Goal: Information Seeking & Learning: Learn about a topic

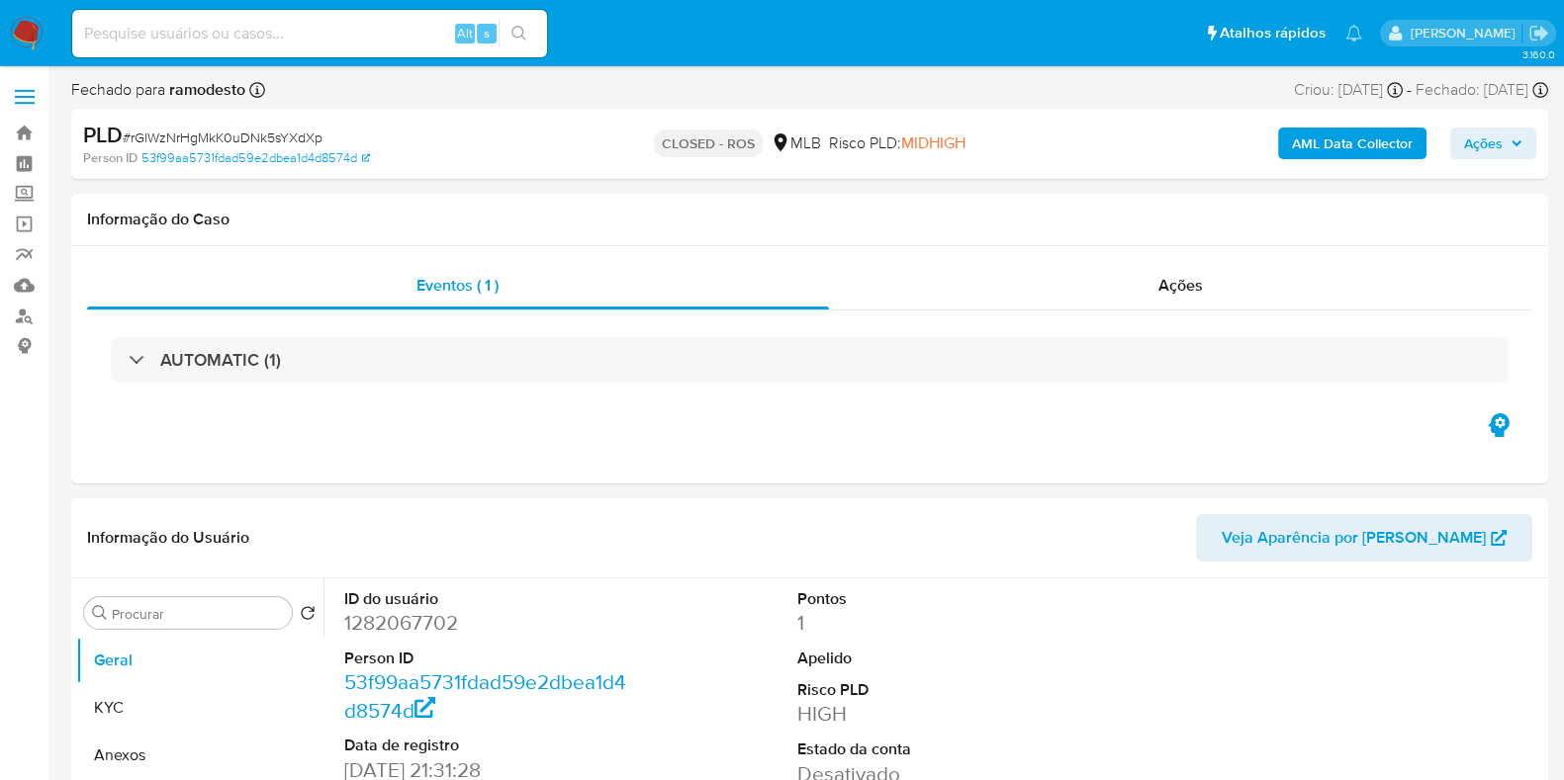
select select "10"
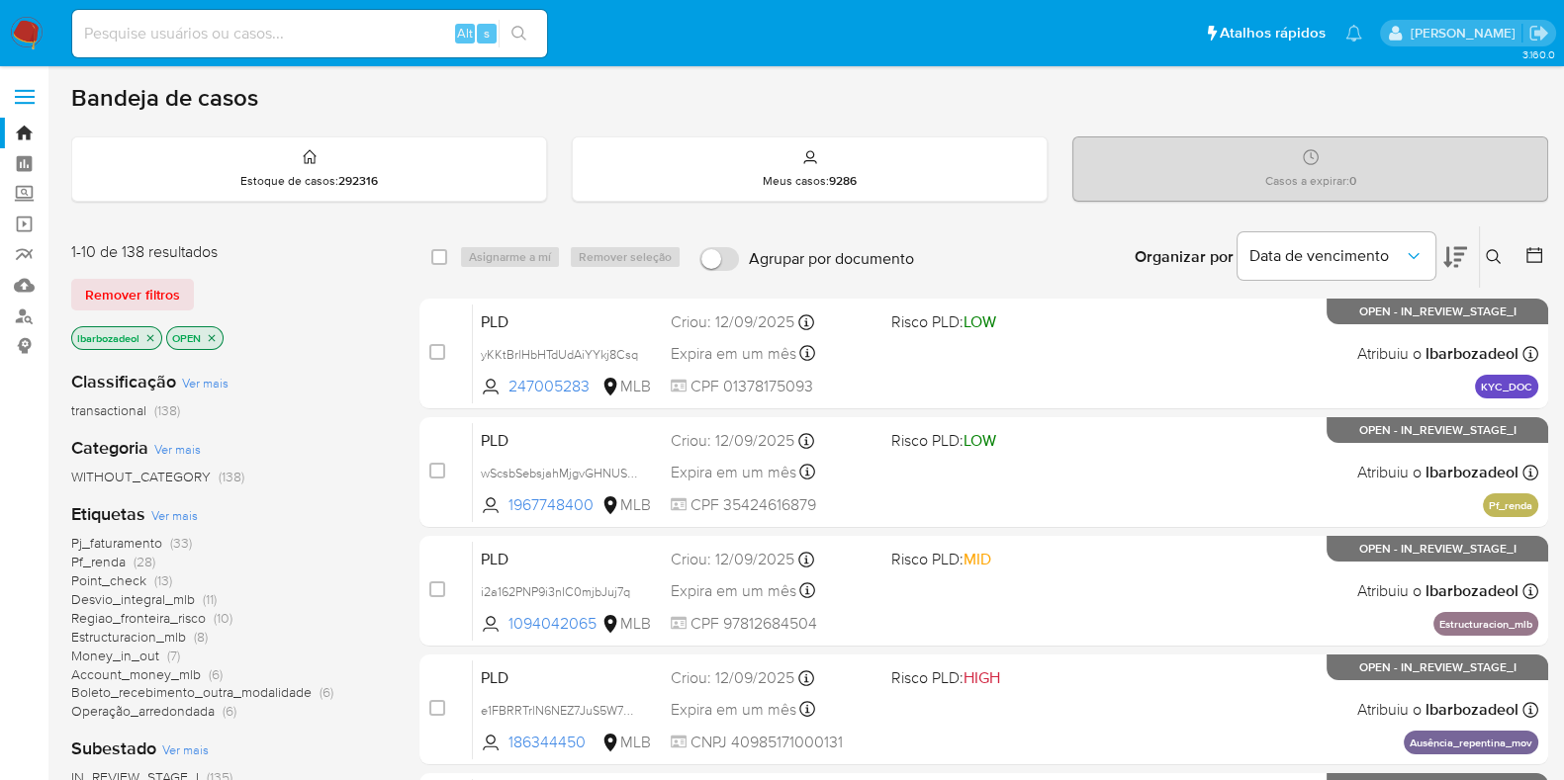
click at [73, 107] on h1 "Bandeja de casos" at bounding box center [164, 98] width 187 height 30
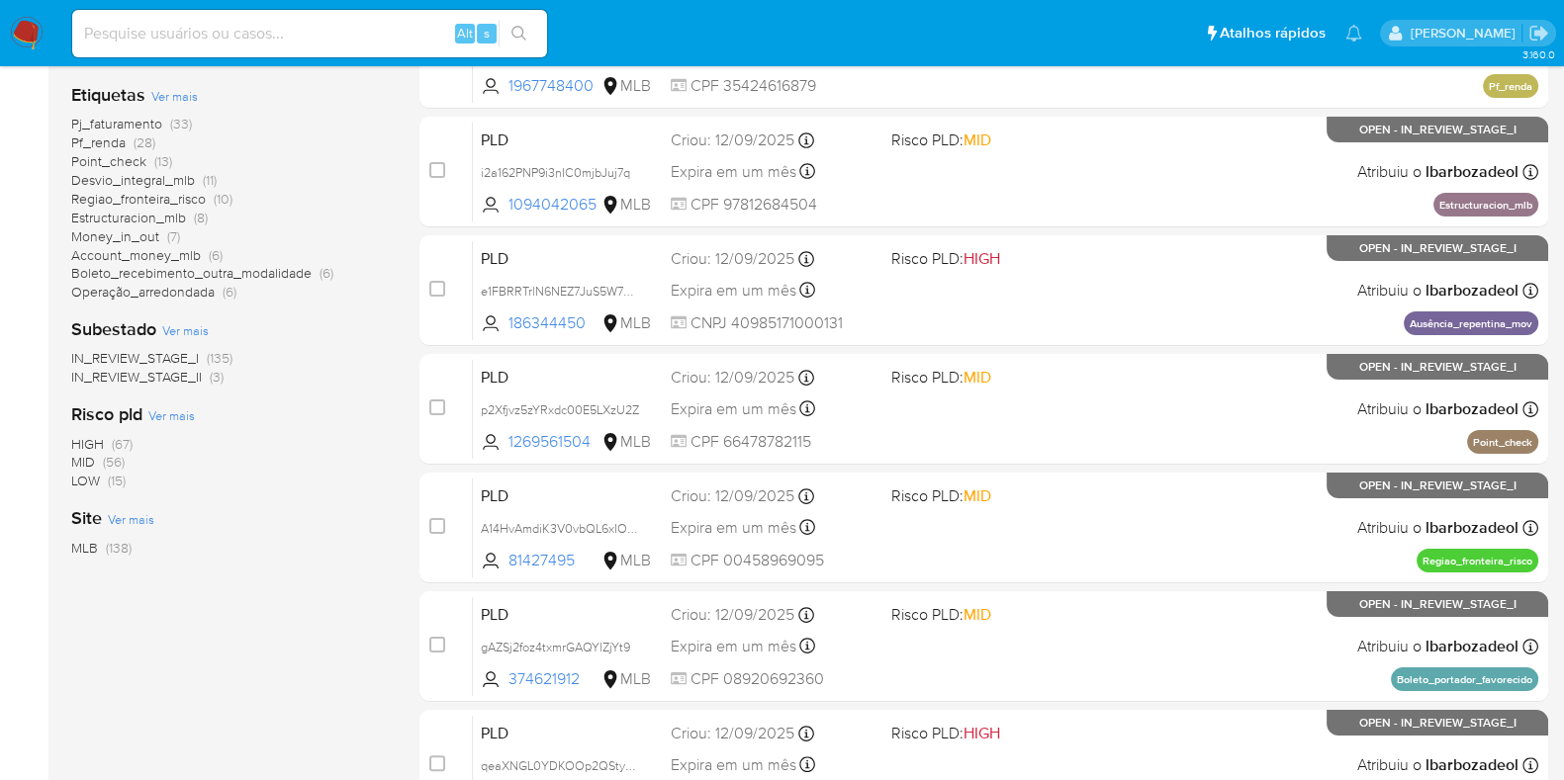
scroll to position [850, 0]
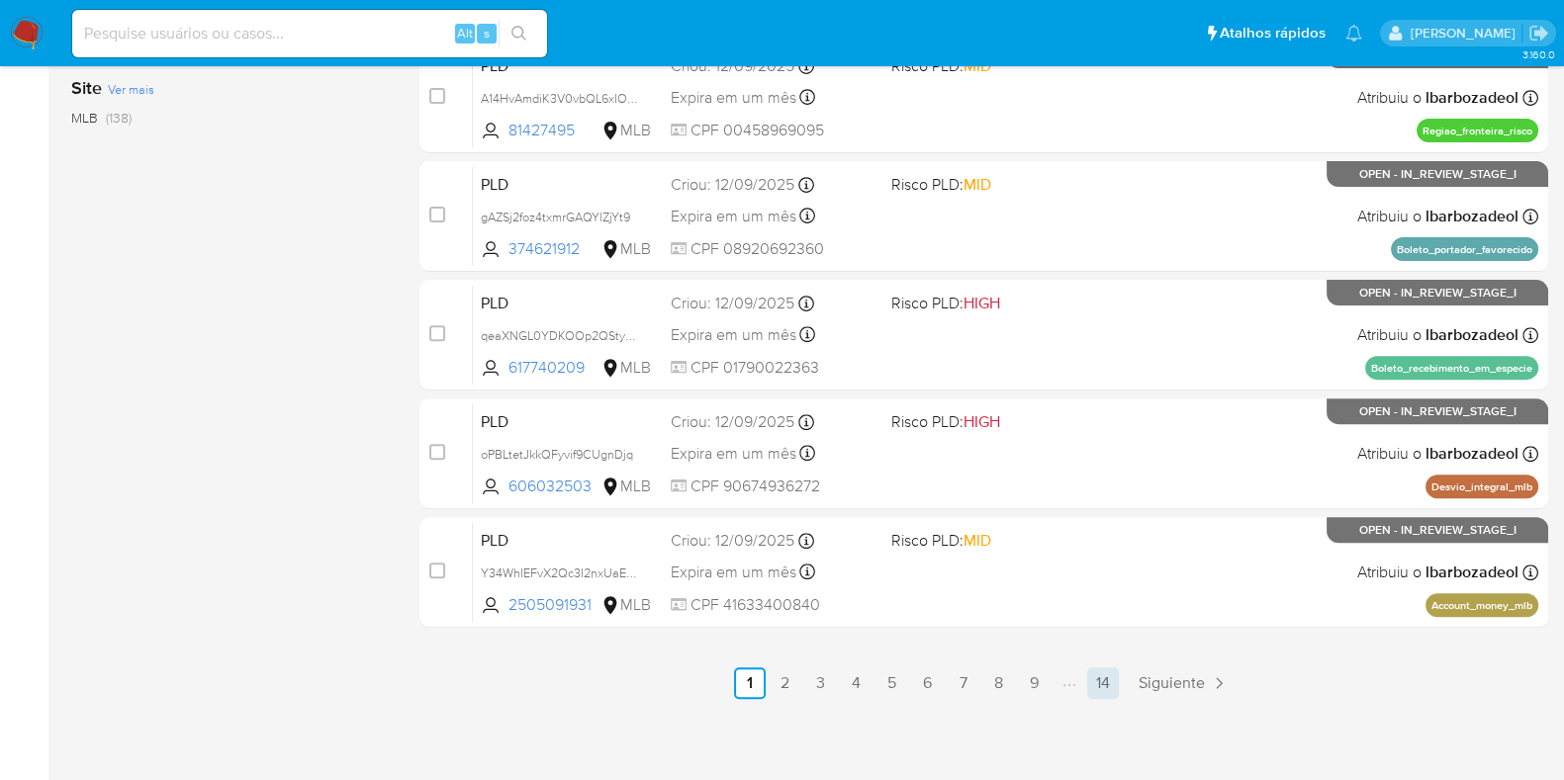
click at [1112, 675] on link "14" at bounding box center [1103, 684] width 32 height 32
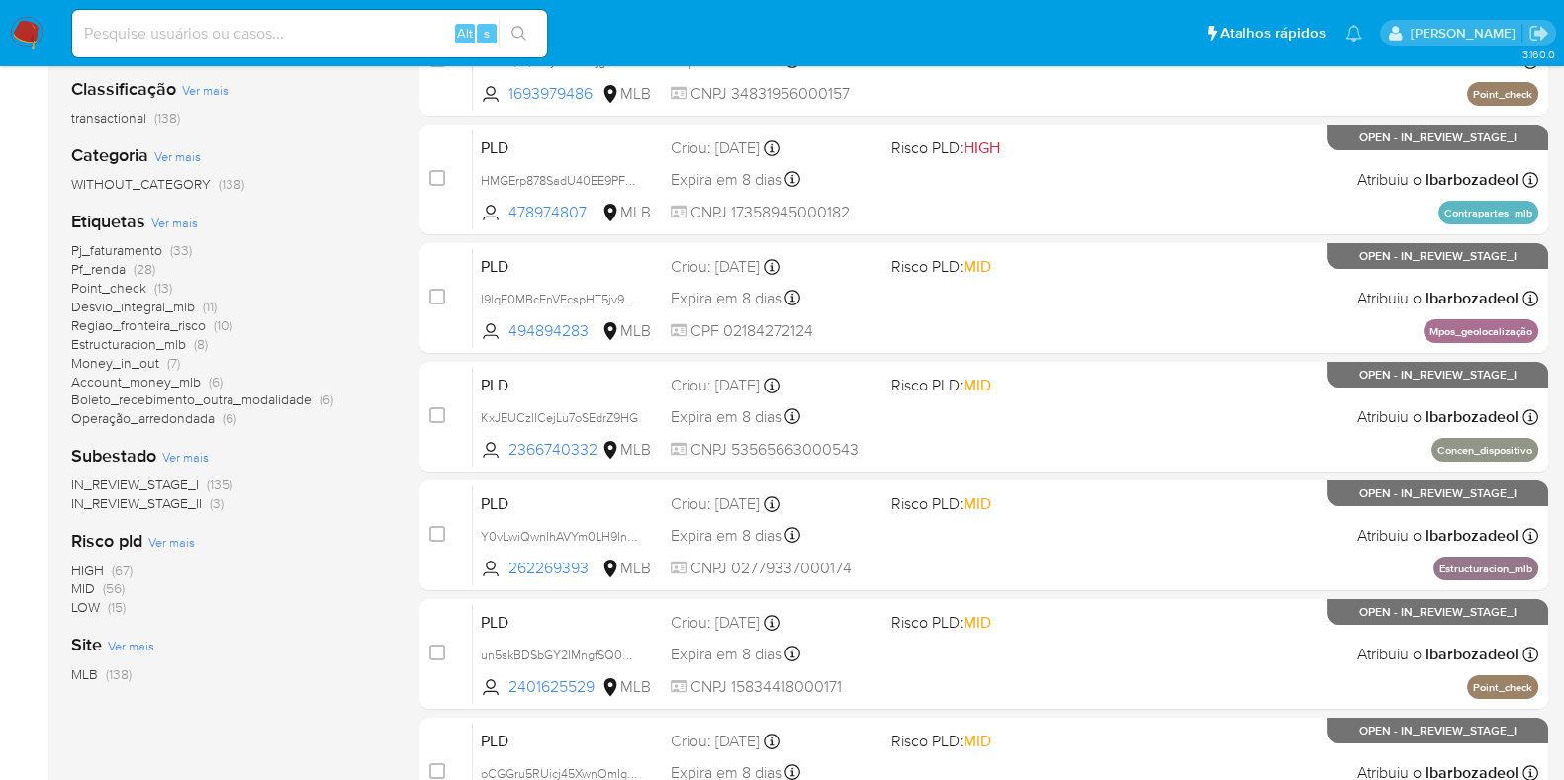
scroll to position [296, 0]
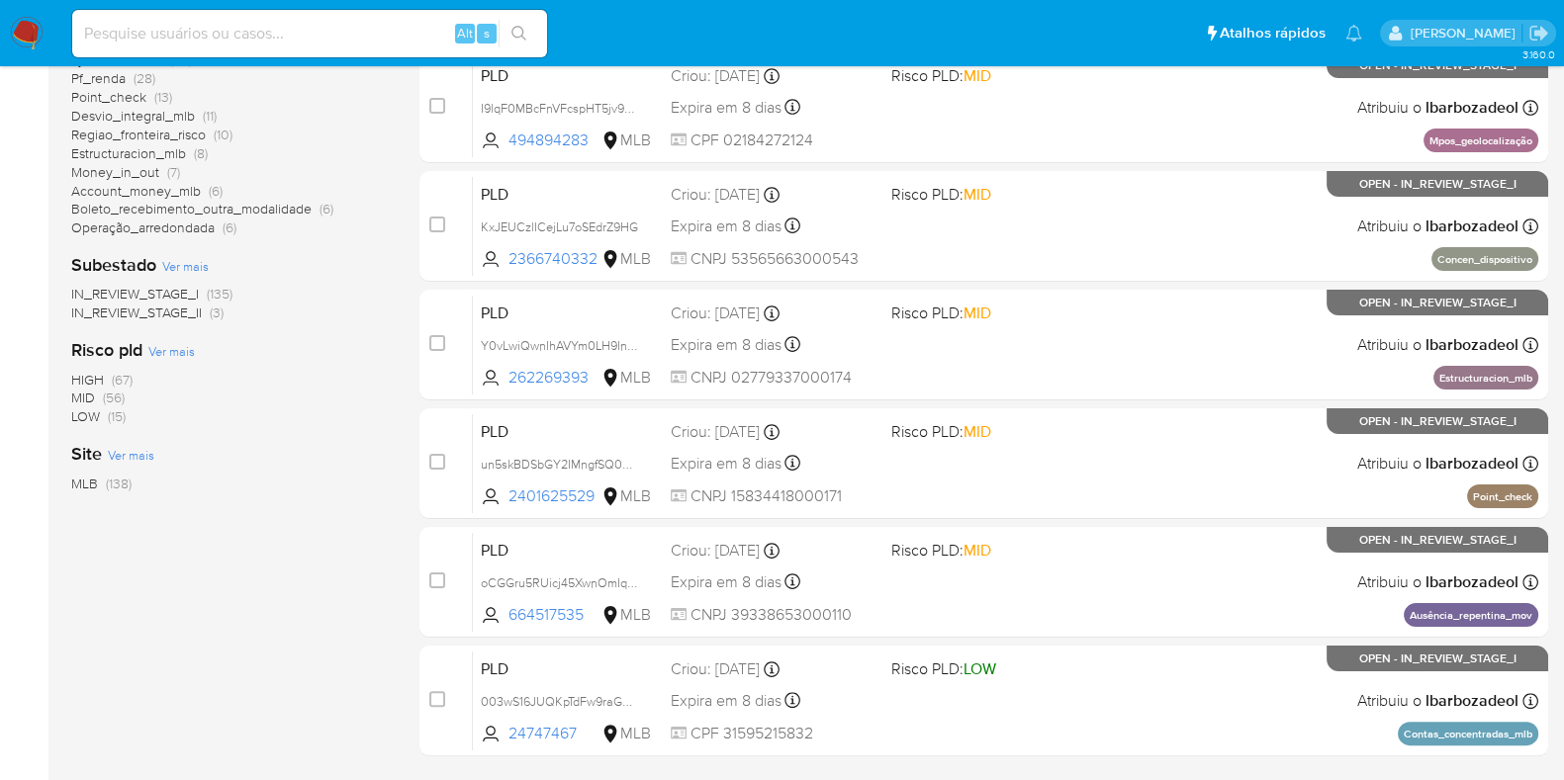
drag, startPoint x: 1040, startPoint y: 186, endPoint x: 1079, endPoint y: 280, distance: 101.6
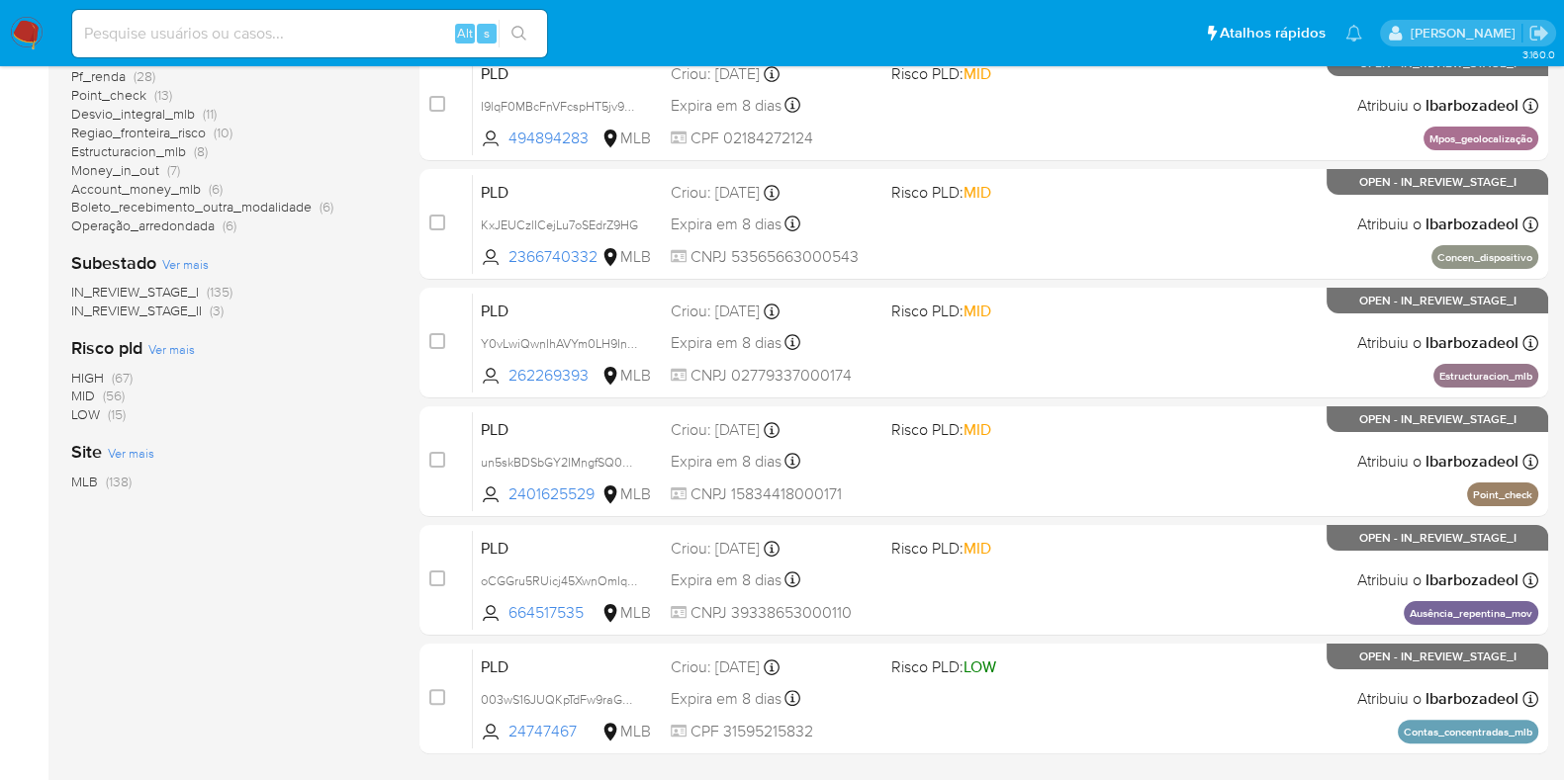
scroll to position [487, 0]
drag, startPoint x: 1079, startPoint y: 280, endPoint x: 353, endPoint y: 434, distance: 742.2
click at [353, 434] on div "Classificação Ver mais transactional (138) Categoria Ver mais WITHOUT_CATEGORY …" at bounding box center [229, 203] width 316 height 673
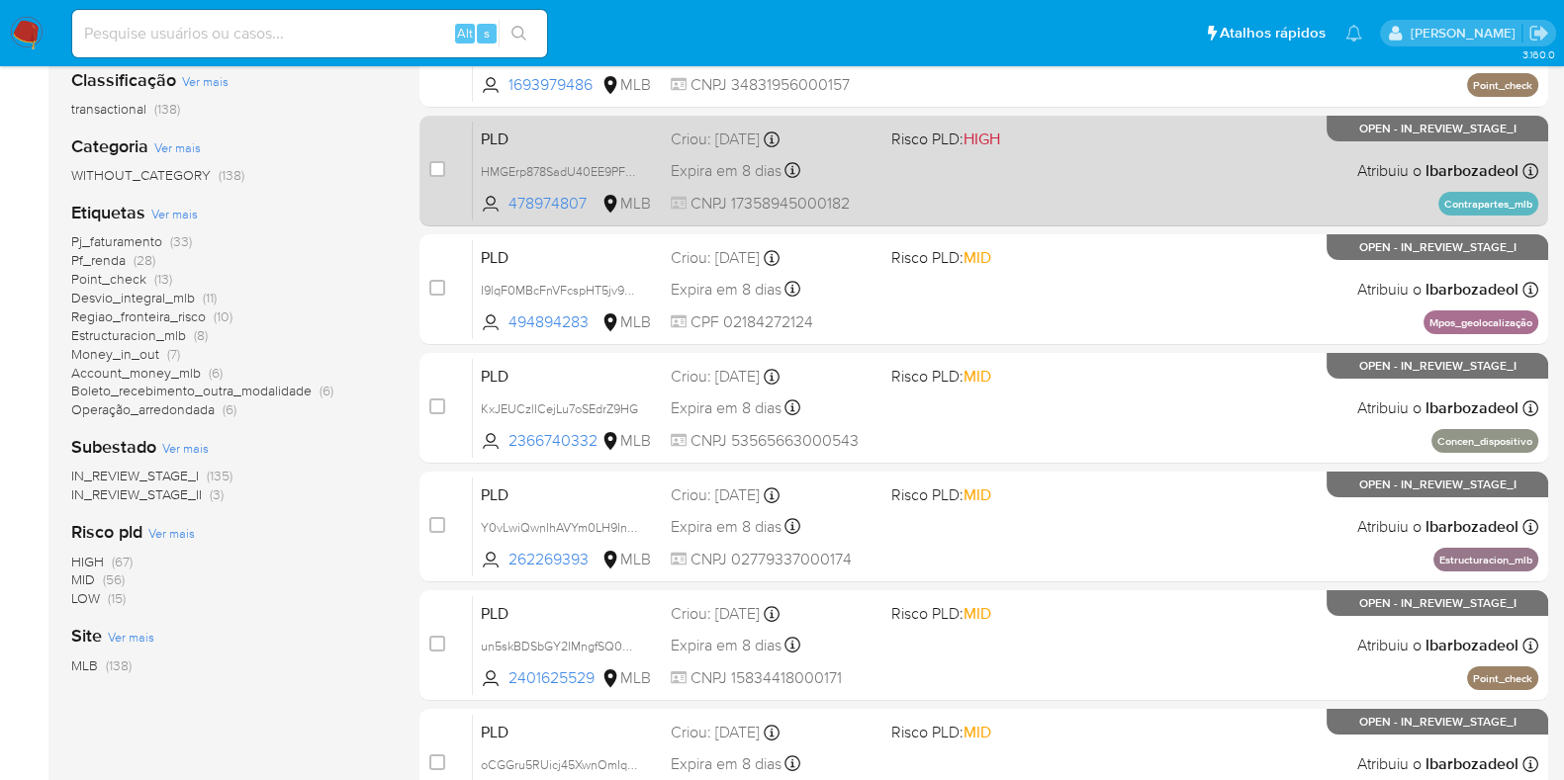
scroll to position [613, 0]
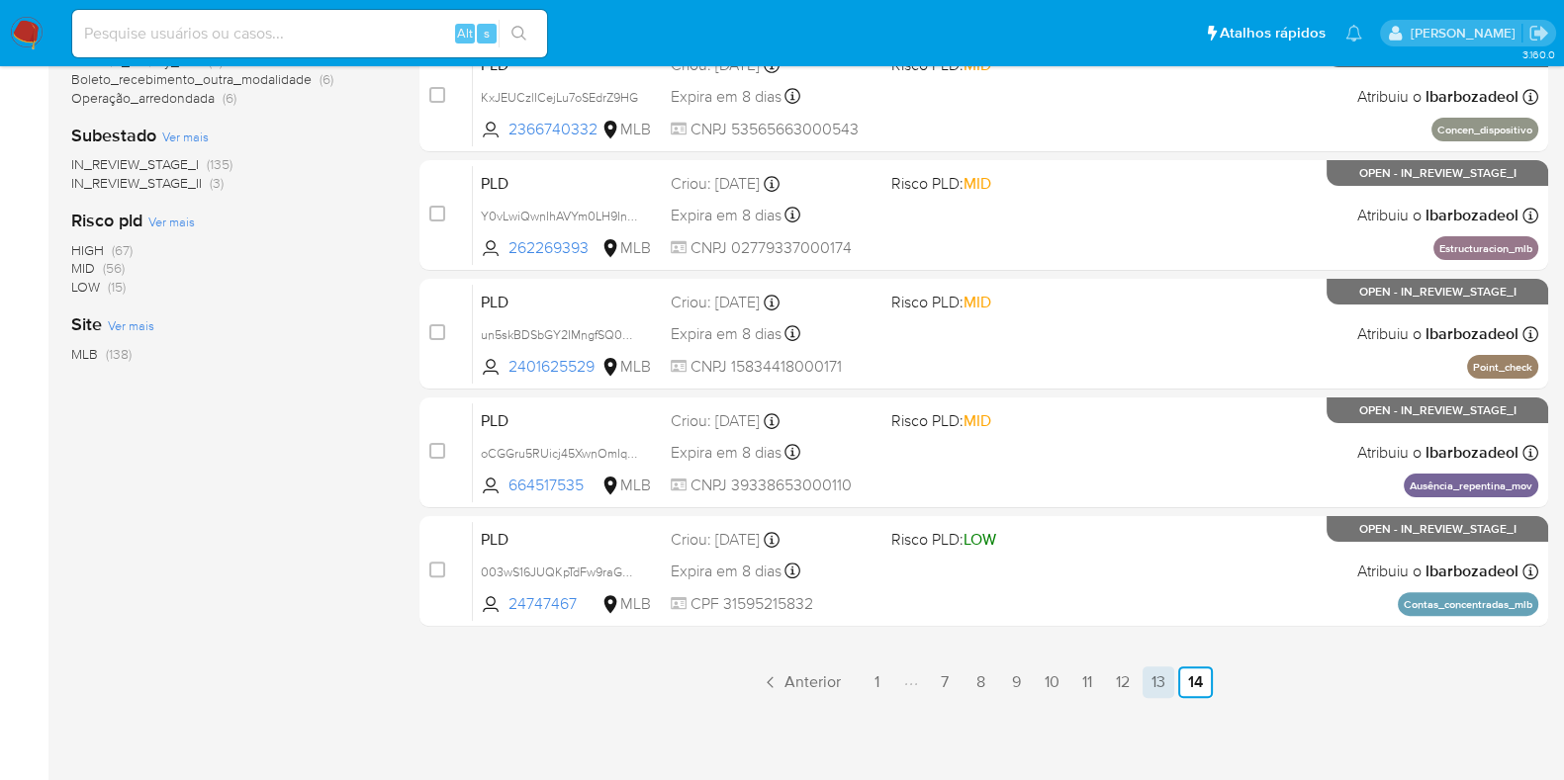
click at [1164, 684] on link "13" at bounding box center [1158, 683] width 32 height 32
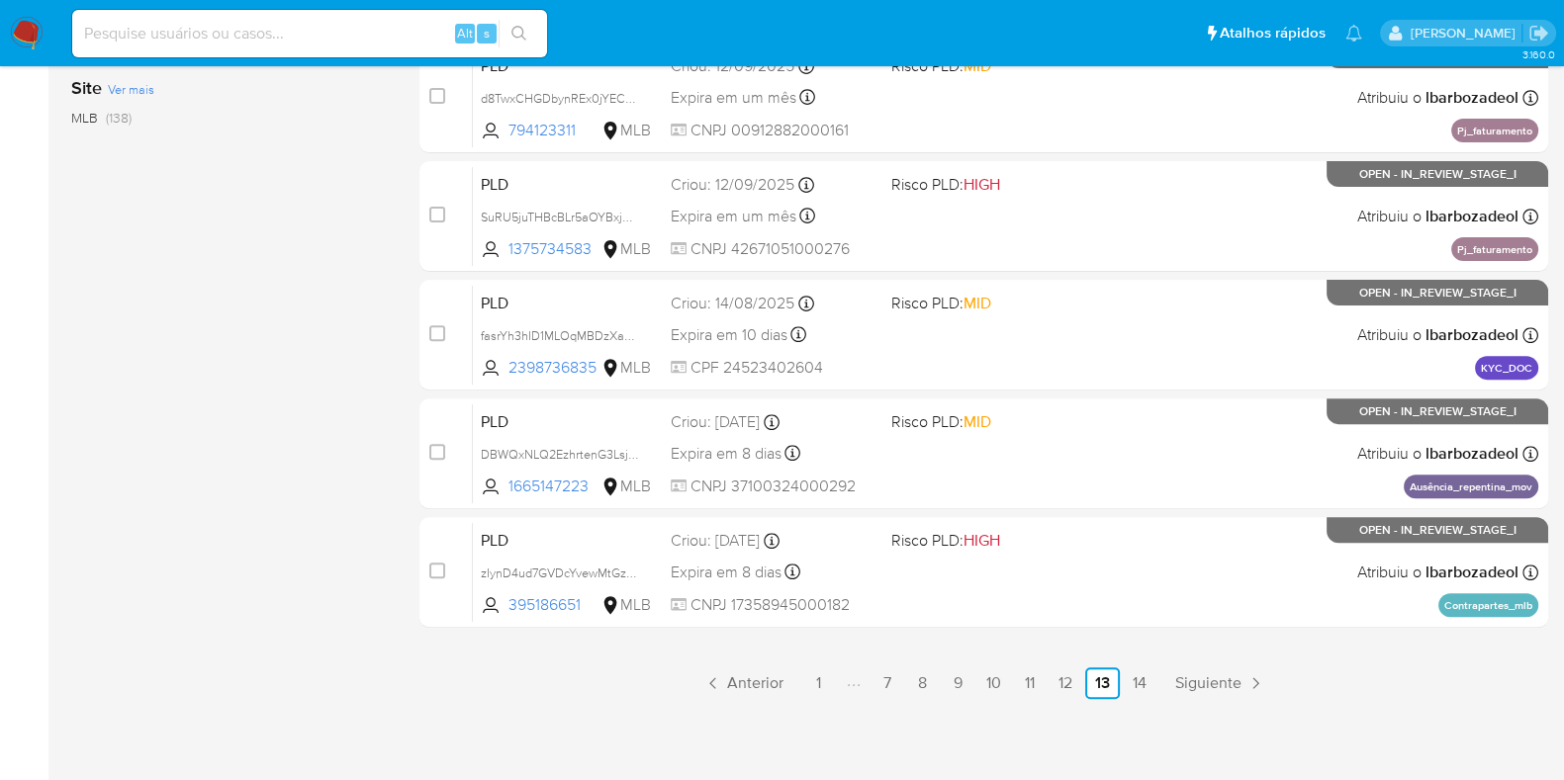
scroll to position [850, 0]
click at [1140, 680] on link "14" at bounding box center [1140, 684] width 32 height 32
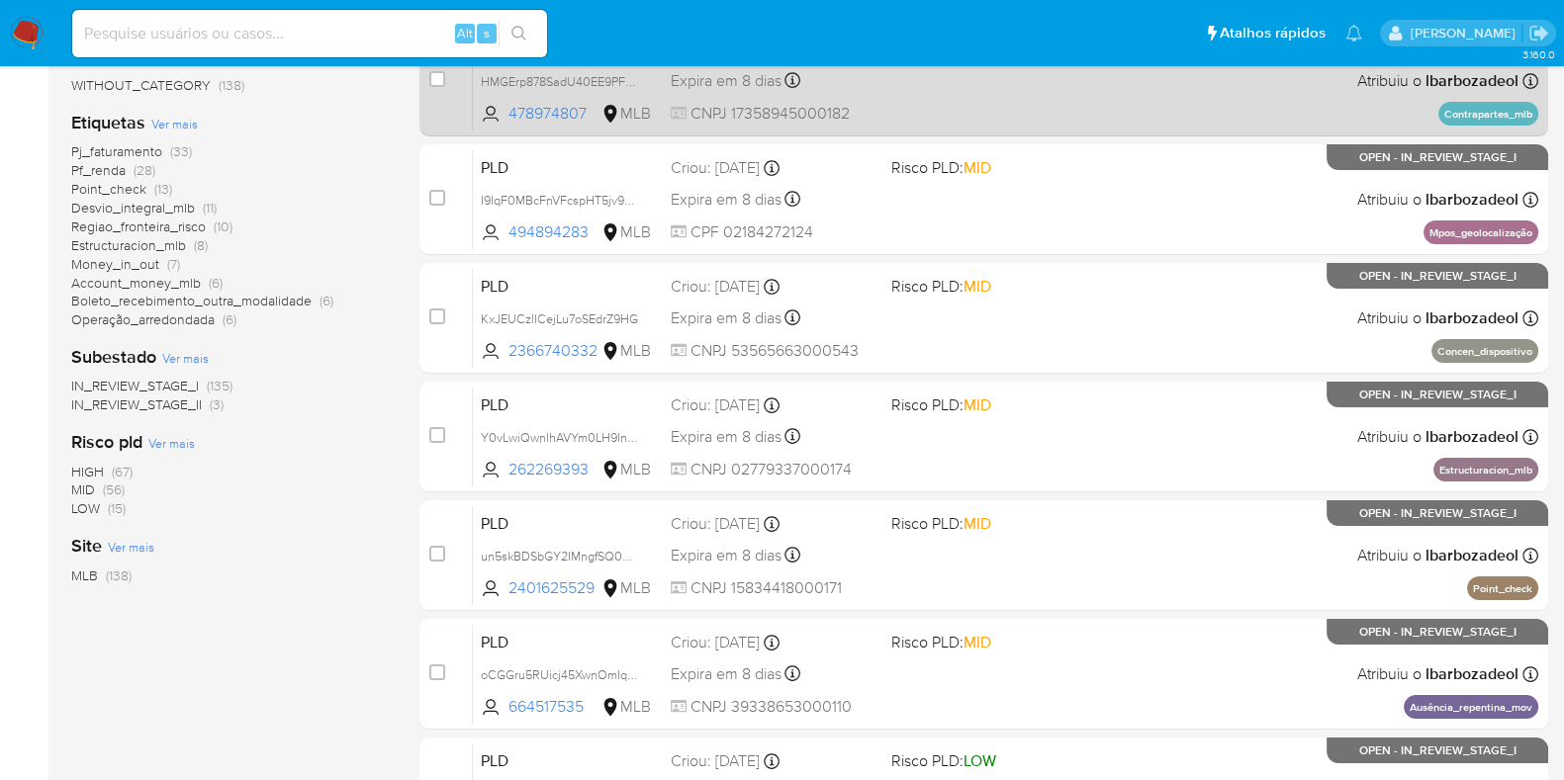
scroll to position [393, 0]
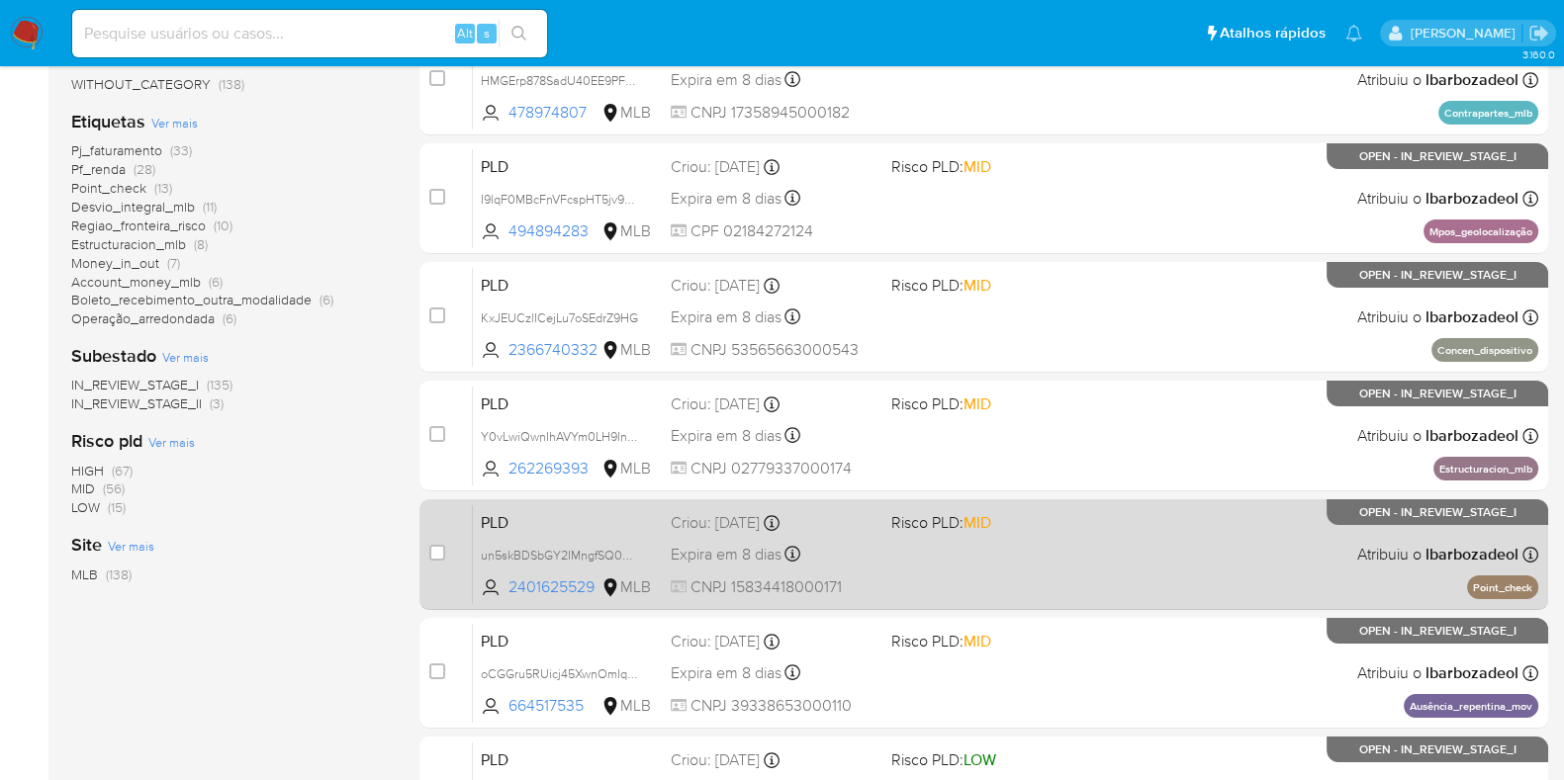
click at [1108, 566] on div "PLD un5skBDSbGY2IMngfSQ04NKB 2401625529 MLB Risco PLD: MID Criou: 12/08/2025 Cr…" at bounding box center [1005, 554] width 1065 height 100
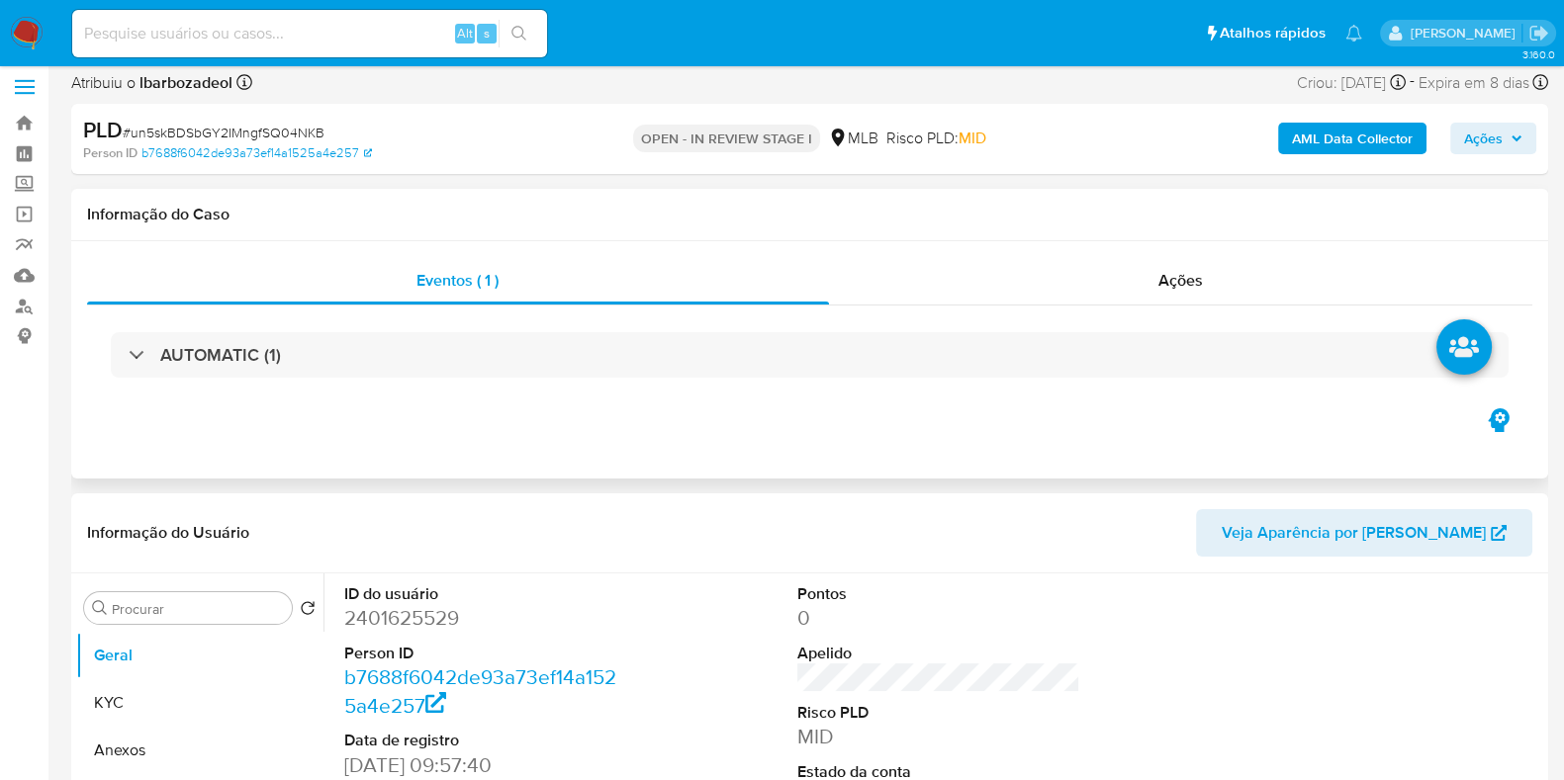
select select "10"
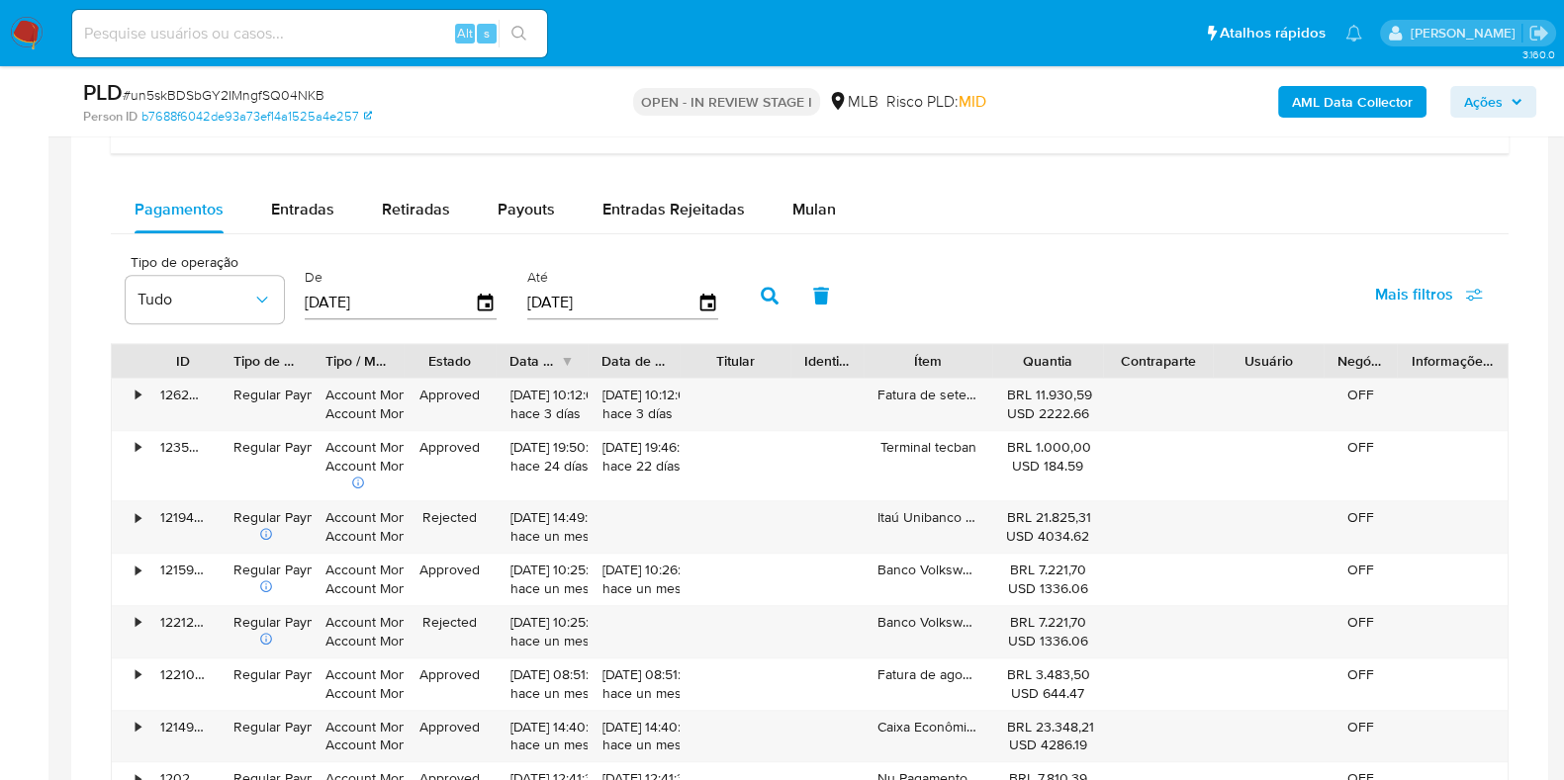
scroll to position [1616, 0]
click at [830, 225] on button "Mulan" at bounding box center [813, 209] width 91 height 47
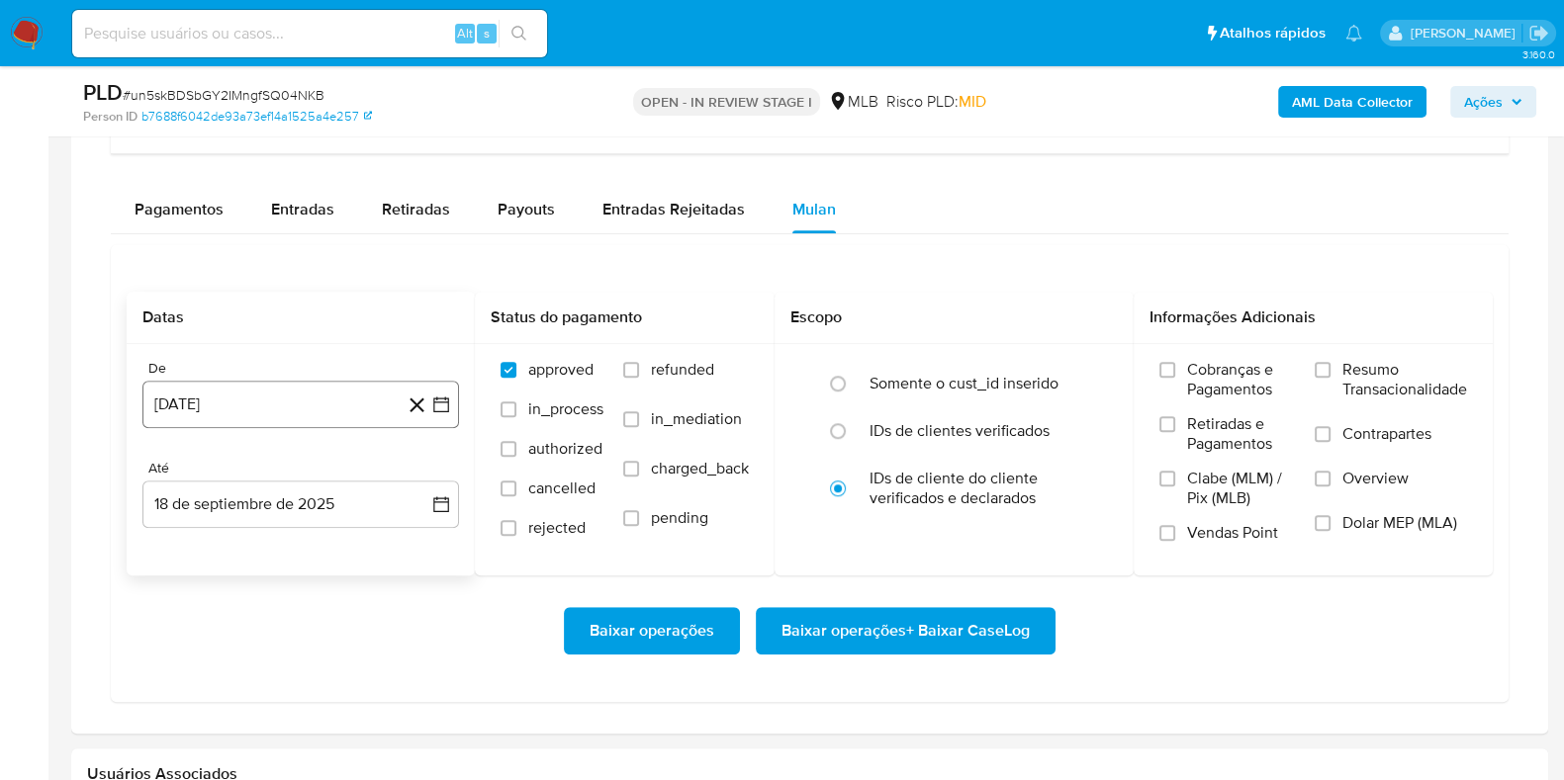
click at [335, 395] on button "18 de agosto de 2024" at bounding box center [300, 404] width 316 height 47
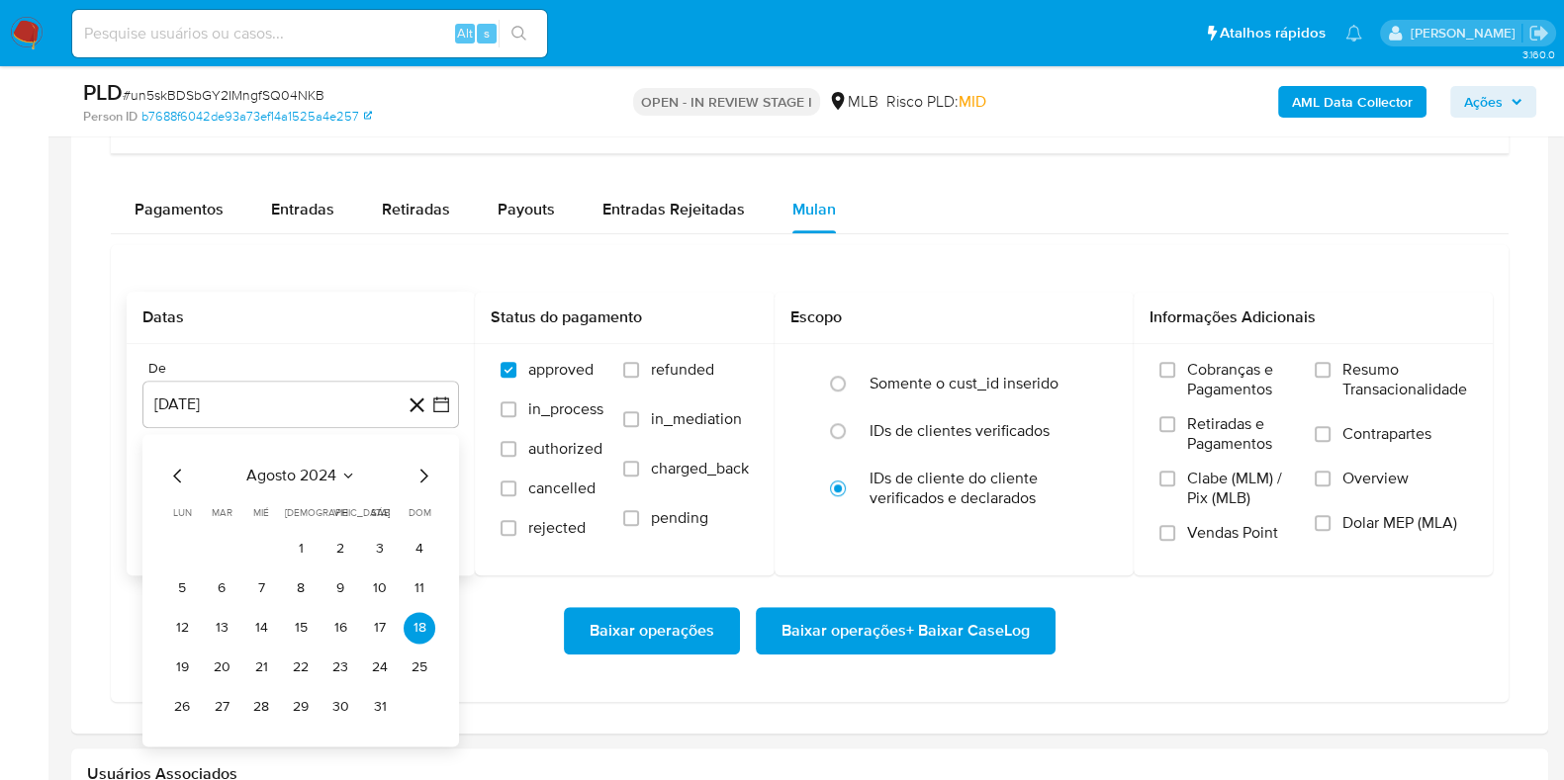
click at [310, 475] on span "agosto 2024" at bounding box center [291, 476] width 90 height 20
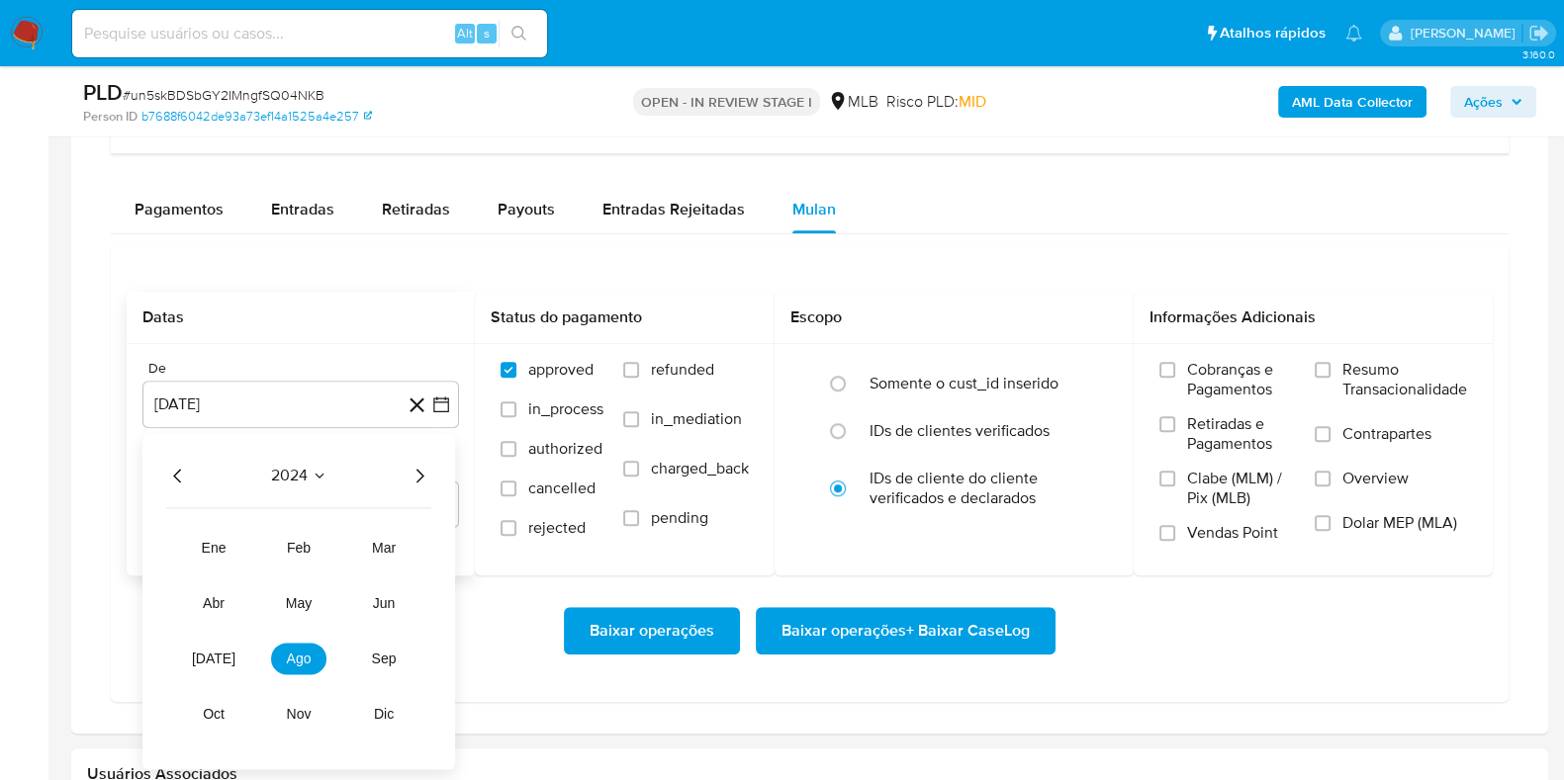
click at [410, 467] on icon "Año siguiente" at bounding box center [419, 476] width 24 height 24
click at [197, 663] on button "[DATE]" at bounding box center [213, 659] width 55 height 32
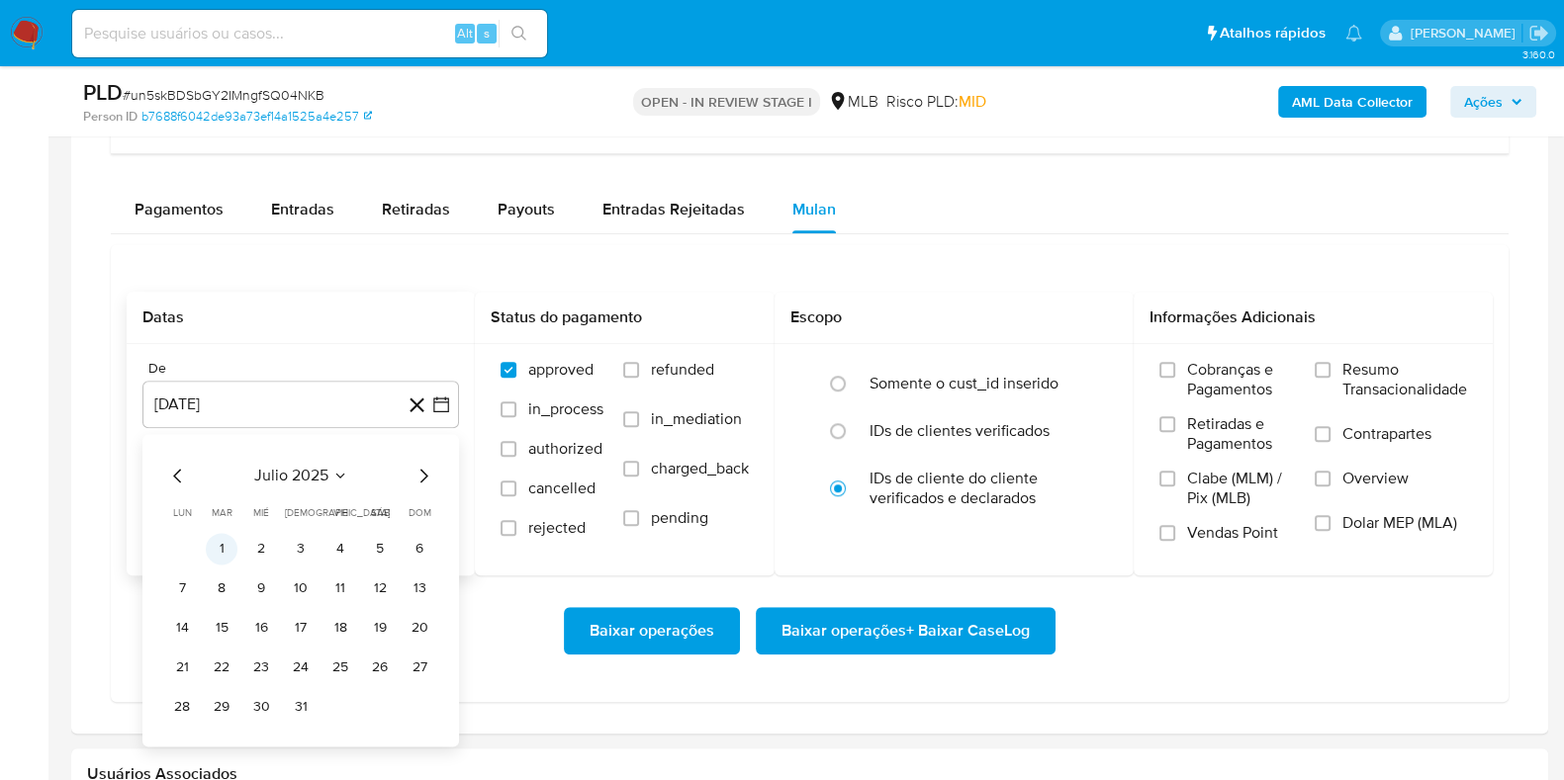
click at [223, 551] on button "1" at bounding box center [222, 549] width 32 height 32
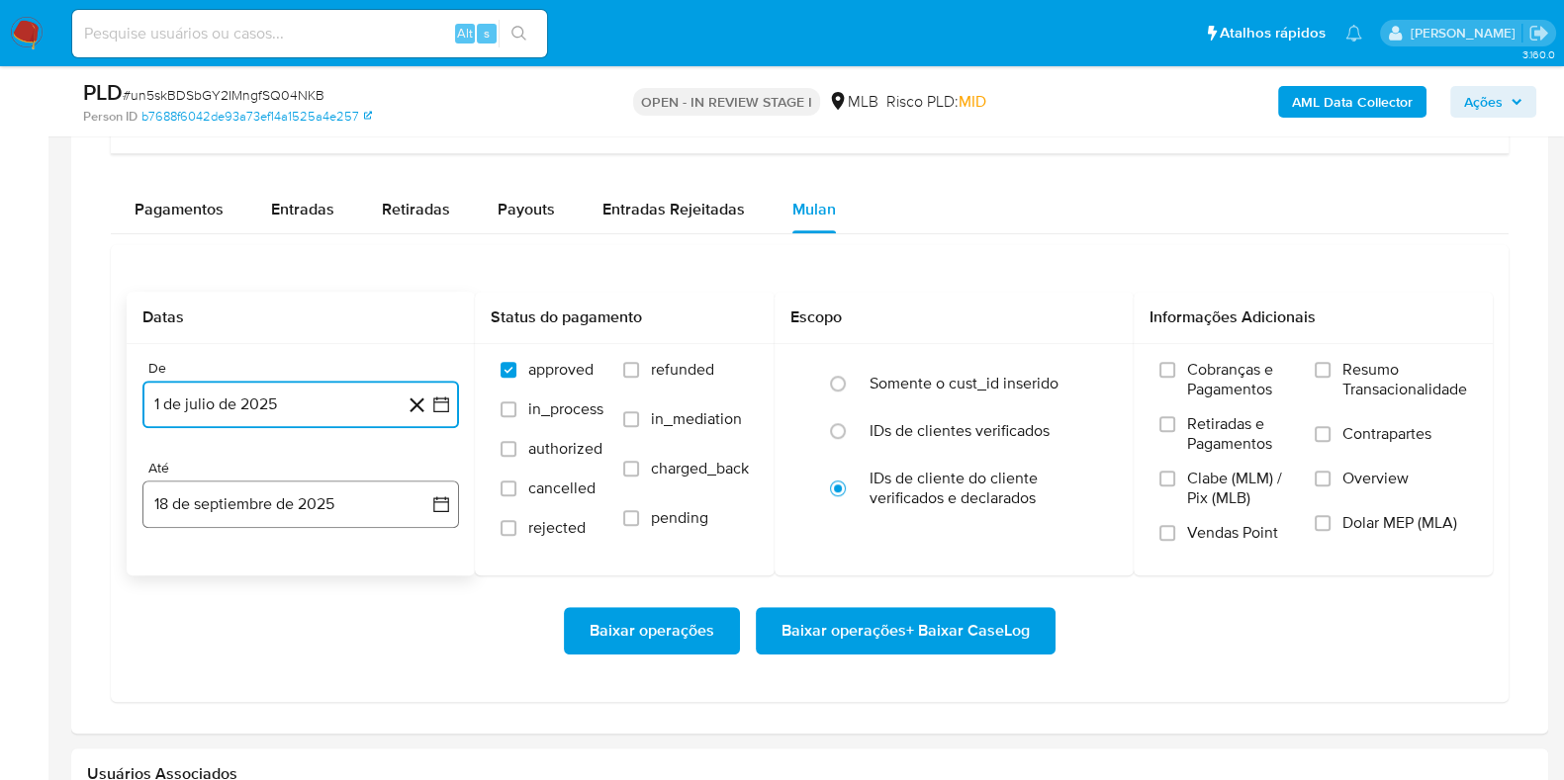
click at [231, 506] on button "18 de septiembre de 2025" at bounding box center [300, 504] width 316 height 47
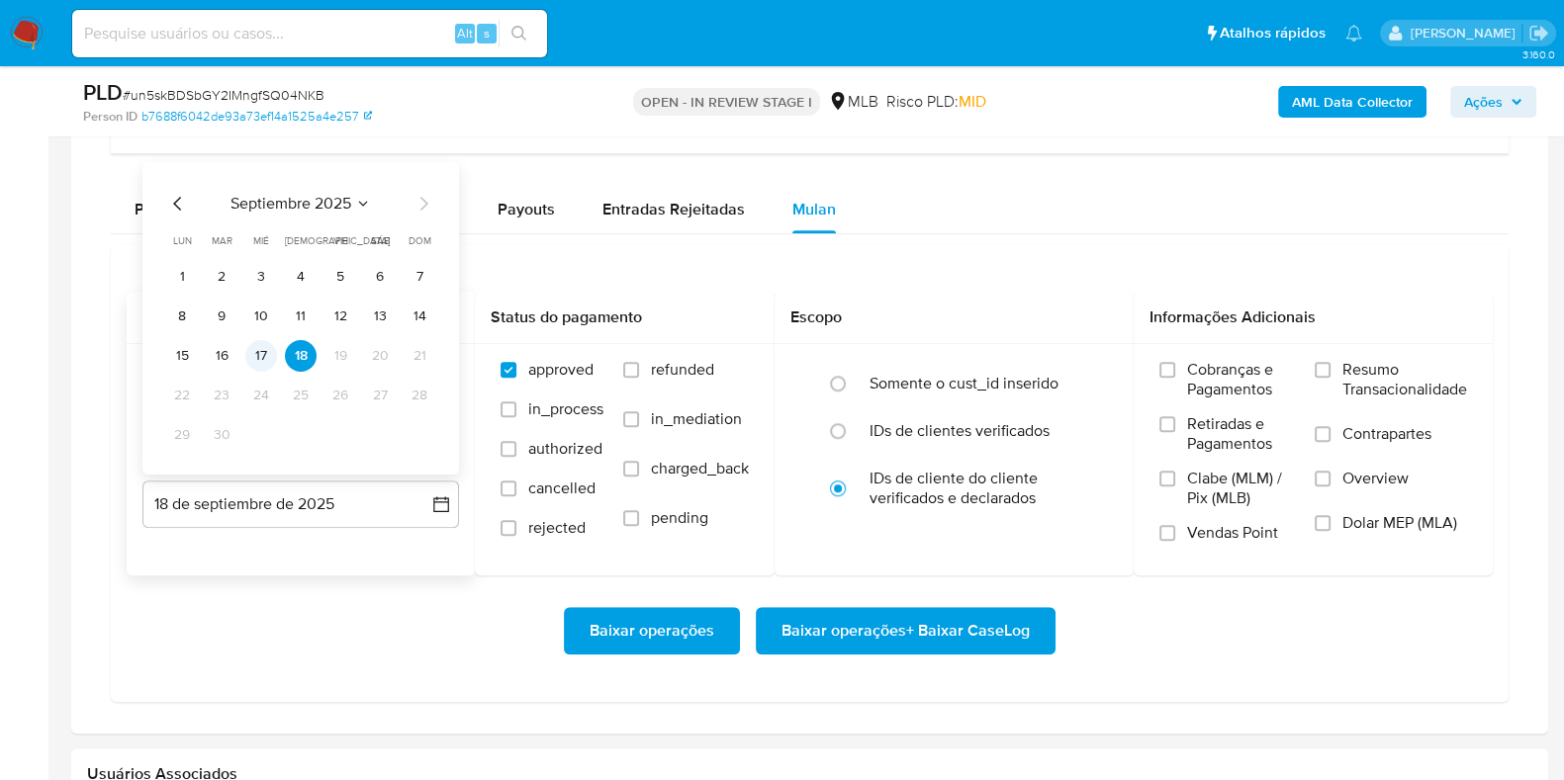
click at [263, 360] on button "17" at bounding box center [261, 356] width 32 height 32
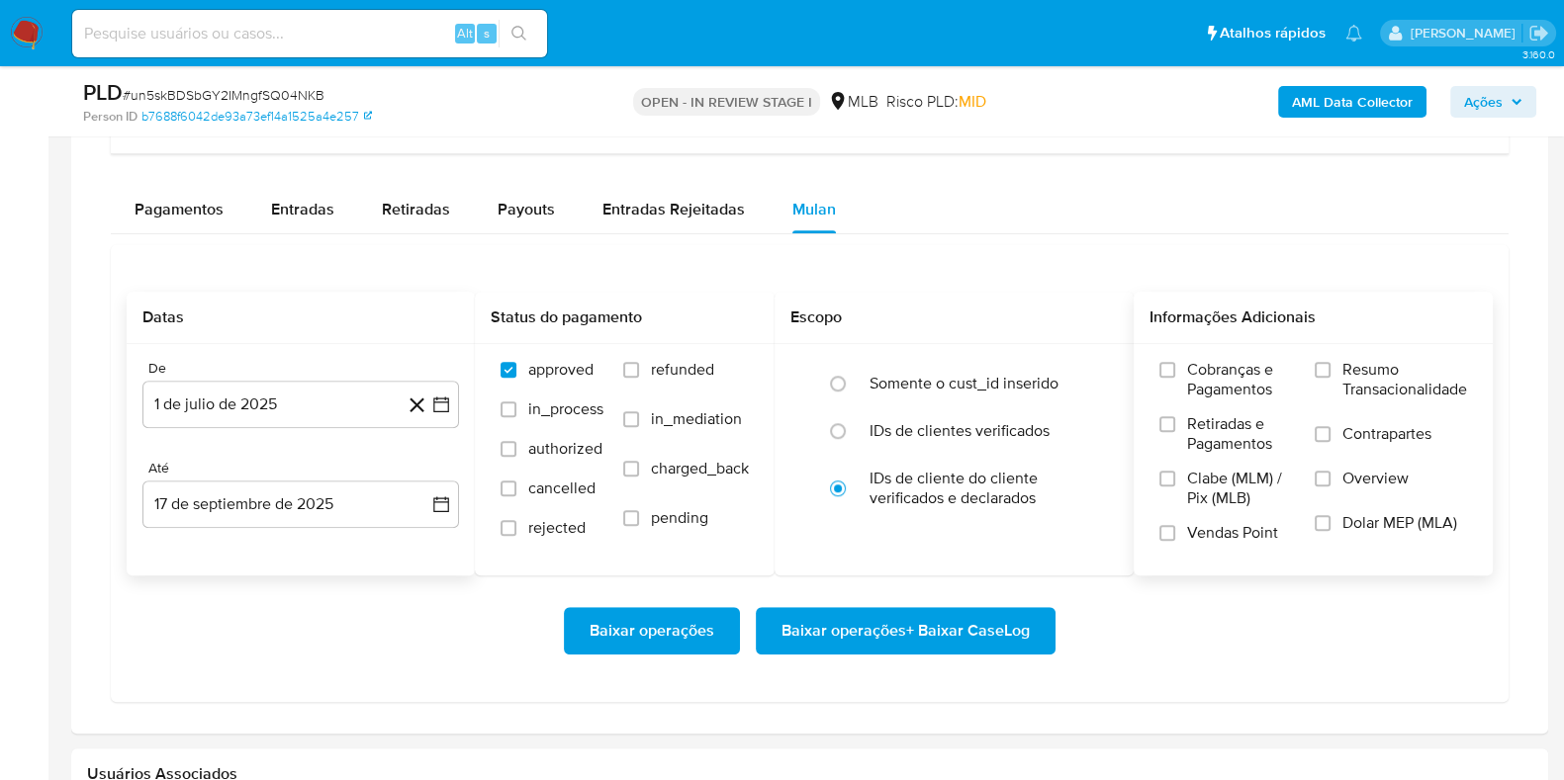
click at [1350, 362] on span "Resumo Transacionalidade" at bounding box center [1404, 380] width 125 height 40
click at [1330, 362] on input "Resumo Transacionalidade" at bounding box center [1322, 370] width 16 height 16
click at [949, 645] on span "Baixar operações + Baixar CaseLog" at bounding box center [905, 631] width 248 height 44
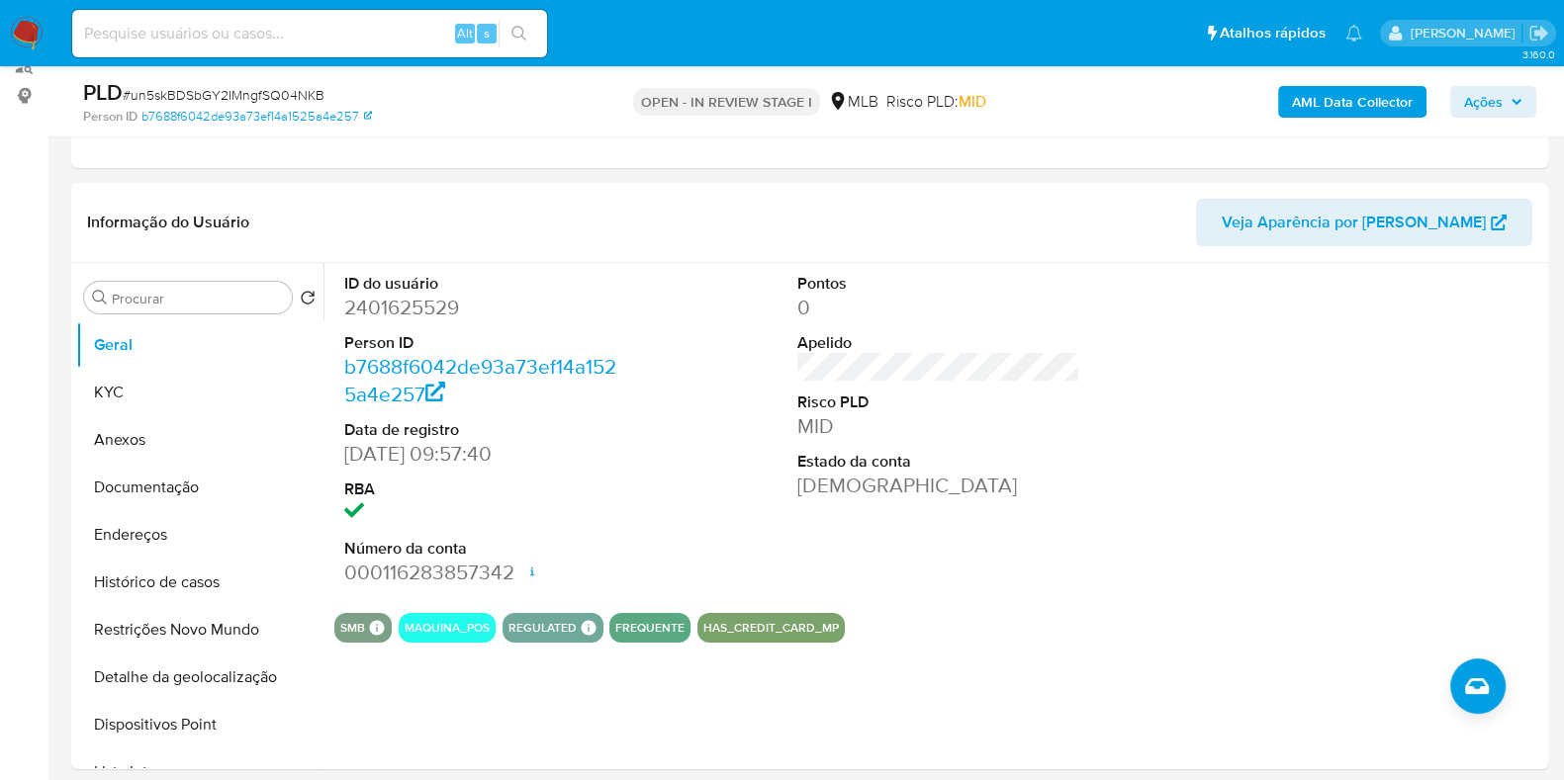
scroll to position [23, 0]
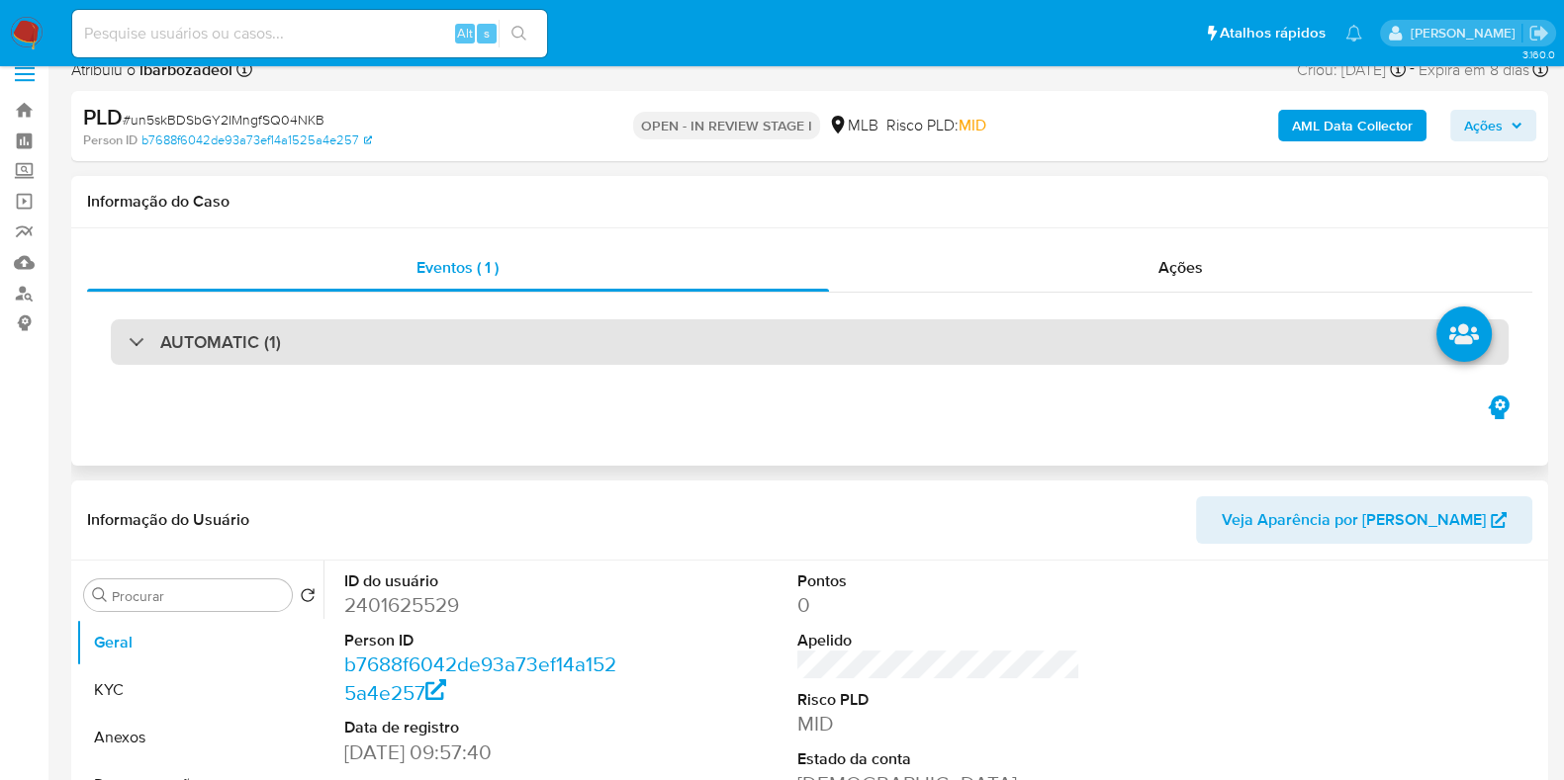
click at [1081, 350] on div "AUTOMATIC (1)" at bounding box center [810, 341] width 1398 height 45
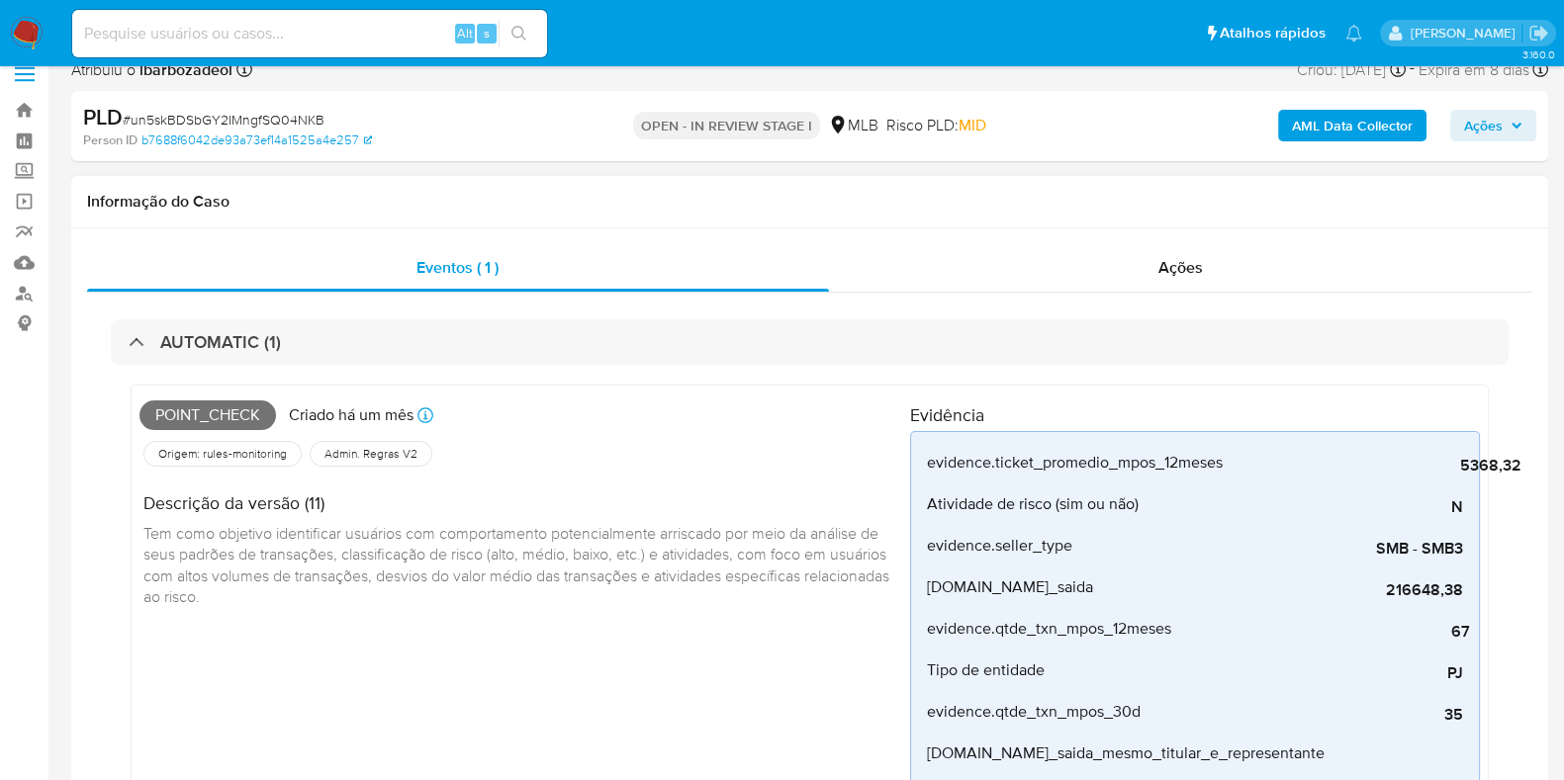
click at [229, 415] on span "Point_check" at bounding box center [207, 416] width 136 height 30
click at [230, 415] on span "Point_check" at bounding box center [207, 416] width 136 height 30
copy span "Point_check"
click at [1499, 129] on span "Ações" at bounding box center [1483, 126] width 39 height 32
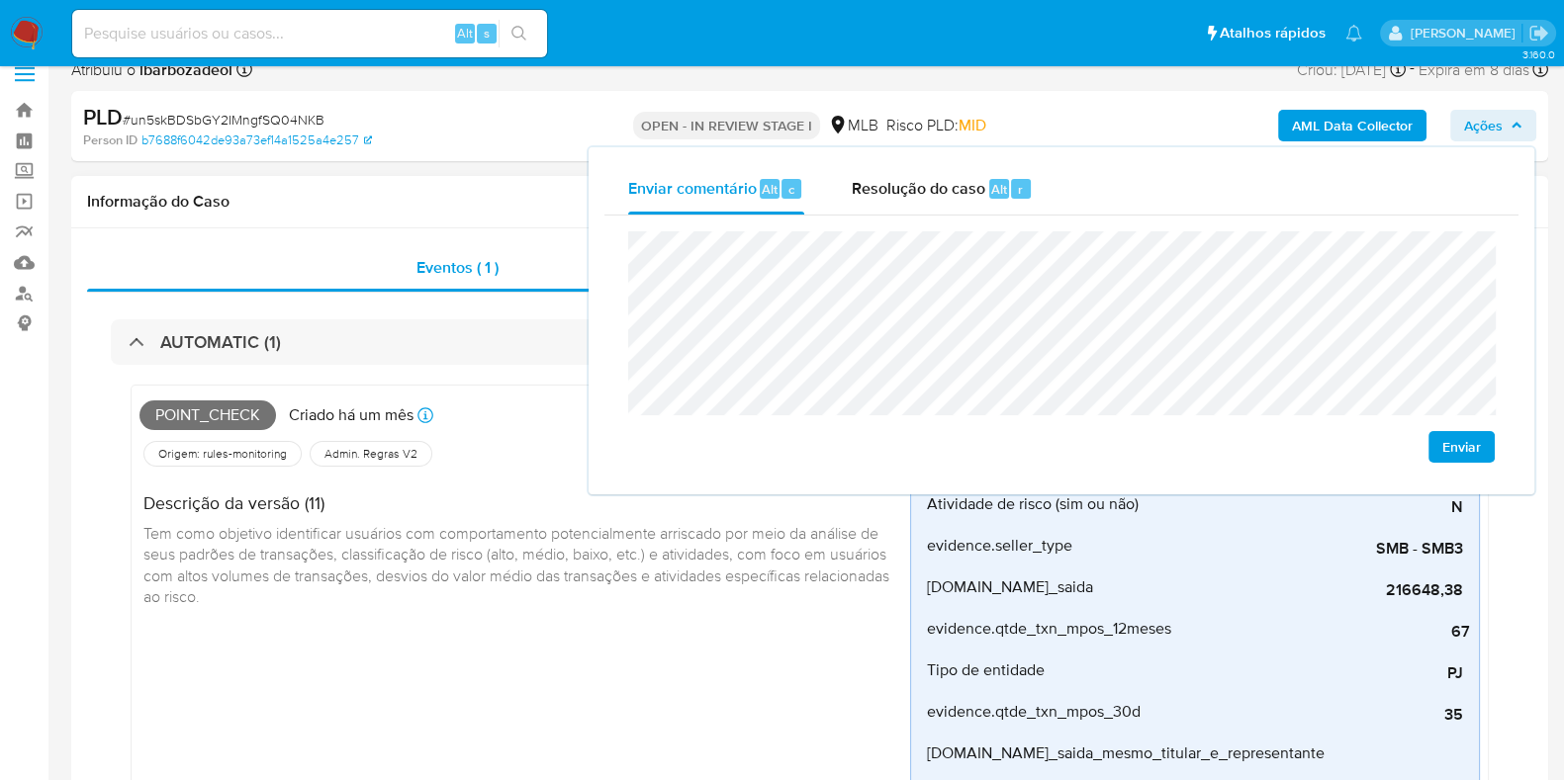
click at [475, 185] on div "Informação do Caso" at bounding box center [809, 202] width 1477 height 52
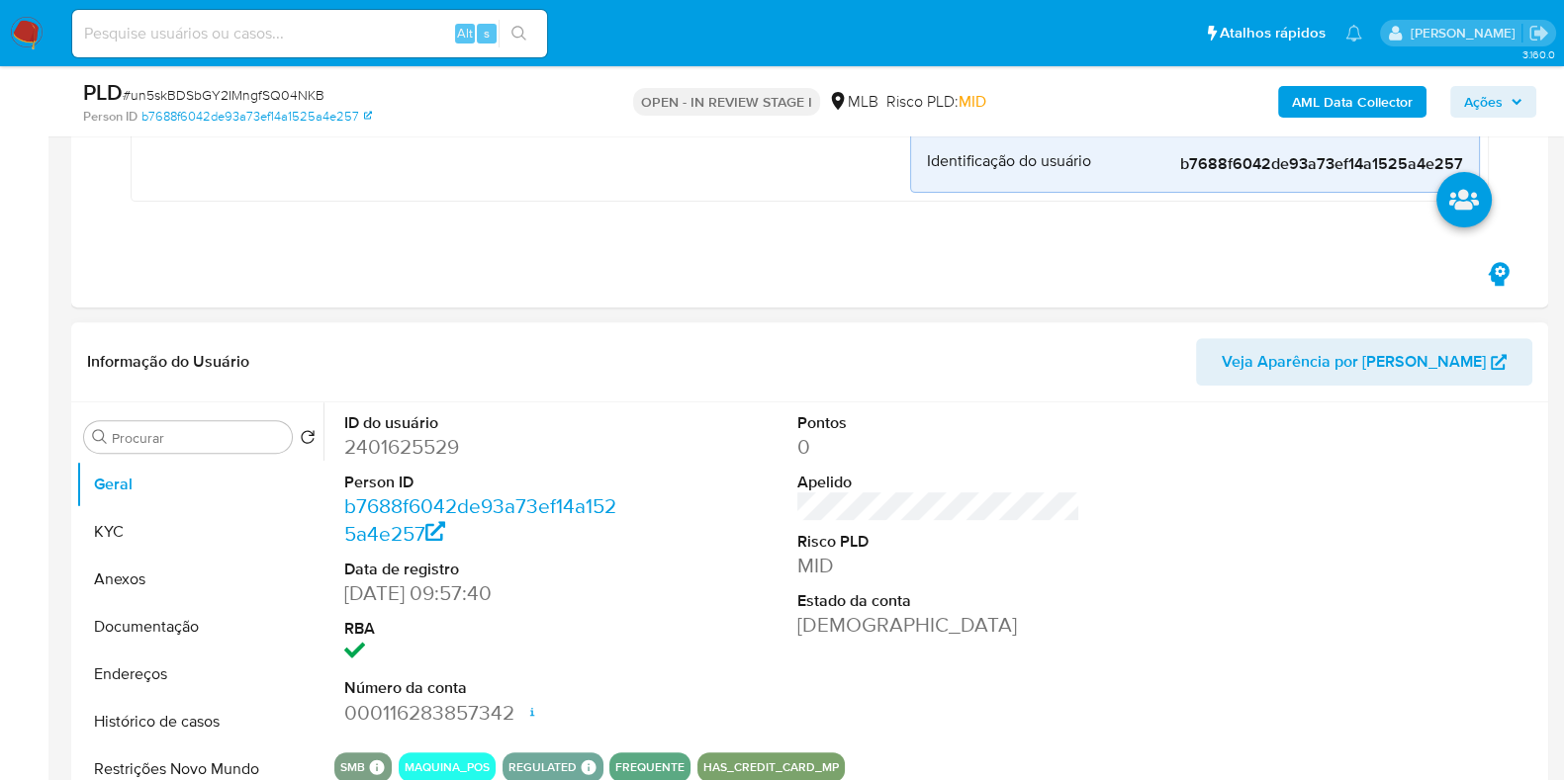
scroll to position [1115, 0]
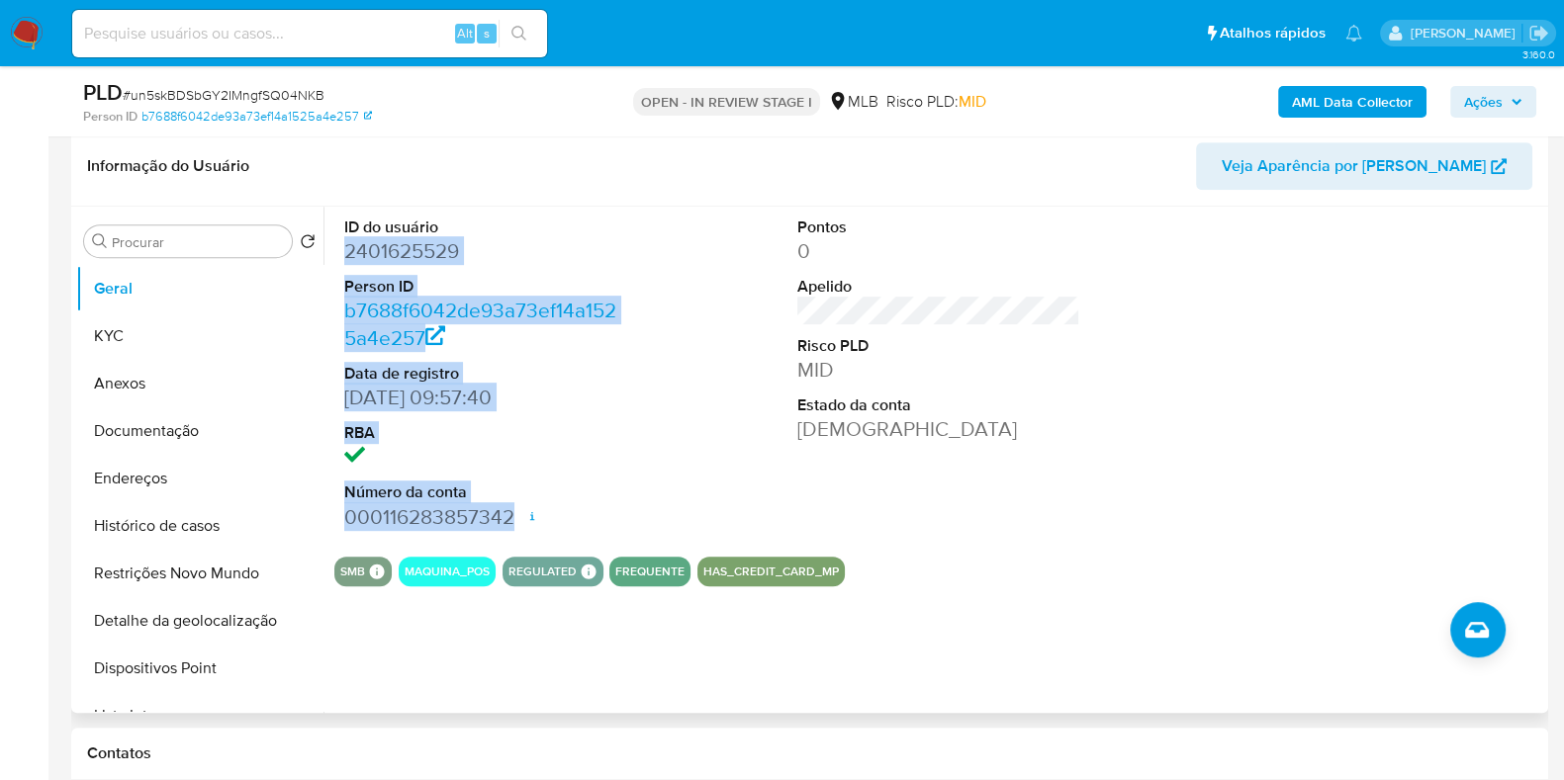
drag, startPoint x: 381, startPoint y: 265, endPoint x: 516, endPoint y: 511, distance: 281.1
click at [516, 511] on div "ID do usuário 2401625529 Person ID b7688f6042de93a73ef14a1525a4e257 Data de reg…" at bounding box center [485, 374] width 303 height 334
copy dl "2401625529 Person ID b7688f6042de93a73ef14a1525a4e257 Data de registro 23/04/20…"
click at [1493, 94] on span "Ações" at bounding box center [1483, 102] width 39 height 32
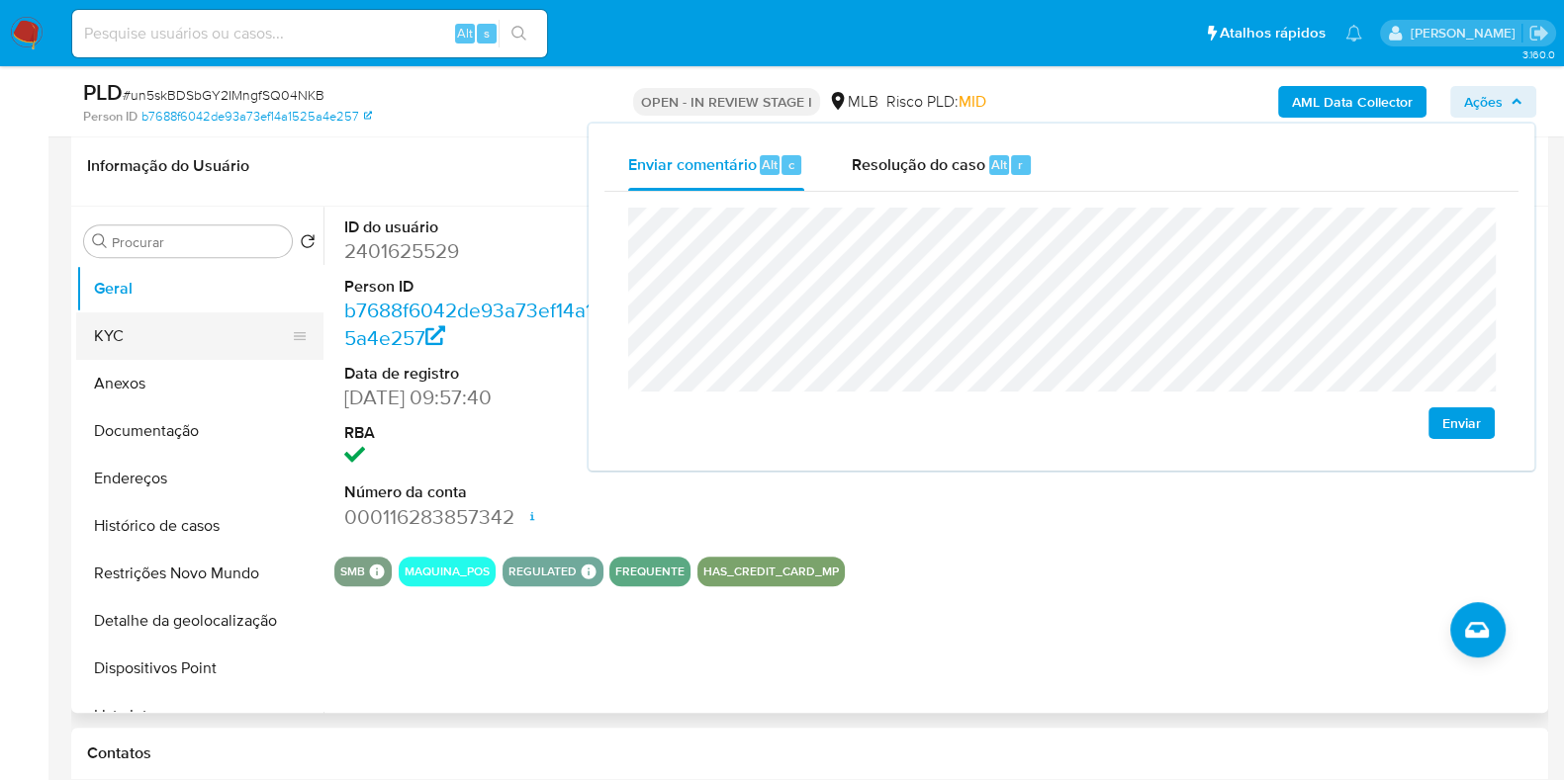
click at [143, 344] on button "KYC" at bounding box center [191, 336] width 231 height 47
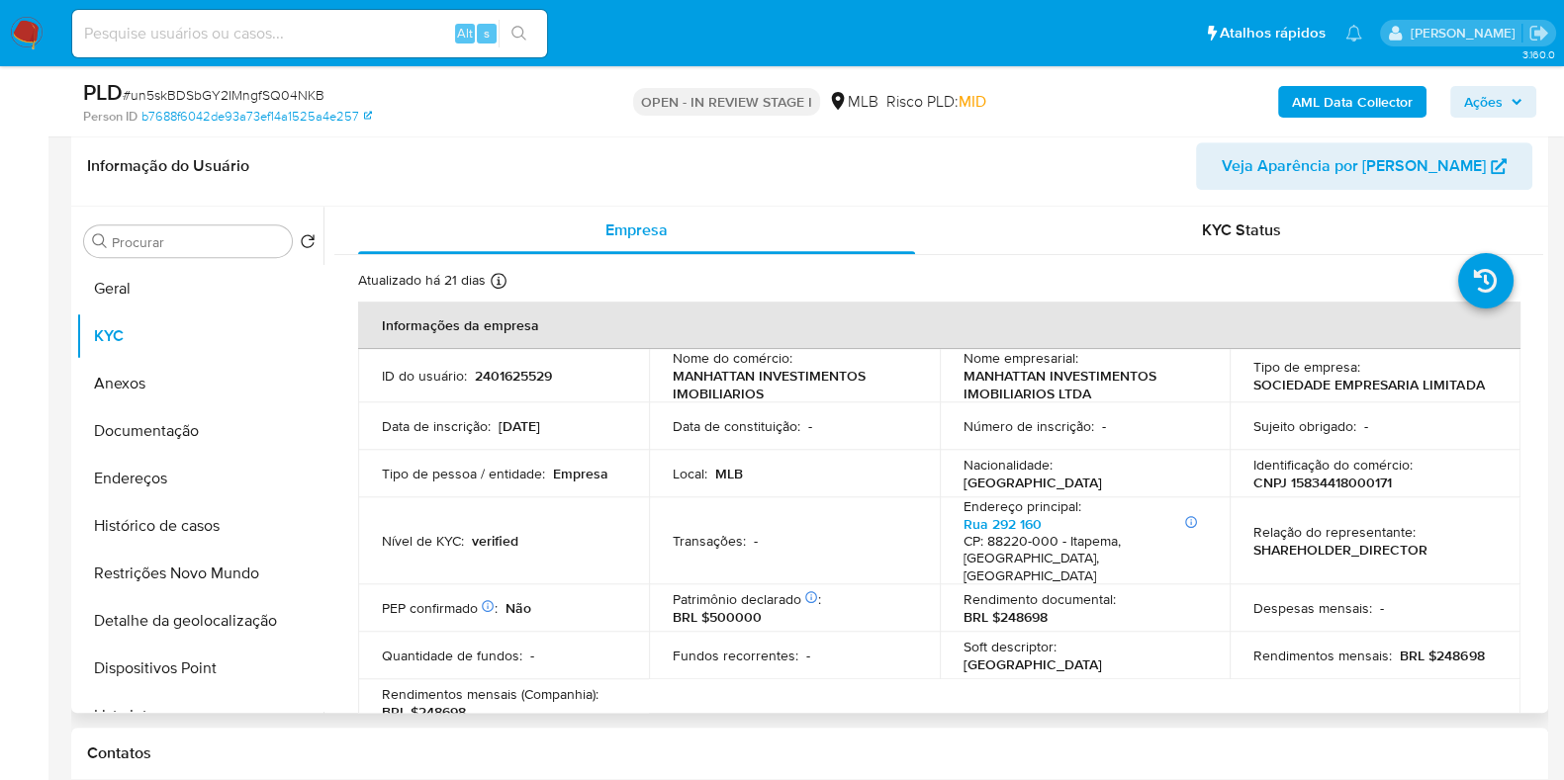
click at [1323, 483] on p "CNPJ 15834418000171" at bounding box center [1322, 483] width 138 height 18
copy p "15834418000171"
click at [1471, 101] on span "Ações" at bounding box center [1483, 102] width 39 height 32
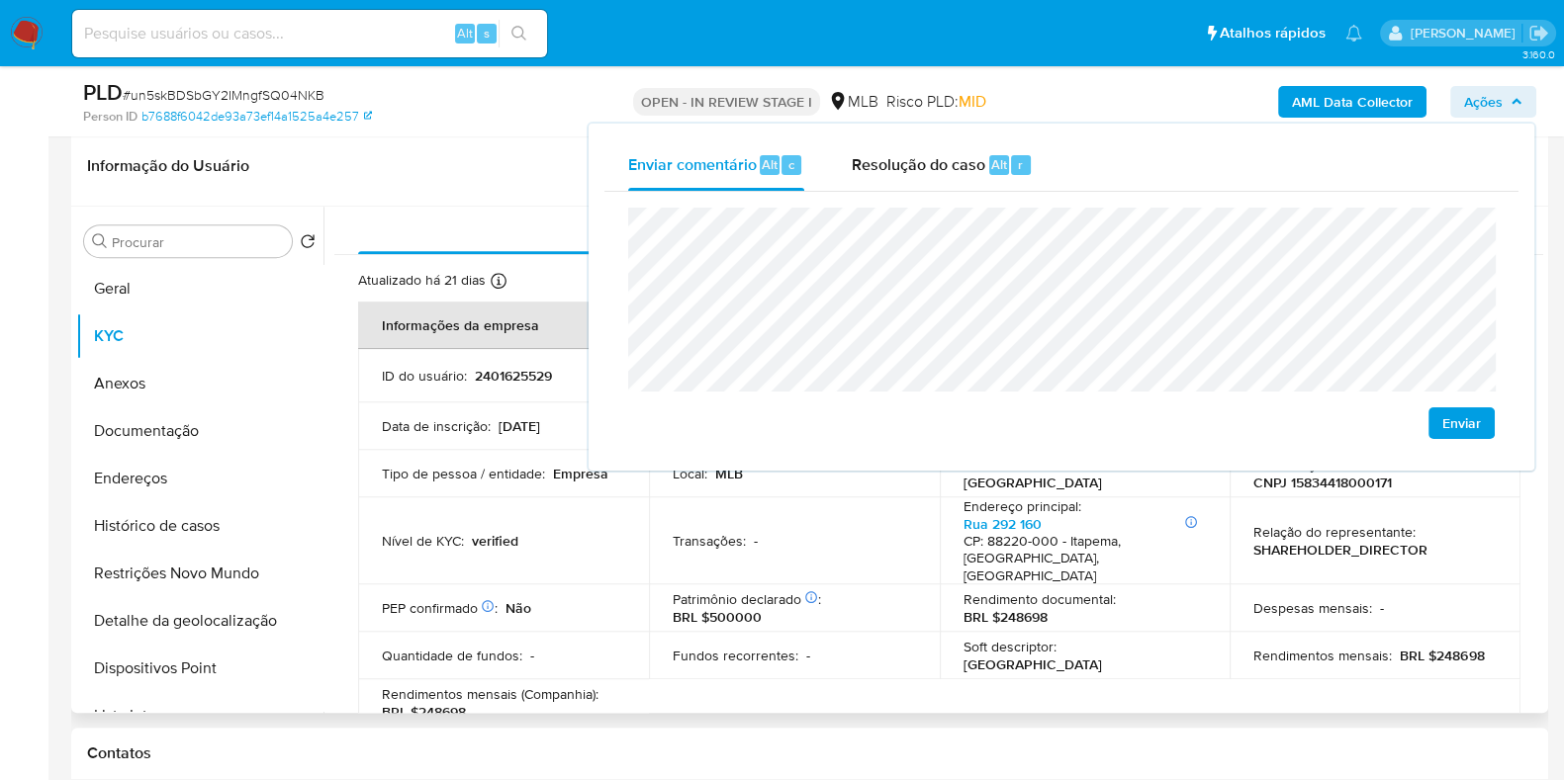
click at [489, 412] on td "Data de inscrição : 28/06/2012" at bounding box center [503, 426] width 291 height 47
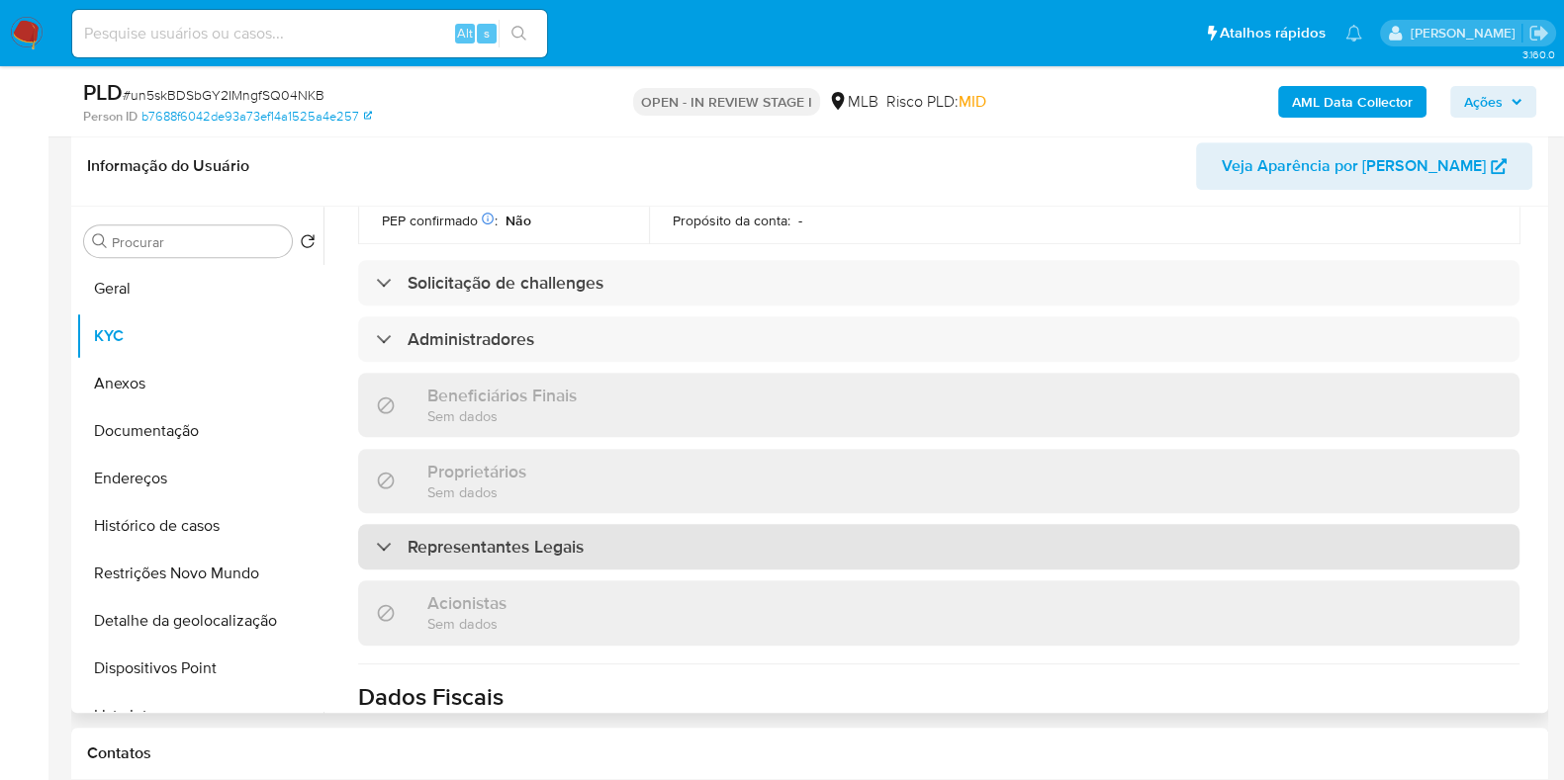
click at [554, 536] on h3 "Representantes Legais" at bounding box center [495, 547] width 176 height 22
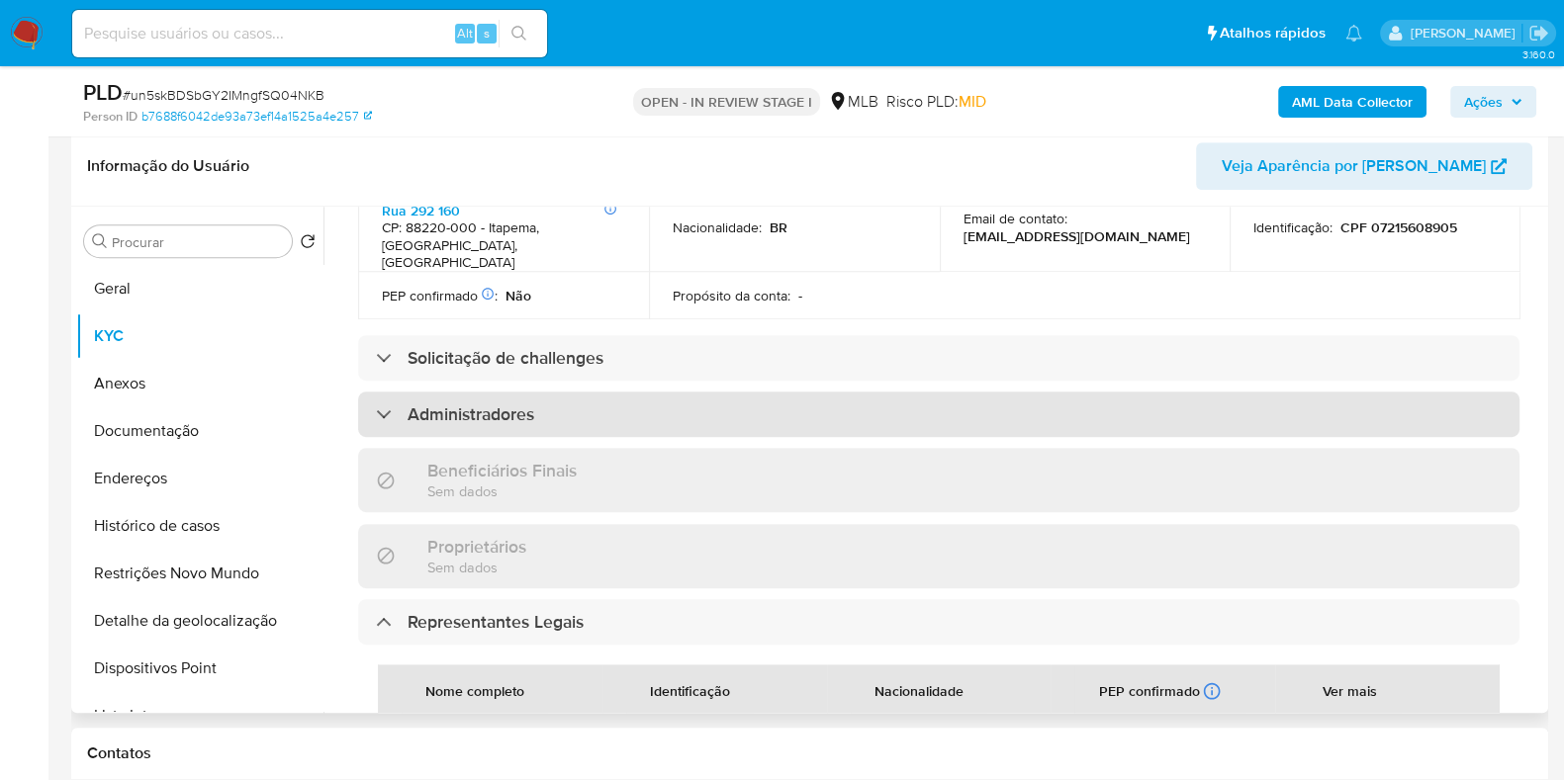
scroll to position [756, 0]
click at [617, 393] on div "Administradores" at bounding box center [938, 415] width 1161 height 45
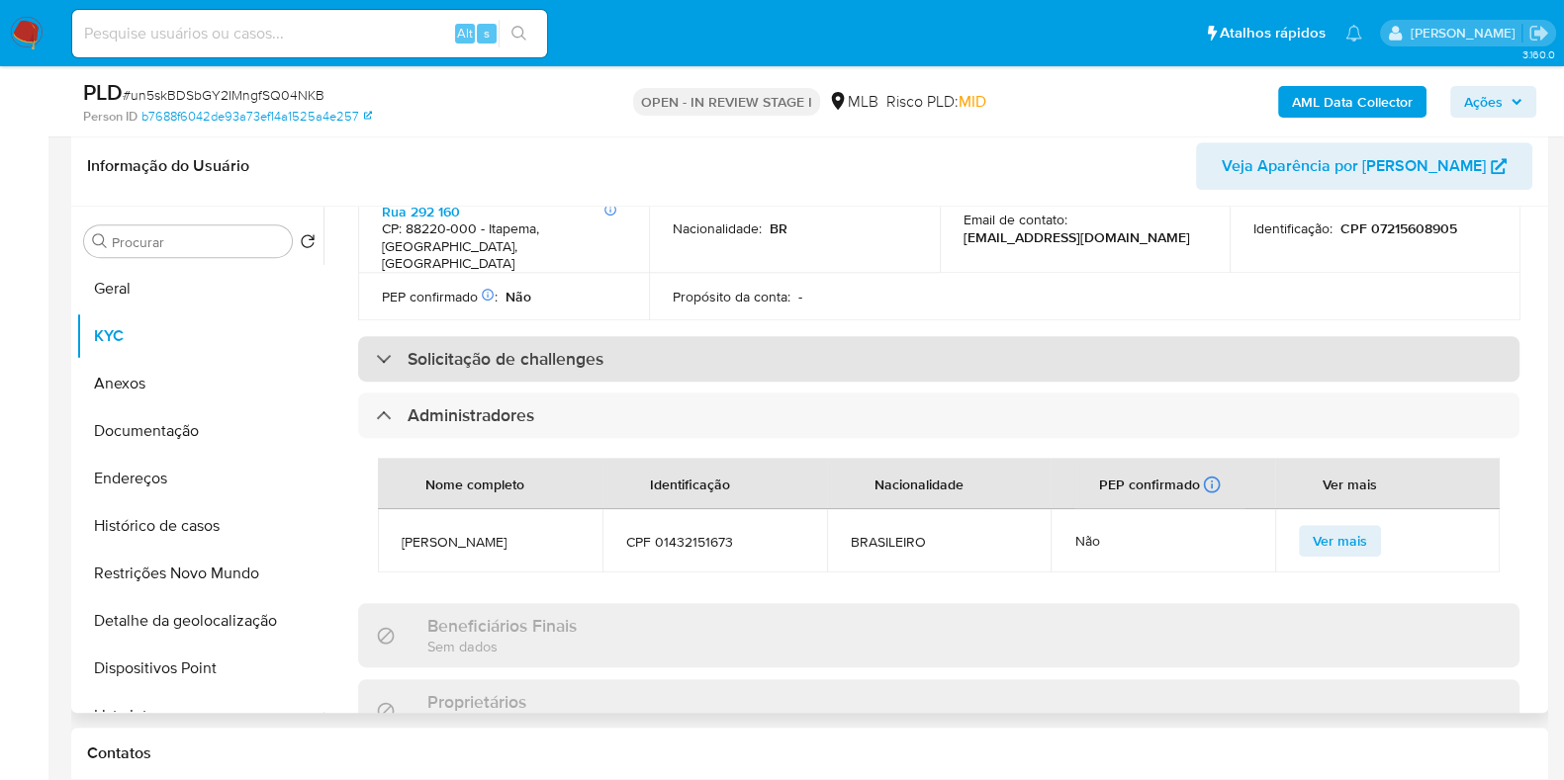
click at [651, 336] on div "Solicitação de challenges" at bounding box center [938, 358] width 1161 height 45
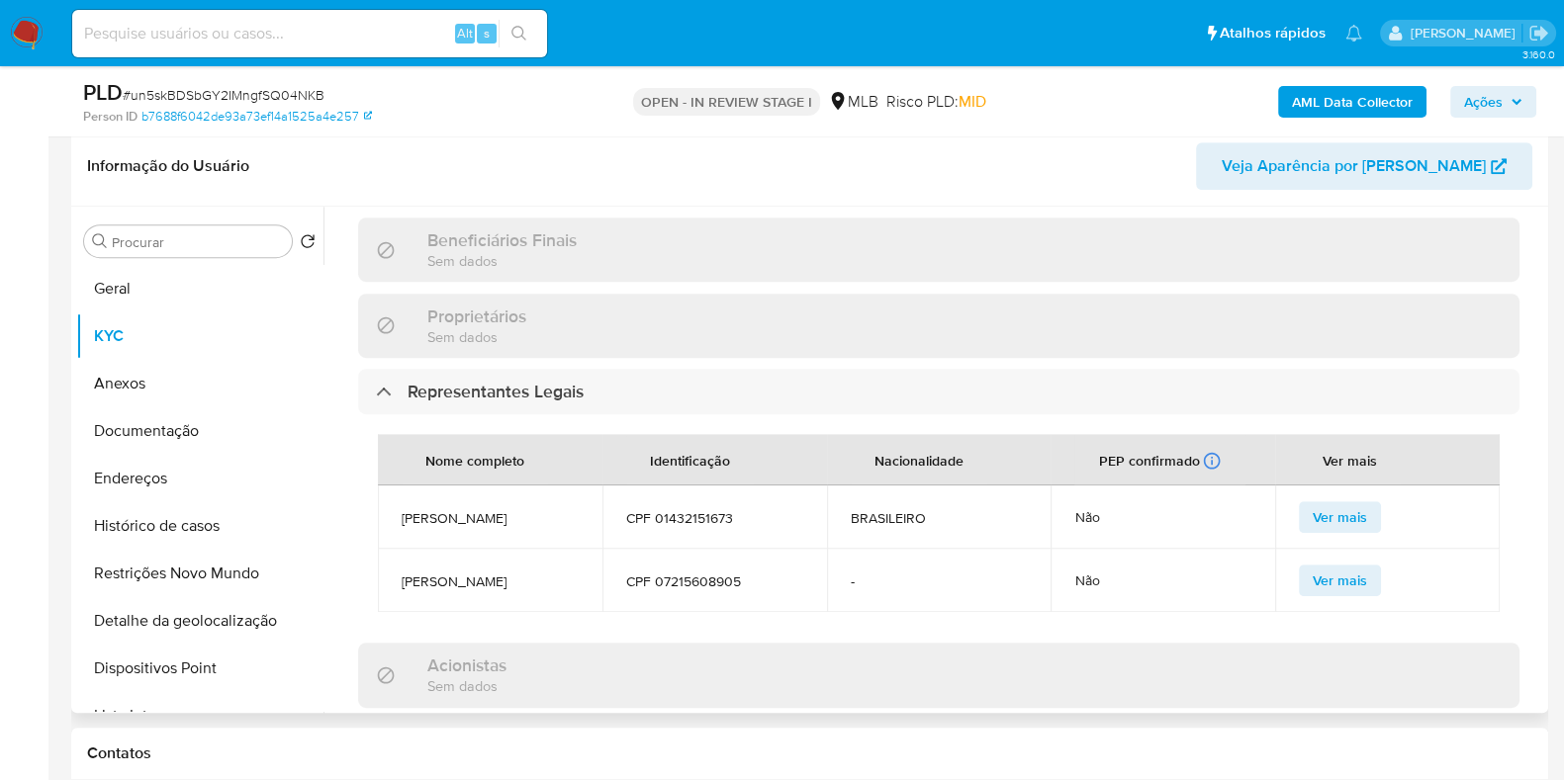
scroll to position [1280, 0]
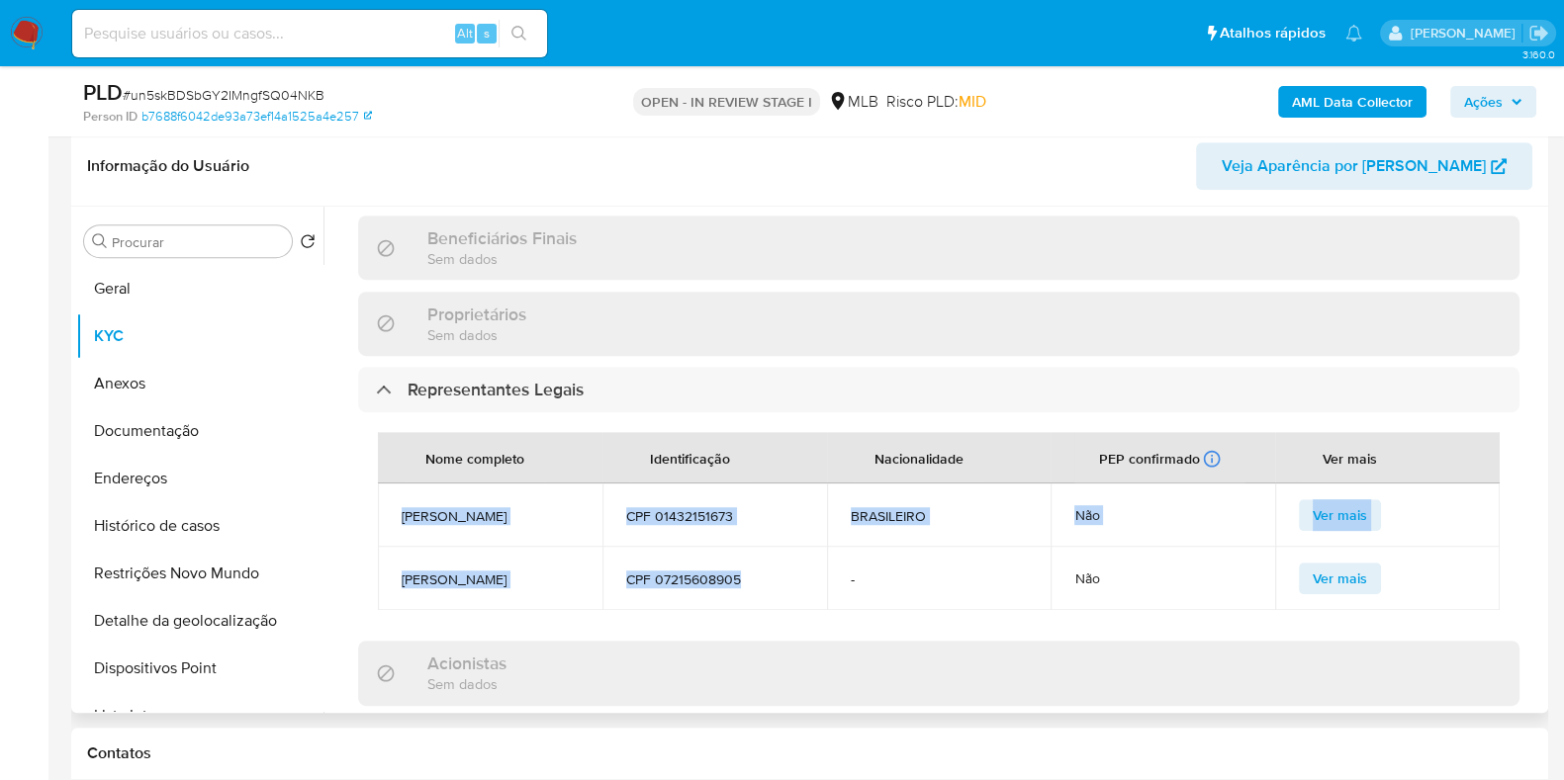
drag, startPoint x: 750, startPoint y: 604, endPoint x: 393, endPoint y: 511, distance: 368.9
click at [393, 511] on tbody "ANDRE CARVALHO COSTA FREIRE CPF 01432151673 BRASILEIRO Não Ver mais MAURICIO EL…" at bounding box center [939, 547] width 1122 height 127
copy tbody "ANDRE CARVALHO COSTA FREIRE CPF 01432151673 BRASILEIRO Não Ver mais MAURICIO EL…"
click at [1478, 106] on span "Ações" at bounding box center [1483, 102] width 39 height 32
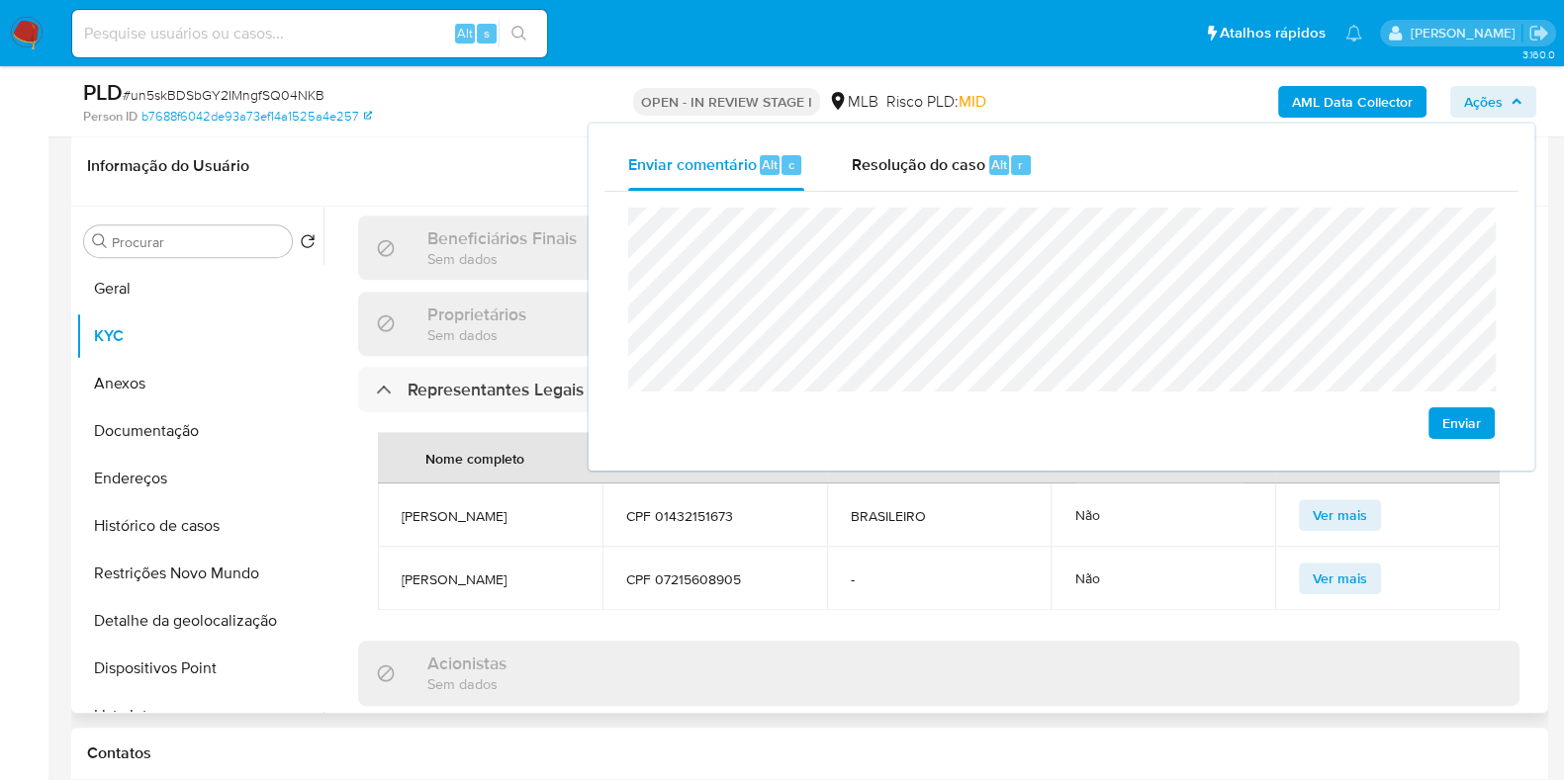
click at [949, 588] on span "-" at bounding box center [939, 580] width 177 height 18
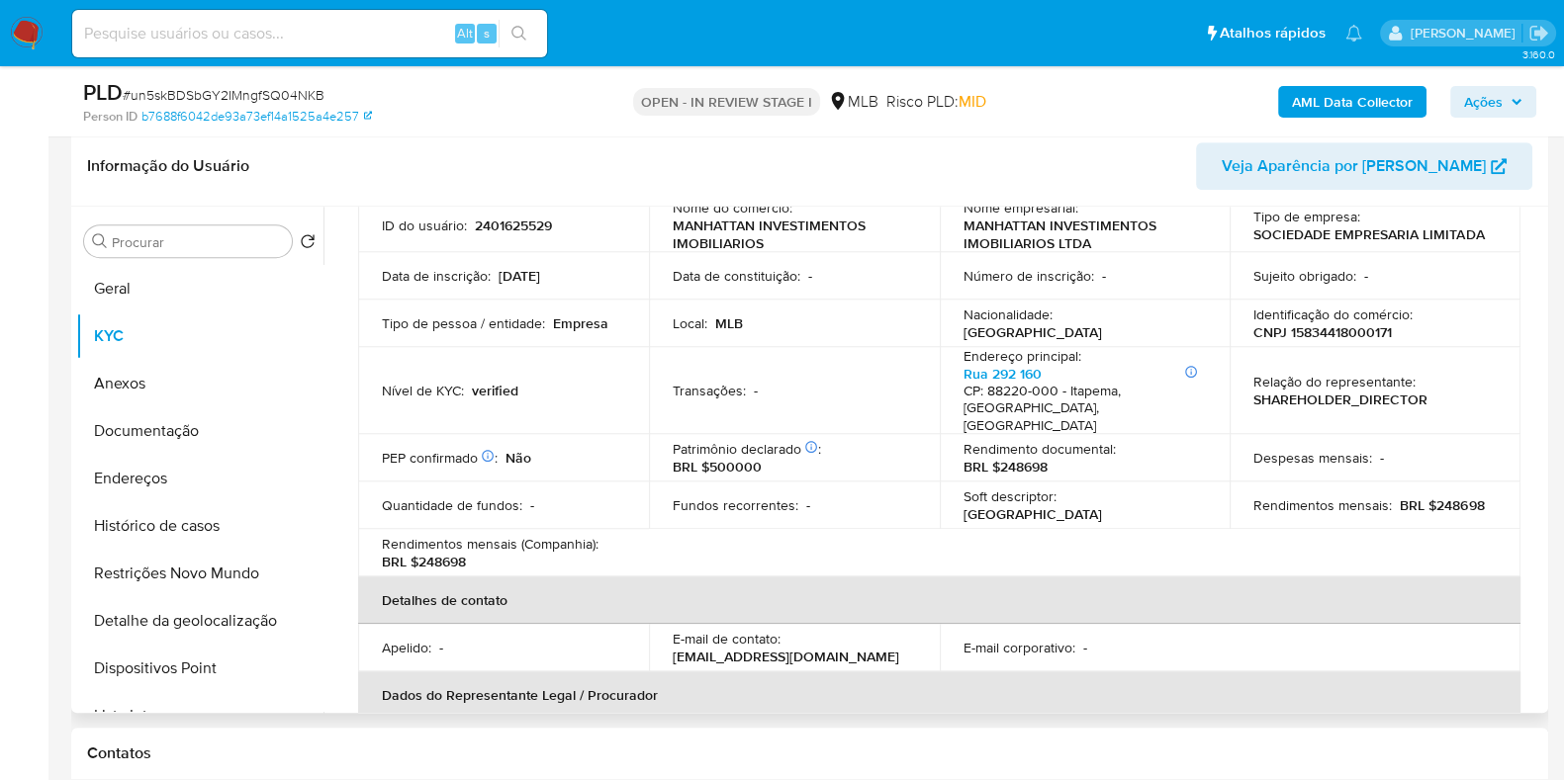
scroll to position [149, 0]
drag, startPoint x: 1427, startPoint y: 486, endPoint x: 1482, endPoint y: 488, distance: 54.4
click at [1482, 497] on div "Rendimentos mensais : BRL $248698" at bounding box center [1374, 506] width 243 height 18
copy p "248698"
click at [1503, 103] on span "Ações" at bounding box center [1493, 102] width 58 height 28
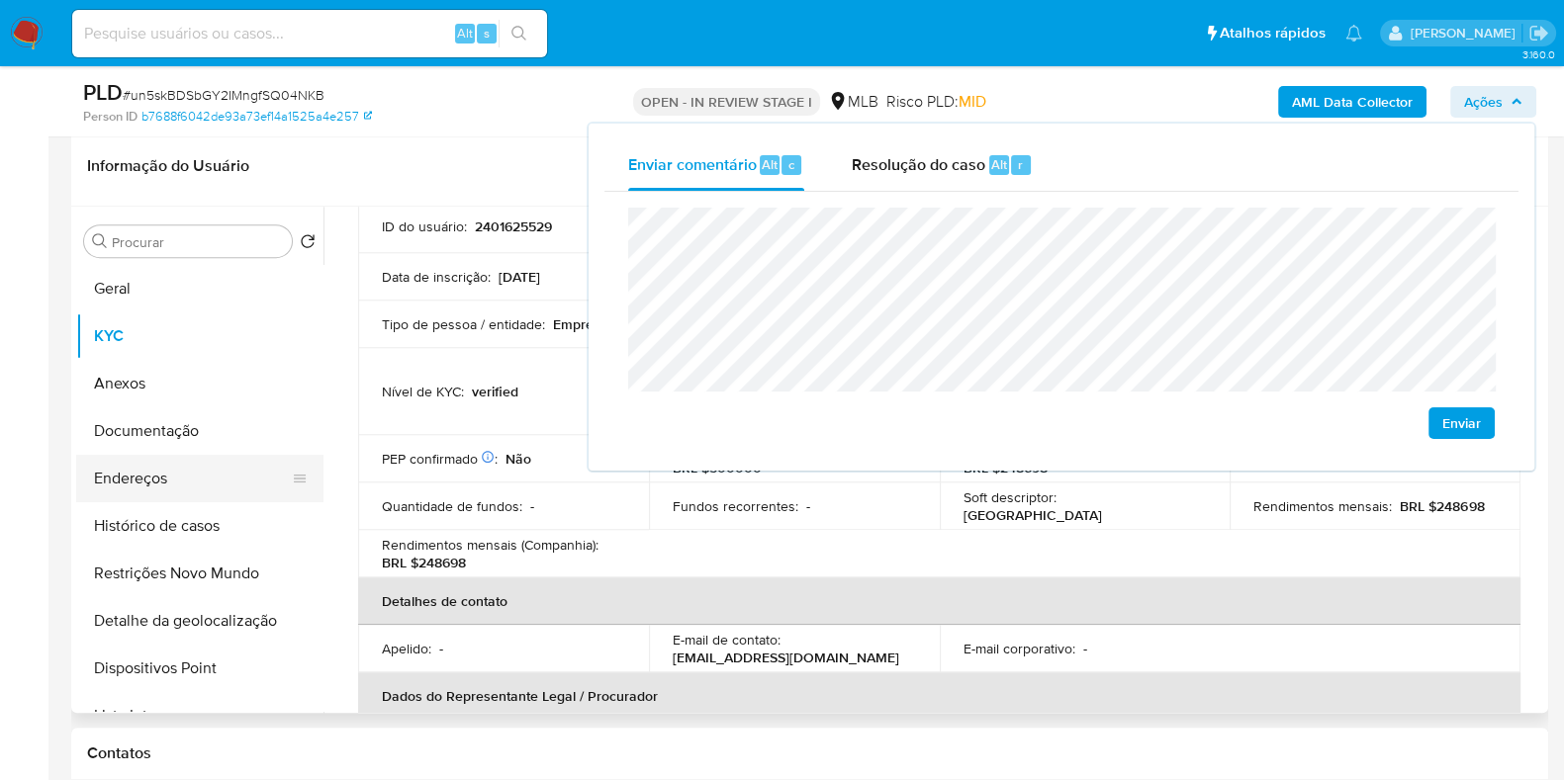
click at [254, 482] on button "Endereços" at bounding box center [191, 478] width 231 height 47
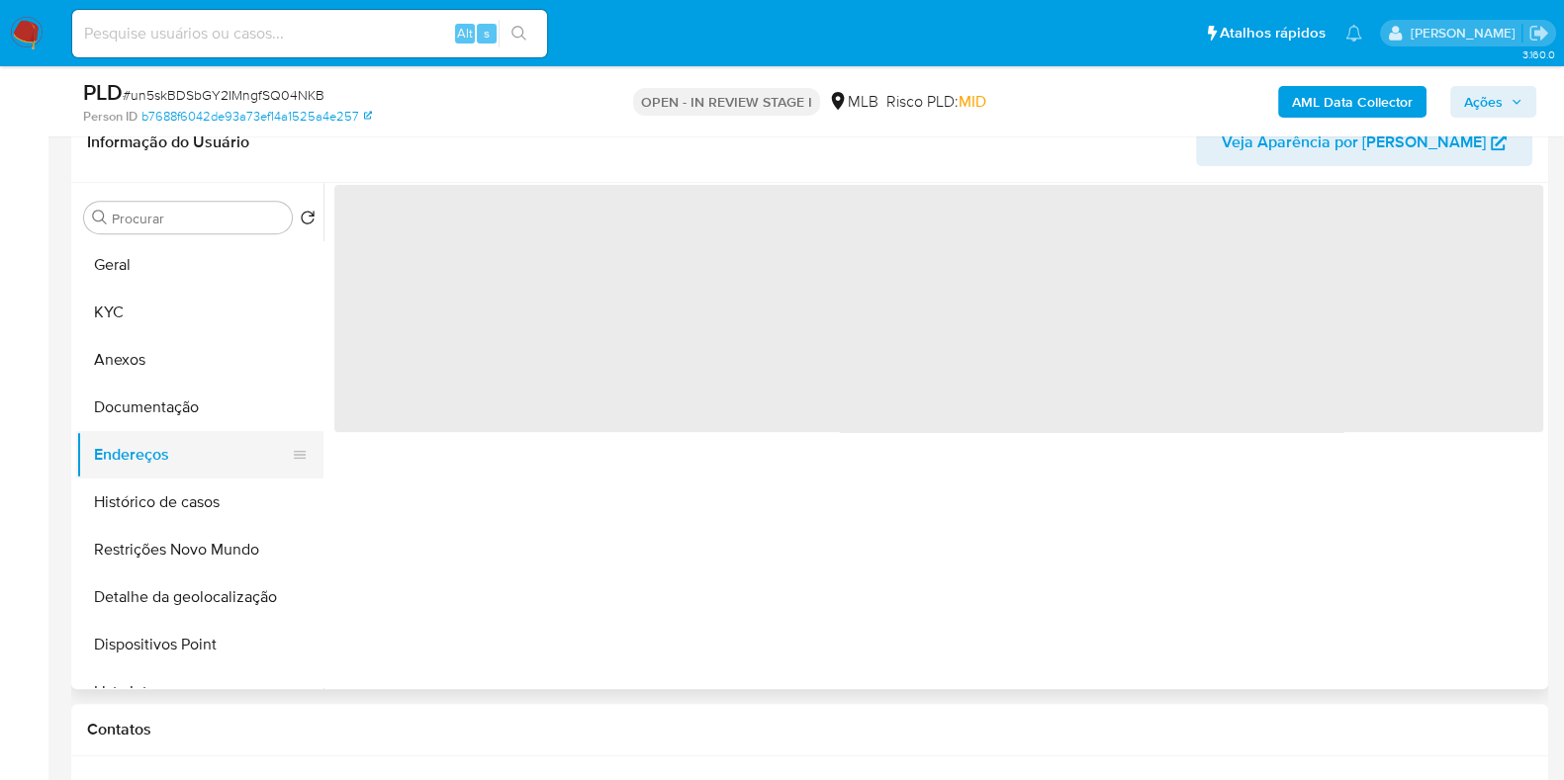
scroll to position [0, 0]
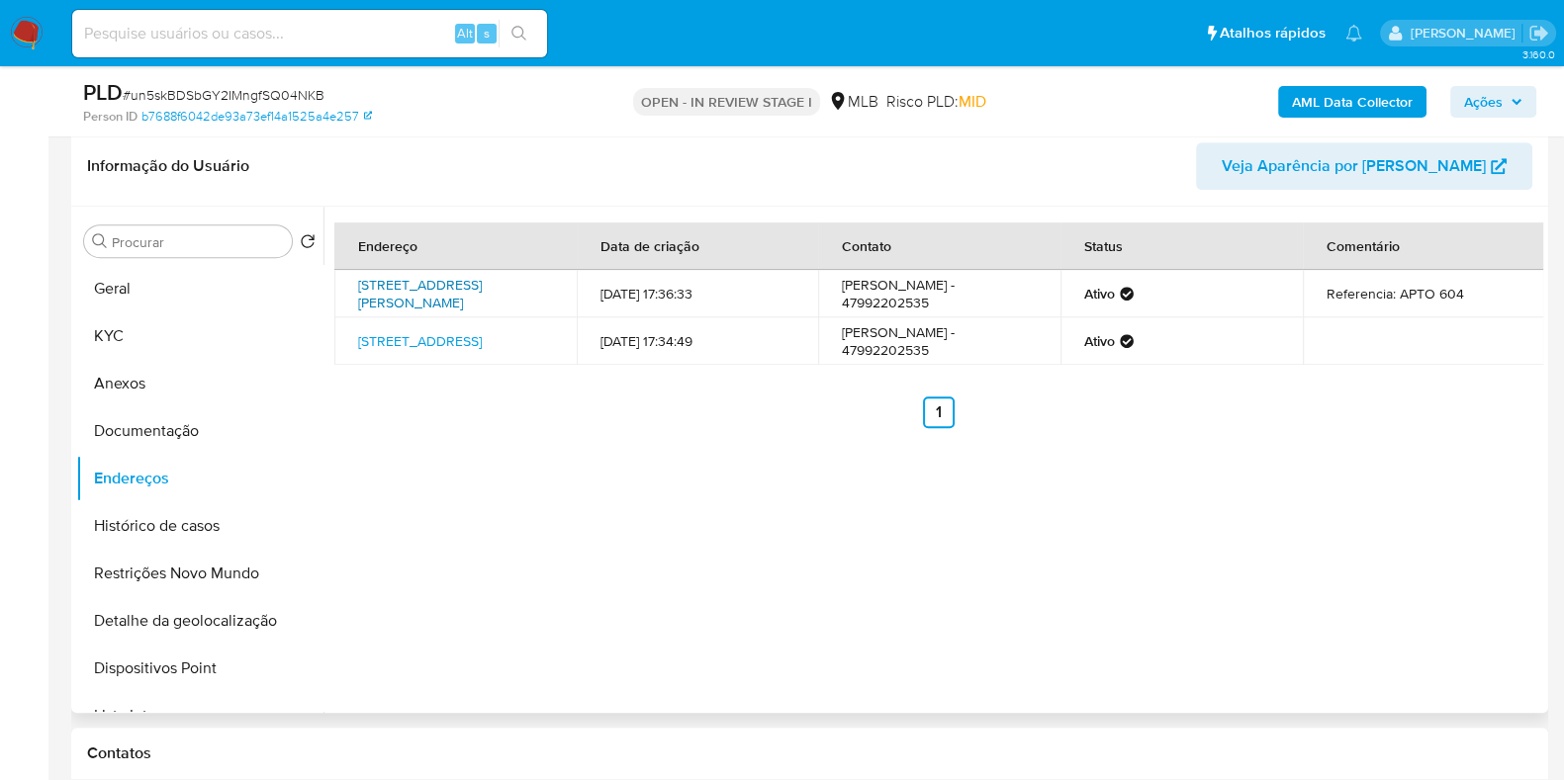
click at [411, 294] on link "Rua César Werner Drasche 76, Porto Belo, Santa Catarina, 88210000, Brasil 76" at bounding box center [420, 294] width 124 height 38
click at [417, 340] on link "Rua 292 160, Itapema, Santa Catarina, 88220000, Brasil 160" at bounding box center [420, 341] width 124 height 20
click at [1480, 469] on div "Endereço Data de criação Contato Status Comentário Rua César Werner Drasche 76,…" at bounding box center [932, 460] width 1219 height 506
click at [225, 416] on button "Documentação" at bounding box center [191, 430] width 231 height 47
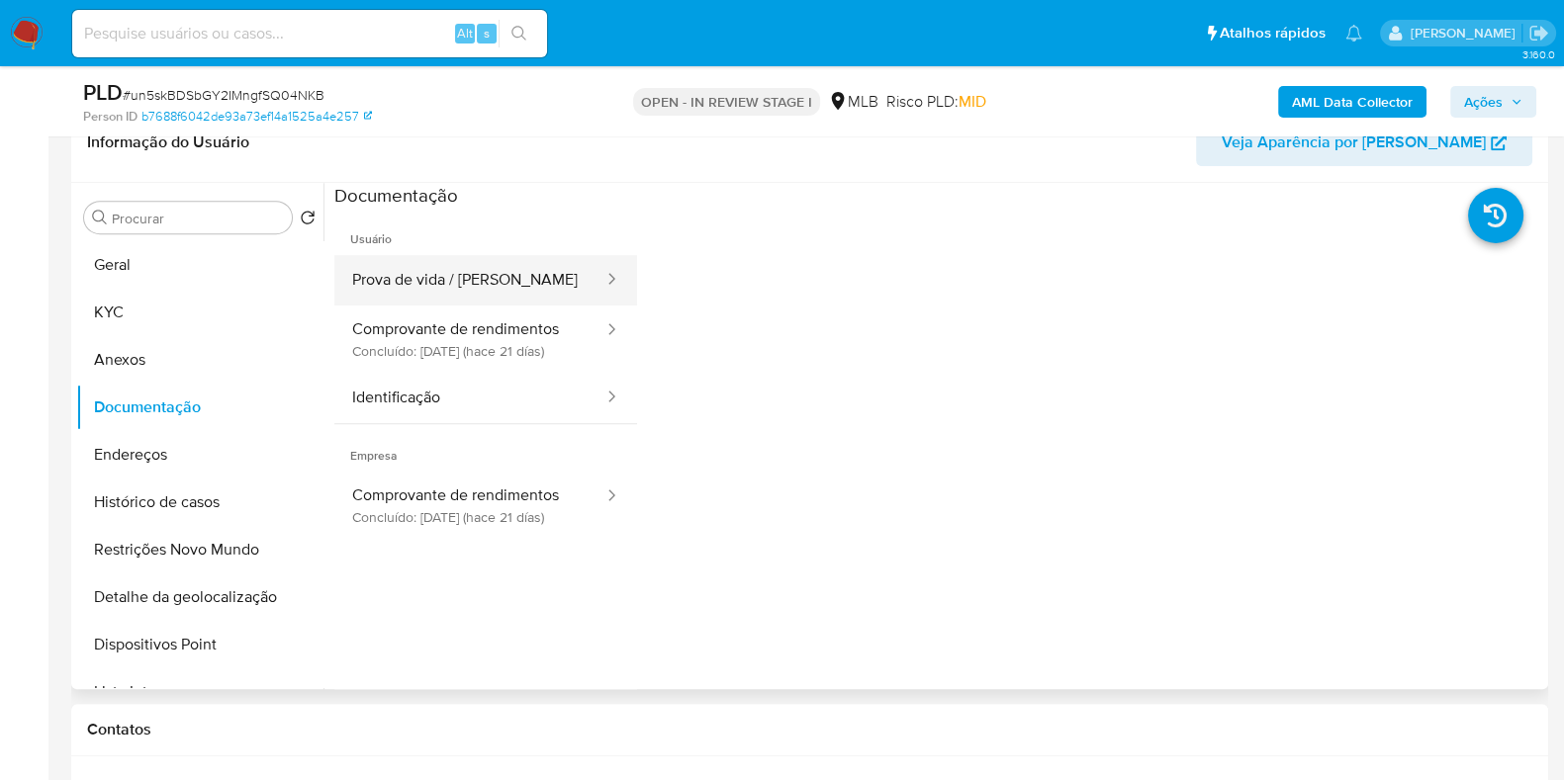
click at [460, 294] on button "Prova de vida / [PERSON_NAME]" at bounding box center [469, 280] width 271 height 50
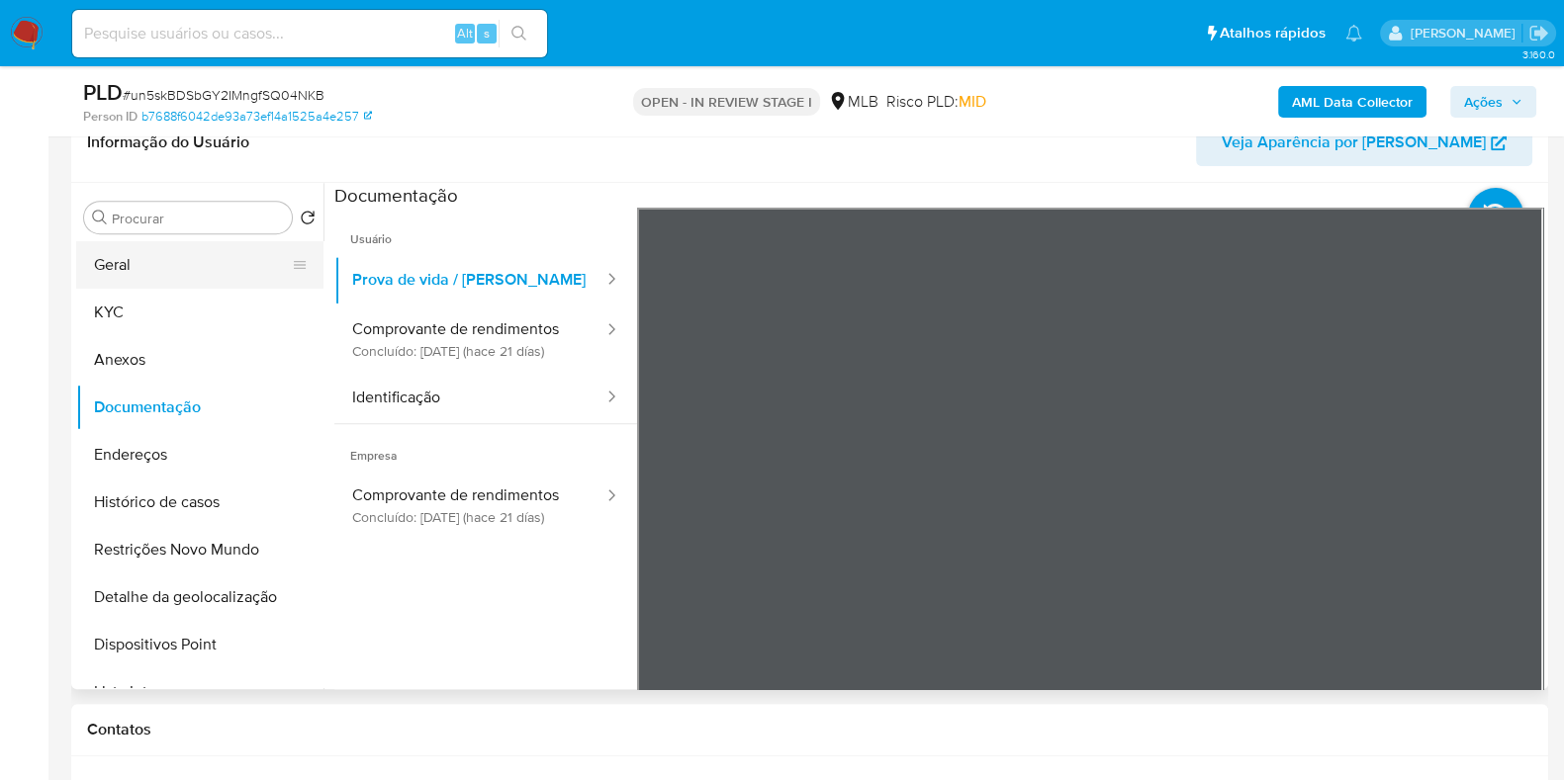
click at [123, 263] on button "Geral" at bounding box center [191, 264] width 231 height 47
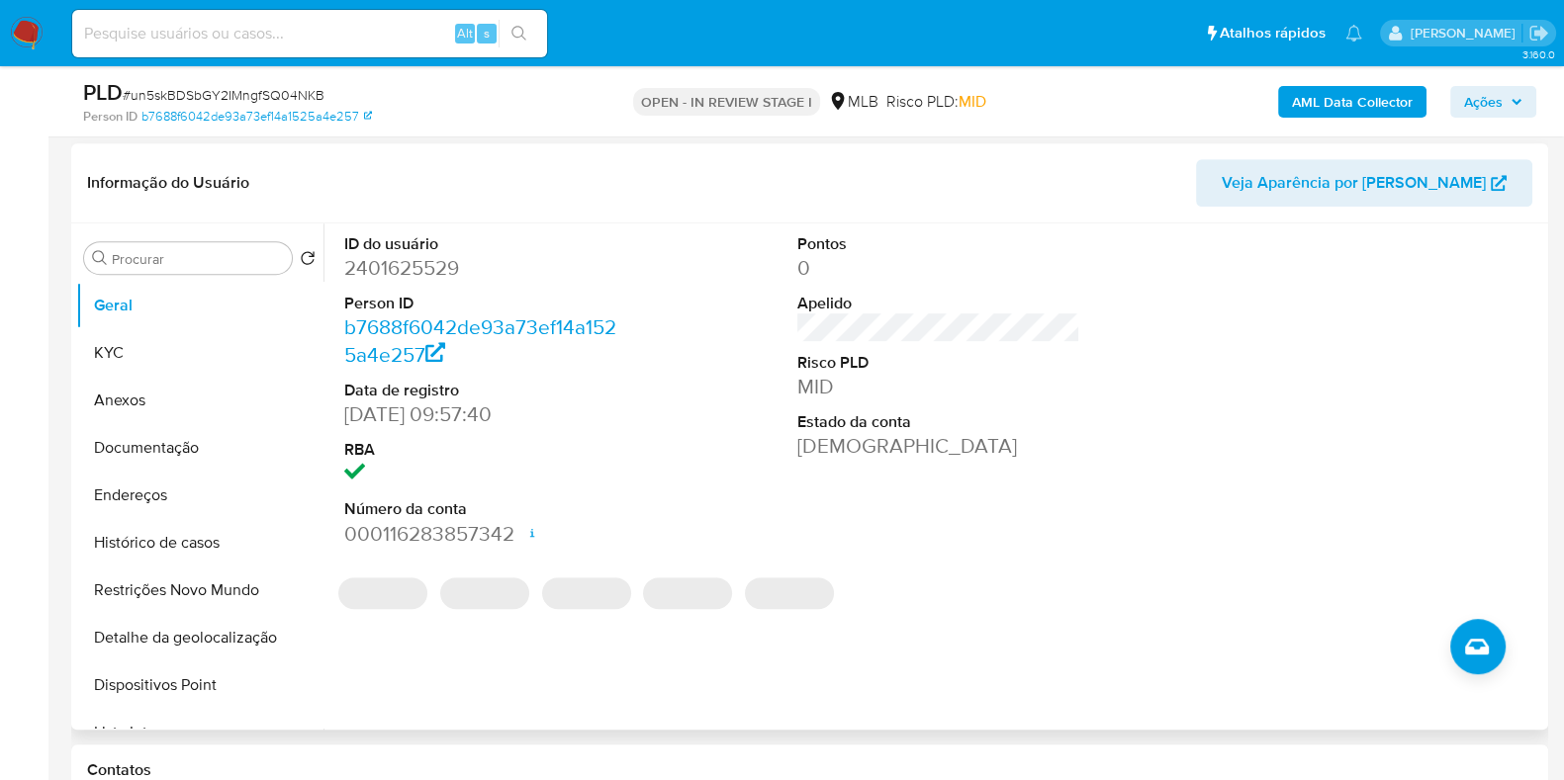
scroll to position [1100, 0]
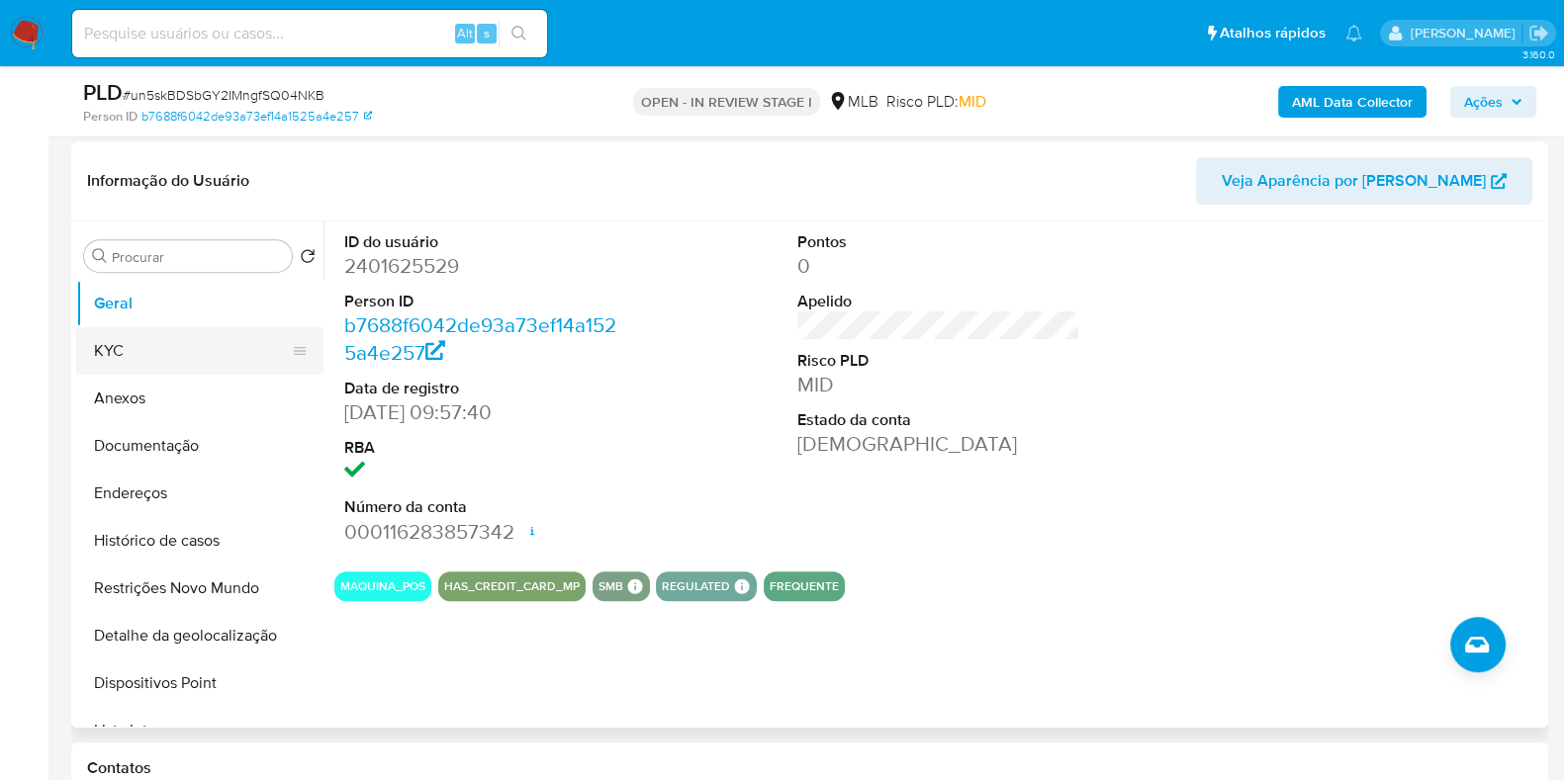
click at [191, 352] on button "KYC" at bounding box center [191, 350] width 231 height 47
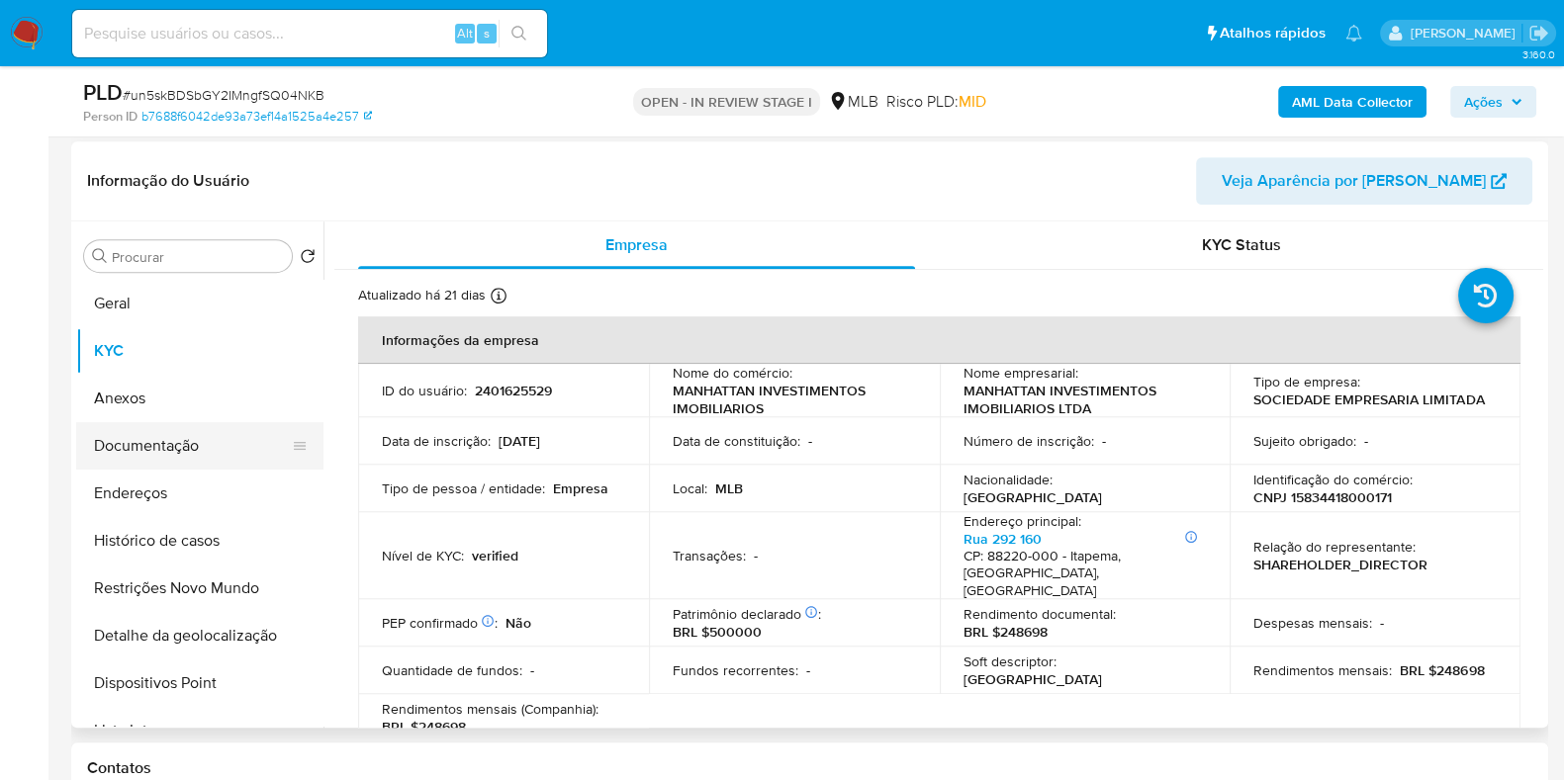
click at [188, 442] on button "Documentação" at bounding box center [191, 445] width 231 height 47
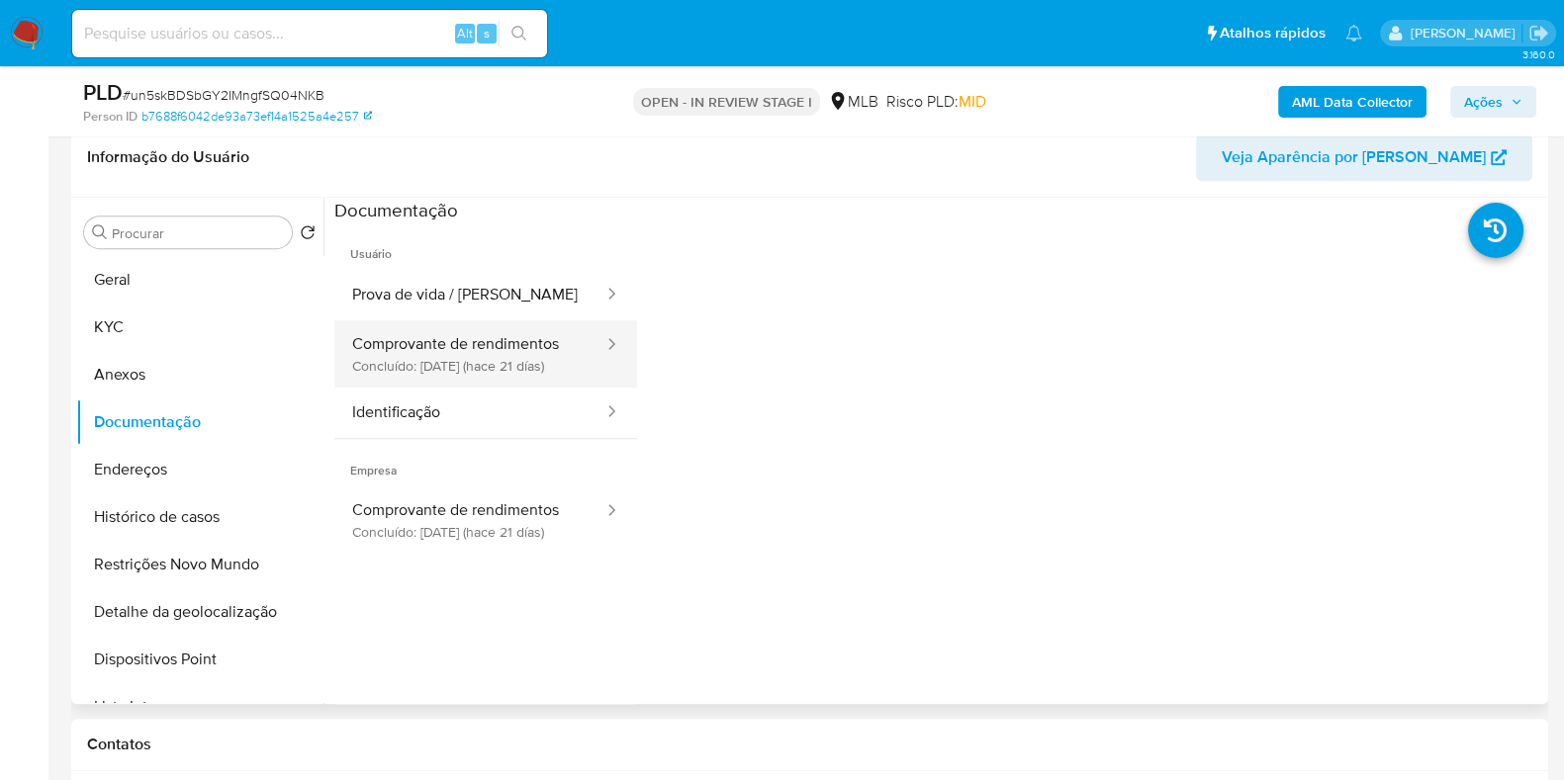
click at [453, 344] on button "Comprovante de rendimentos Concluído: 28/08/2025 (hace 21 días)" at bounding box center [469, 353] width 271 height 67
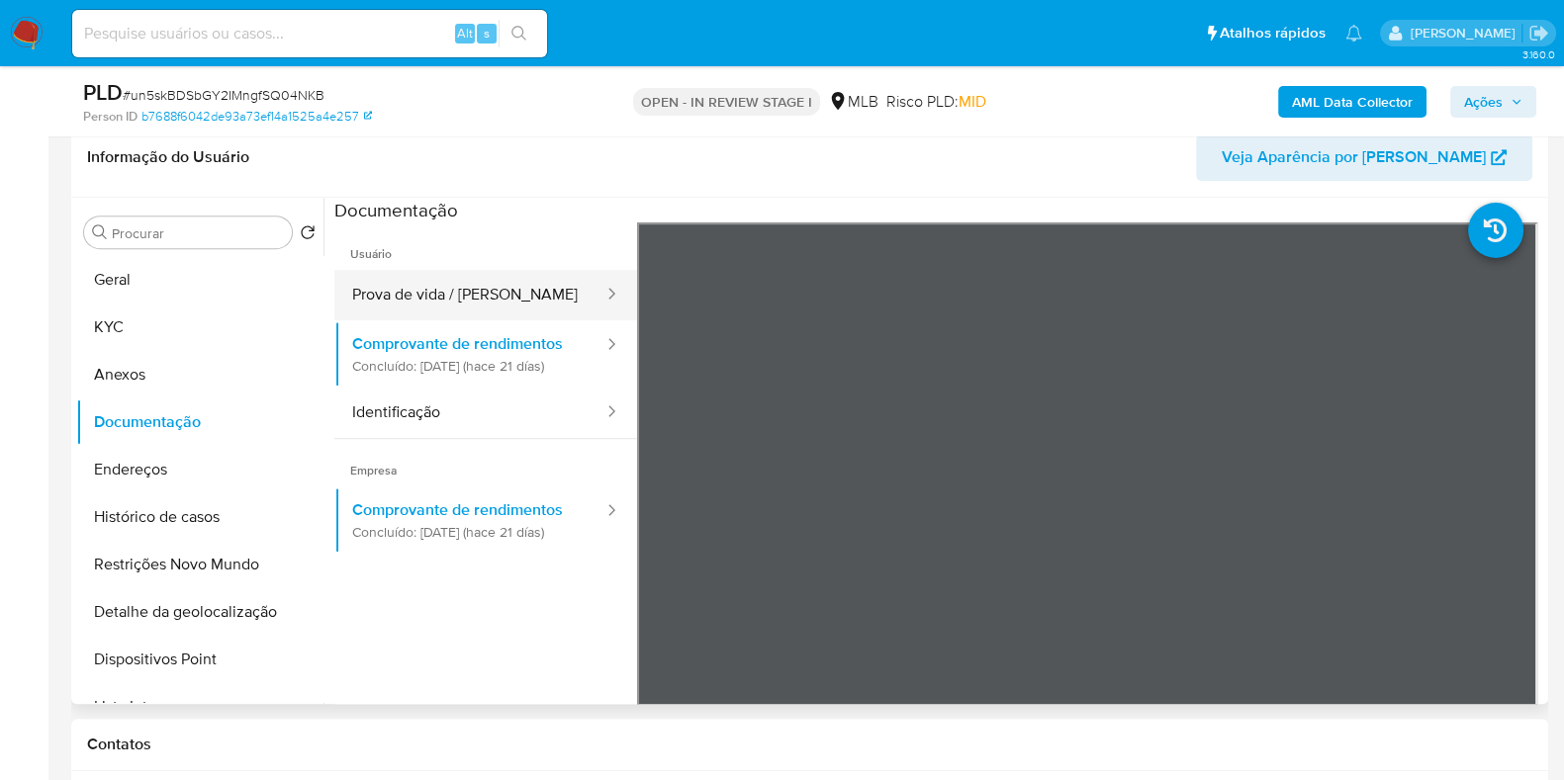
click at [429, 309] on button "Prova de vida / [PERSON_NAME]" at bounding box center [469, 295] width 271 height 50
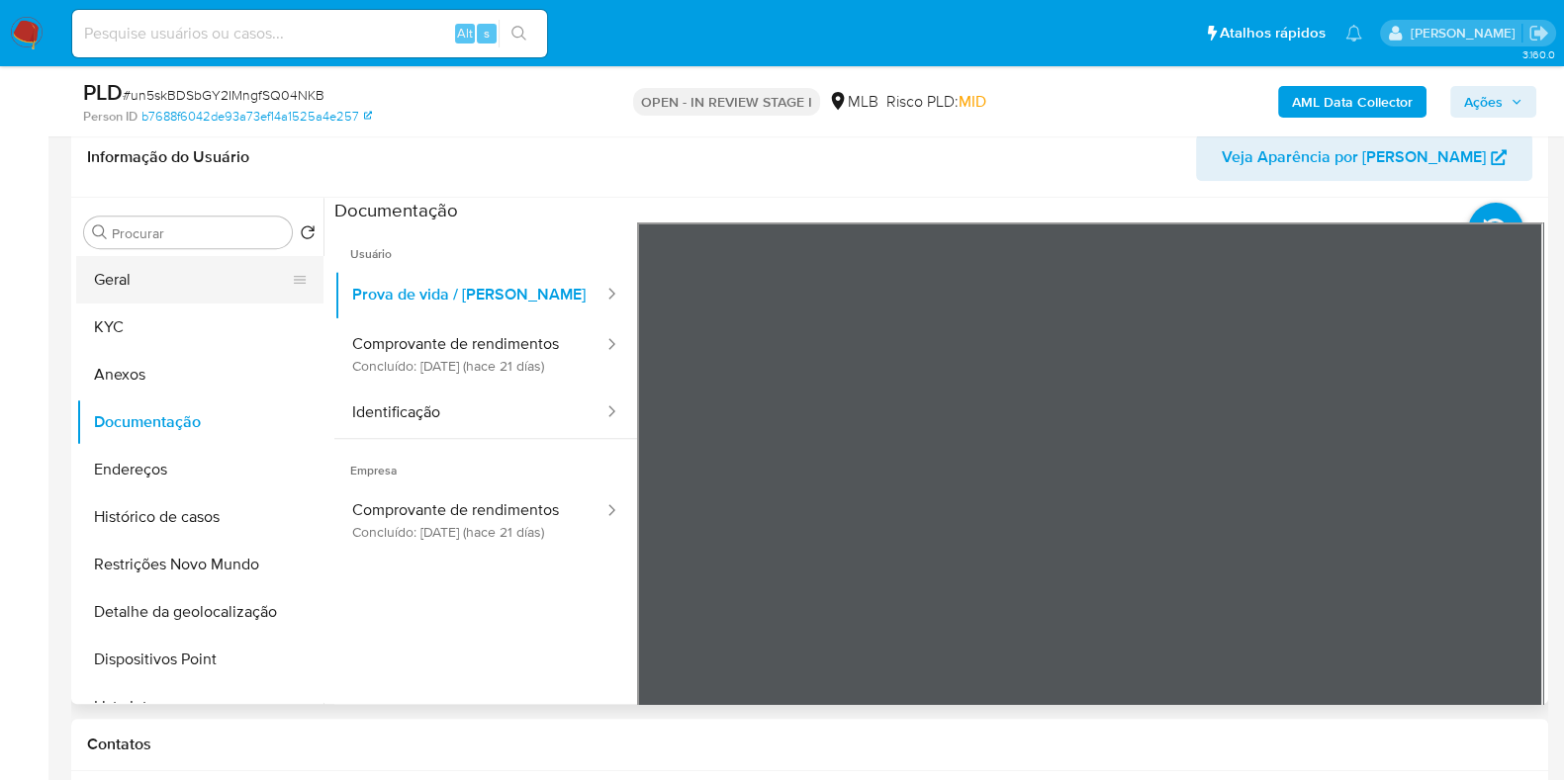
click at [194, 324] on button "KYC" at bounding box center [199, 327] width 247 height 47
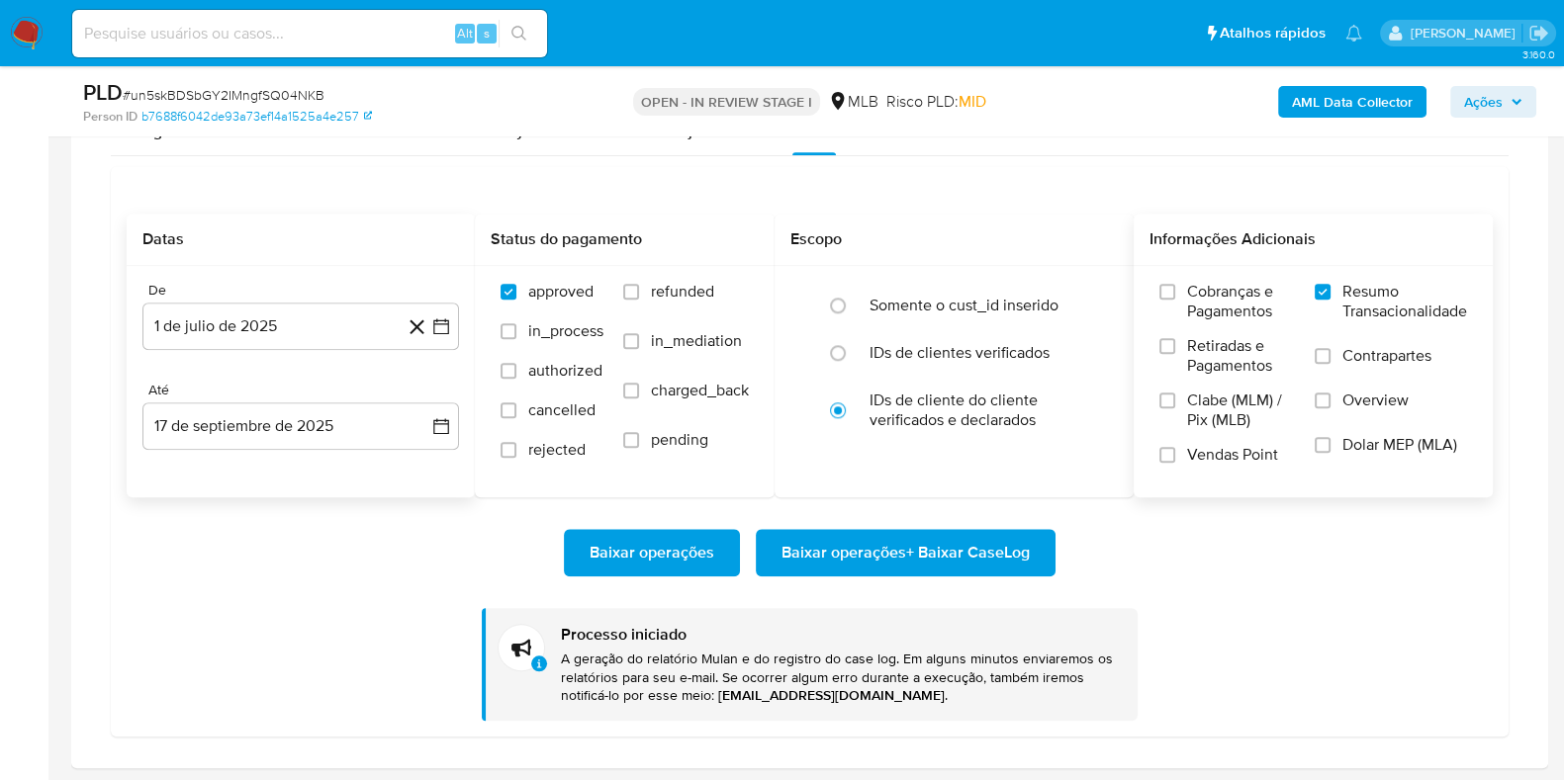
scroll to position [2500, 0]
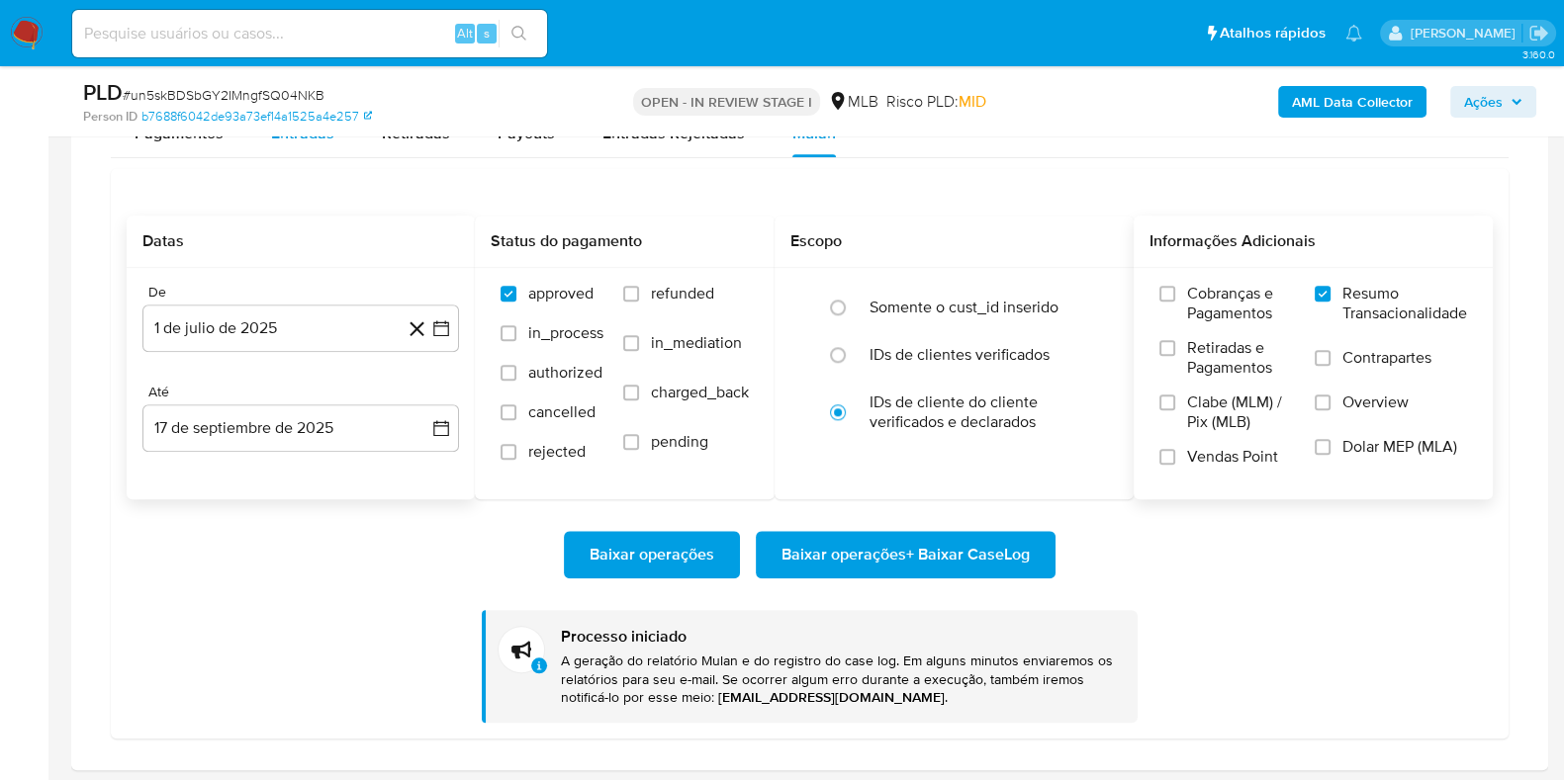
click at [293, 150] on div "Entradas" at bounding box center [302, 133] width 63 height 47
select select "10"
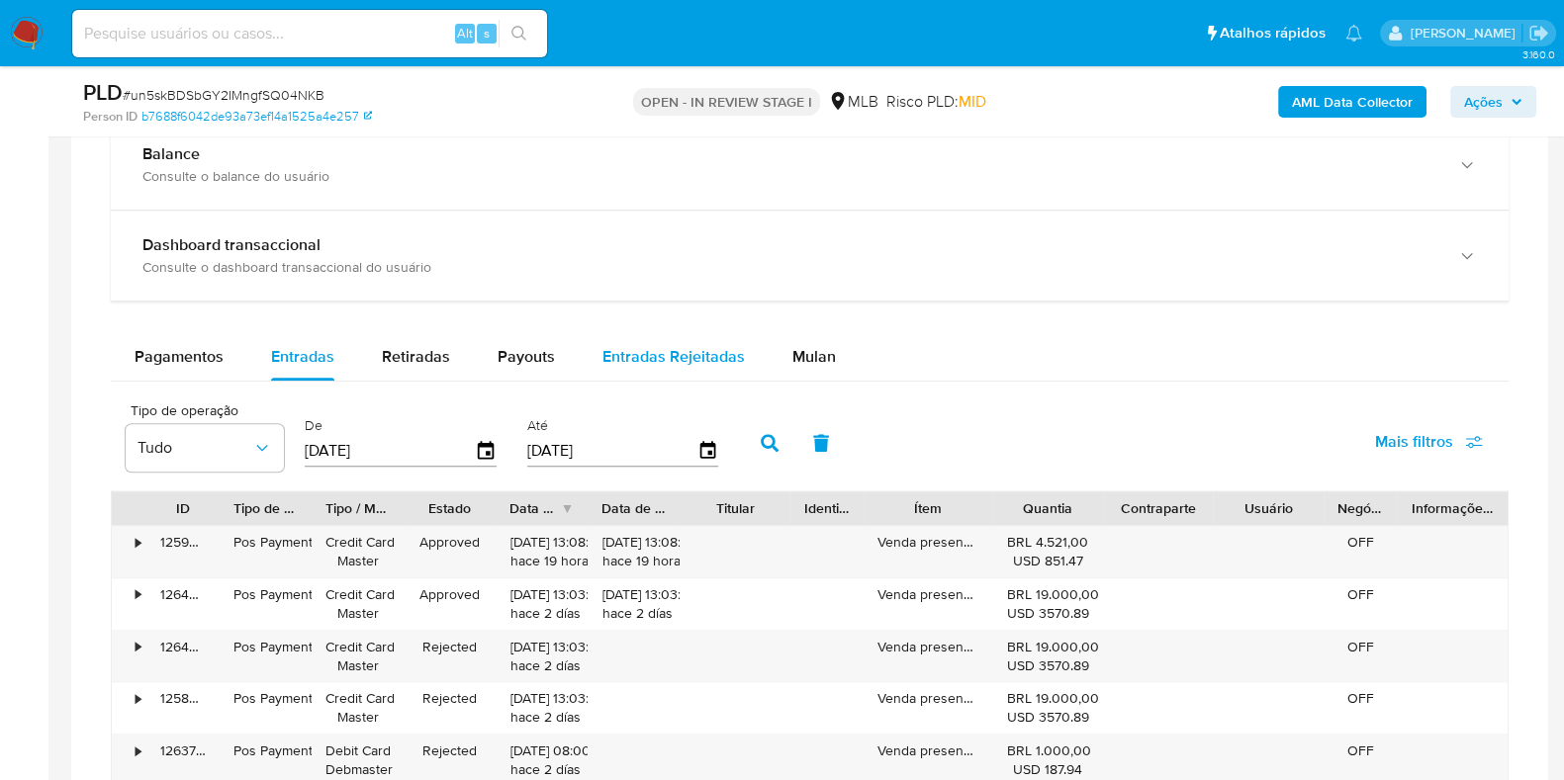
scroll to position [2275, 0]
click at [535, 356] on span "Payouts" at bounding box center [525, 358] width 57 height 23
select select "10"
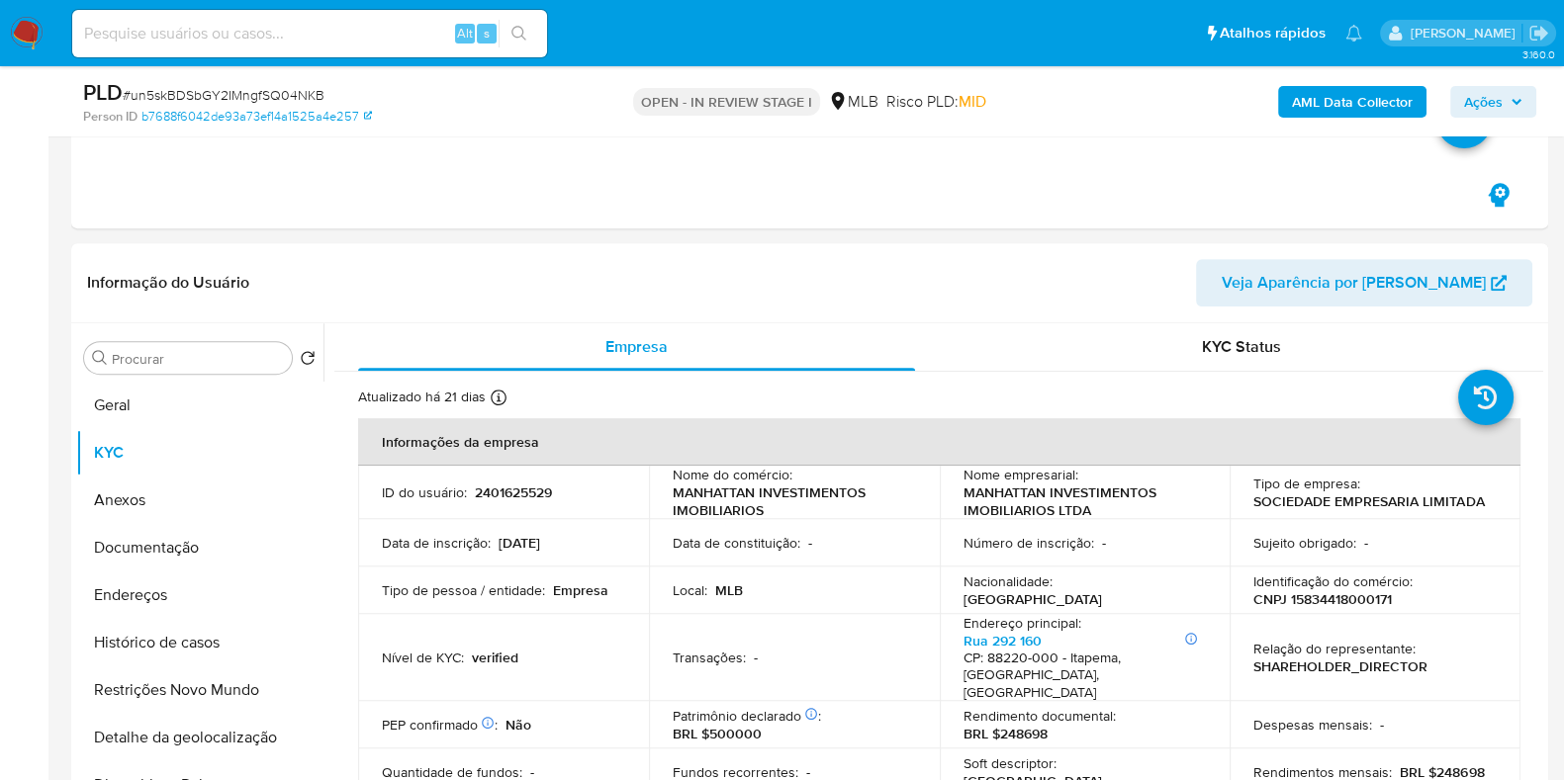
scroll to position [999, 0]
click at [165, 640] on button "Histórico de casos" at bounding box center [199, 641] width 247 height 47
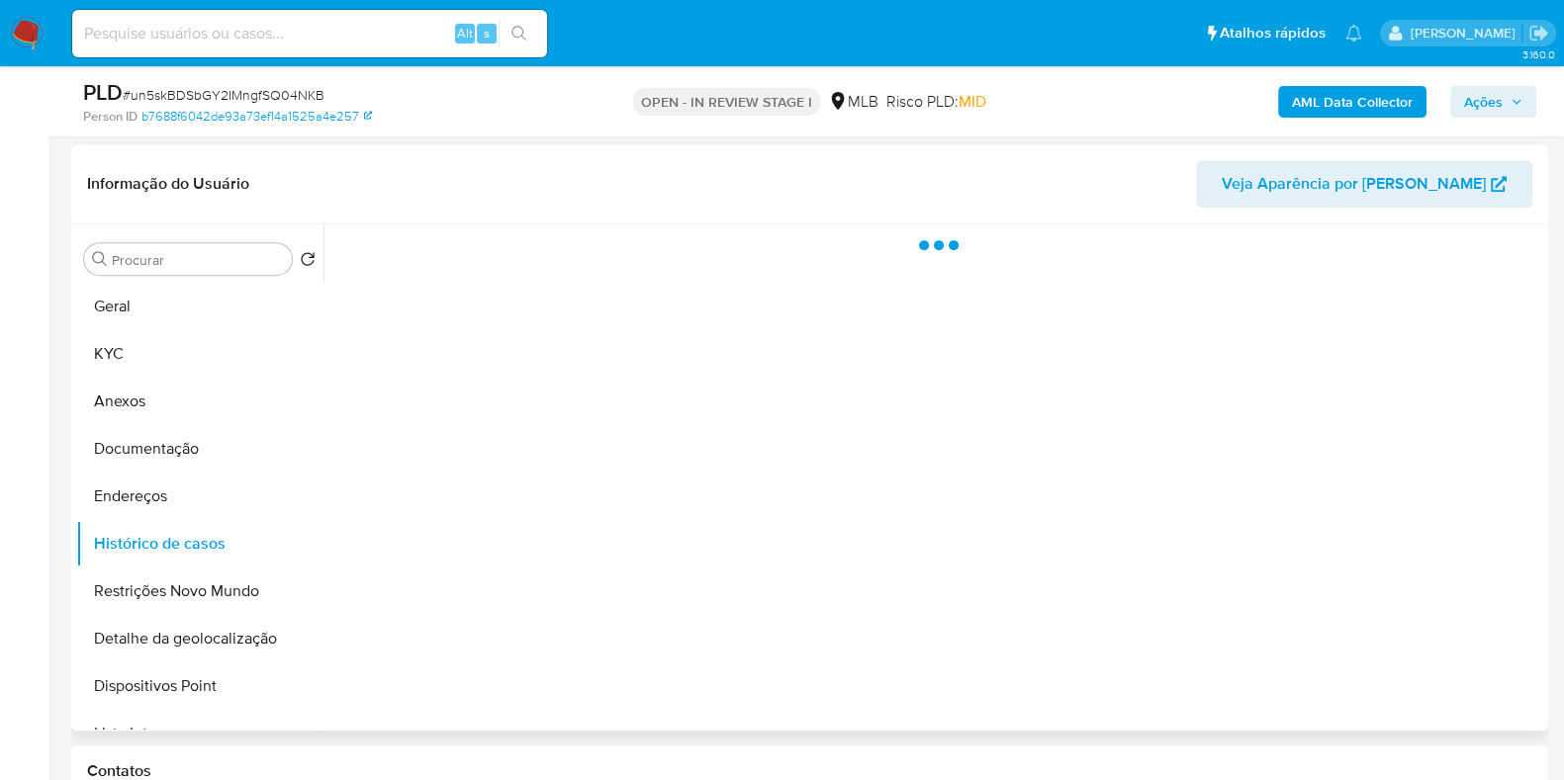
scroll to position [1075, 0]
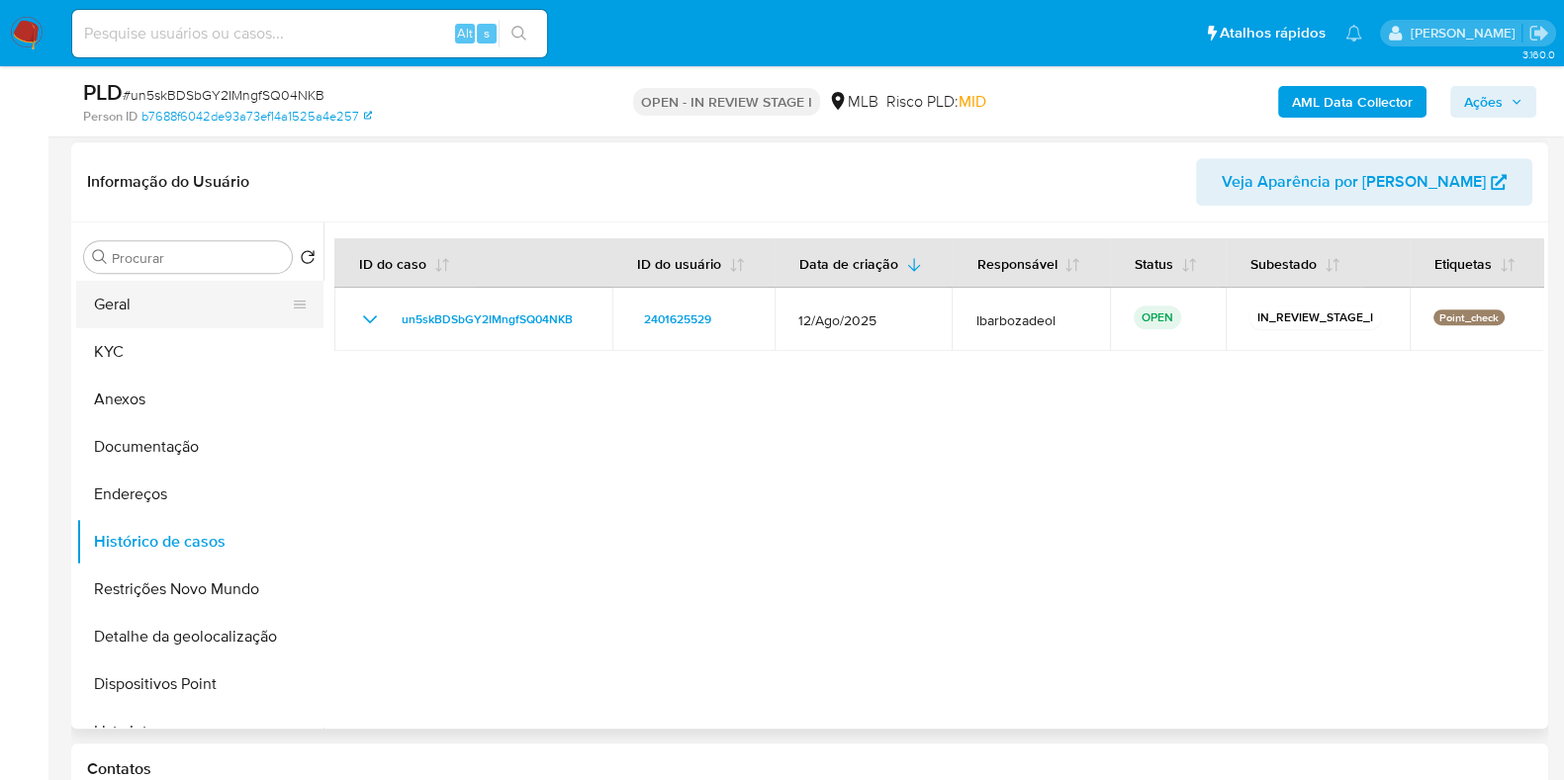
drag, startPoint x: 128, startPoint y: 310, endPoint x: 187, endPoint y: 307, distance: 59.4
click at [128, 310] on button "Geral" at bounding box center [191, 304] width 231 height 47
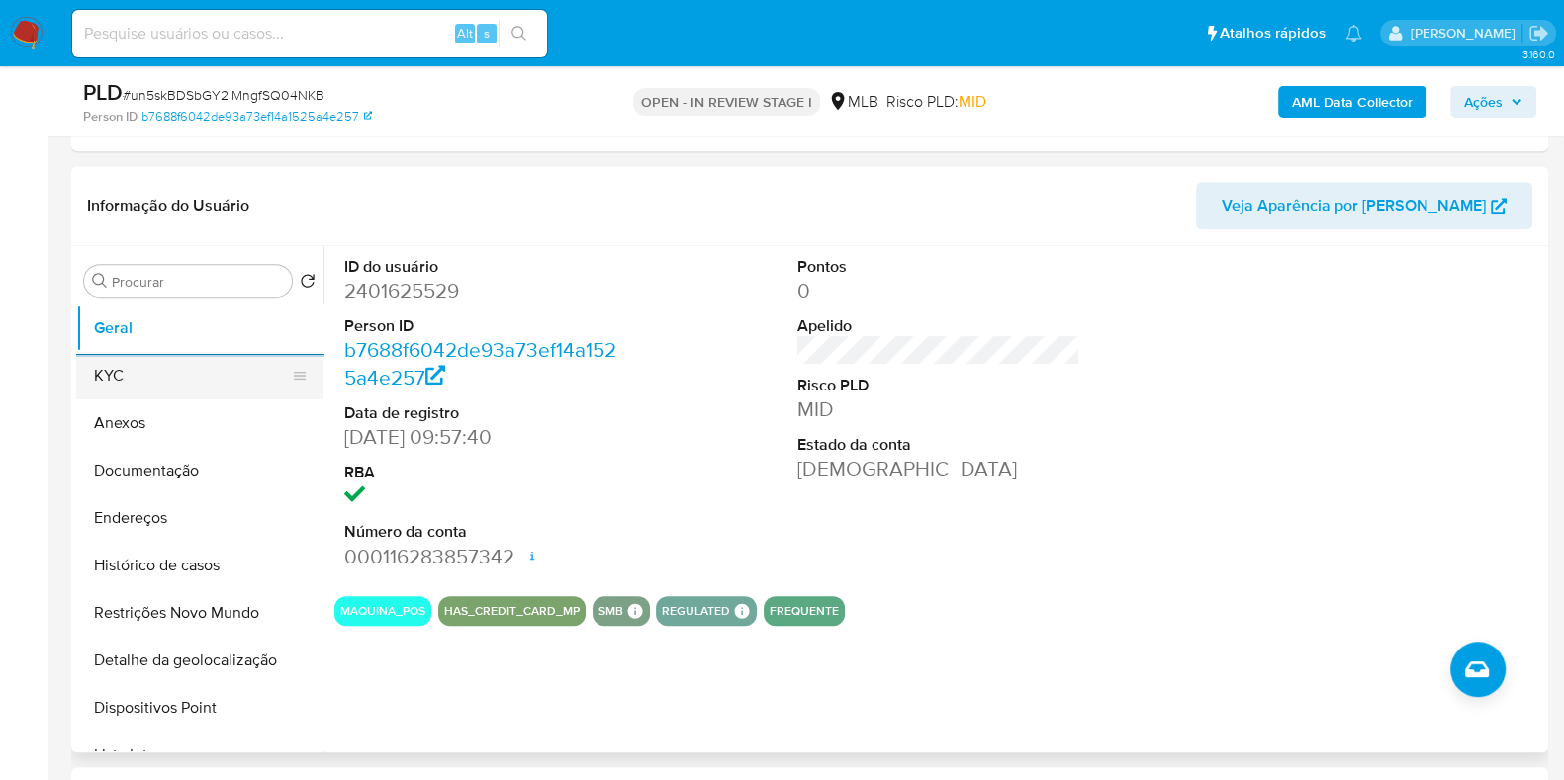
click at [139, 363] on button "KYC" at bounding box center [191, 375] width 231 height 47
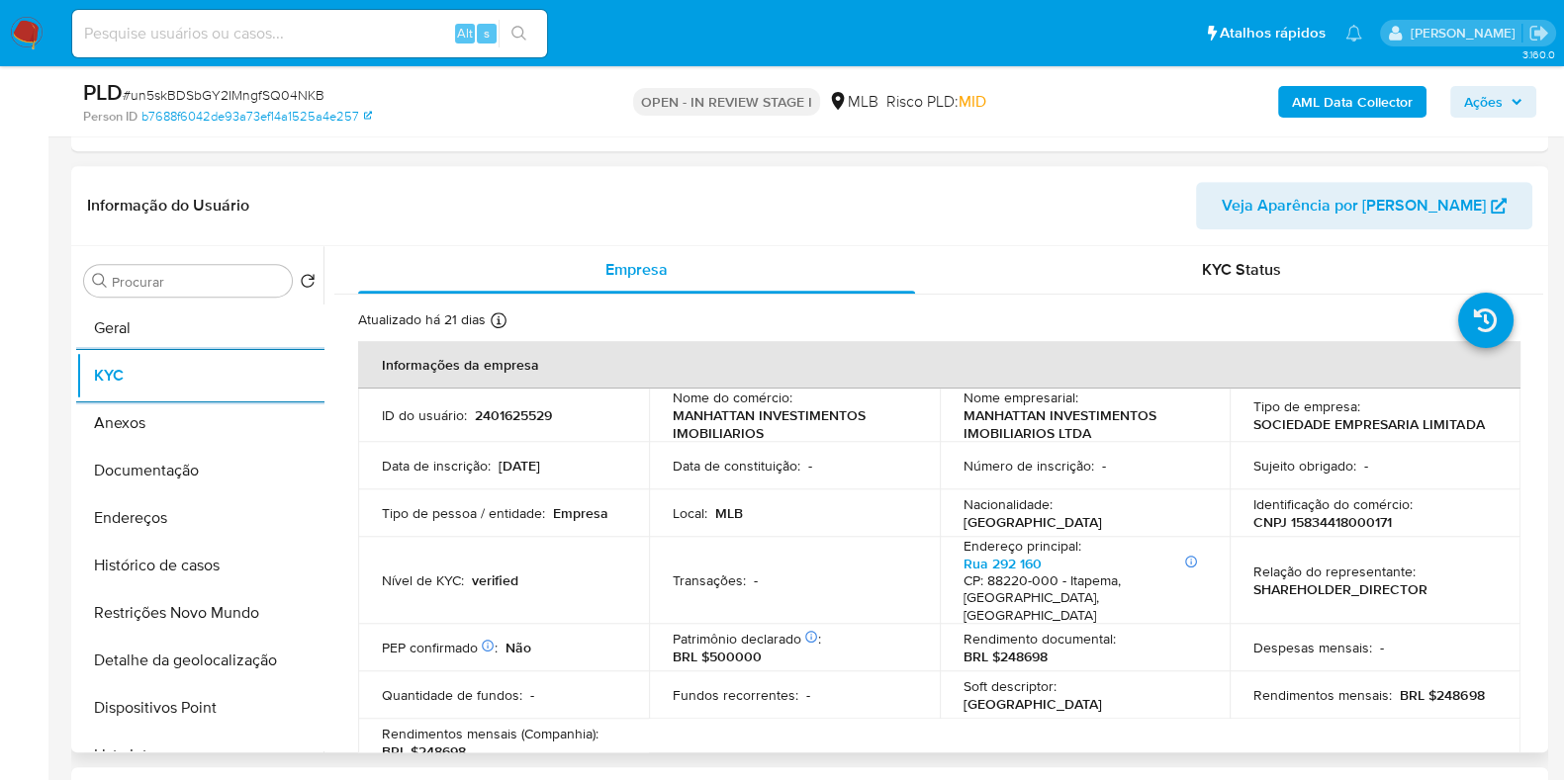
drag, startPoint x: 208, startPoint y: 511, endPoint x: 327, endPoint y: 511, distance: 119.7
click at [208, 511] on button "Endereços" at bounding box center [199, 518] width 247 height 47
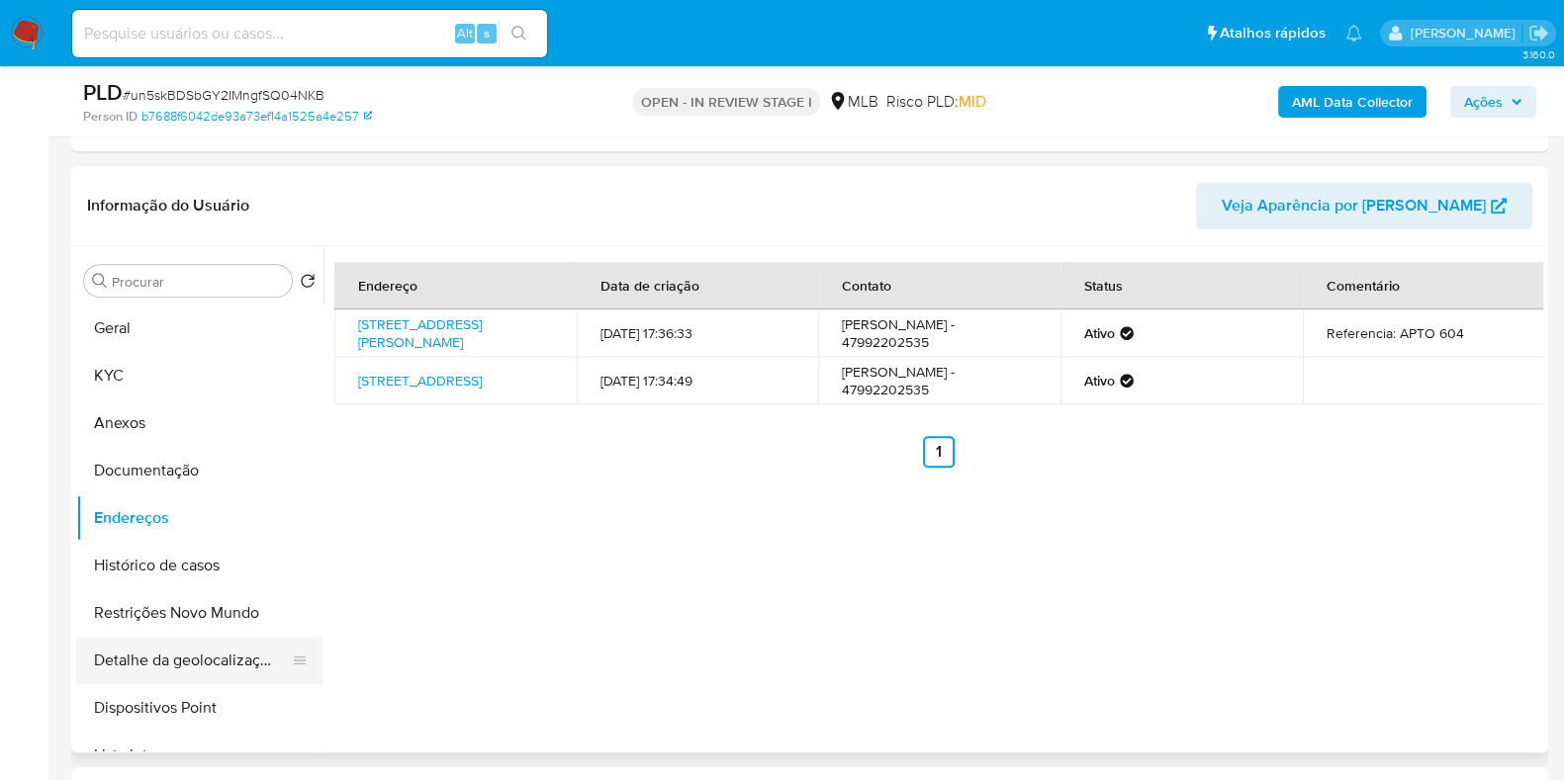
click at [194, 658] on button "Detalhe da geolocalização" at bounding box center [191, 660] width 231 height 47
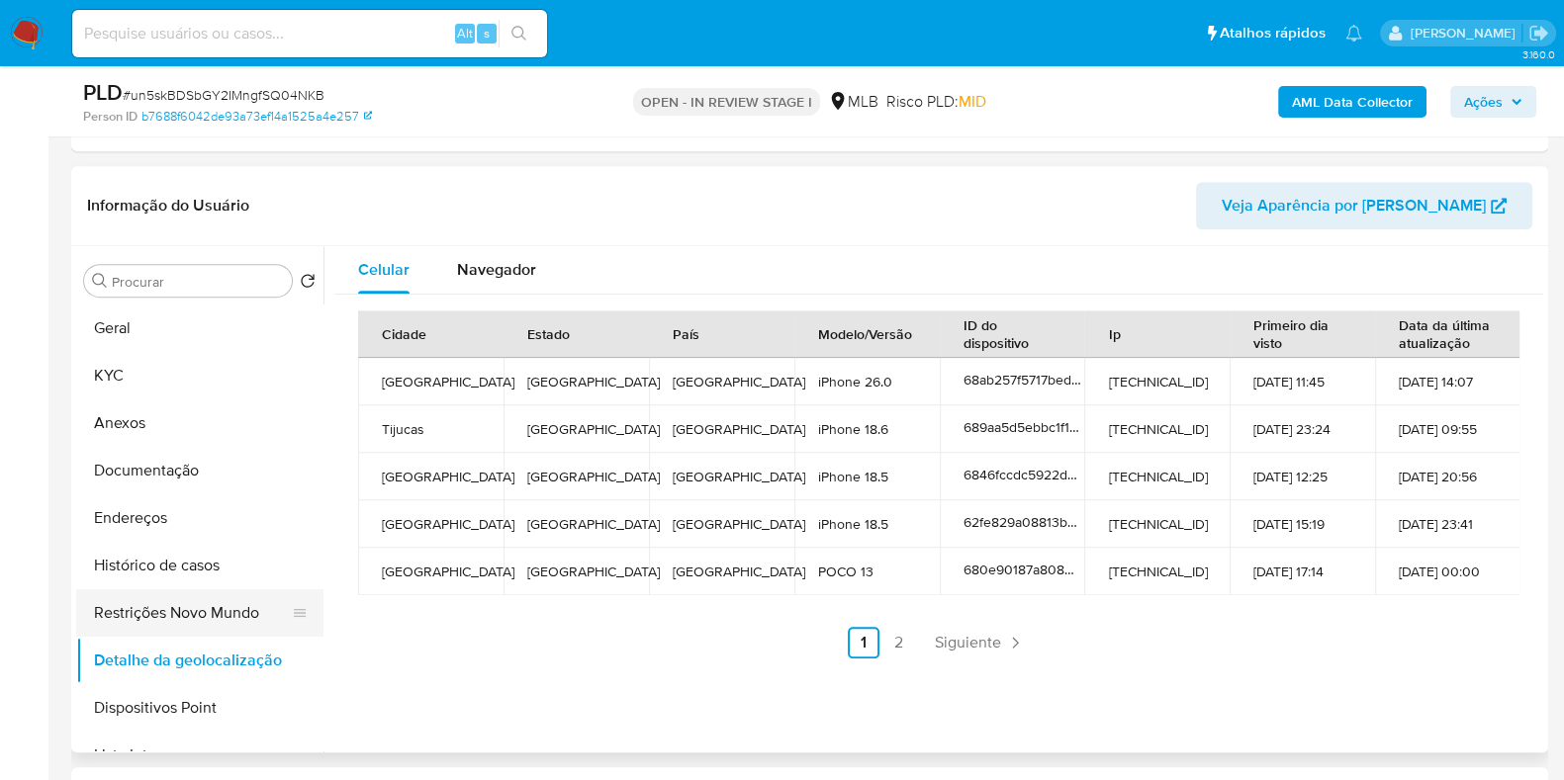
click at [201, 601] on button "Restrições Novo Mundo" at bounding box center [191, 612] width 231 height 47
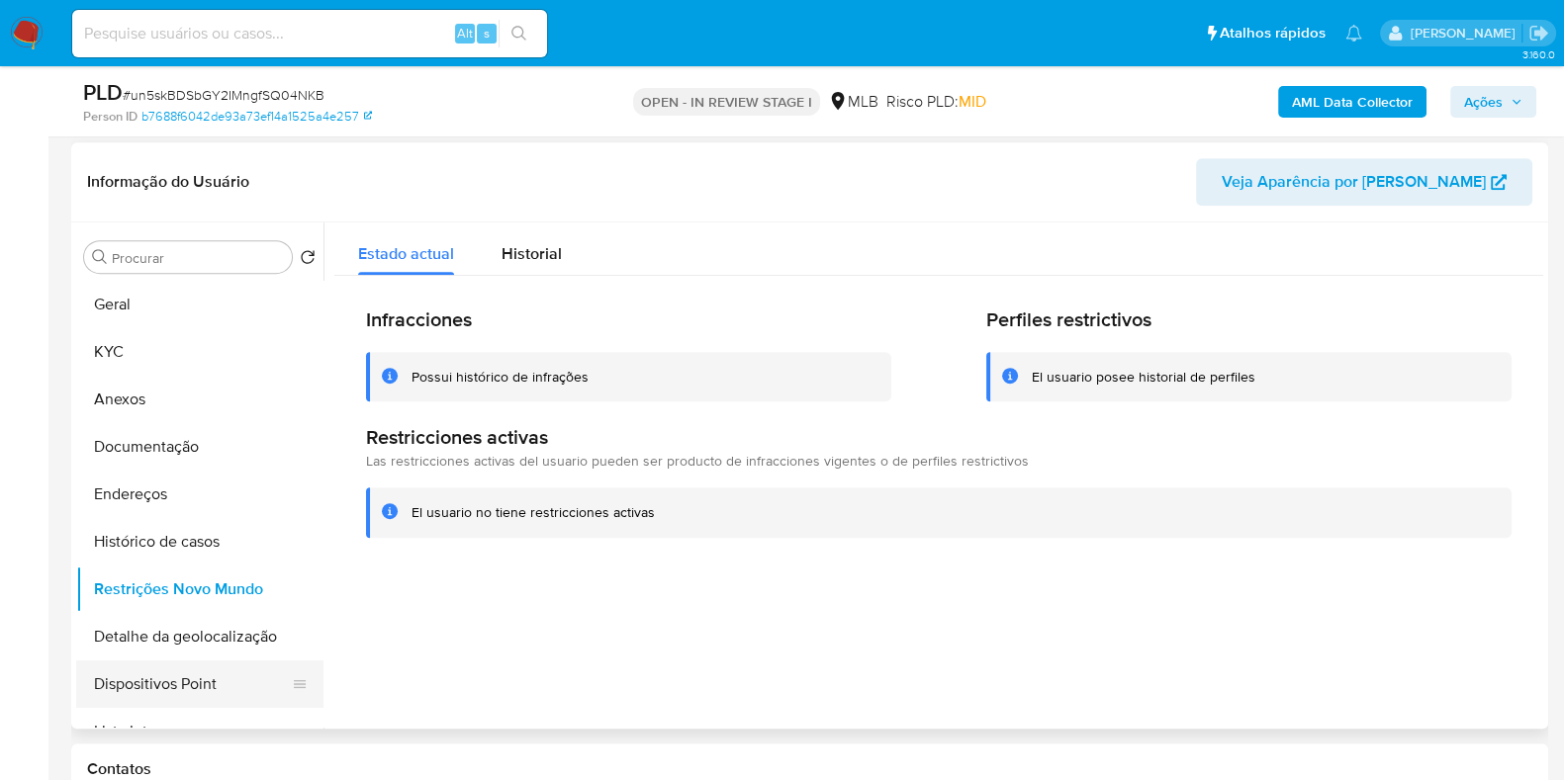
click at [237, 677] on button "Dispositivos Point" at bounding box center [191, 684] width 231 height 47
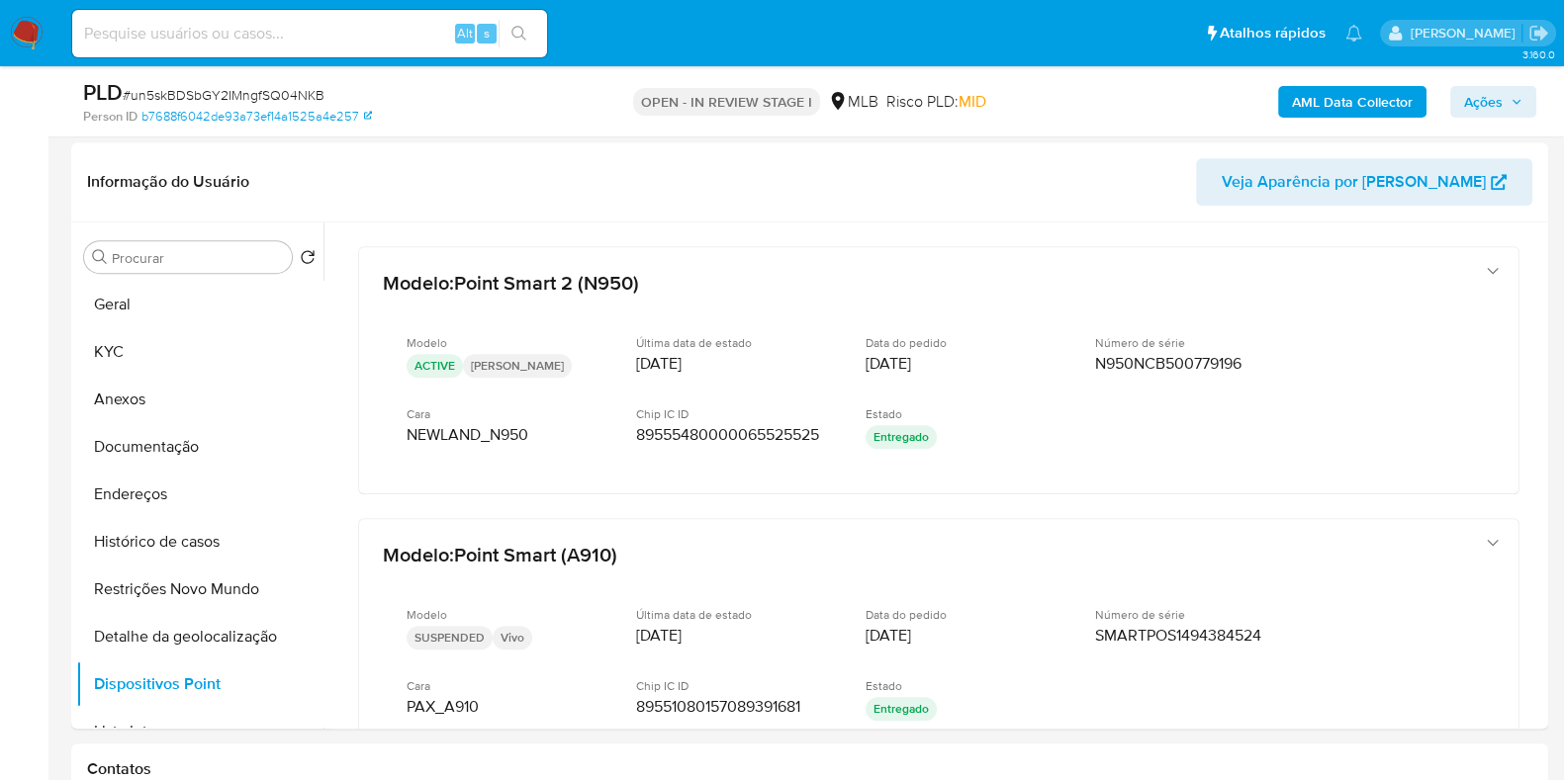
click at [1467, 104] on span "Ações" at bounding box center [1483, 102] width 39 height 32
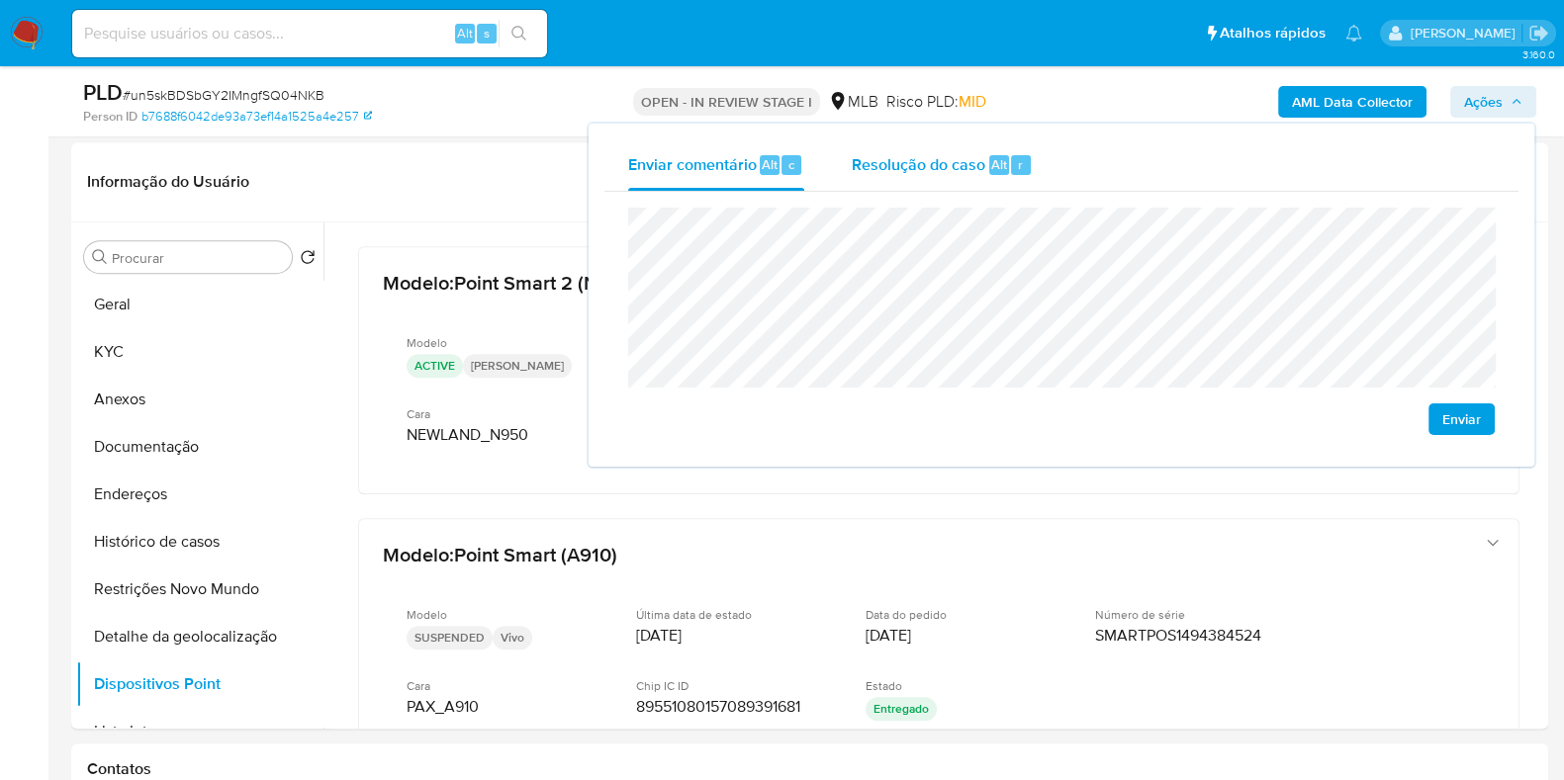
click at [1011, 161] on div "r" at bounding box center [1021, 165] width 20 height 20
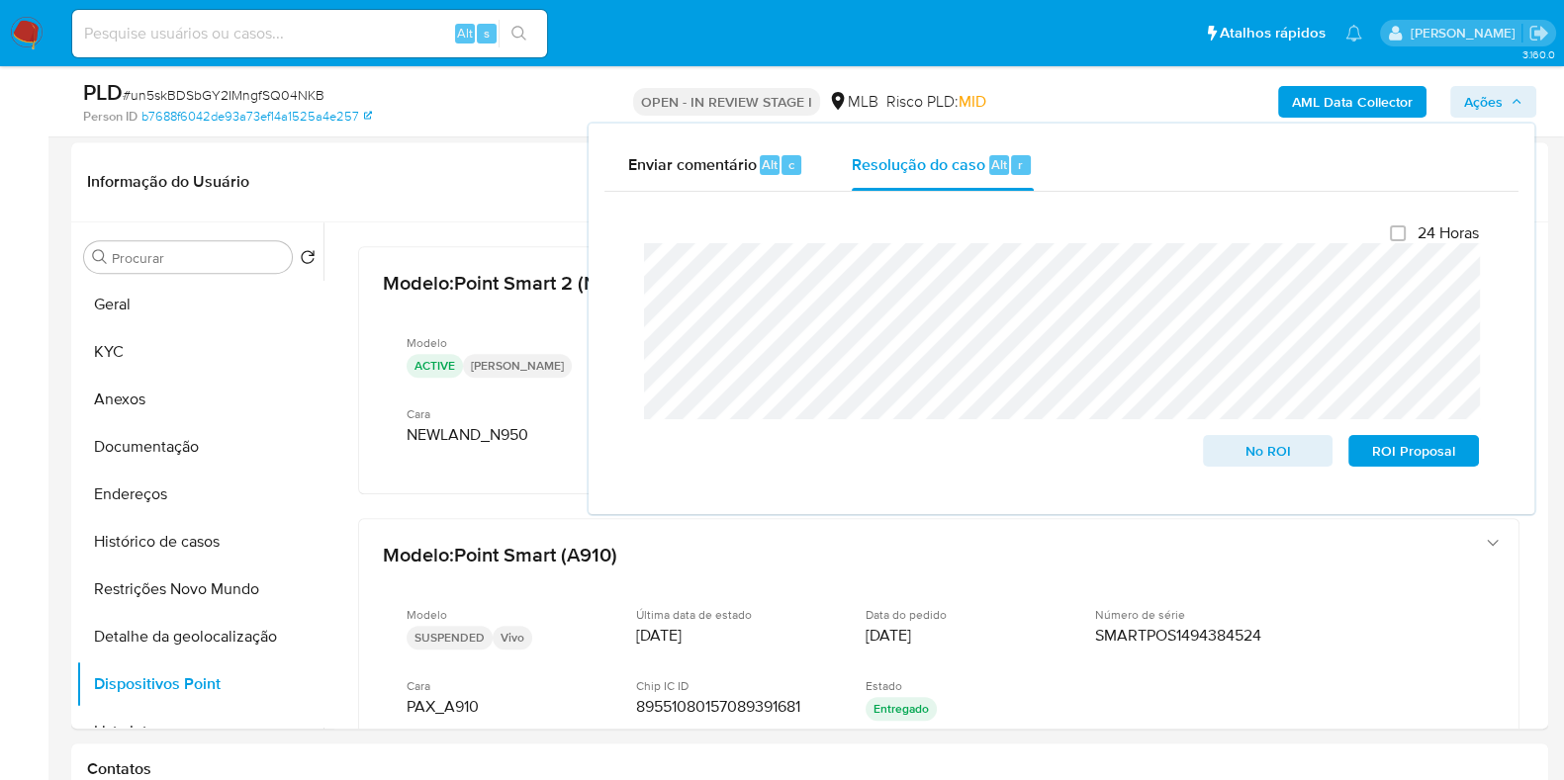
click at [1079, 105] on div "AML Data Collector Ações Enviar comentário Alt c Resolução do caso Alt r Fecham…" at bounding box center [1296, 101] width 479 height 46
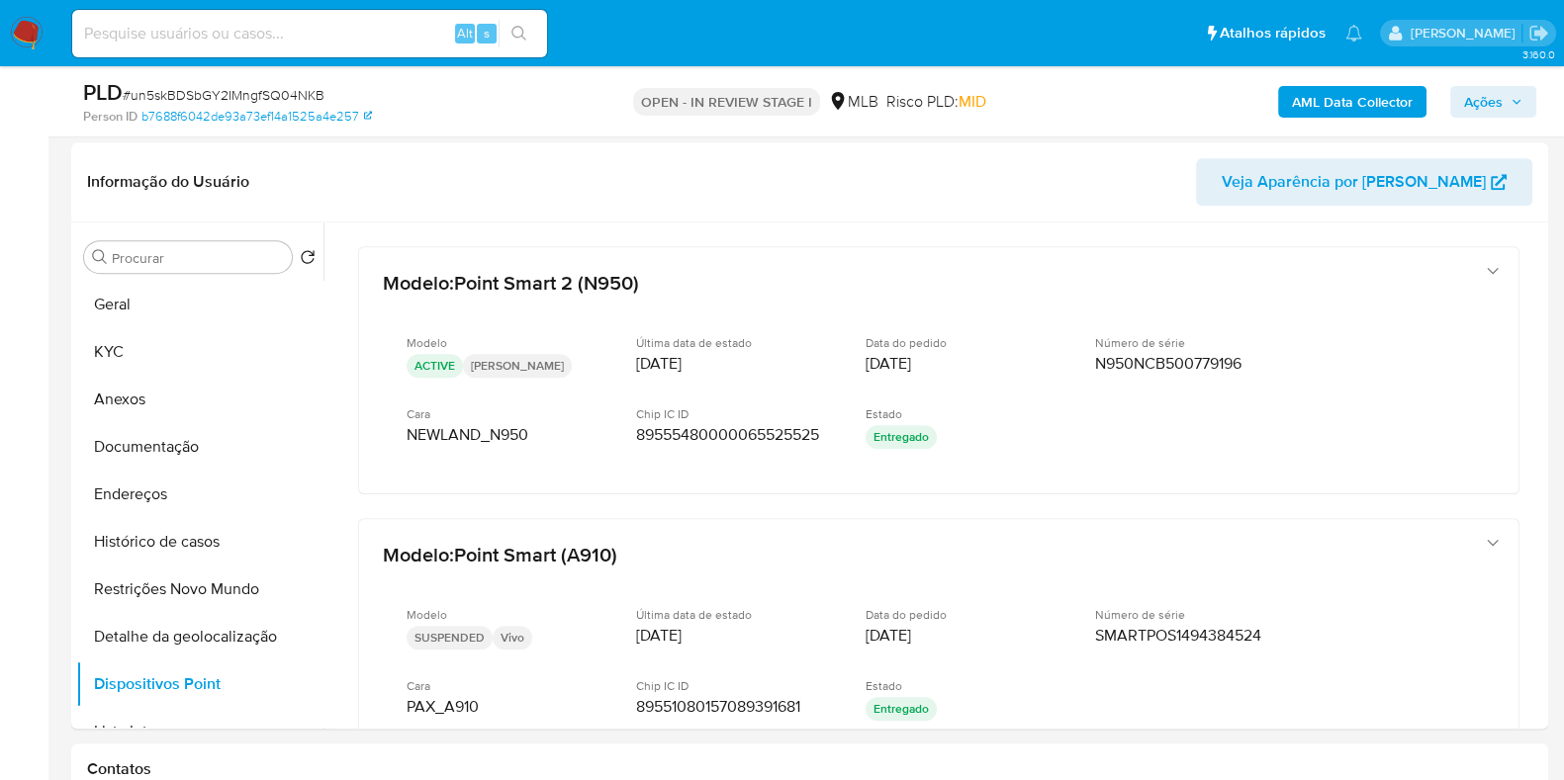
click at [1340, 89] on b "AML Data Collector" at bounding box center [1352, 102] width 121 height 32
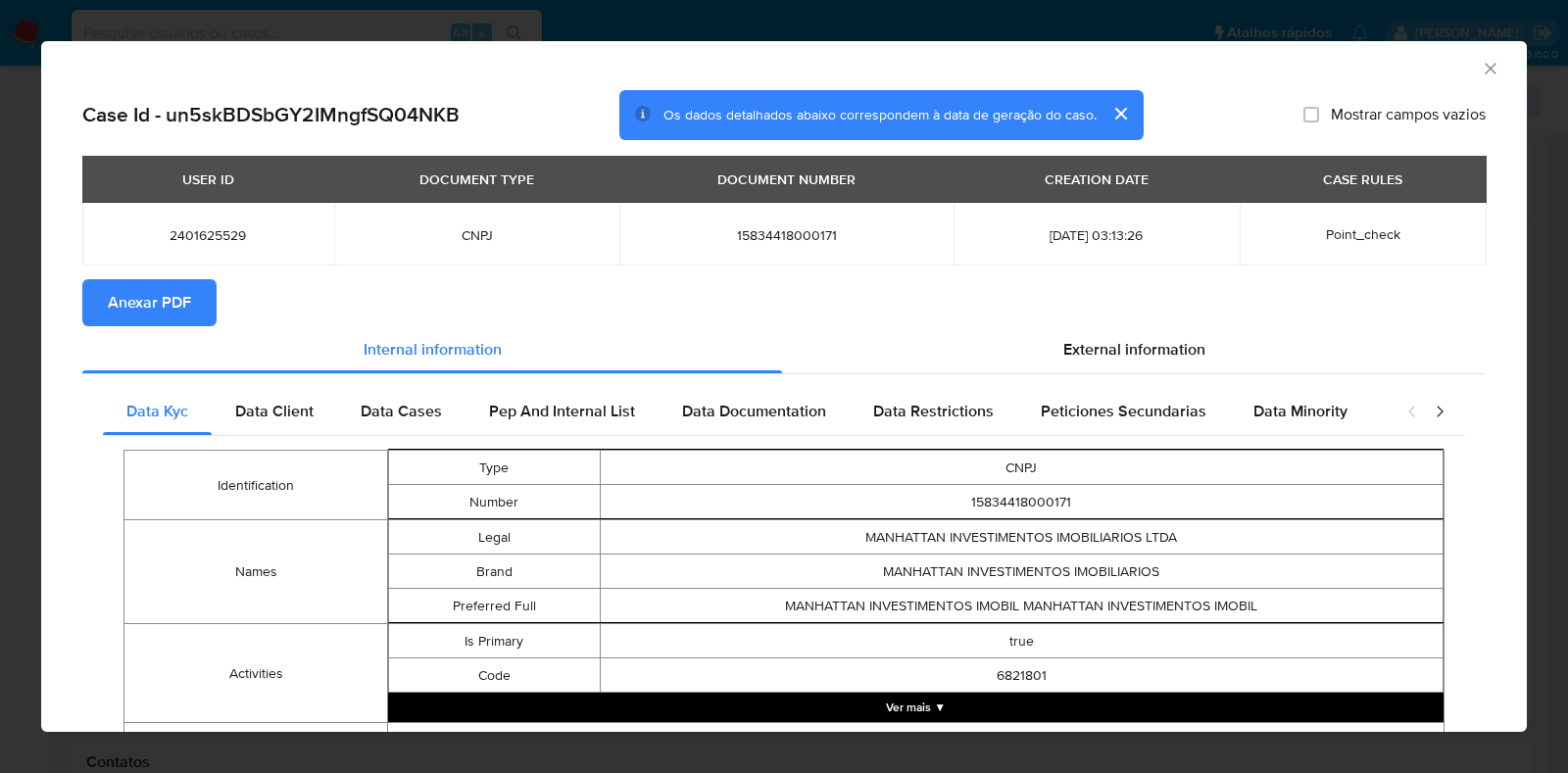
drag, startPoint x: 168, startPoint y: 301, endPoint x: 299, endPoint y: 152, distance: 198.4
click at [167, 301] on span "Anexar PDF" at bounding box center [150, 303] width 83 height 44
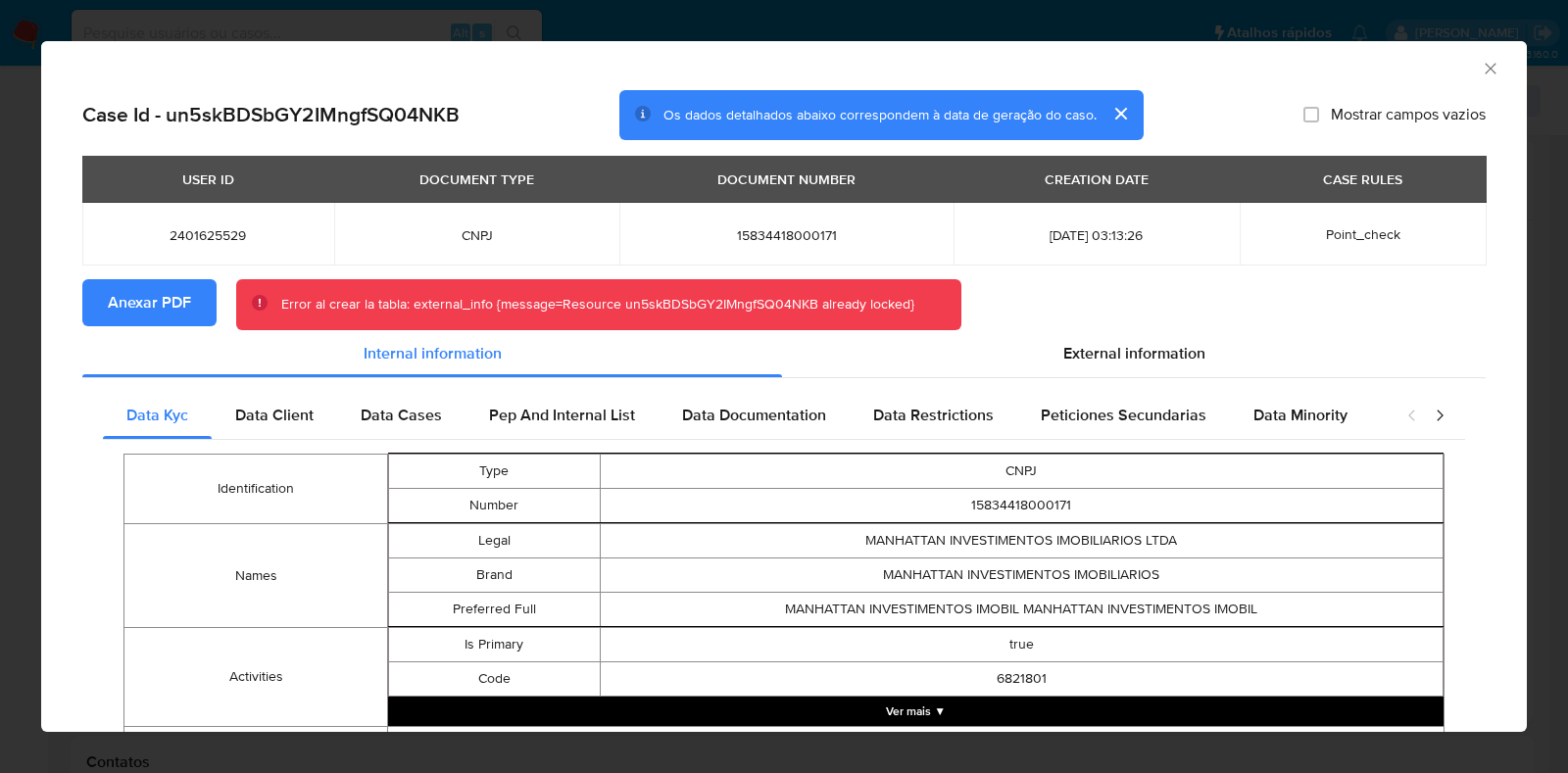
click at [1481, 59] on icon "Fechar a janela" at bounding box center [1491, 68] width 20 height 20
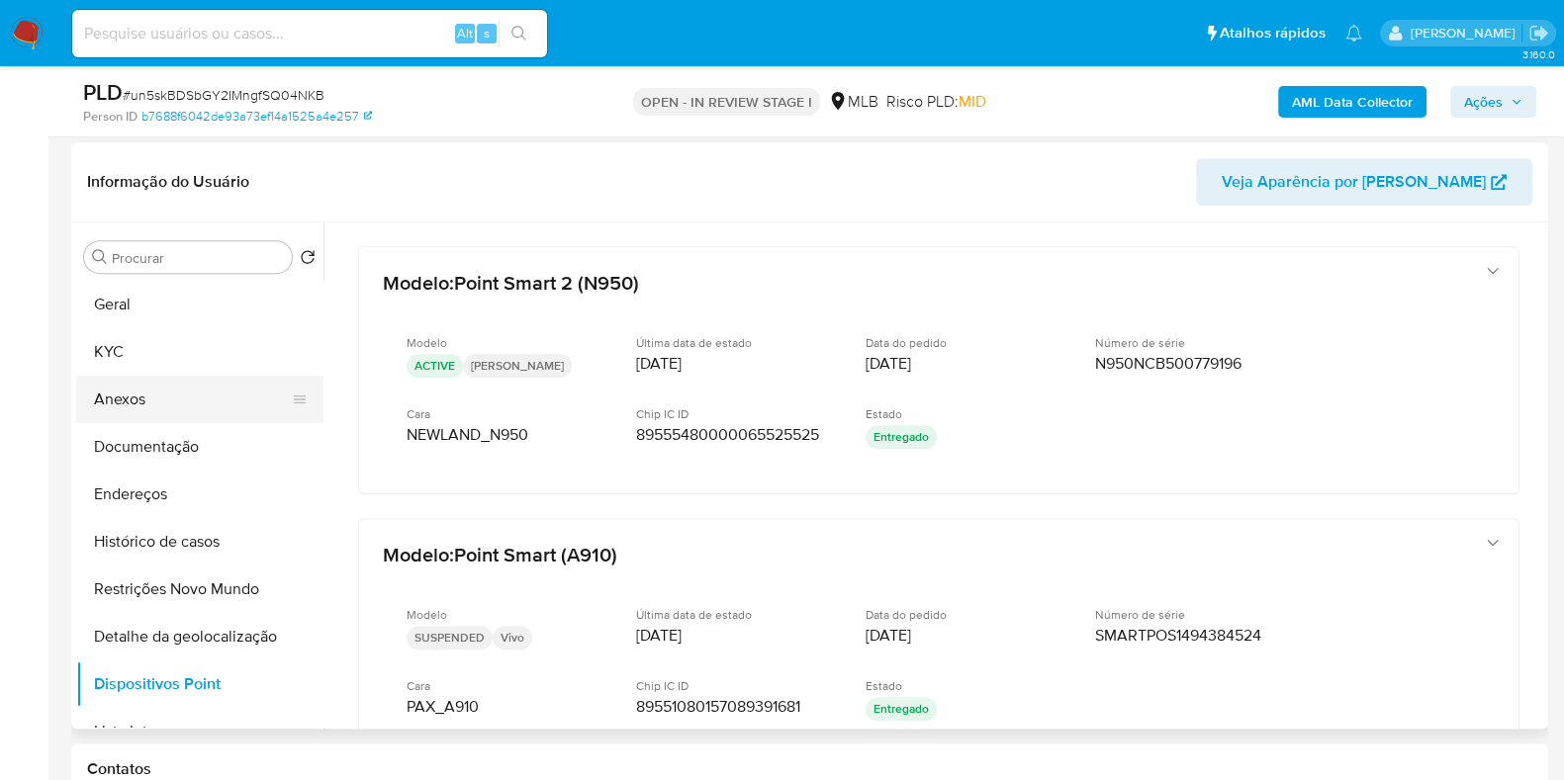
click at [217, 402] on button "Anexos" at bounding box center [191, 399] width 231 height 47
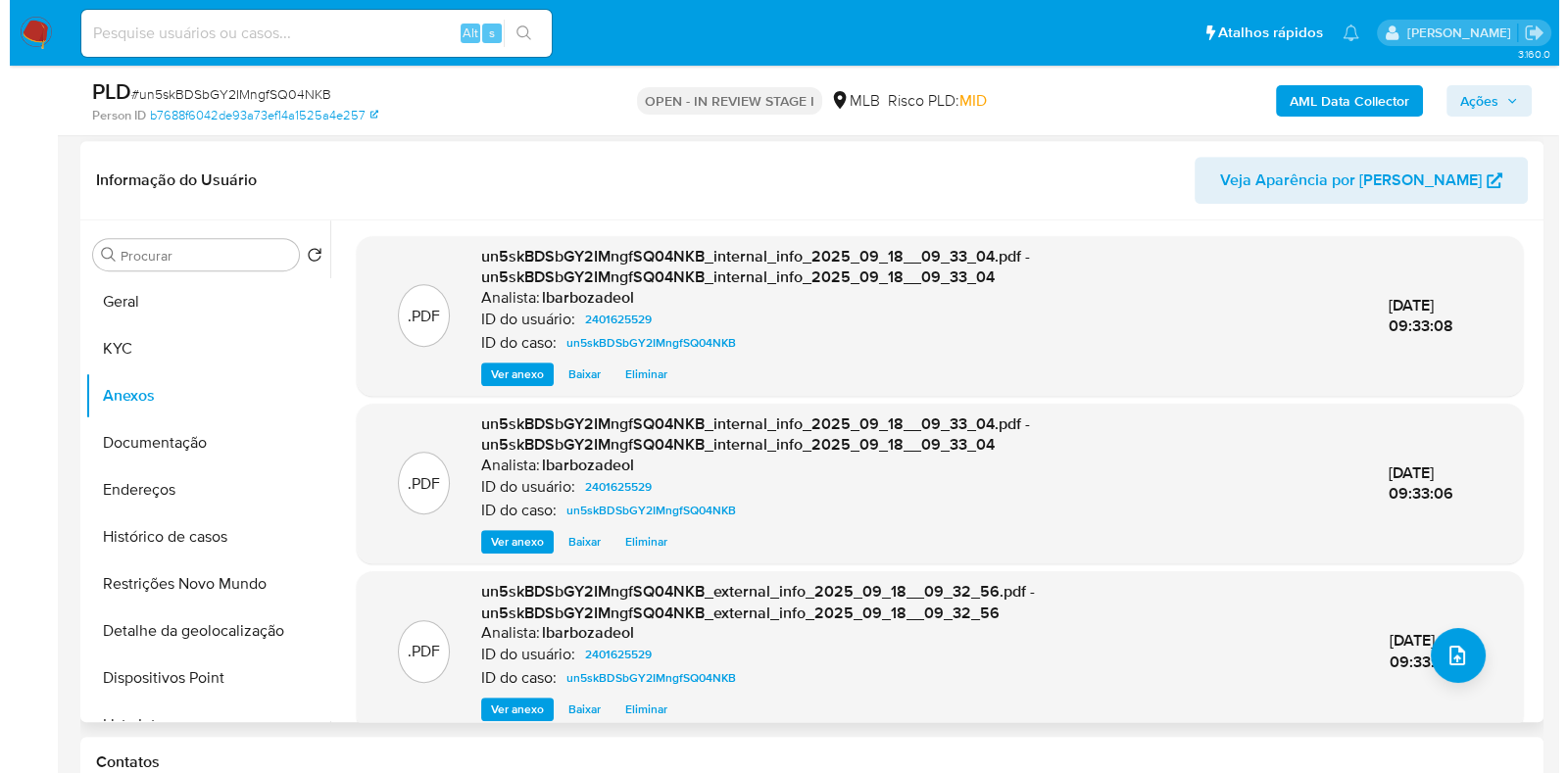
scroll to position [27, 0]
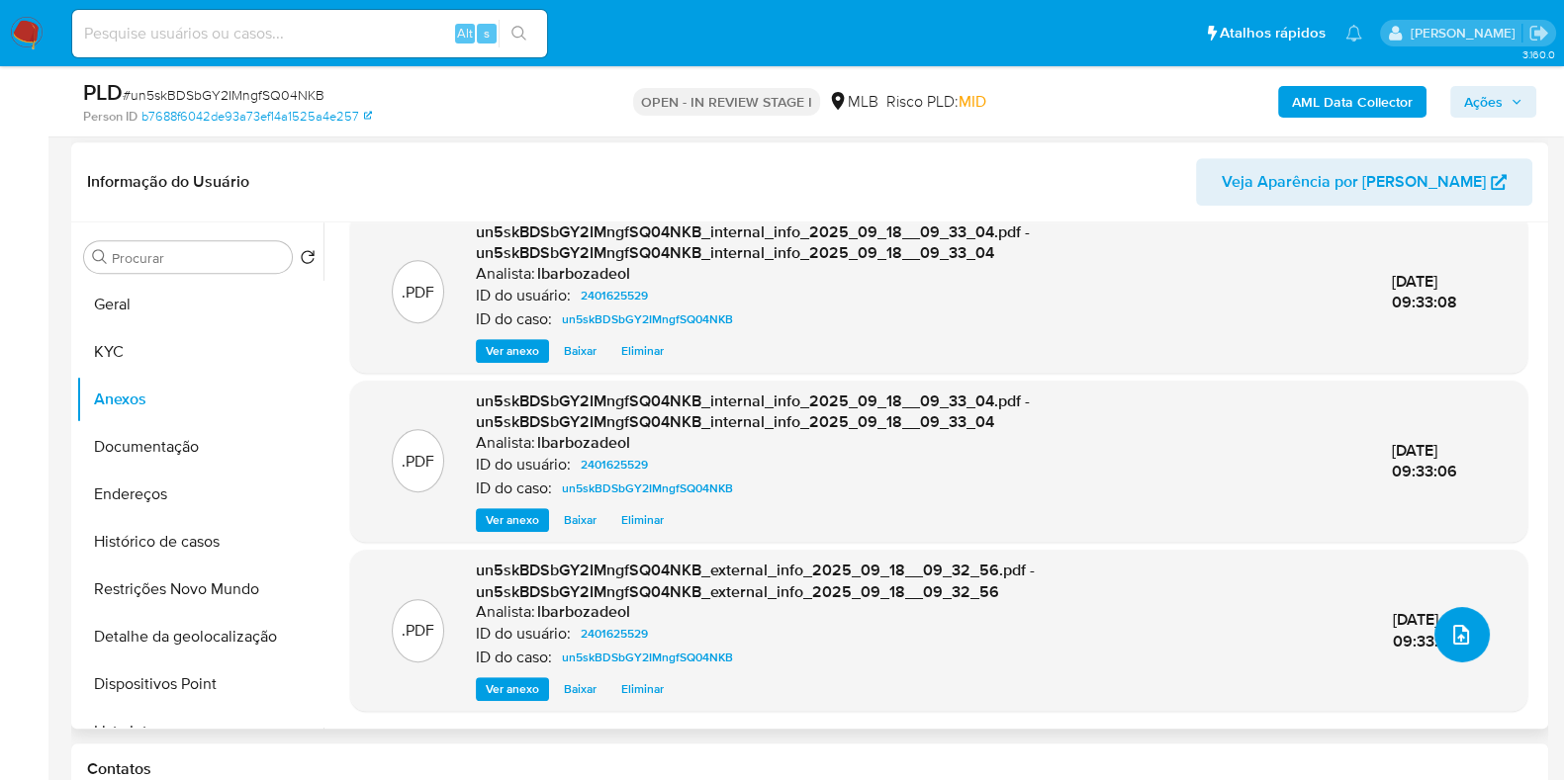
click at [1453, 625] on icon "upload-file" at bounding box center [1461, 635] width 24 height 24
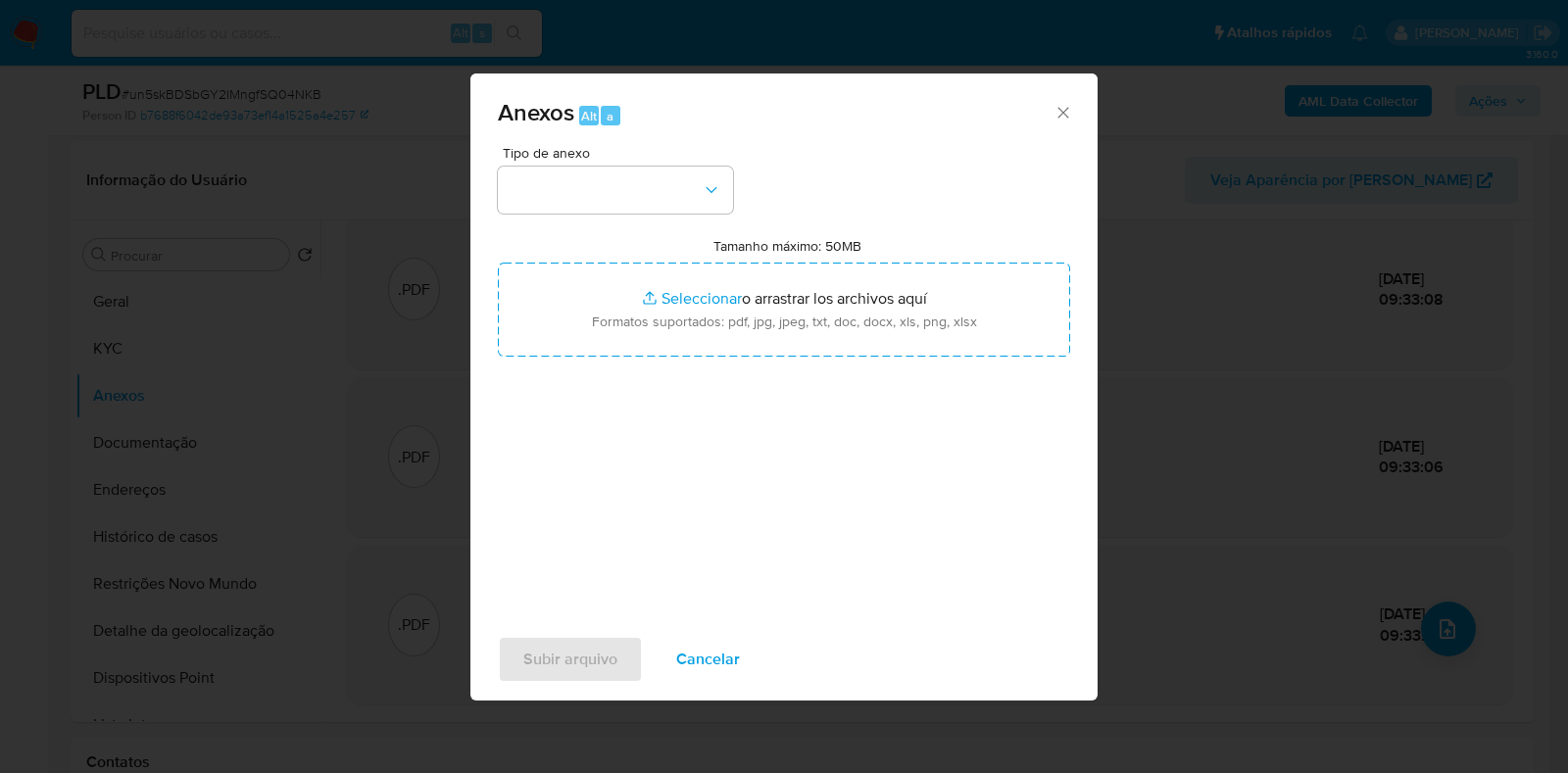
click at [701, 216] on div "Tipo de anexo Tamanho máximo: 50MB Seleccionar archivos Seleccionar o arrastrar…" at bounding box center [784, 377] width 573 height 463
click at [709, 188] on icon "button" at bounding box center [712, 190] width 20 height 20
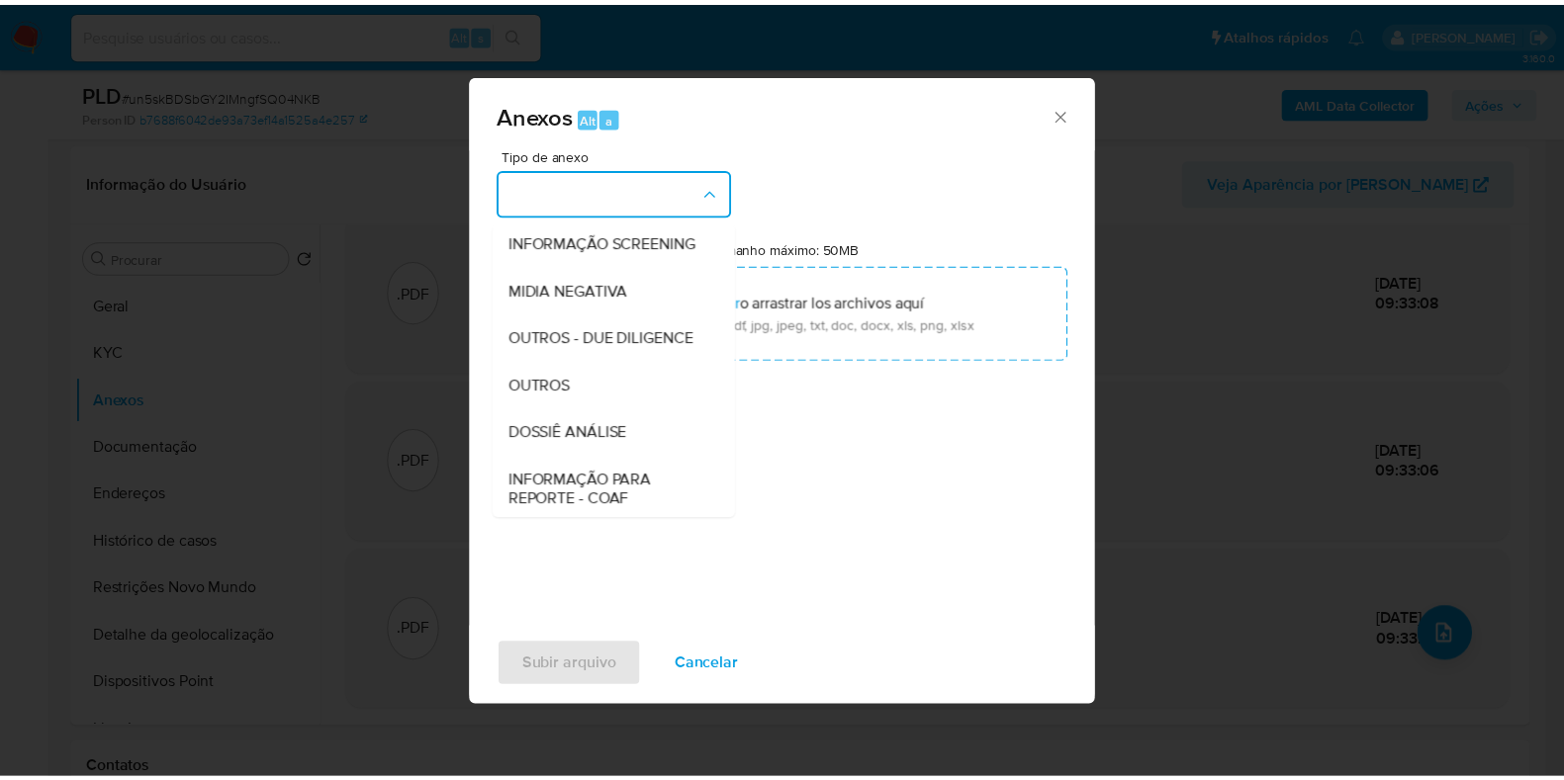
scroll to position [305, 0]
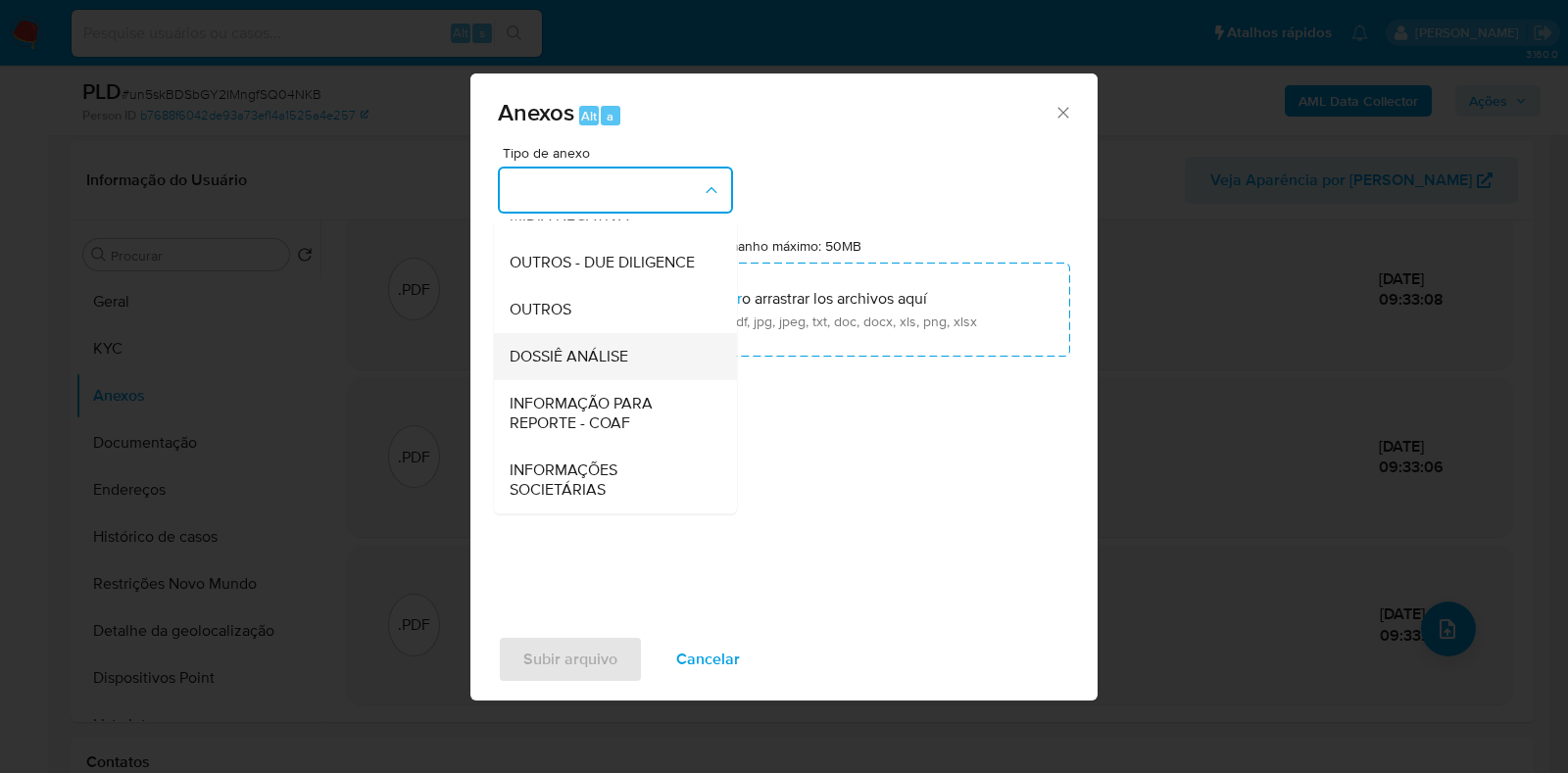
click at [647, 363] on div "DOSSIÊ ANÁLISE" at bounding box center [610, 356] width 200 height 47
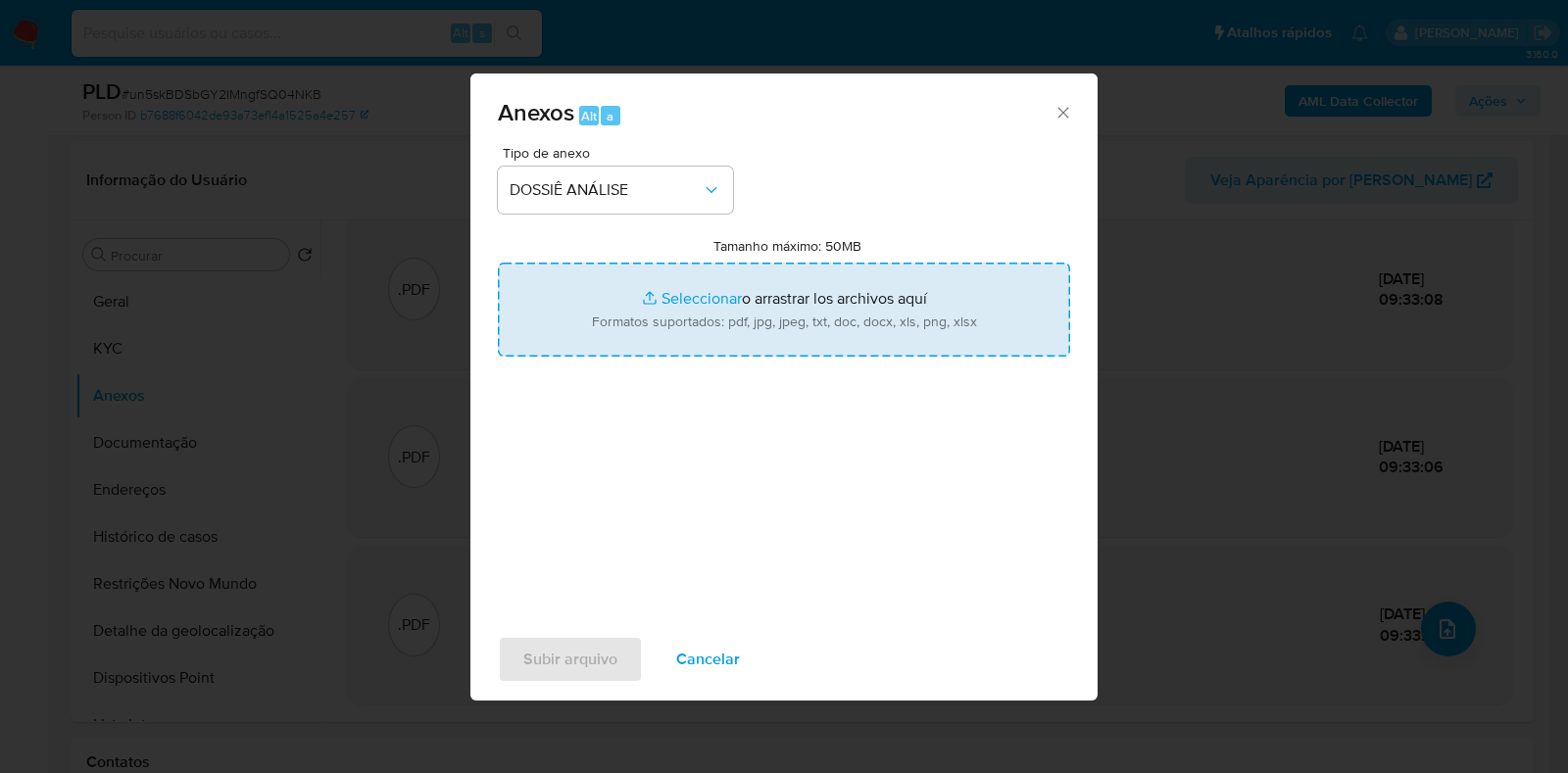
click at [670, 343] on input "Tamanho máximo: 50MB Seleccionar archivos" at bounding box center [784, 309] width 573 height 94
type input "C:\fakepath\SAR - XXXX - CNPJ 15834418000171 - MANHATTAN INVESTIMENTOS IMOBILIA…"
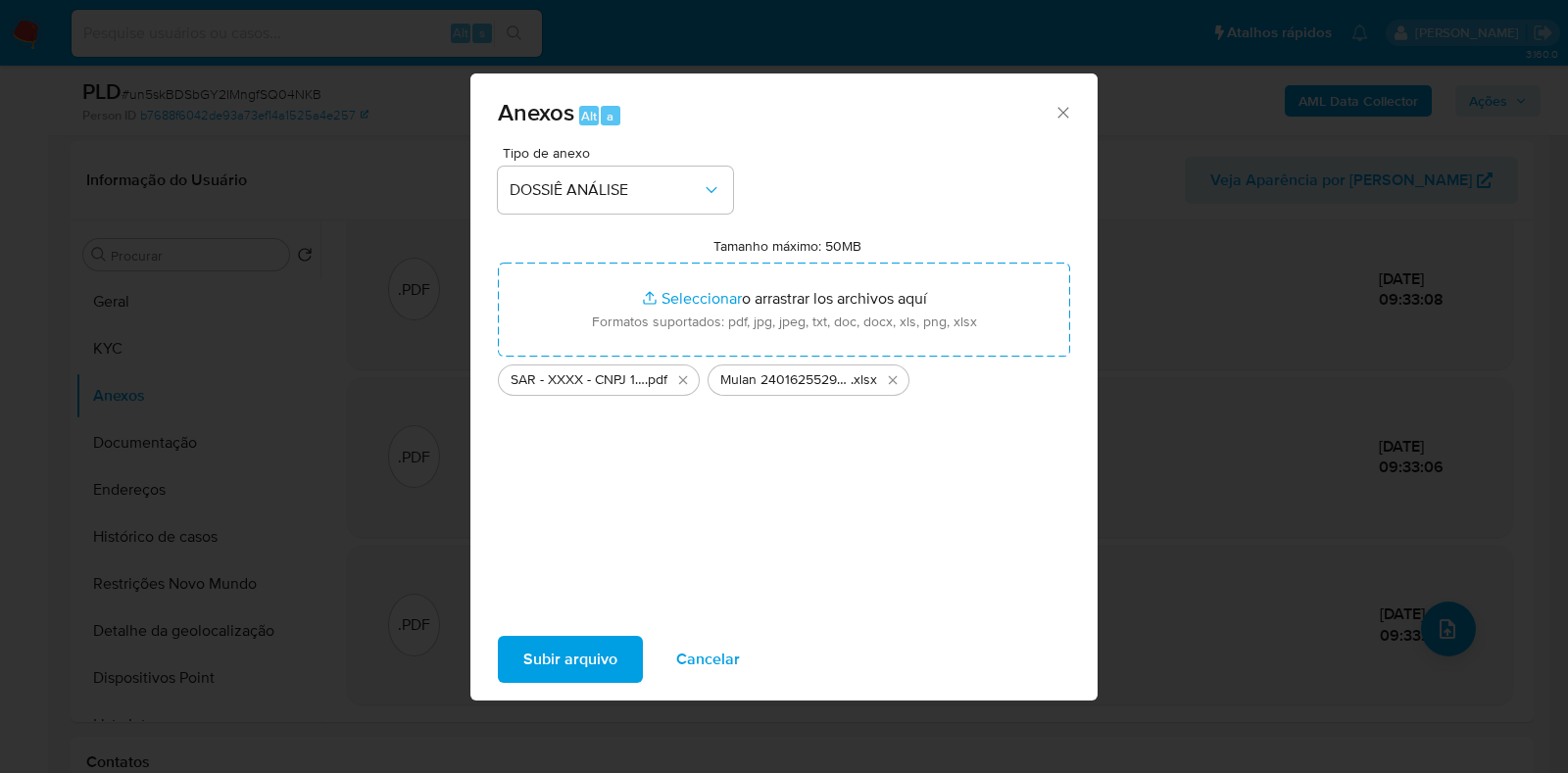
click at [575, 650] on span "Subir arquivo" at bounding box center [570, 660] width 94 height 44
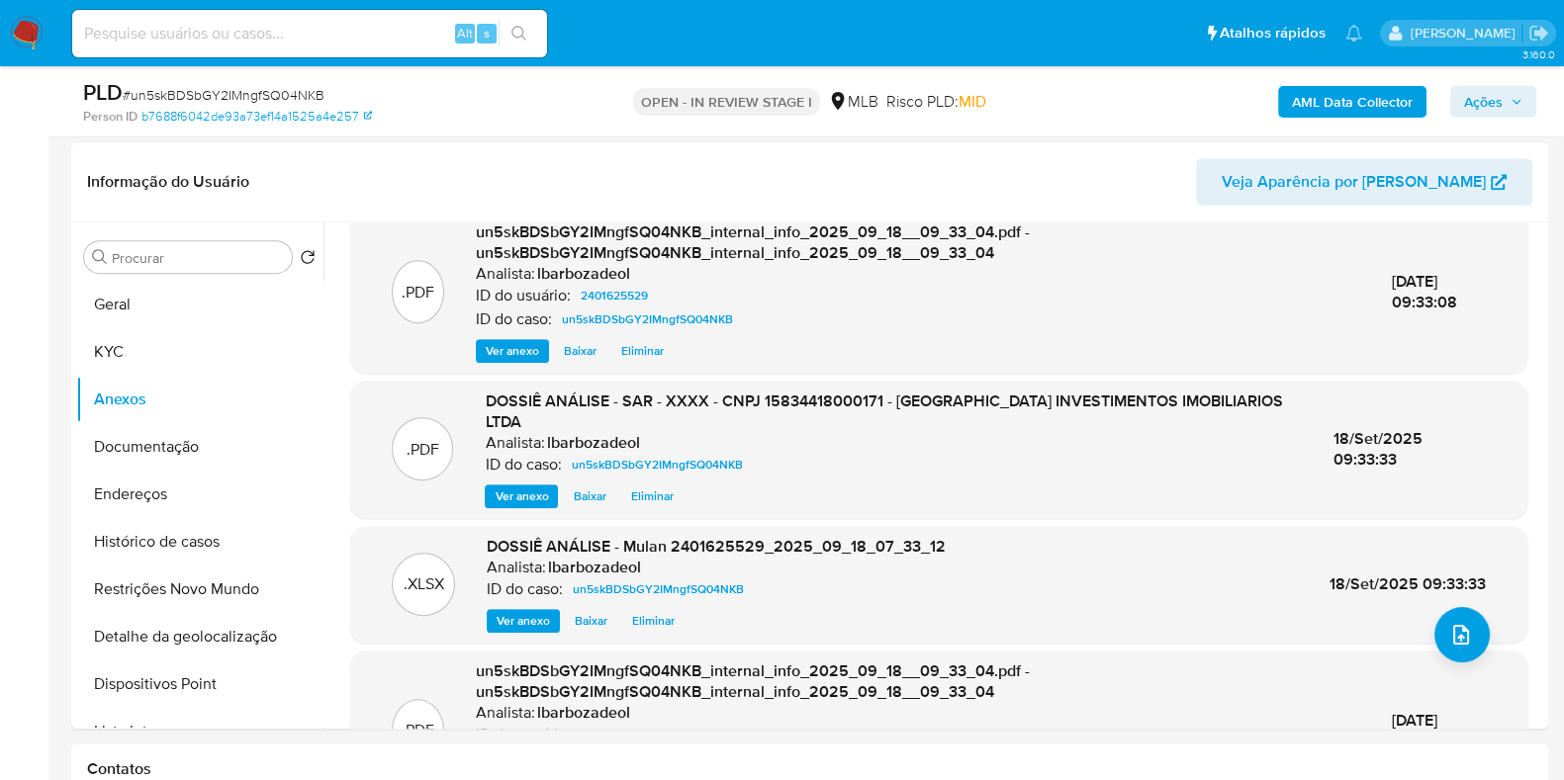
click at [1474, 89] on span "Ações" at bounding box center [1483, 102] width 39 height 32
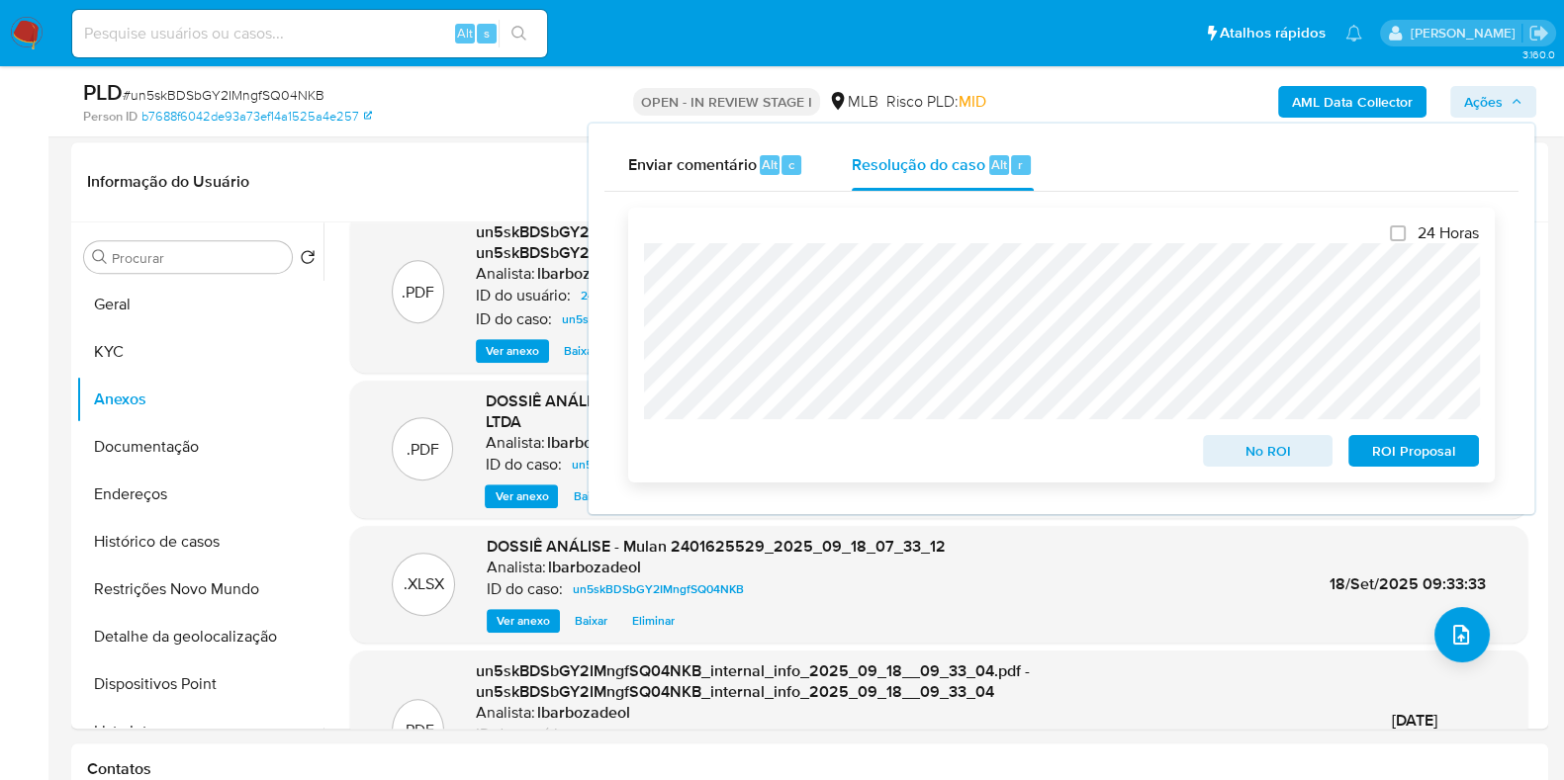
click at [1446, 458] on span "ROI Proposal" at bounding box center [1413, 451] width 103 height 28
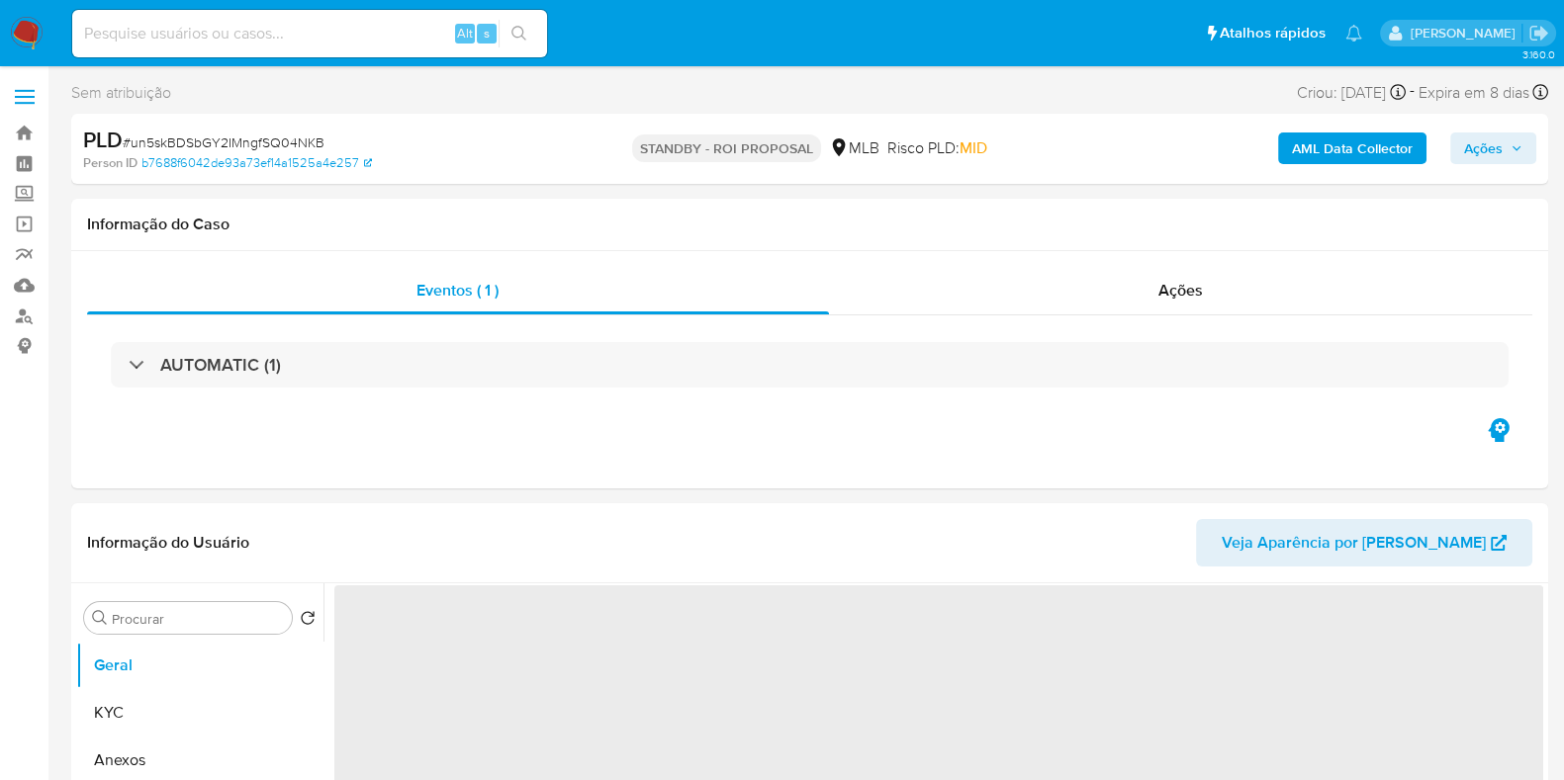
select select "10"
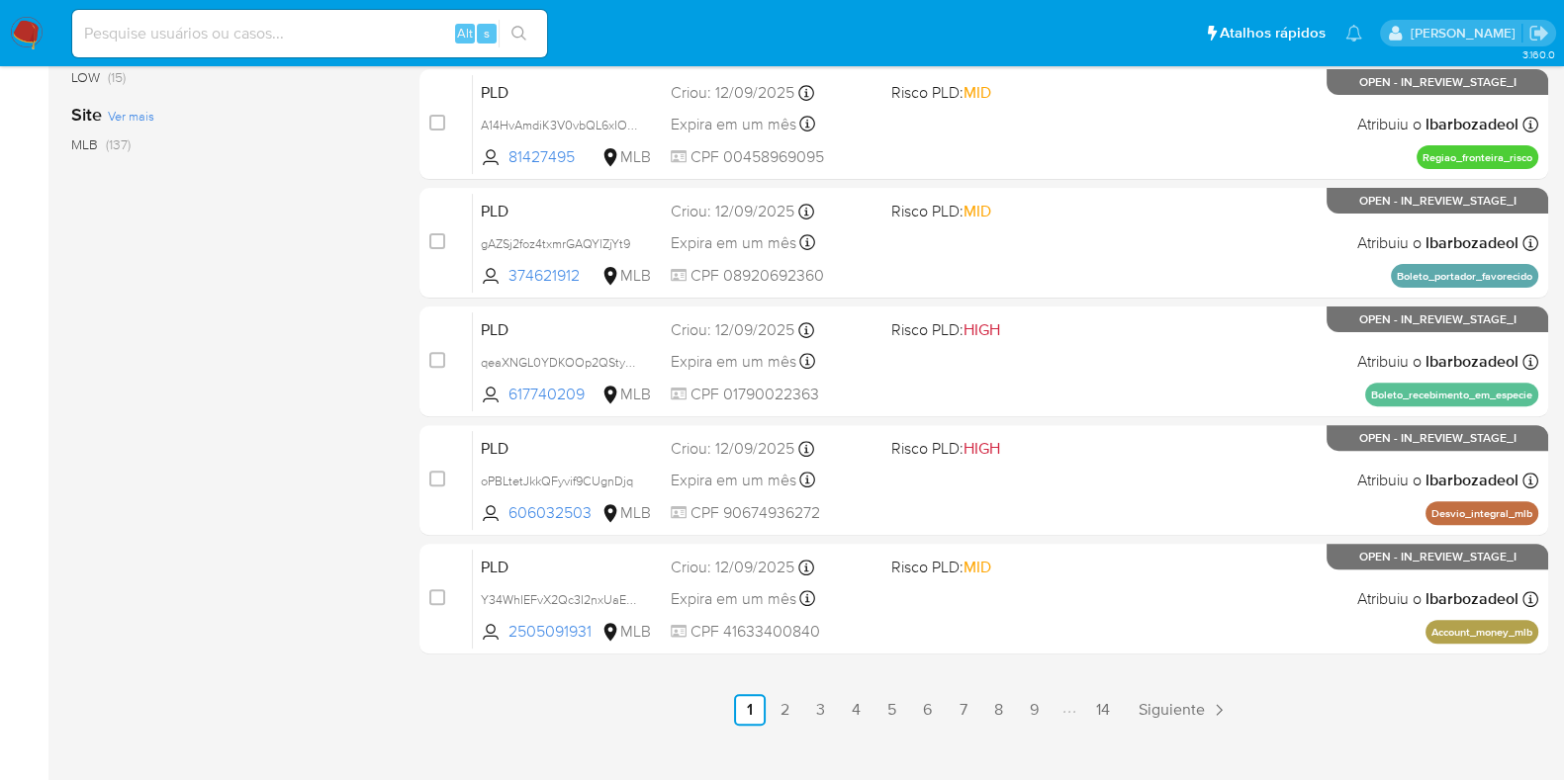
scroll to position [850, 0]
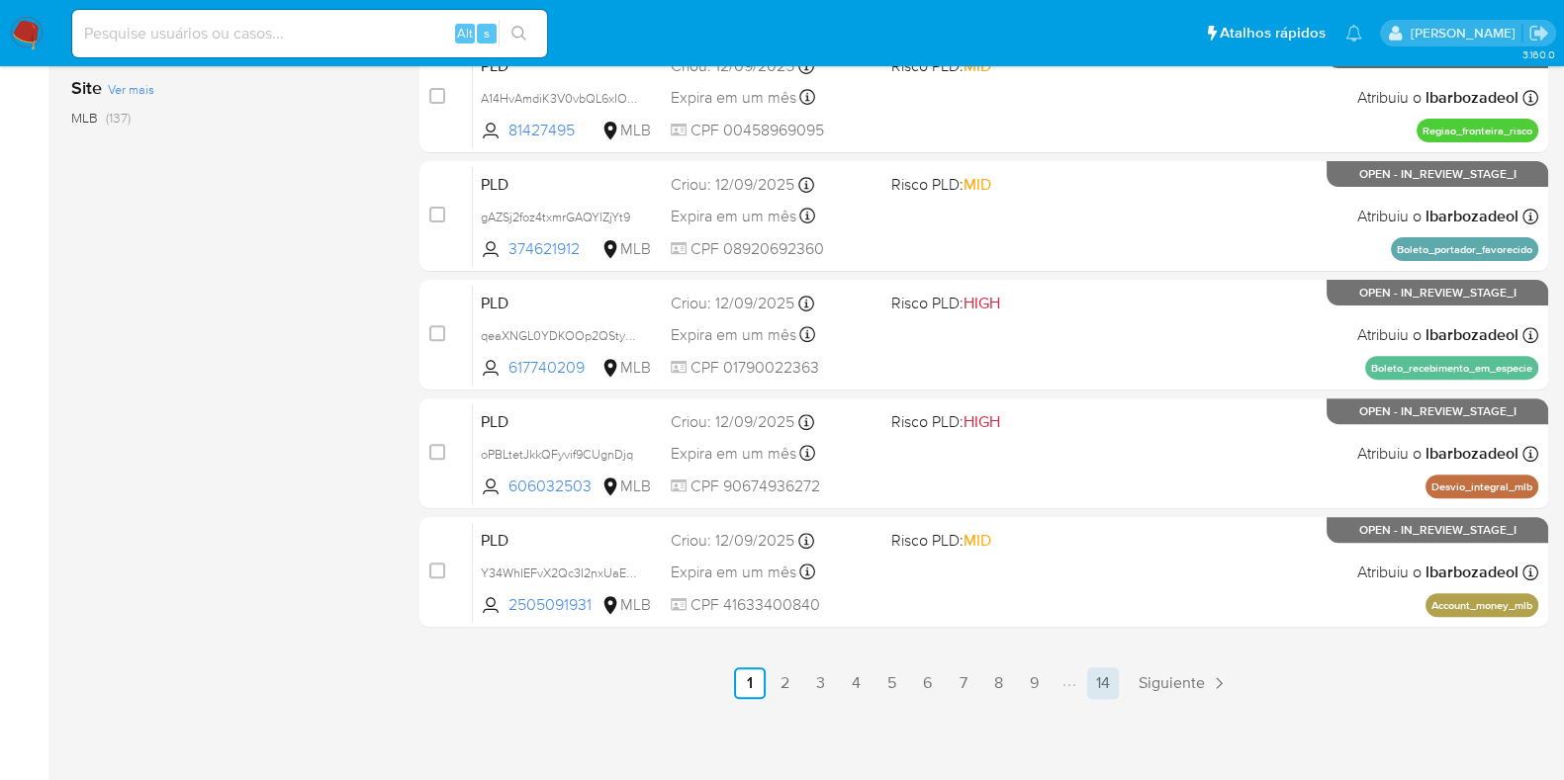
click at [1097, 677] on link "14" at bounding box center [1103, 684] width 32 height 32
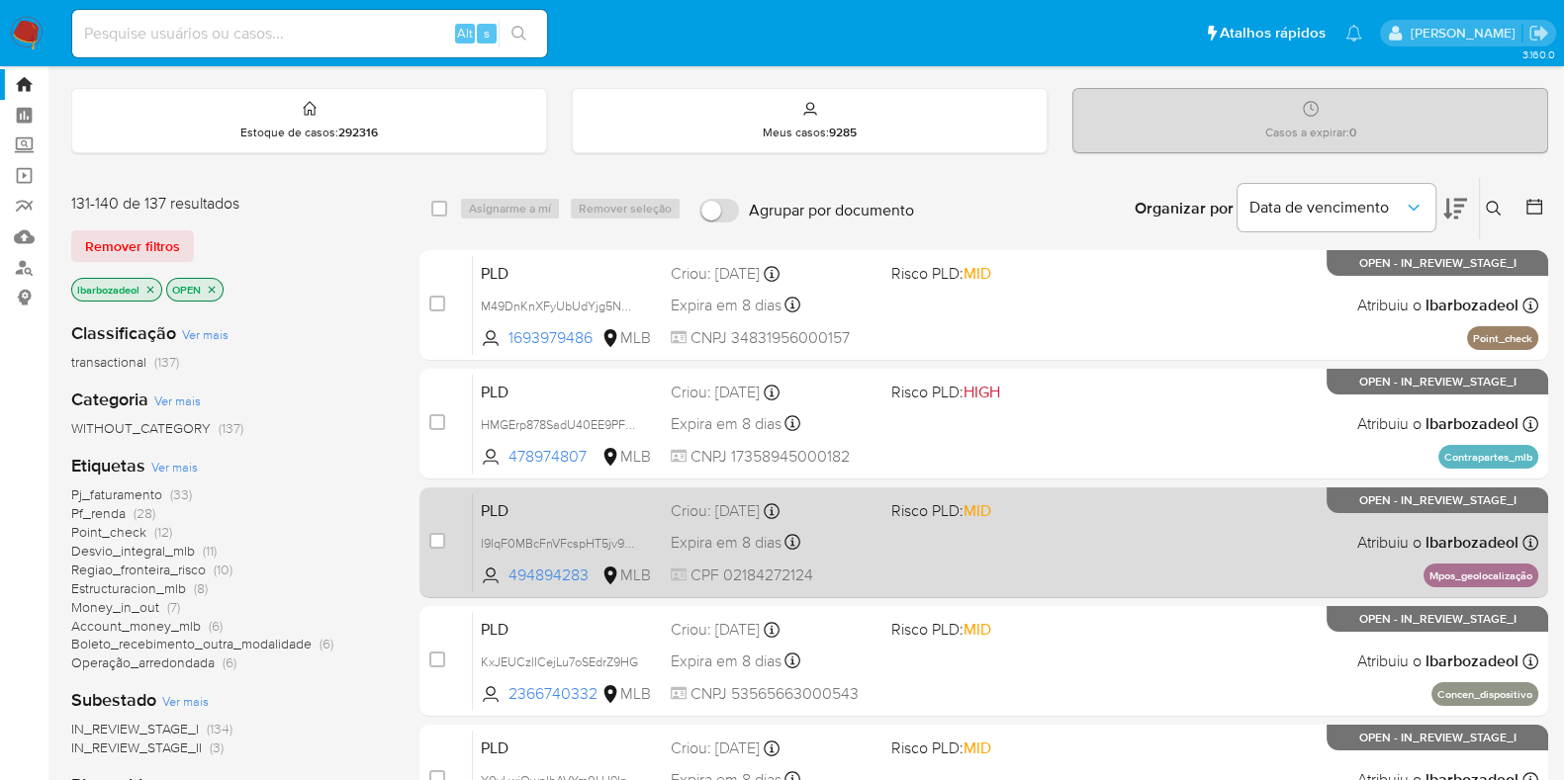
scroll to position [494, 0]
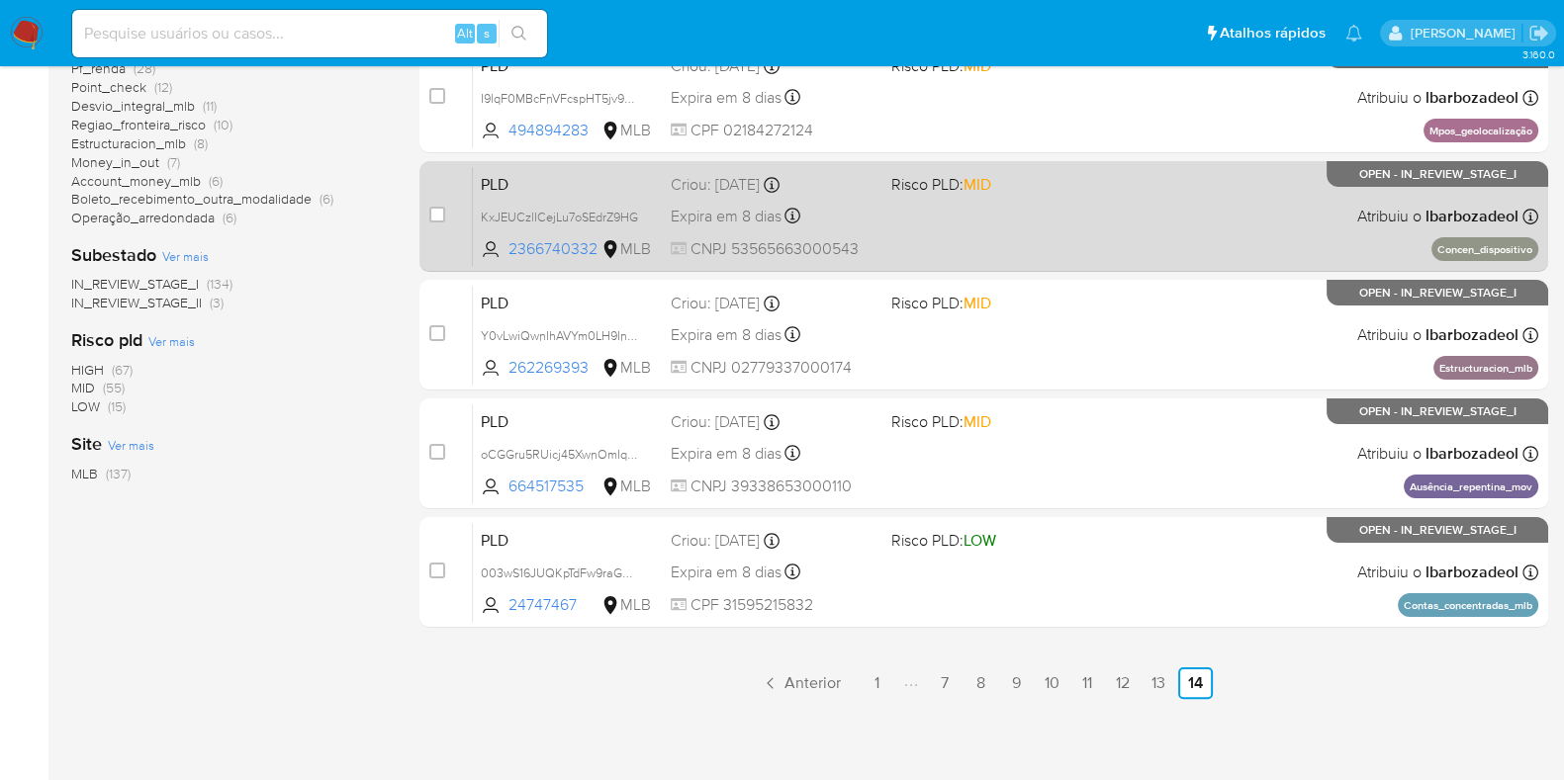
click at [1142, 681] on link "13" at bounding box center [1158, 684] width 32 height 32
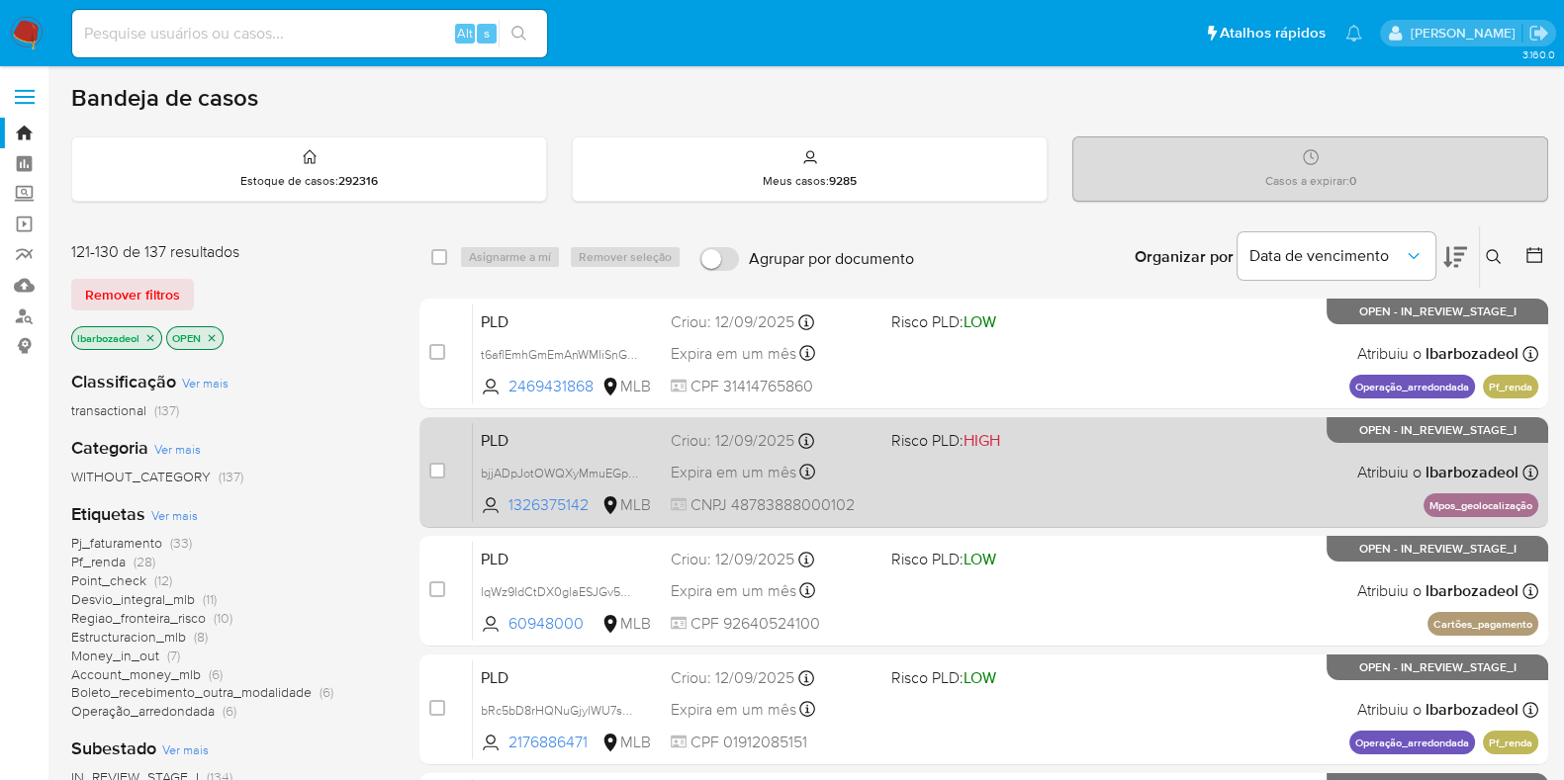
scroll to position [850, 0]
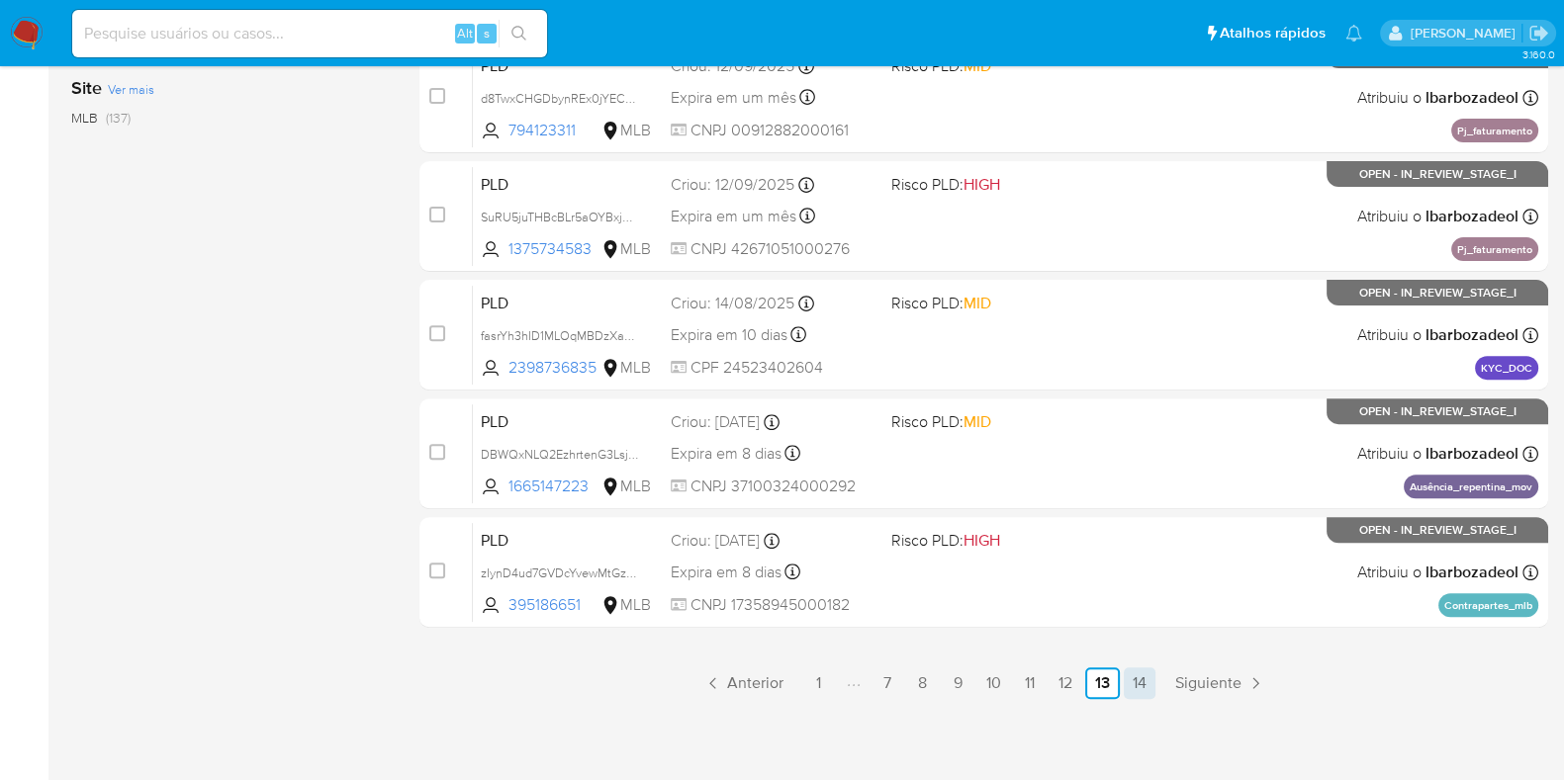
click at [1139, 680] on link "14" at bounding box center [1140, 684] width 32 height 32
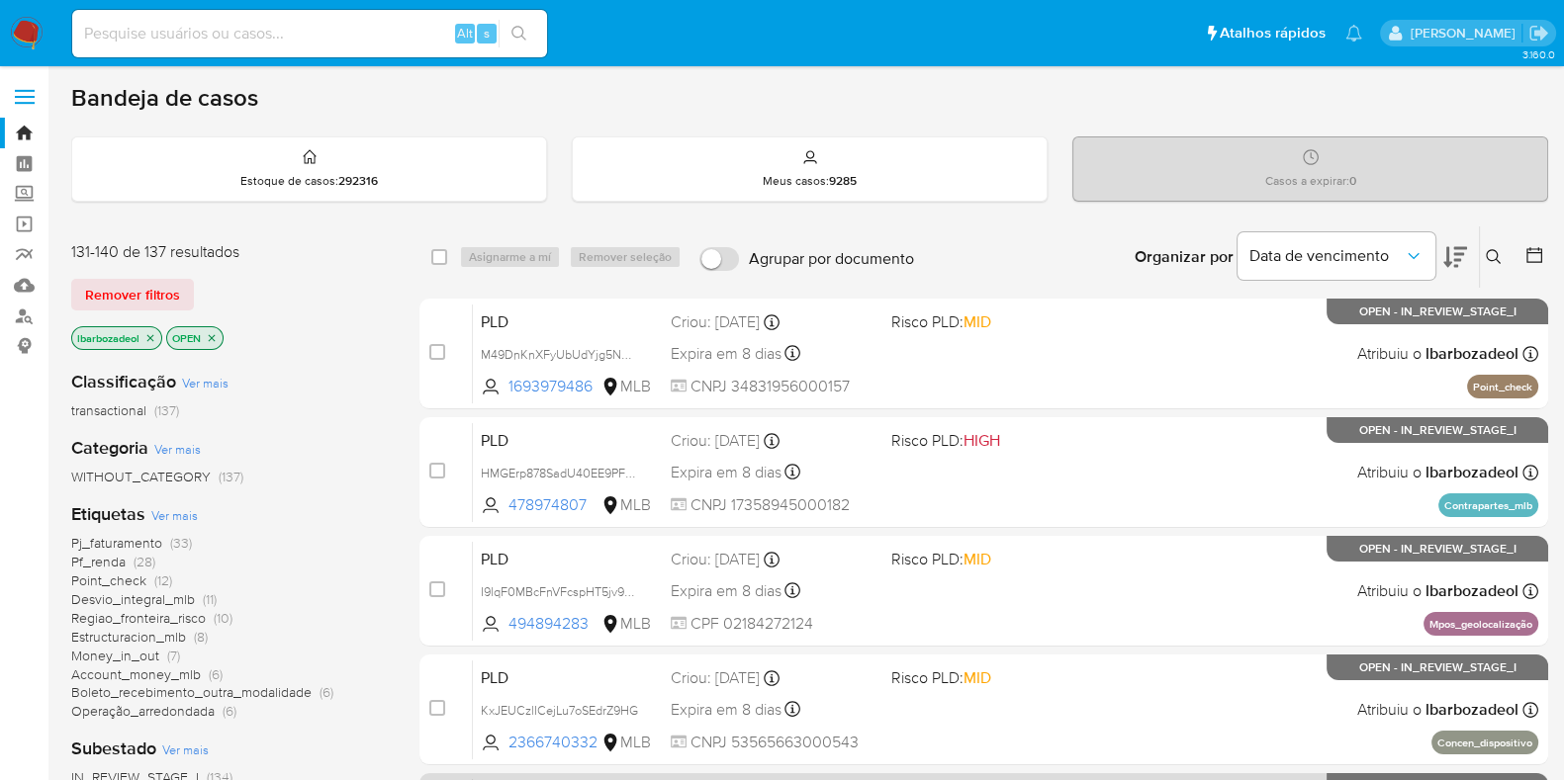
scroll to position [494, 0]
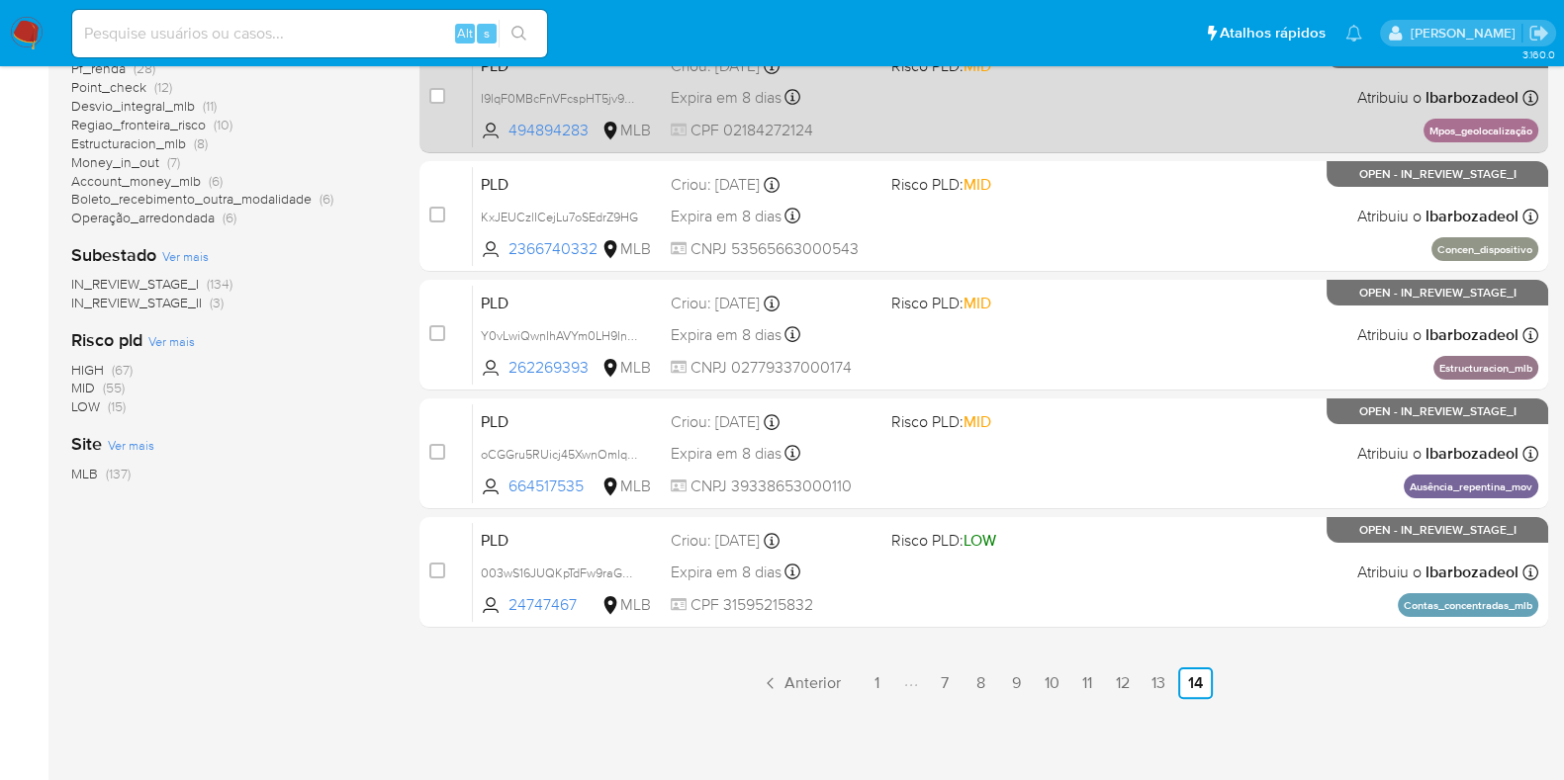
click at [1123, 125] on div "PLD I9lqF0MBcFnVFcspHT5jv9QF 494894283 MLB Risco PLD: MID Criou: 12/08/2025 Cri…" at bounding box center [1005, 97] width 1065 height 100
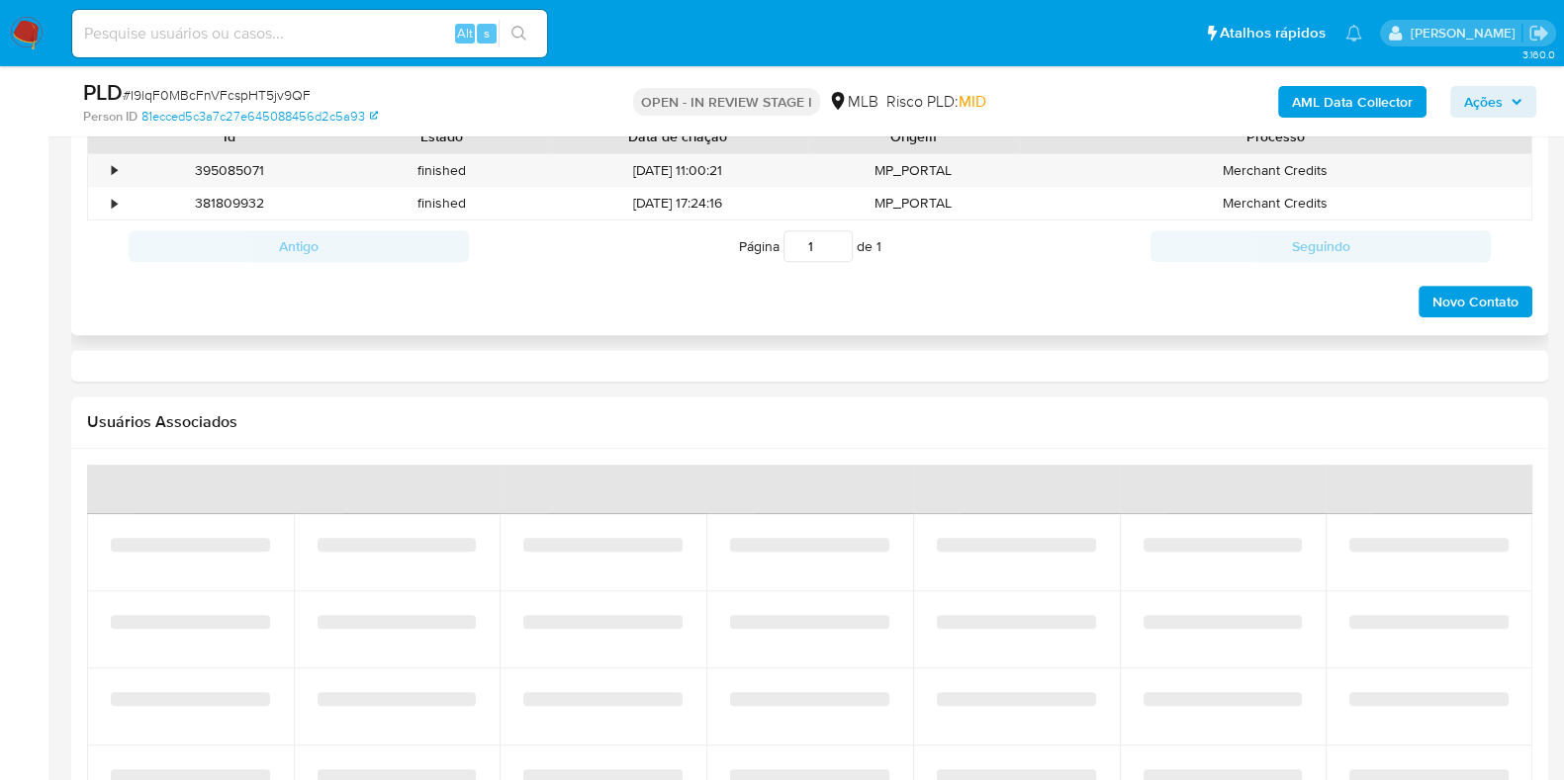
select select "10"
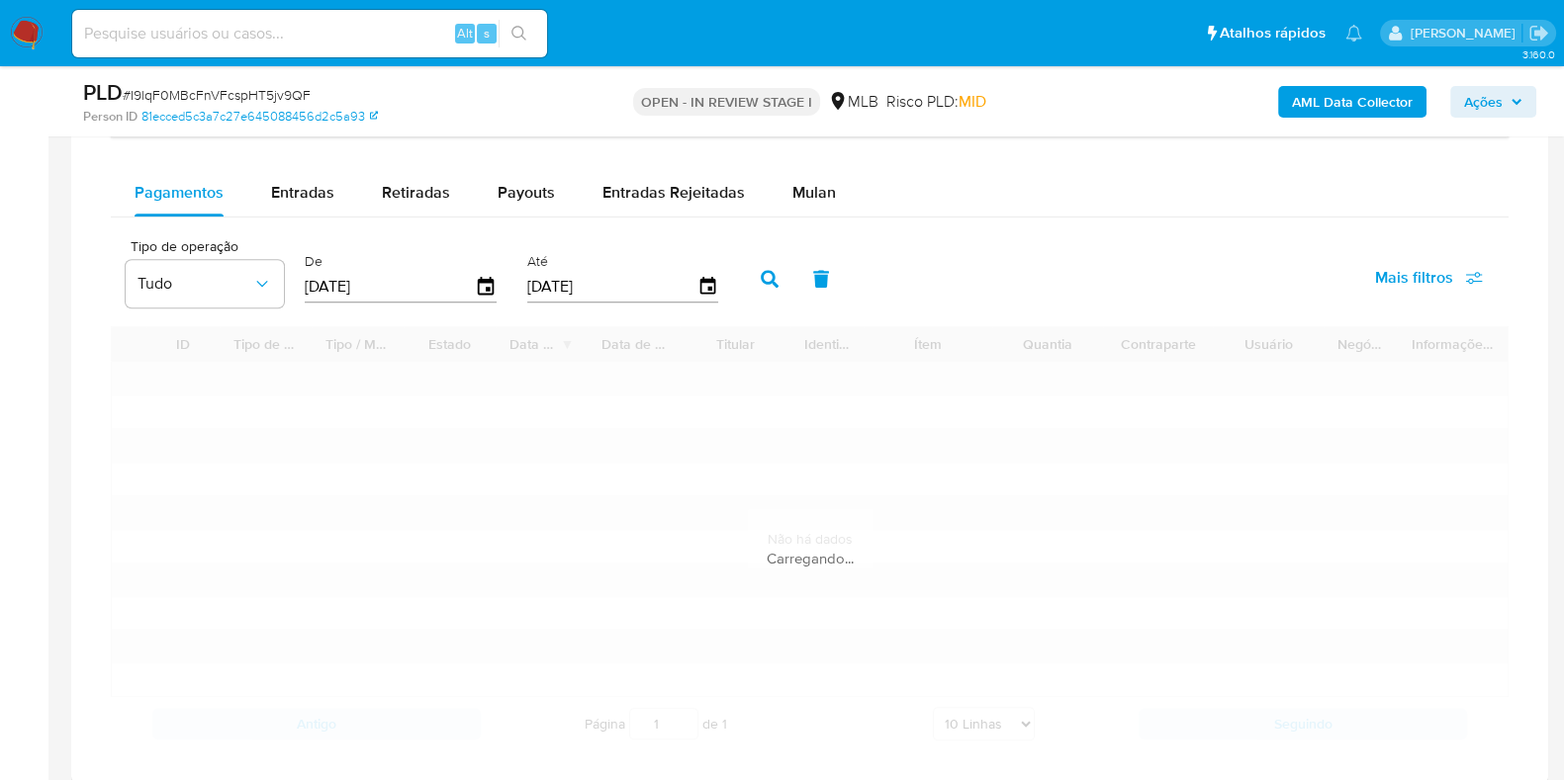
scroll to position [1510, 0]
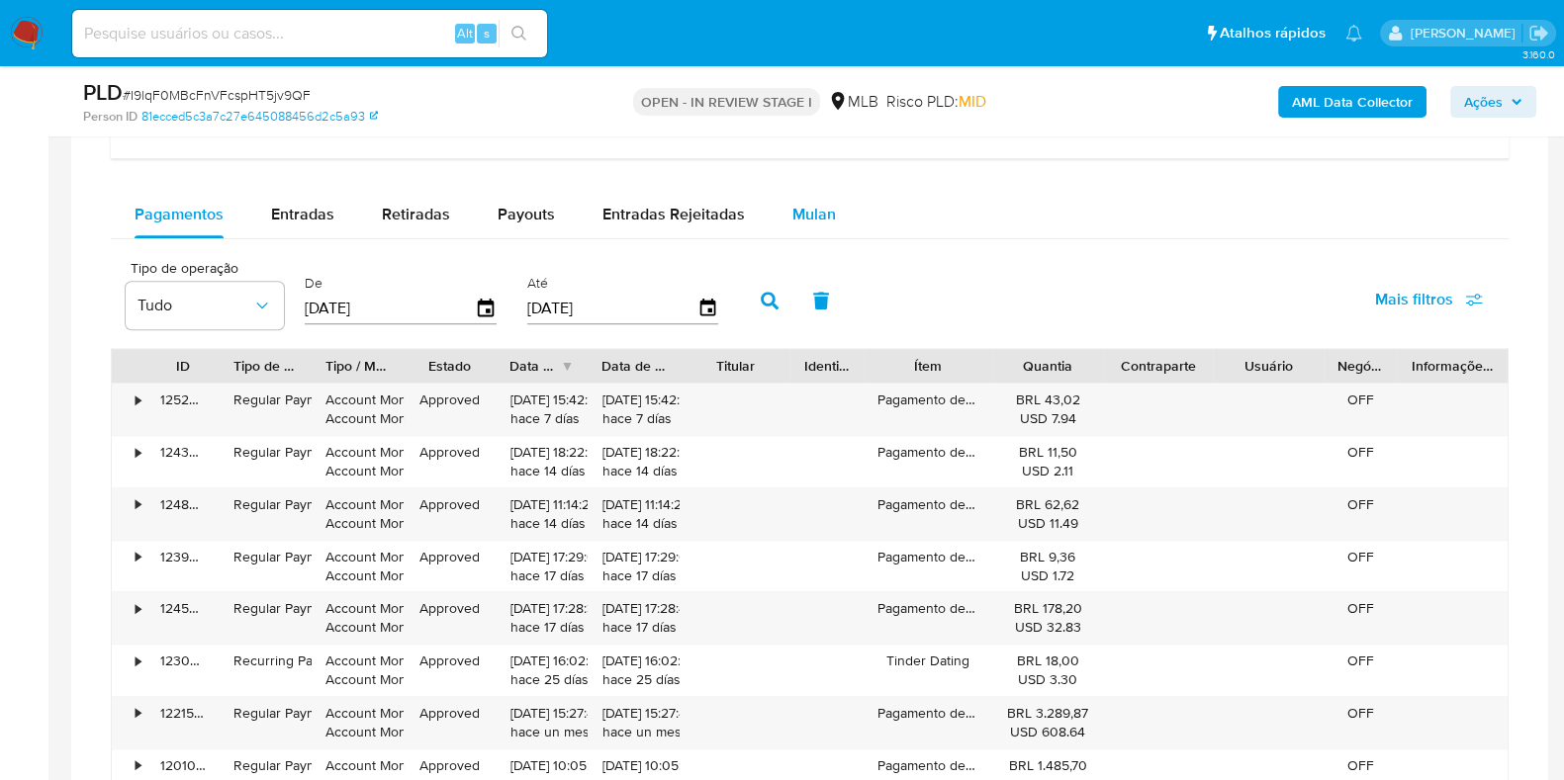
drag, startPoint x: 792, startPoint y: 228, endPoint x: 803, endPoint y: 226, distance: 11.1
click at [794, 228] on div "Mulan" at bounding box center [814, 214] width 44 height 47
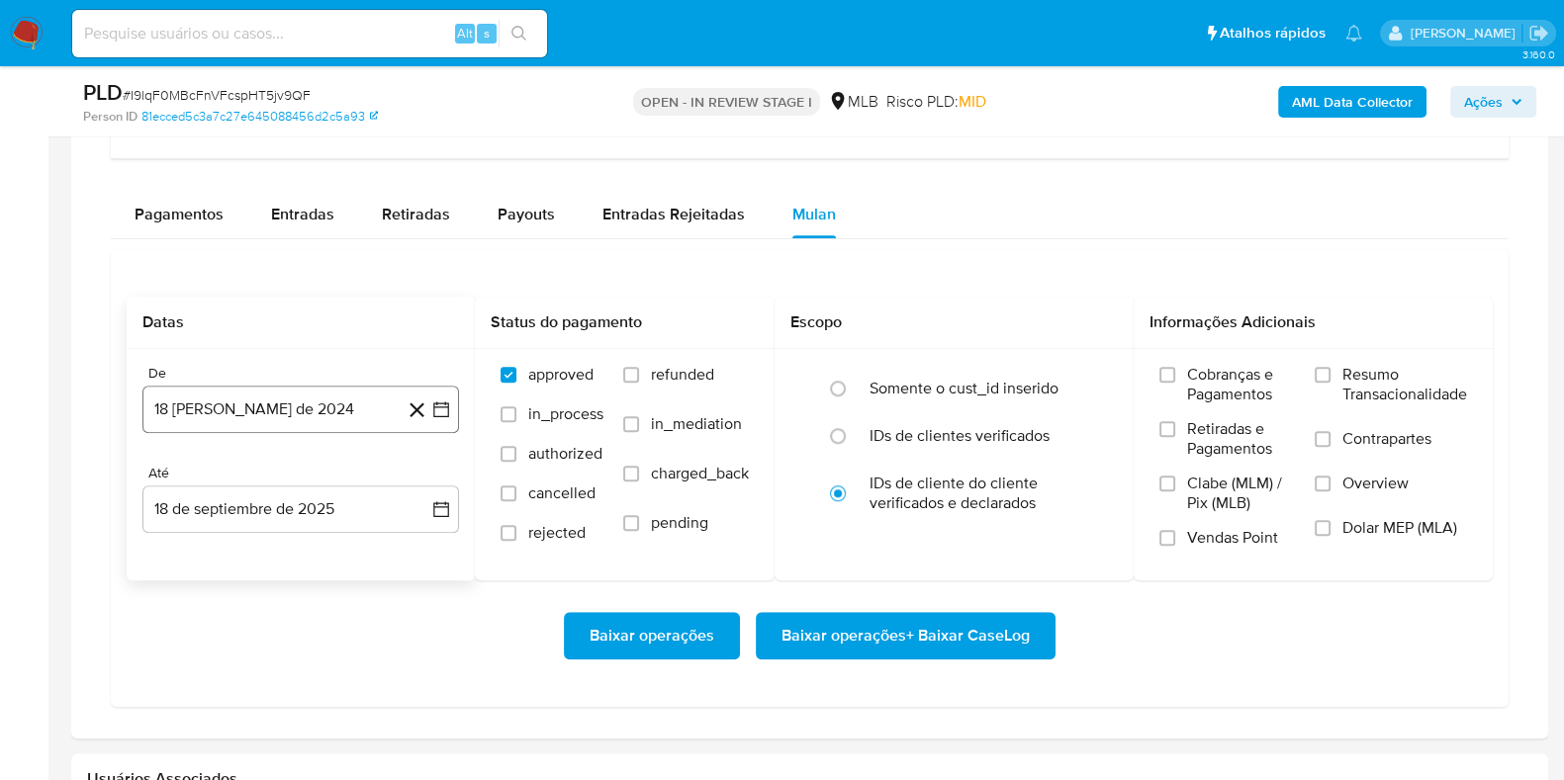
click at [342, 406] on button "18 [PERSON_NAME] de 2024" at bounding box center [300, 409] width 316 height 47
click at [278, 472] on span "agosto 2024" at bounding box center [291, 481] width 90 height 20
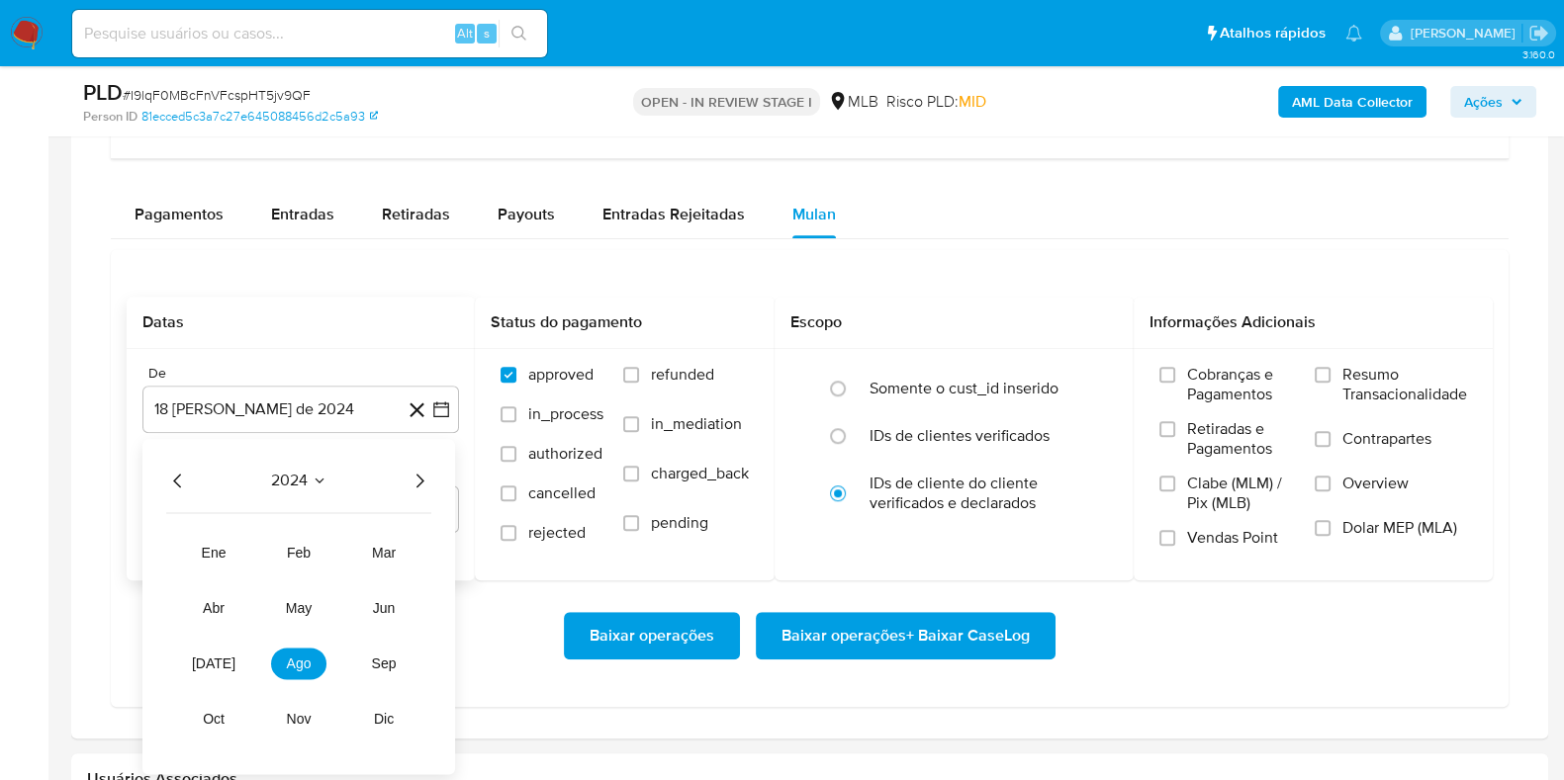
click at [276, 479] on span "2024" at bounding box center [289, 481] width 37 height 20
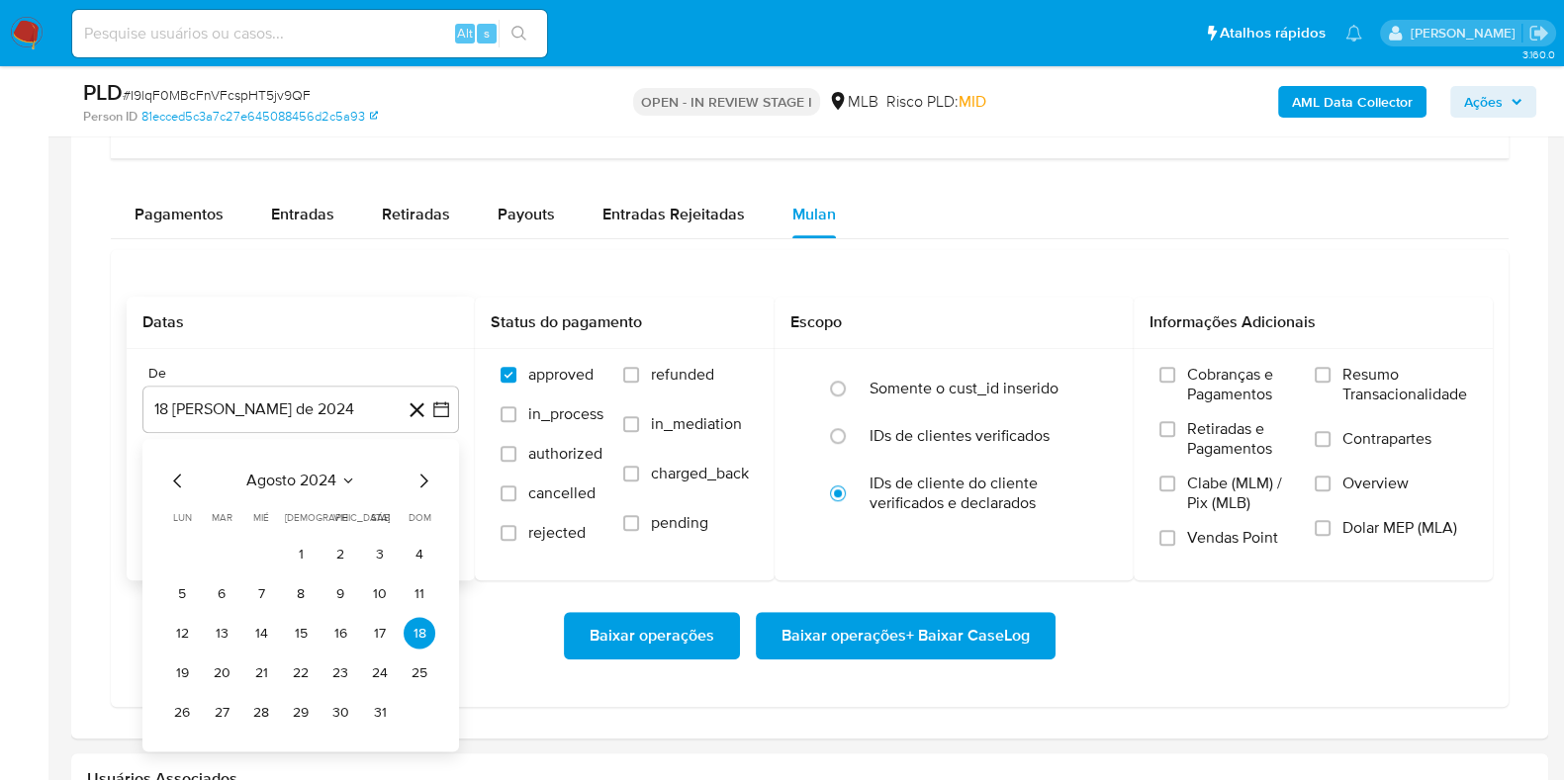
click at [318, 473] on span "agosto 2024" at bounding box center [291, 481] width 90 height 20
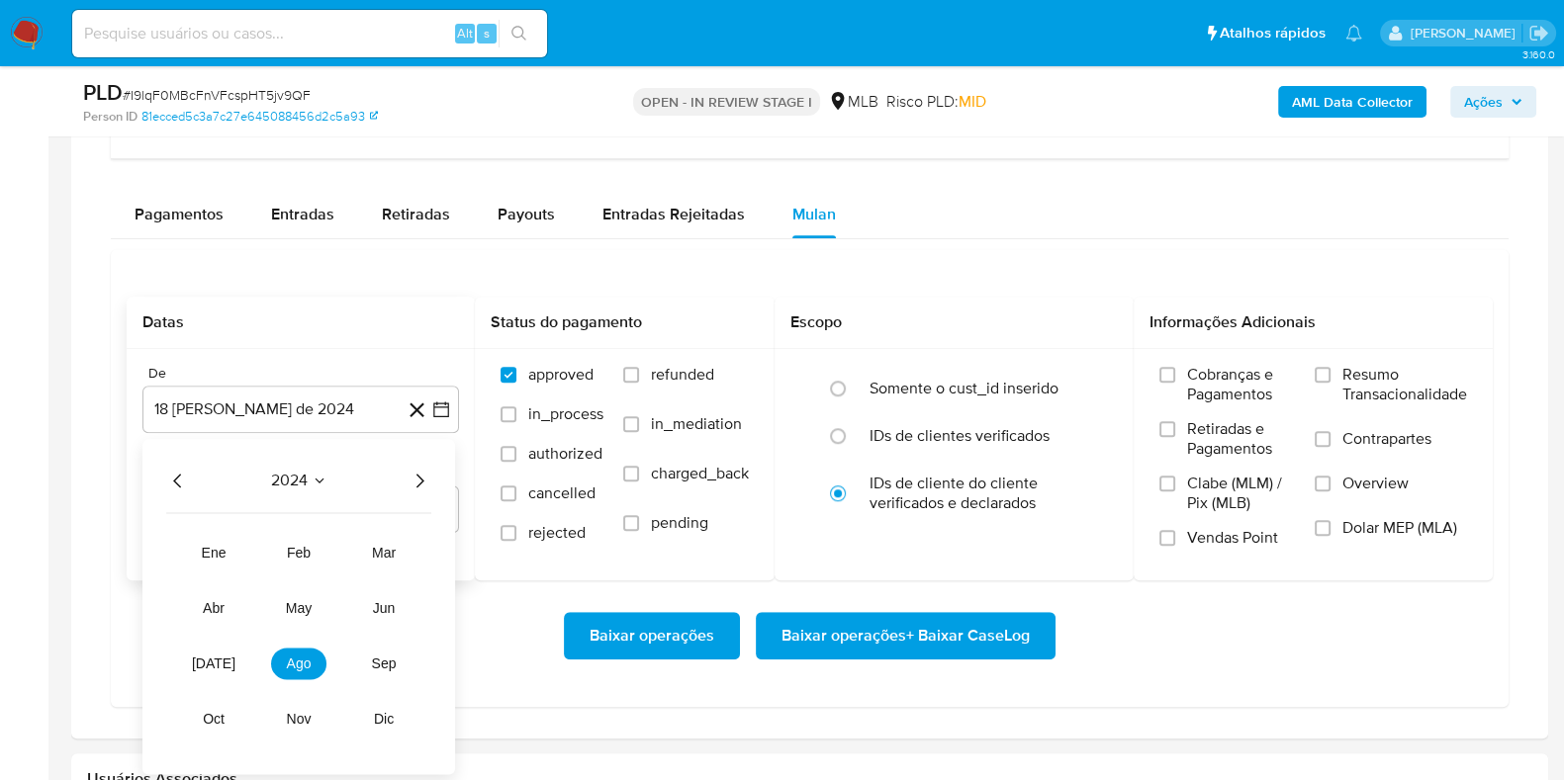
click at [420, 473] on icon "Año siguiente" at bounding box center [419, 481] width 24 height 24
click at [208, 666] on span "[DATE]" at bounding box center [214, 664] width 44 height 16
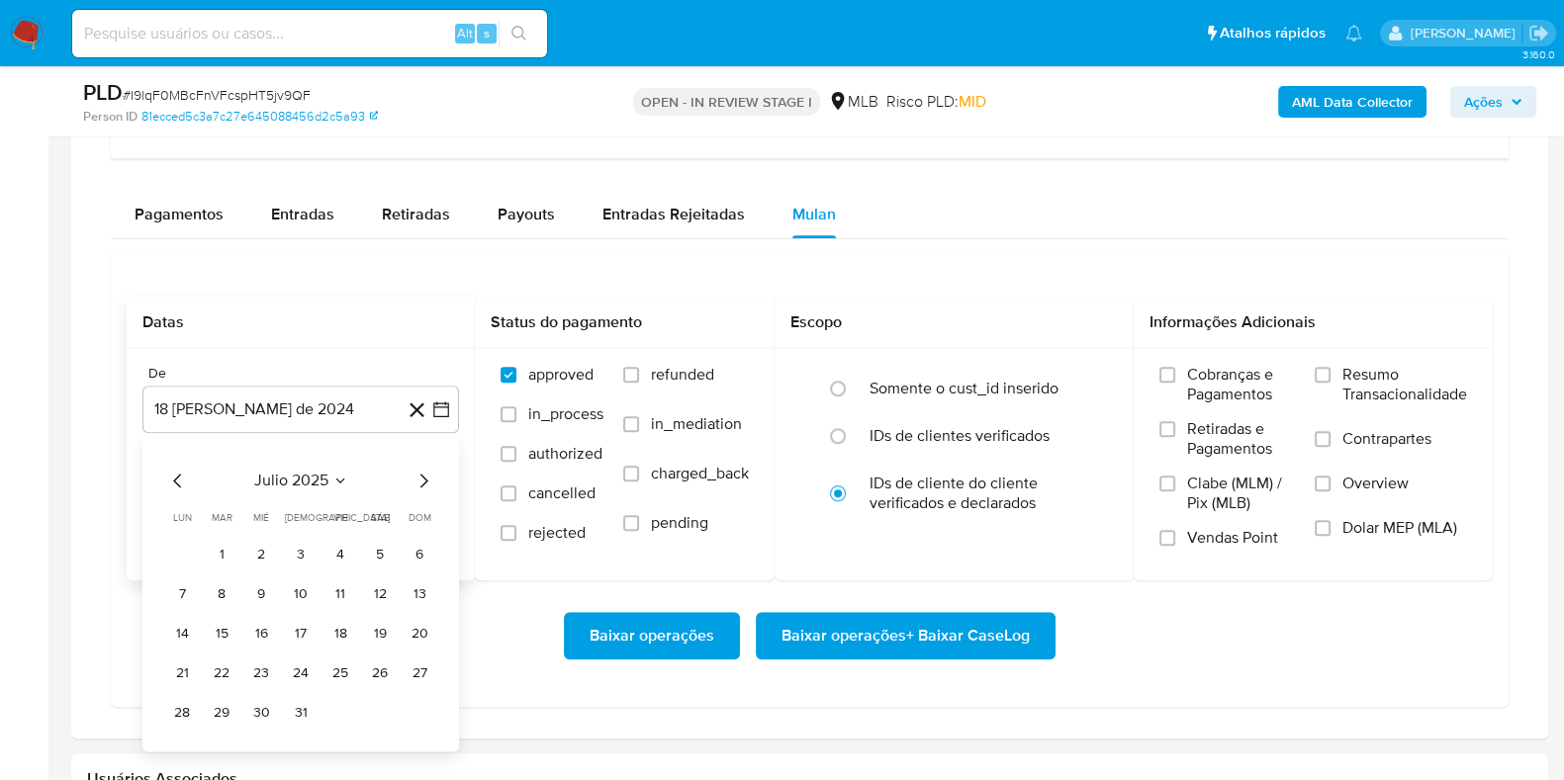
click at [217, 551] on button "1" at bounding box center [222, 554] width 32 height 32
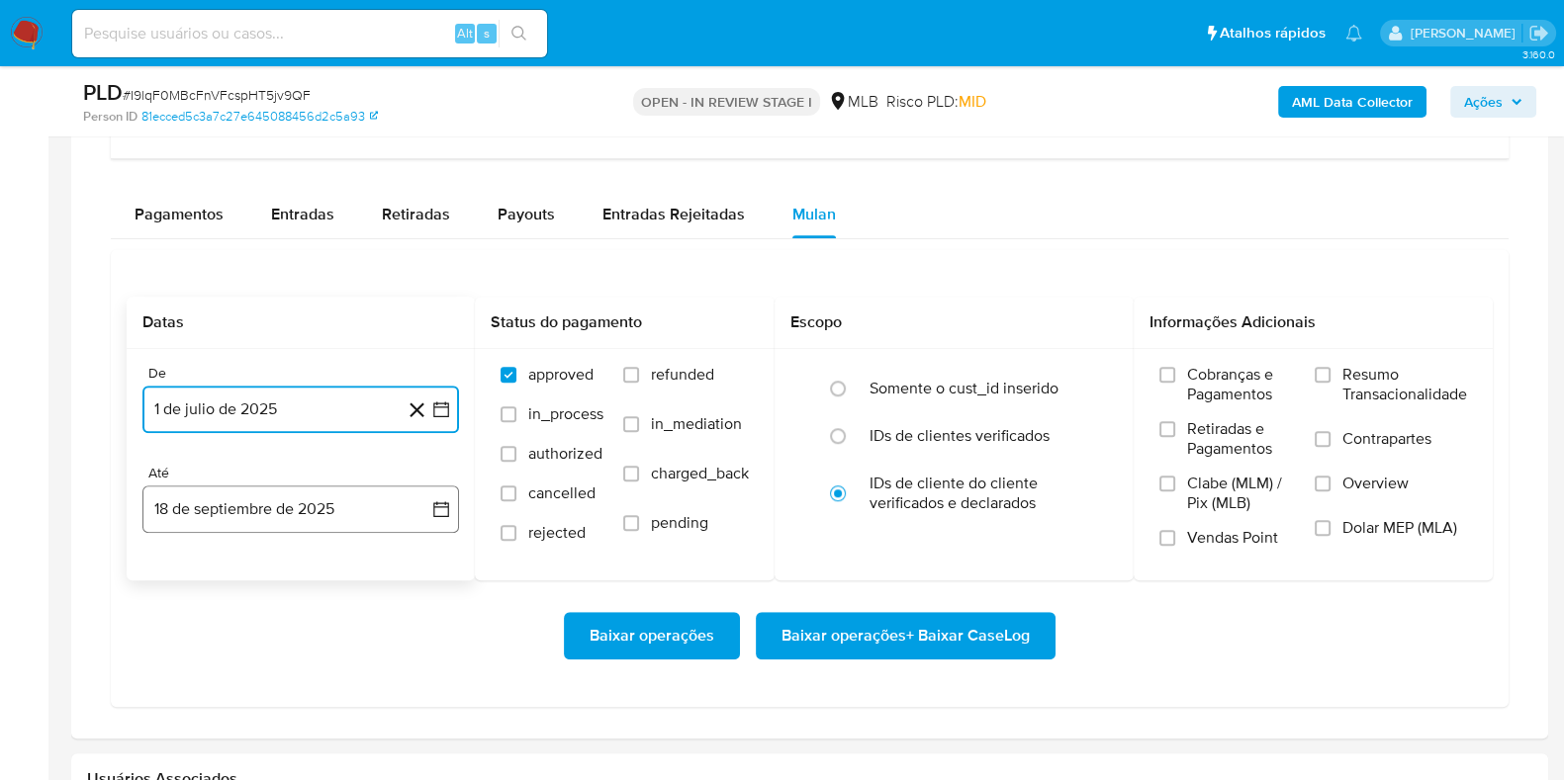
click at [256, 520] on button "18 de septiembre de 2025" at bounding box center [300, 509] width 316 height 47
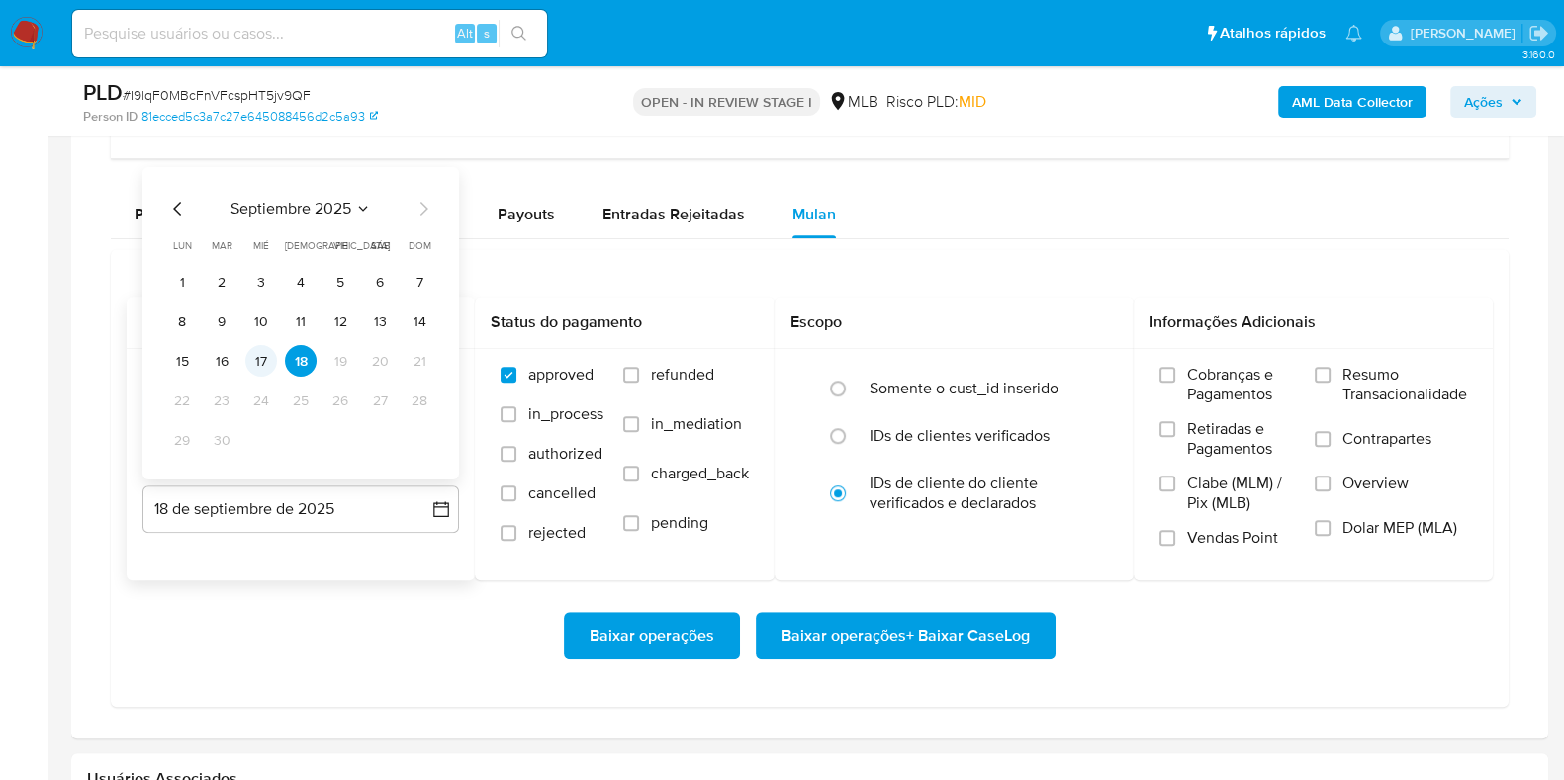
click at [263, 361] on button "17" at bounding box center [261, 361] width 32 height 32
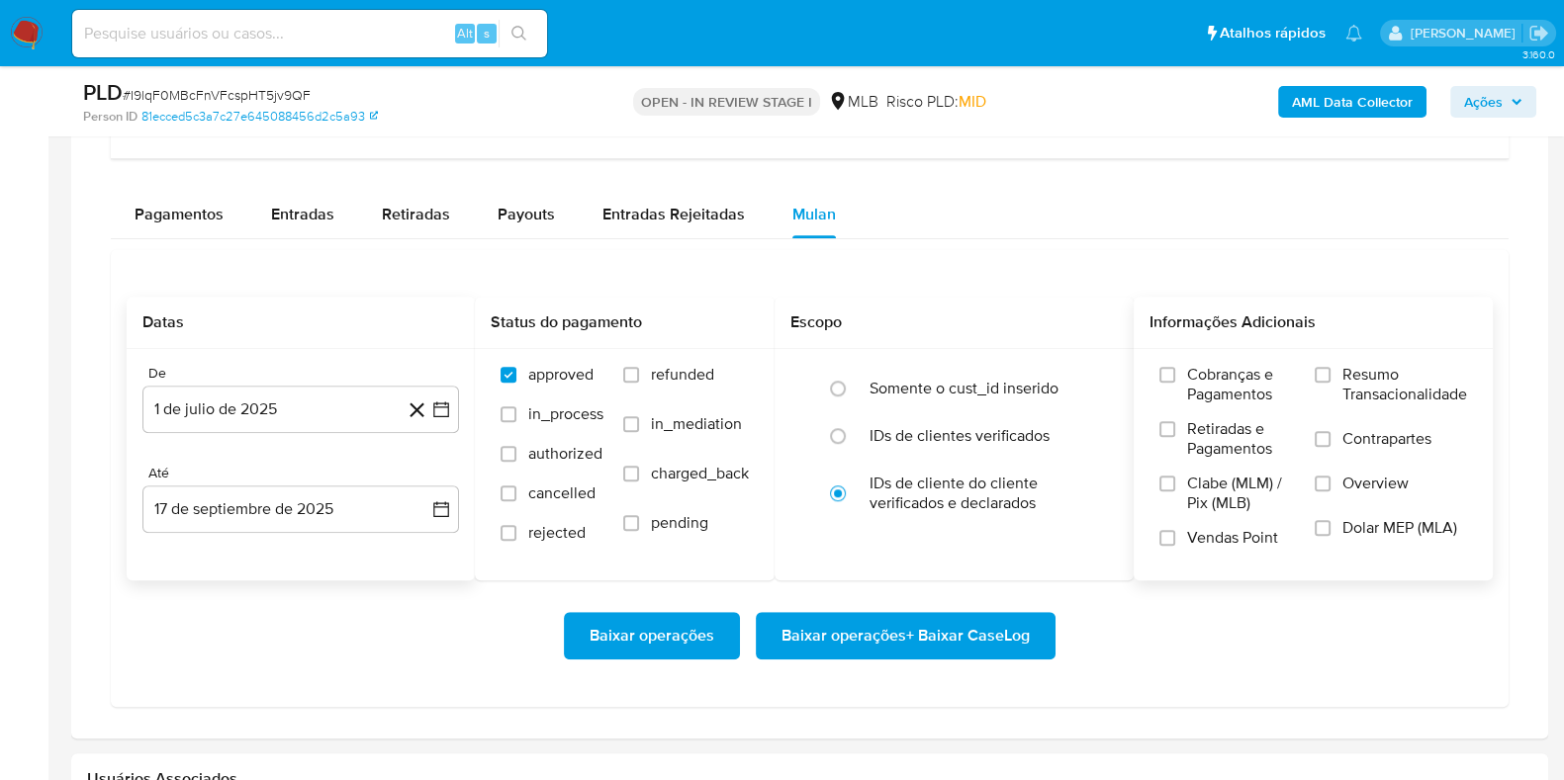
click at [1383, 384] on span "Resumo Transacionalidade" at bounding box center [1404, 385] width 125 height 40
click at [1330, 383] on input "Resumo Transacionalidade" at bounding box center [1322, 375] width 16 height 16
click at [957, 629] on span "Baixar operações + Baixar CaseLog" at bounding box center [905, 636] width 248 height 44
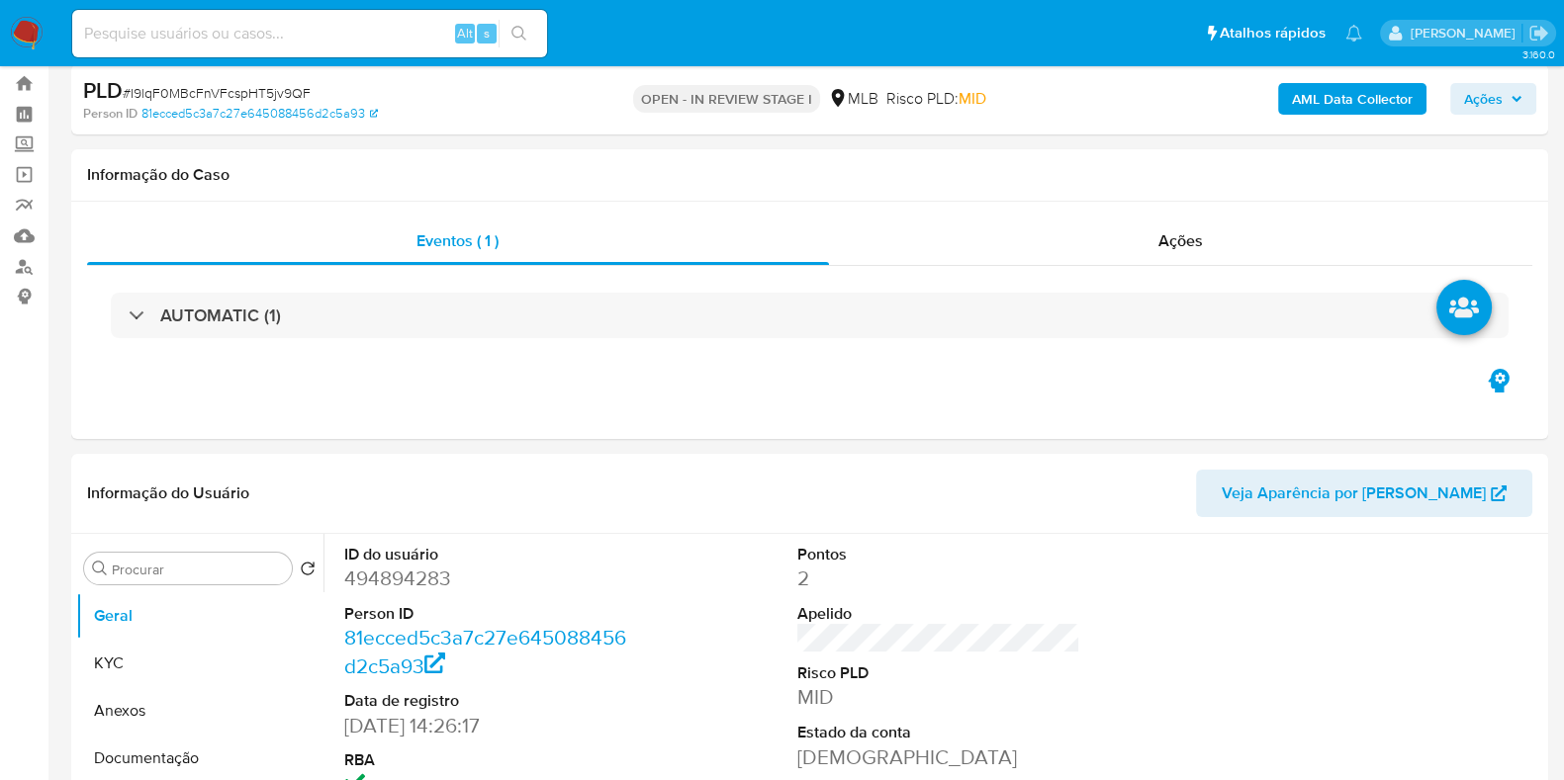
scroll to position [0, 0]
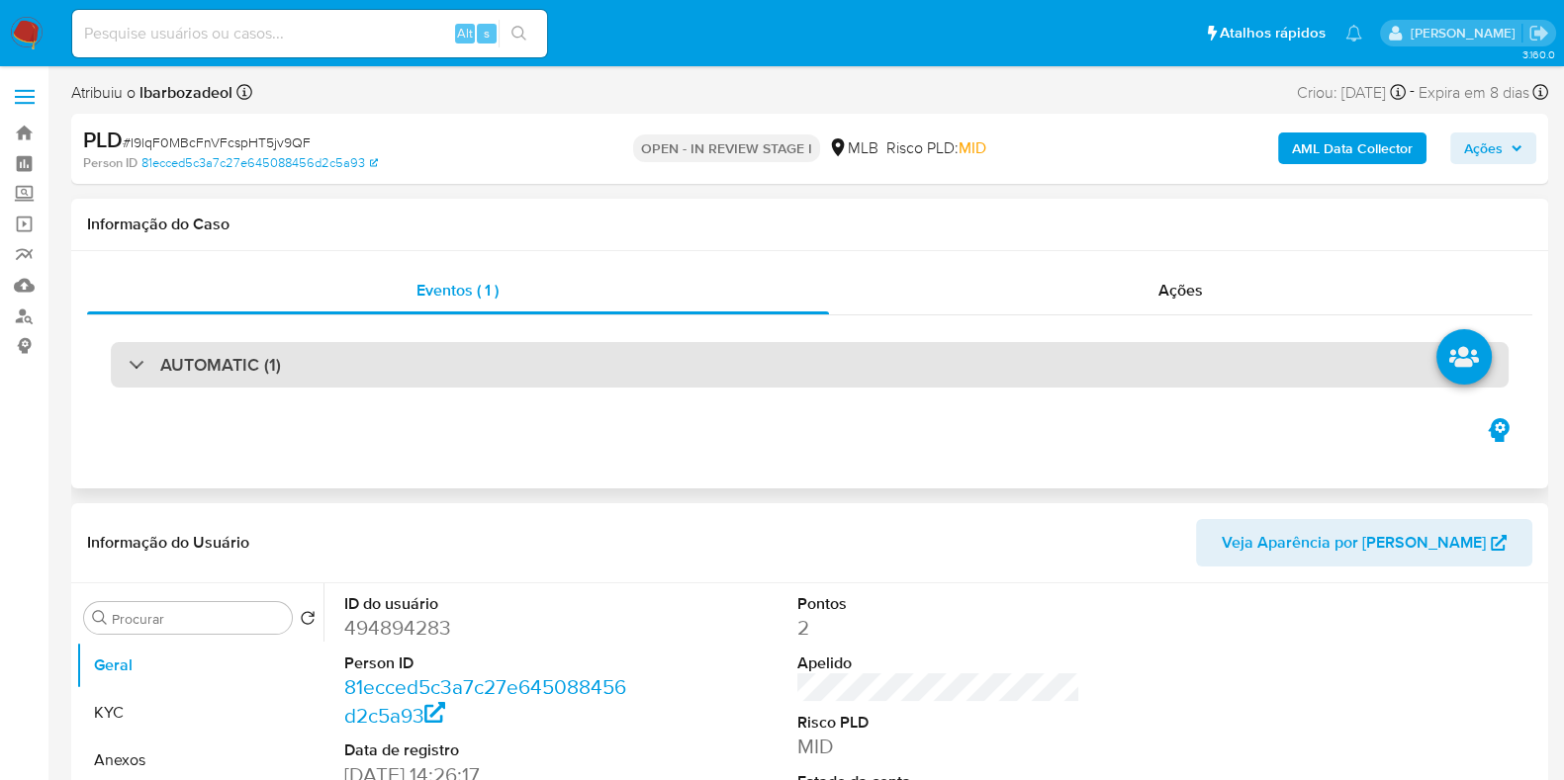
click at [618, 361] on div "AUTOMATIC (1)" at bounding box center [810, 364] width 1398 height 45
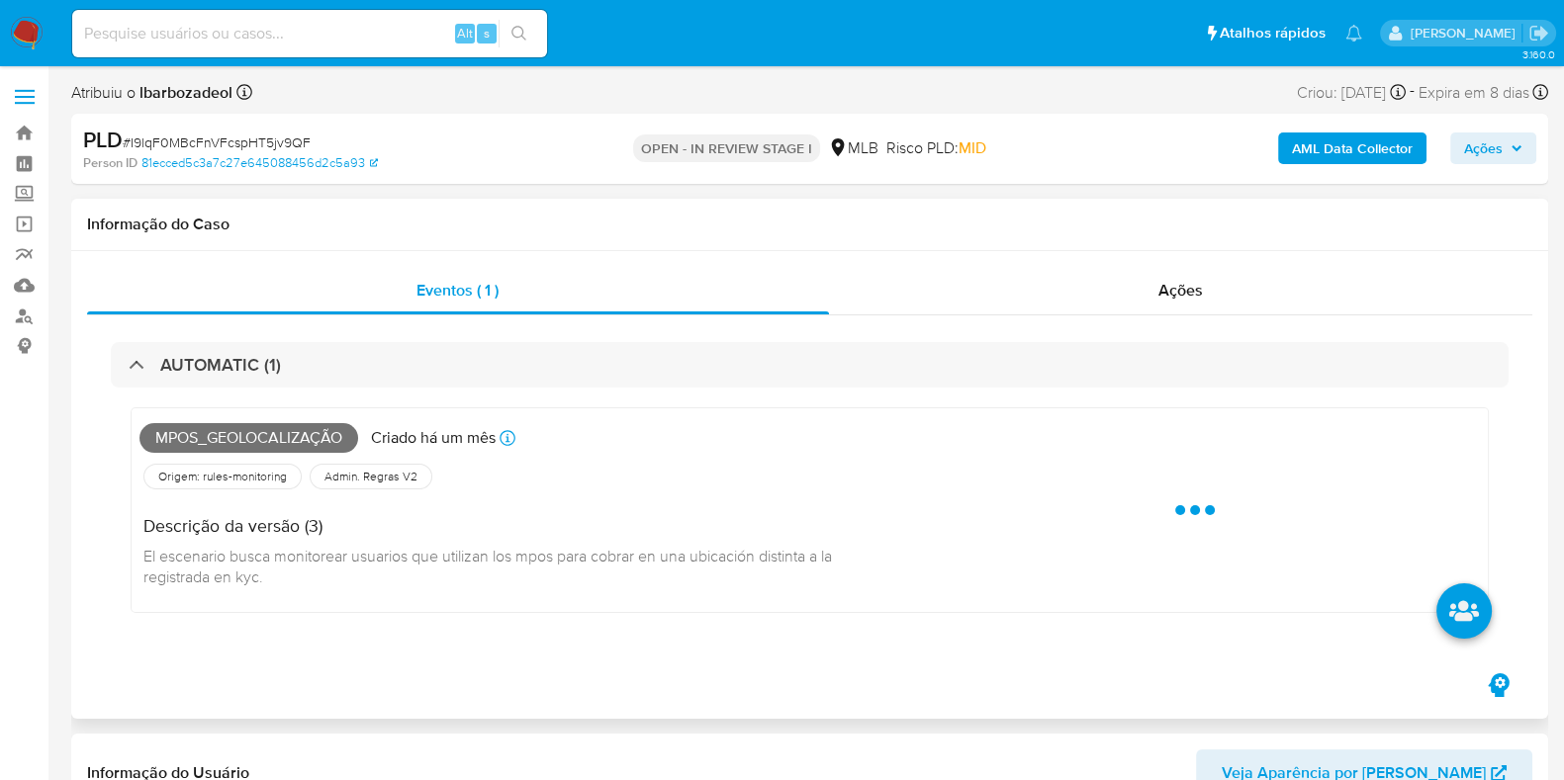
click at [316, 437] on span "Mpos_geolocalização" at bounding box center [248, 438] width 219 height 30
copy span "Mpos_geolocalização"
click at [1456, 147] on button "Ações" at bounding box center [1493, 149] width 86 height 32
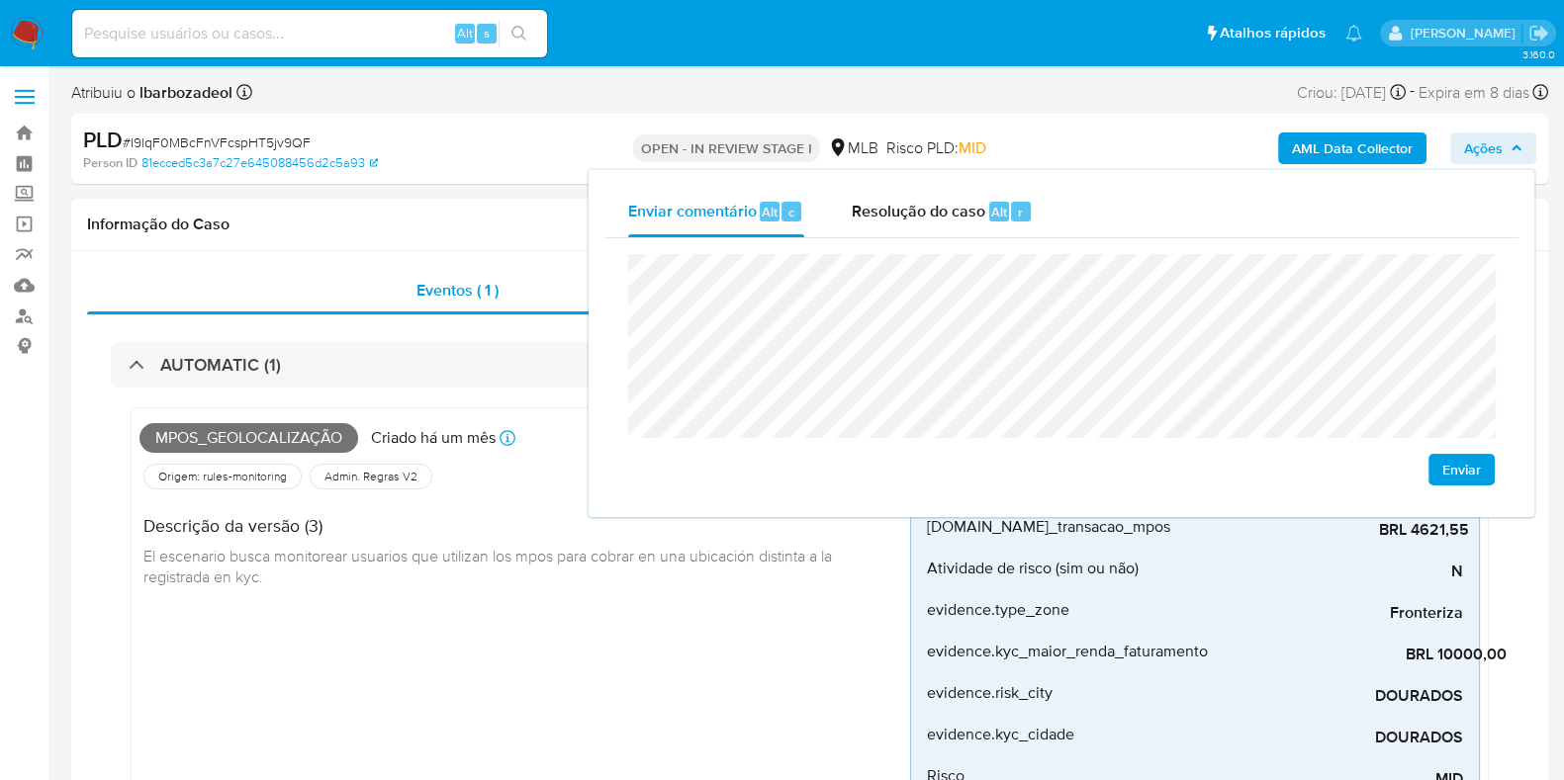
click at [447, 229] on h1 "Informação do Caso" at bounding box center [809, 225] width 1445 height 20
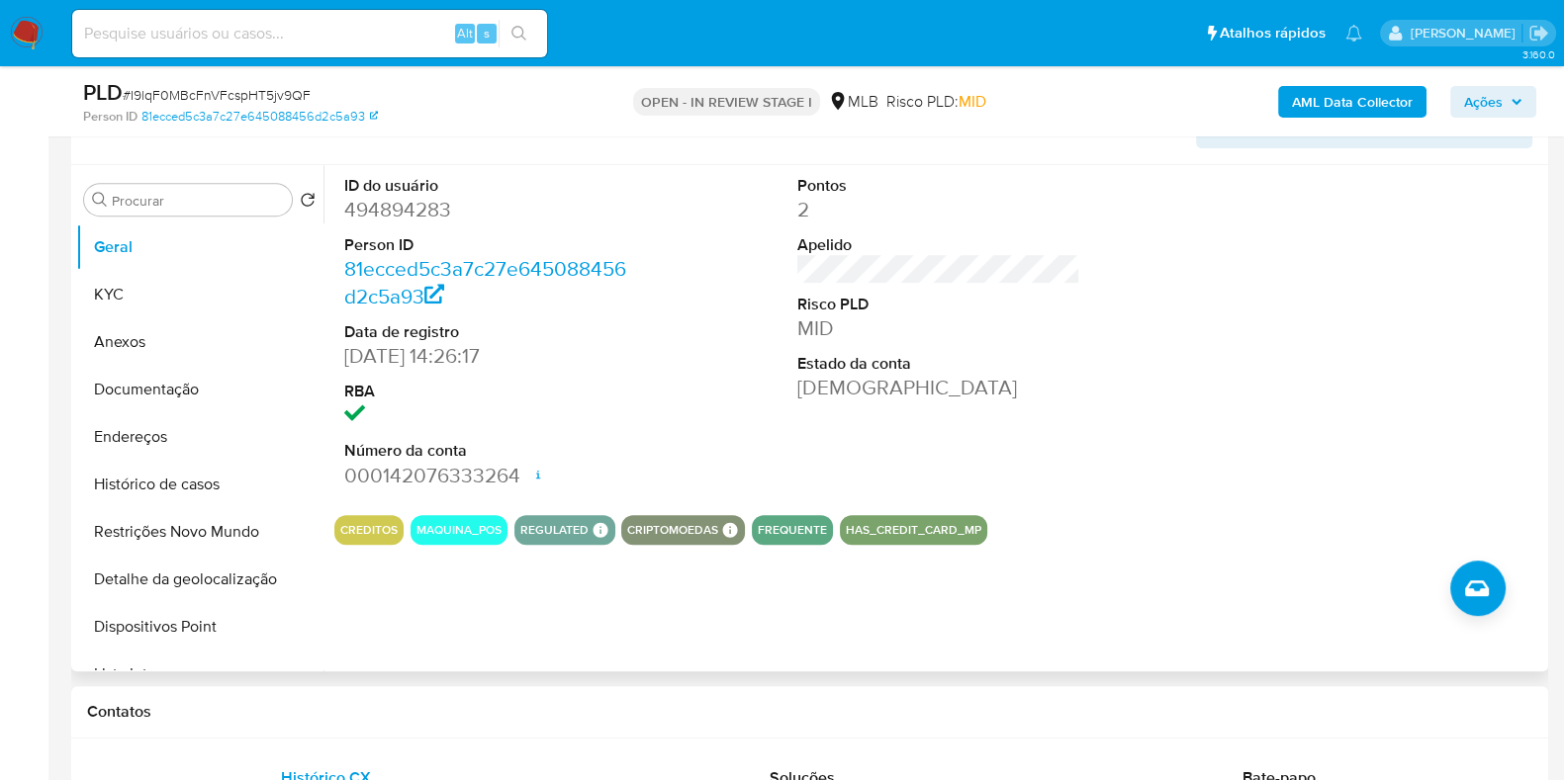
scroll to position [1194, 0]
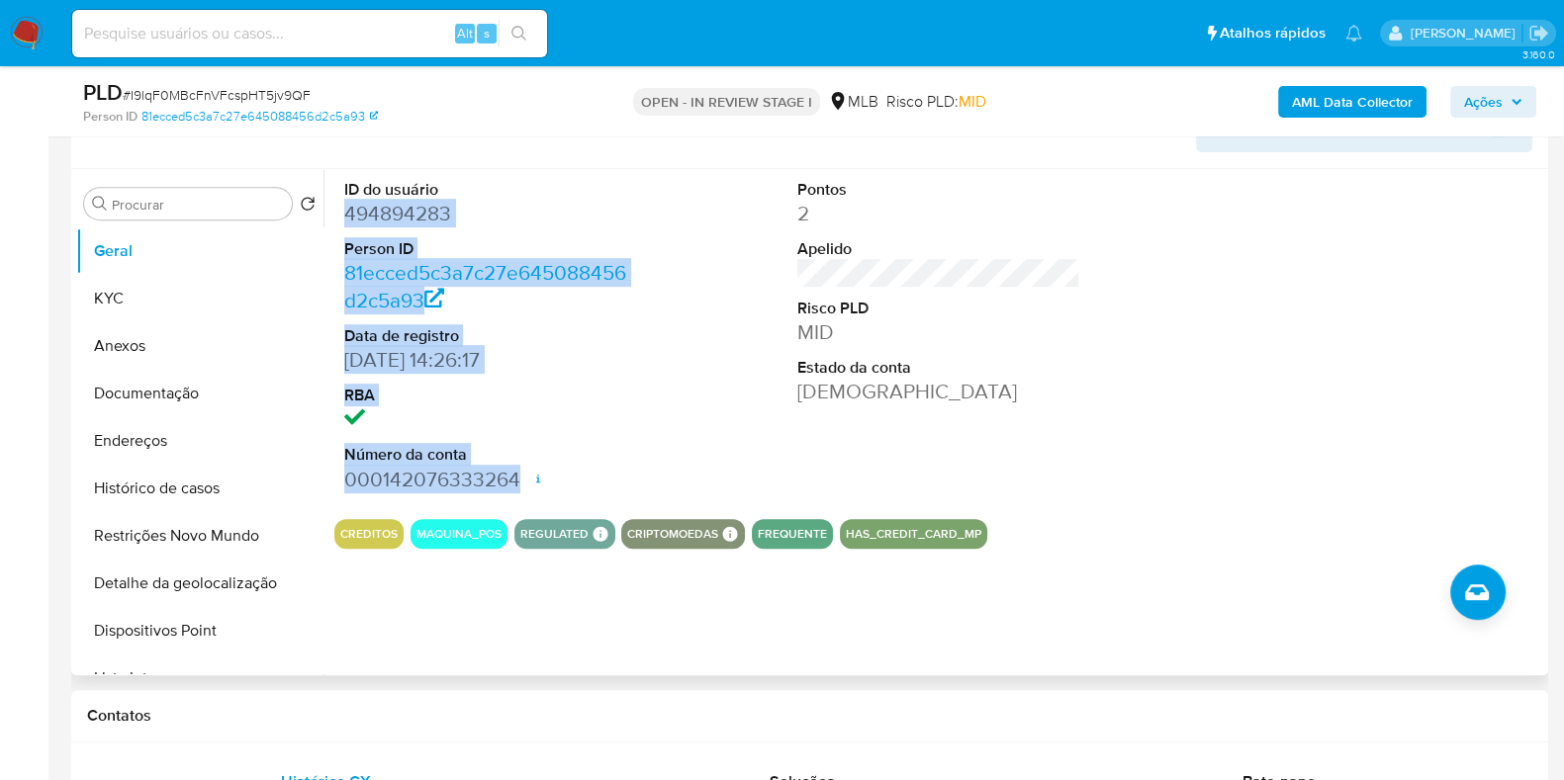
drag, startPoint x: 341, startPoint y: 210, endPoint x: 522, endPoint y: 480, distance: 325.1
click at [522, 480] on div "ID do usuário 494894283 Person ID 81ecced5c3a7c27e645088456d2c5a93 Data de regi…" at bounding box center [485, 336] width 303 height 334
copy dl "494894283 Person ID 81ecced5c3a7c27e645088456d2c5a93 Data de registro 29/11/201…"
click at [1504, 111] on span "Ações" at bounding box center [1493, 102] width 58 height 28
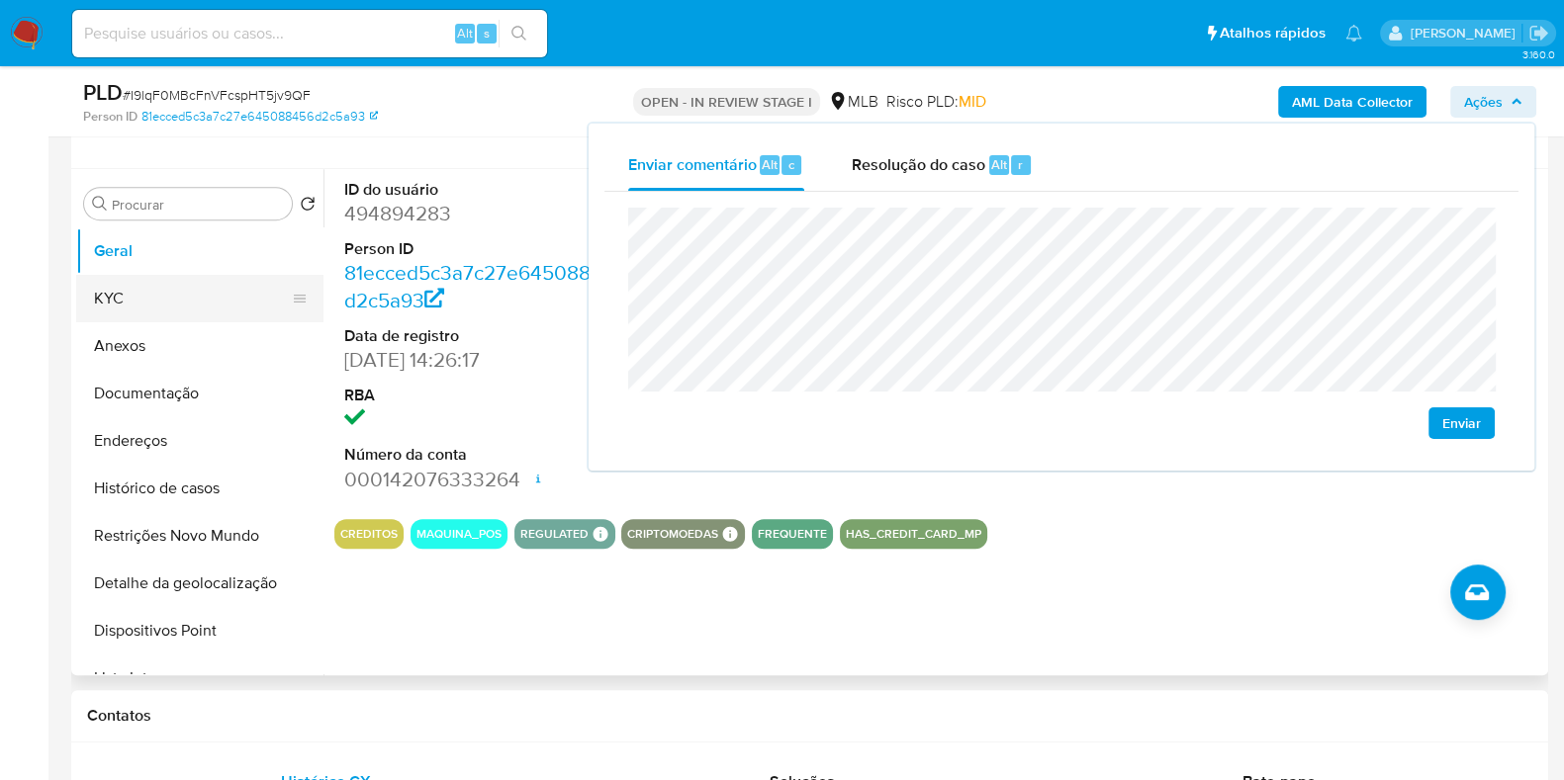
click at [190, 292] on button "KYC" at bounding box center [191, 298] width 231 height 47
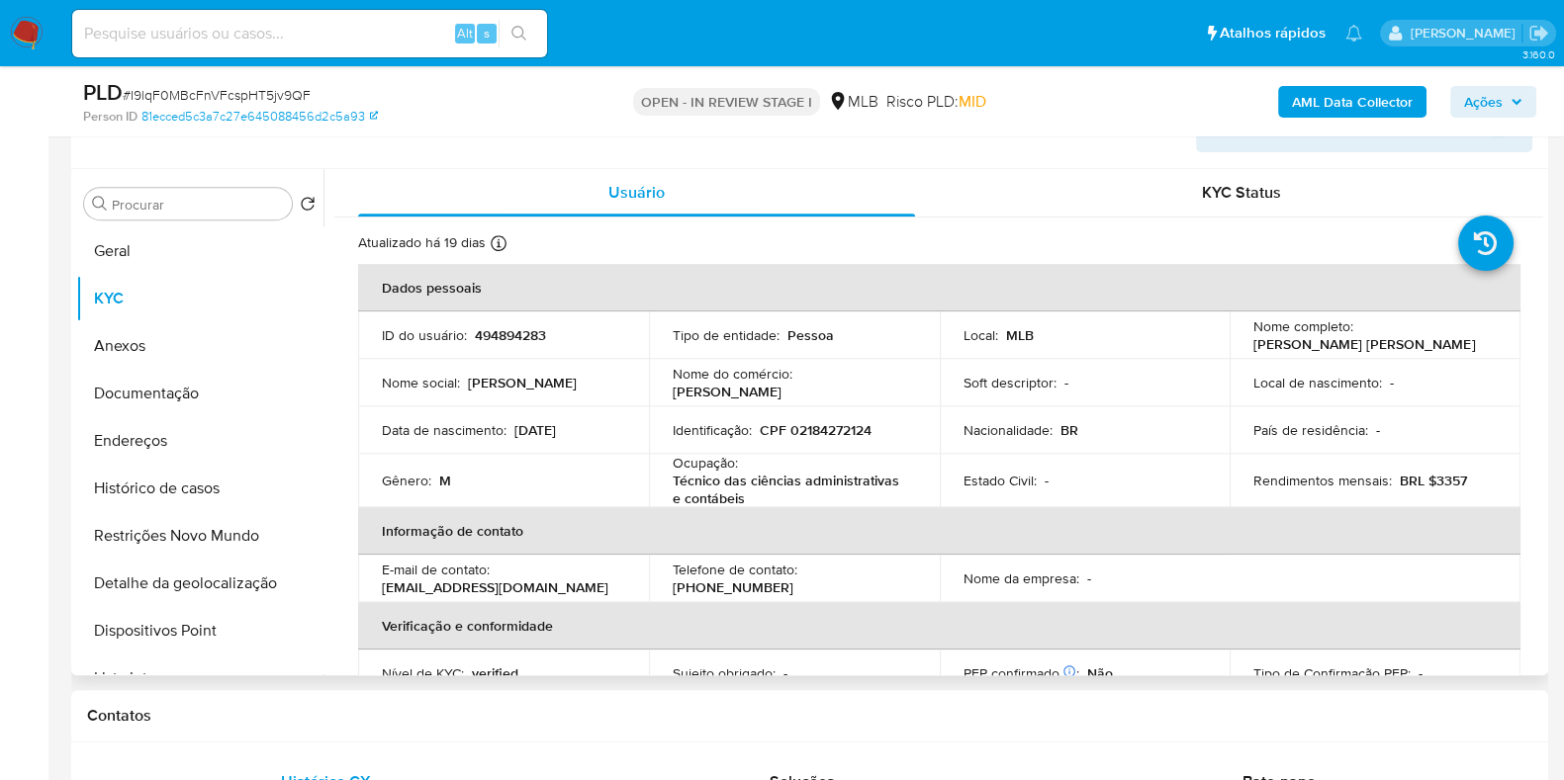
click at [848, 422] on p "CPF 02184272124" at bounding box center [816, 430] width 112 height 18
copy p "02184272124"
click at [1508, 94] on span "Ações" at bounding box center [1493, 102] width 58 height 28
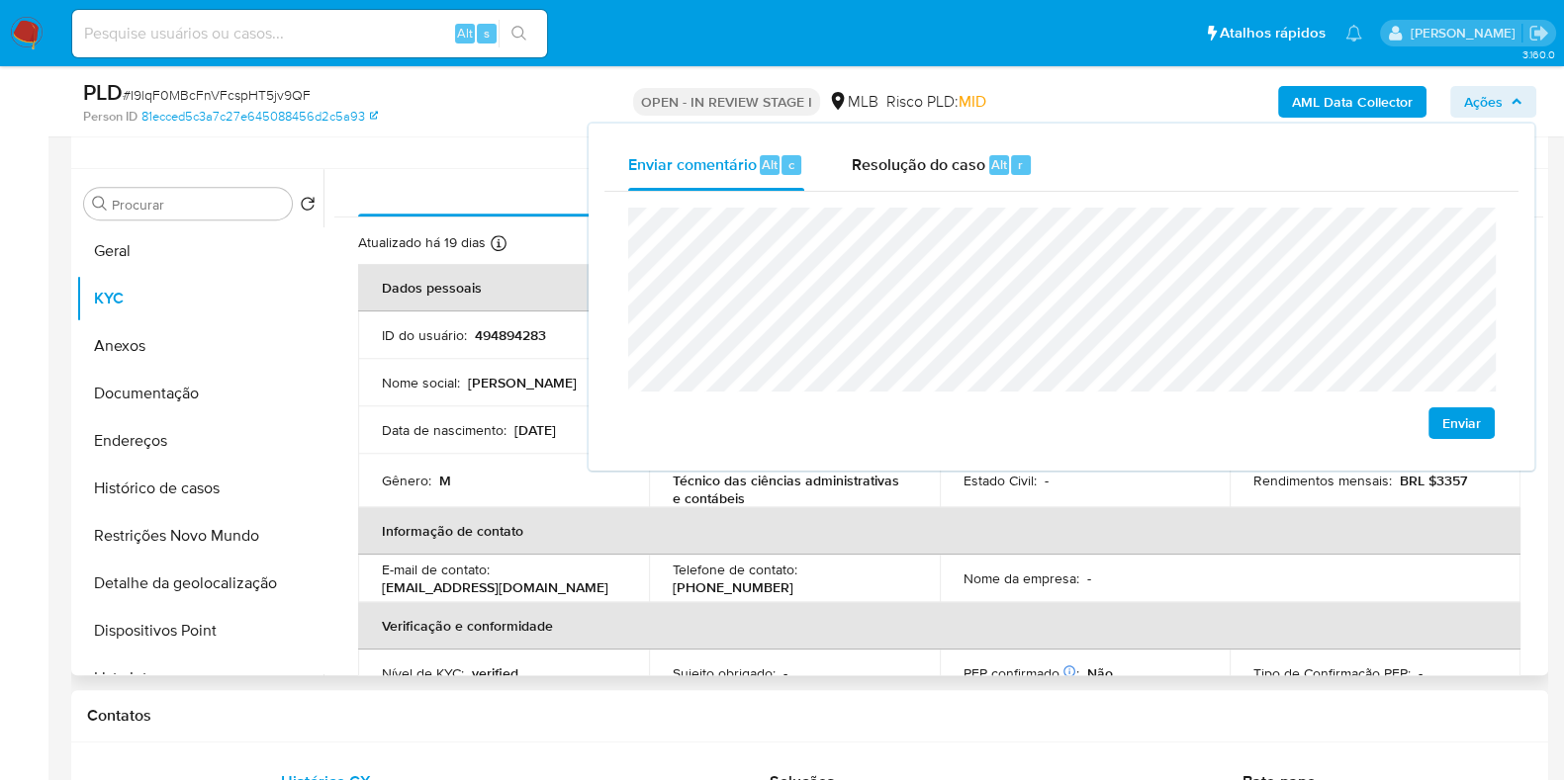
click at [572, 478] on div "Gênero : M" at bounding box center [503, 481] width 243 height 18
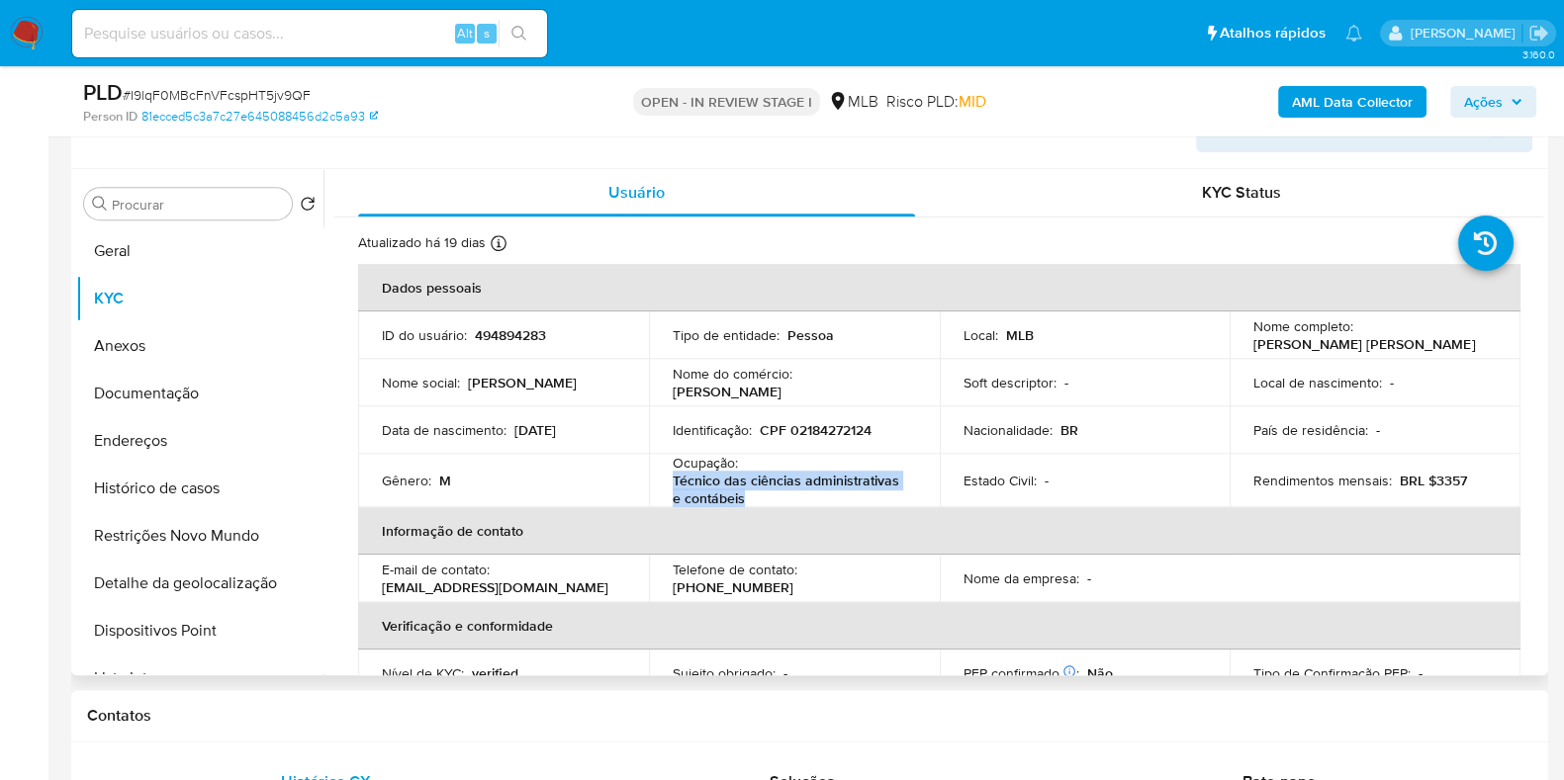
drag, startPoint x: 670, startPoint y: 480, endPoint x: 763, endPoint y: 494, distance: 94.0
click at [759, 494] on p "Técnico das ciências administrativas e contábeis" at bounding box center [790, 490] width 235 height 36
copy p "Técnico das ciências administrativas e contábeis"
click at [1492, 100] on span "Ações" at bounding box center [1483, 102] width 39 height 32
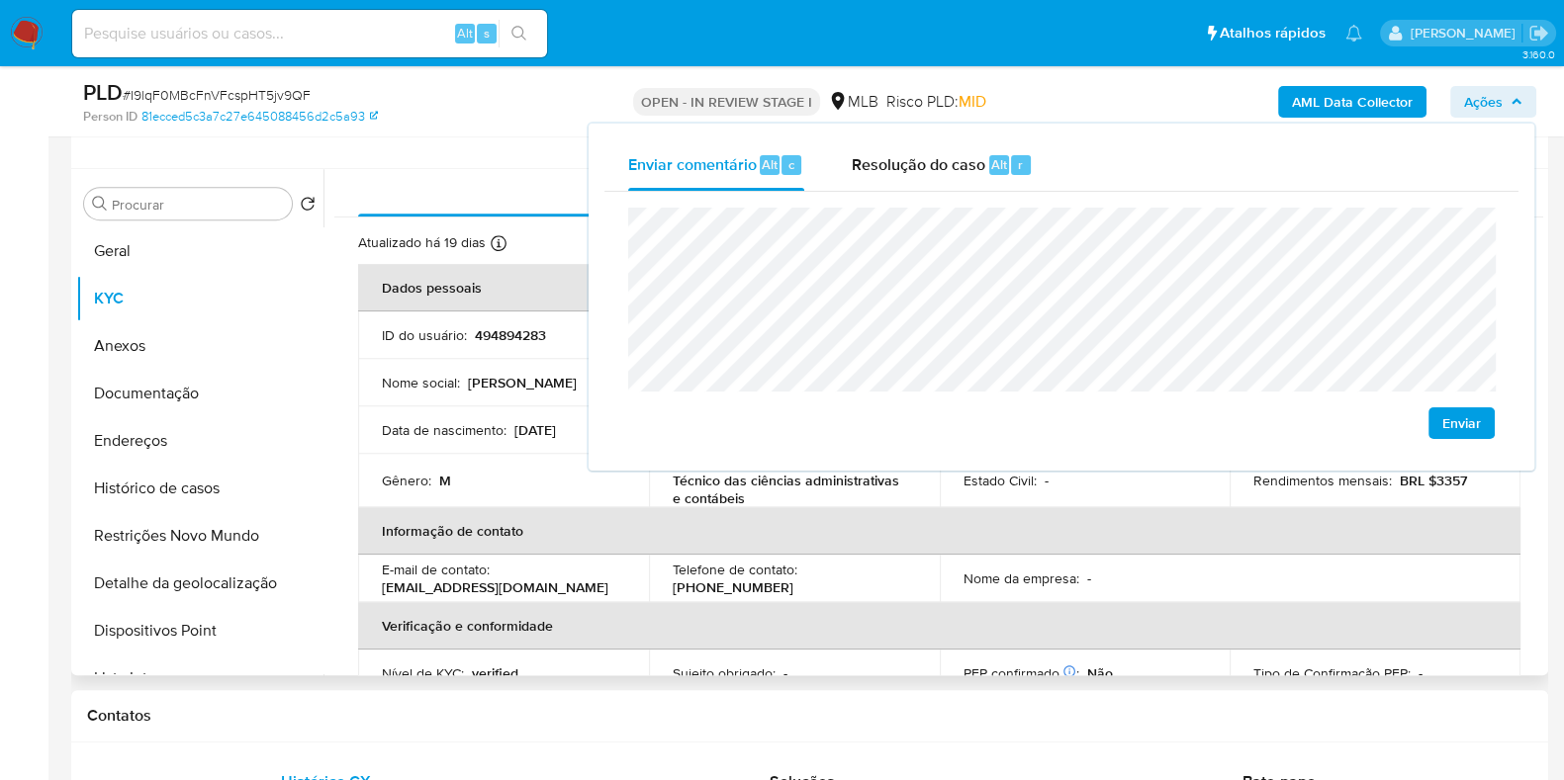
click at [1105, 539] on th "Informação de contato" at bounding box center [939, 530] width 1162 height 47
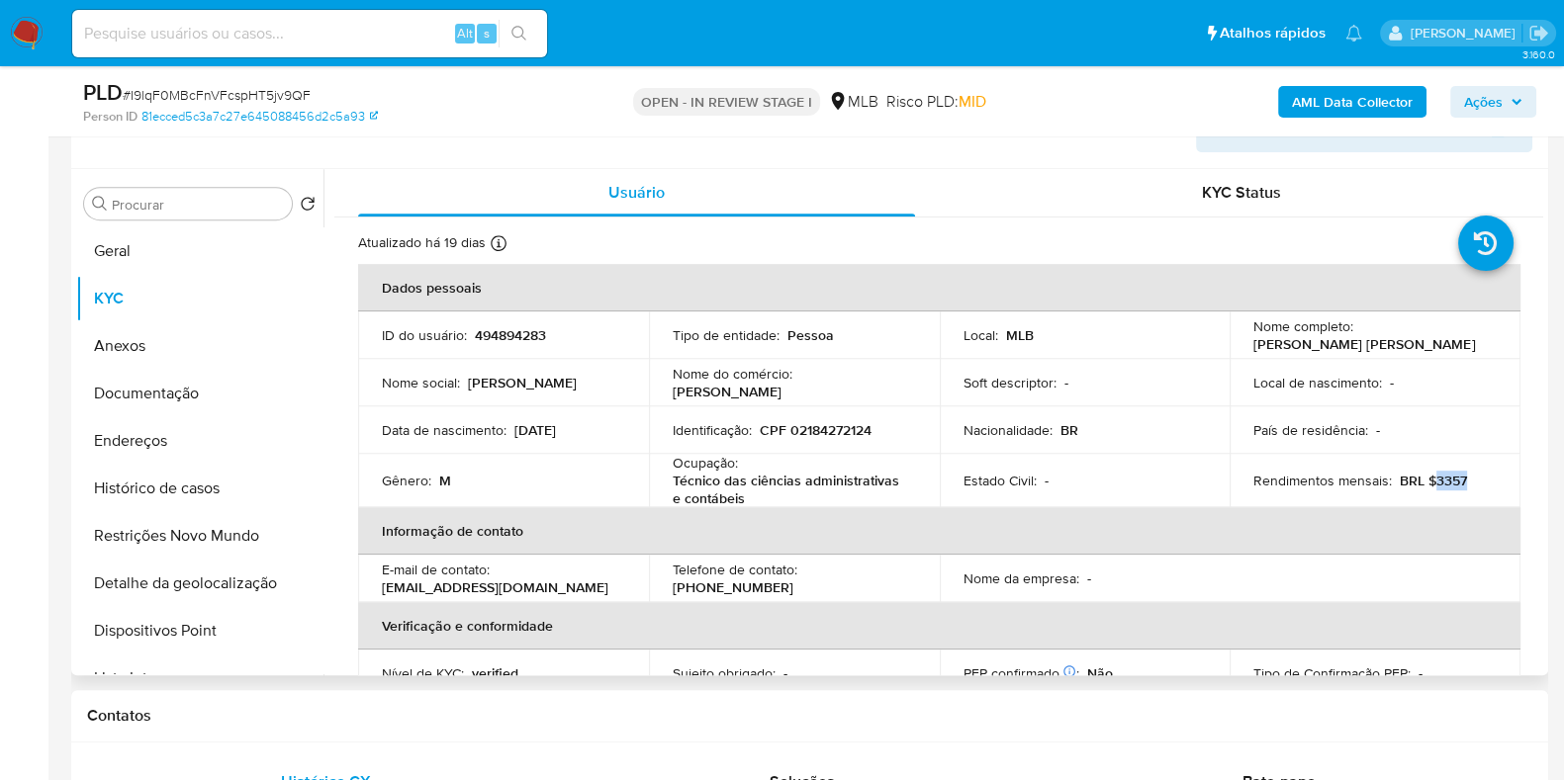
drag, startPoint x: 1429, startPoint y: 477, endPoint x: 1461, endPoint y: 478, distance: 31.7
click at [1461, 478] on div "Rendimentos mensais : BRL $3357" at bounding box center [1374, 481] width 243 height 18
copy p "3357"
click at [1470, 91] on span "Ações" at bounding box center [1483, 102] width 39 height 32
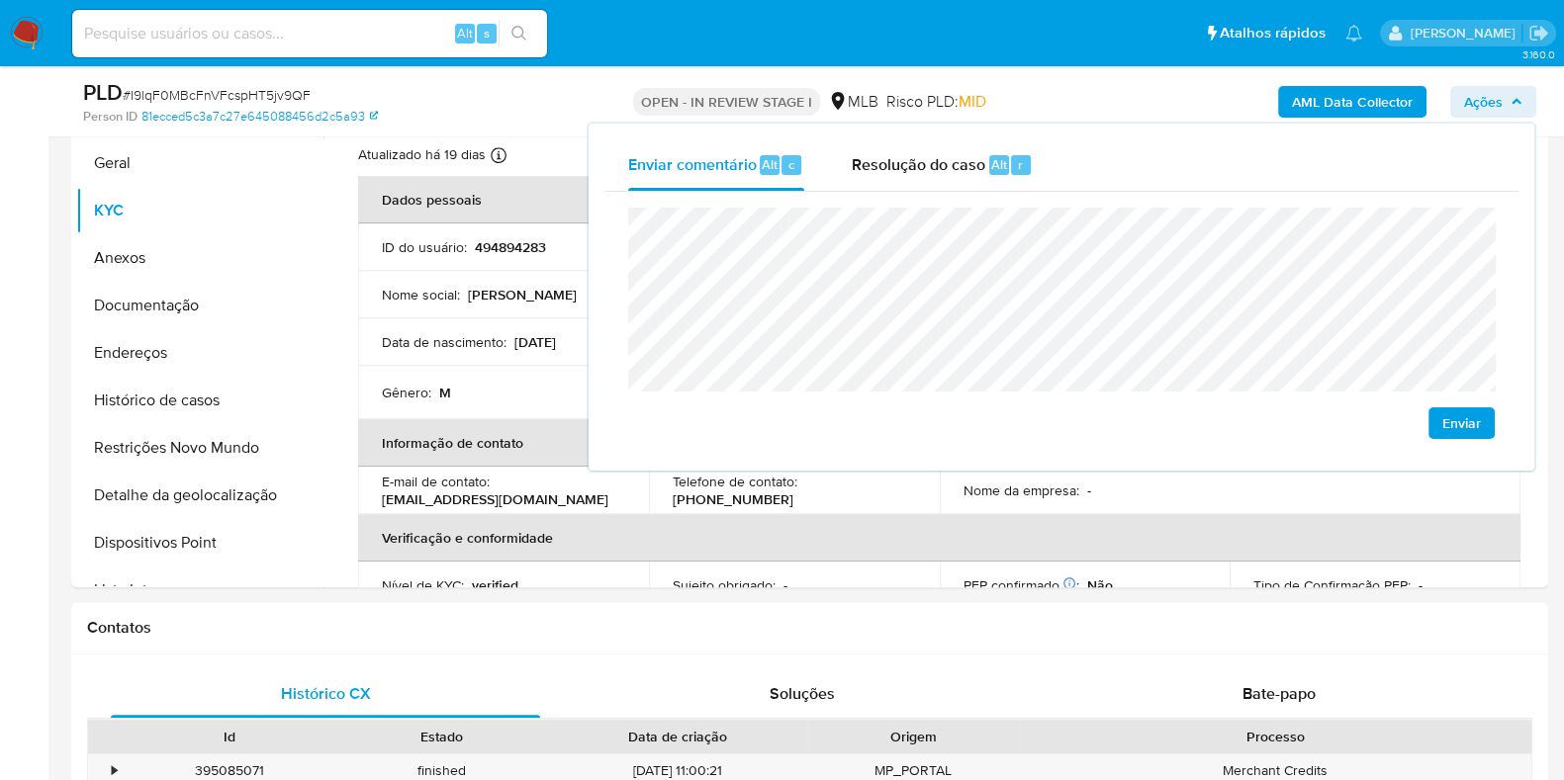
scroll to position [1283, 0]
click at [216, 348] on button "Endereços" at bounding box center [191, 351] width 231 height 47
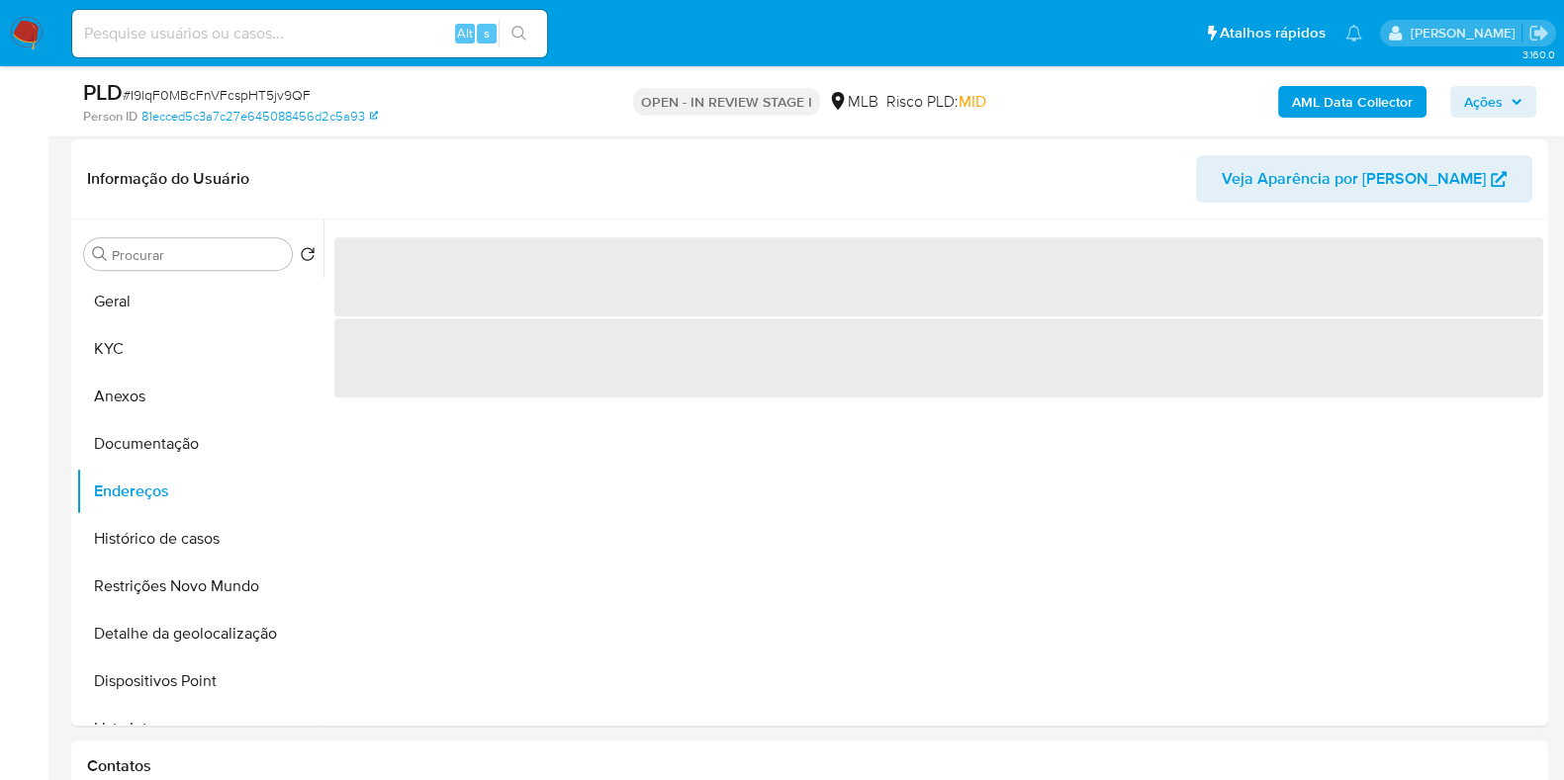
scroll to position [1144, 0]
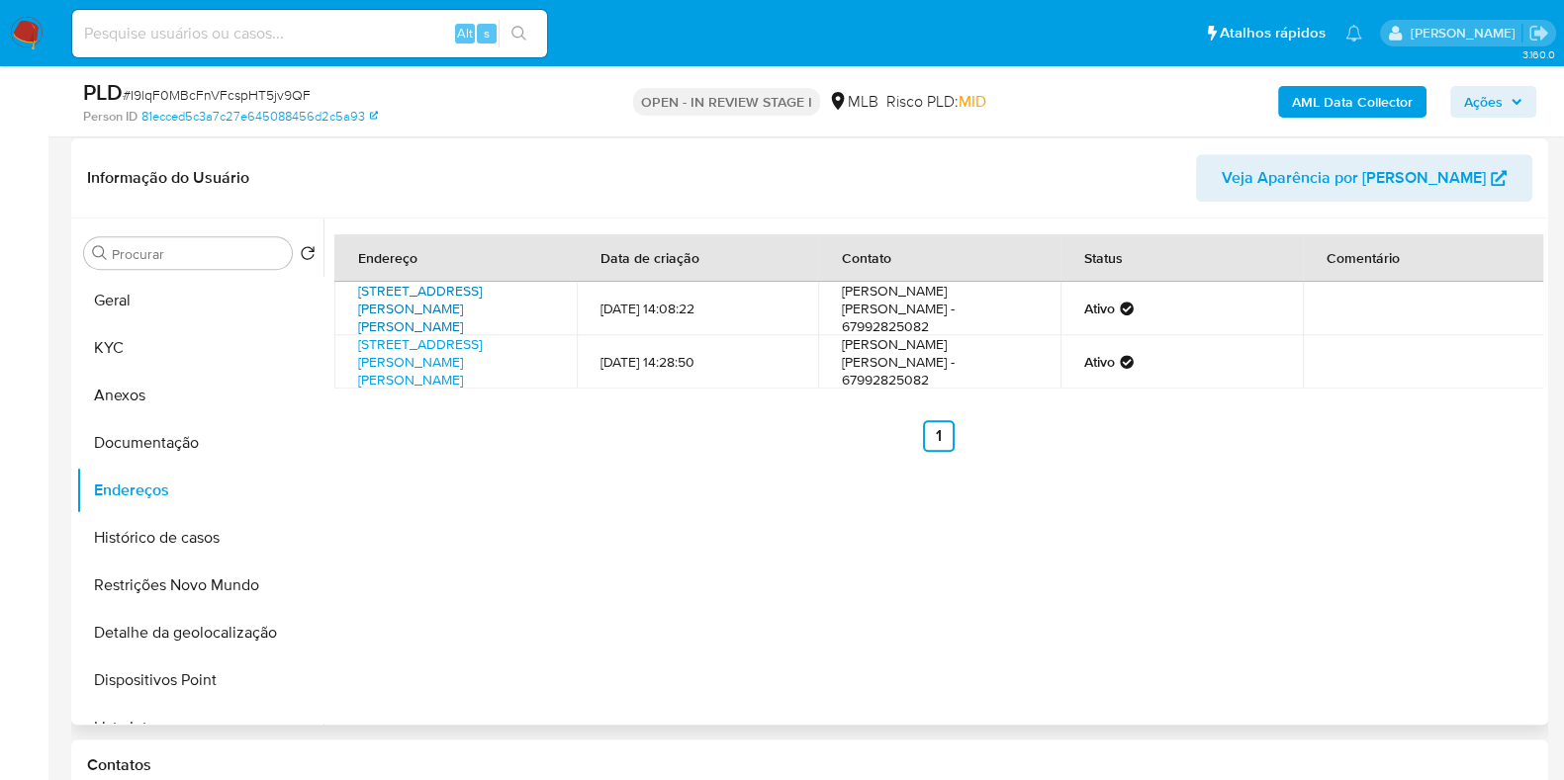
click at [433, 292] on link "Rua Rio Brilhante 595, Dourados, Mato Grosso Do Sul, 79811120, Brasil 595" at bounding box center [420, 308] width 124 height 55
click at [432, 355] on link "Rua Rio Brilhante 595, Dourados, Mato Grosso Do Sul, 79811120, Brasil 595" at bounding box center [420, 361] width 124 height 55
click at [223, 437] on button "Documentação" at bounding box center [191, 442] width 231 height 47
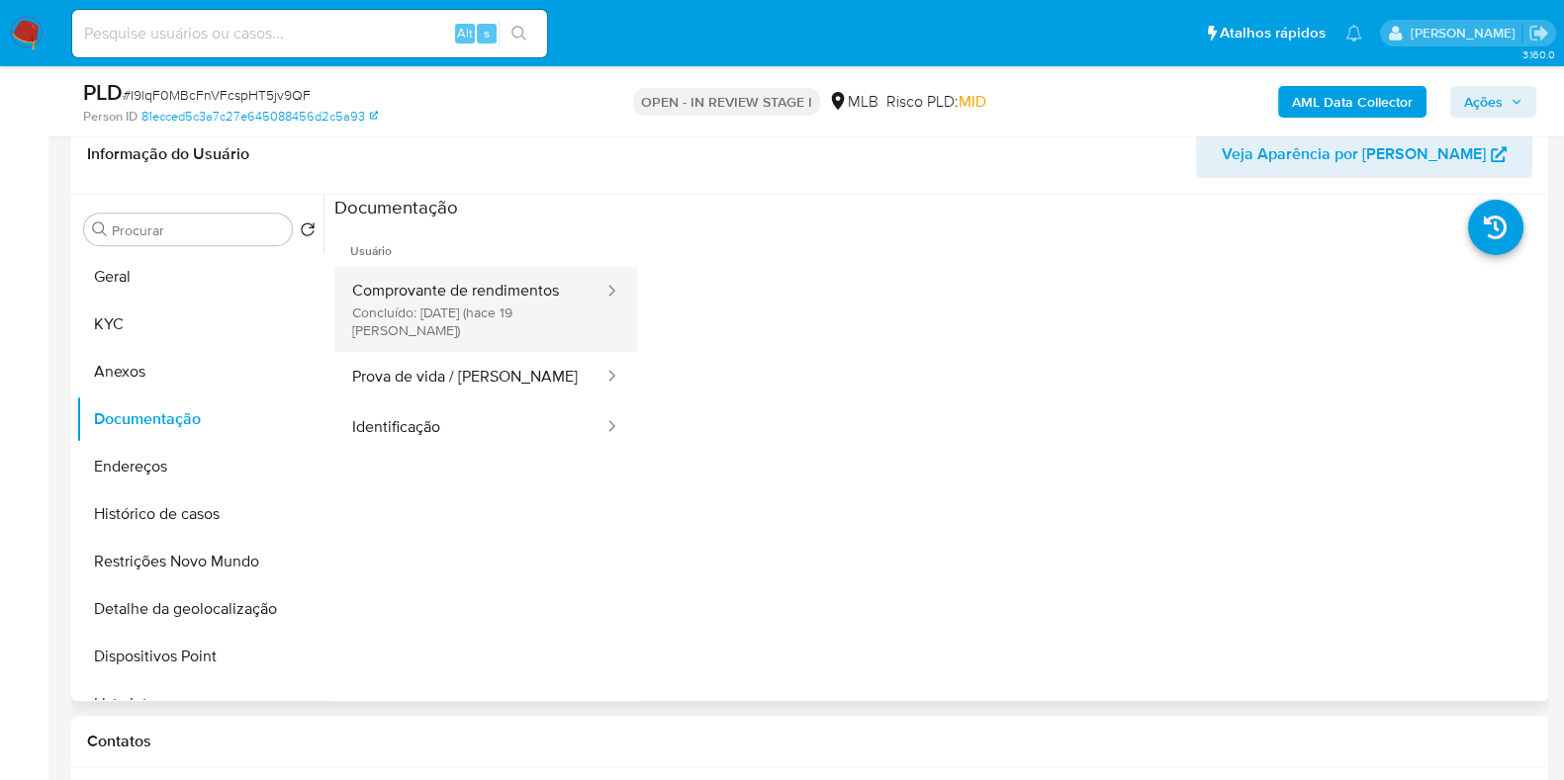
click at [460, 296] on button "Comprovante de rendimentos Concluído: 30/08/2025 (hace 19 días)" at bounding box center [469, 309] width 271 height 85
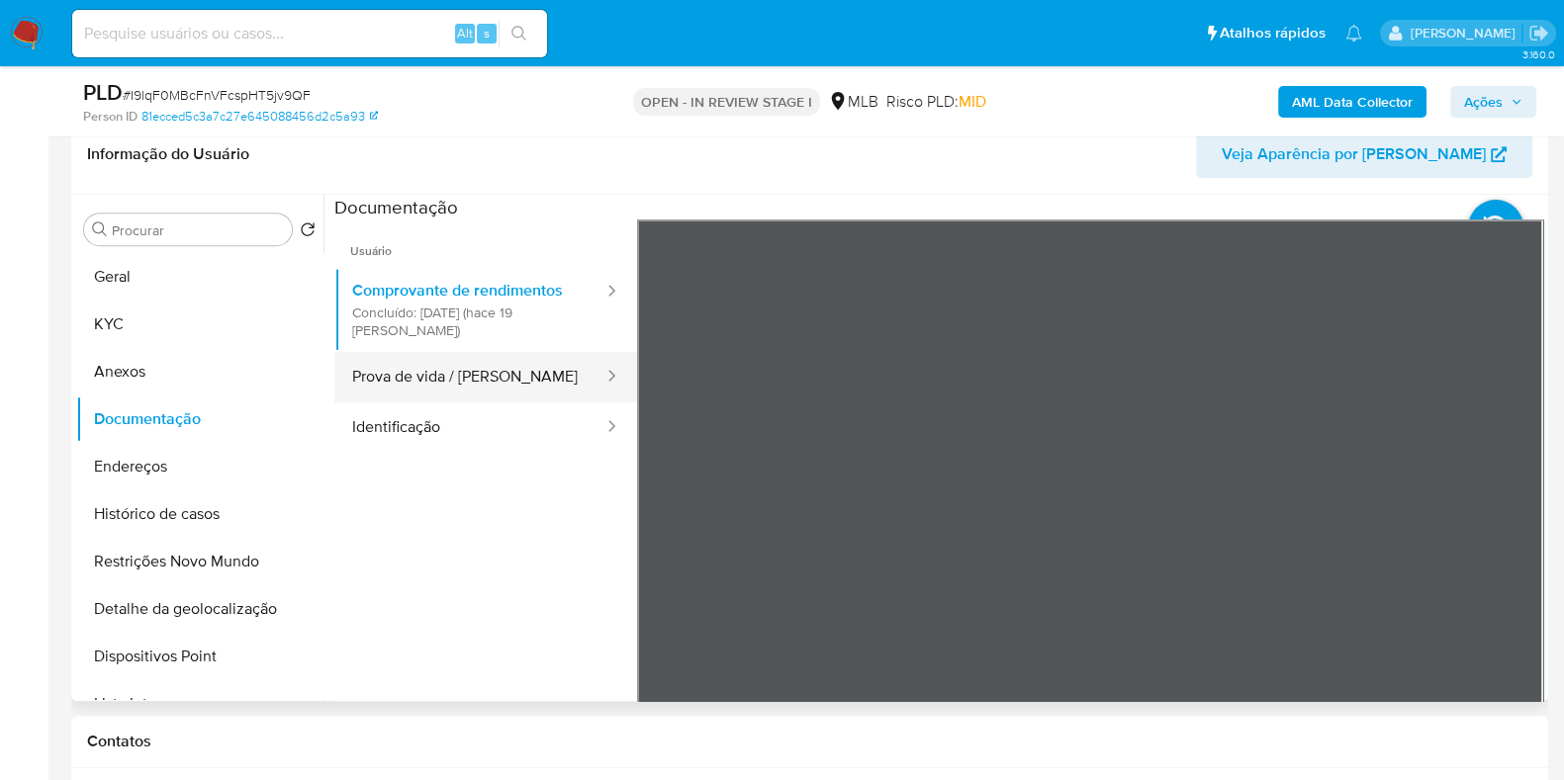
click at [514, 388] on button "Prova de vida / Selfie" at bounding box center [469, 377] width 271 height 50
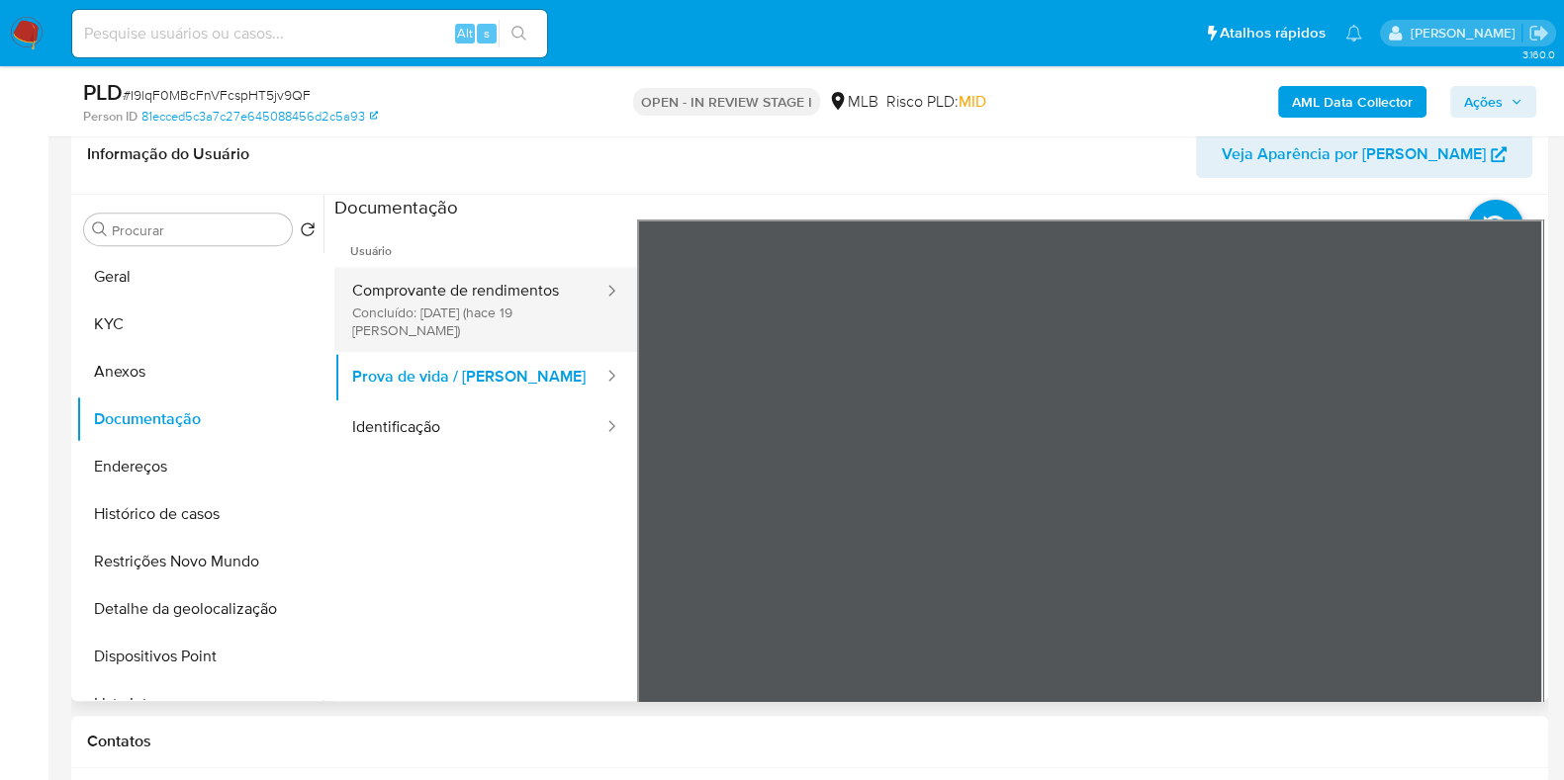
click at [440, 301] on button "Comprovante de rendimentos Concluído: 30/08/2025 (hace 19 días)" at bounding box center [469, 309] width 271 height 85
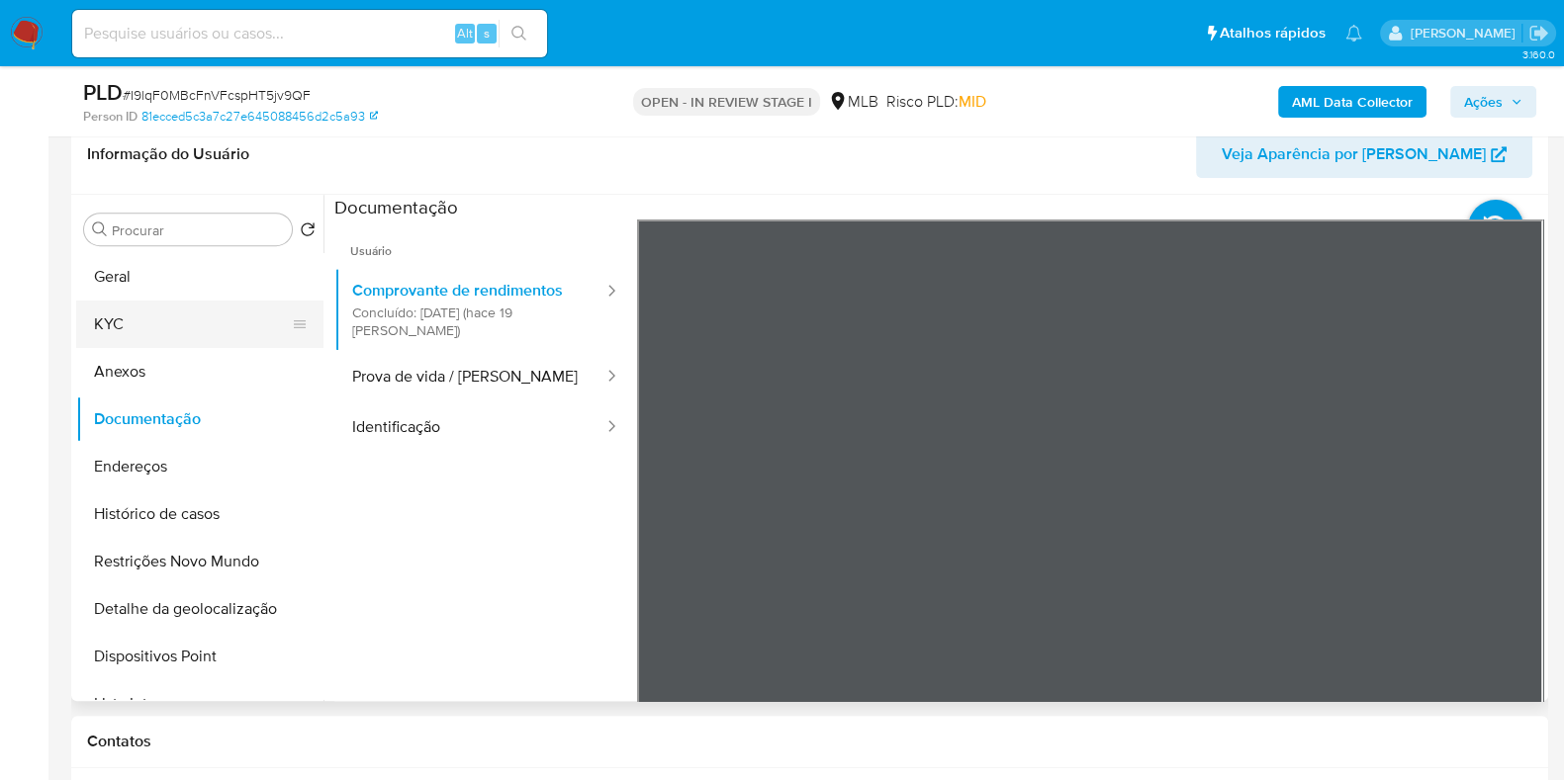
click at [220, 316] on button "KYC" at bounding box center [191, 324] width 231 height 47
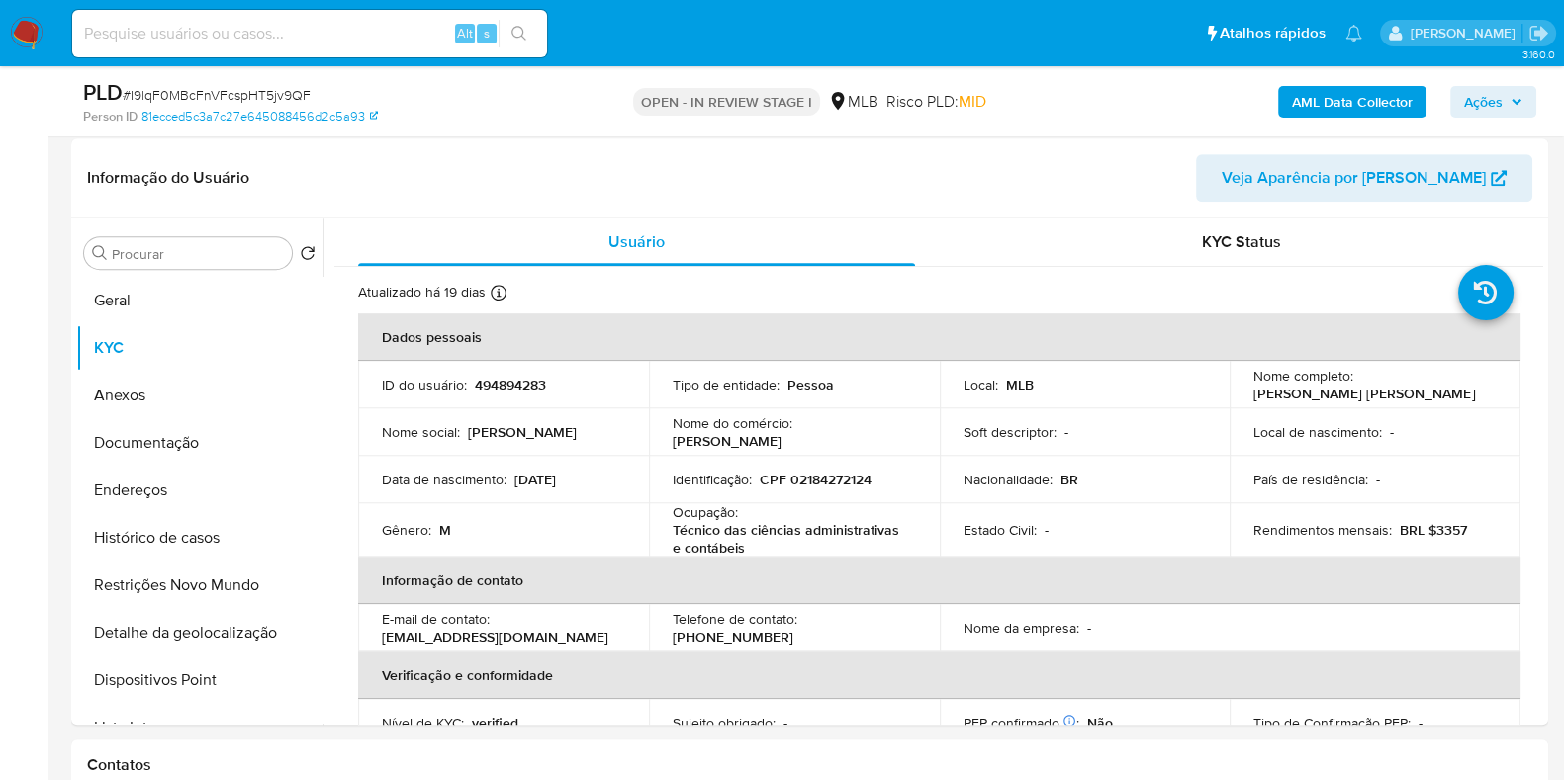
drag, startPoint x: 895, startPoint y: 428, endPoint x: 653, endPoint y: 434, distance: 242.4
click at [653, 434] on td "Nome do comércio : antonio vendas" at bounding box center [794, 431] width 291 height 47
copy div "Nome do comércio : antonio vendas"
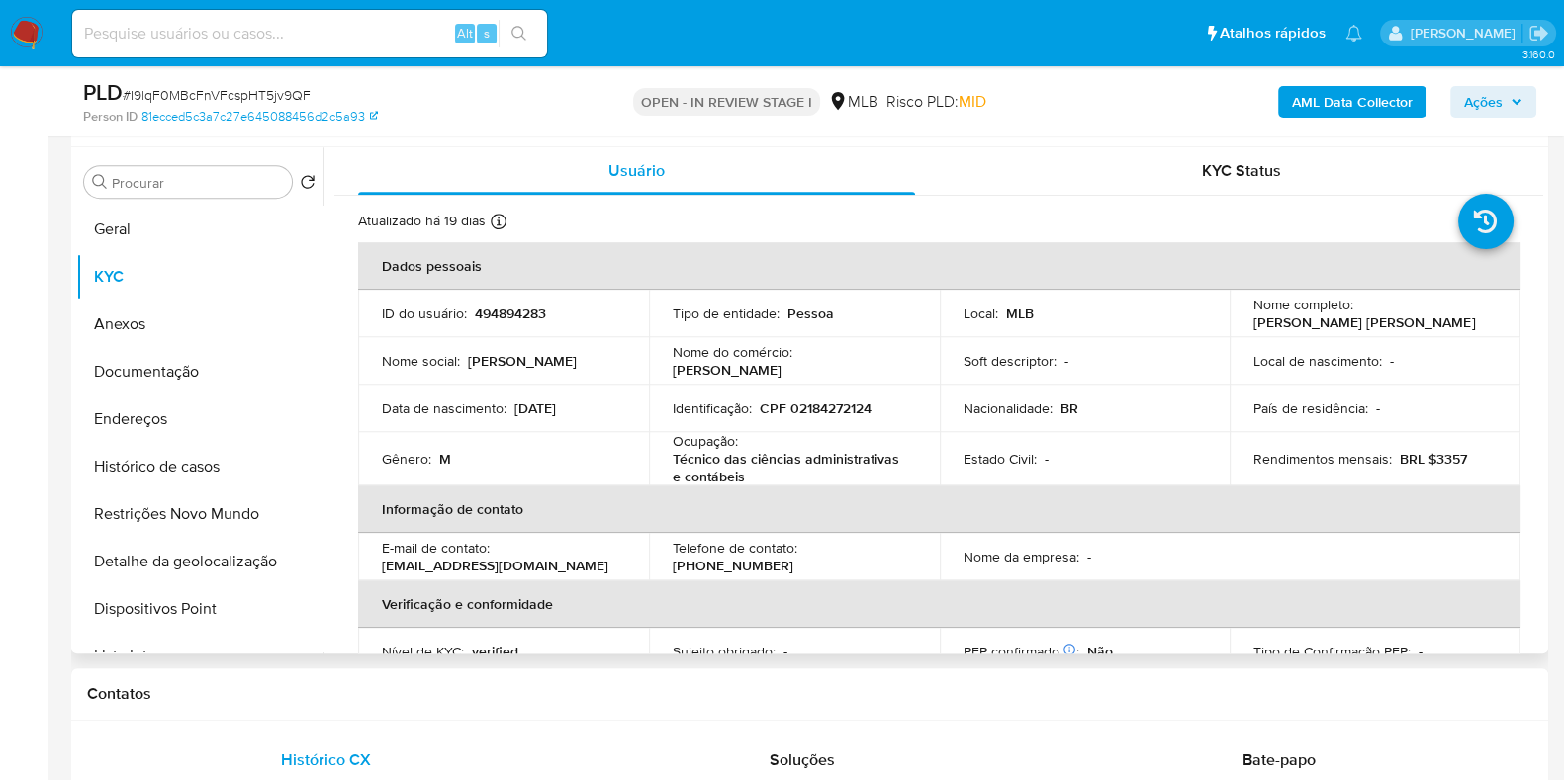
scroll to position [864, 0]
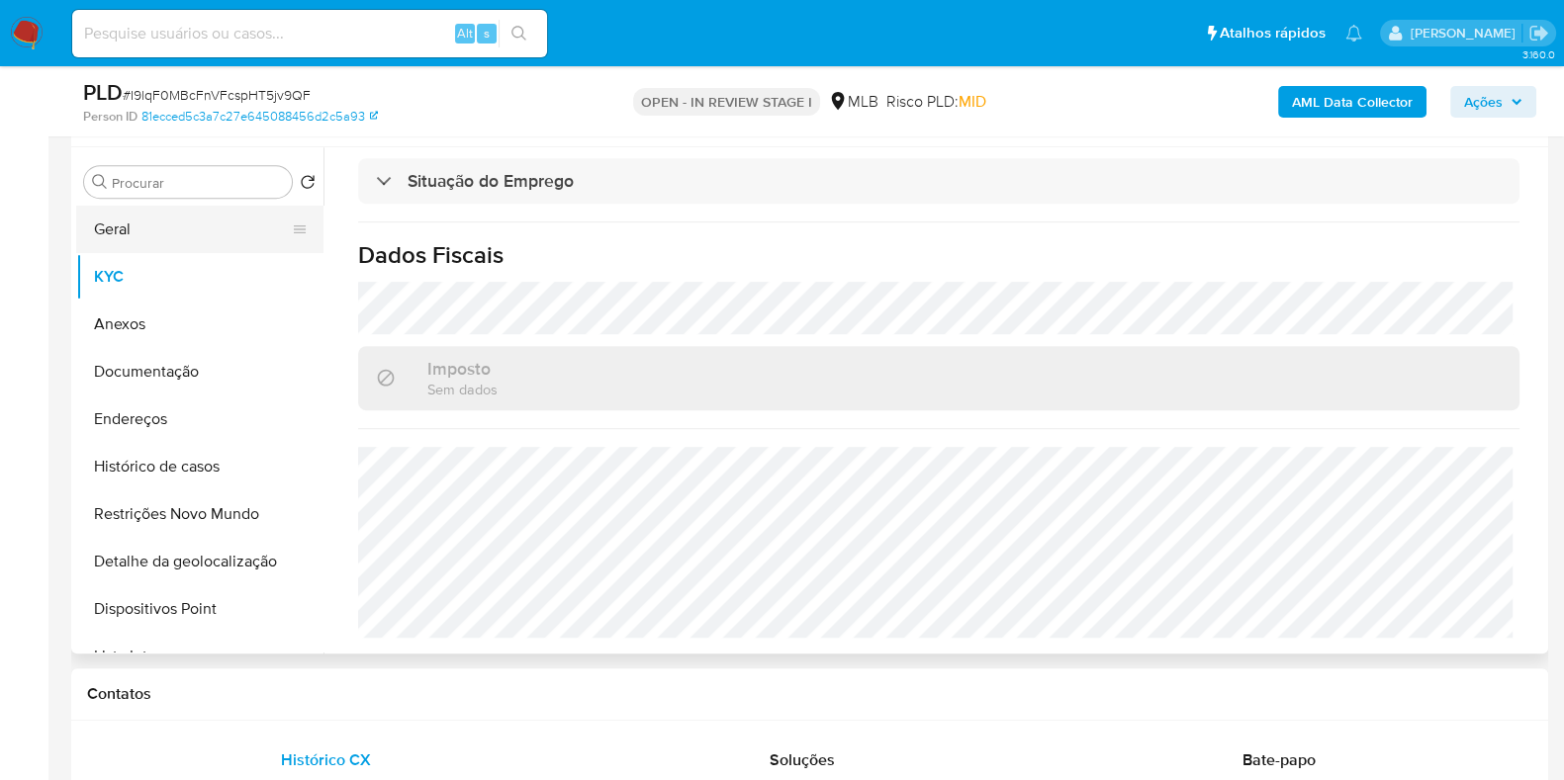
click at [173, 216] on button "Geral" at bounding box center [191, 229] width 231 height 47
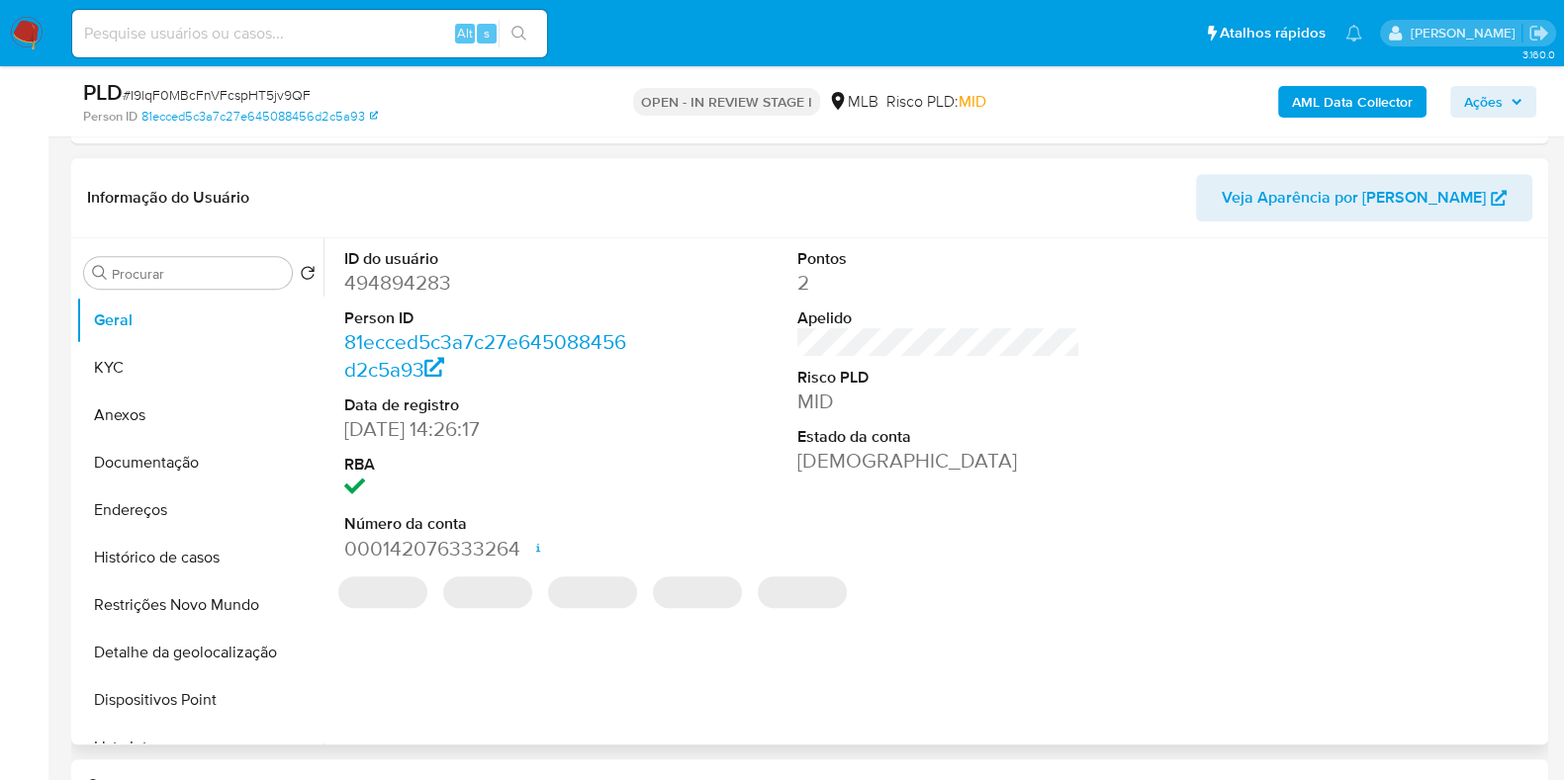
scroll to position [1128, 0]
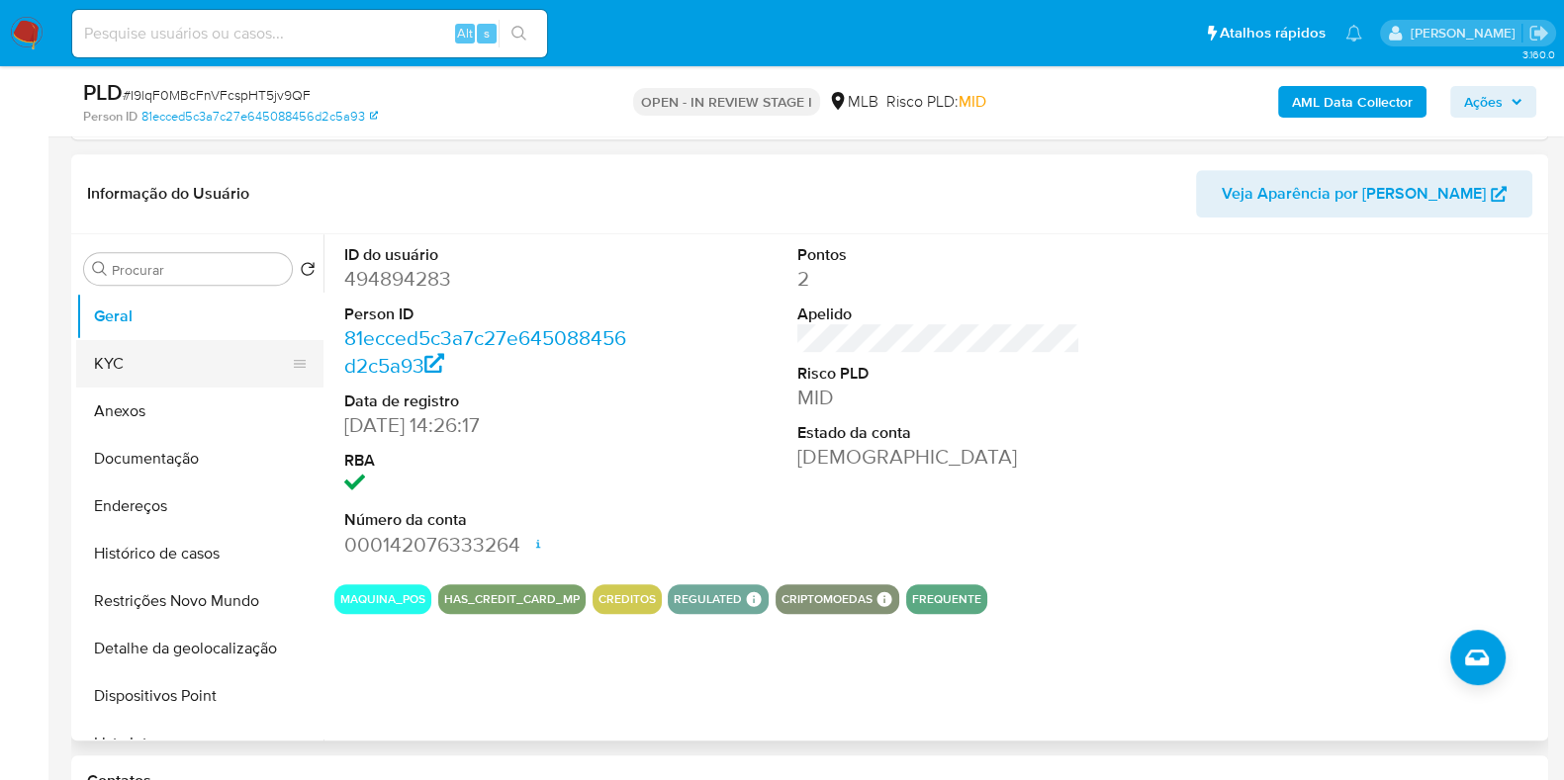
click at [143, 358] on button "KYC" at bounding box center [191, 363] width 231 height 47
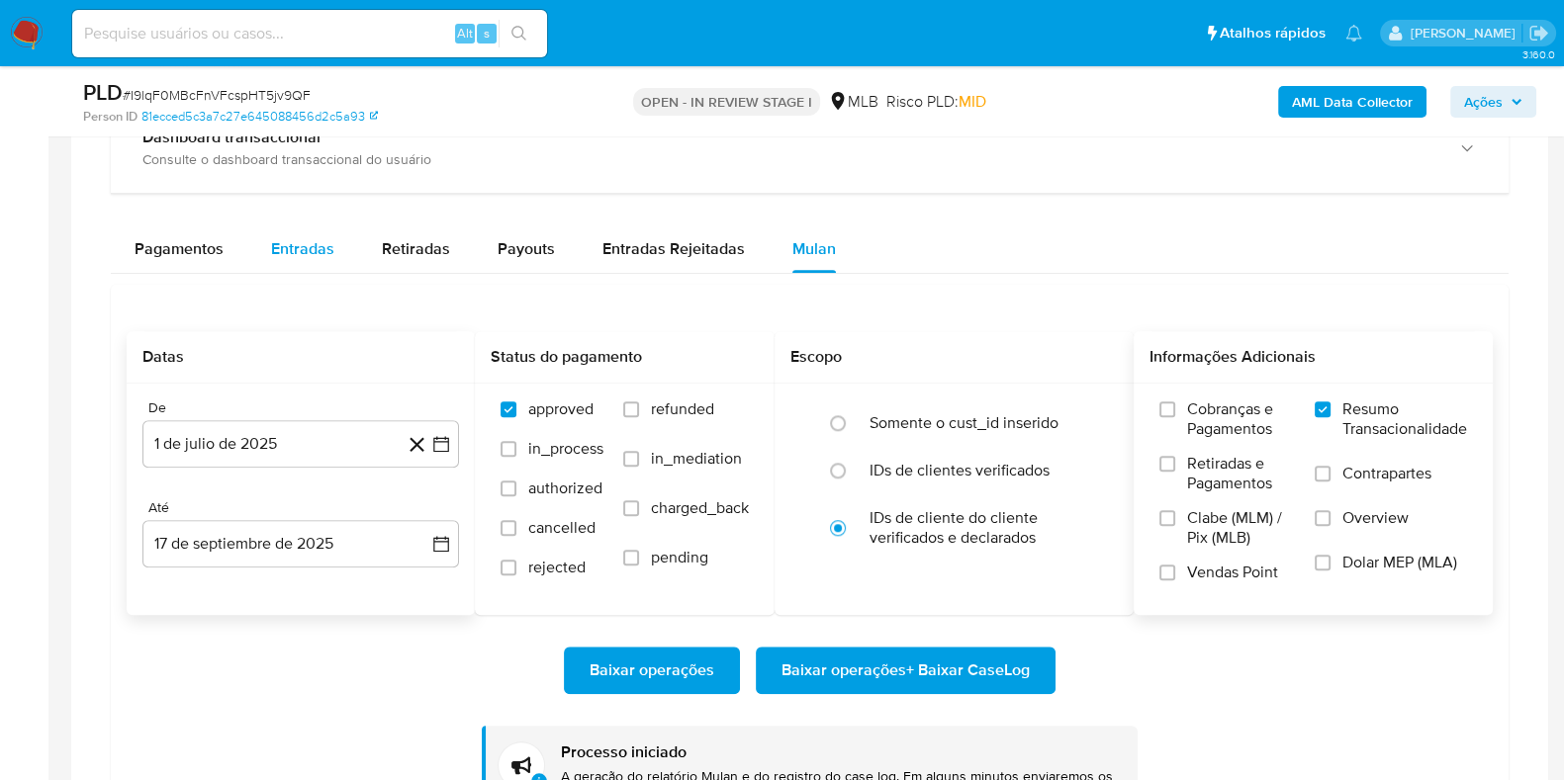
click at [281, 244] on span "Entradas" at bounding box center [302, 248] width 63 height 23
select select "10"
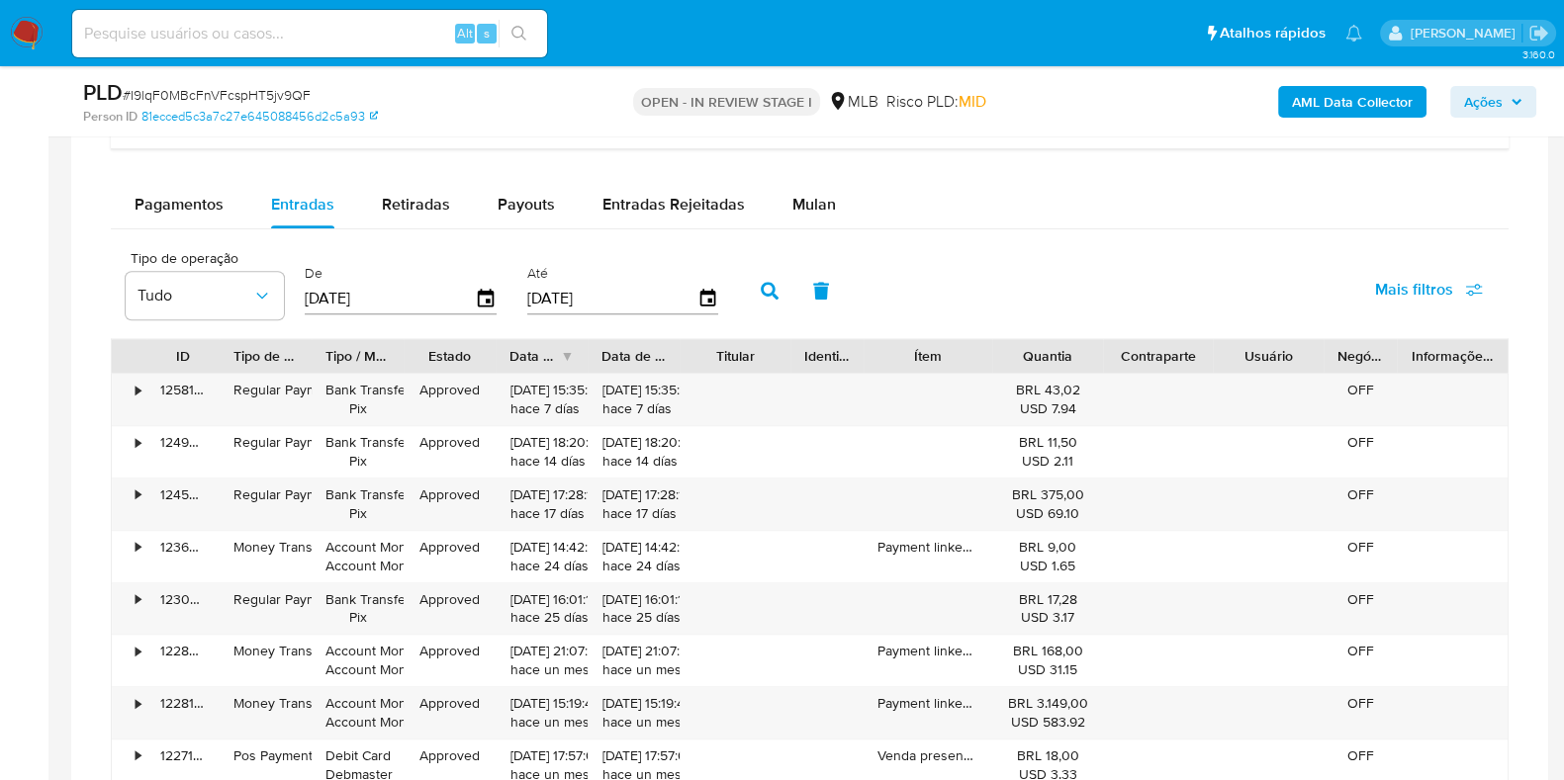
scroll to position [2365, 0]
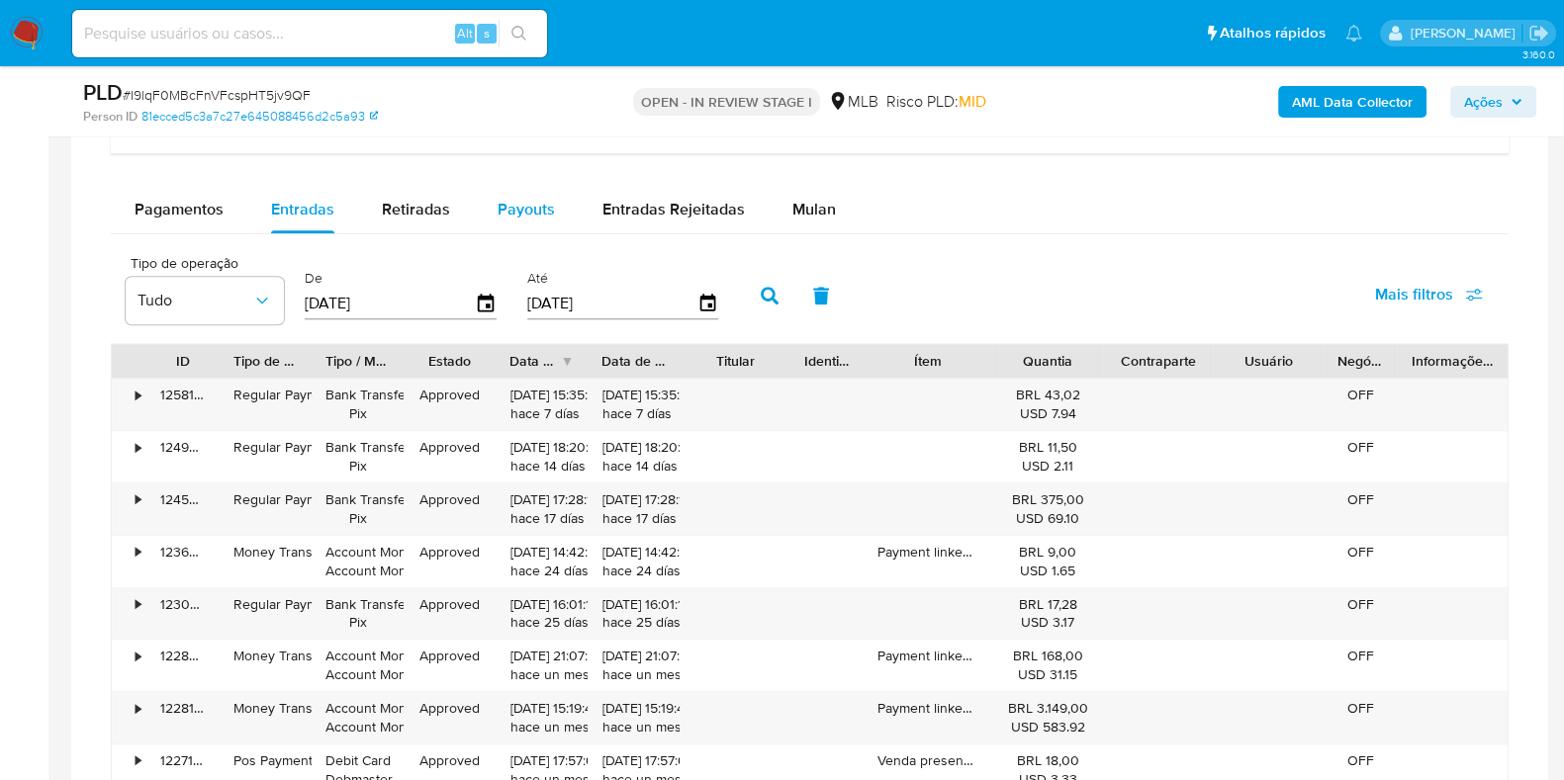
click at [539, 209] on span "Payouts" at bounding box center [525, 209] width 57 height 23
select select "10"
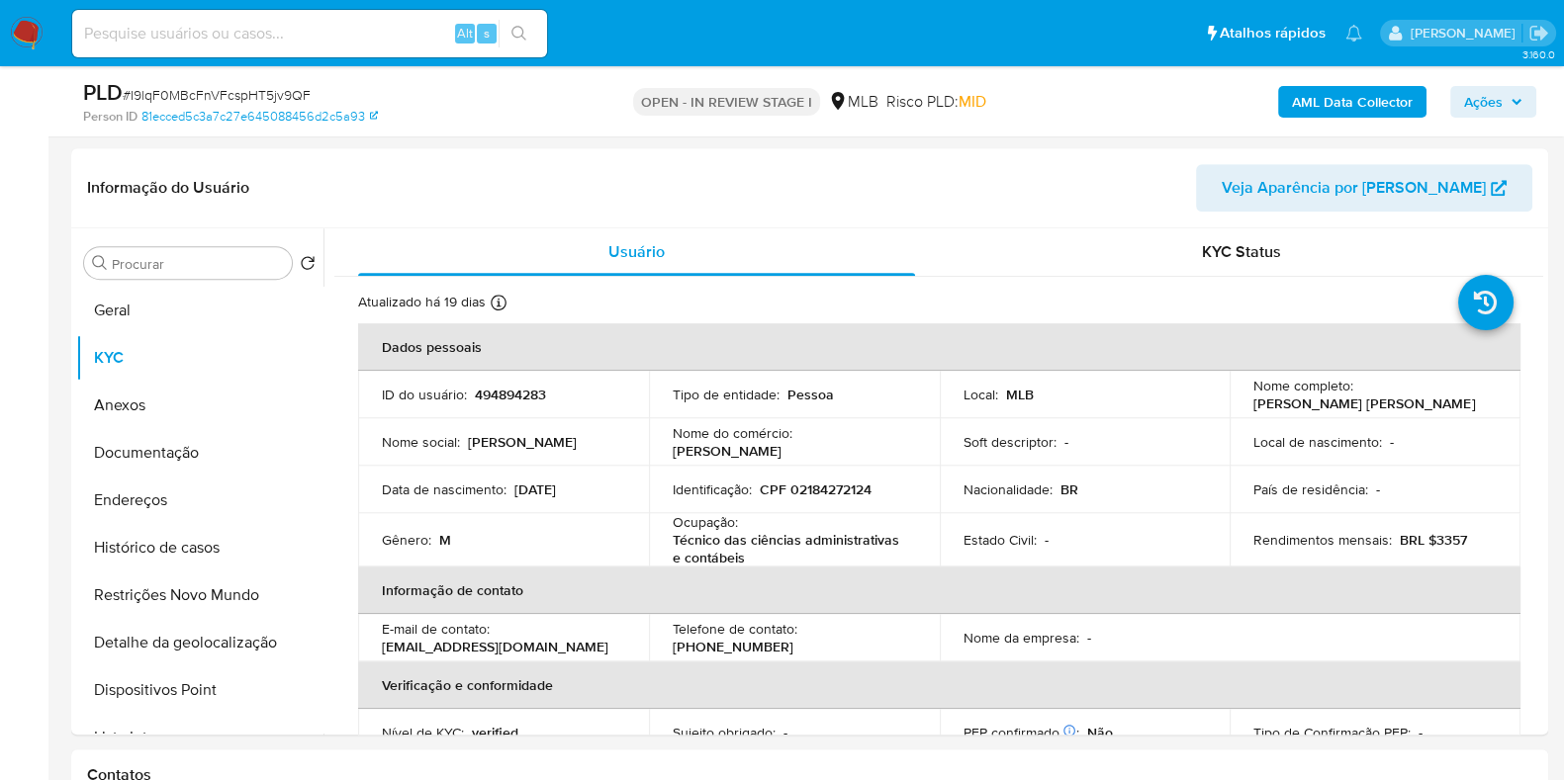
scroll to position [1133, 0]
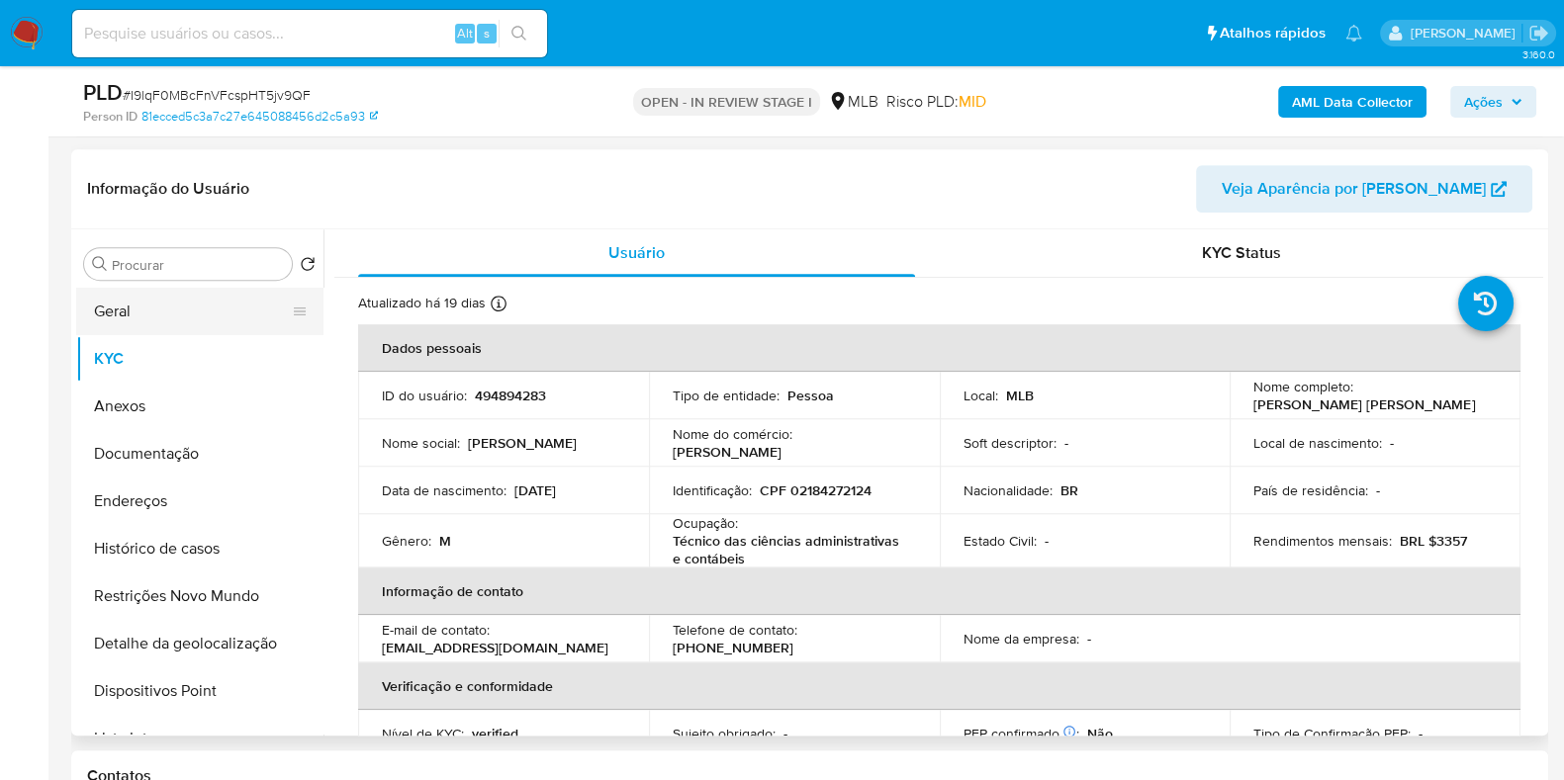
click at [189, 317] on button "Geral" at bounding box center [191, 311] width 231 height 47
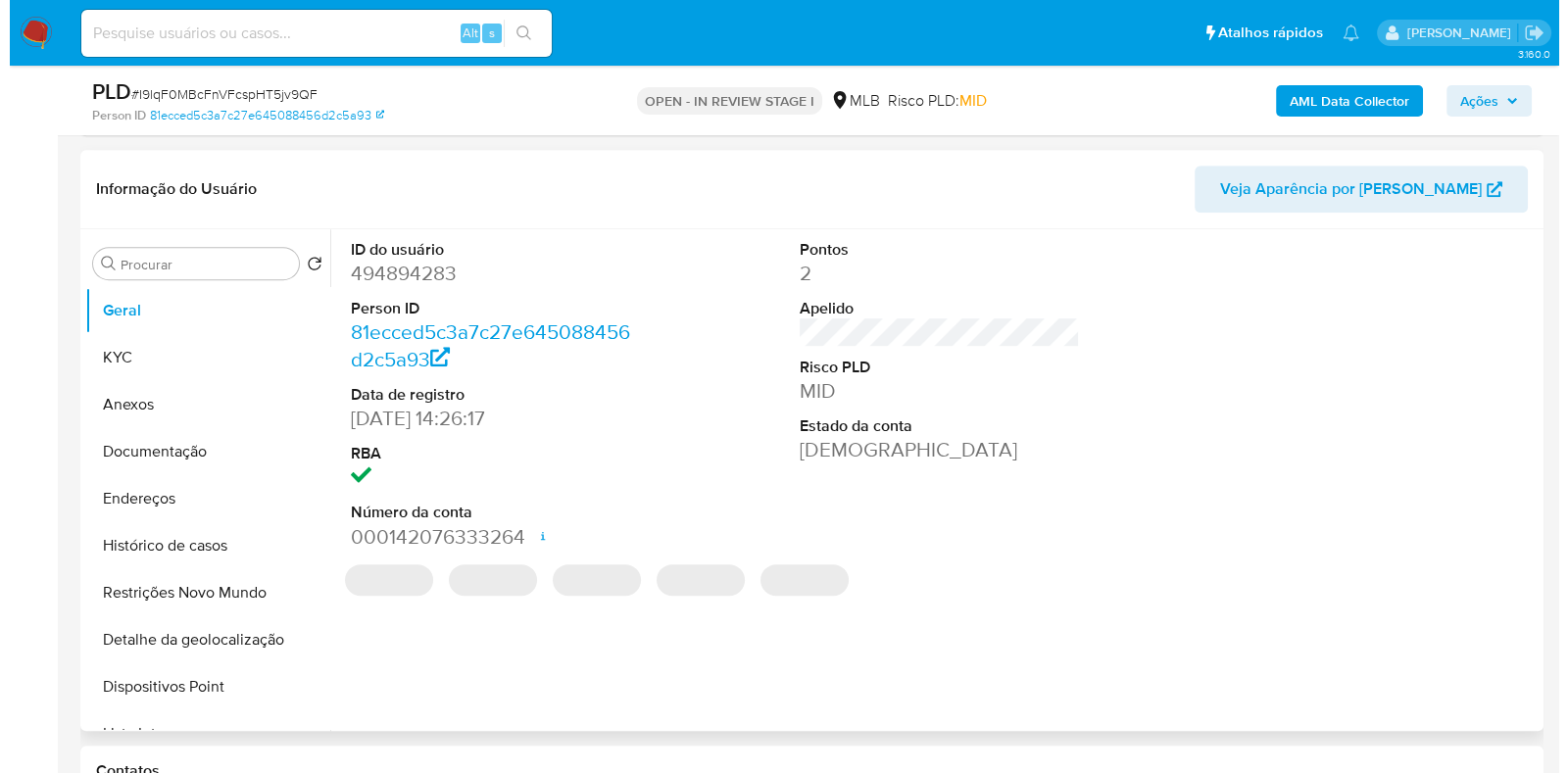
scroll to position [1117, 0]
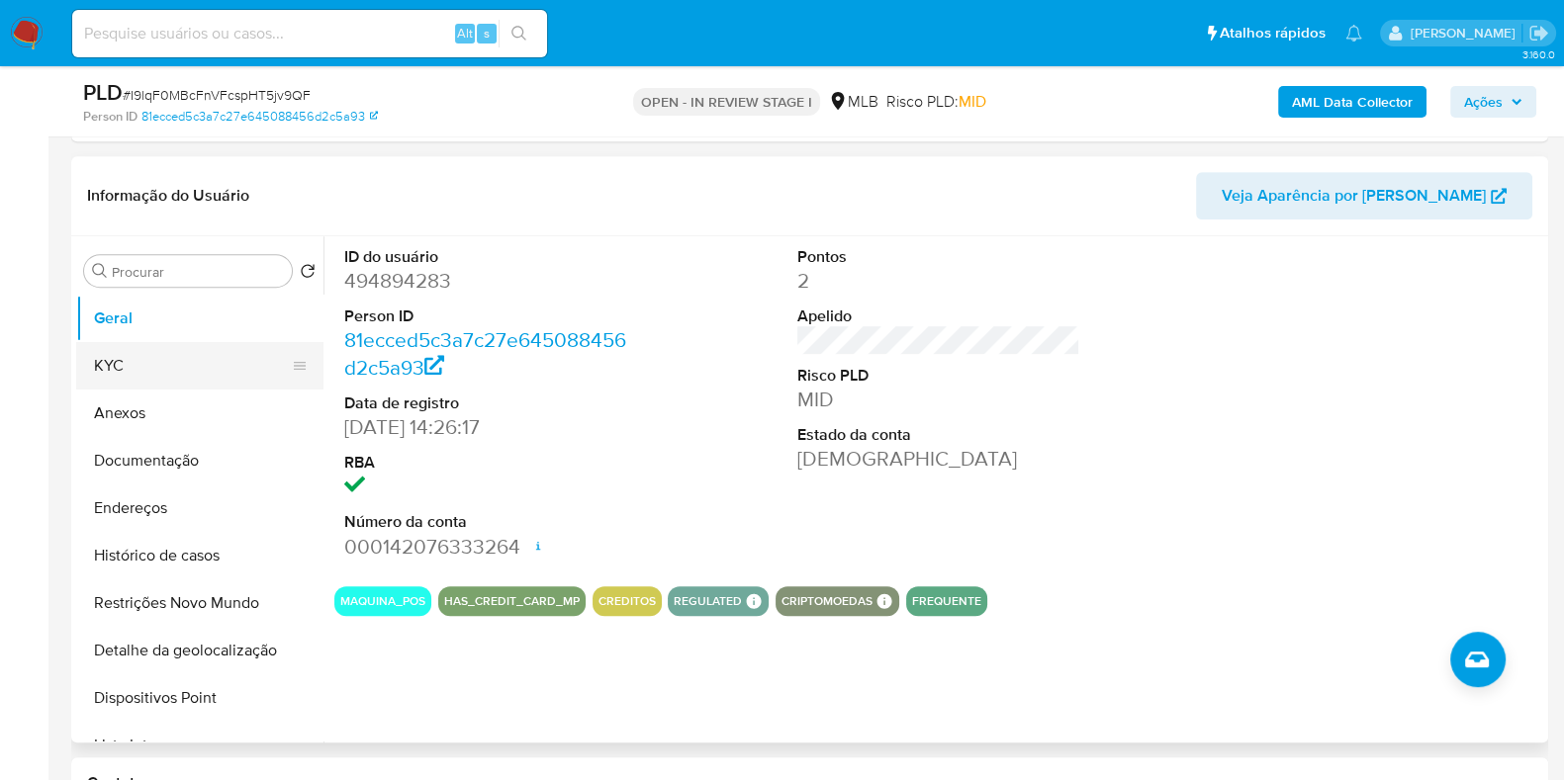
click at [194, 368] on button "KYC" at bounding box center [191, 365] width 231 height 47
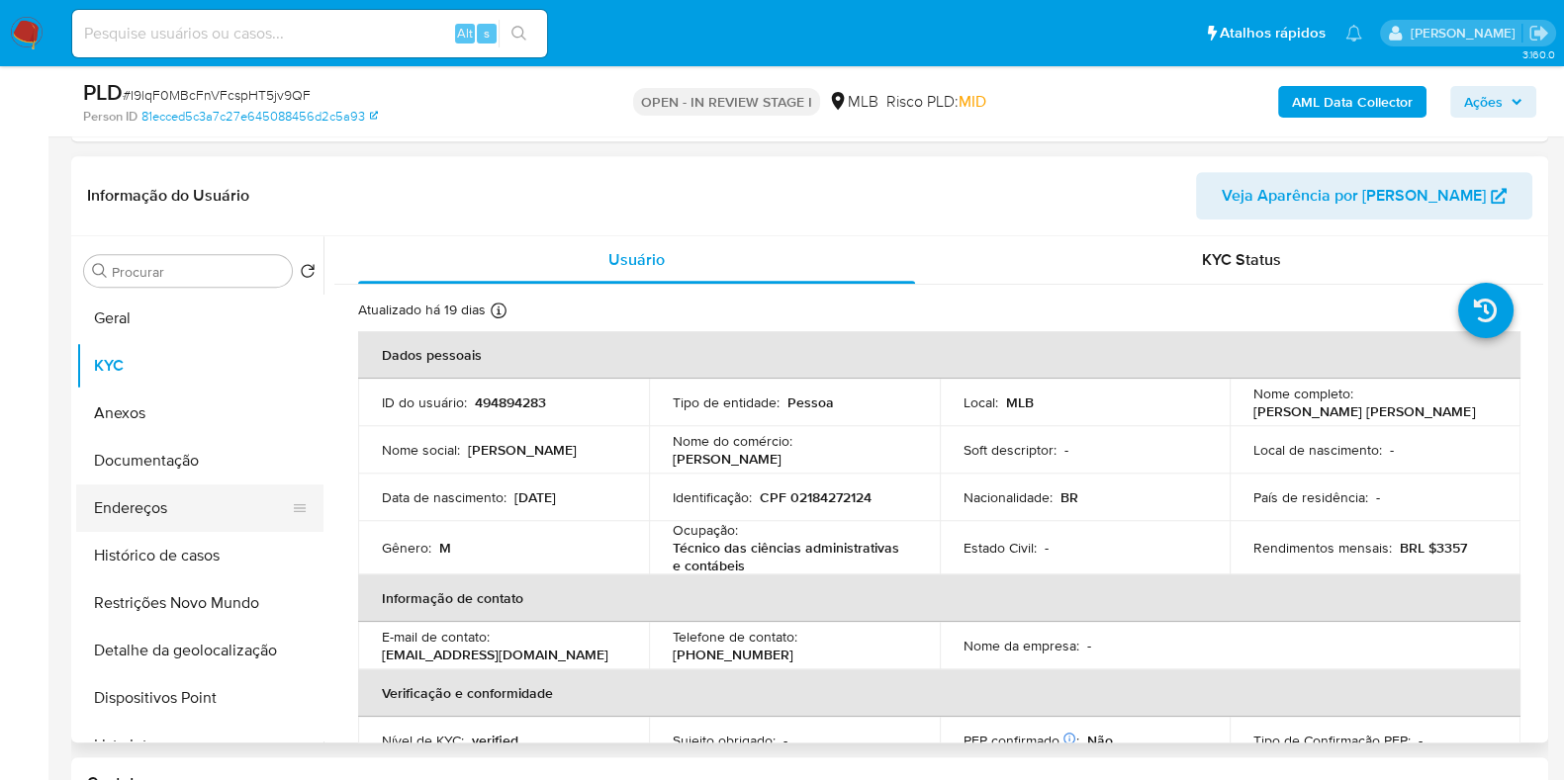
click at [255, 496] on button "Endereços" at bounding box center [191, 508] width 231 height 47
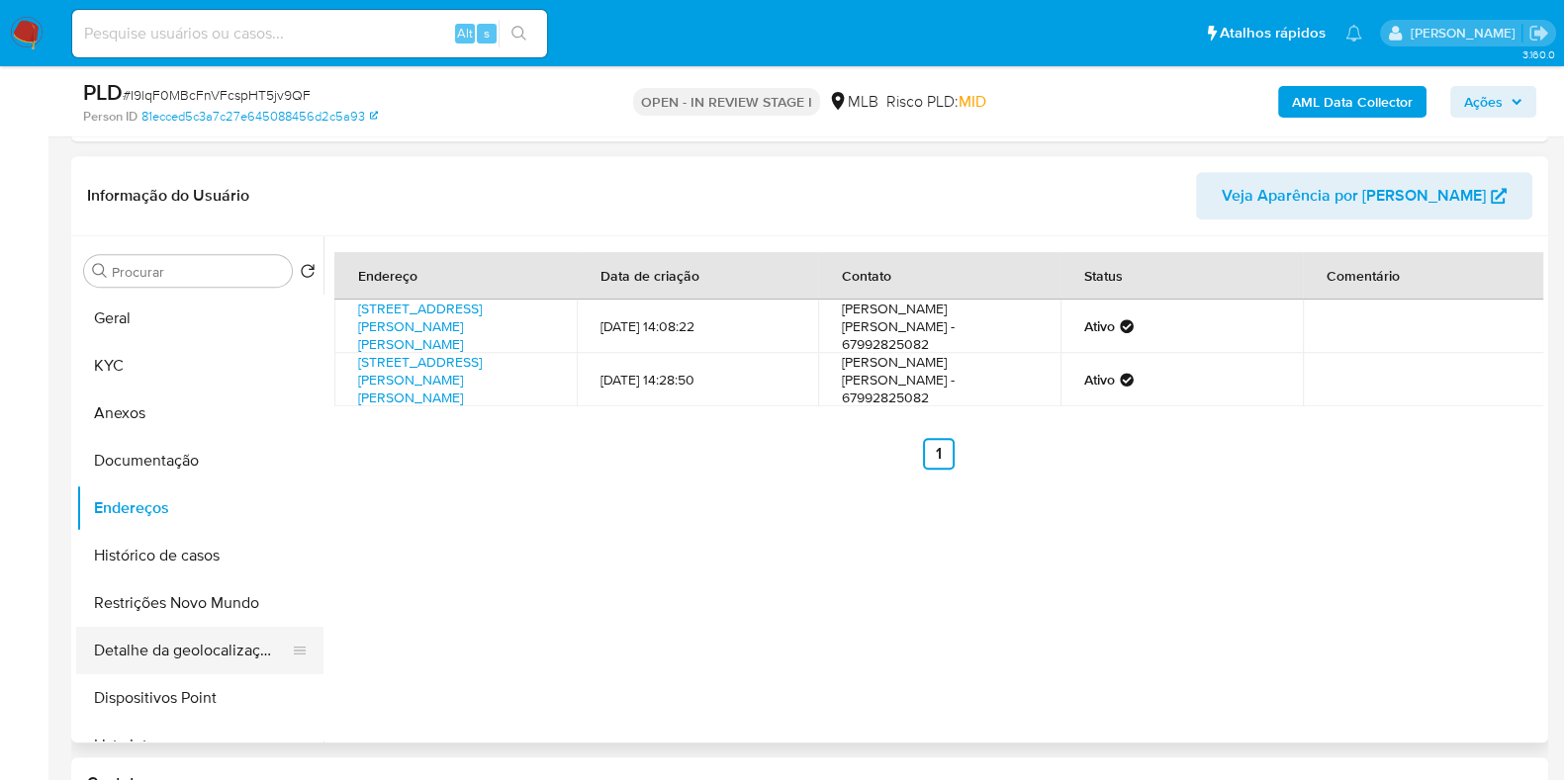
click at [225, 627] on button "Detalhe da geolocalização" at bounding box center [191, 650] width 231 height 47
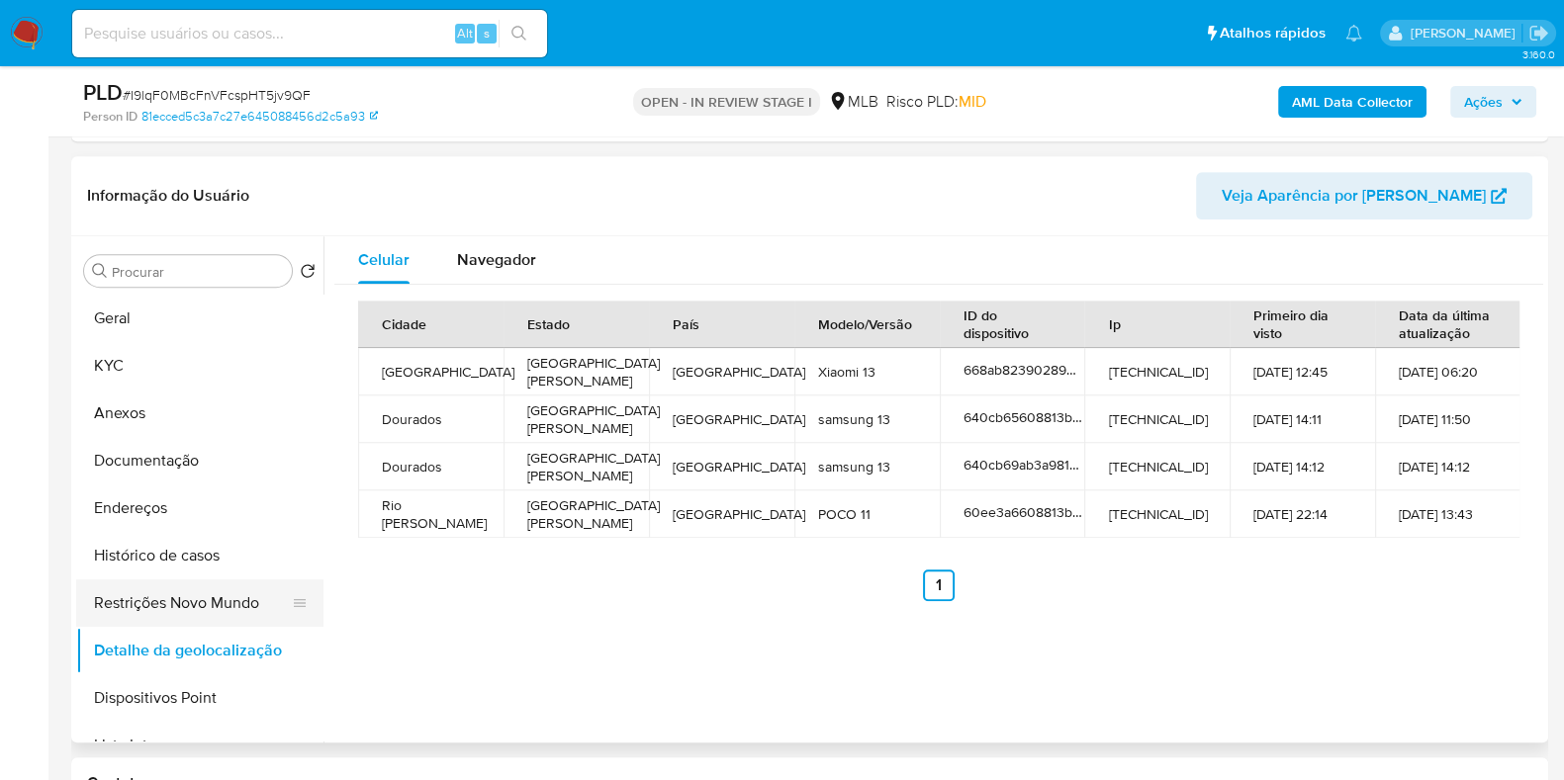
click at [201, 598] on button "Restrições Novo Mundo" at bounding box center [191, 603] width 231 height 47
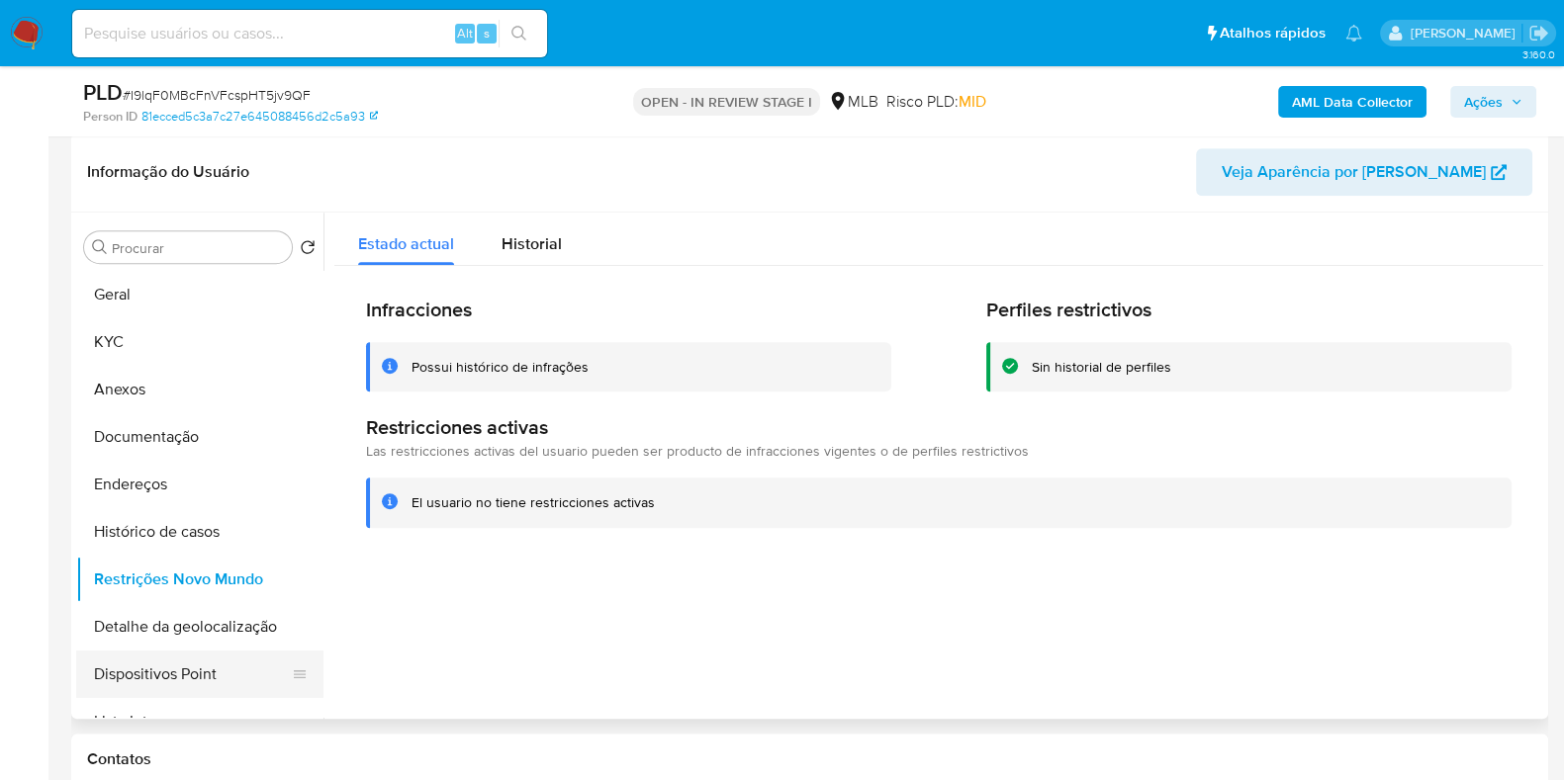
click at [225, 669] on button "Dispositivos Point" at bounding box center [191, 674] width 231 height 47
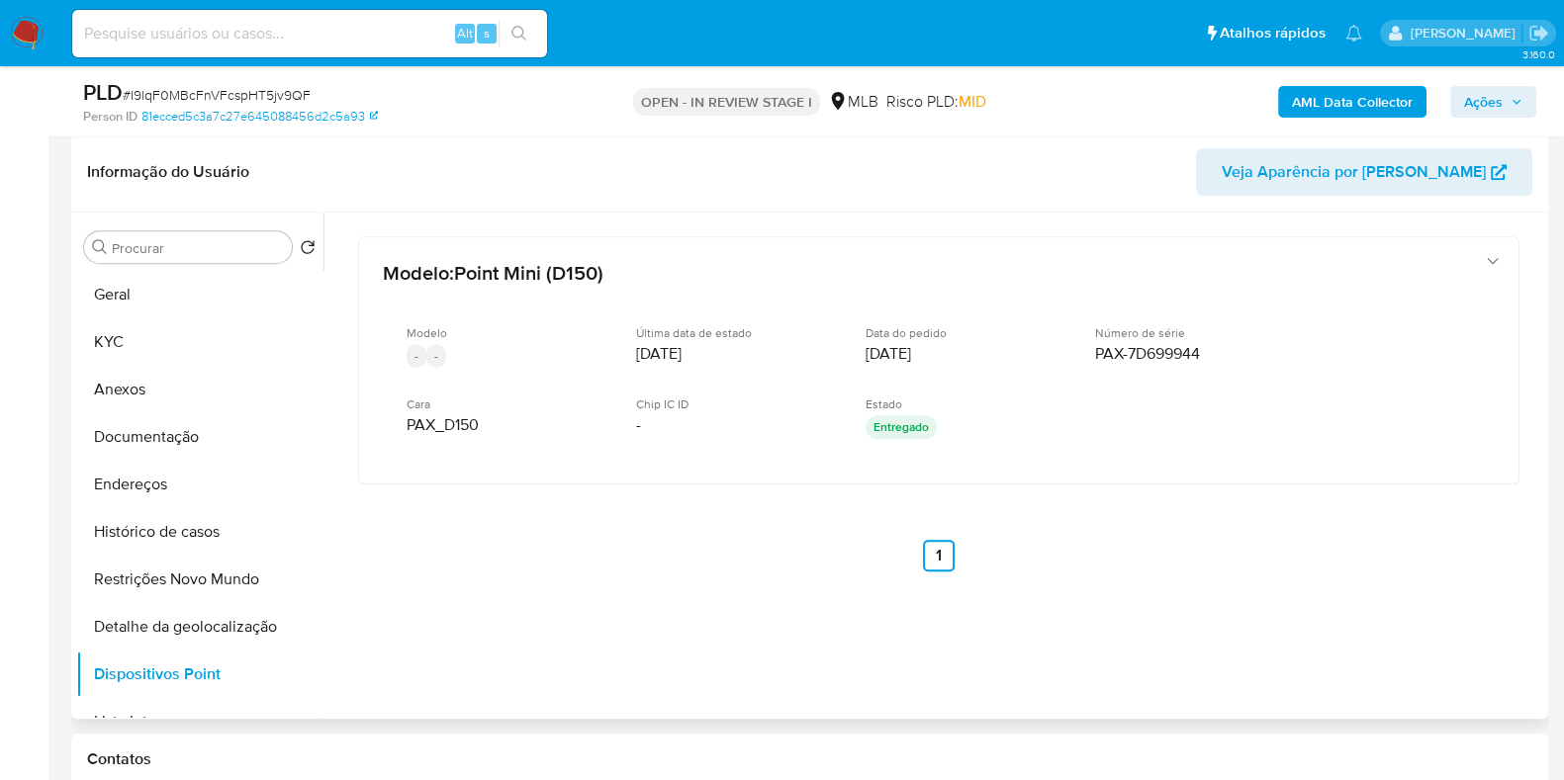
click at [198, 292] on button "Geral" at bounding box center [199, 294] width 247 height 47
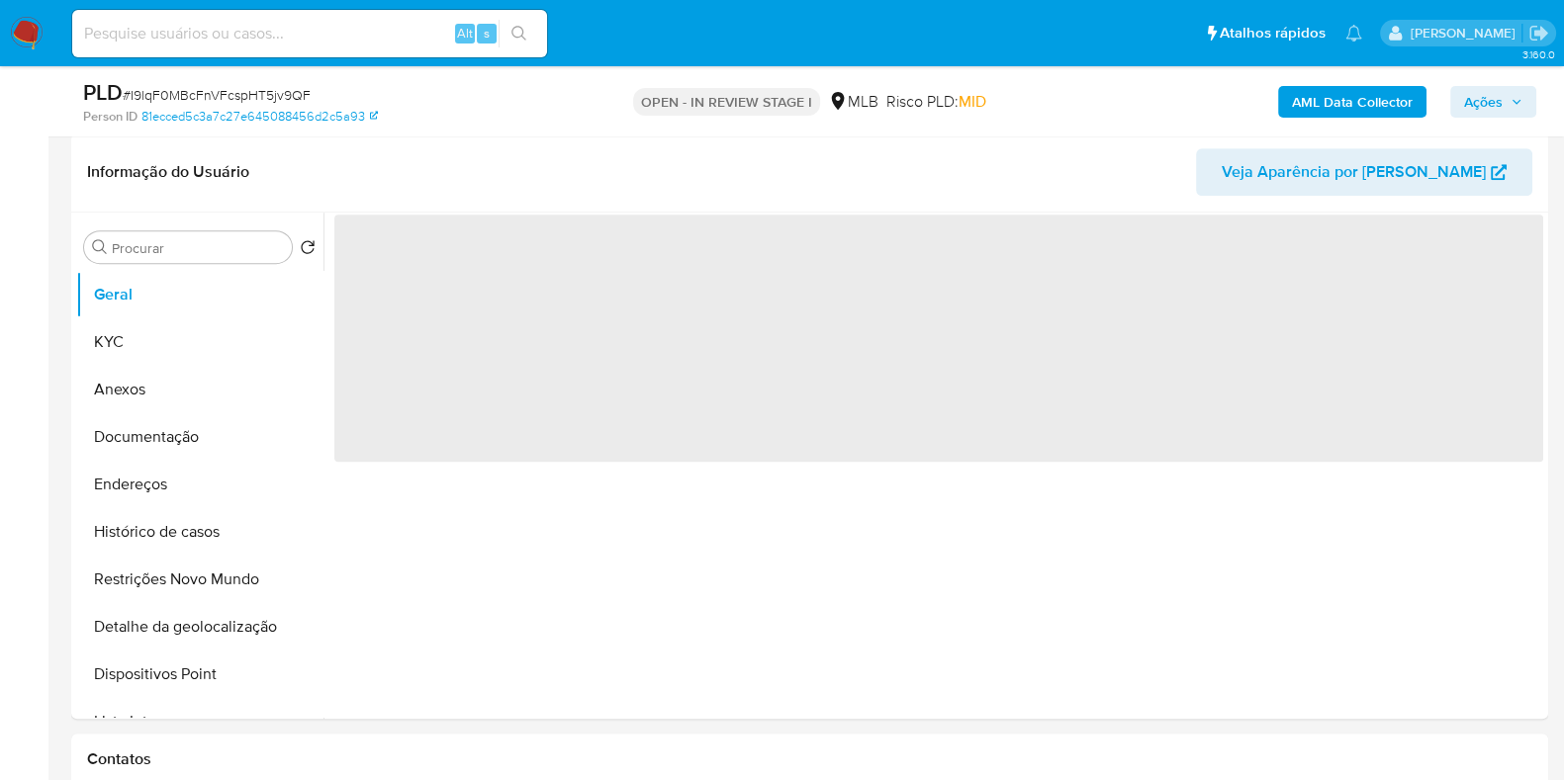
click at [1530, 106] on button "Ações" at bounding box center [1493, 102] width 86 height 32
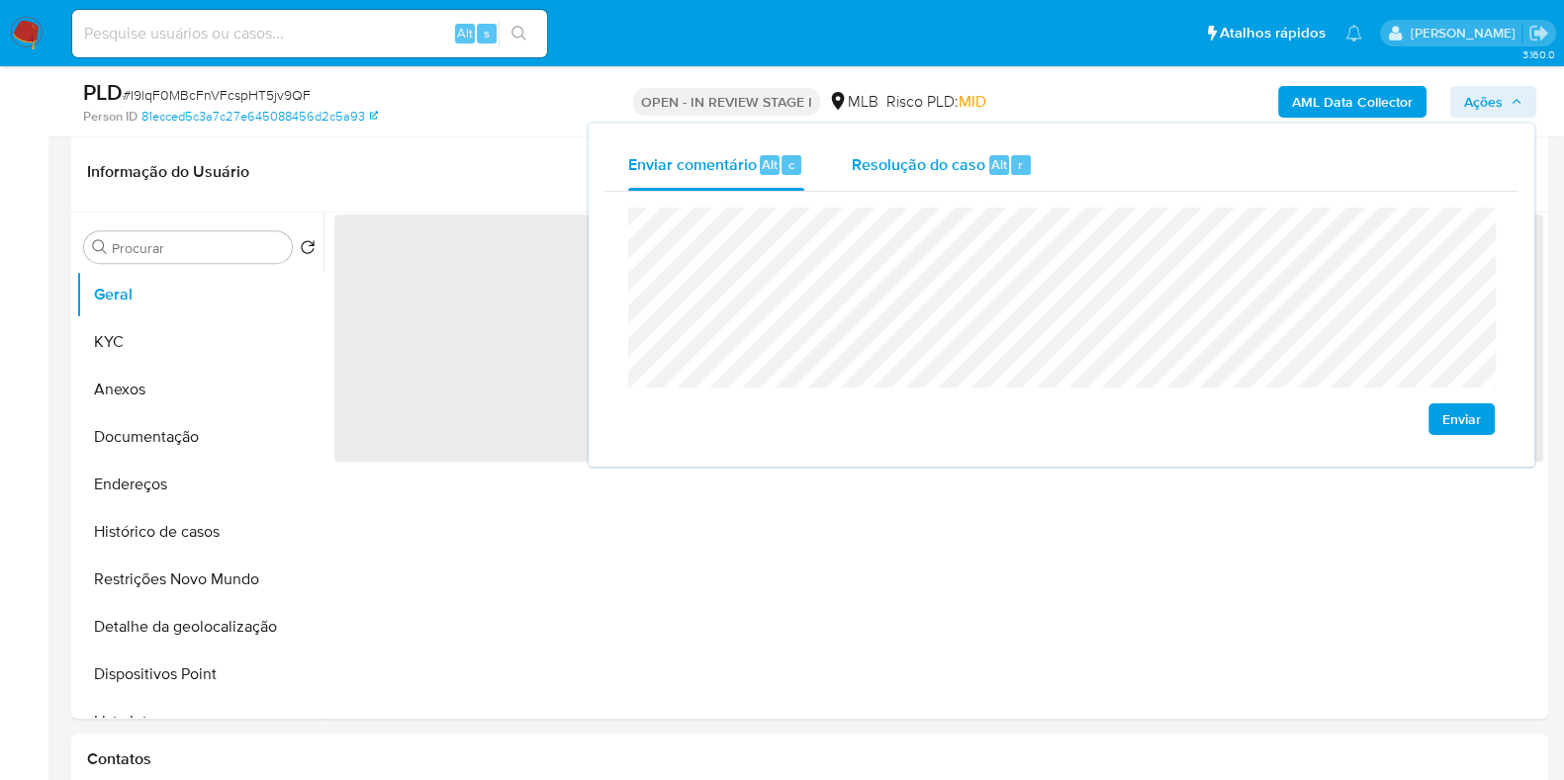
click at [1026, 156] on div "r" at bounding box center [1021, 165] width 20 height 20
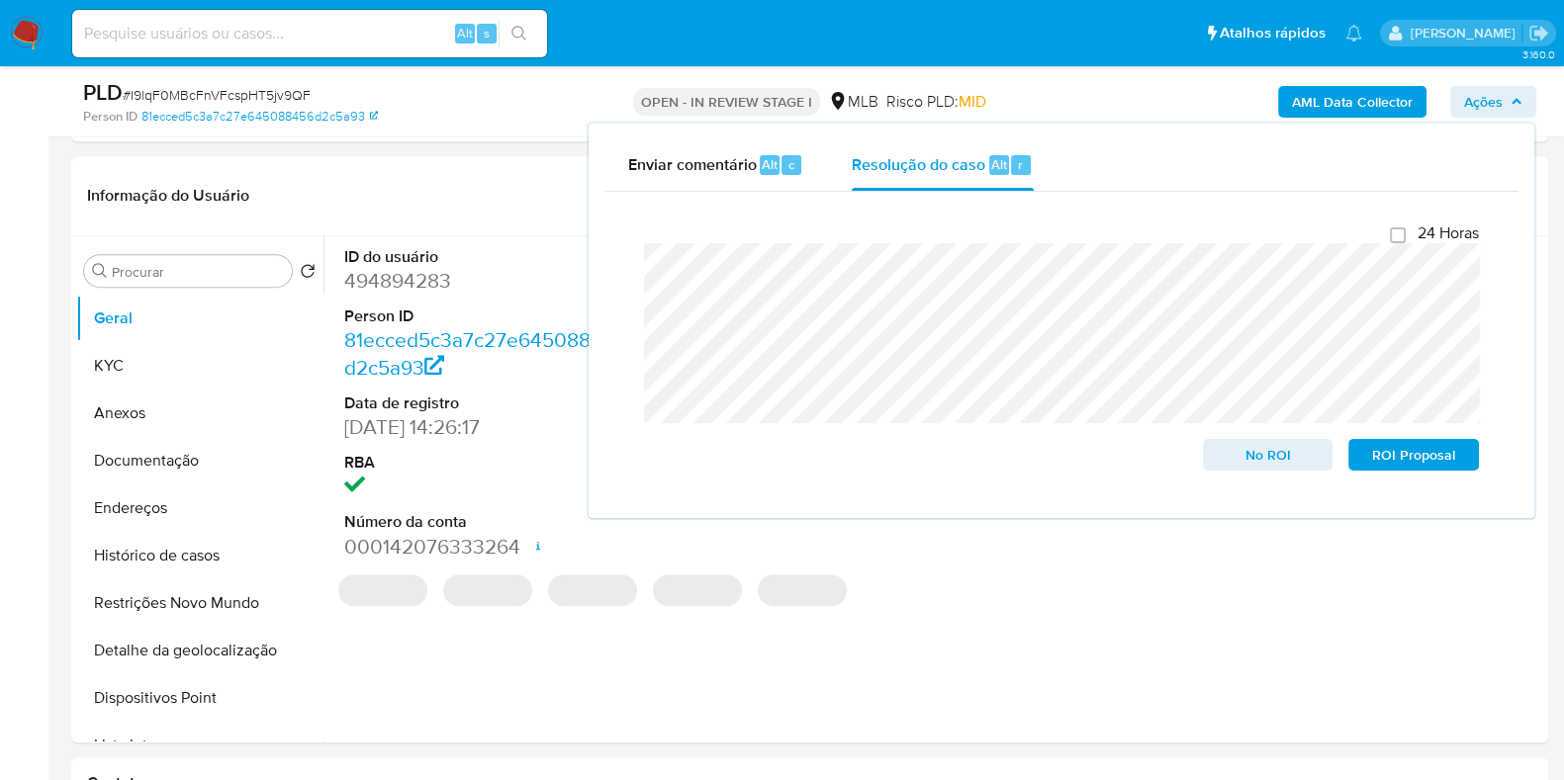
click at [1096, 87] on div "AML Data Collector Ações Enviar comentário Alt c Resolução do caso Alt r Fecham…" at bounding box center [1296, 101] width 479 height 46
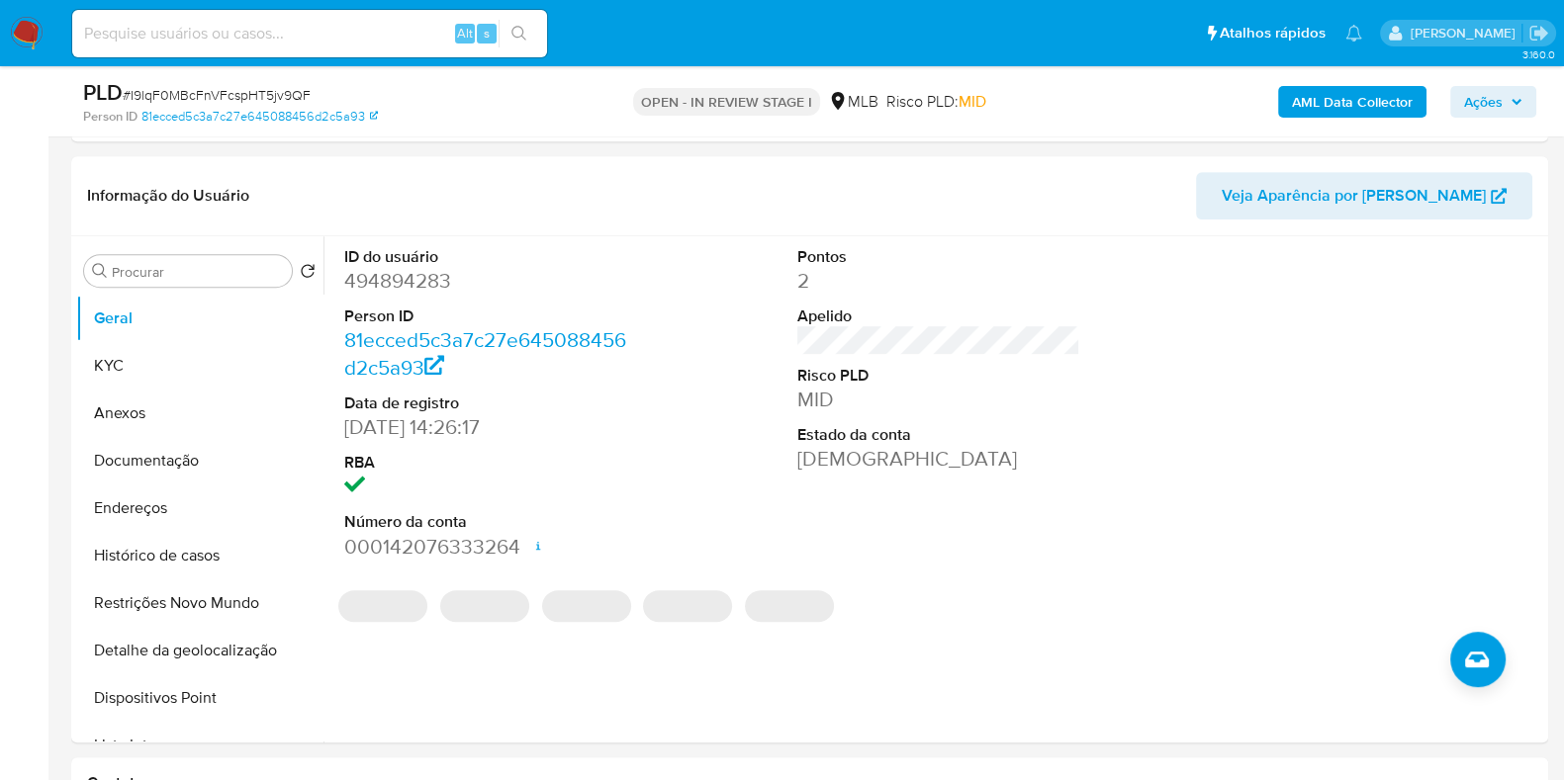
click at [1350, 99] on b "AML Data Collector" at bounding box center [1352, 102] width 121 height 32
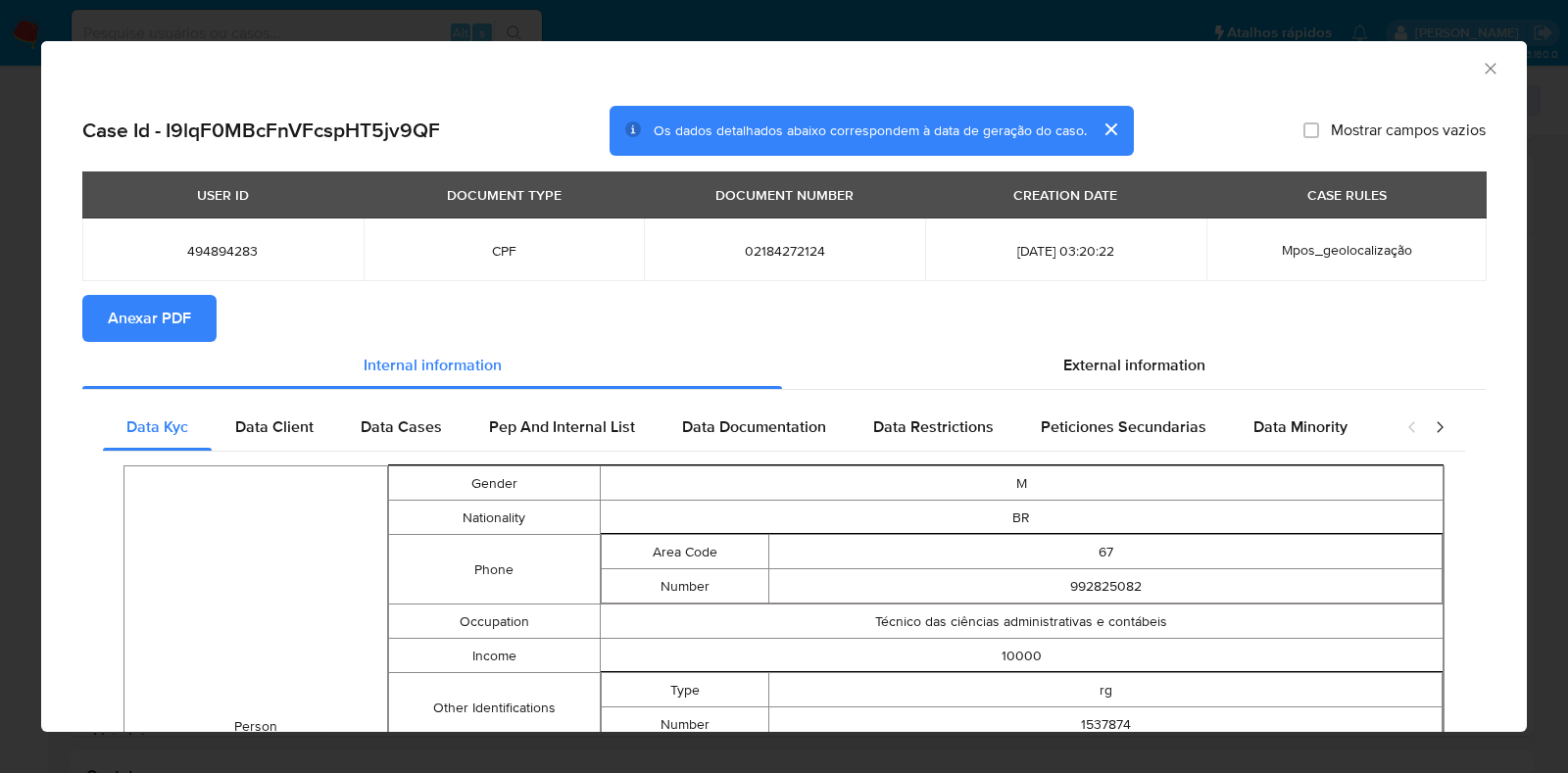
click at [198, 311] on button "Anexar PDF" at bounding box center [149, 318] width 134 height 47
click at [1481, 60] on icon "Fechar a janela" at bounding box center [1491, 68] width 20 height 20
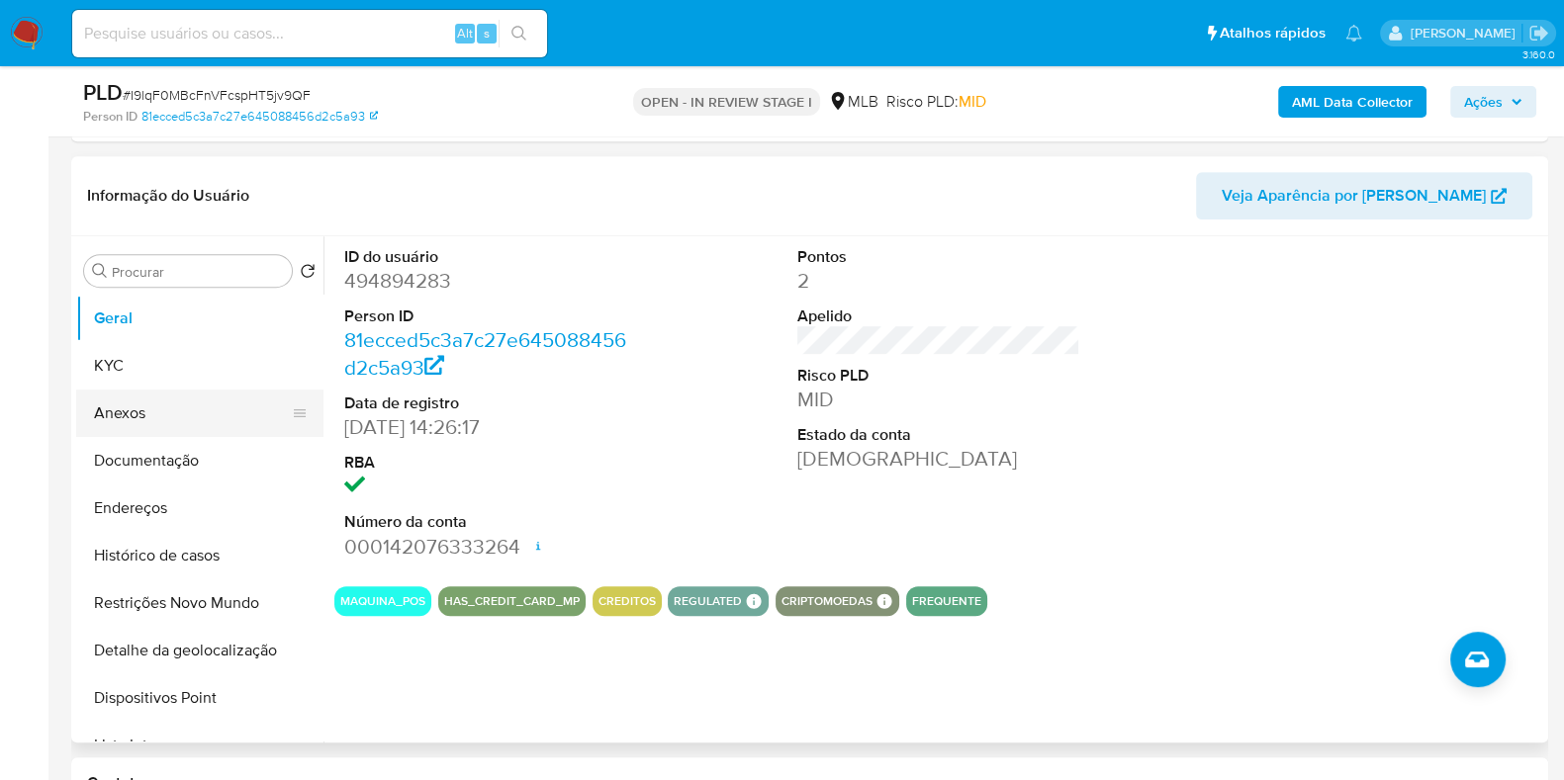
click at [154, 416] on button "Anexos" at bounding box center [191, 413] width 231 height 47
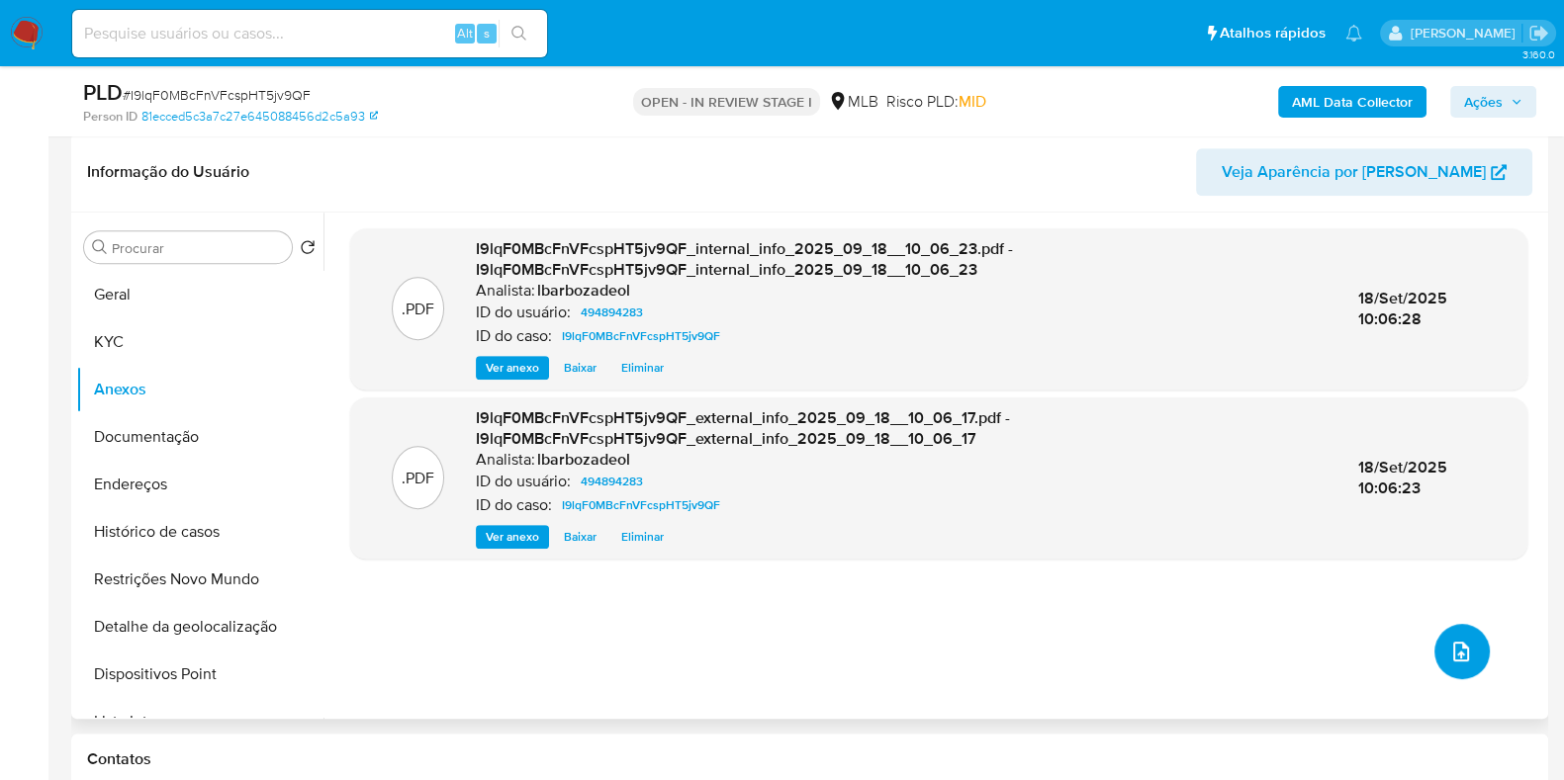
click at [1449, 648] on icon "upload-file" at bounding box center [1461, 652] width 24 height 24
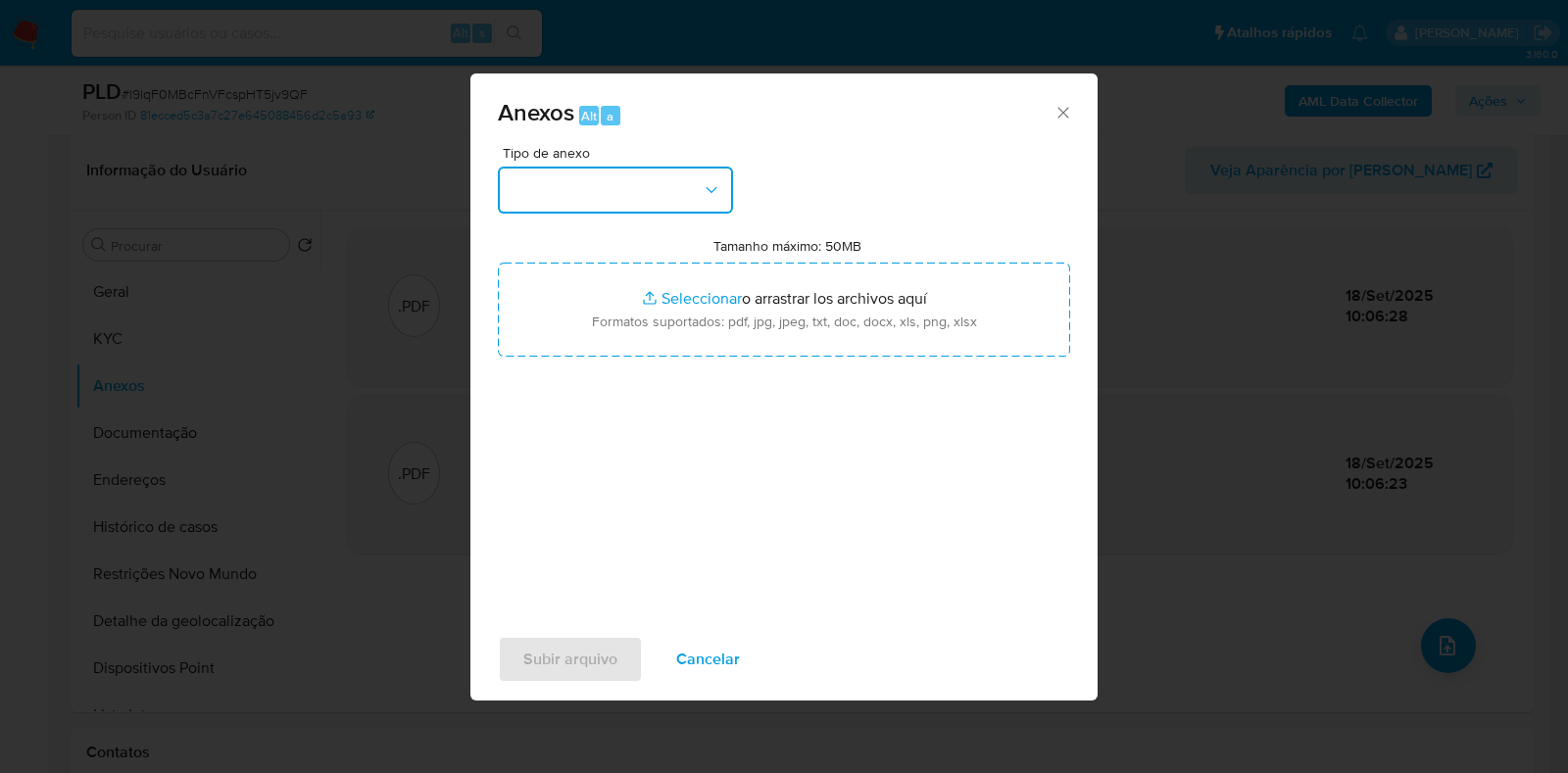
click at [678, 191] on button "button" at bounding box center [615, 189] width 235 height 47
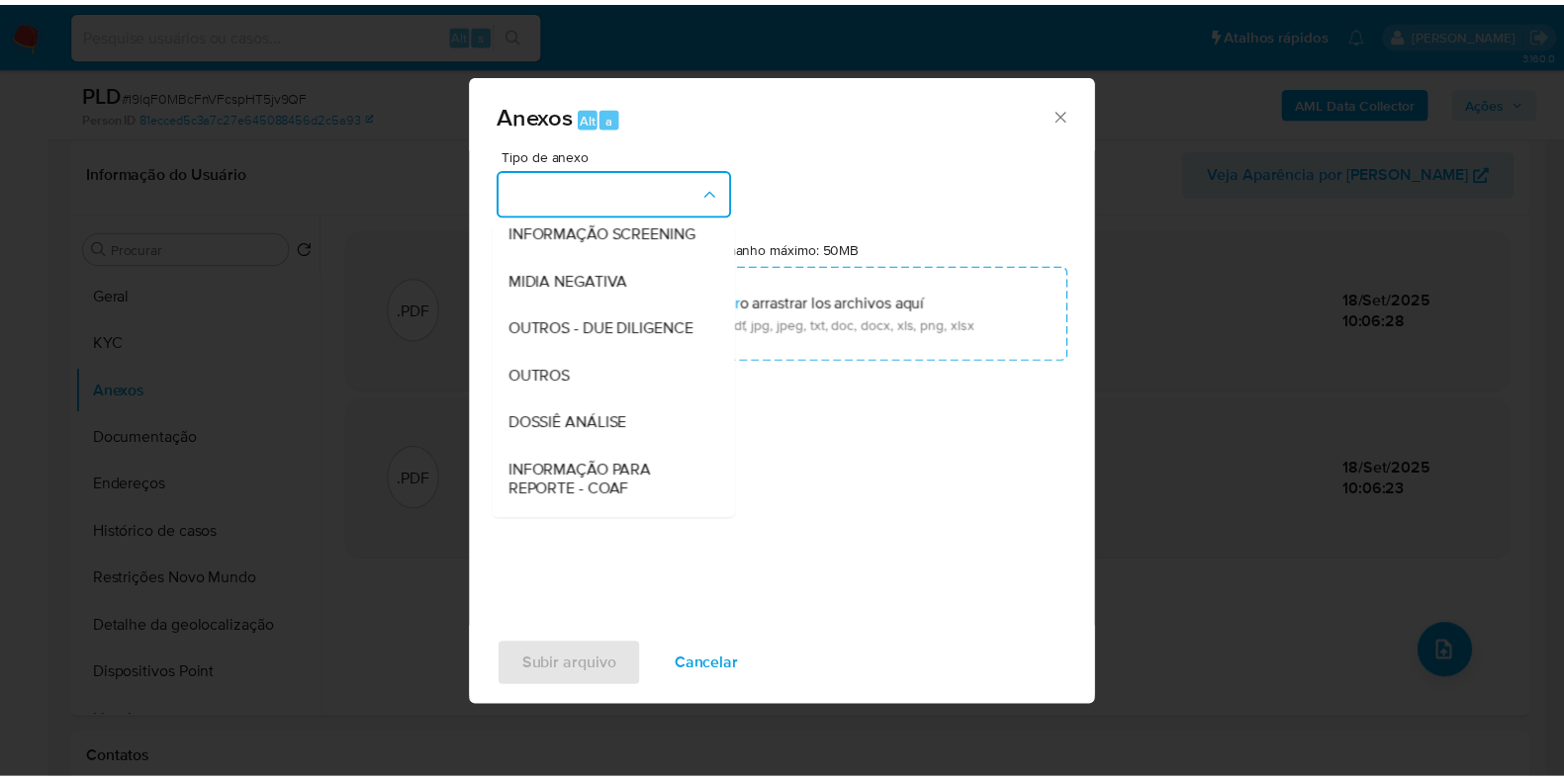
scroll to position [305, 0]
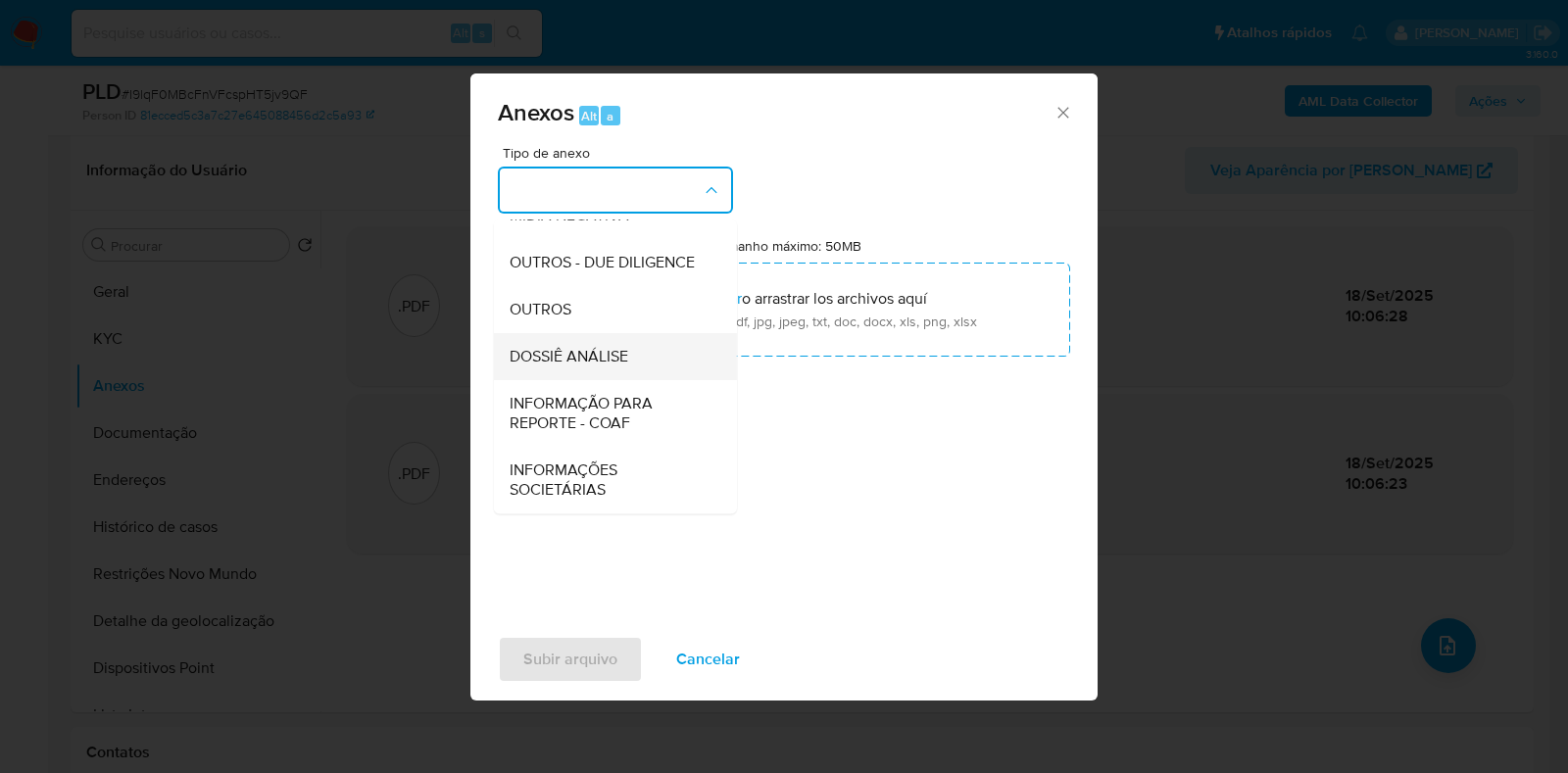
click at [668, 340] on div "DOSSIÊ ANÁLISE" at bounding box center [610, 356] width 200 height 47
click at [668, 340] on input "Tamanho máximo: 50MB Seleccionar archivos" at bounding box center [784, 309] width 573 height 94
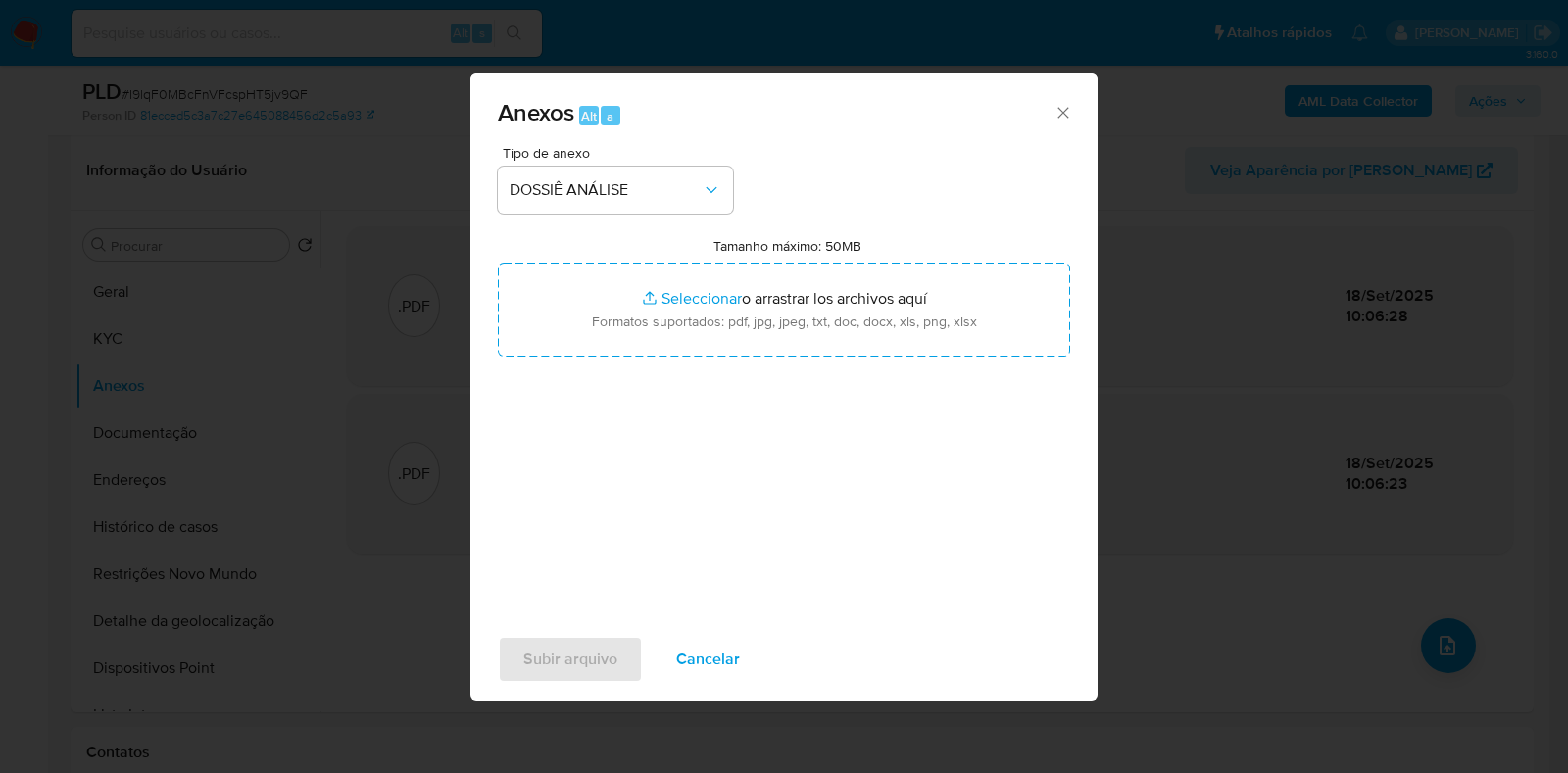
type input "C:\fakepath\SAR - XXXX - CPF 02184272124 - ANTONIO HENRIQUE PICOLI DE LIMA.pdf"
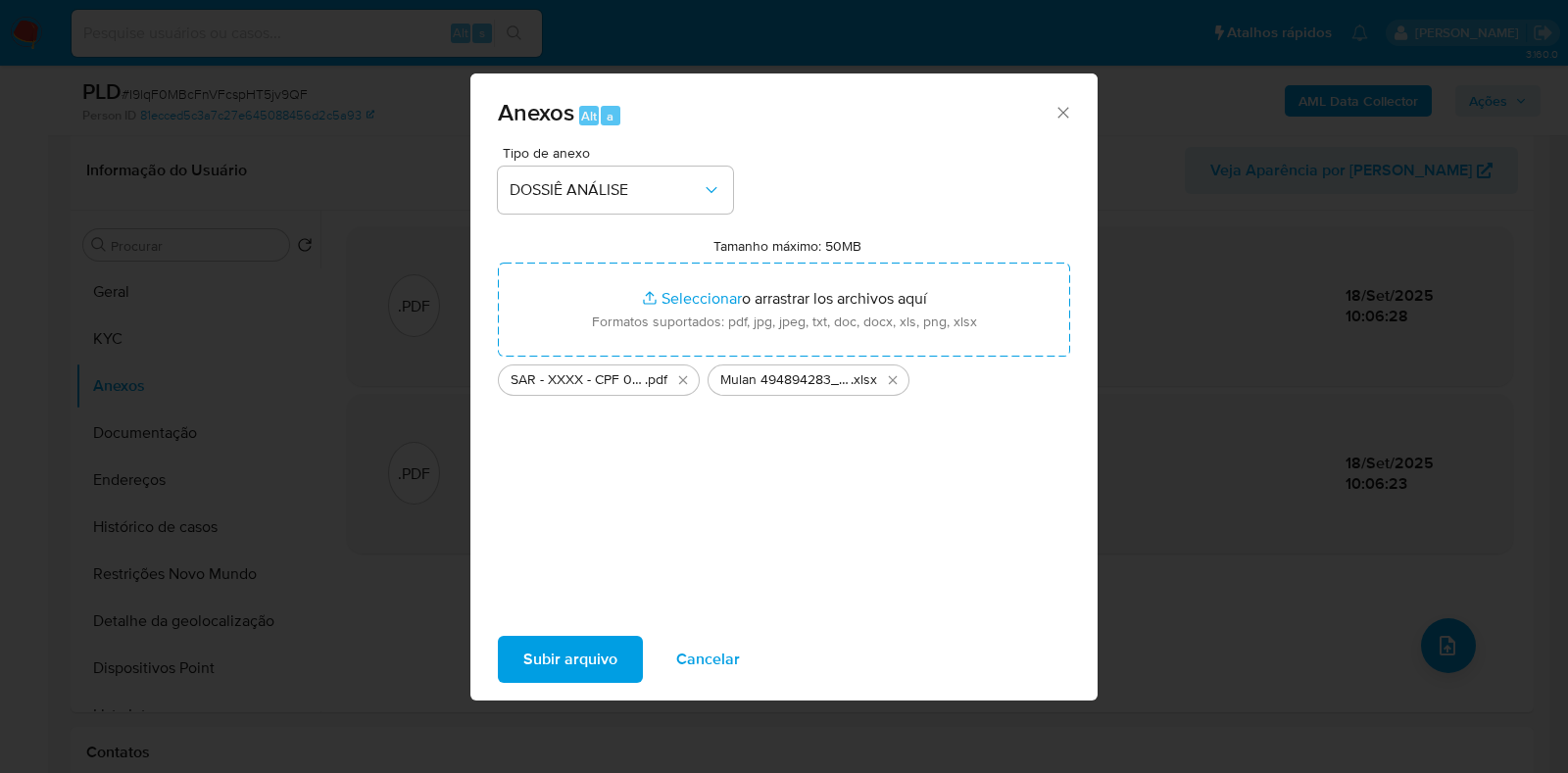
click at [558, 651] on span "Subir arquivo" at bounding box center [570, 660] width 94 height 44
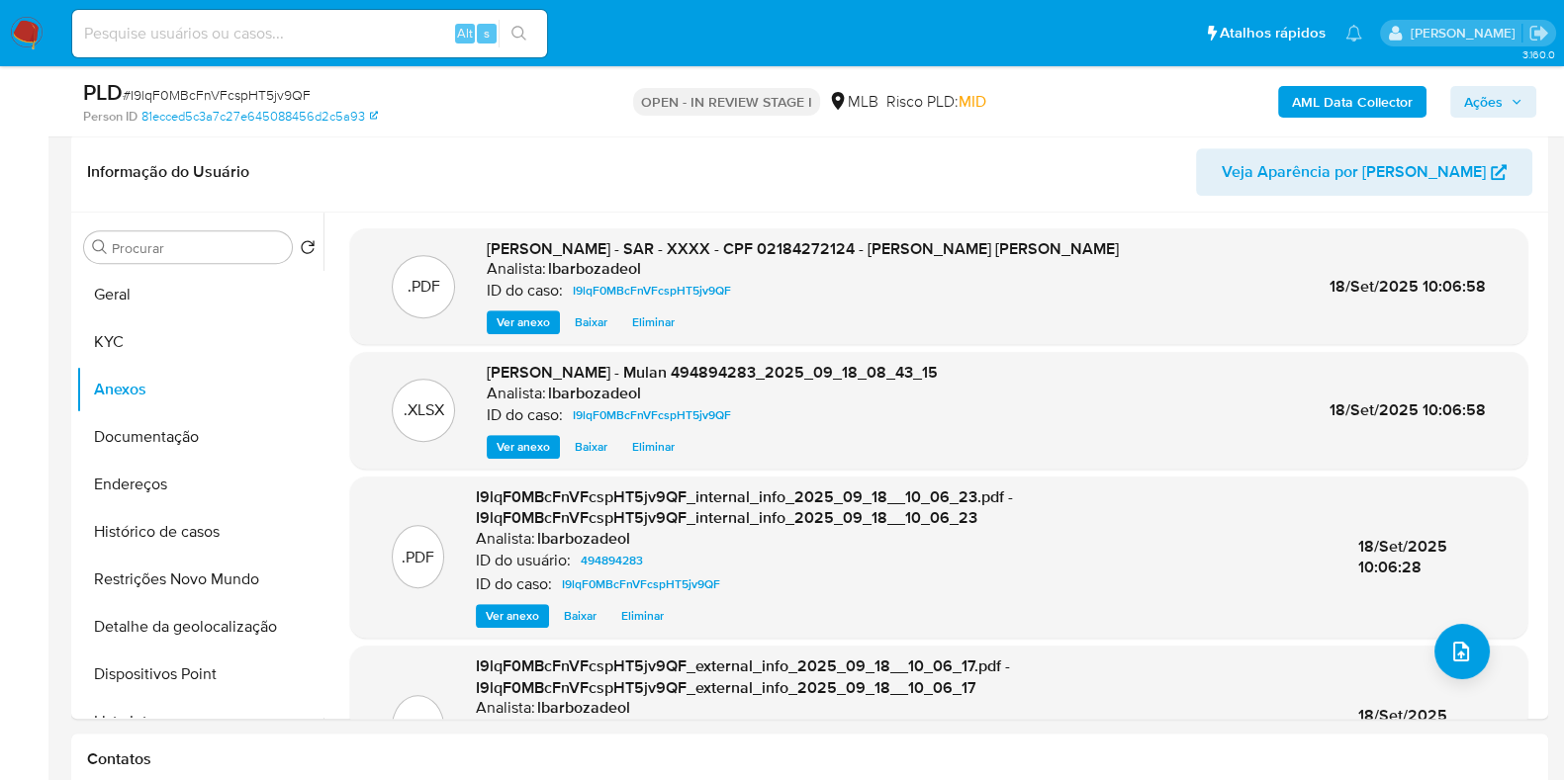
click at [1505, 98] on span "Ações" at bounding box center [1493, 102] width 58 height 28
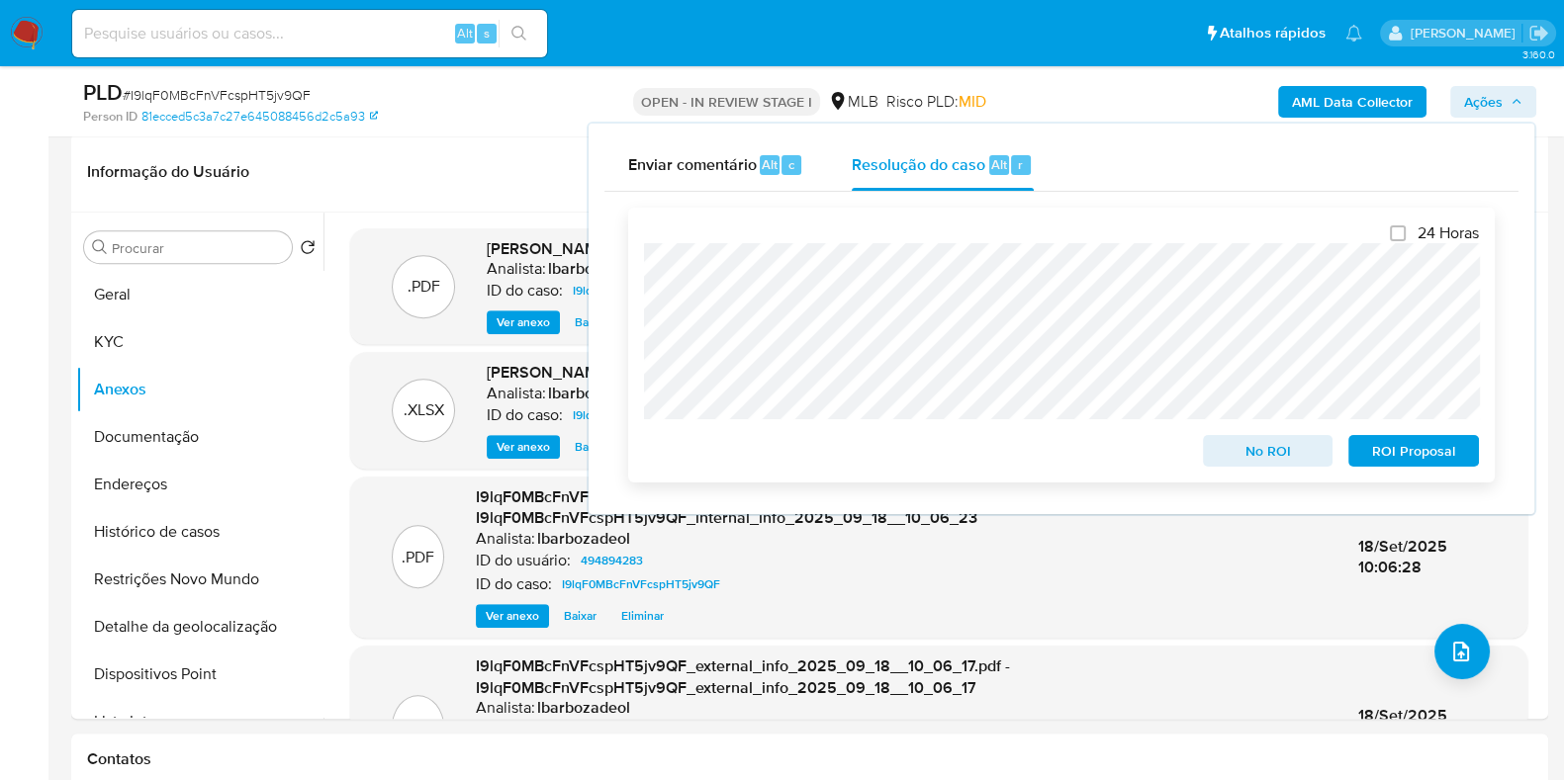
click at [1386, 465] on span "ROI Proposal" at bounding box center [1413, 451] width 103 height 28
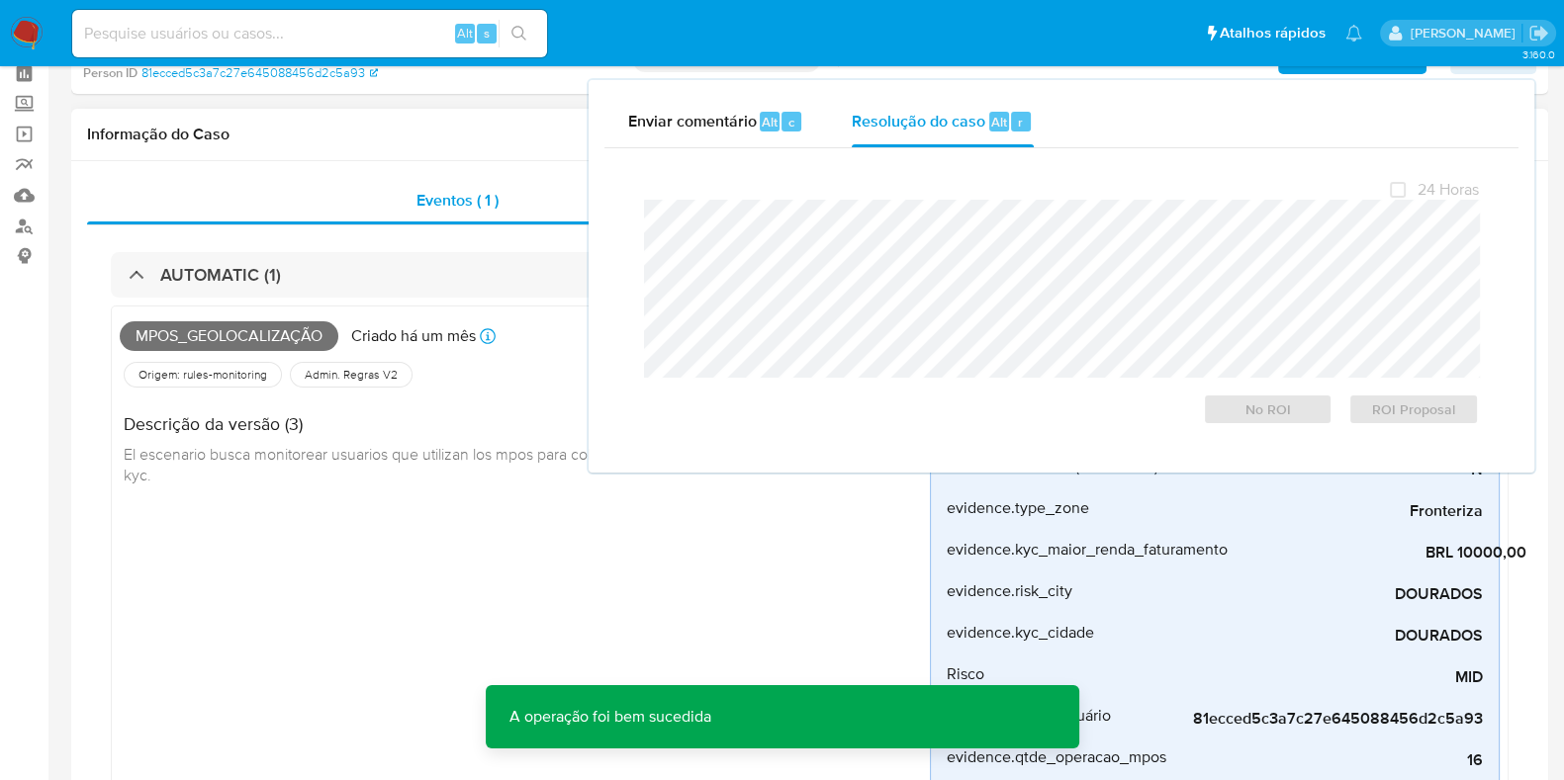
scroll to position [0, 0]
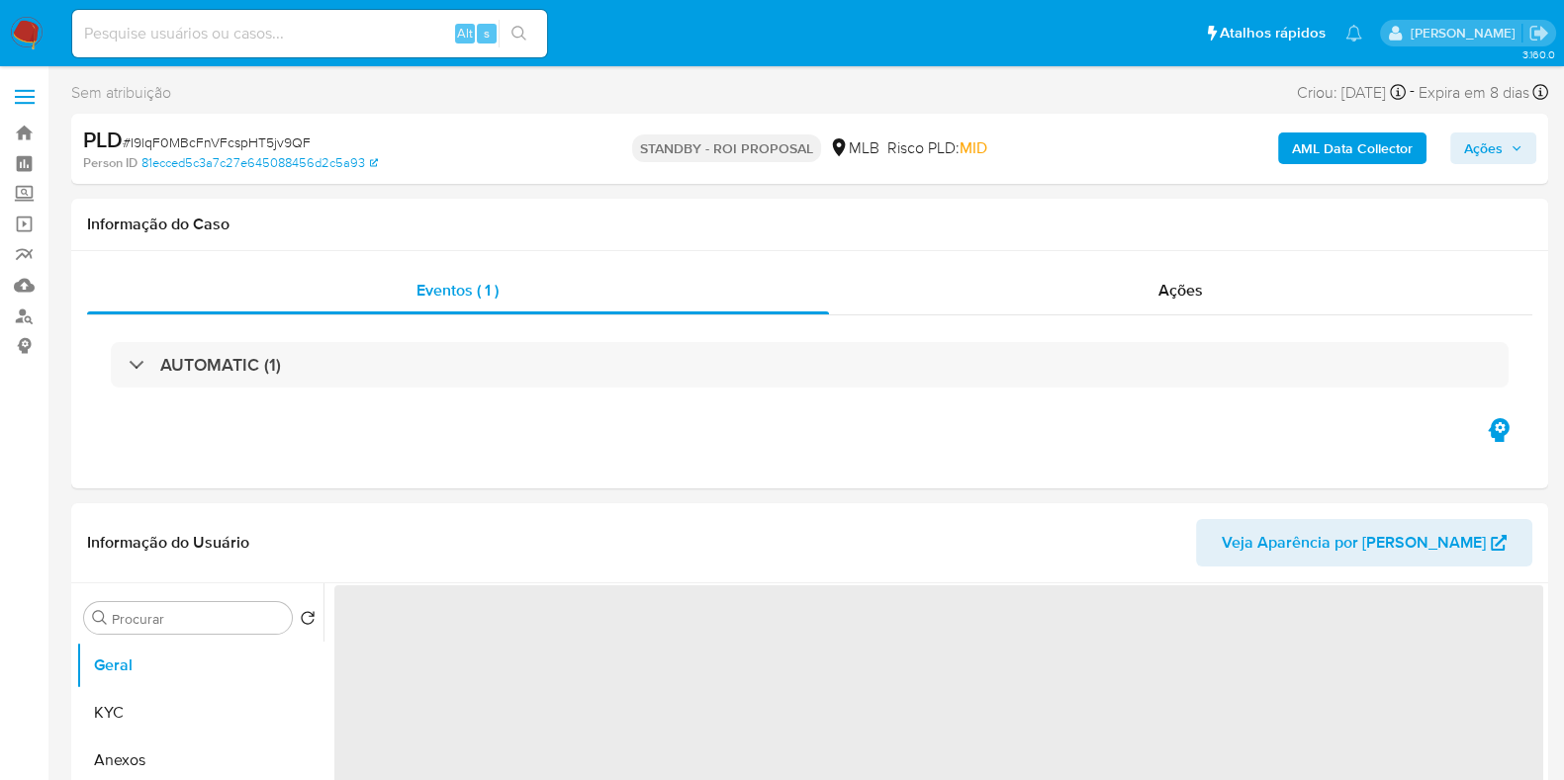
select select "10"
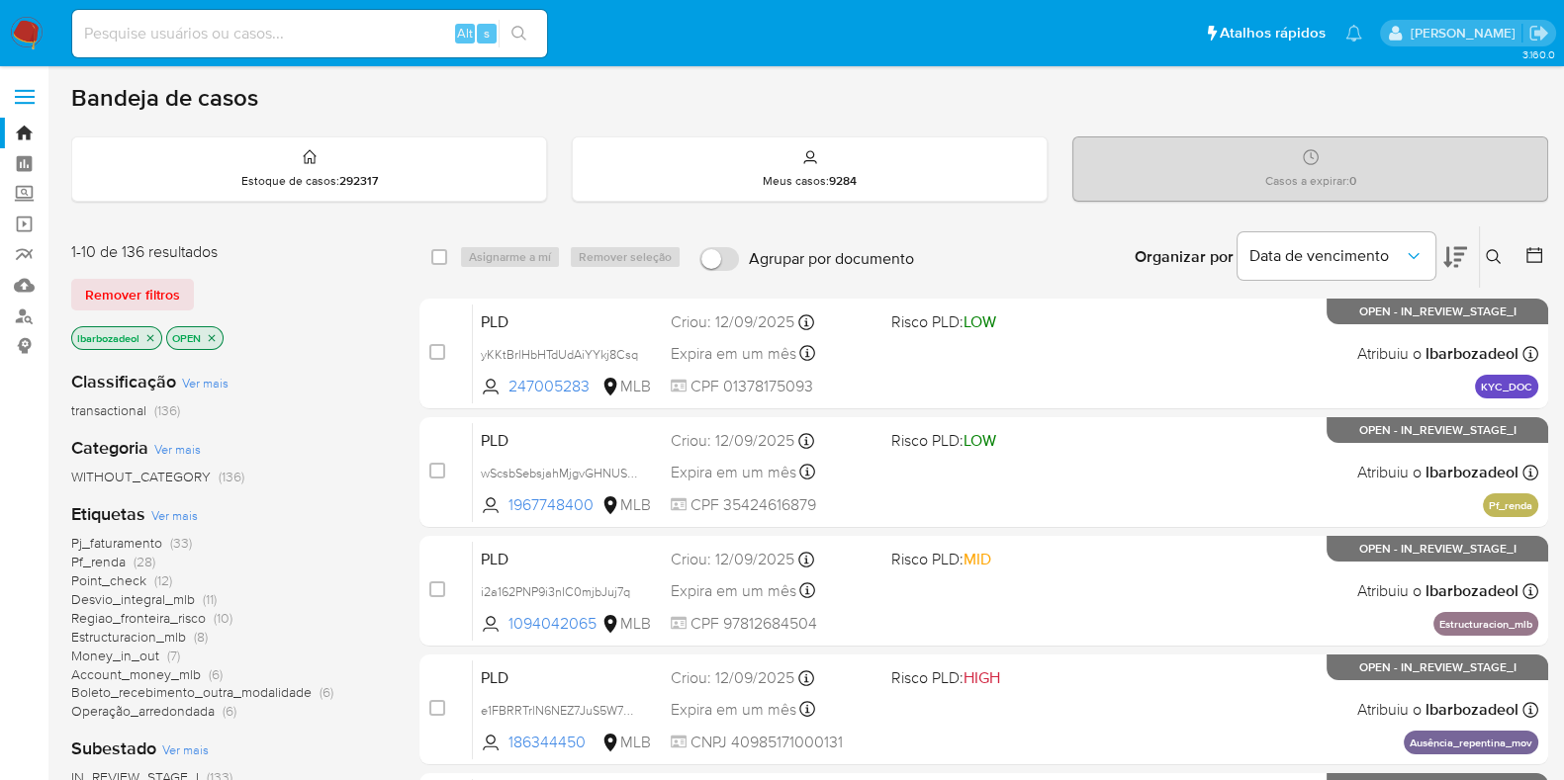
scroll to position [850, 0]
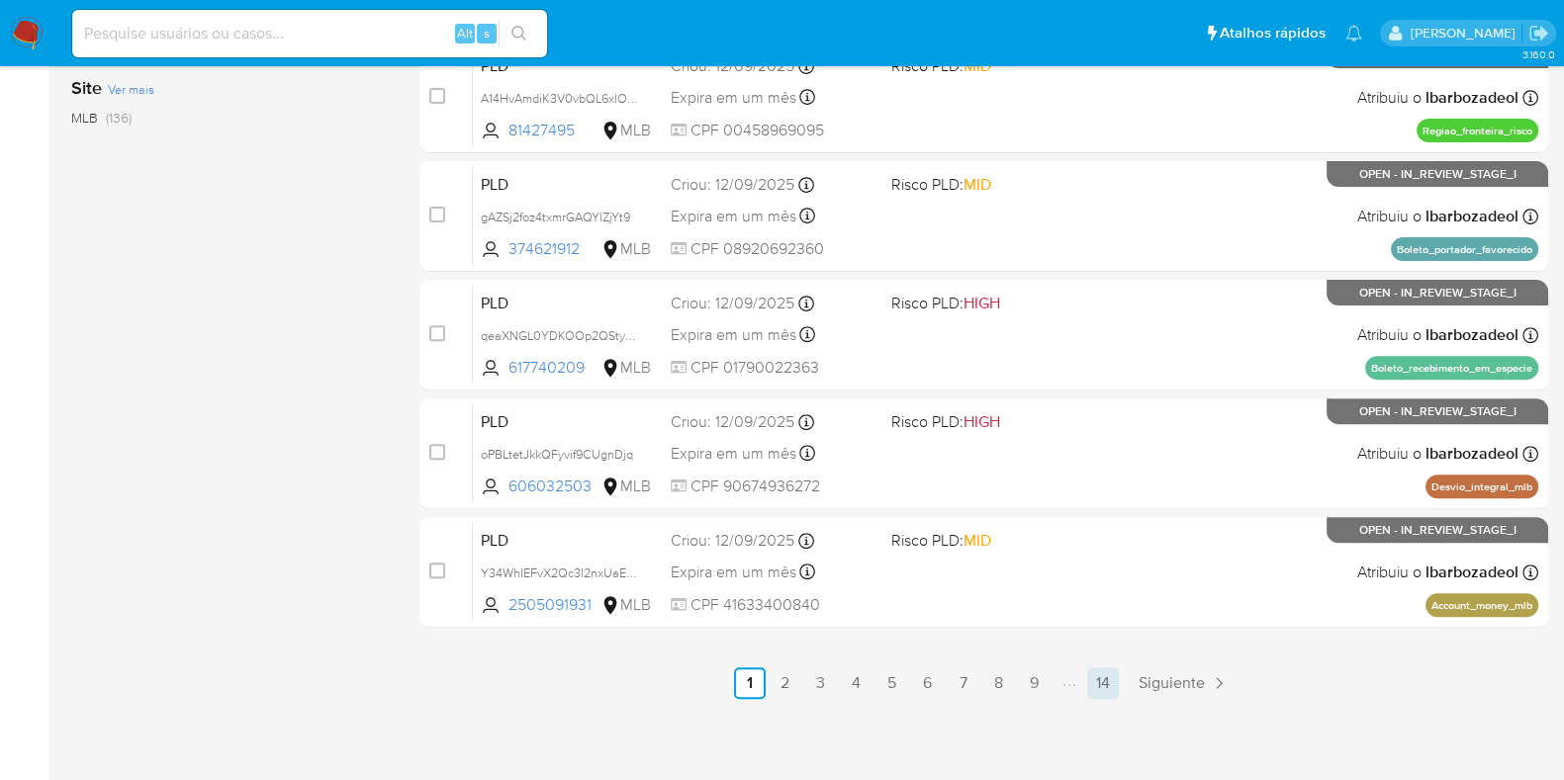
click at [1098, 678] on link "14" at bounding box center [1103, 684] width 32 height 32
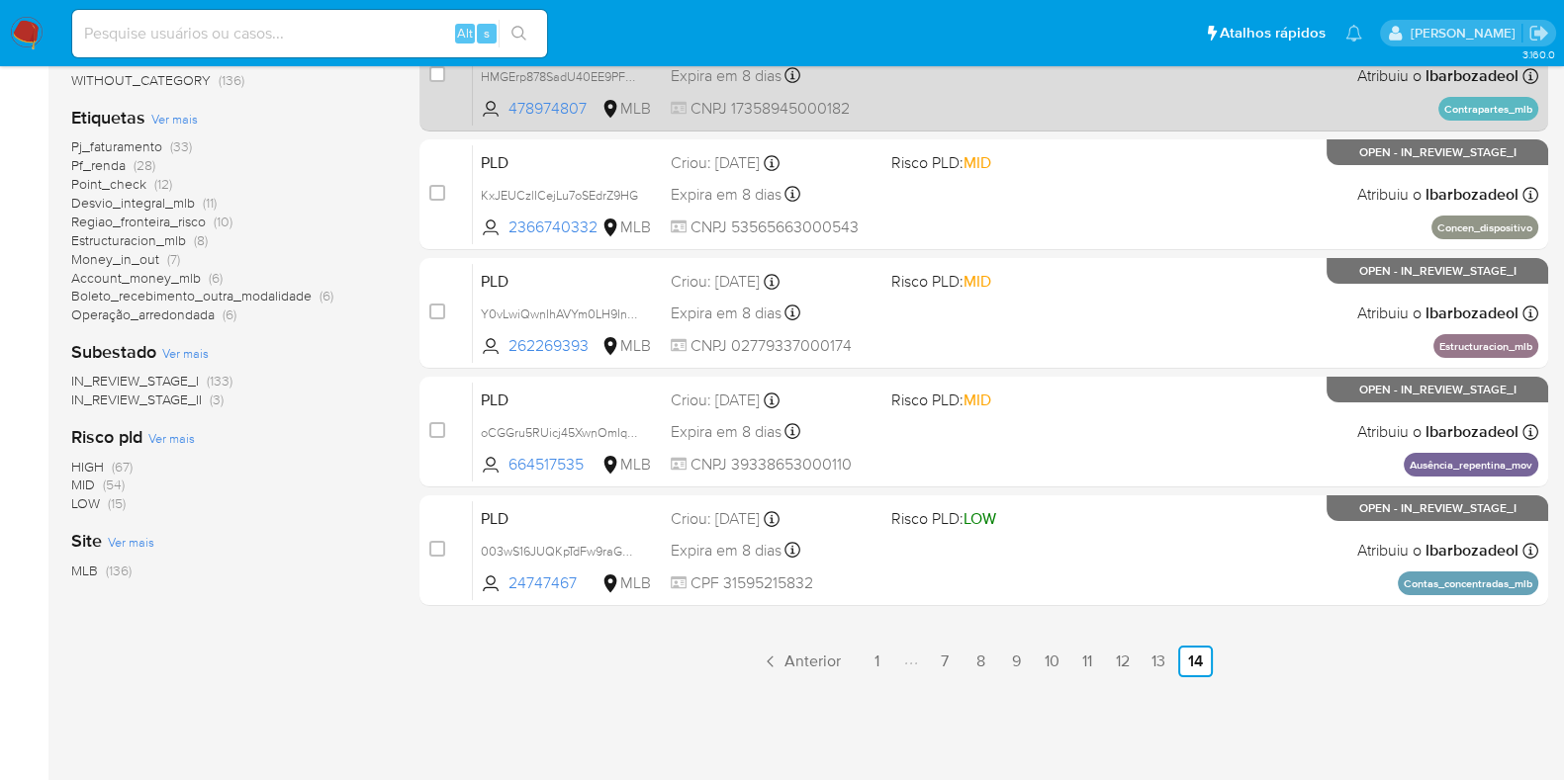
scroll to position [395, 0]
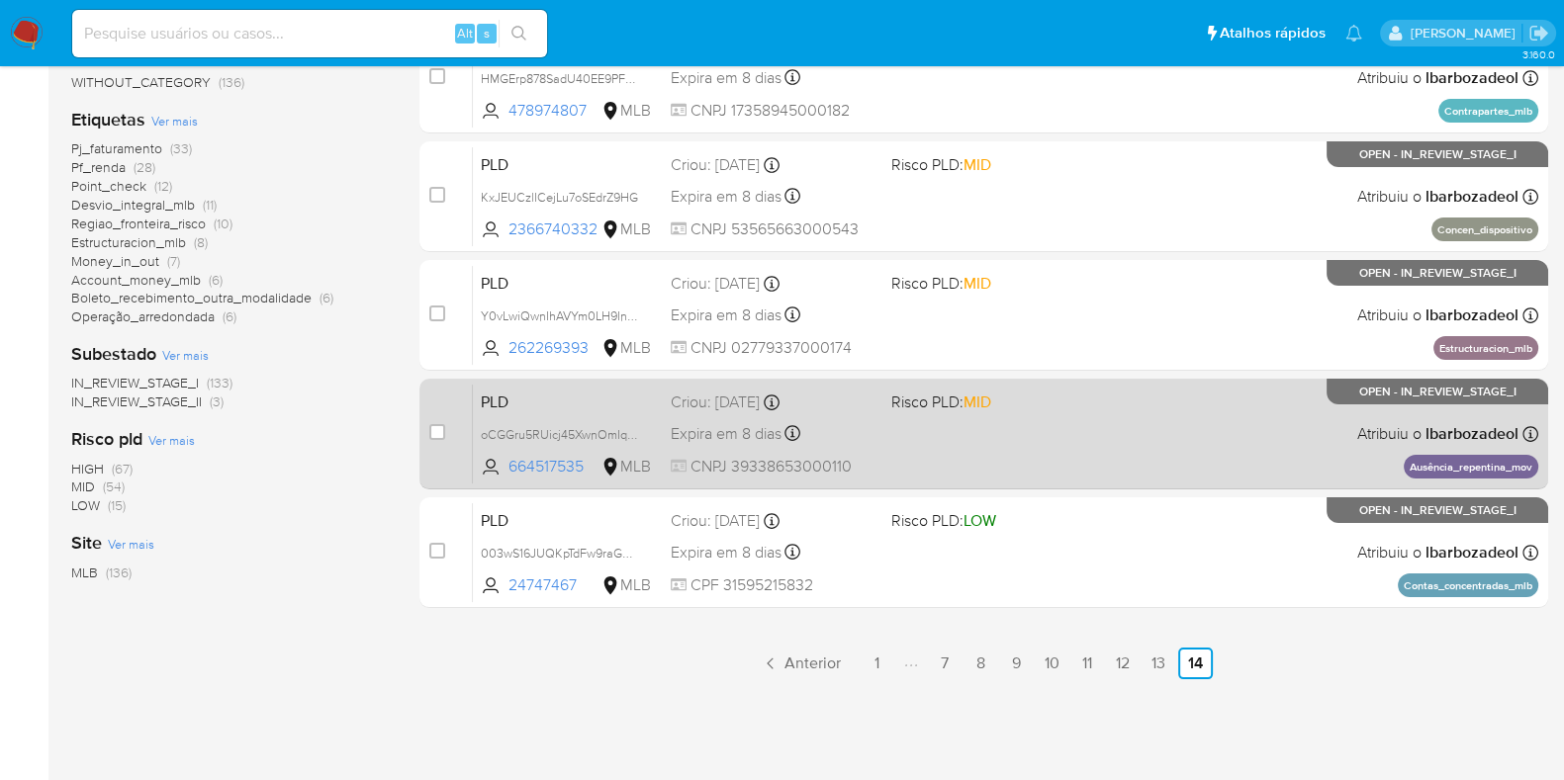
click at [1086, 446] on div "PLD oCGGru5RUicj45XwnOmIqRsR 664517535 MLB Risco PLD: MID Criou: [DATE] Criou: …" at bounding box center [1005, 434] width 1065 height 100
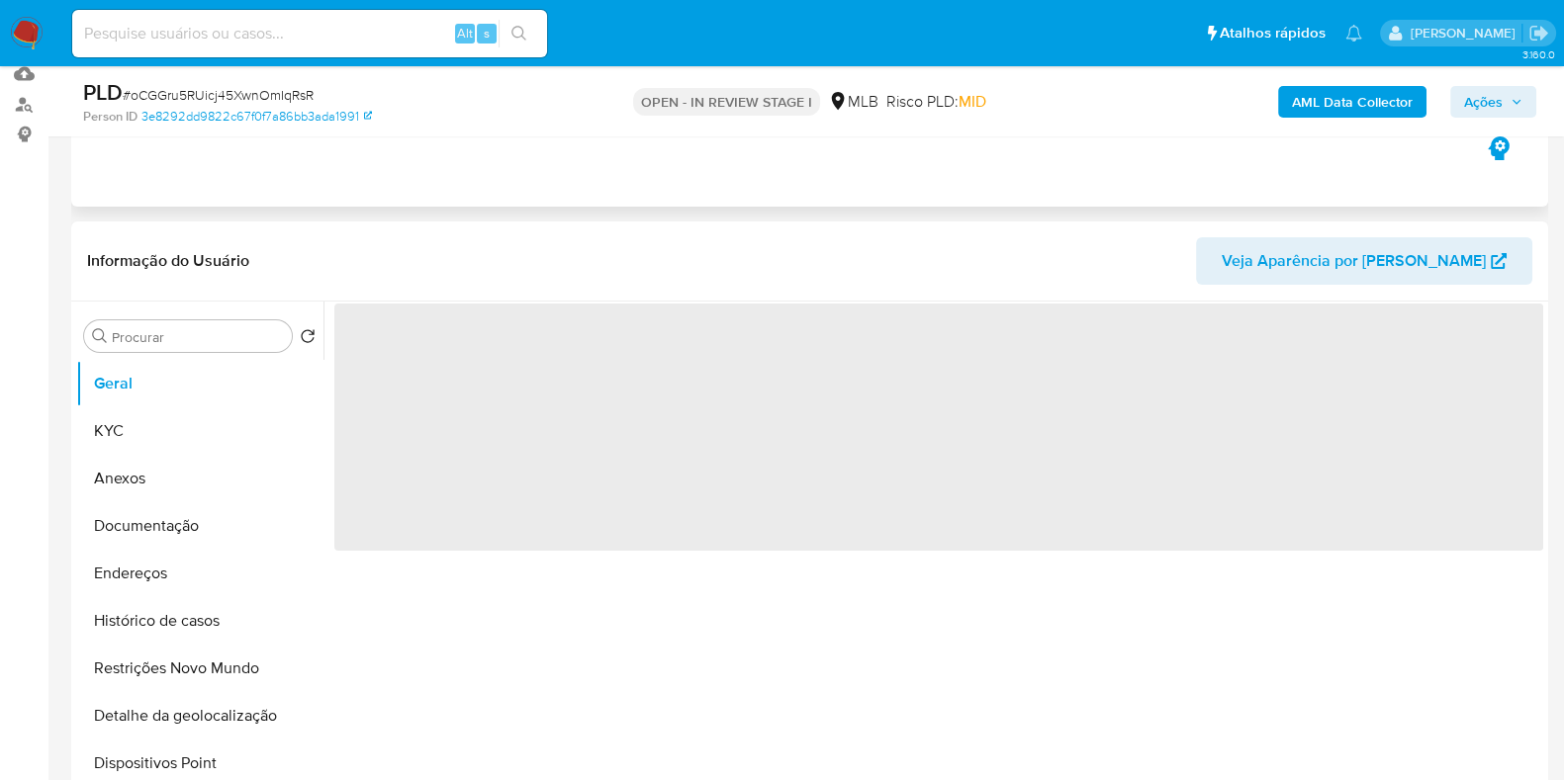
scroll to position [215, 0]
select select "10"
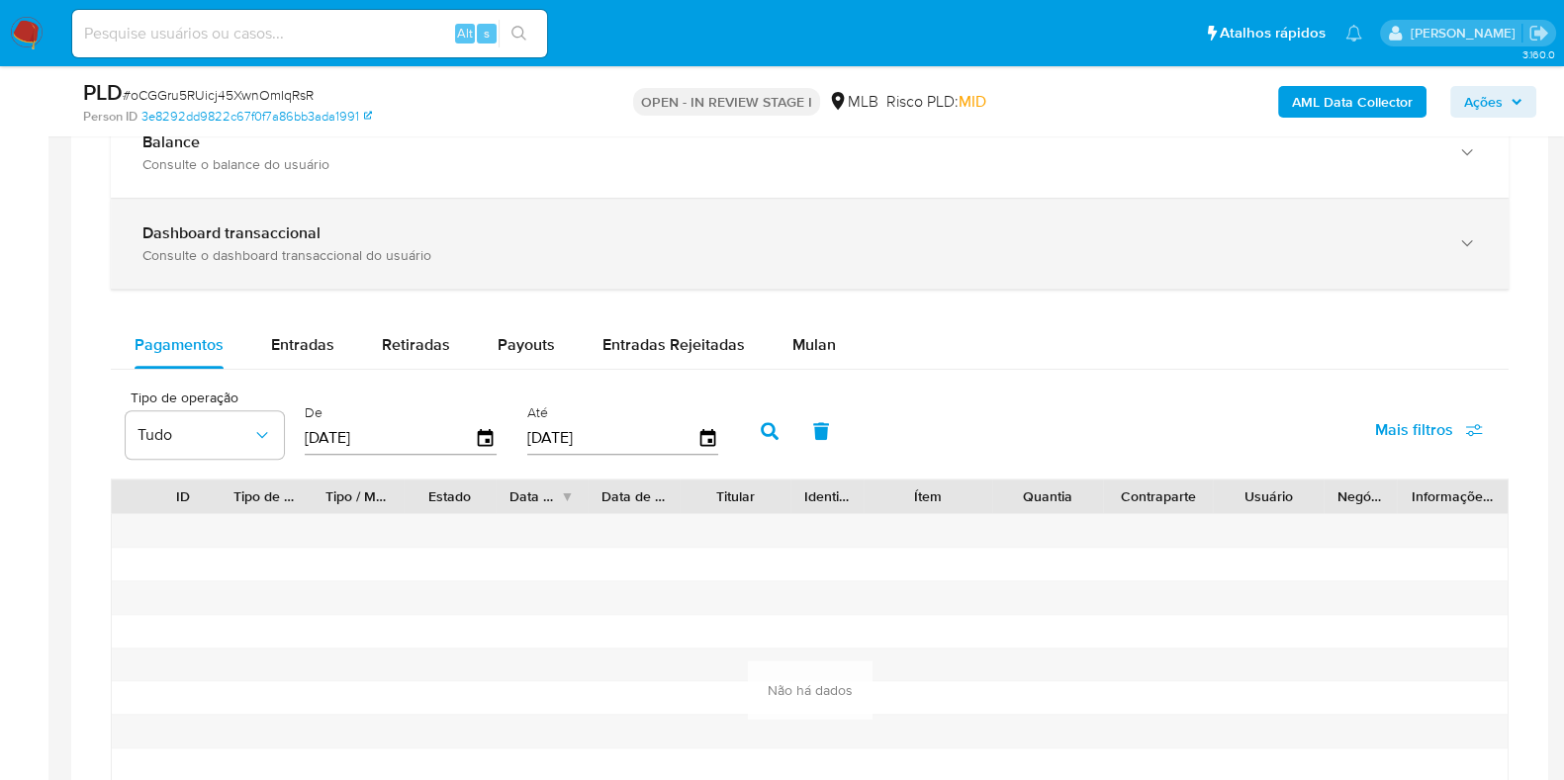
scroll to position [1483, 0]
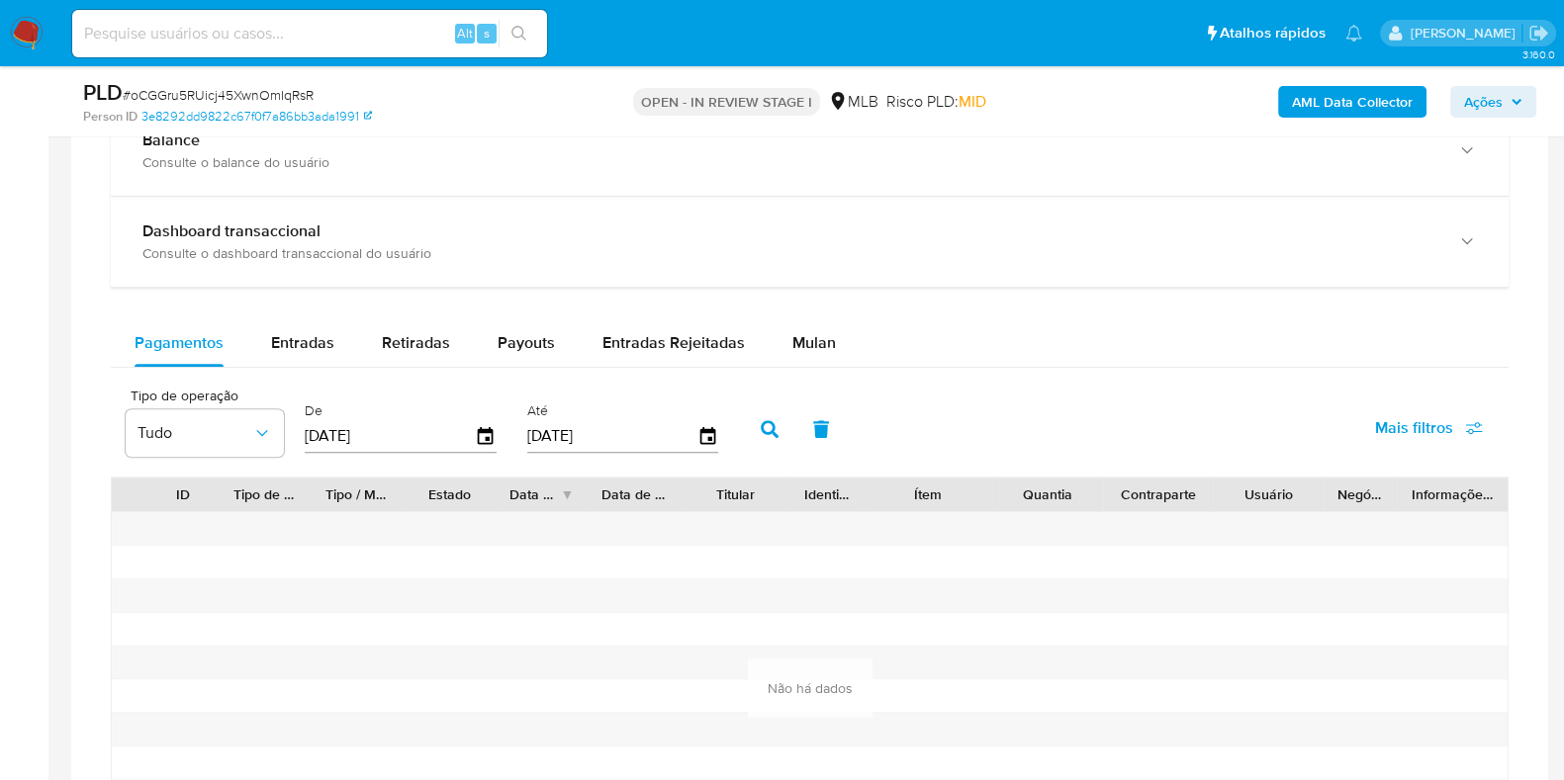
click at [303, 313] on div "Balance Consulte o balance do usuário Dashboard transaccional Consulte o dashbo…" at bounding box center [810, 503] width 1398 height 795
drag, startPoint x: 307, startPoint y: 328, endPoint x: 326, endPoint y: 328, distance: 19.8
click at [307, 331] on span "Entradas" at bounding box center [302, 342] width 63 height 23
select select "10"
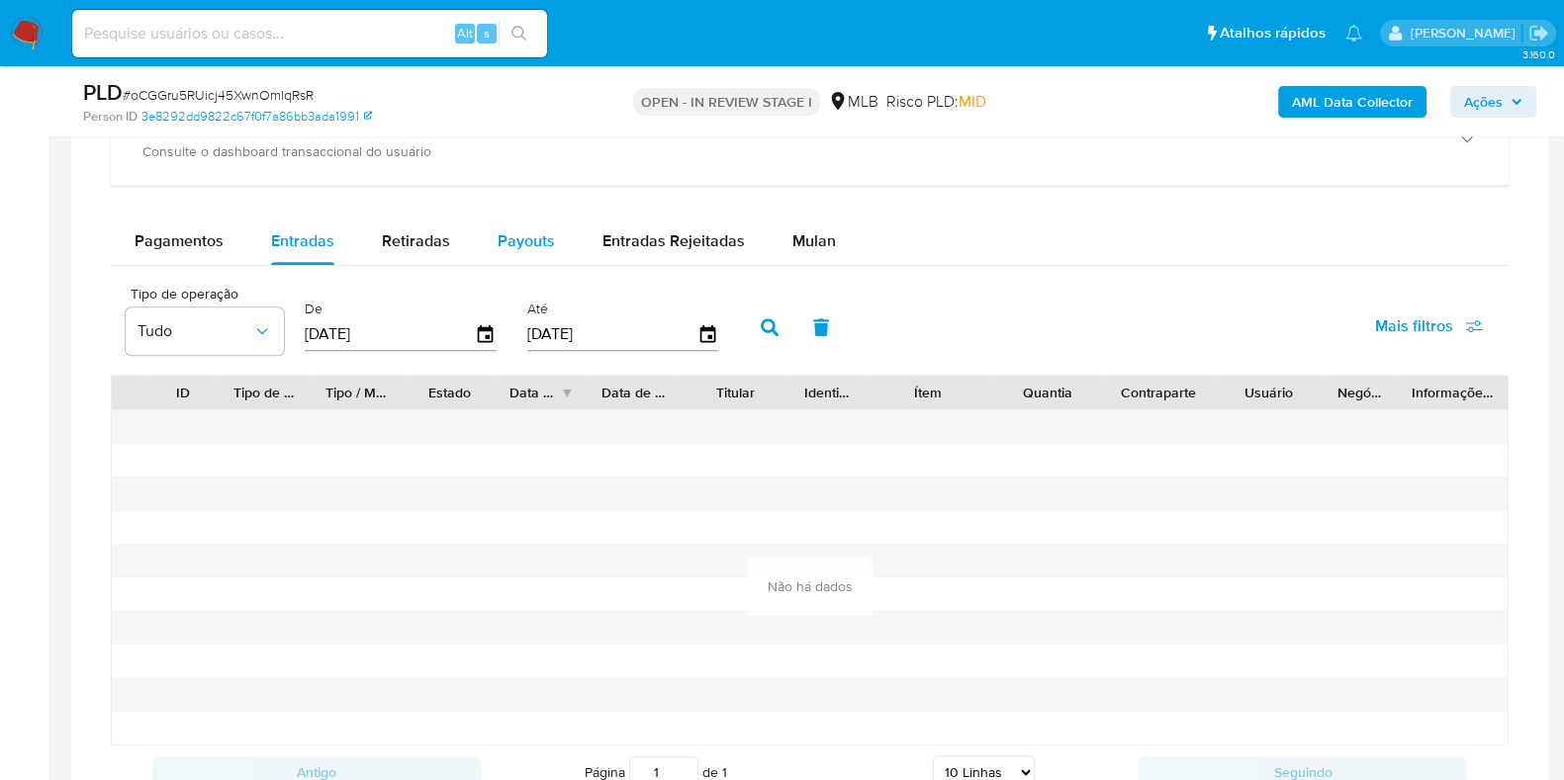
scroll to position [1586, 0]
click at [418, 247] on span "Retiradas" at bounding box center [416, 238] width 68 height 23
select select "10"
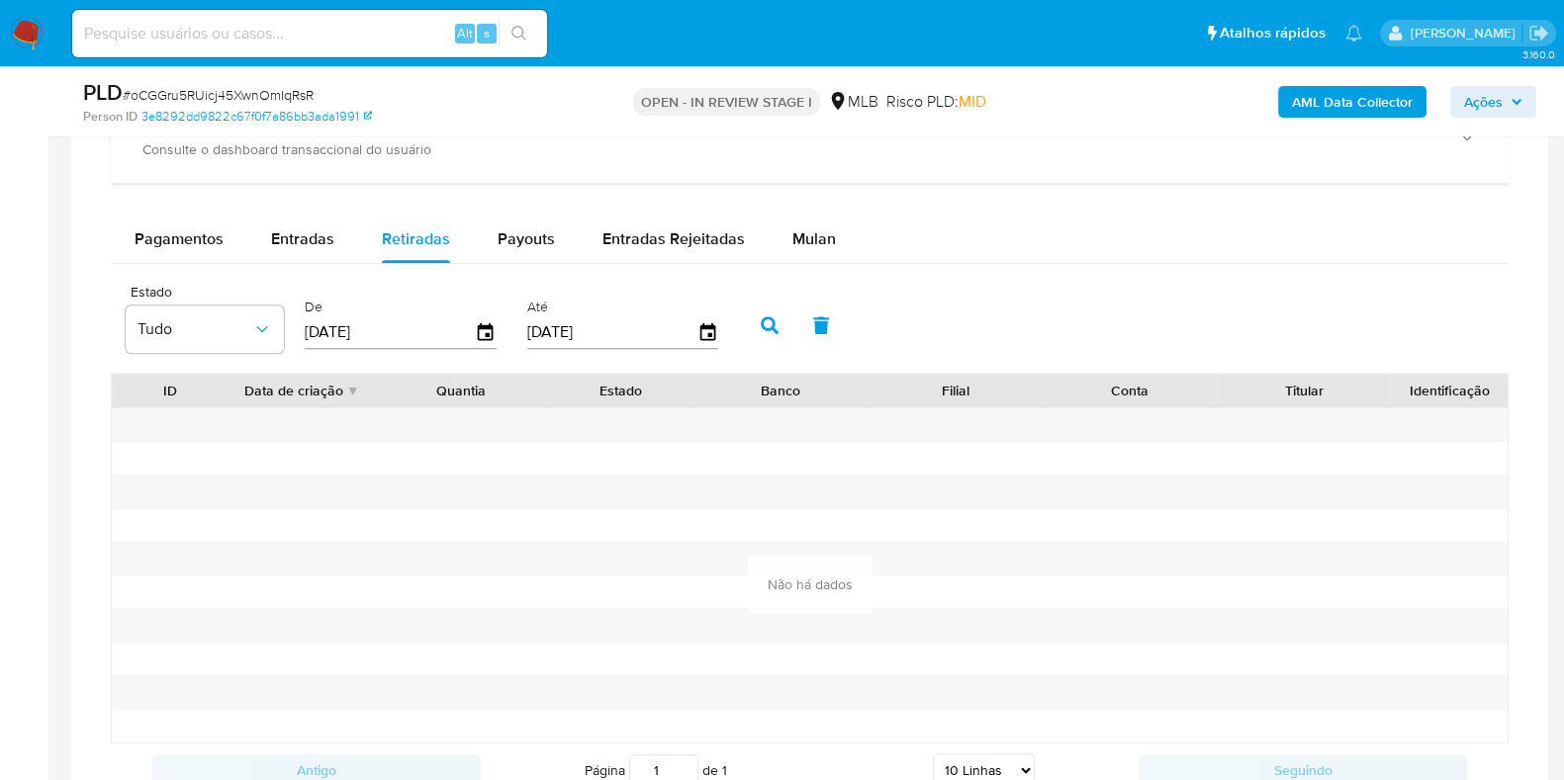
drag, startPoint x: 314, startPoint y: 231, endPoint x: 397, endPoint y: 276, distance: 94.2
click at [313, 231] on span "Entradas" at bounding box center [302, 238] width 63 height 23
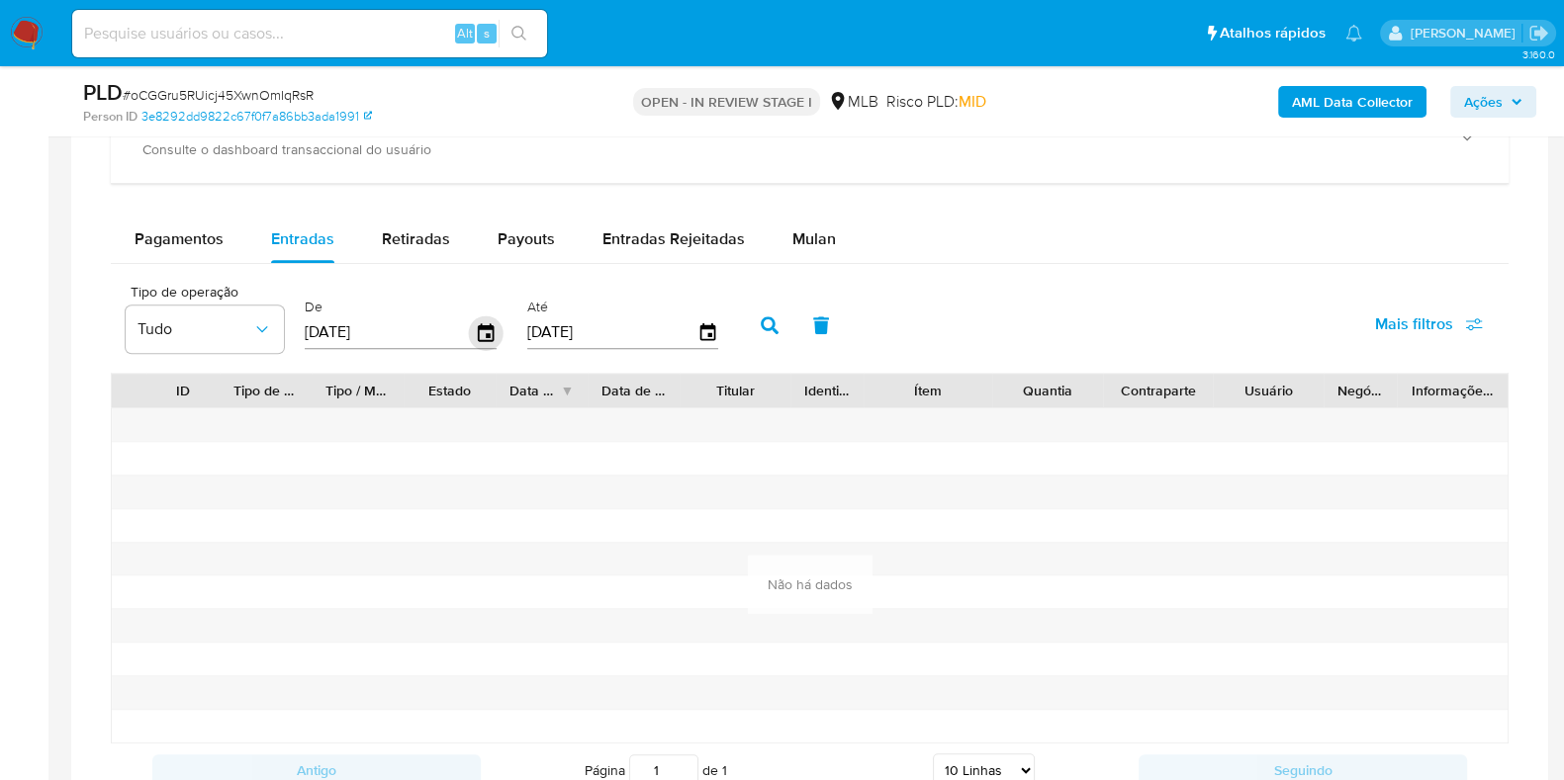
click at [488, 329] on icon "button" at bounding box center [486, 332] width 16 height 18
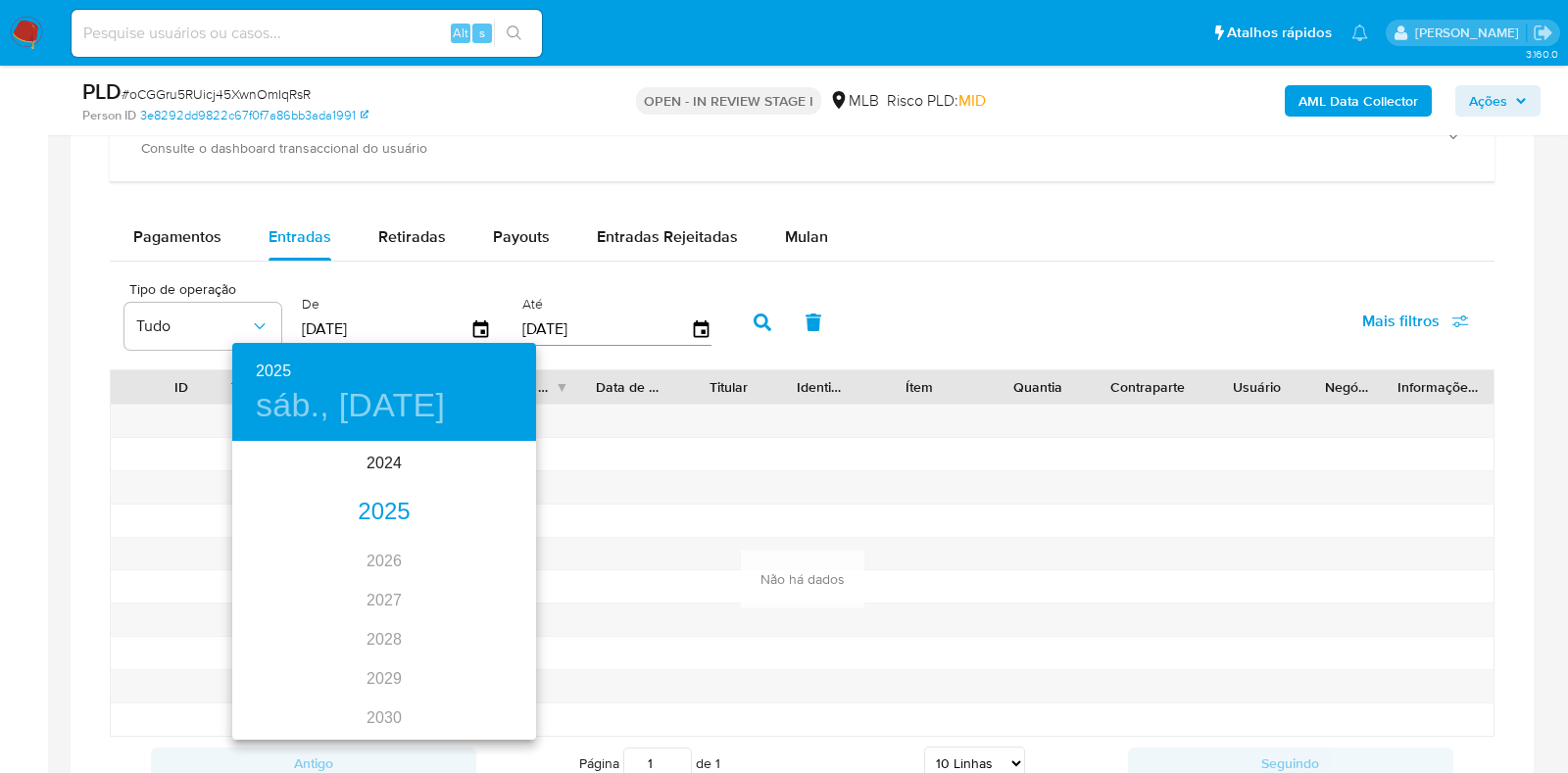
click at [378, 511] on div "2025" at bounding box center [384, 512] width 304 height 40
click at [283, 482] on div "ene." at bounding box center [282, 481] width 101 height 73
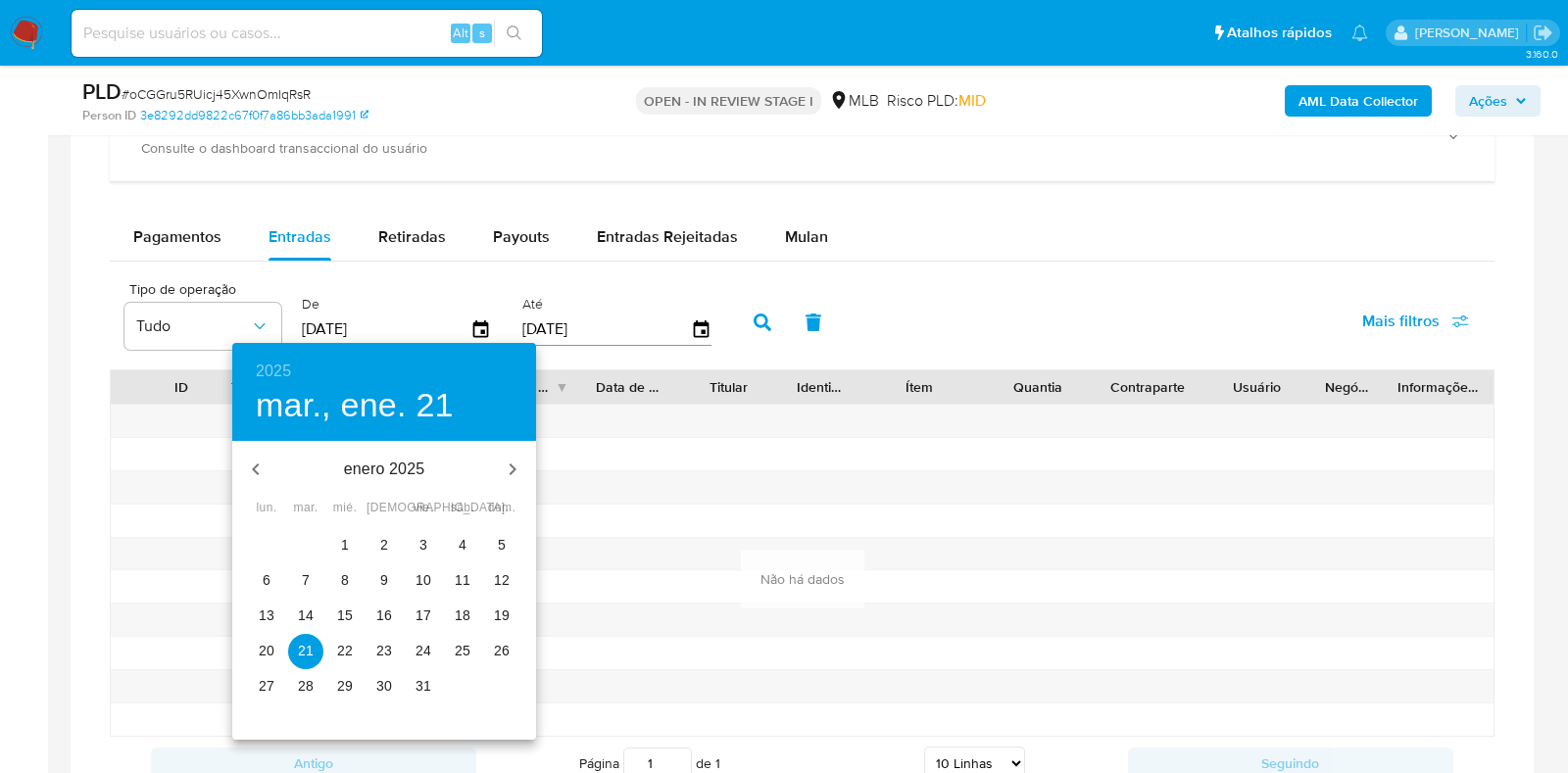
click at [343, 534] on button "1" at bounding box center [345, 546] width 36 height 36
type input "01/01/2025"
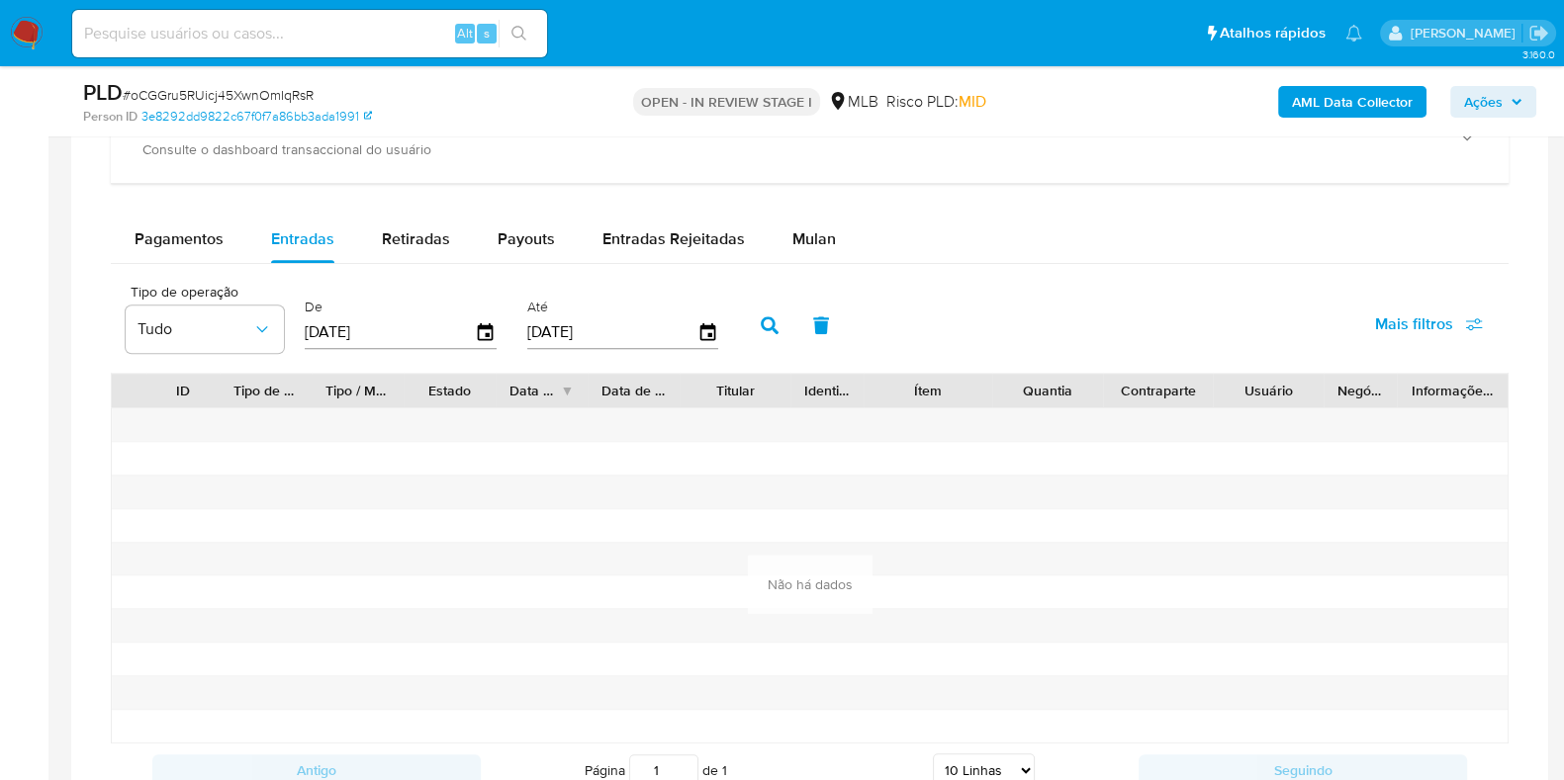
click at [761, 324] on icon "button" at bounding box center [770, 325] width 18 height 18
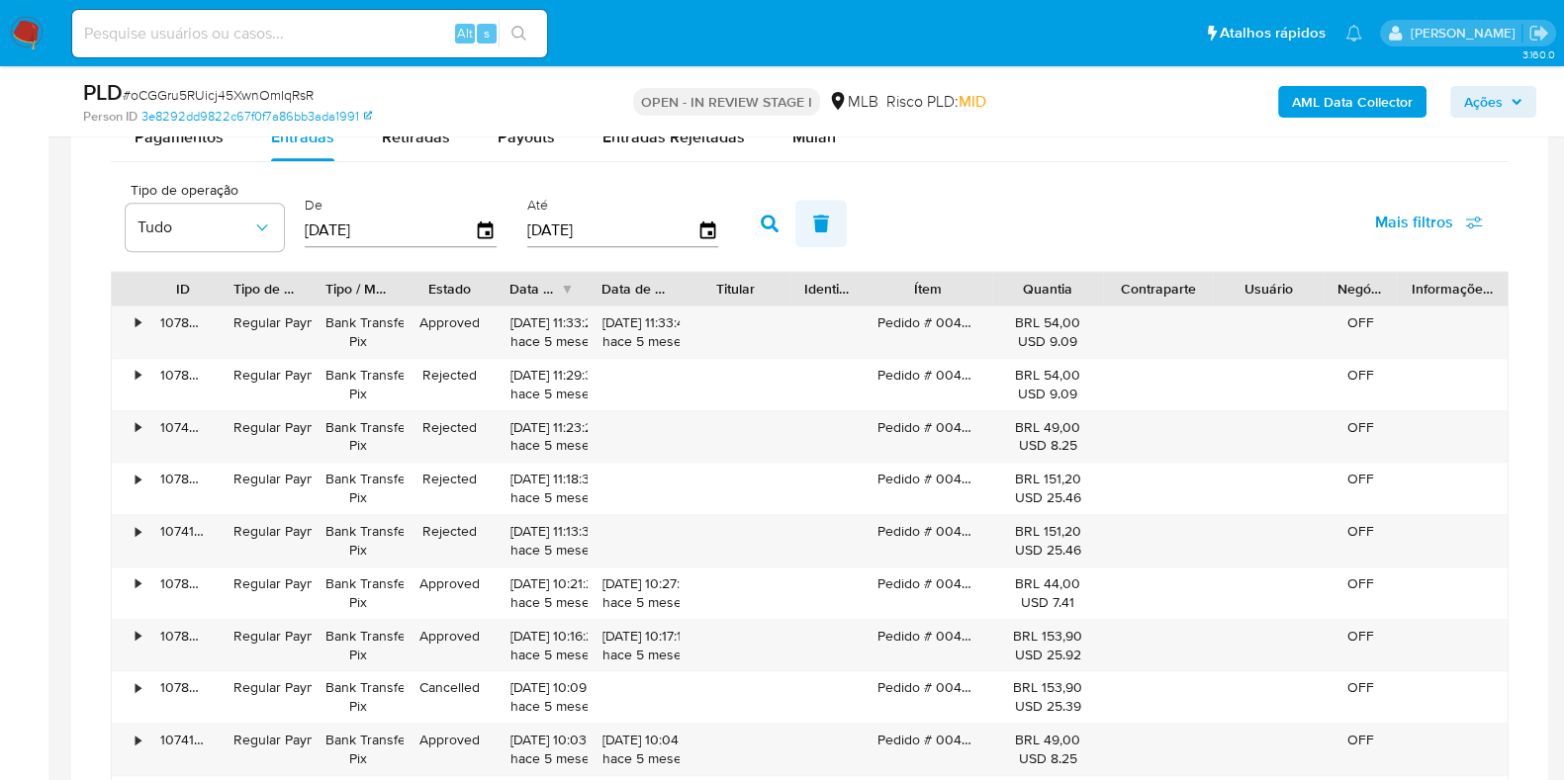
scroll to position [1666, 0]
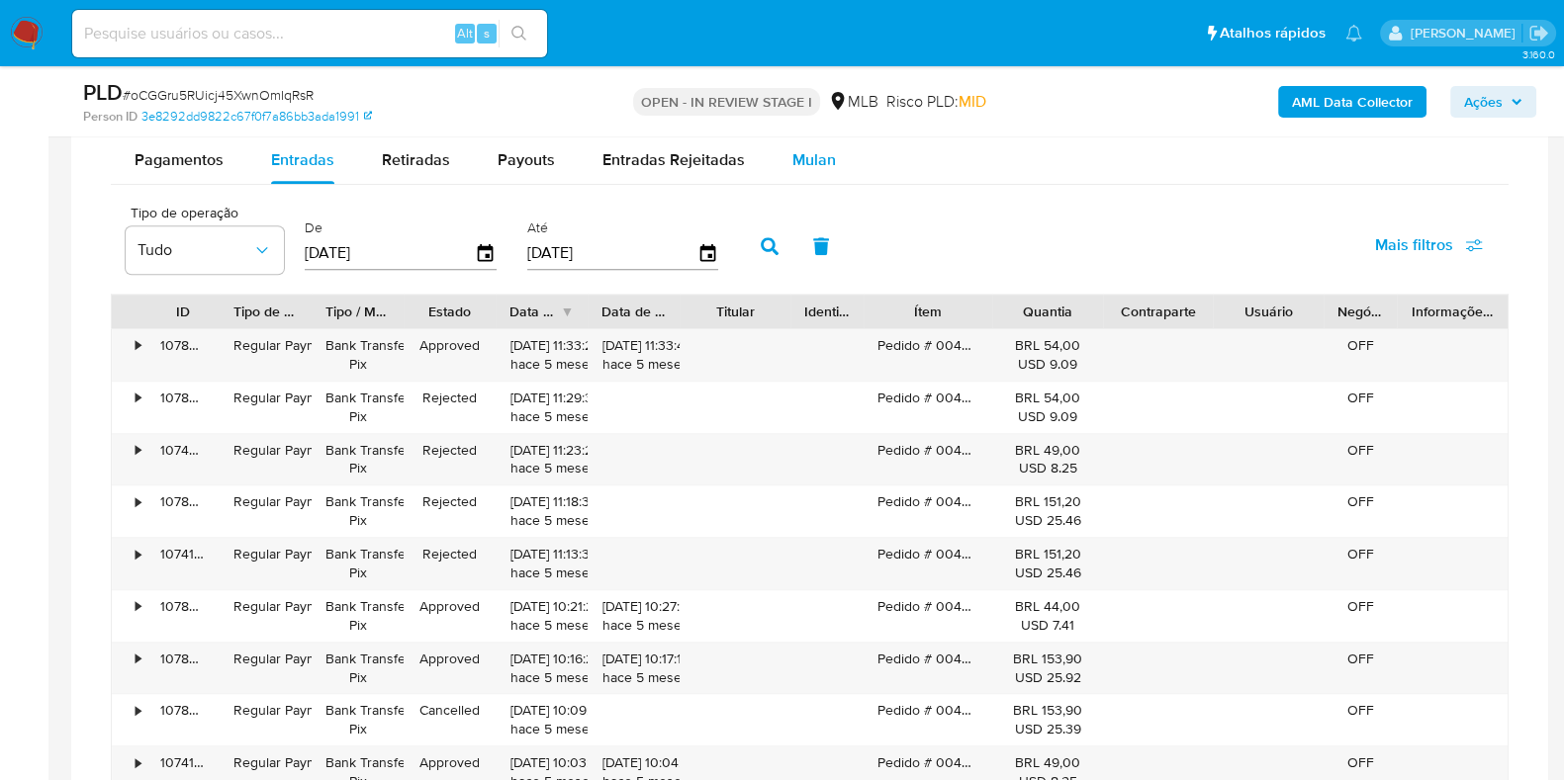
click at [803, 165] on span "Mulan" at bounding box center [814, 159] width 44 height 23
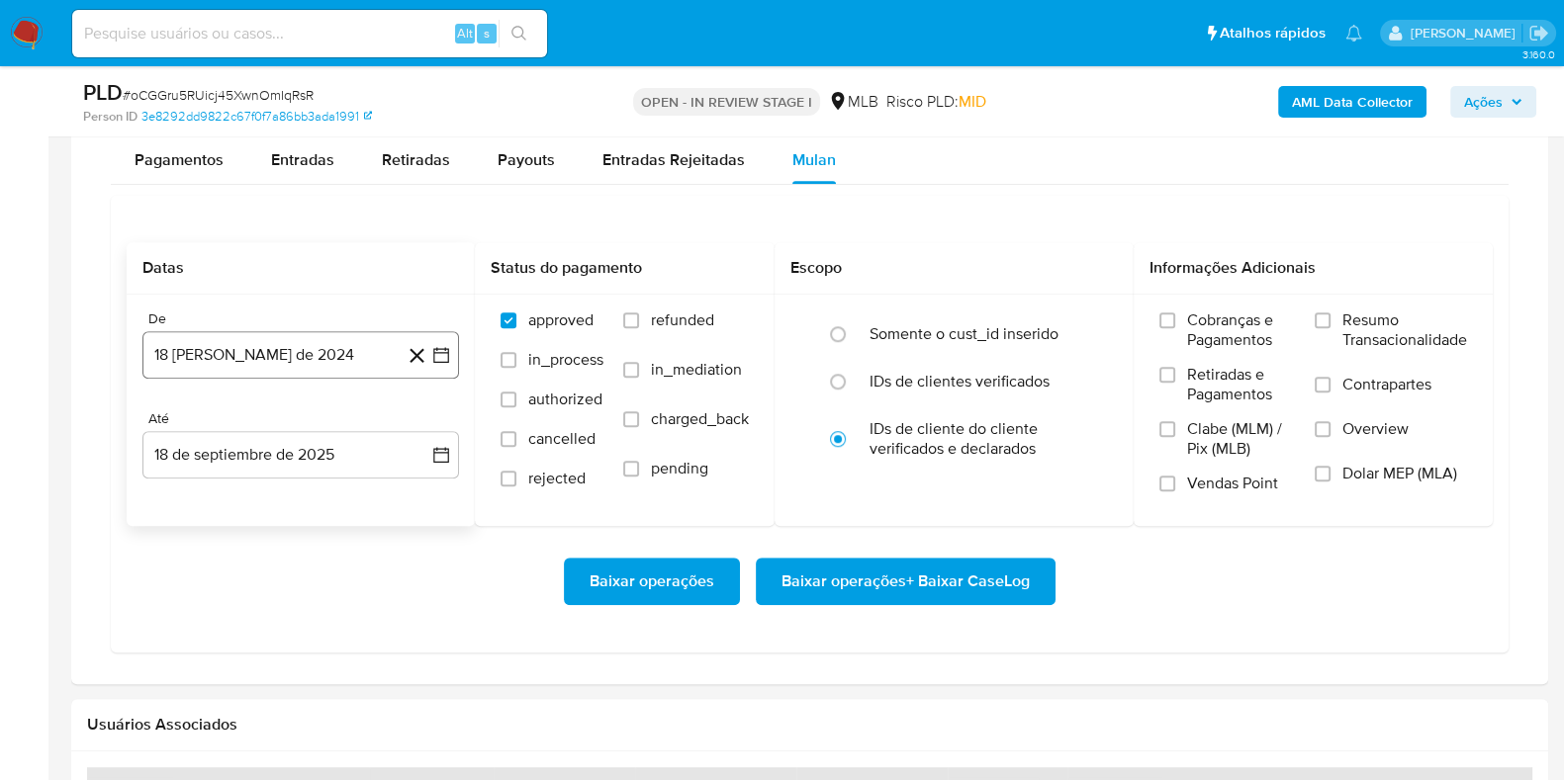
click at [307, 351] on button "18 de agosto de 2024" at bounding box center [300, 354] width 316 height 47
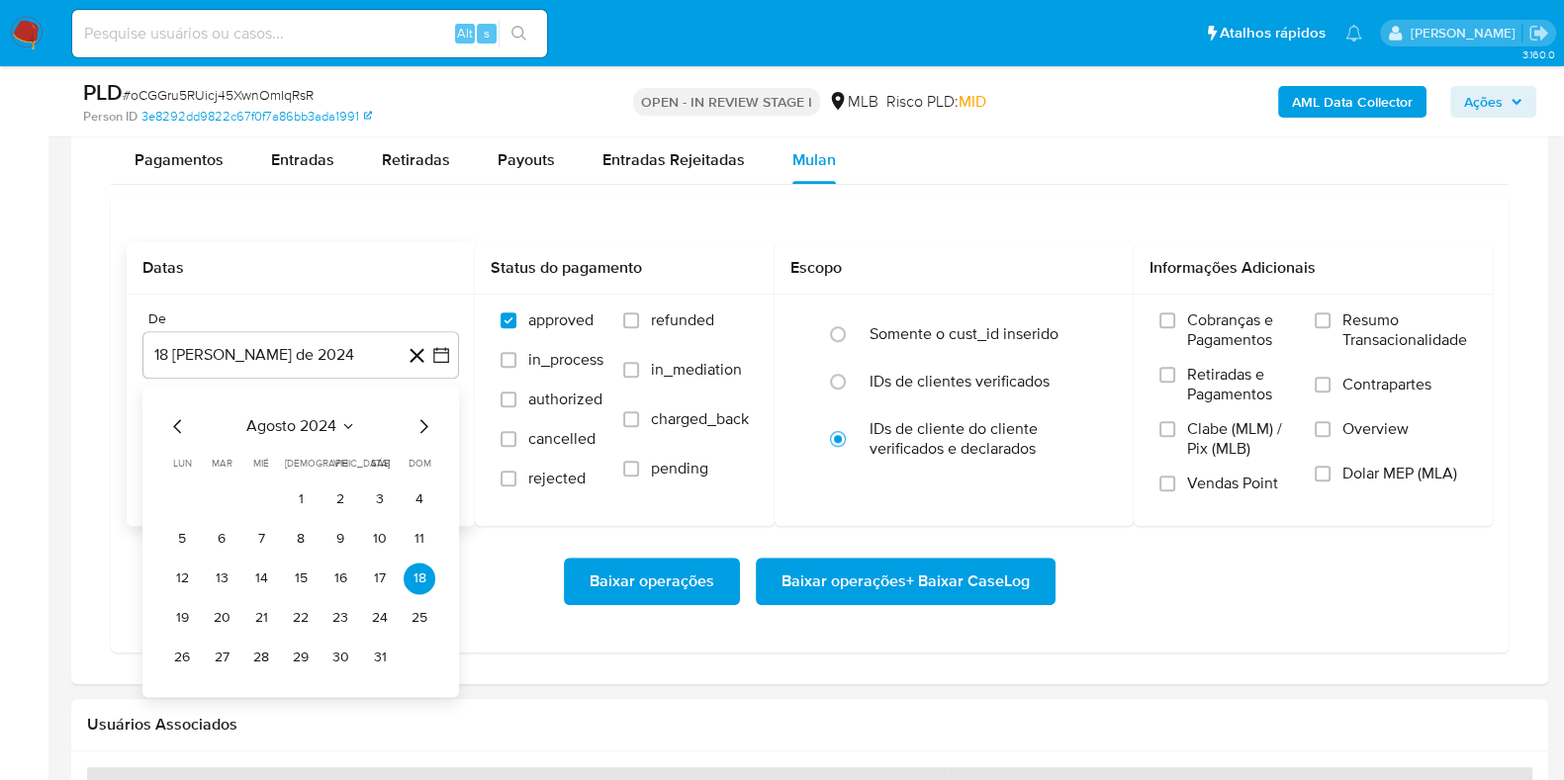
click at [288, 419] on span "agosto 2024" at bounding box center [291, 426] width 90 height 20
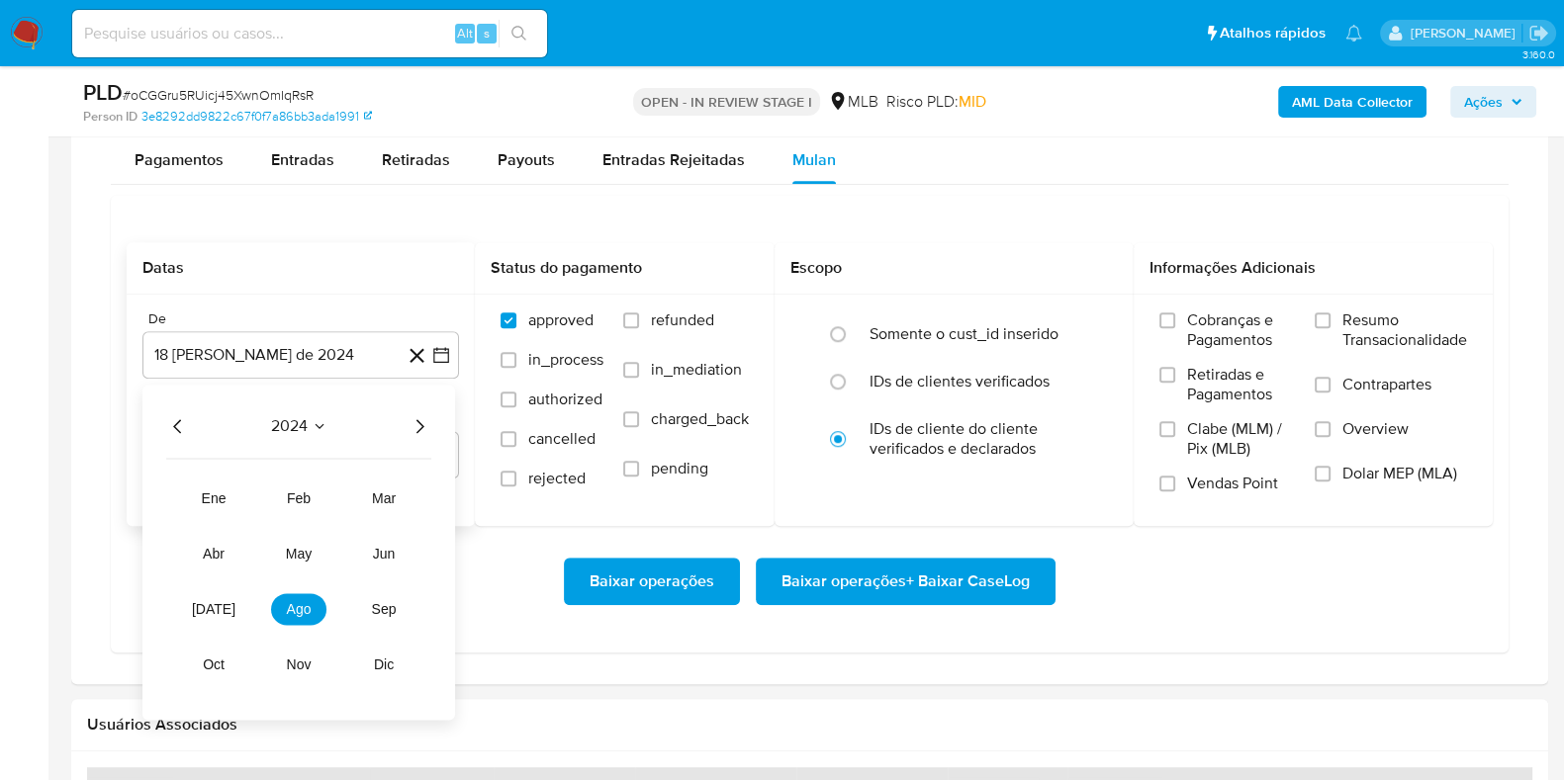
click at [414, 423] on icon "Año siguiente" at bounding box center [419, 426] width 24 height 24
click at [212, 496] on span "ene" at bounding box center [214, 499] width 25 height 16
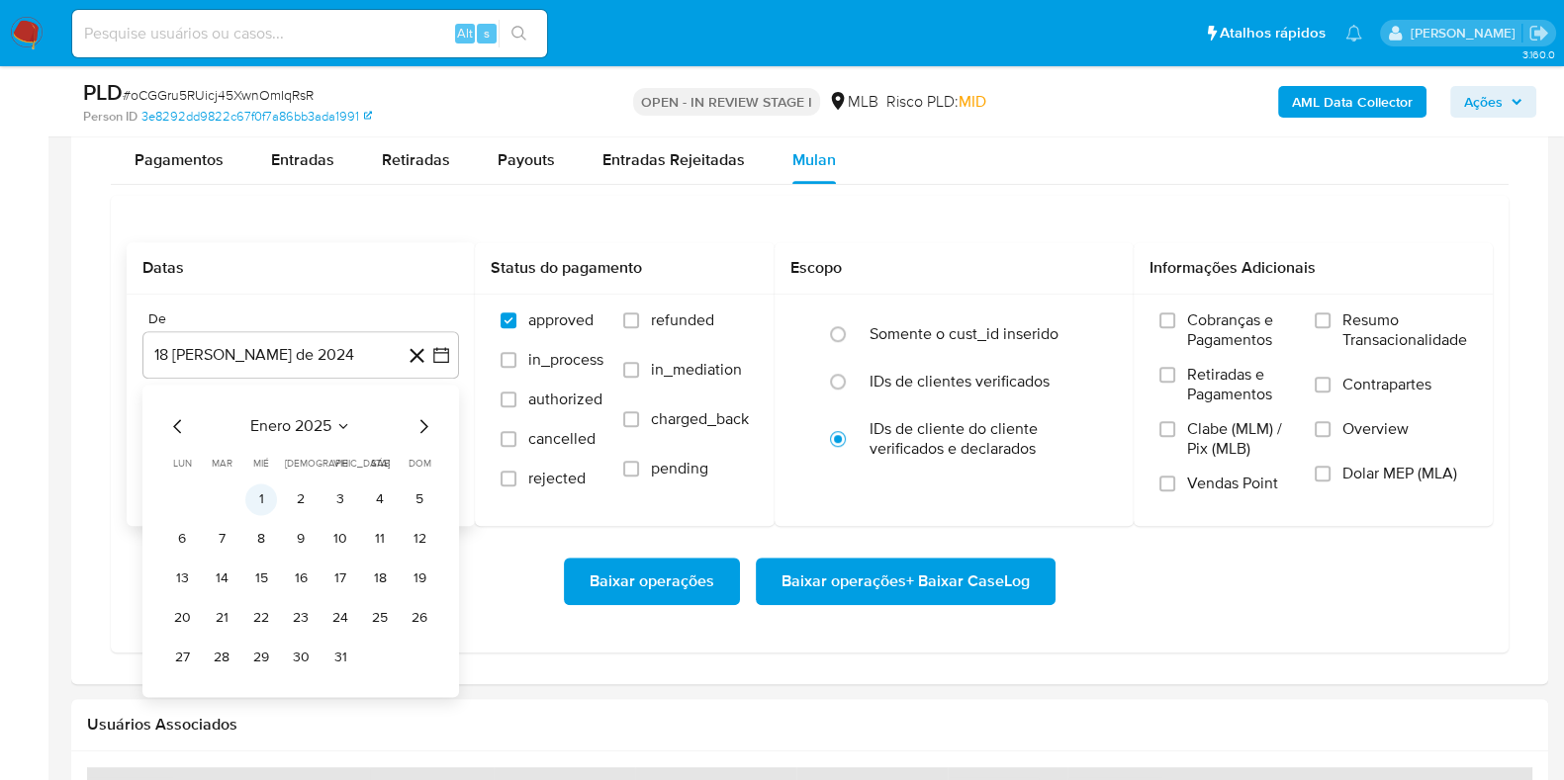
click at [247, 492] on button "1" at bounding box center [261, 500] width 32 height 32
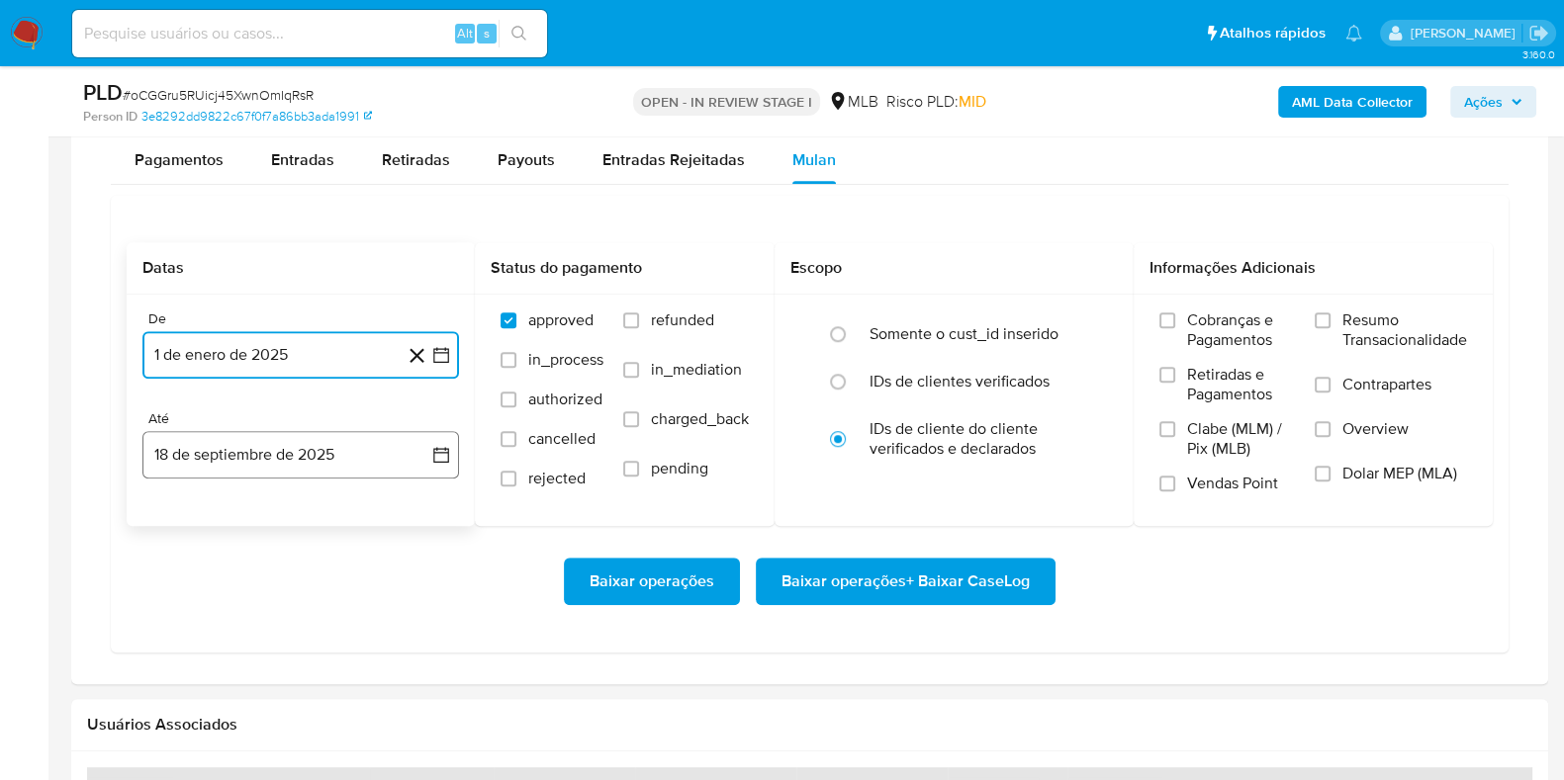
click at [239, 451] on button "18 de septiembre de 2025" at bounding box center [300, 454] width 316 height 47
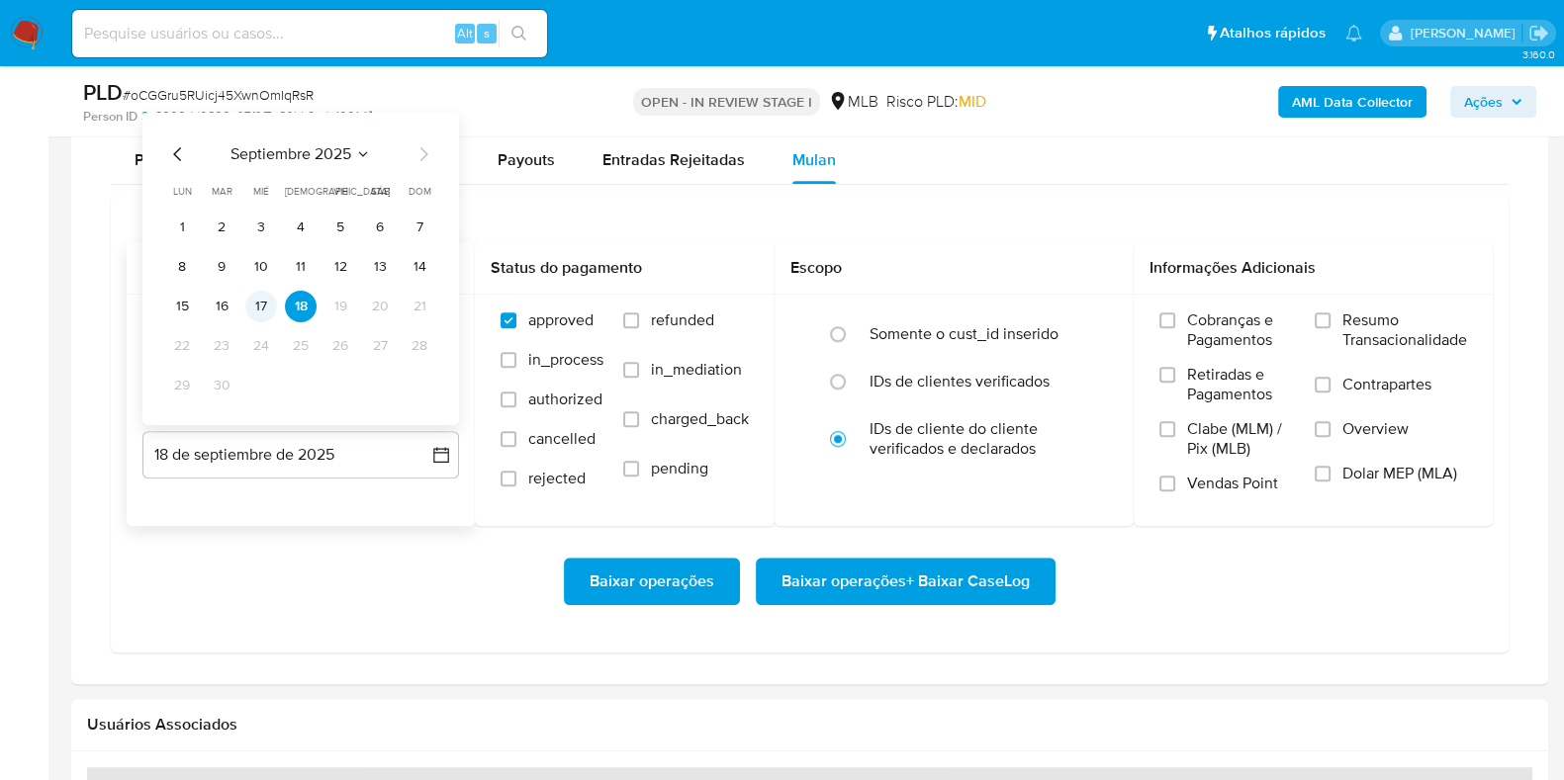
click at [269, 313] on button "17" at bounding box center [261, 307] width 32 height 32
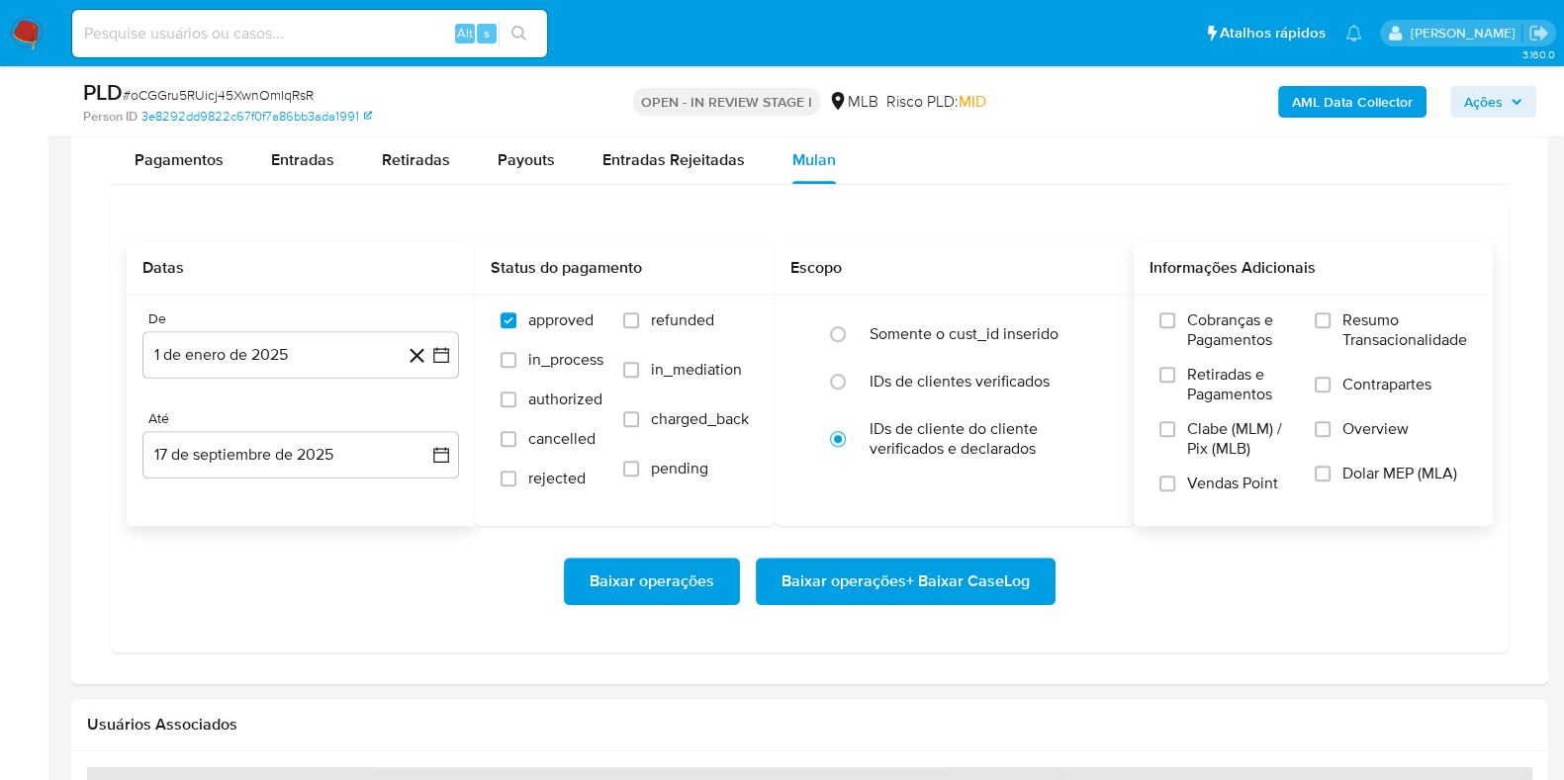
click at [1379, 321] on span "Resumo Transacionalidade" at bounding box center [1404, 331] width 125 height 40
click at [1330, 321] on input "Resumo Transacionalidade" at bounding box center [1322, 321] width 16 height 16
click at [963, 571] on span "Baixar operações + Baixar CaseLog" at bounding box center [905, 582] width 248 height 44
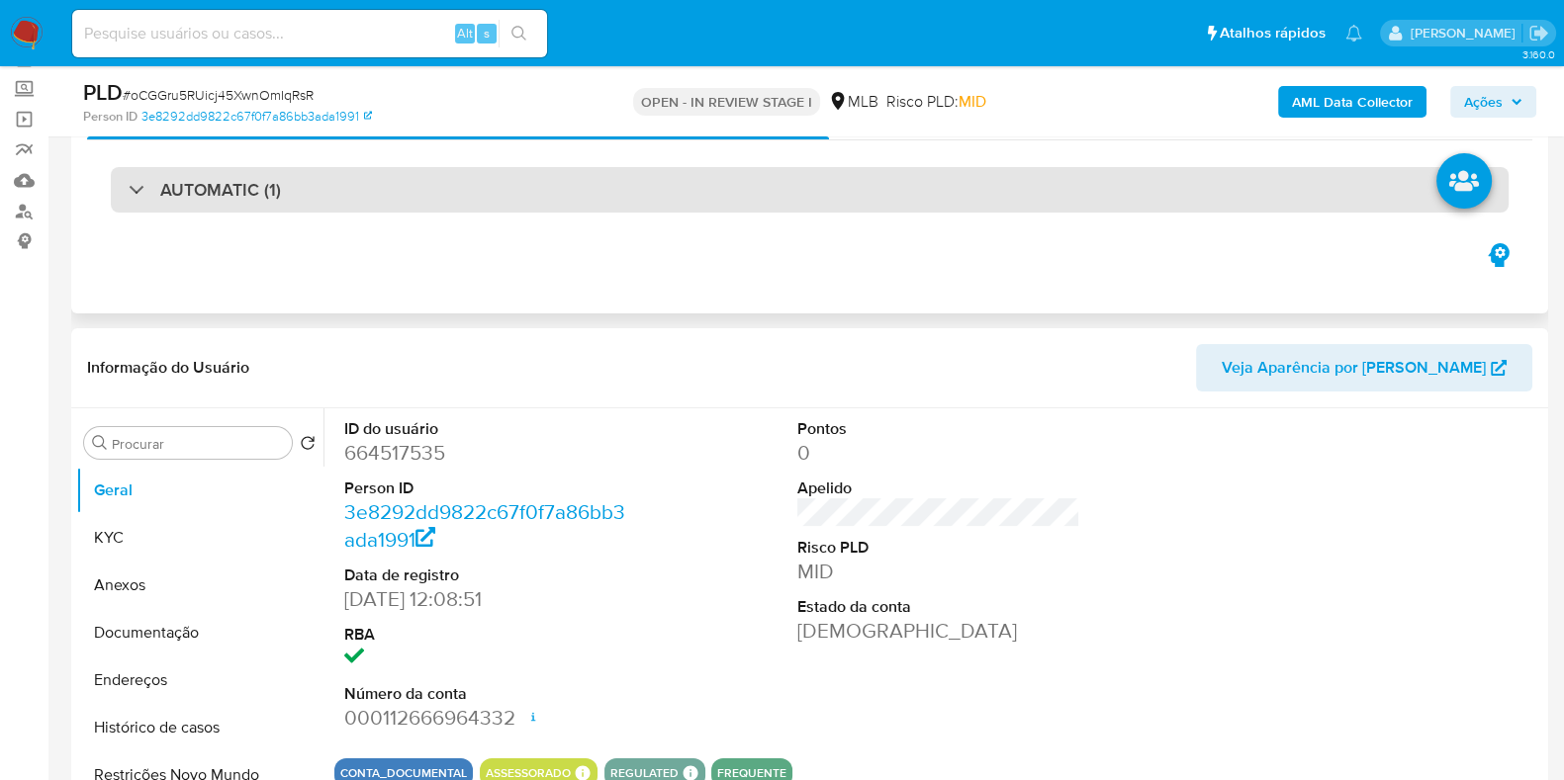
scroll to position [0, 0]
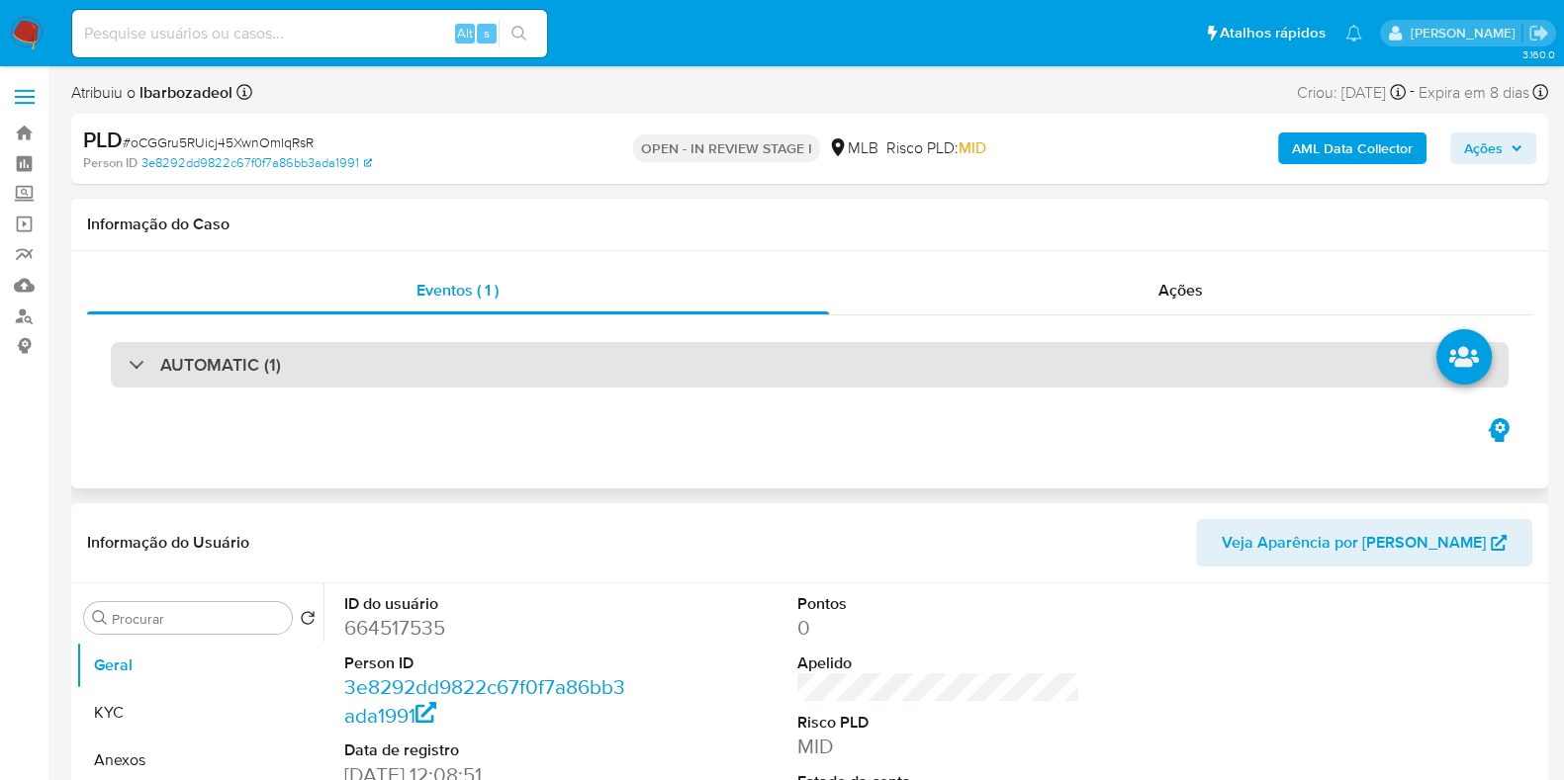
click at [857, 354] on div "AUTOMATIC (1)" at bounding box center [810, 364] width 1398 height 45
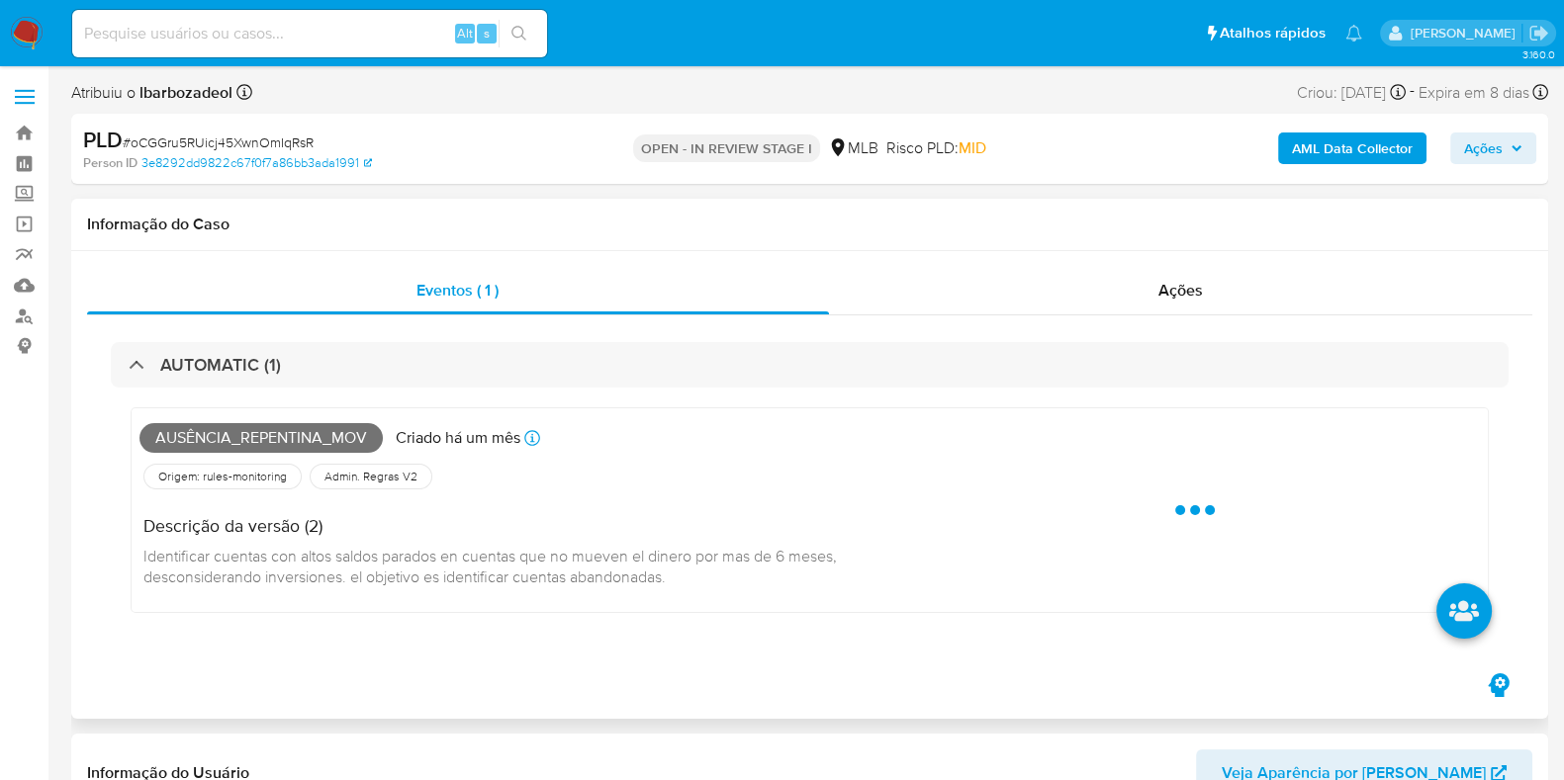
click at [221, 447] on span "Ausência_repentina_mov" at bounding box center [260, 438] width 243 height 30
click at [222, 447] on span "Ausência_repentina_mov" at bounding box center [260, 438] width 243 height 30
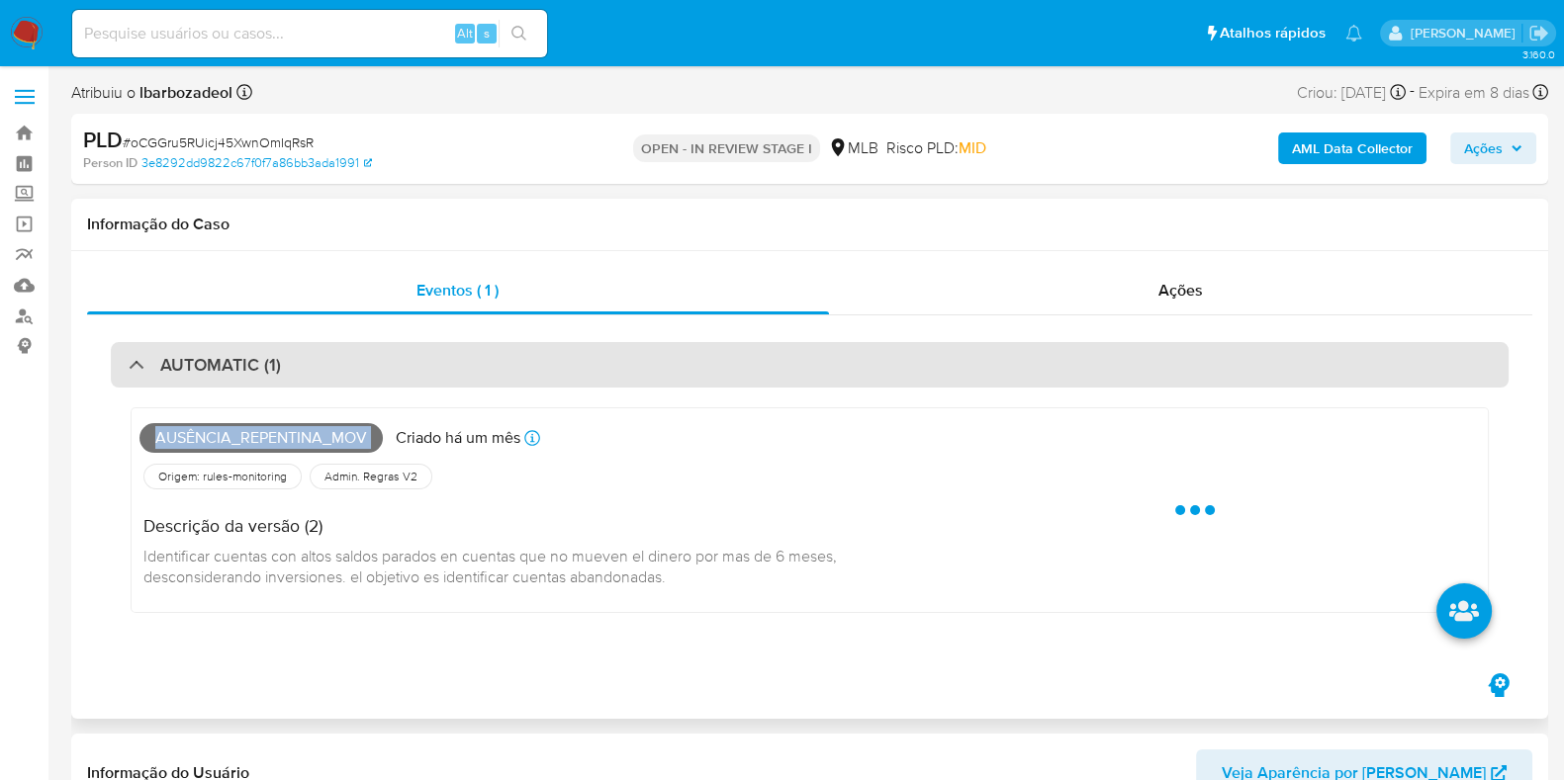
copy span "Ausência_repentina_mov"
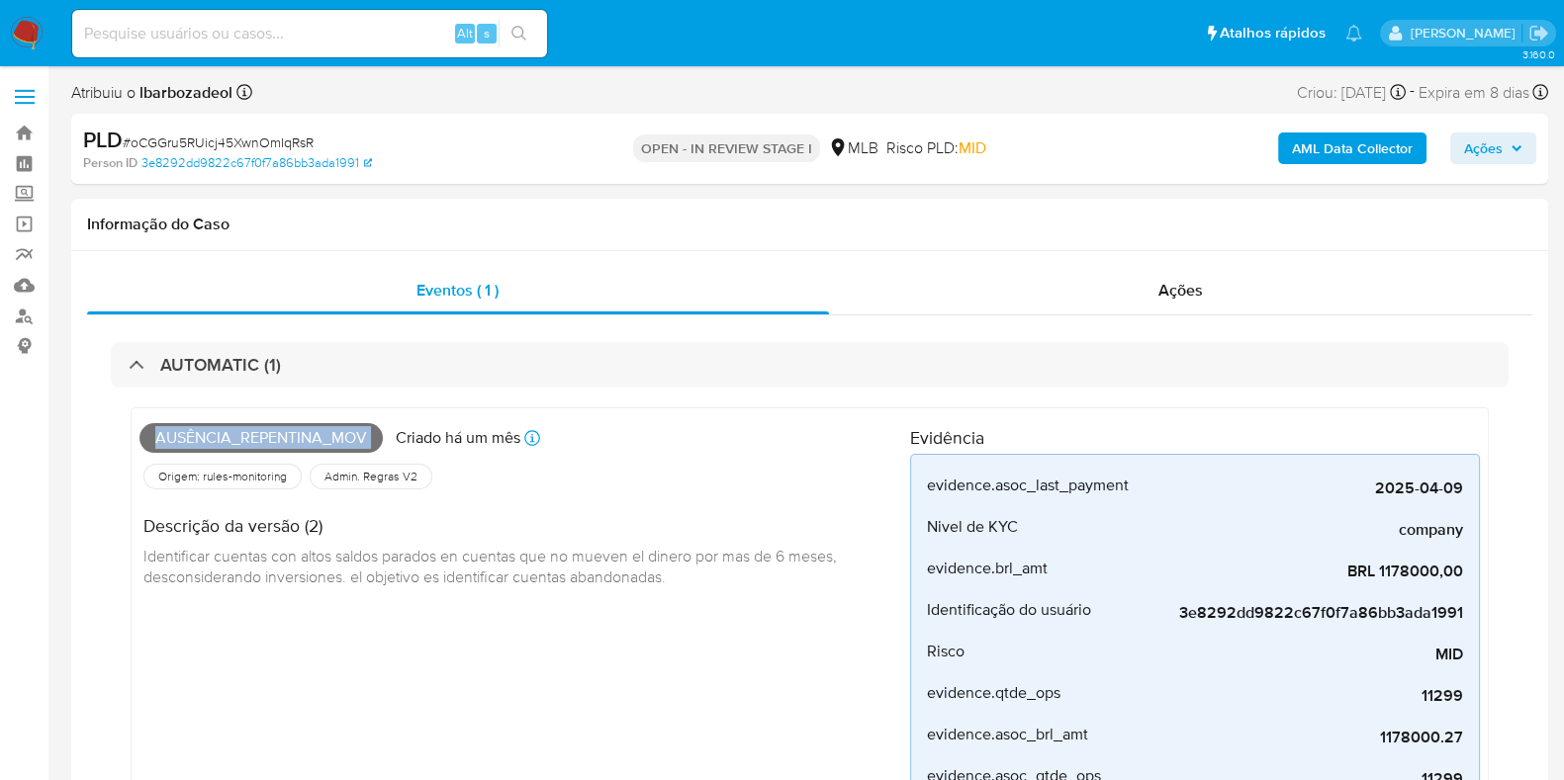
drag, startPoint x: 1480, startPoint y: 148, endPoint x: 1464, endPoint y: 155, distance: 17.3
click at [1480, 148] on span "Ações" at bounding box center [1483, 149] width 39 height 32
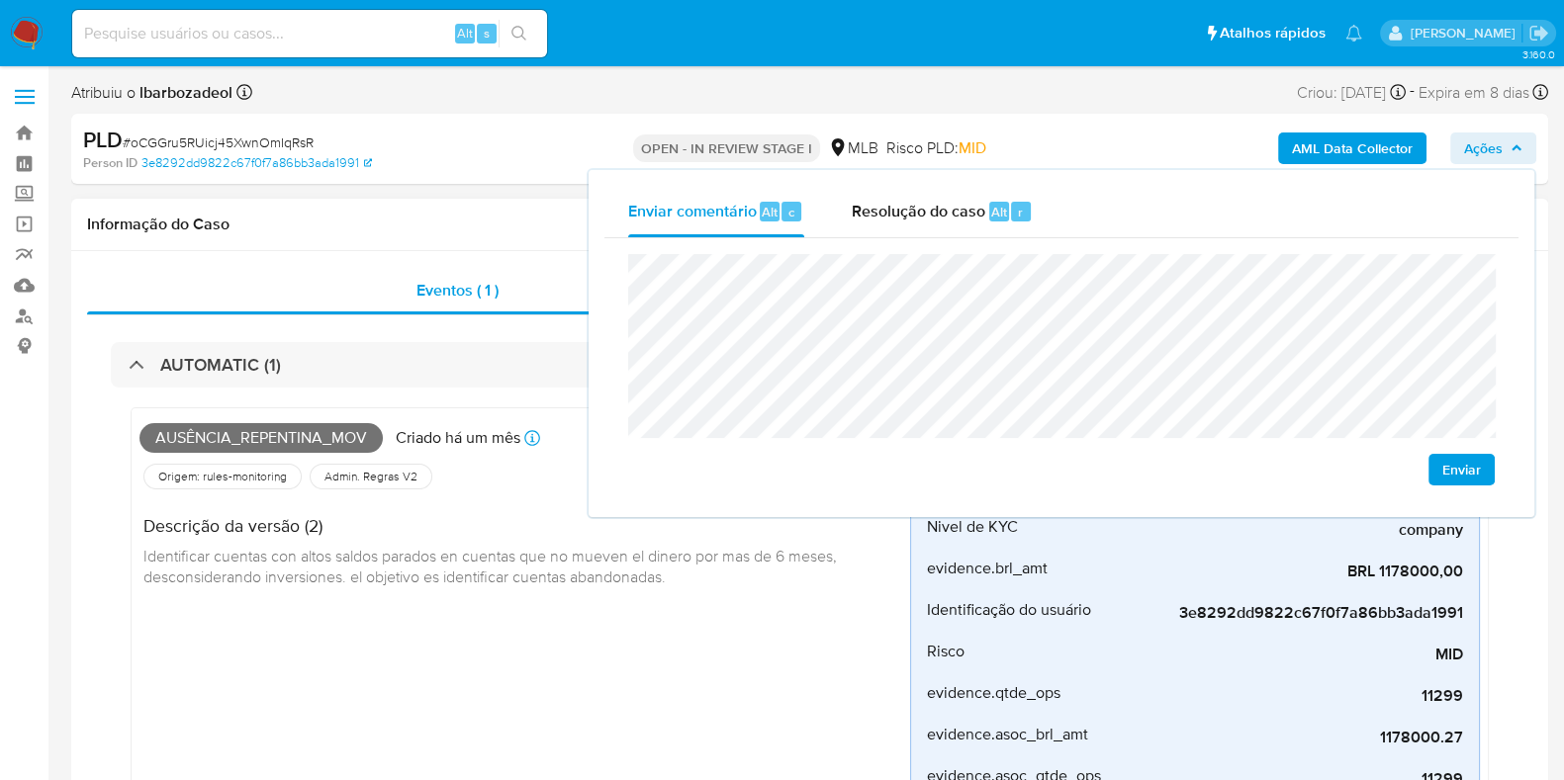
click at [447, 210] on div "Informação do Caso" at bounding box center [809, 225] width 1477 height 52
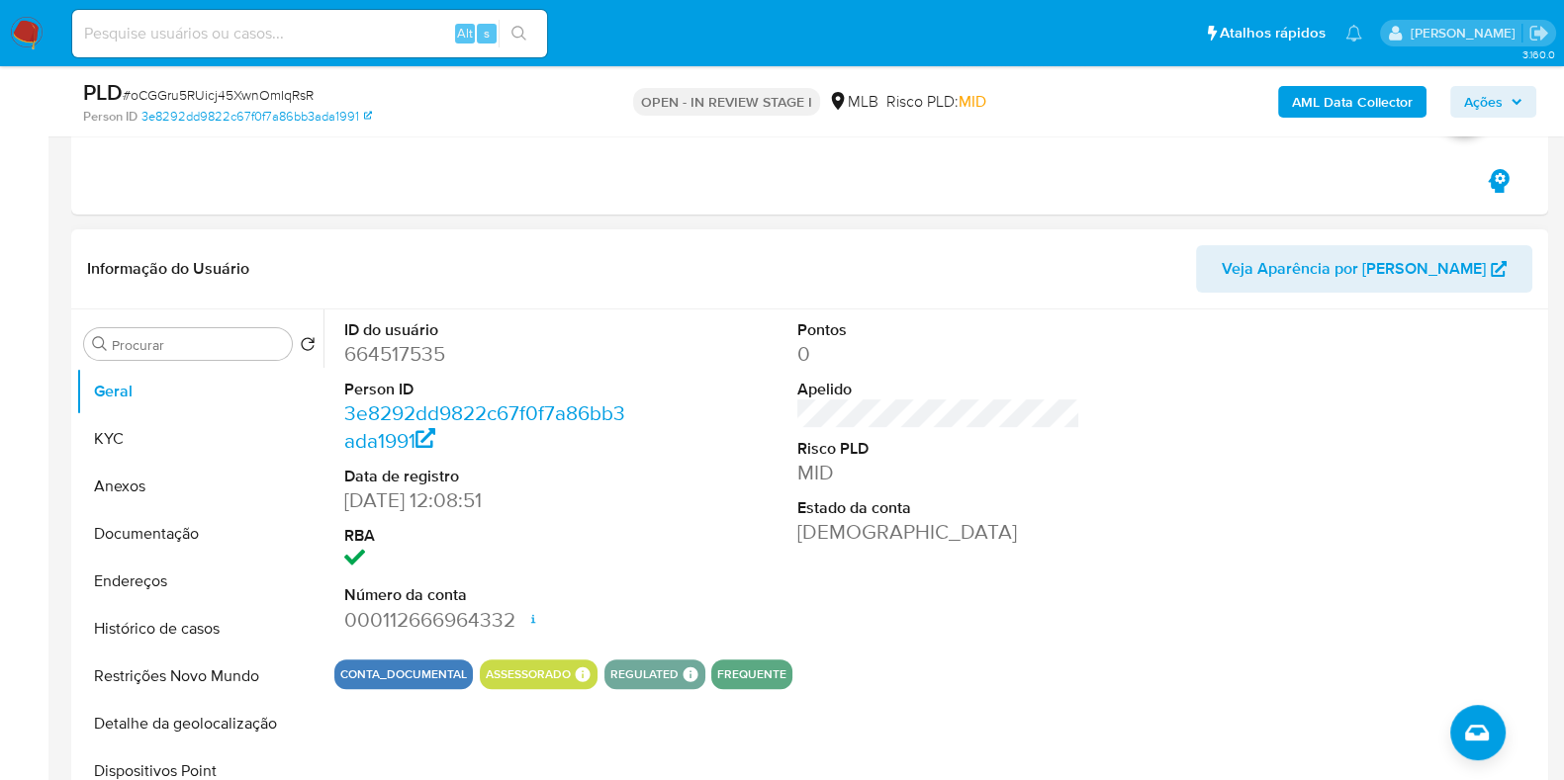
scroll to position [864, 0]
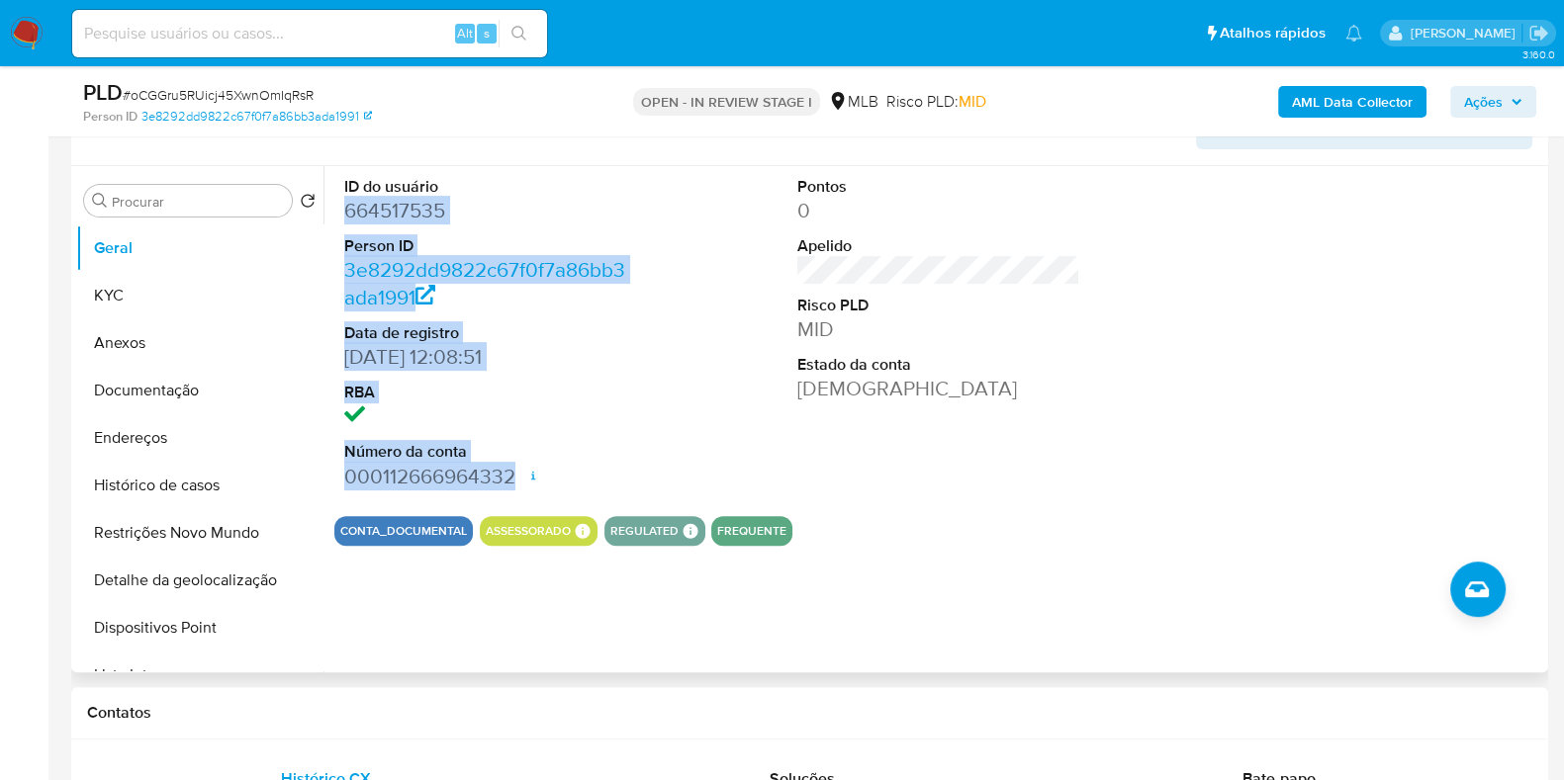
drag, startPoint x: 341, startPoint y: 210, endPoint x: 521, endPoint y: 467, distance: 313.9
click at [521, 467] on div "ID do usuário 664517535 Person ID 3e8292dd9822c67f0f7a86bb3ada1991 Data de regi…" at bounding box center [485, 333] width 303 height 334
copy dl "664517535 Person ID 3e8292dd9822c67f0f7a86bb3ada1991 Data de registro 30/12/202…"
click at [1469, 102] on span "Ações" at bounding box center [1483, 102] width 39 height 32
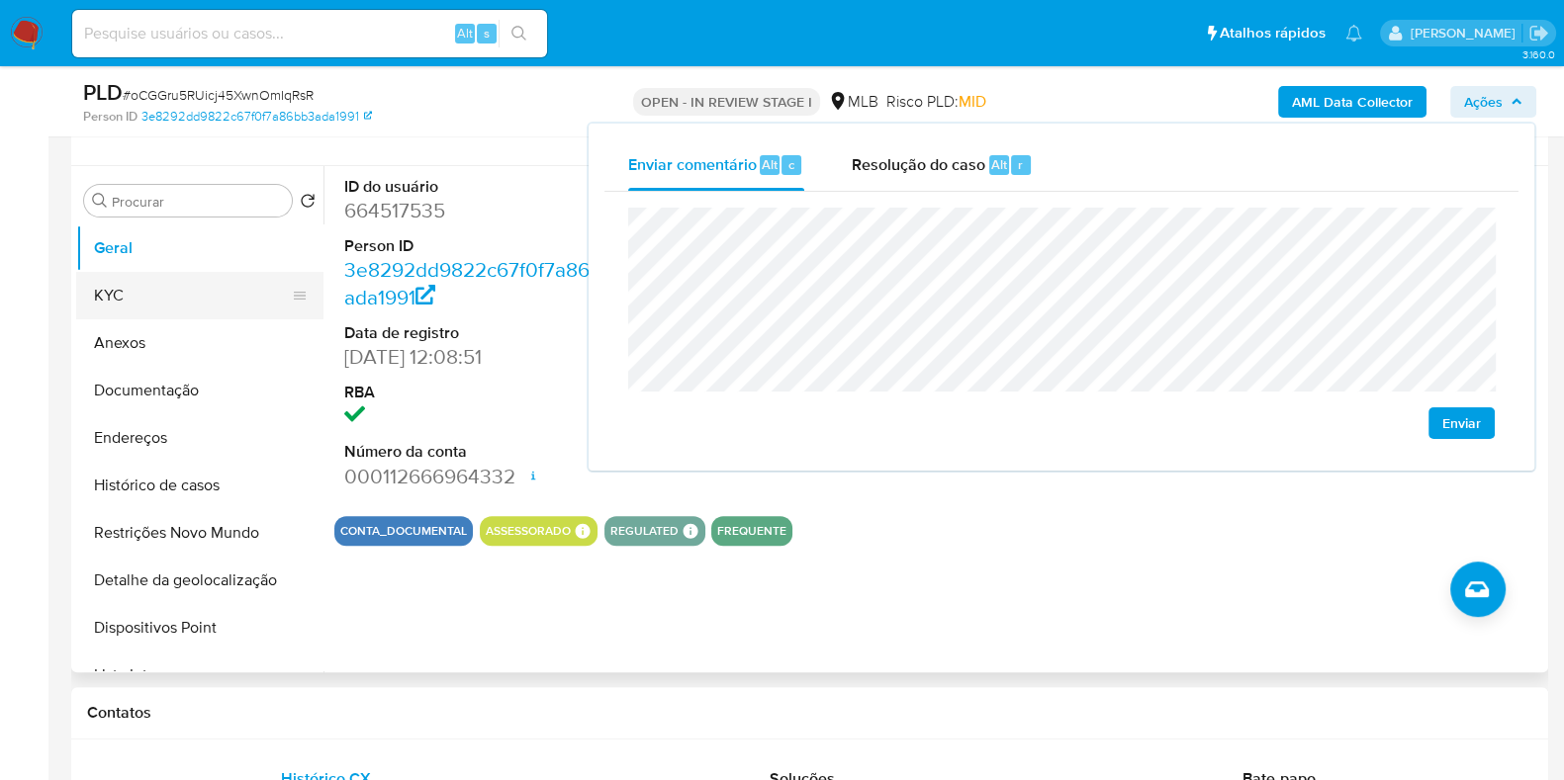
click at [277, 299] on button "KYC" at bounding box center [191, 295] width 231 height 47
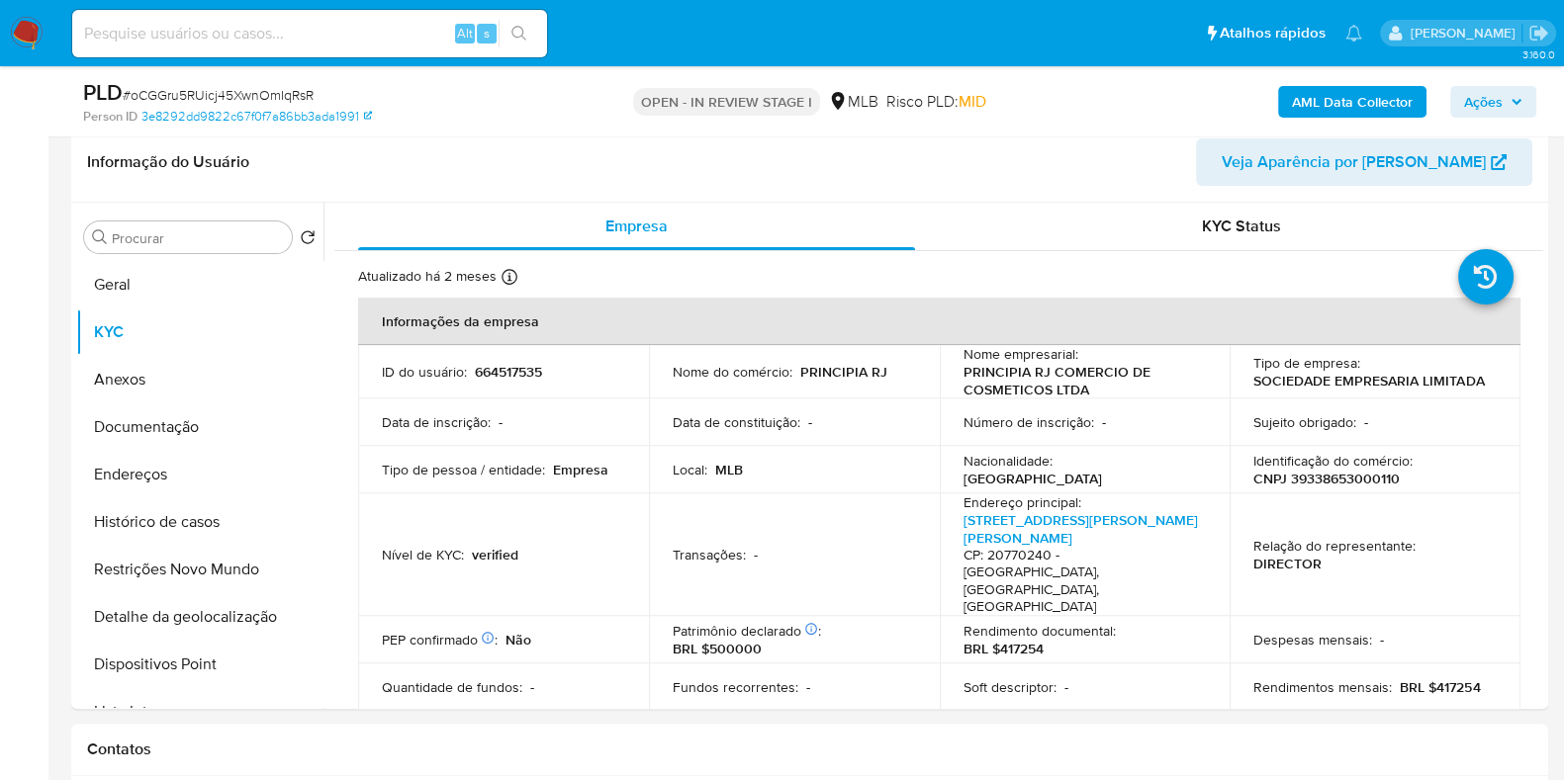
scroll to position [830, 0]
click at [1346, 474] on p "CNPJ 39338653000110" at bounding box center [1326, 477] width 146 height 18
copy p "39338653000110"
click at [1514, 107] on icon "button" at bounding box center [1516, 102] width 12 height 12
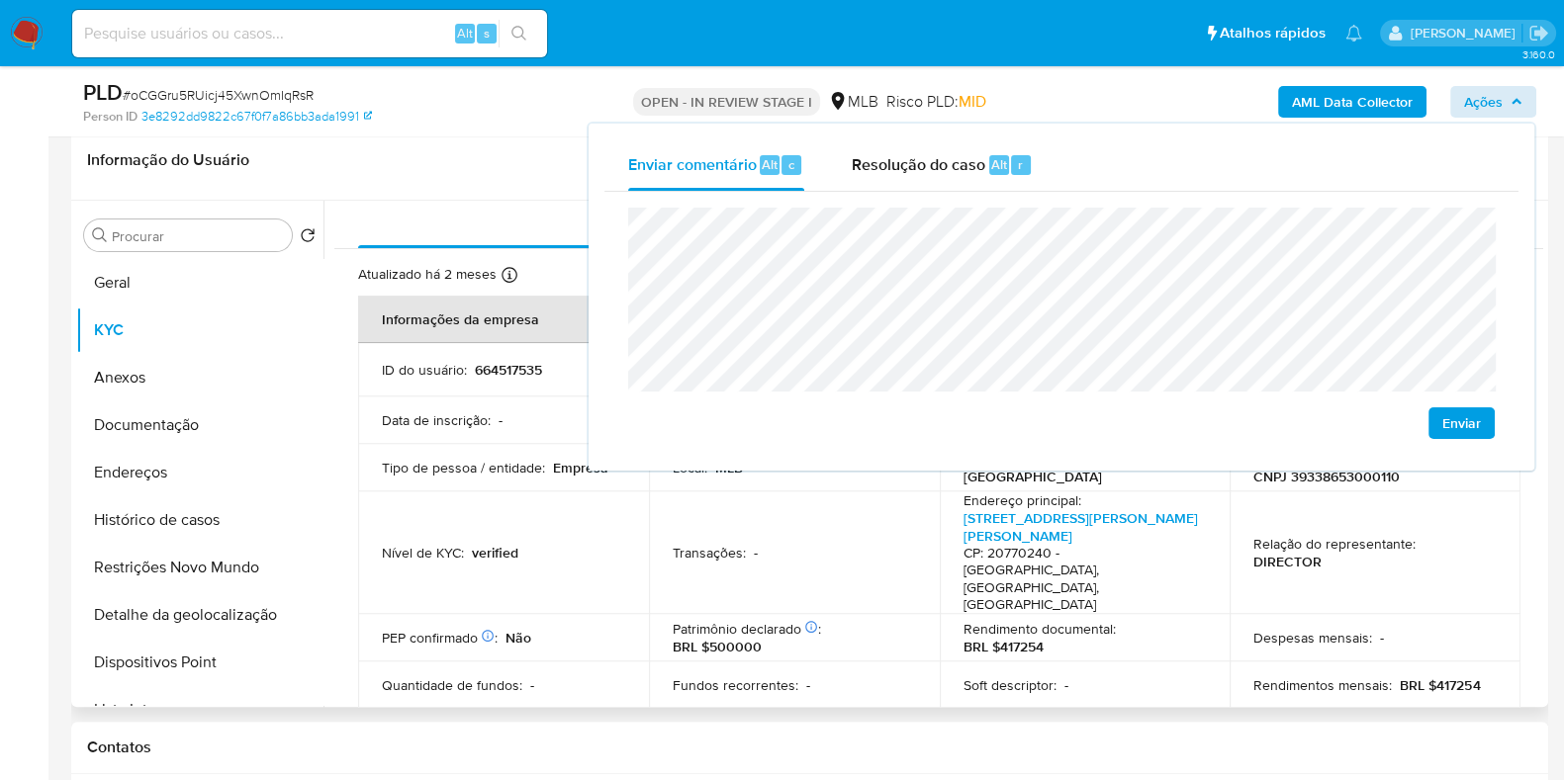
click at [420, 427] on td "Data de inscrição : -" at bounding box center [503, 420] width 291 height 47
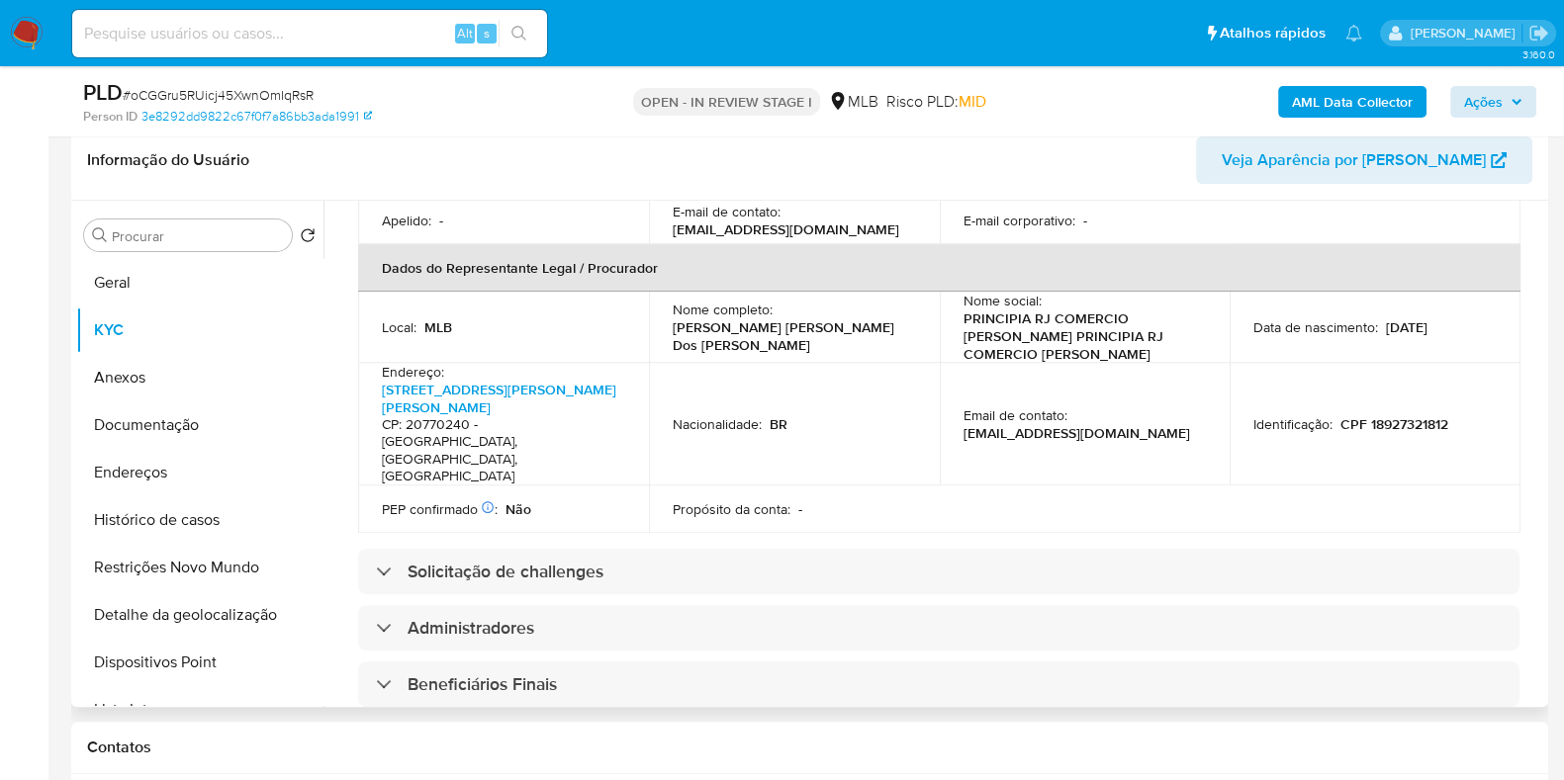
scroll to position [630, 0]
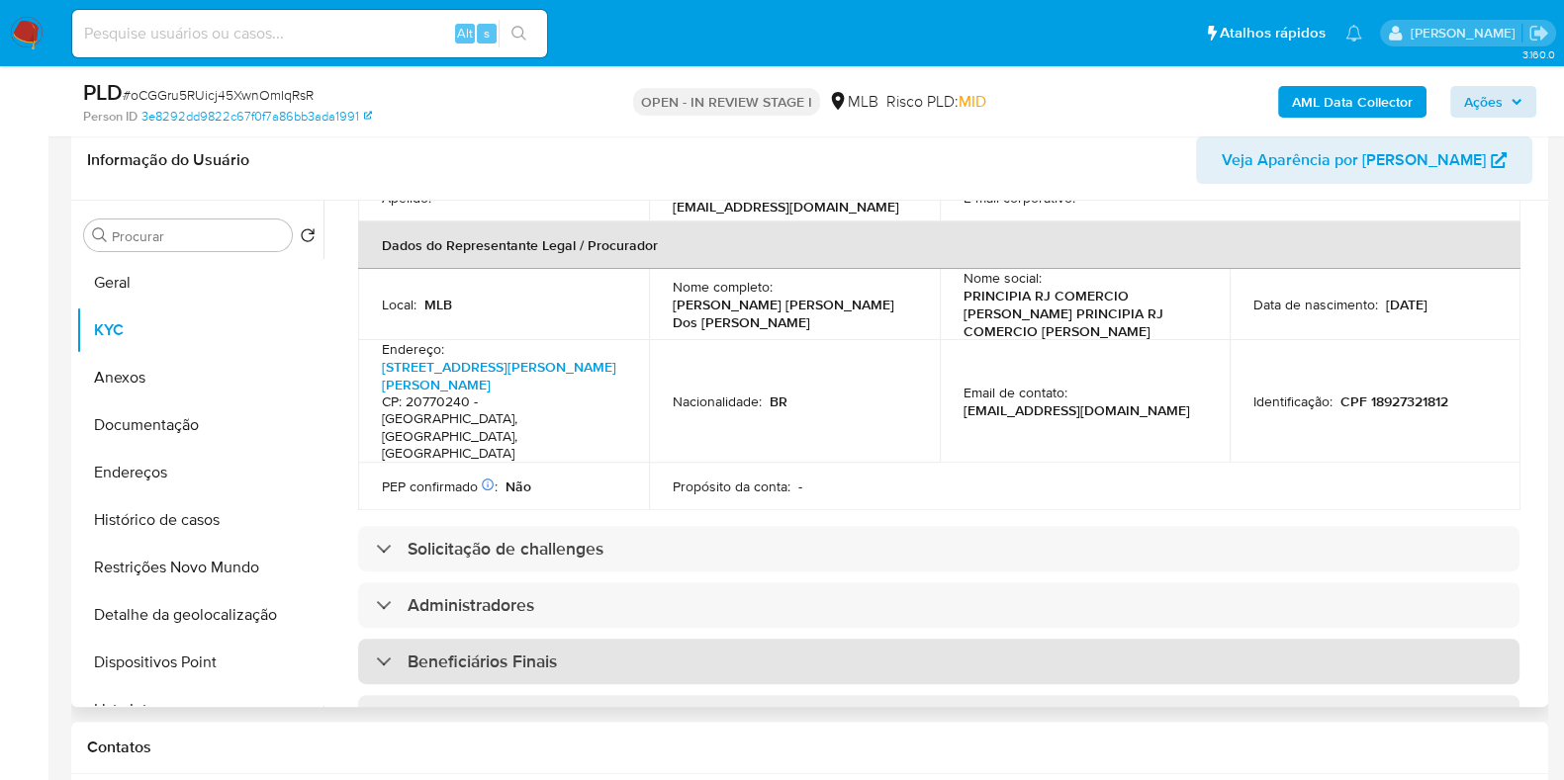
click at [571, 639] on div "Beneficiários Finais" at bounding box center [938, 661] width 1161 height 45
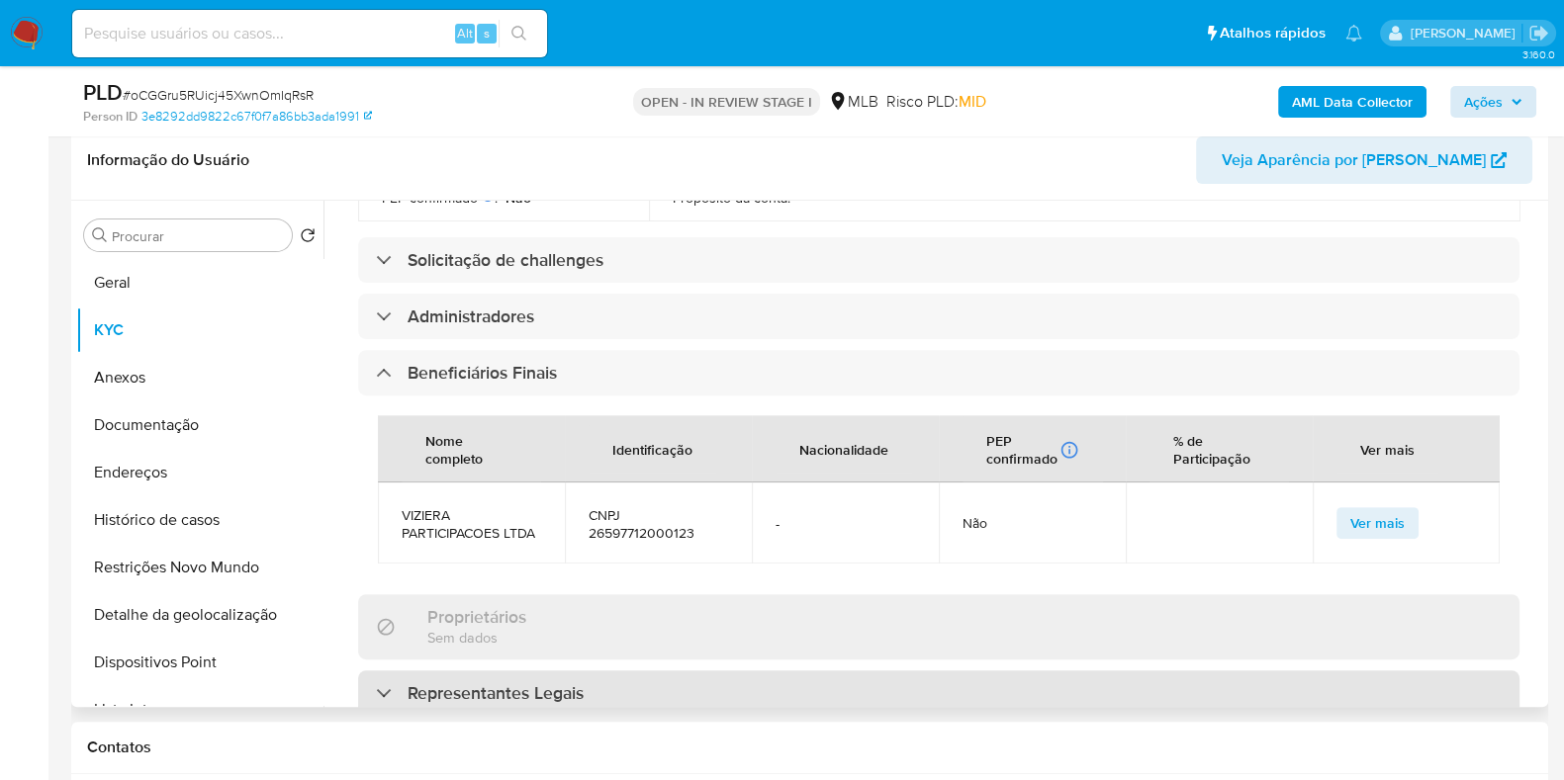
click at [560, 682] on h3 "Representantes Legais" at bounding box center [495, 693] width 176 height 22
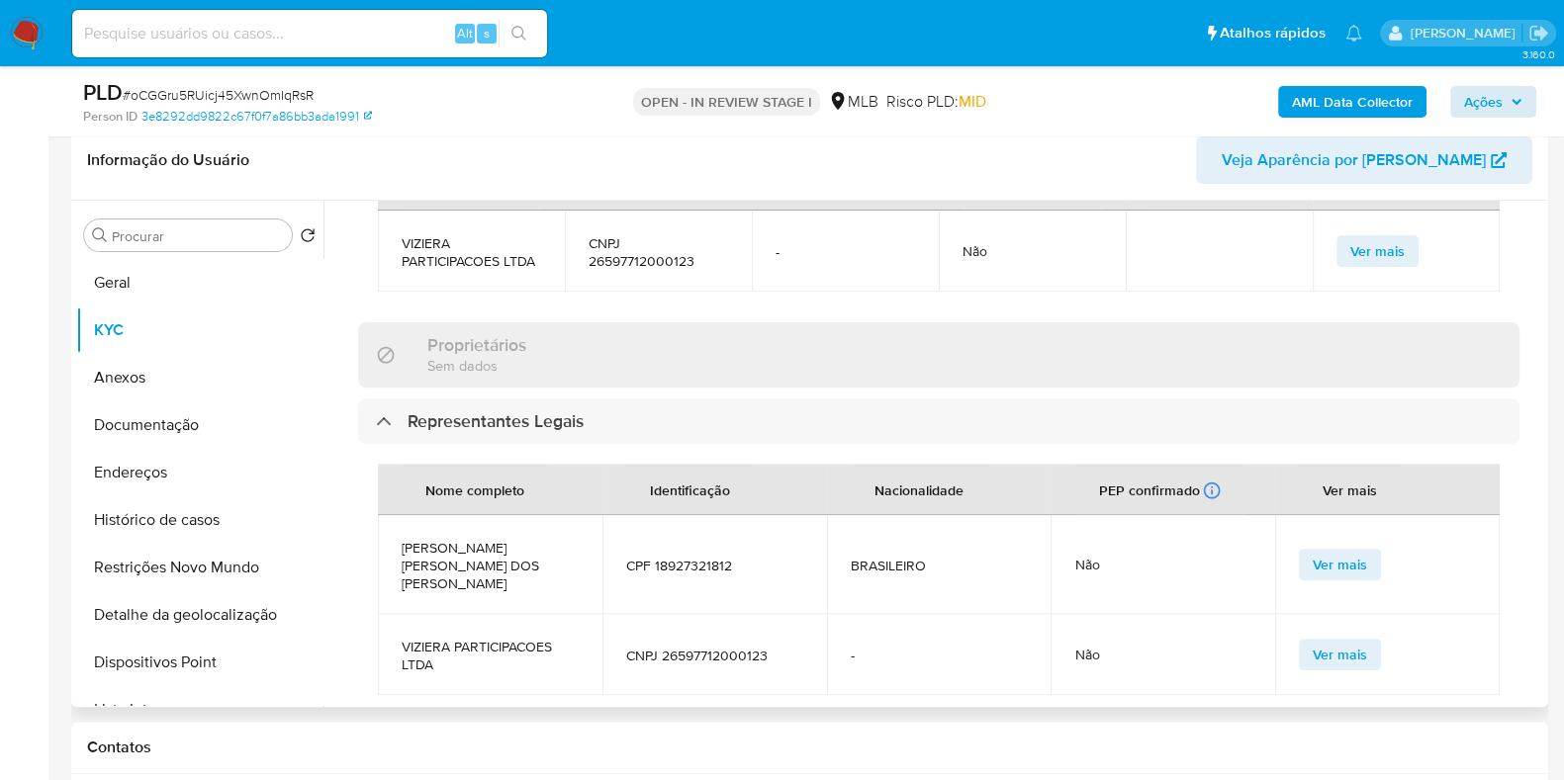
scroll to position [1189, 0]
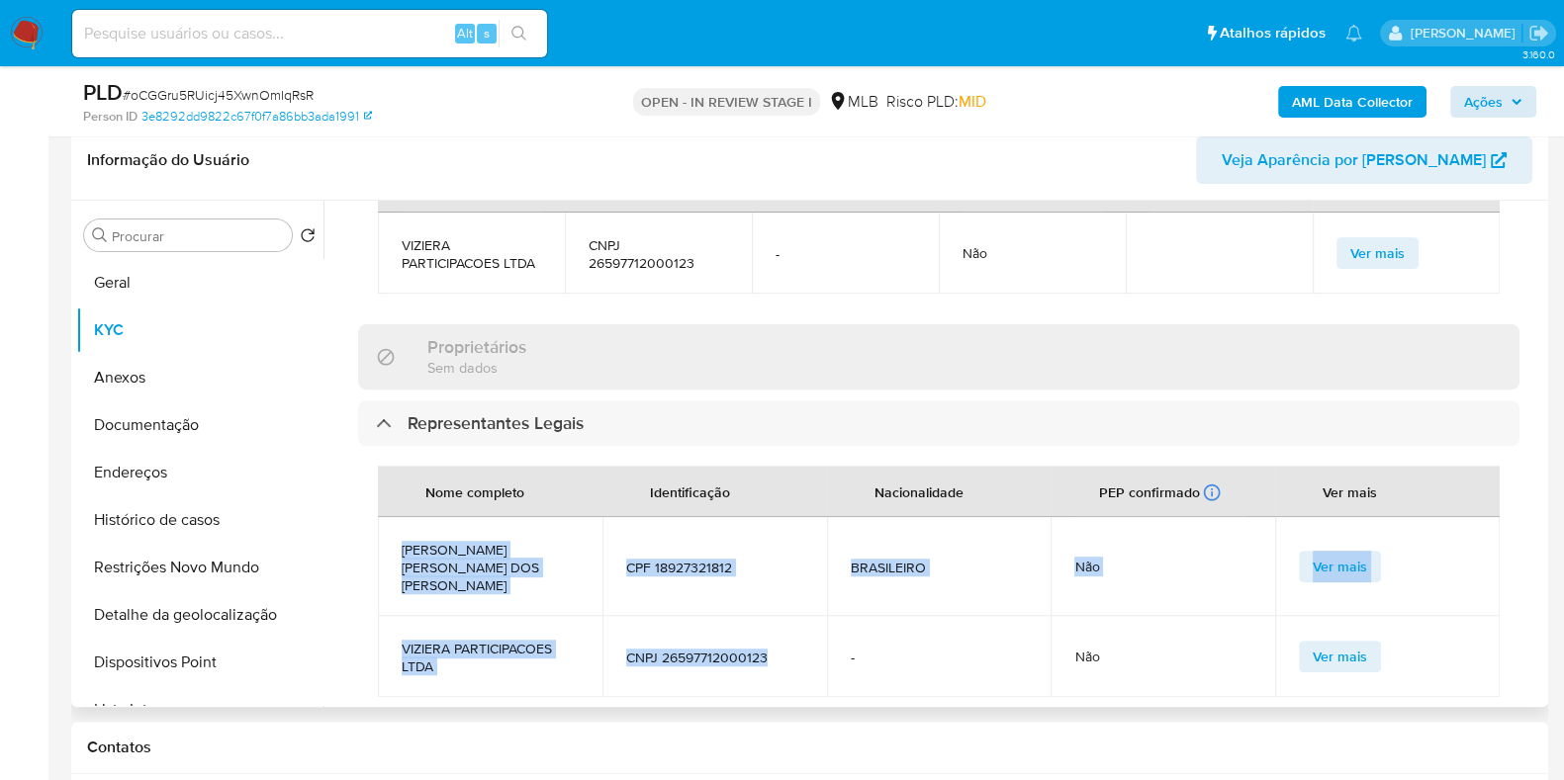
drag, startPoint x: 781, startPoint y: 553, endPoint x: 398, endPoint y: 463, distance: 394.2
click at [398, 517] on tbody "MARCIO ROBERTO MARQUES DOS SANTOS CPF 18927321812 BRASILEIRO Não Ver mais VIZIE…" at bounding box center [939, 607] width 1122 height 180
copy tbody "MARCIO ROBERTO MARQUES DOS SANTOS CPF 18927321812 BRASILEIRO Não Ver mais VIZIE…"
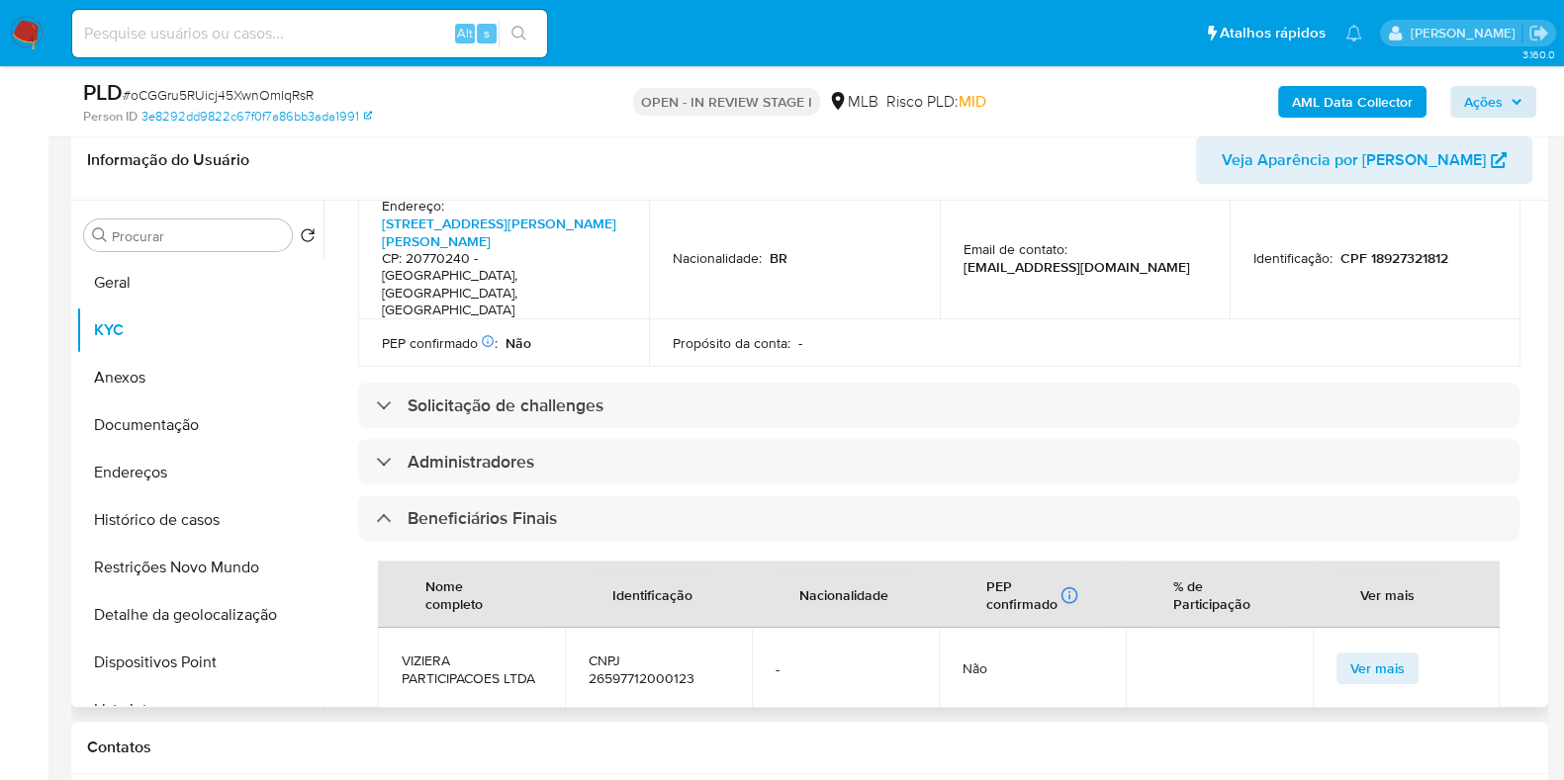
scroll to position [772, 0]
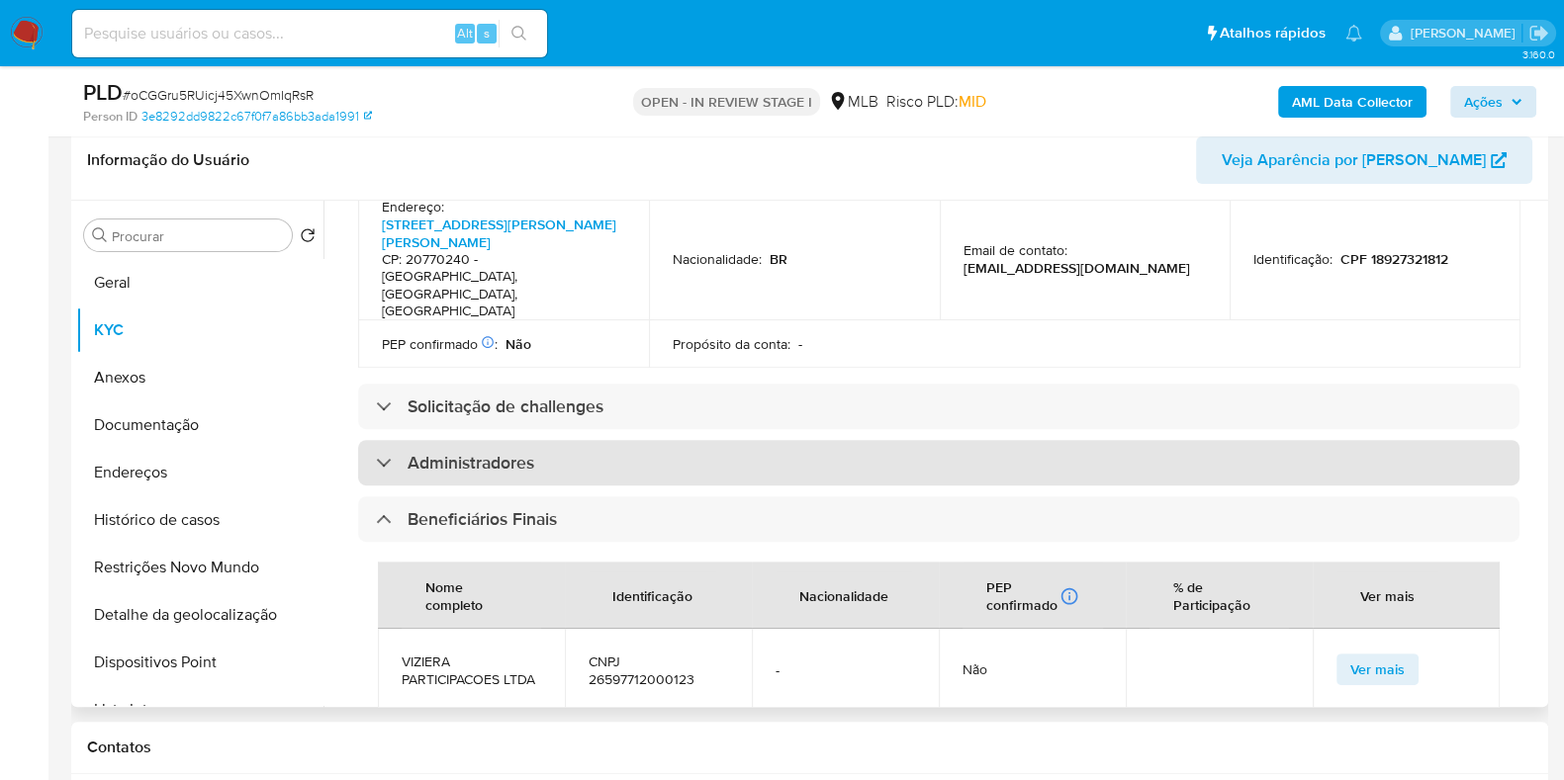
click at [577, 440] on div "Administradores" at bounding box center [938, 462] width 1161 height 45
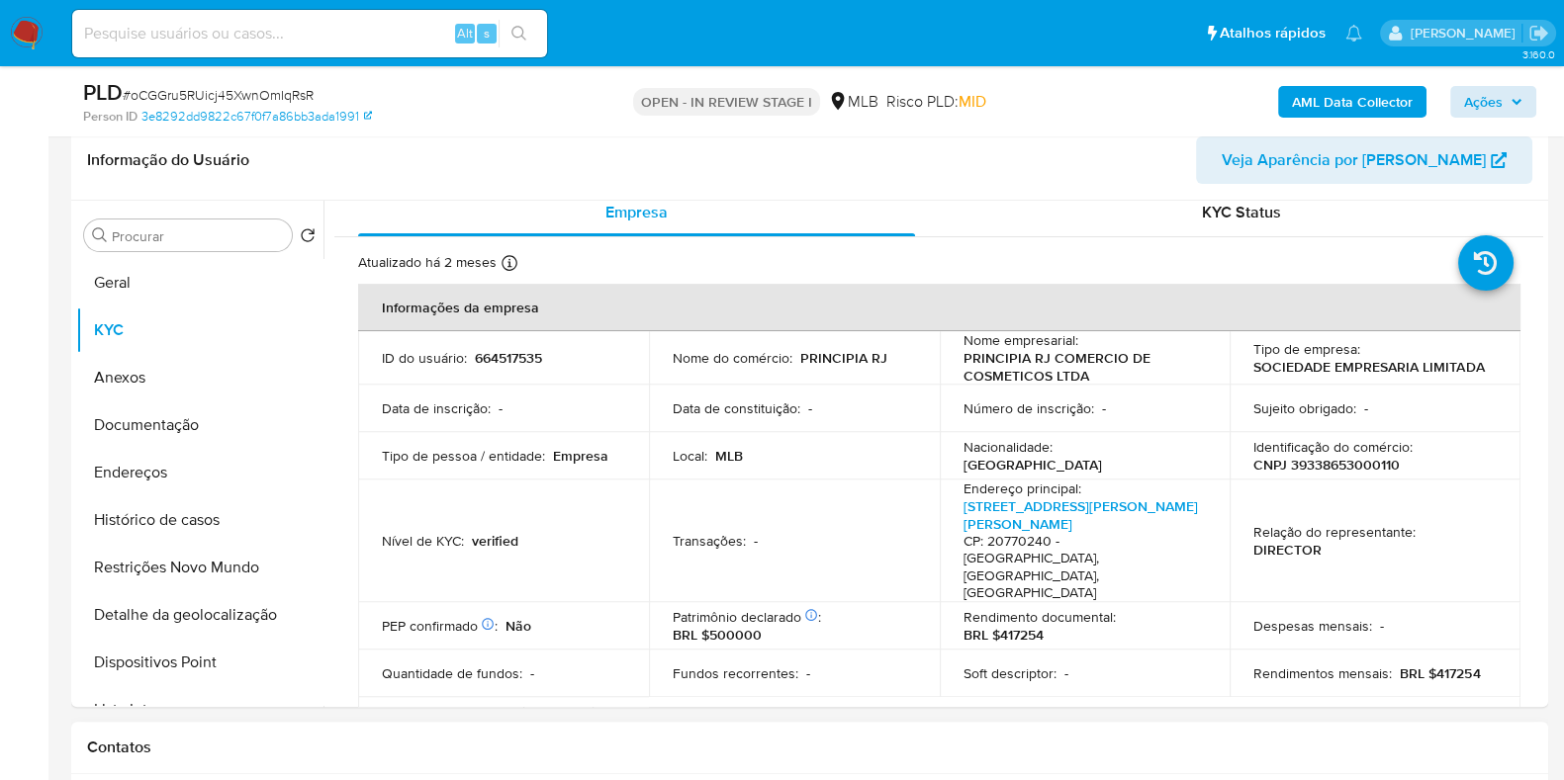
scroll to position [0, 0]
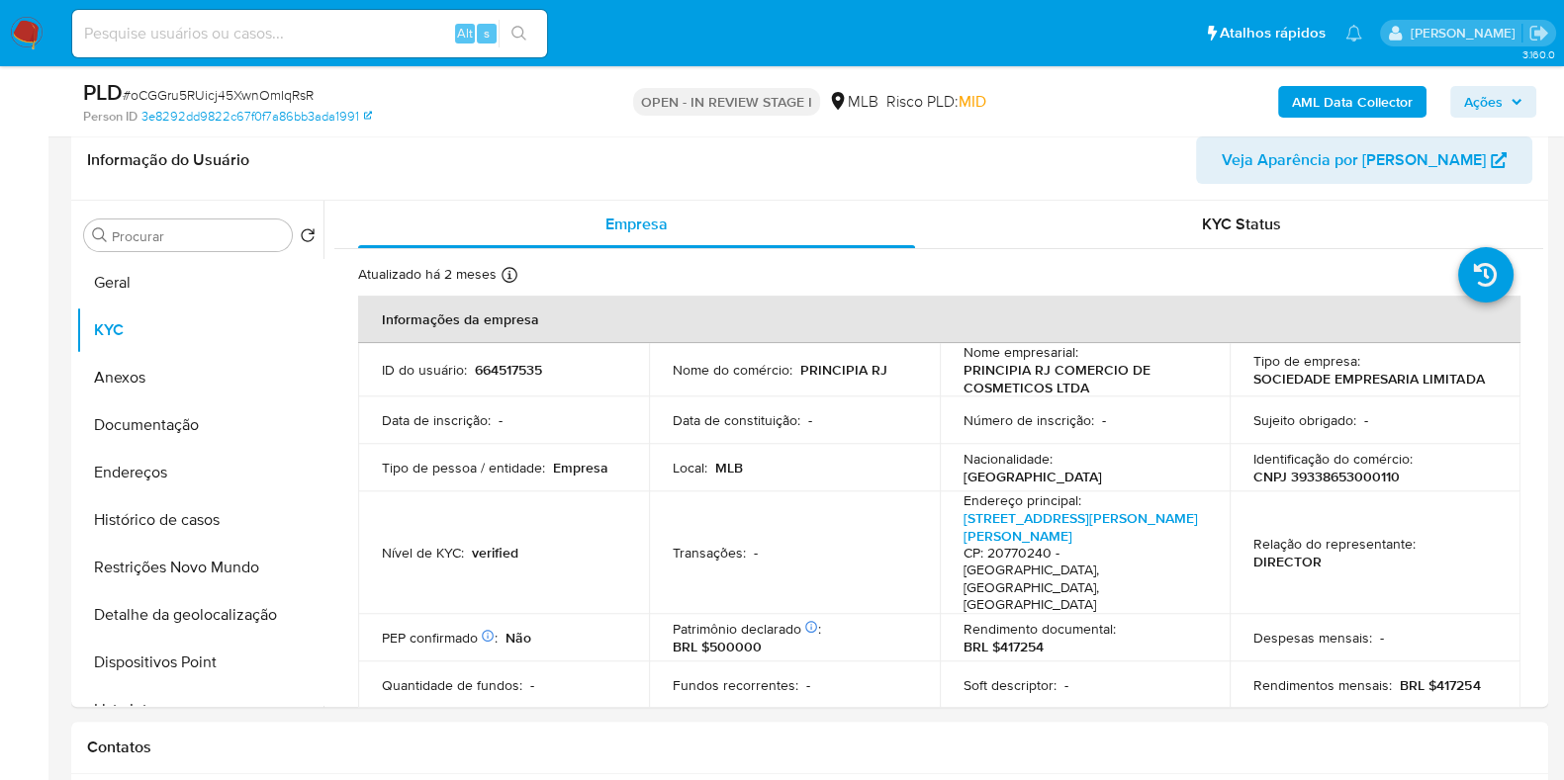
click at [1479, 92] on span "Ações" at bounding box center [1483, 102] width 39 height 32
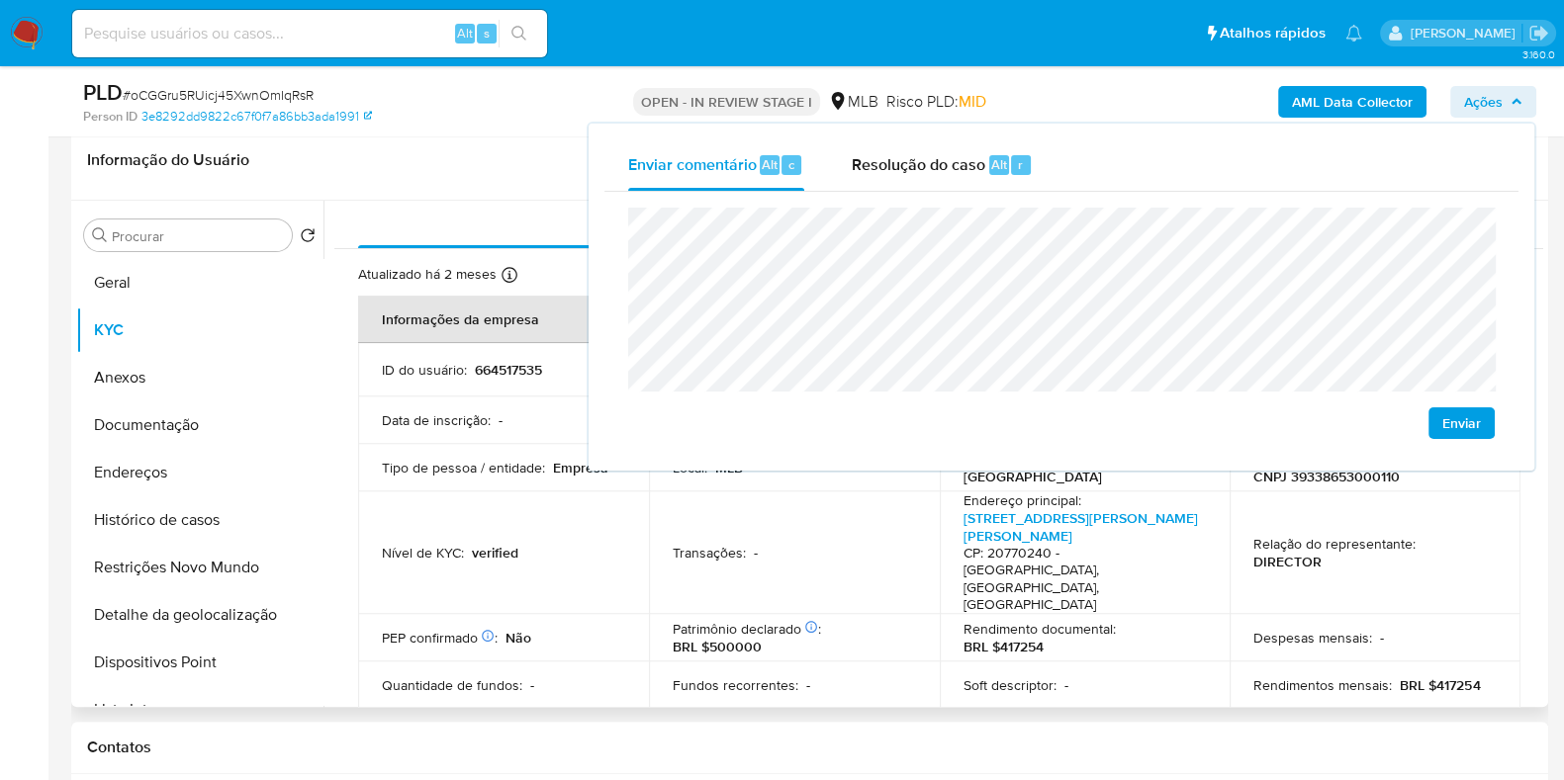
click at [1182, 551] on h4 "CP: 20770240 - Rio De Janeiro, Rio De Janeiro, Brasil" at bounding box center [1080, 579] width 235 height 69
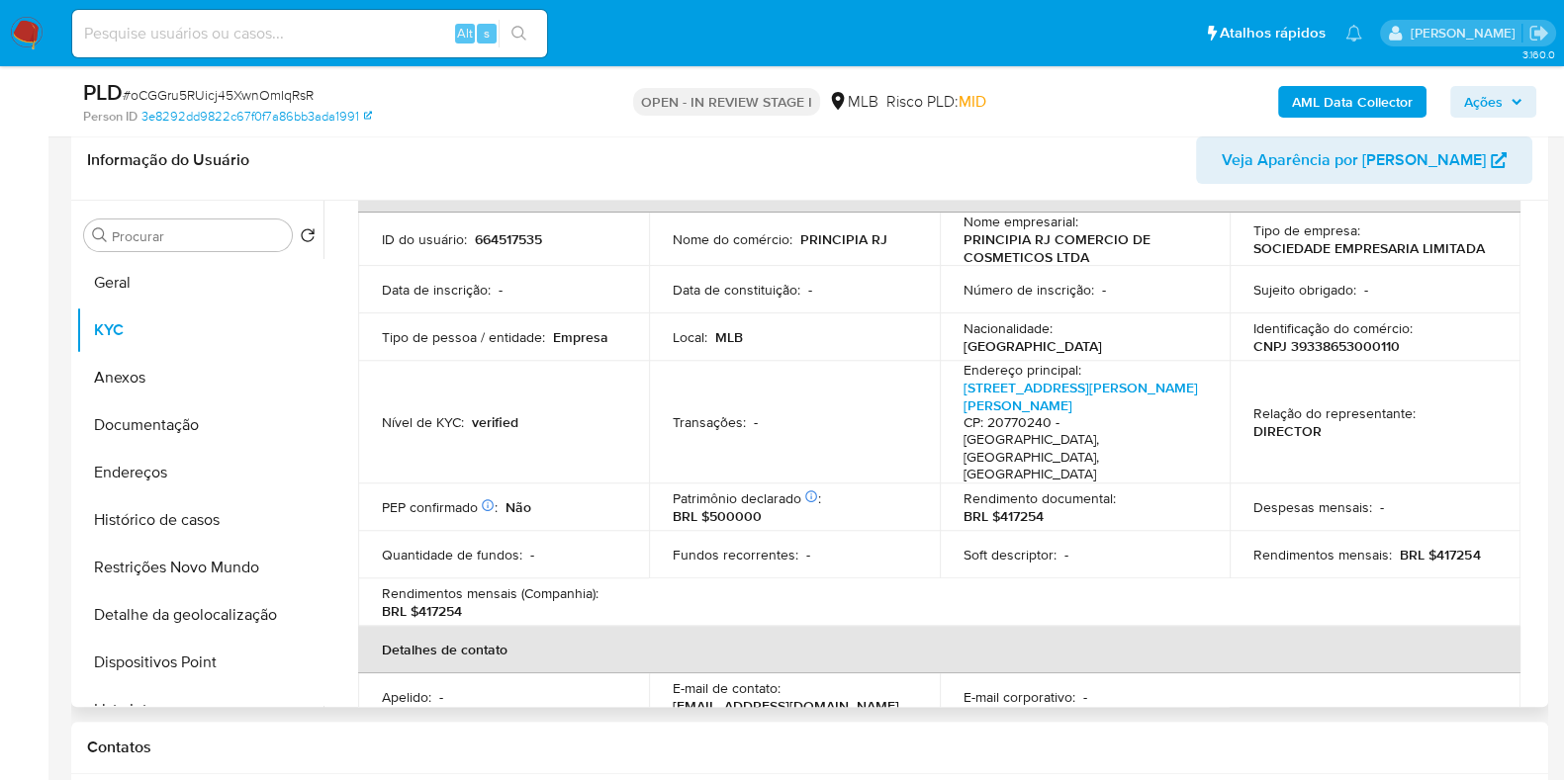
scroll to position [134, 0]
drag, startPoint x: 1429, startPoint y: 514, endPoint x: 1483, endPoint y: 516, distance: 53.4
click at [1483, 543] on div "Rendimentos mensais : BRL $417254" at bounding box center [1374, 552] width 243 height 18
copy p "417254"
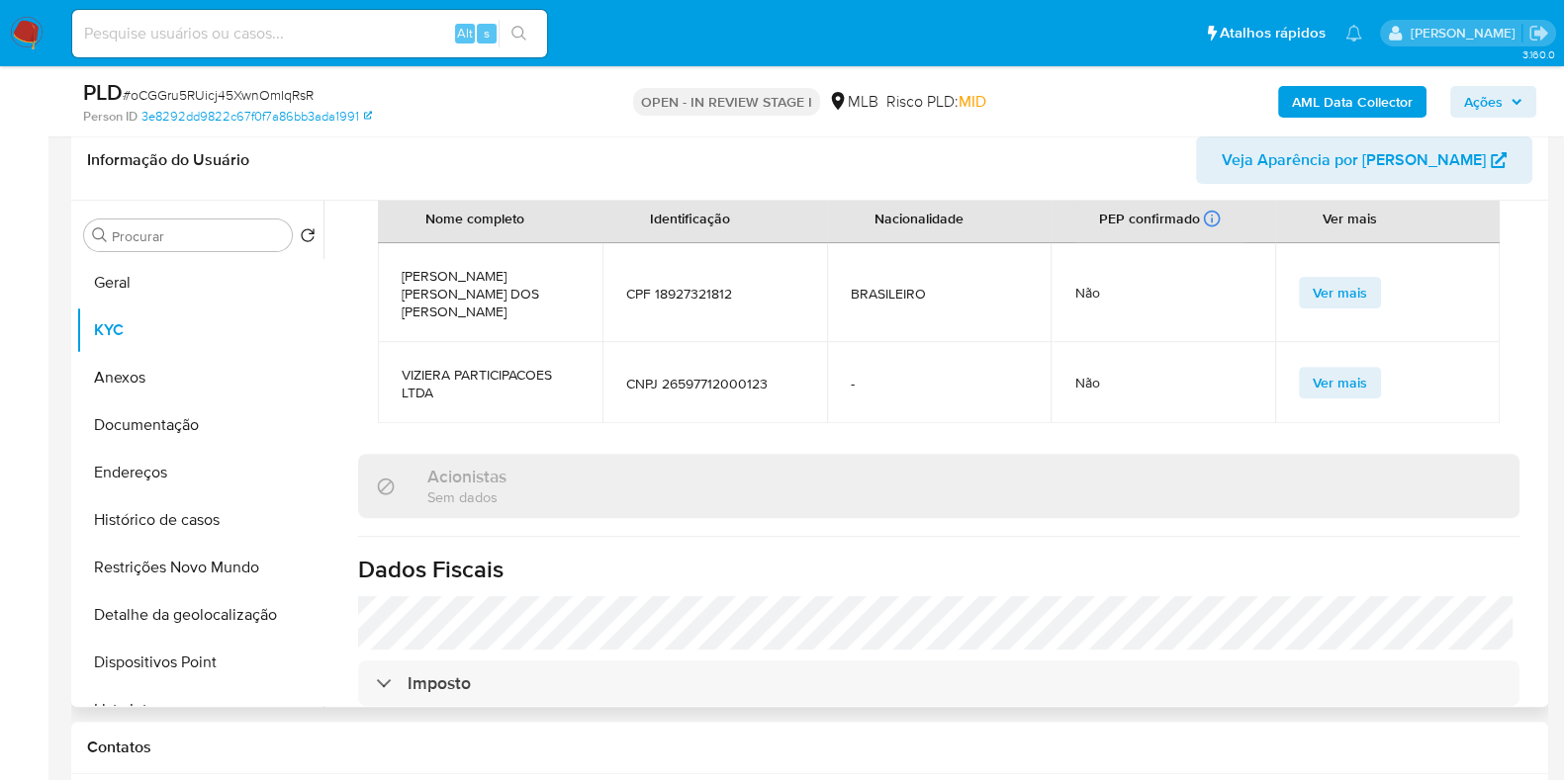
scroll to position [1825, 0]
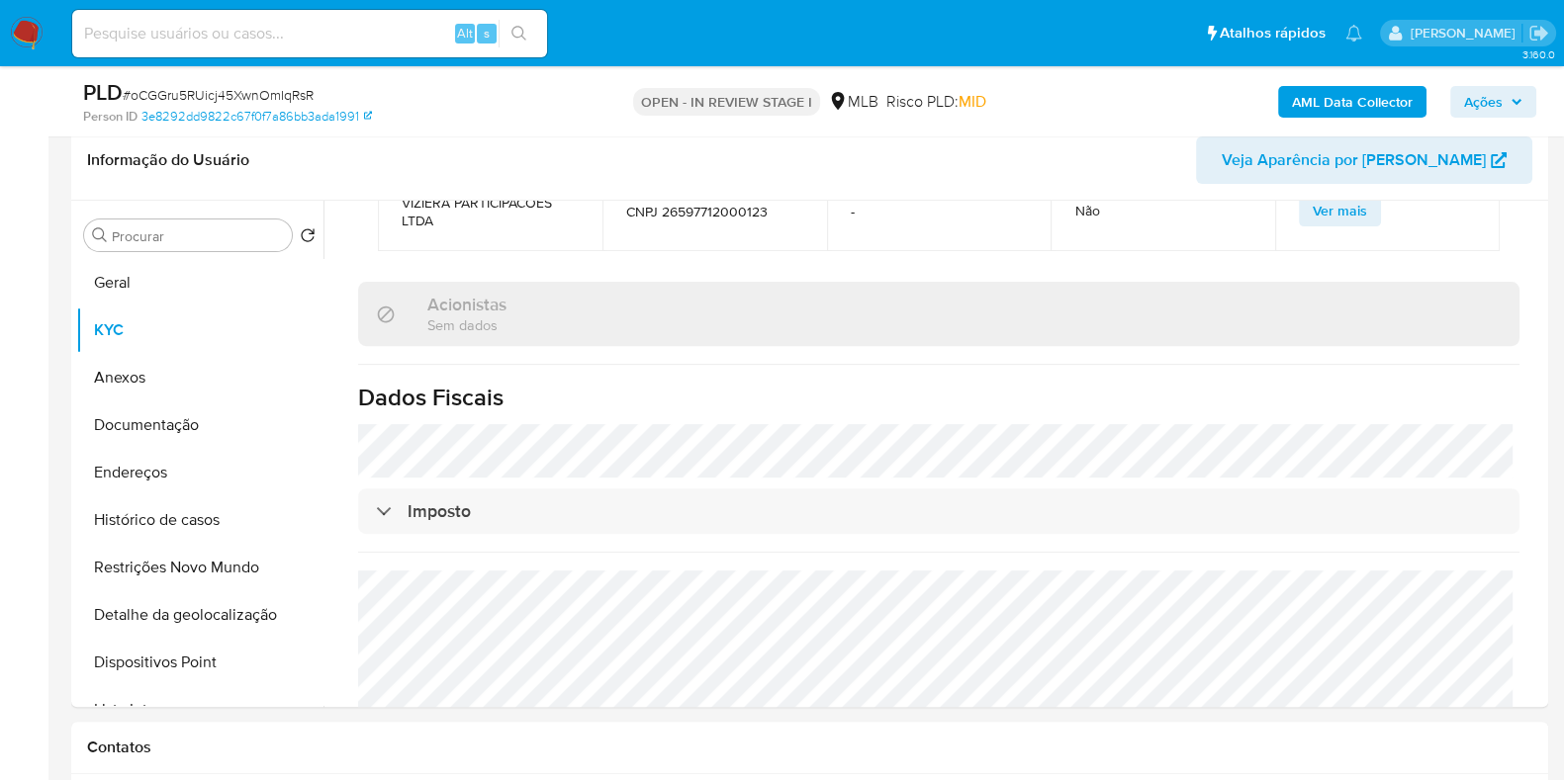
click at [1497, 112] on span "Ações" at bounding box center [1483, 102] width 39 height 32
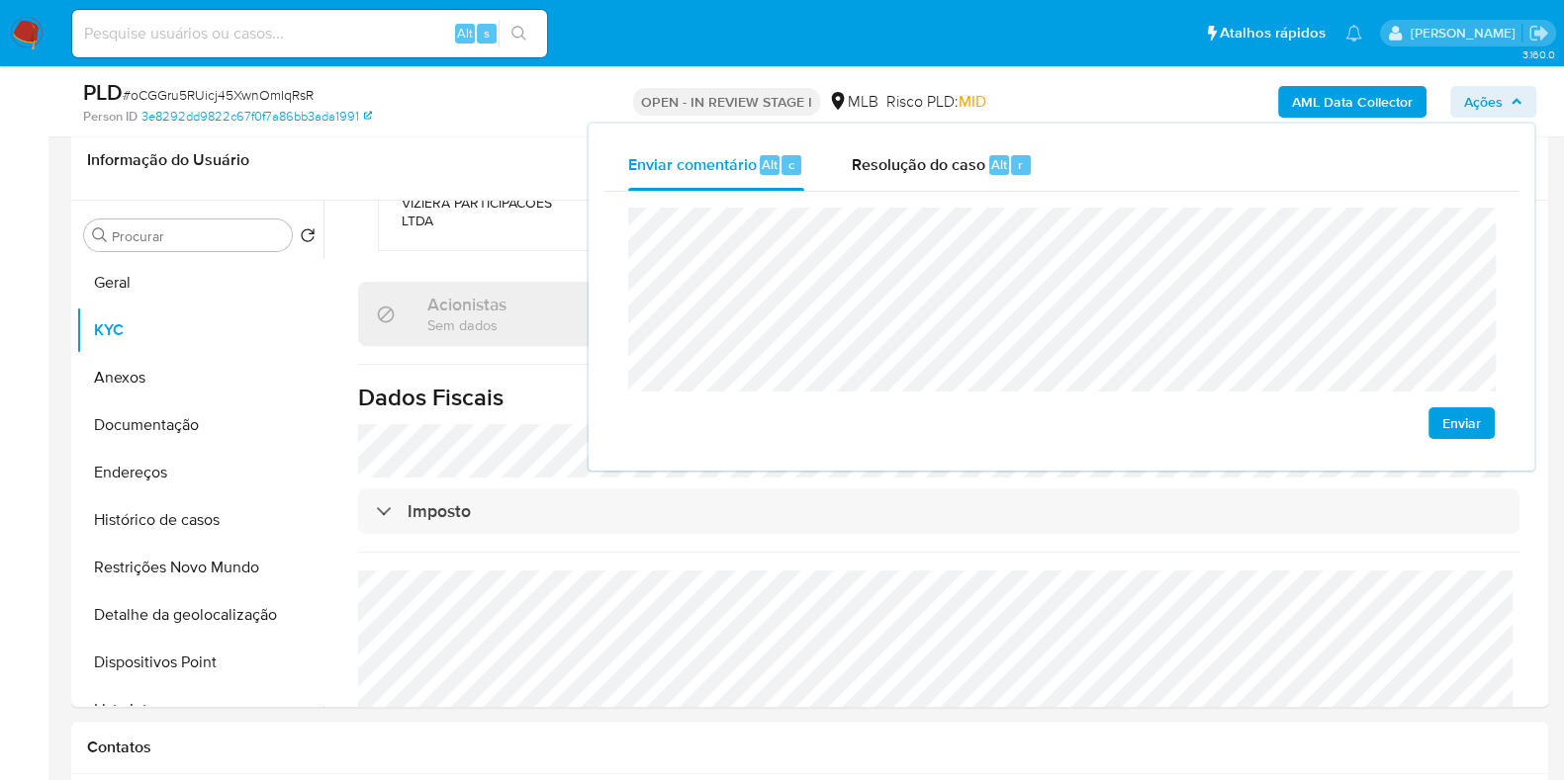
click at [0, 0] on lt-span "econômica" at bounding box center [0, 0] width 0 height 0
click at [227, 474] on button "Endereços" at bounding box center [191, 472] width 231 height 47
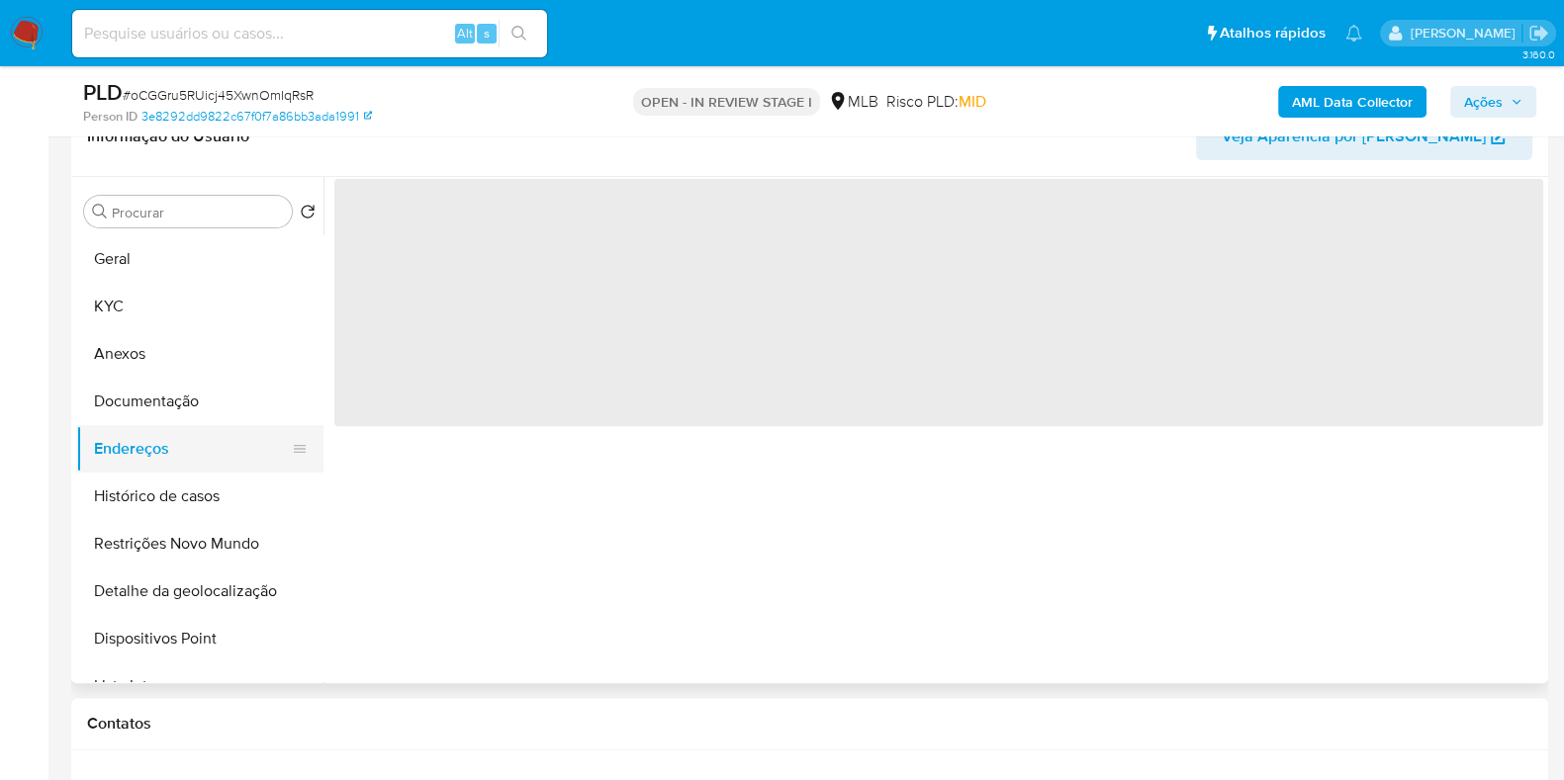
scroll to position [0, 0]
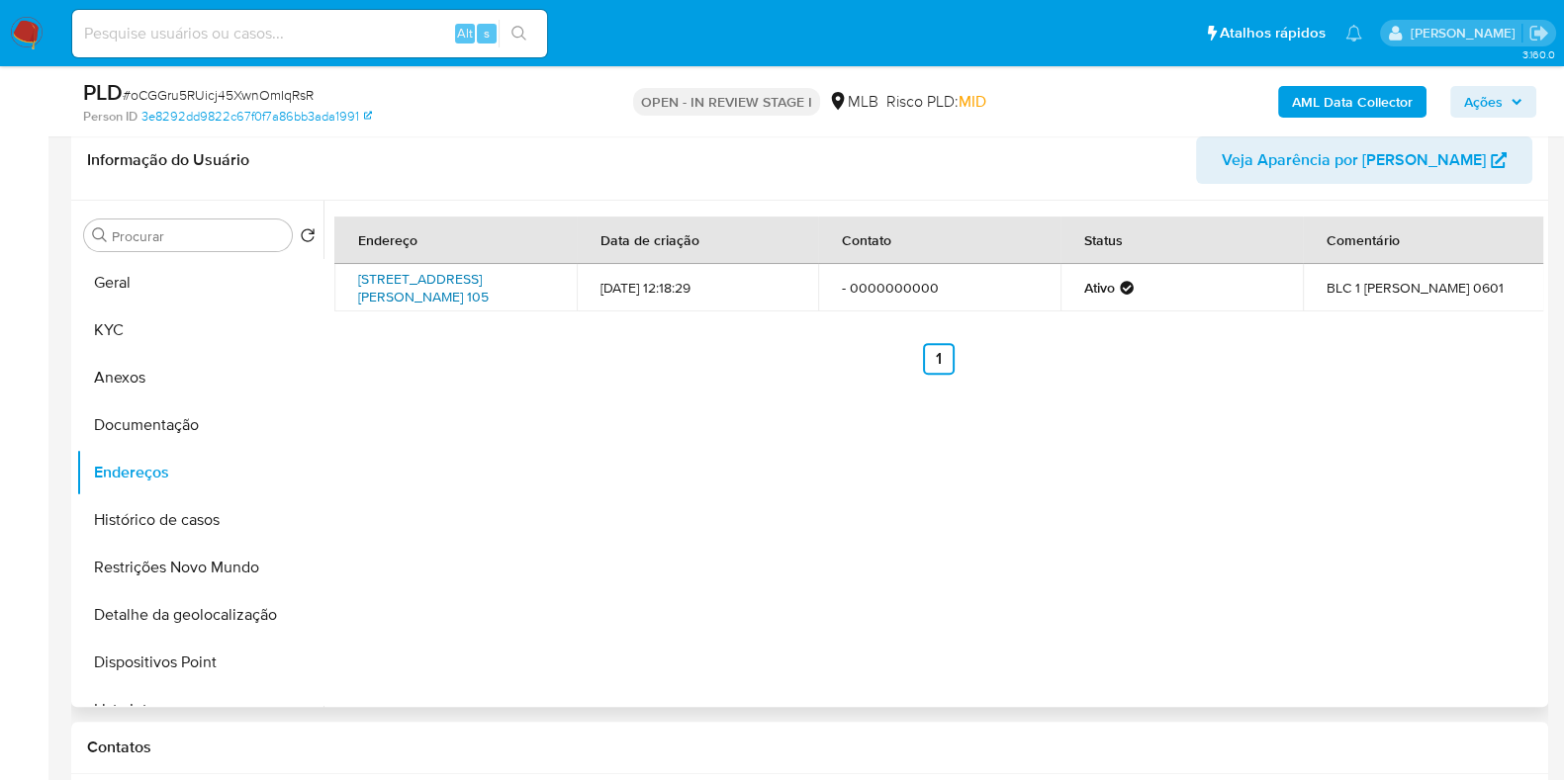
click at [407, 293] on link "Rua José Bonifácio 105, Rio De Janeiro, Rio De Janeiro, 20770240, Brasil 105" at bounding box center [423, 288] width 131 height 38
click at [253, 427] on button "Documentação" at bounding box center [191, 425] width 231 height 47
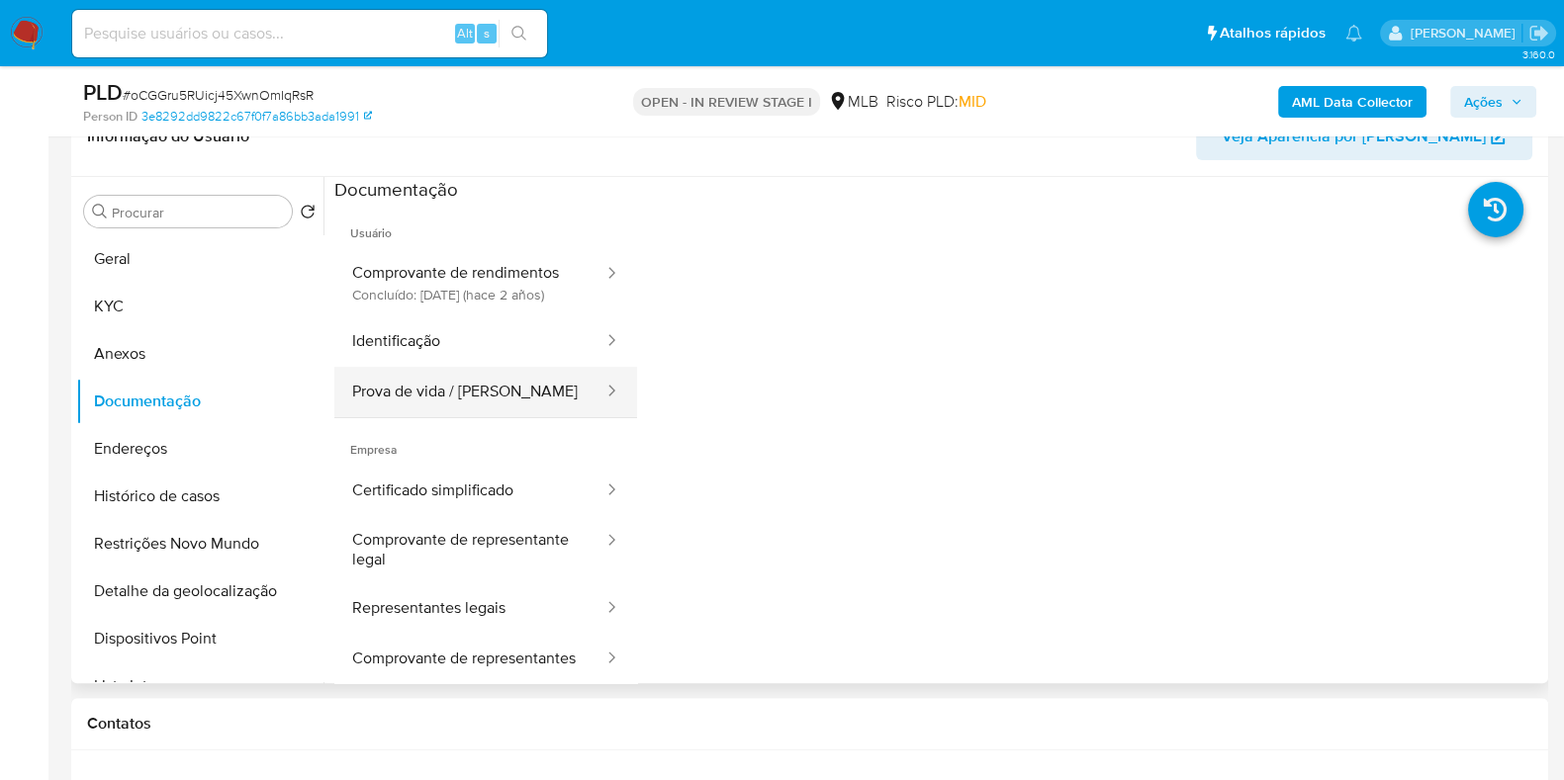
click at [519, 408] on button "Prova de vida / [PERSON_NAME]" at bounding box center [469, 392] width 271 height 50
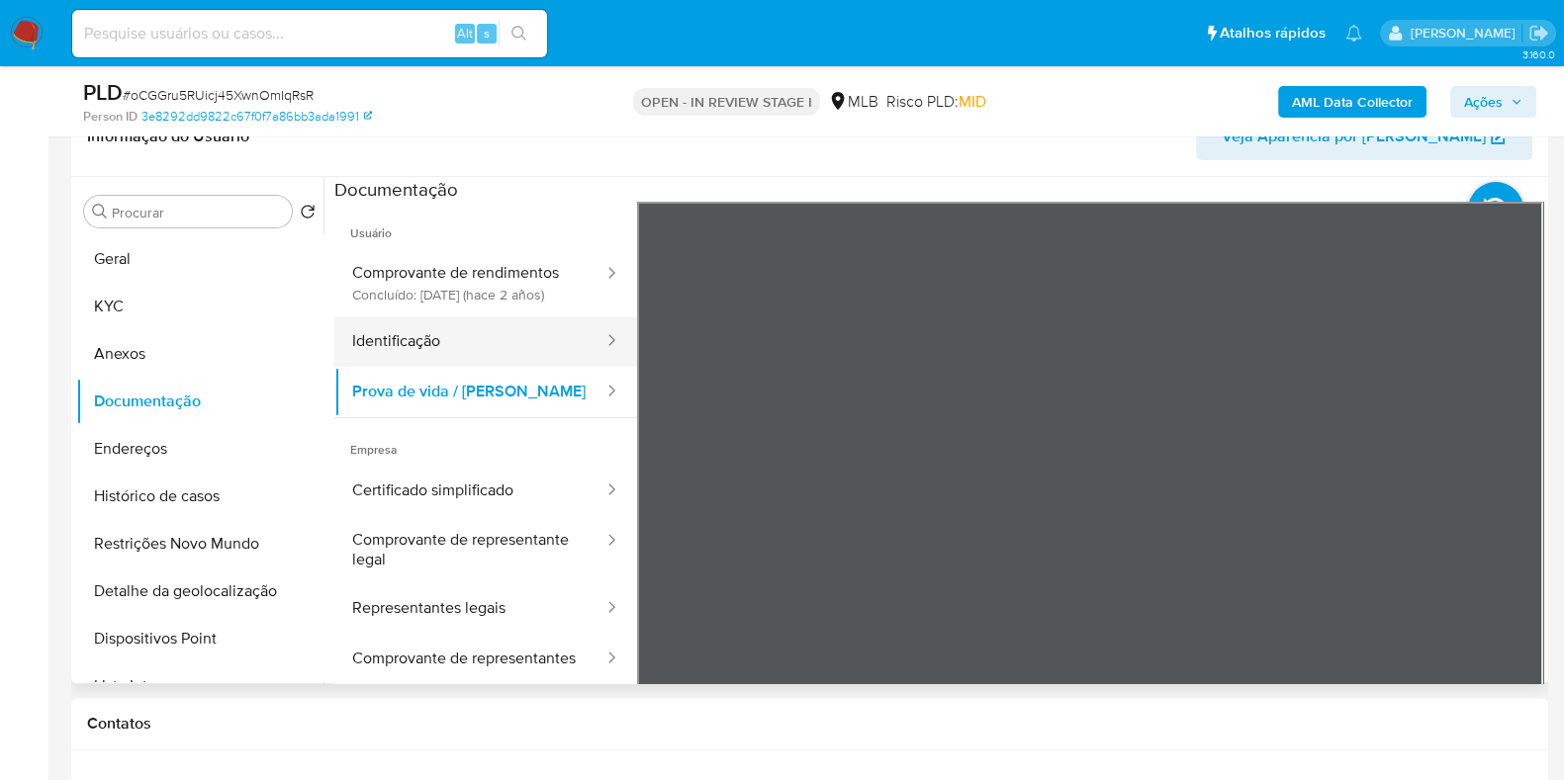
click at [412, 337] on button "Identificação" at bounding box center [469, 341] width 271 height 50
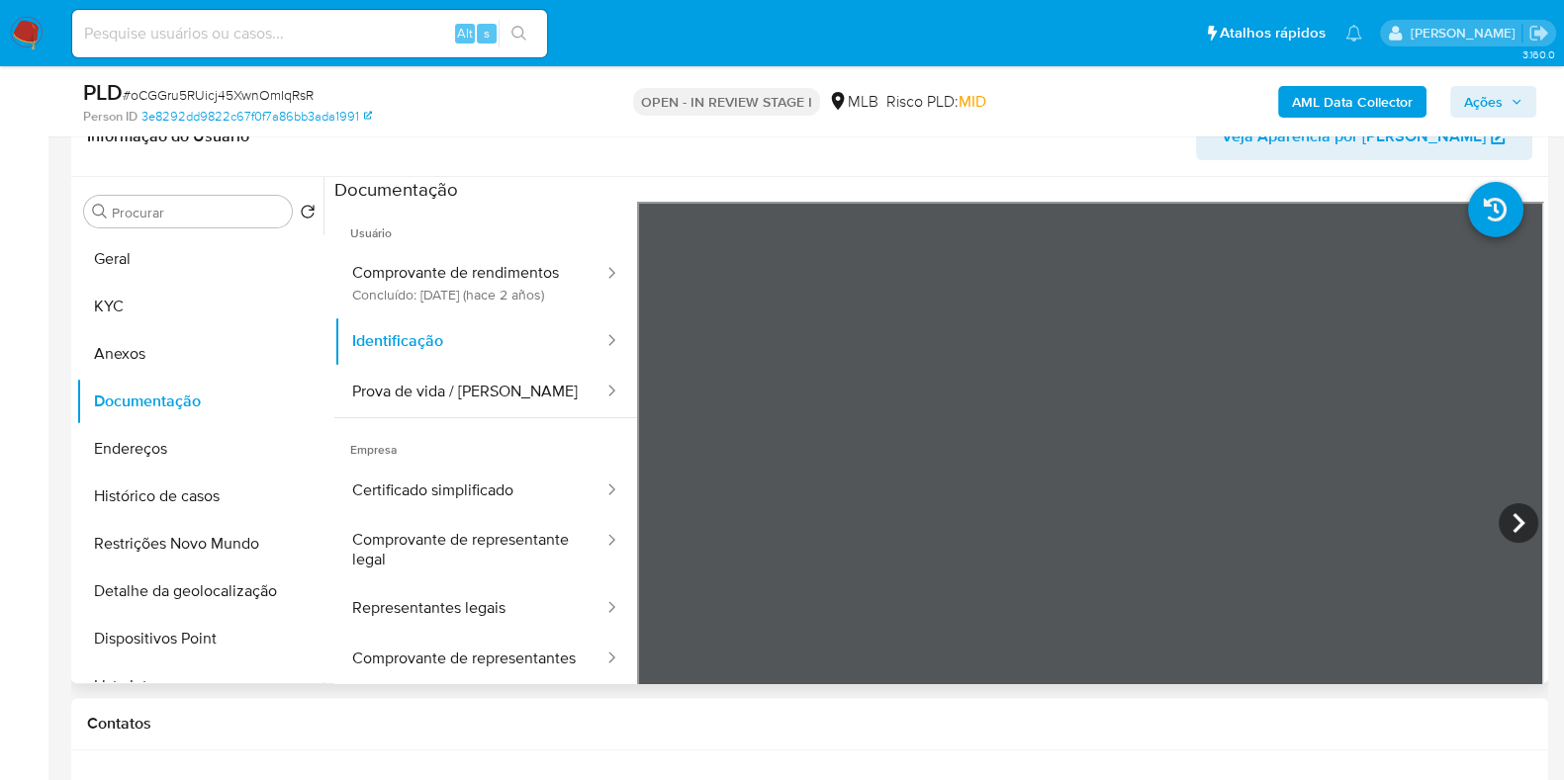
click at [423, 239] on span "Usuário" at bounding box center [485, 225] width 303 height 47
click at [428, 293] on button "Comprovante de rendimentos Concluído: 21/06/2023 (hace 2 años)" at bounding box center [469, 282] width 271 height 67
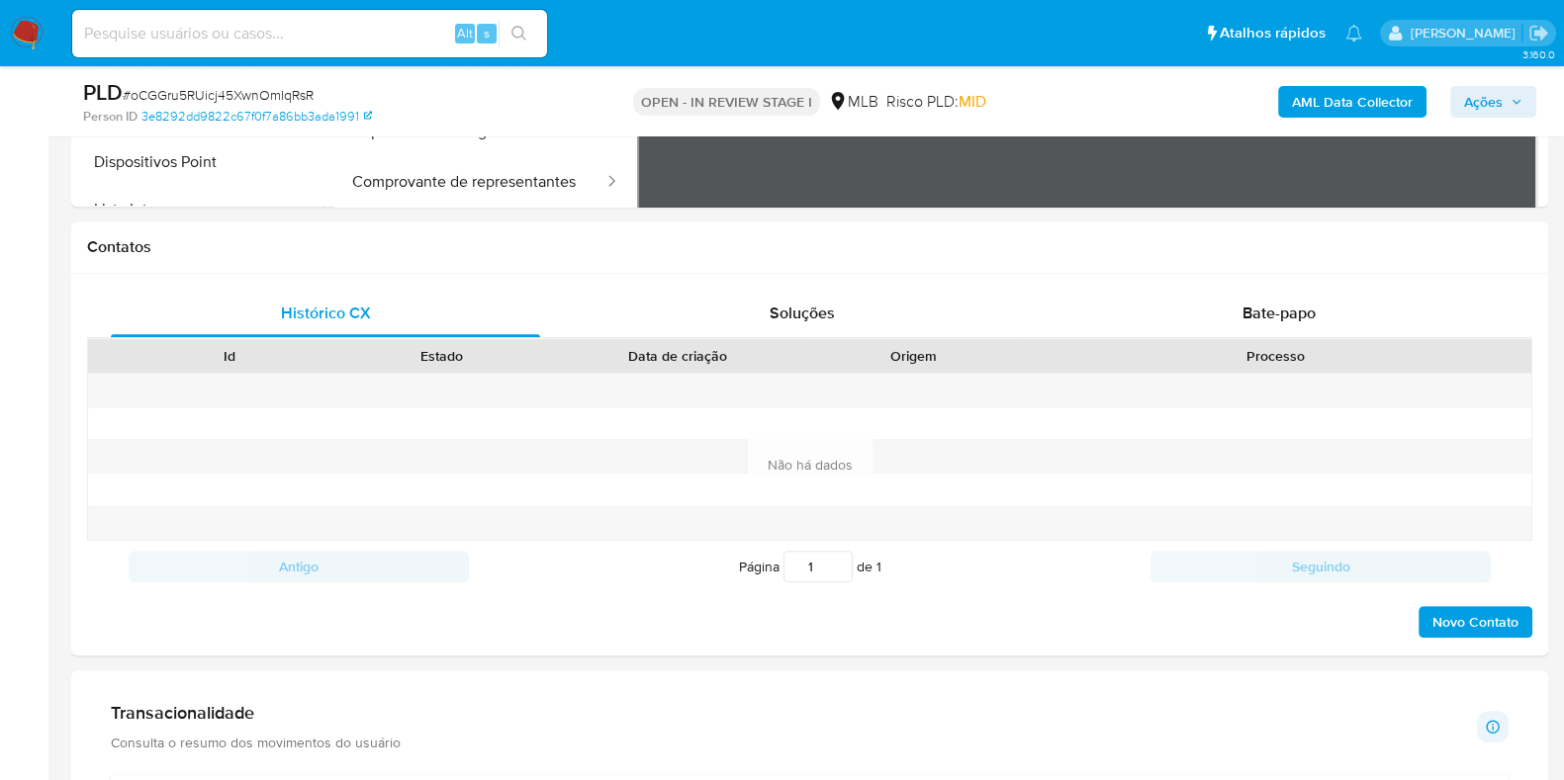
scroll to position [1325, 0]
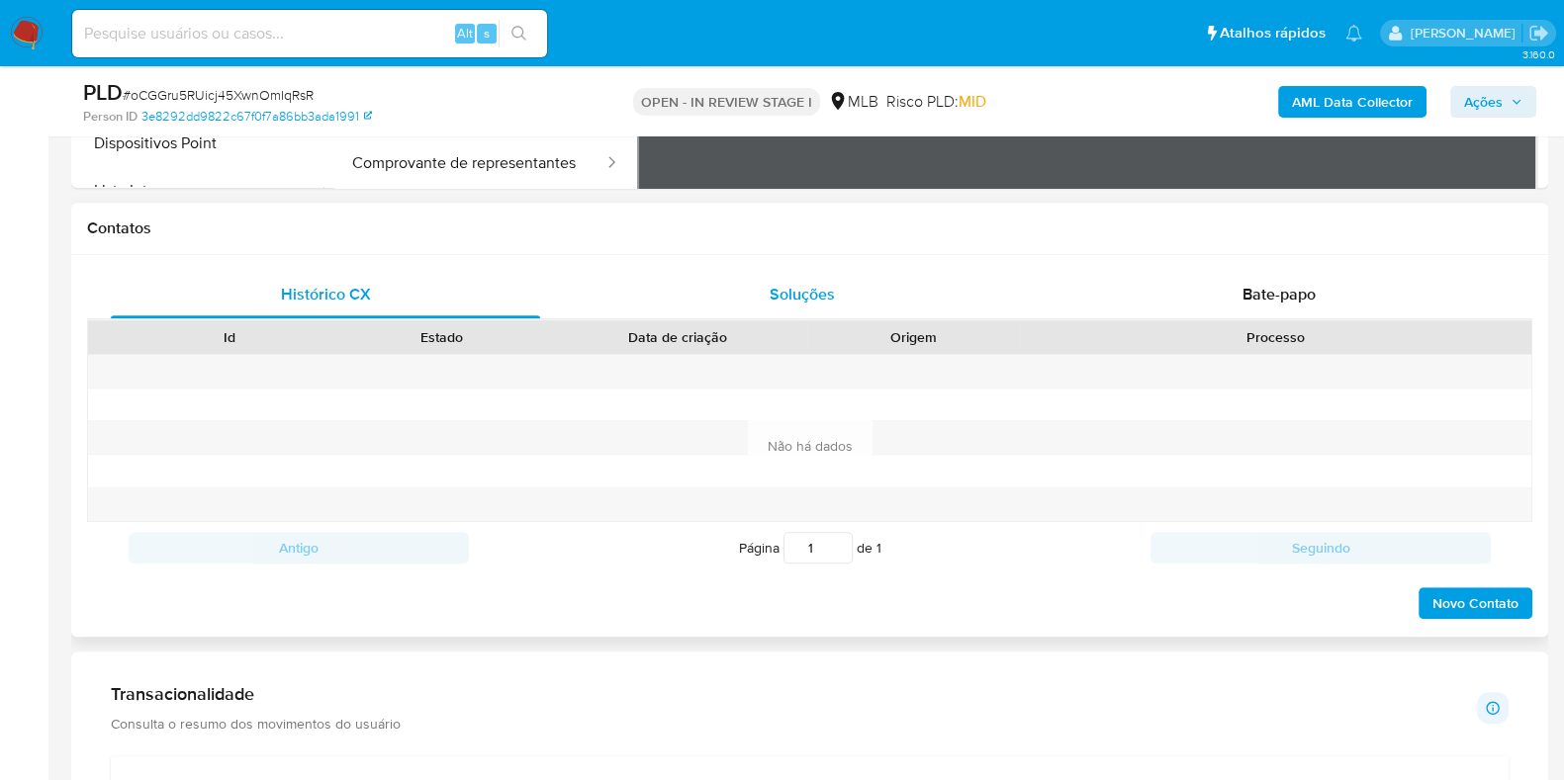
click at [841, 294] on div "Soluções" at bounding box center [801, 294] width 429 height 47
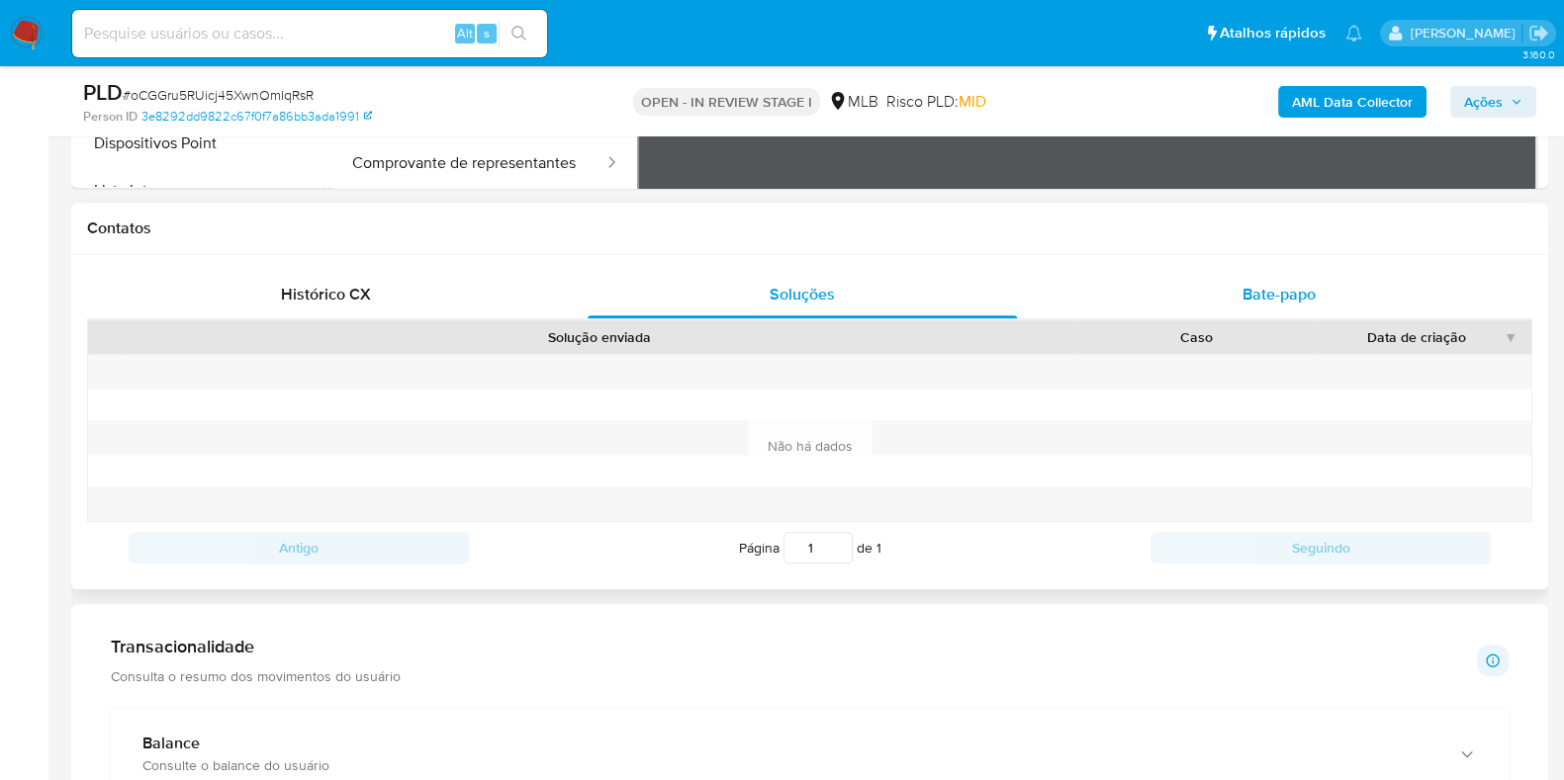
click at [1182, 296] on div "Bate-papo" at bounding box center [1278, 294] width 429 height 47
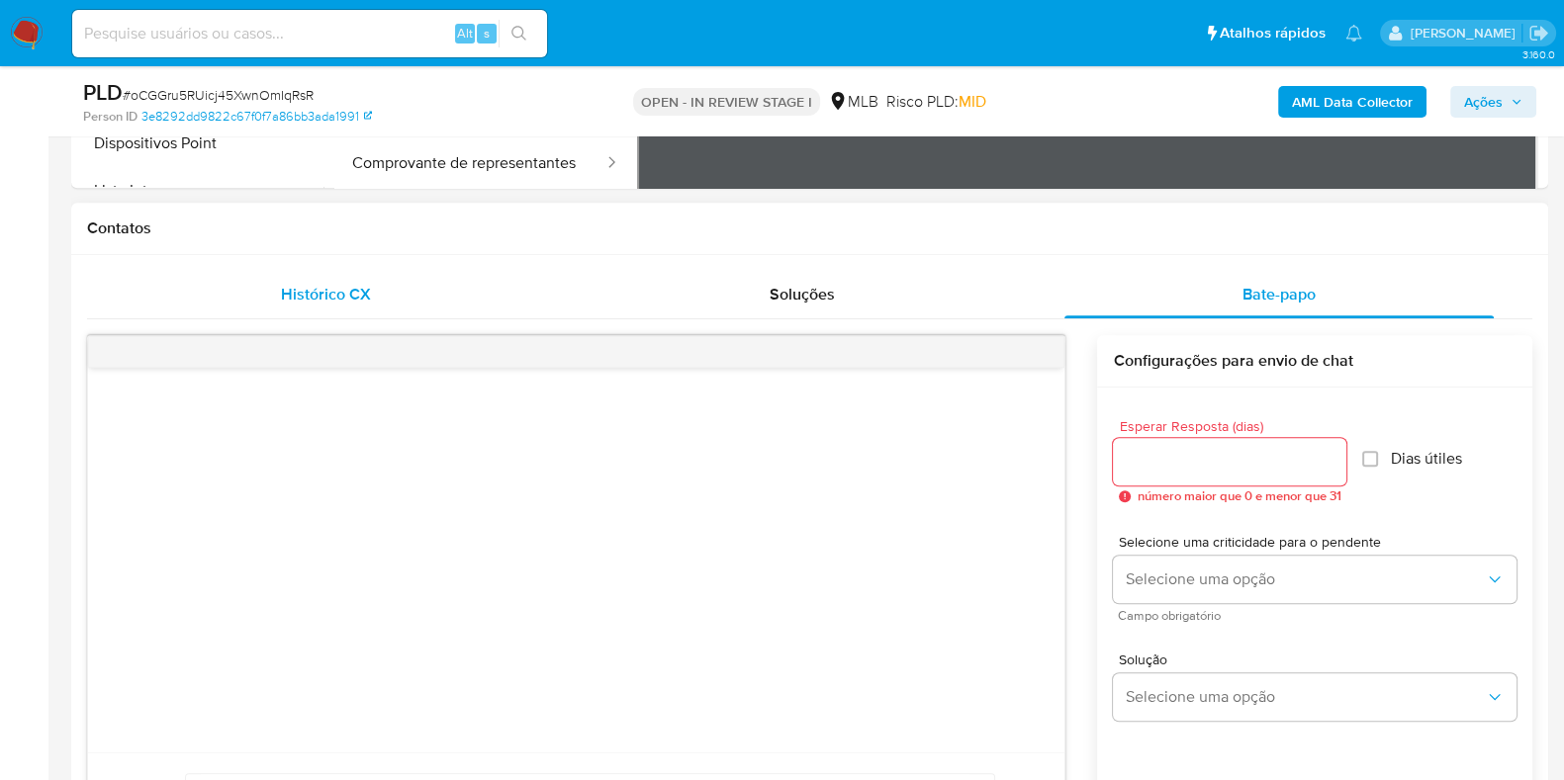
click at [406, 303] on div "Histórico CX" at bounding box center [325, 294] width 429 height 47
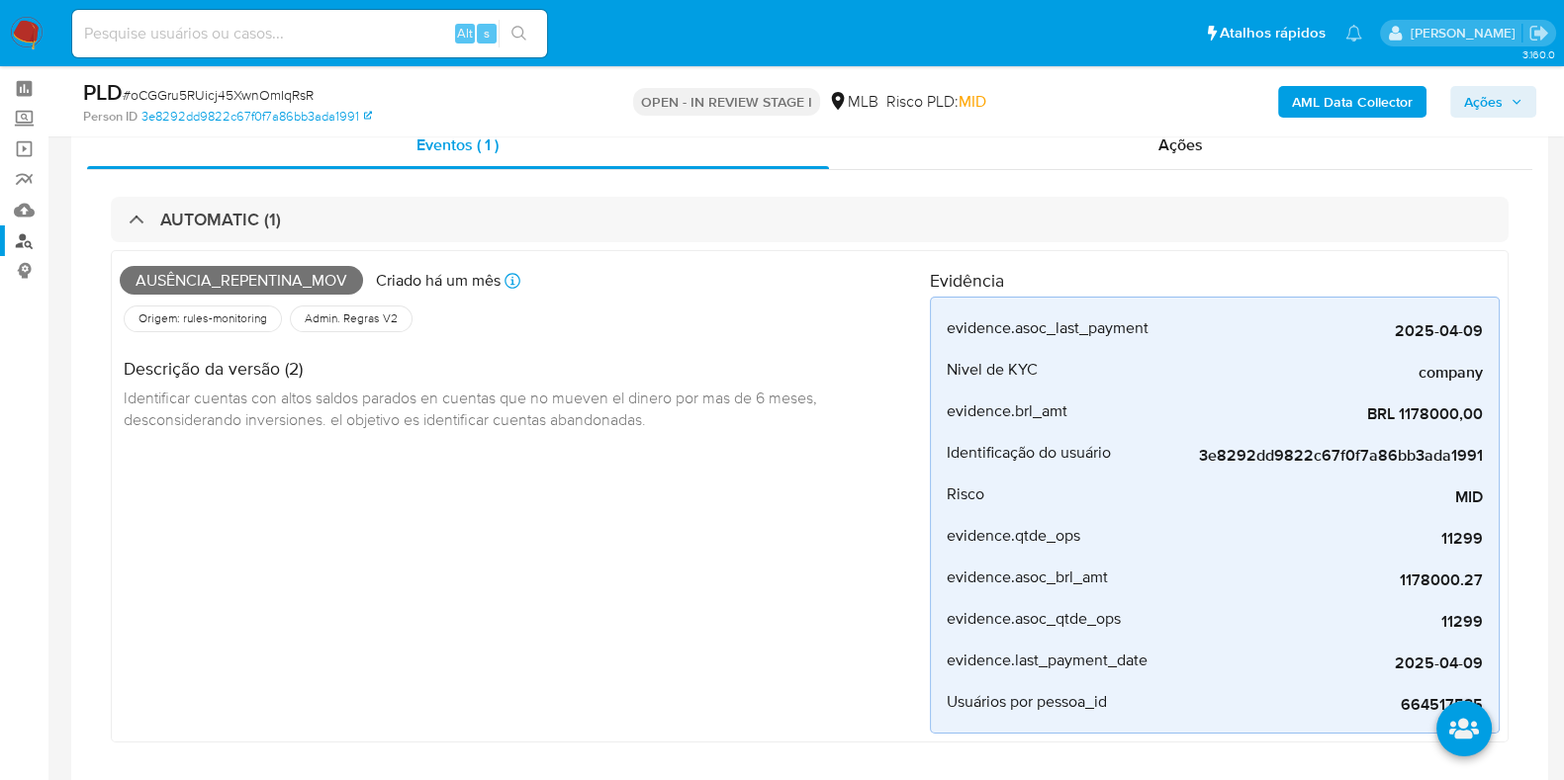
scroll to position [68, 0]
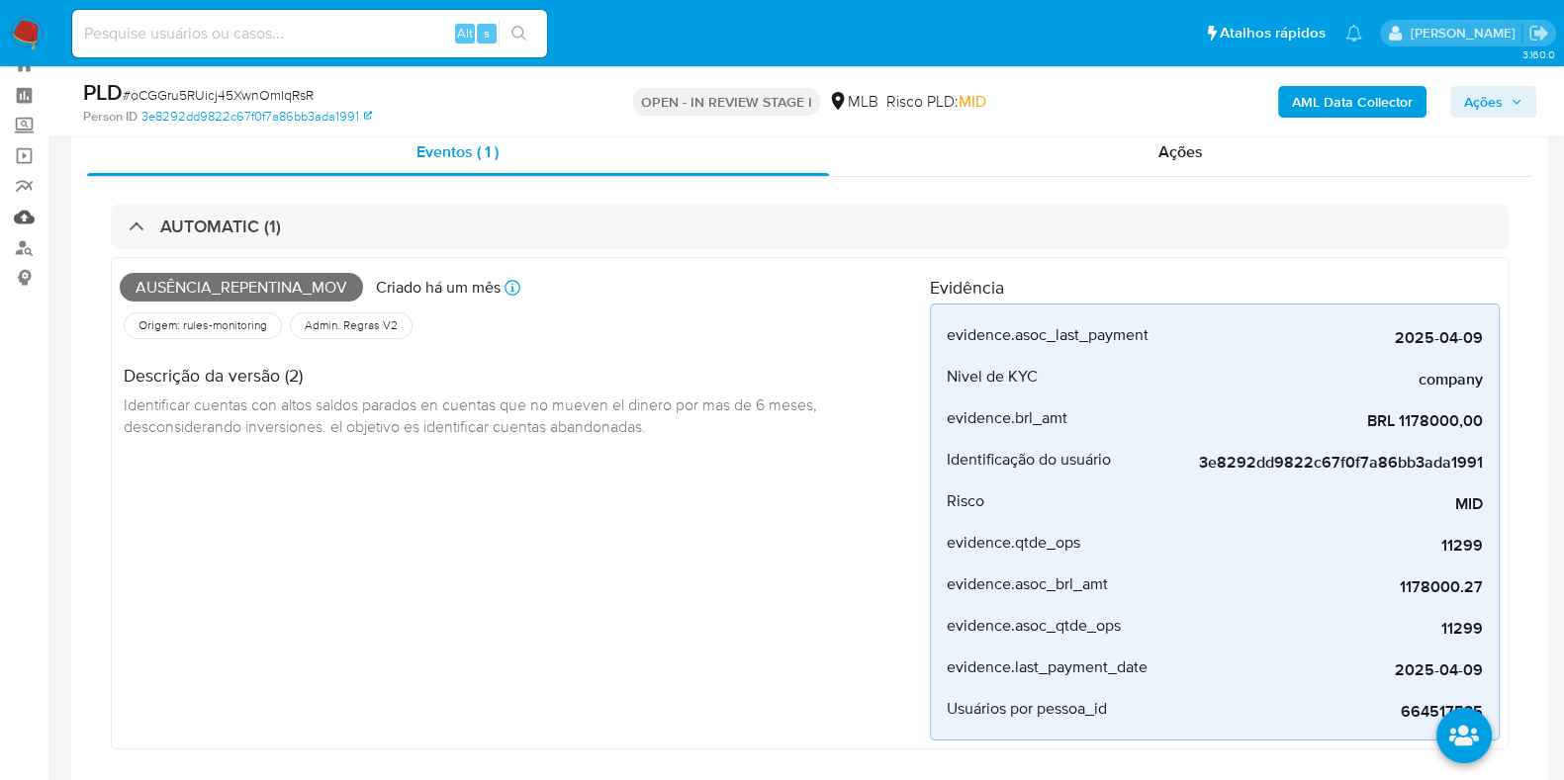
click at [23, 225] on link "Mulan" at bounding box center [117, 217] width 235 height 31
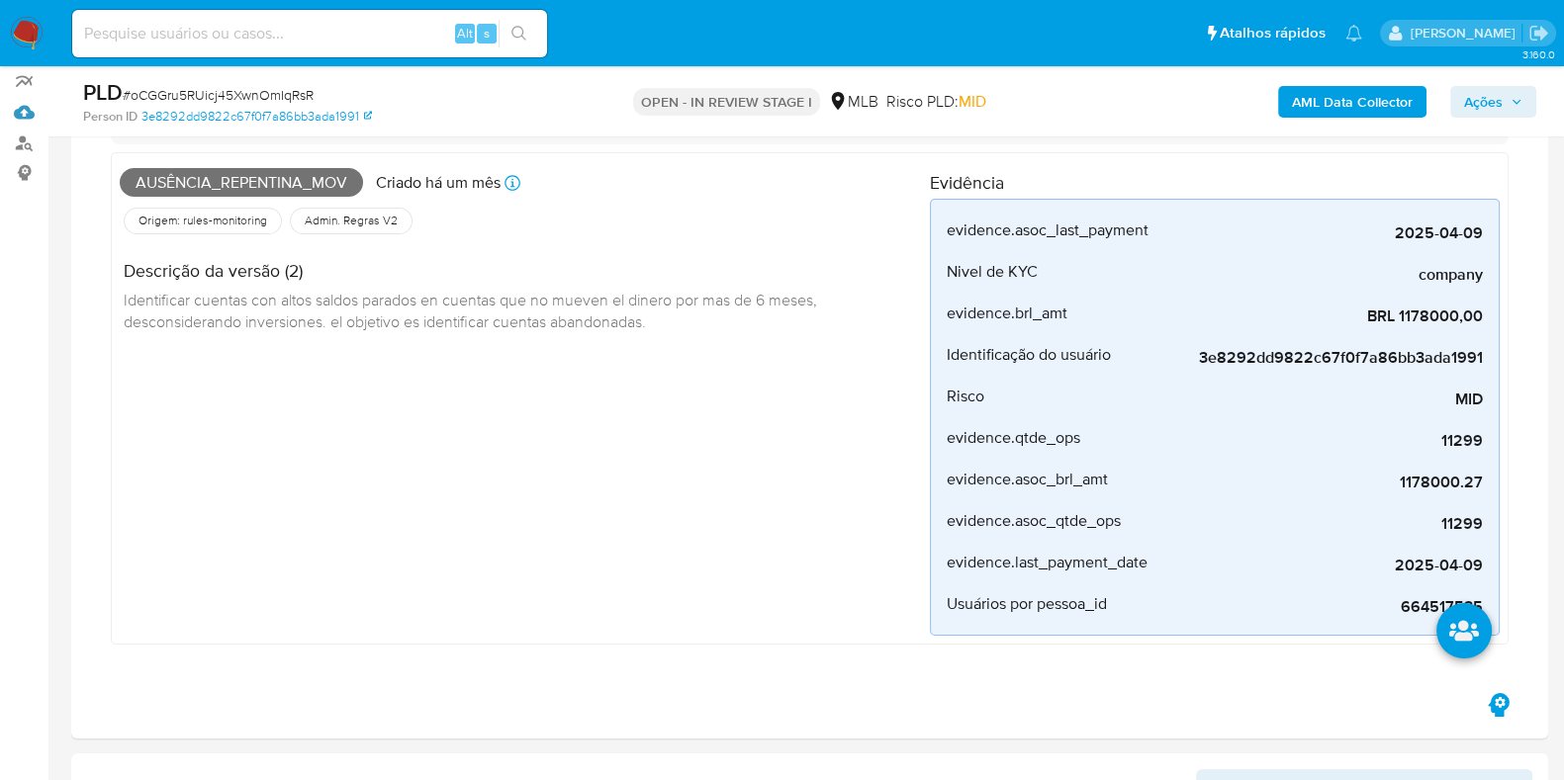
scroll to position [167, 0]
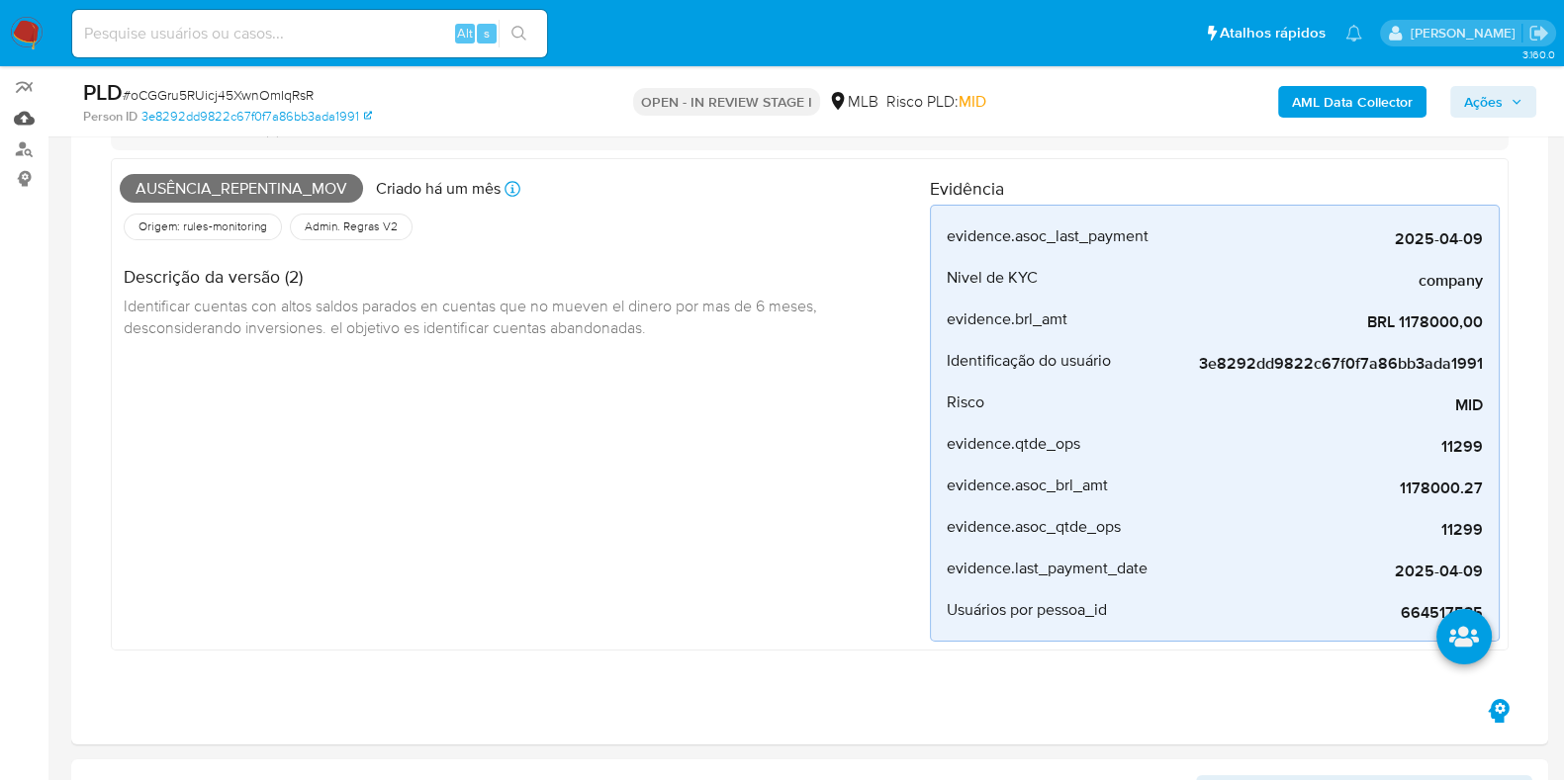
click at [25, 116] on link "Mulan" at bounding box center [117, 118] width 235 height 31
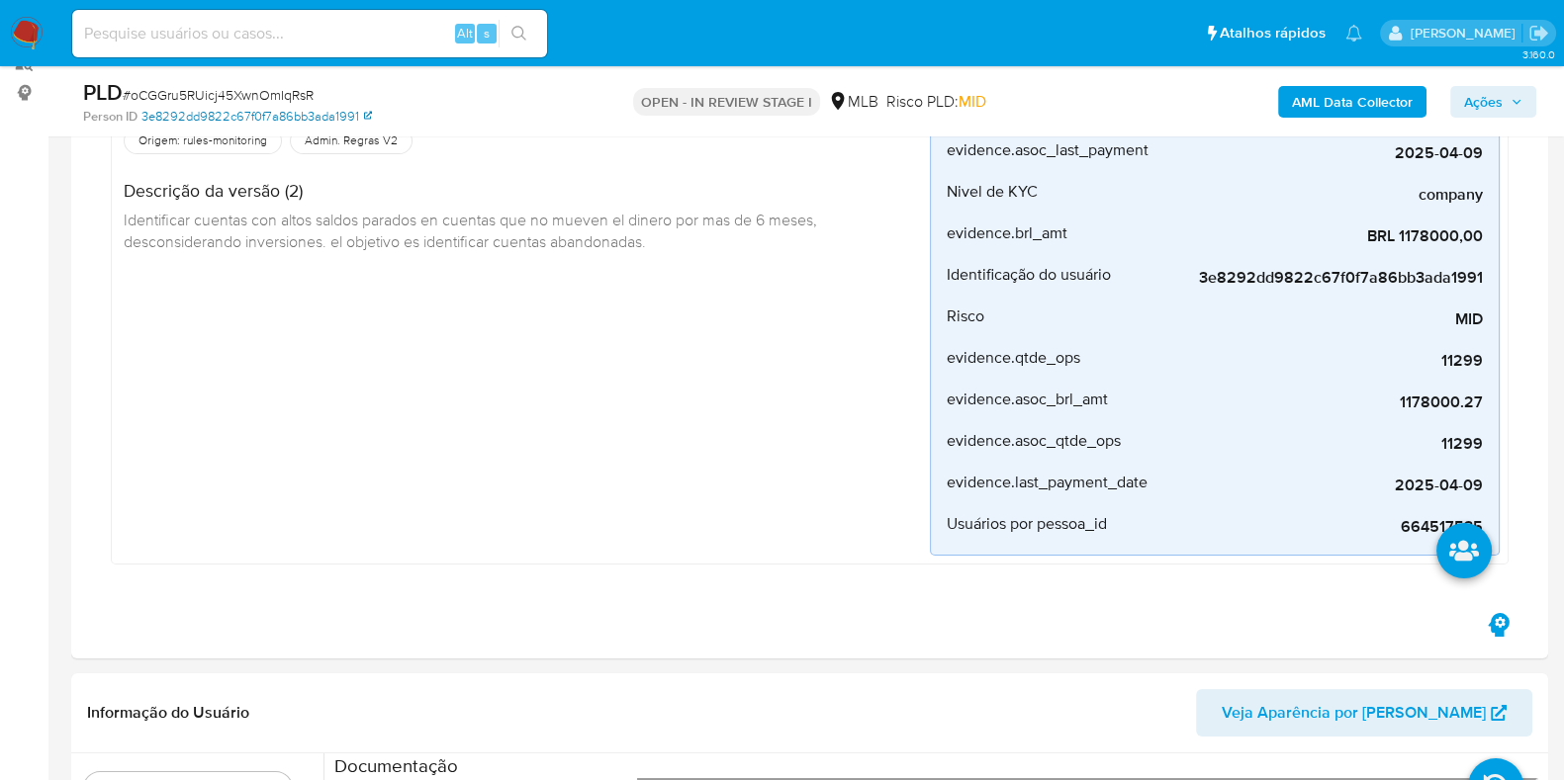
scroll to position [0, 0]
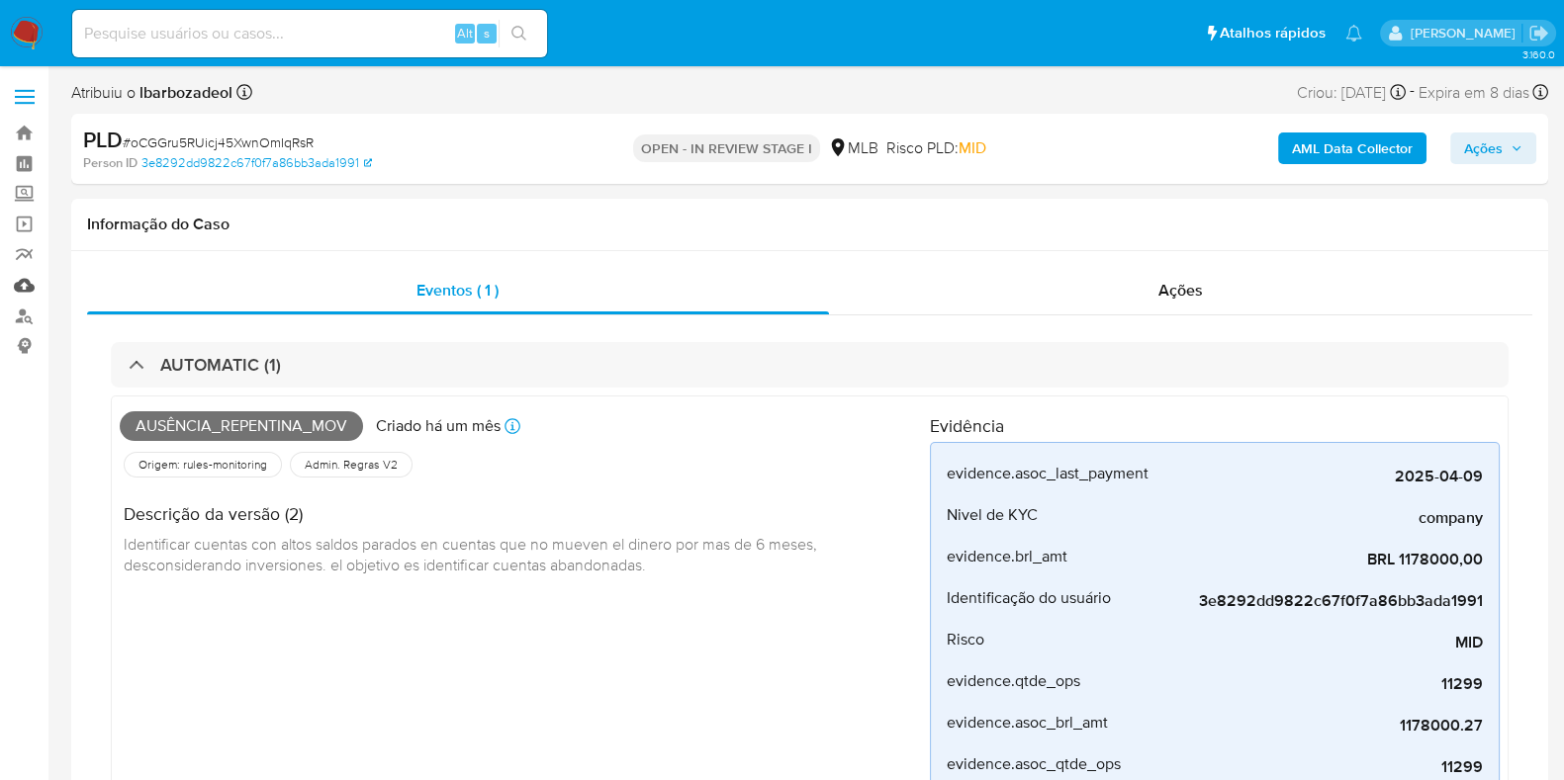
click at [29, 282] on link "Mulan" at bounding box center [117, 285] width 235 height 31
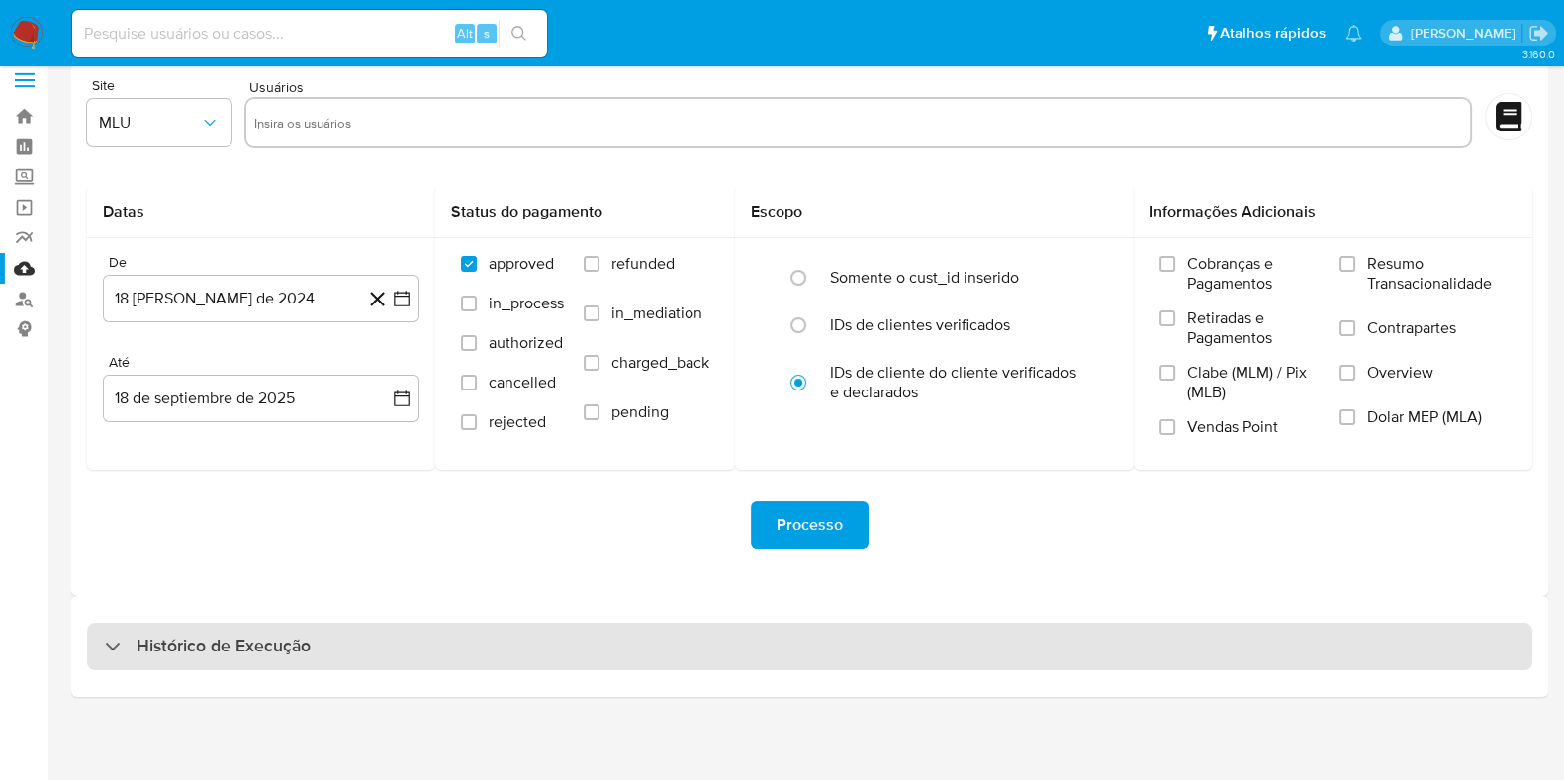
click at [579, 640] on div "Histórico de Execução" at bounding box center [809, 646] width 1445 height 47
select select "10"
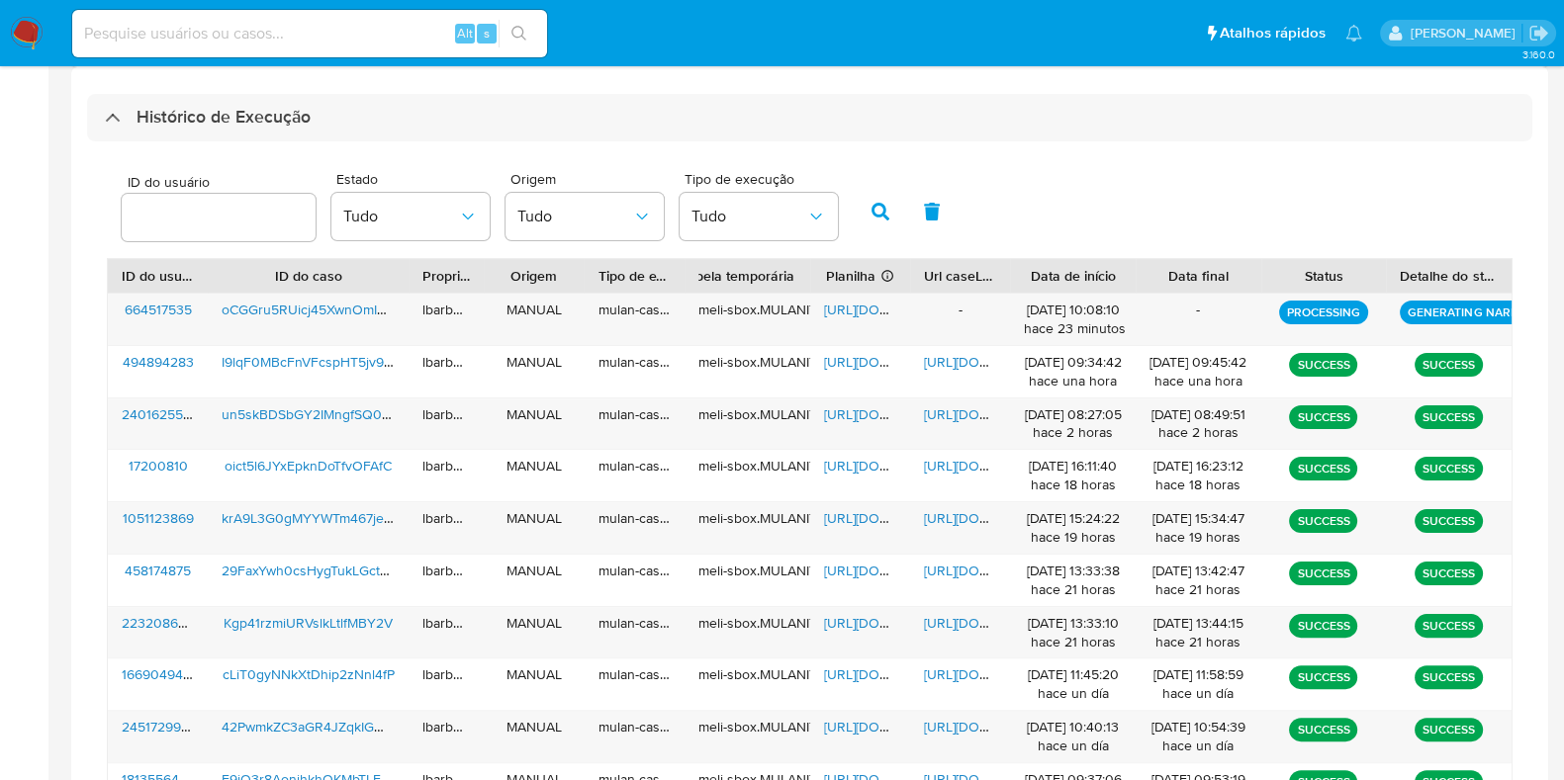
scroll to position [550, 0]
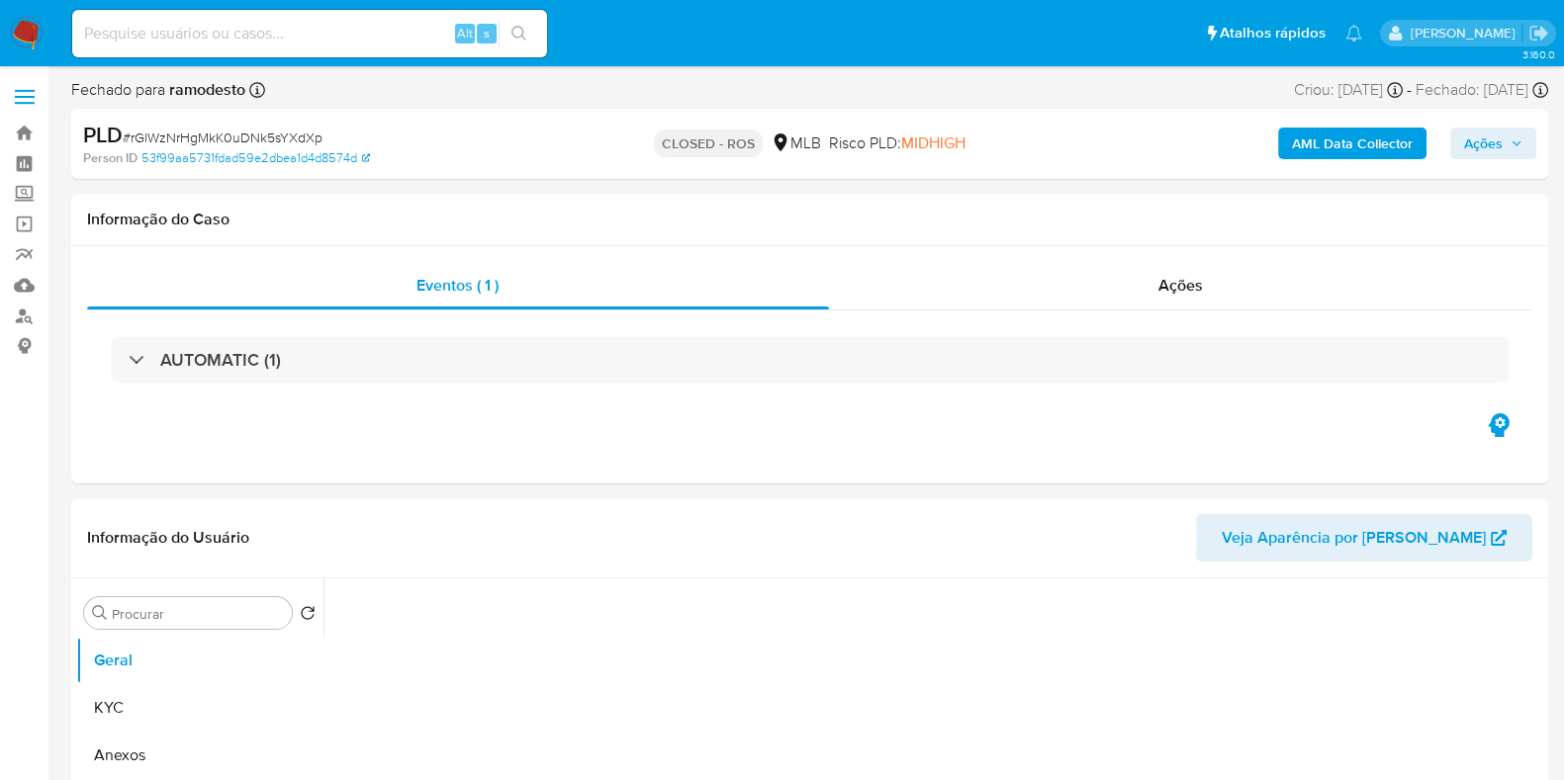
select select "10"
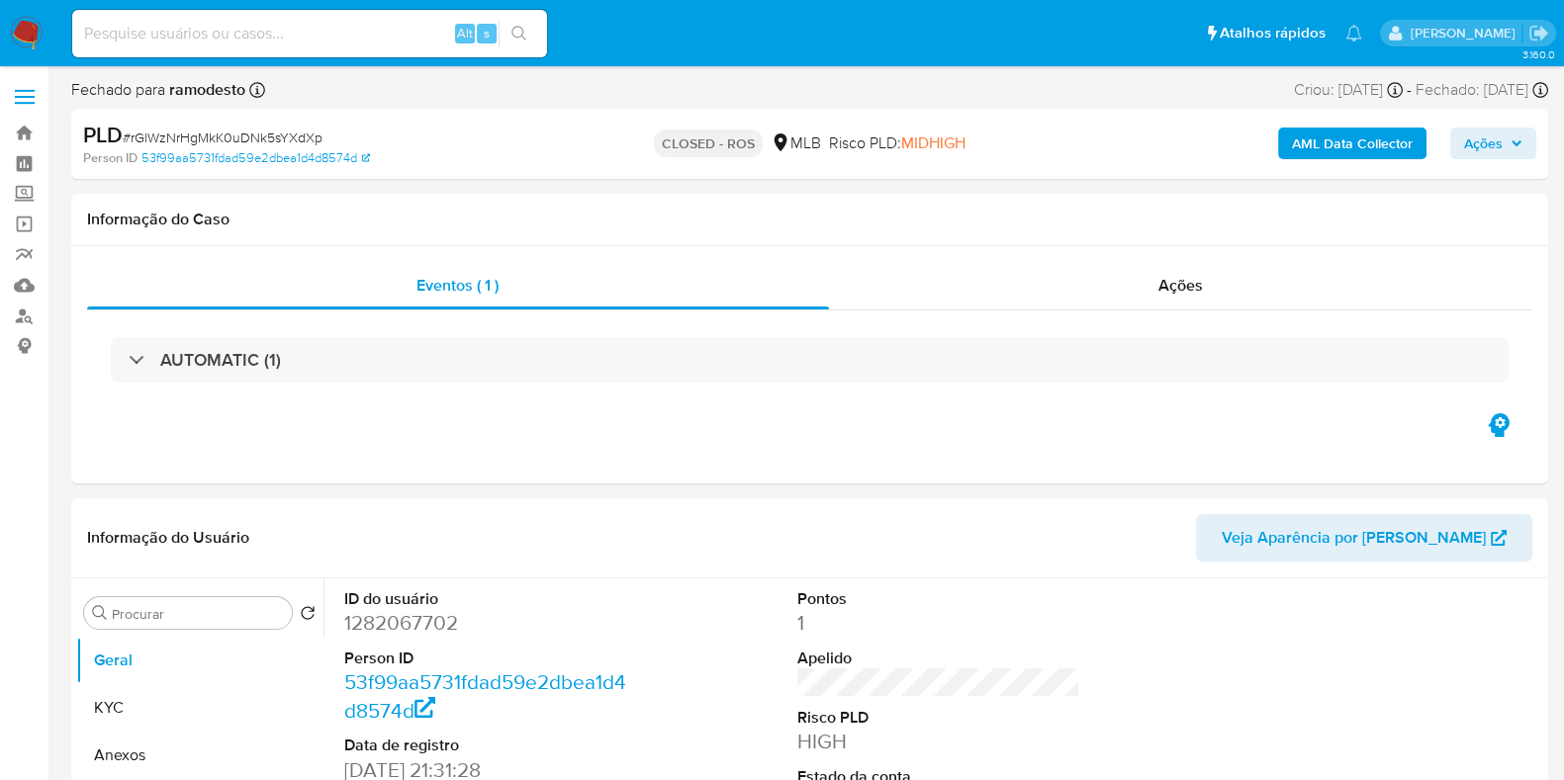
click at [11, 27] on img at bounding box center [27, 34] width 34 height 34
click at [32, 32] on img at bounding box center [27, 34] width 34 height 34
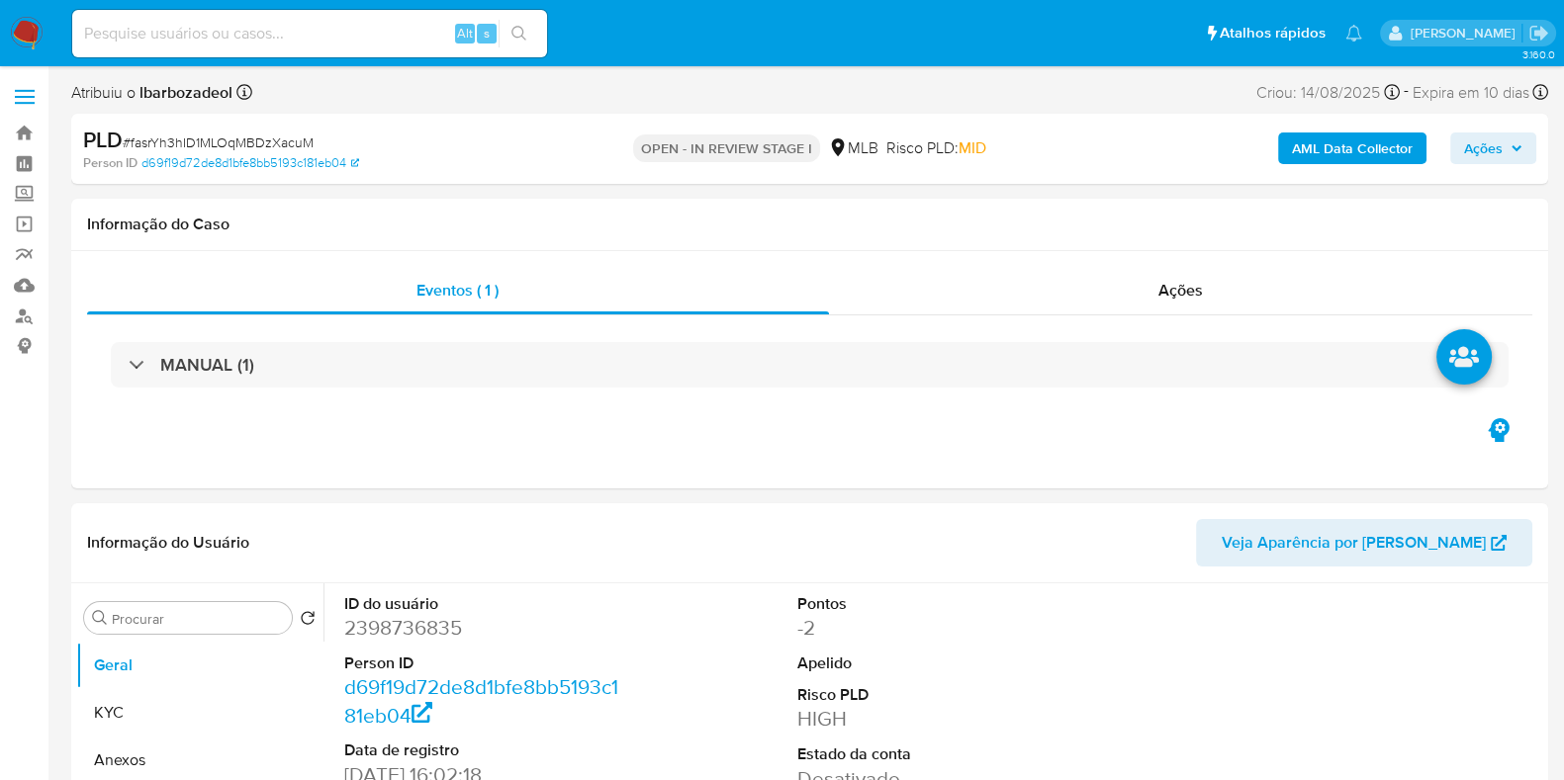
select select "10"
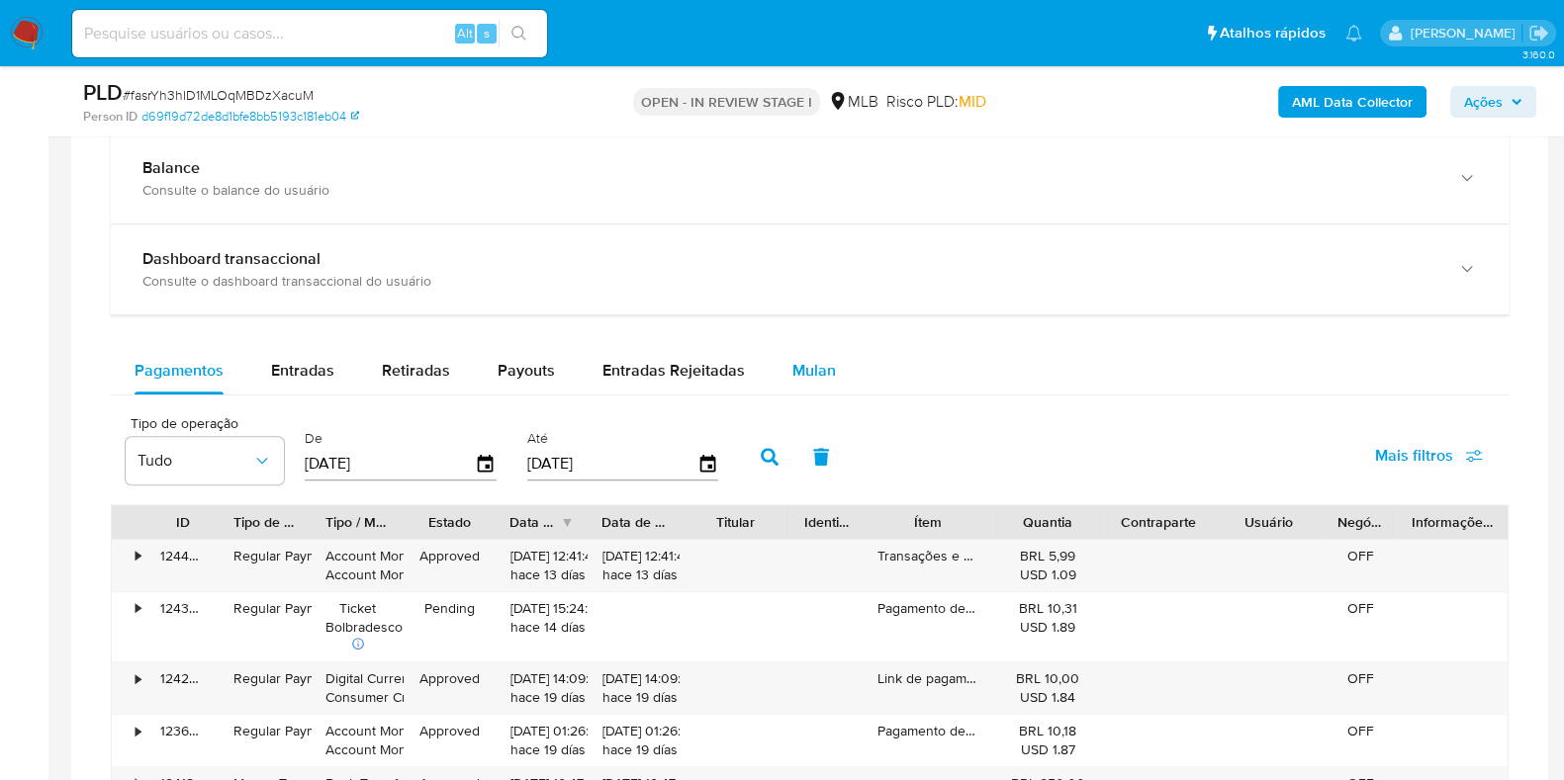
scroll to position [1464, 0]
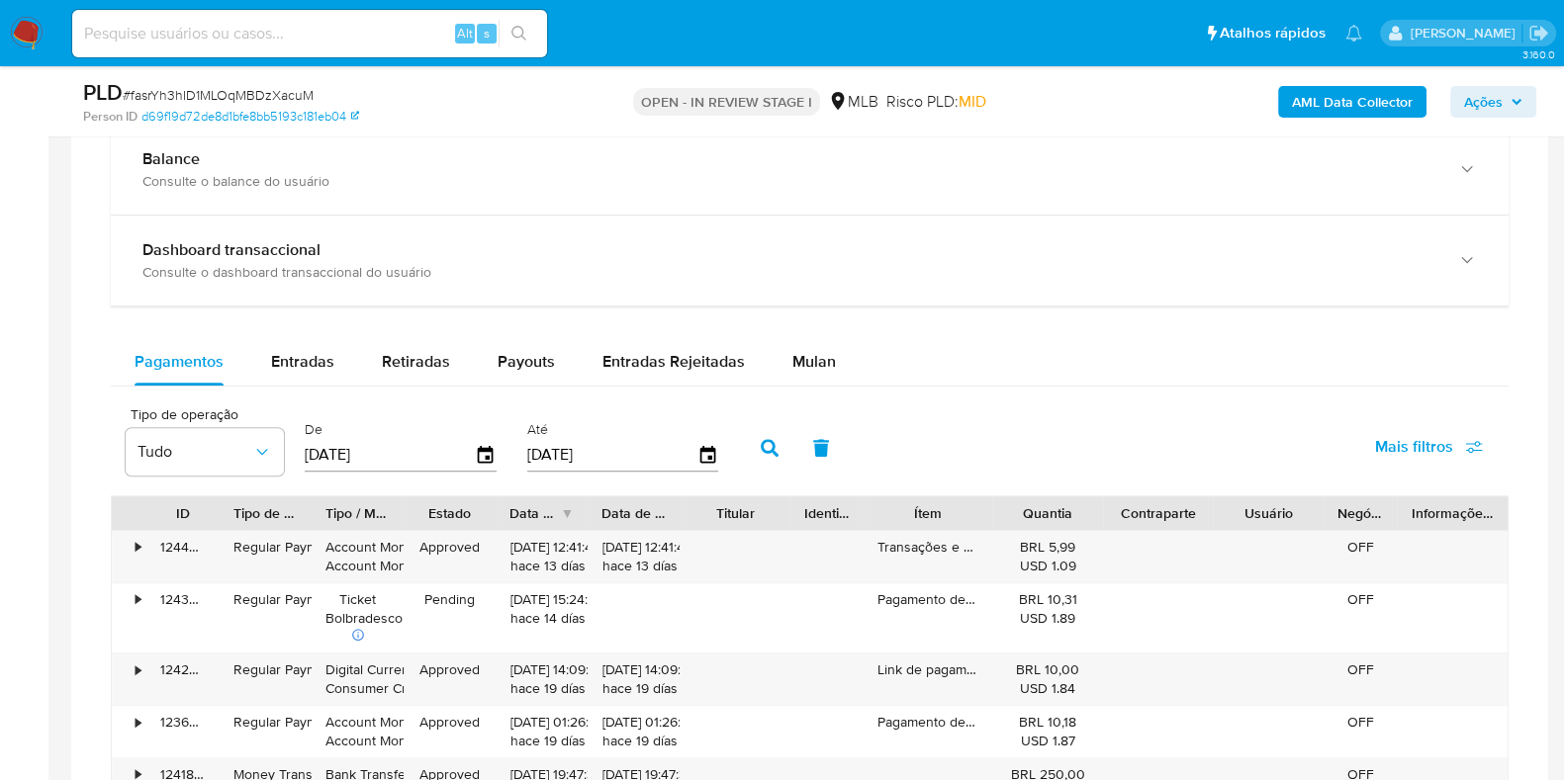
click at [762, 338] on div "Pagamentos Entradas Retiradas Payouts Entradas Rejeitadas Mulan" at bounding box center [810, 361] width 1398 height 47
click at [825, 351] on span "Mulan" at bounding box center [814, 361] width 44 height 23
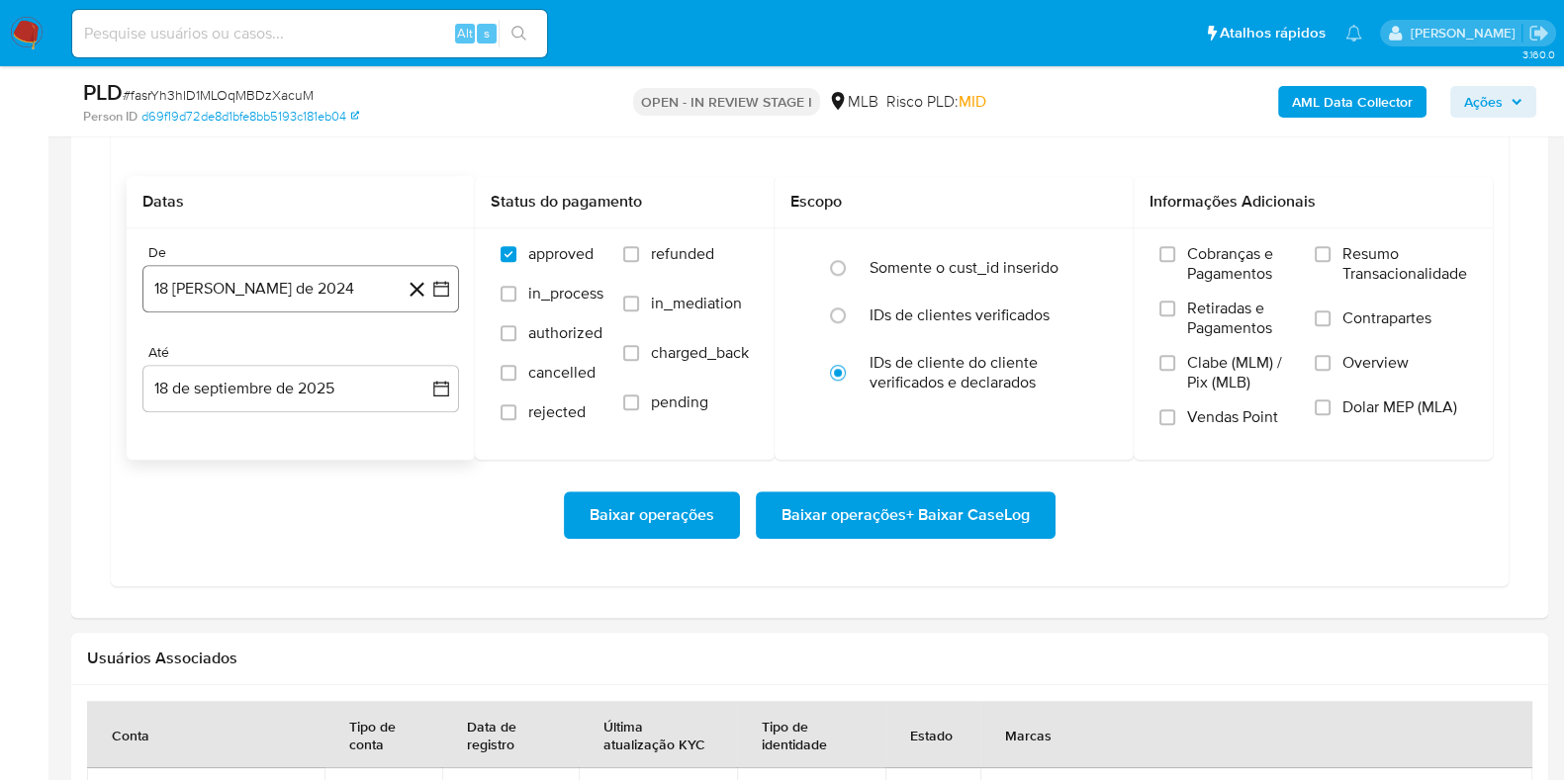
scroll to position [1730, 0]
click at [255, 280] on button "18 [PERSON_NAME] de 2024" at bounding box center [300, 290] width 316 height 47
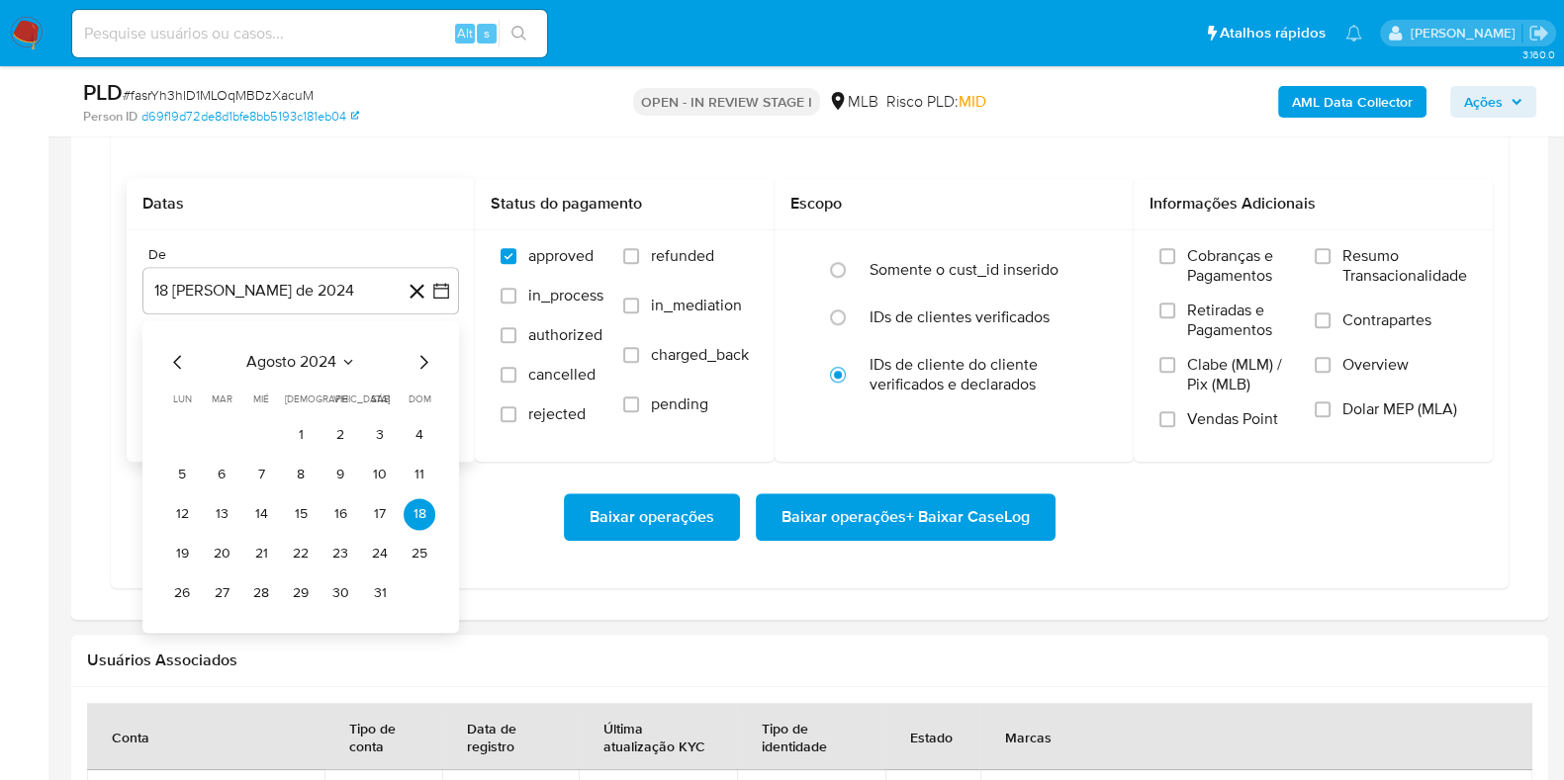
click at [305, 361] on span "agosto 2024" at bounding box center [291, 362] width 90 height 20
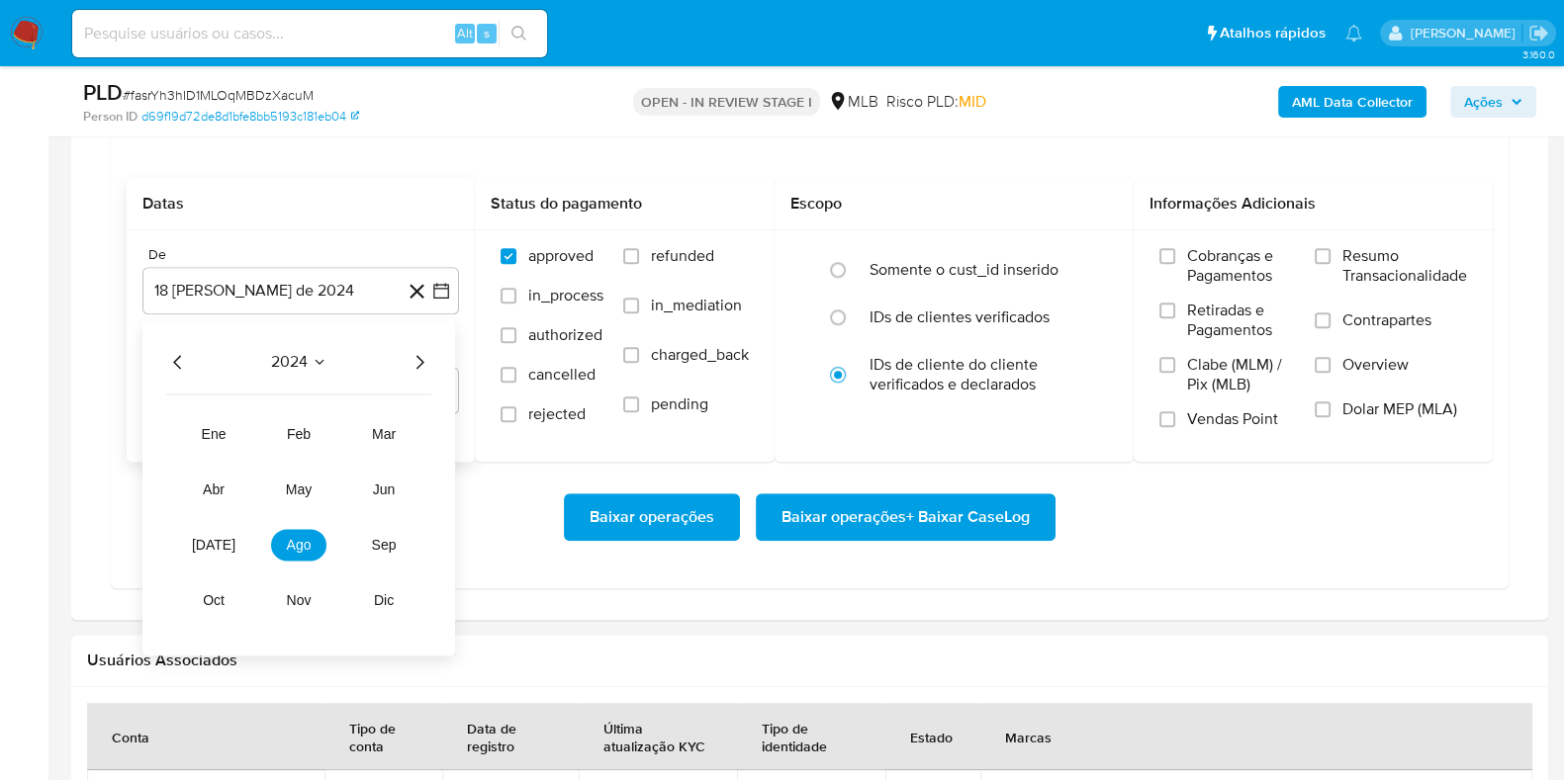
click at [416, 358] on icon "Año siguiente" at bounding box center [419, 362] width 24 height 24
click at [230, 538] on button "[DATE]" at bounding box center [213, 545] width 55 height 32
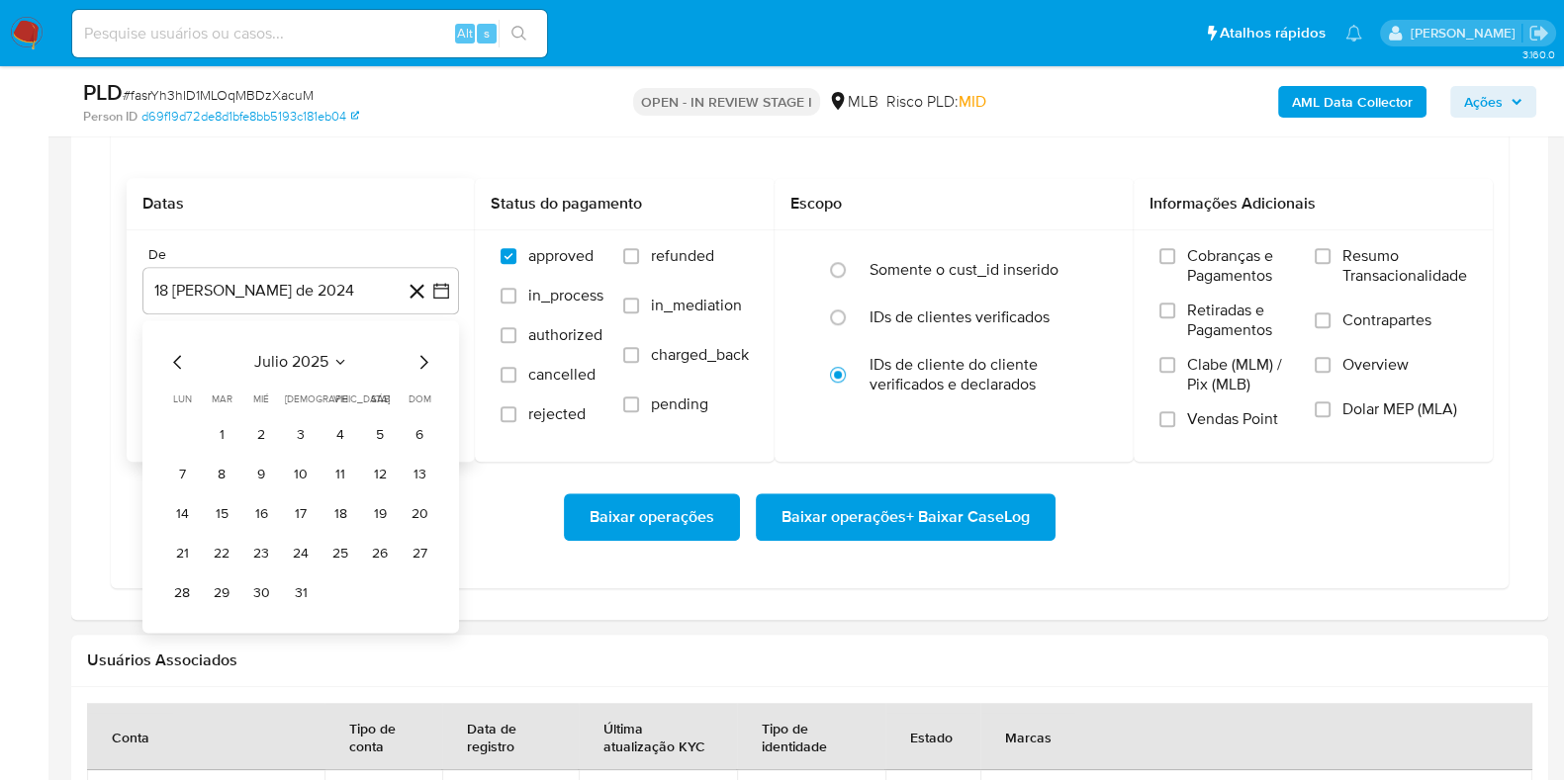
click at [223, 430] on button "1" at bounding box center [222, 435] width 32 height 32
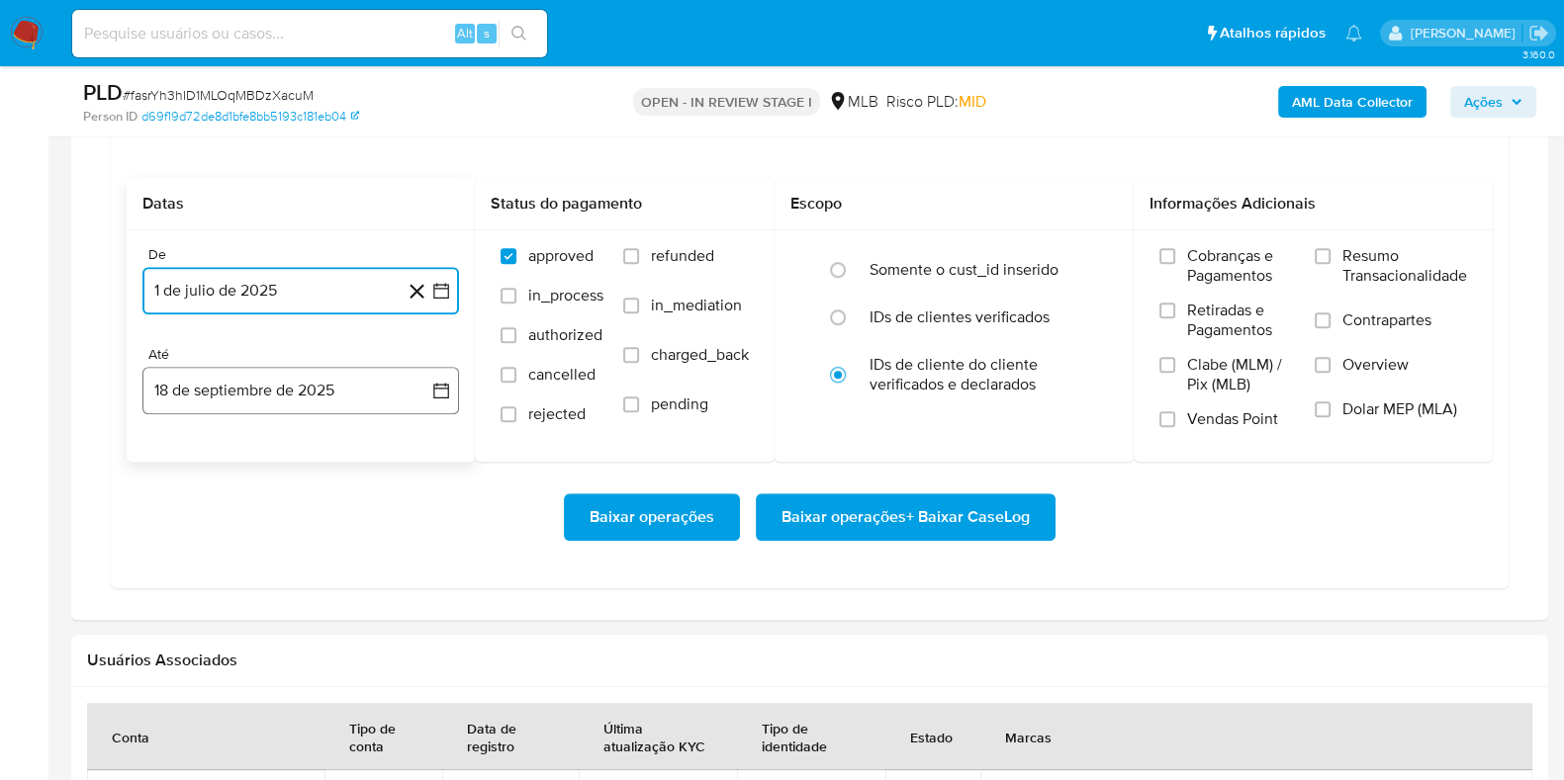
click at [229, 398] on button "18 de septiembre de 2025" at bounding box center [300, 390] width 316 height 47
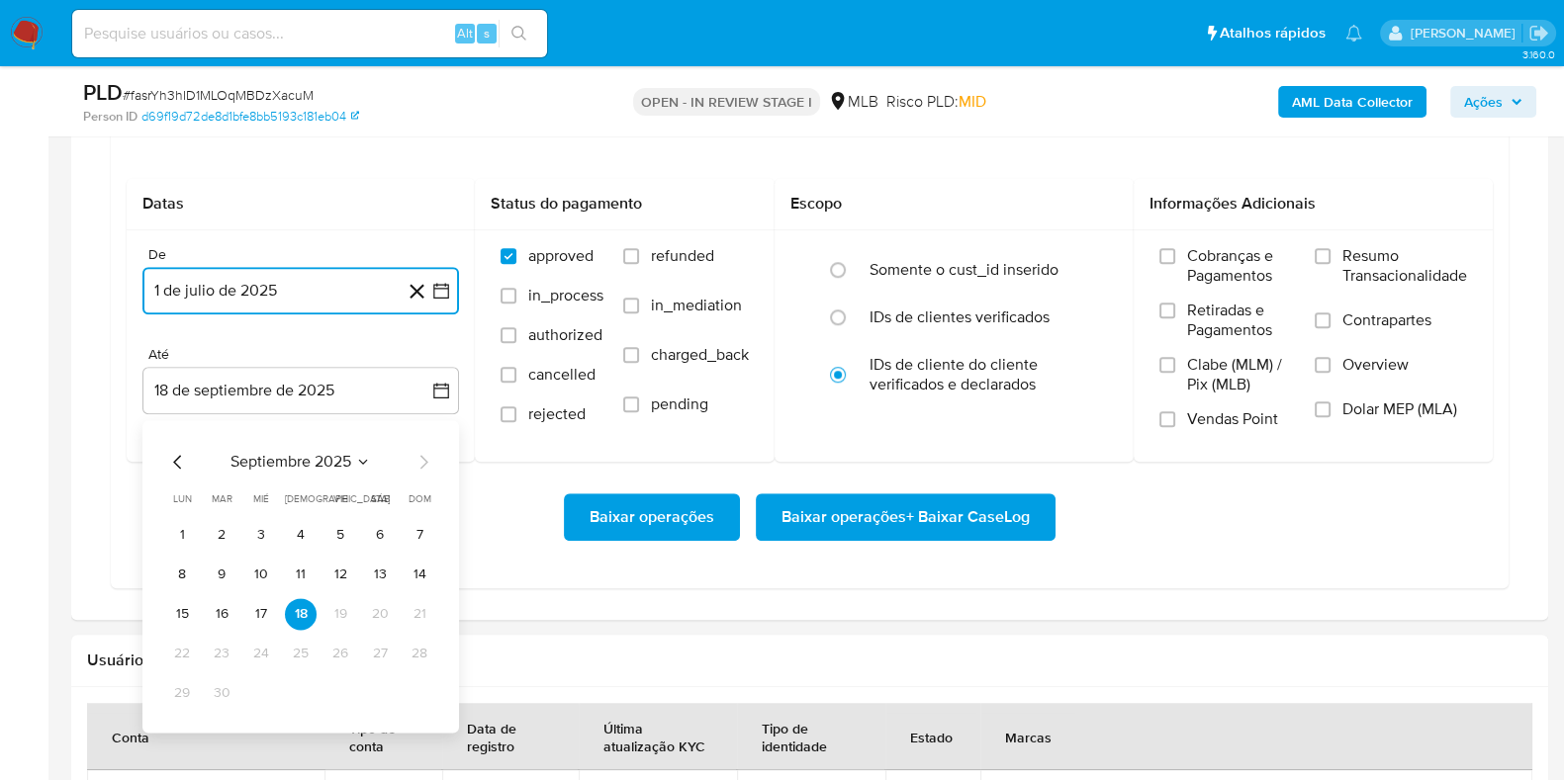
click at [260, 604] on button "17" at bounding box center [261, 614] width 32 height 32
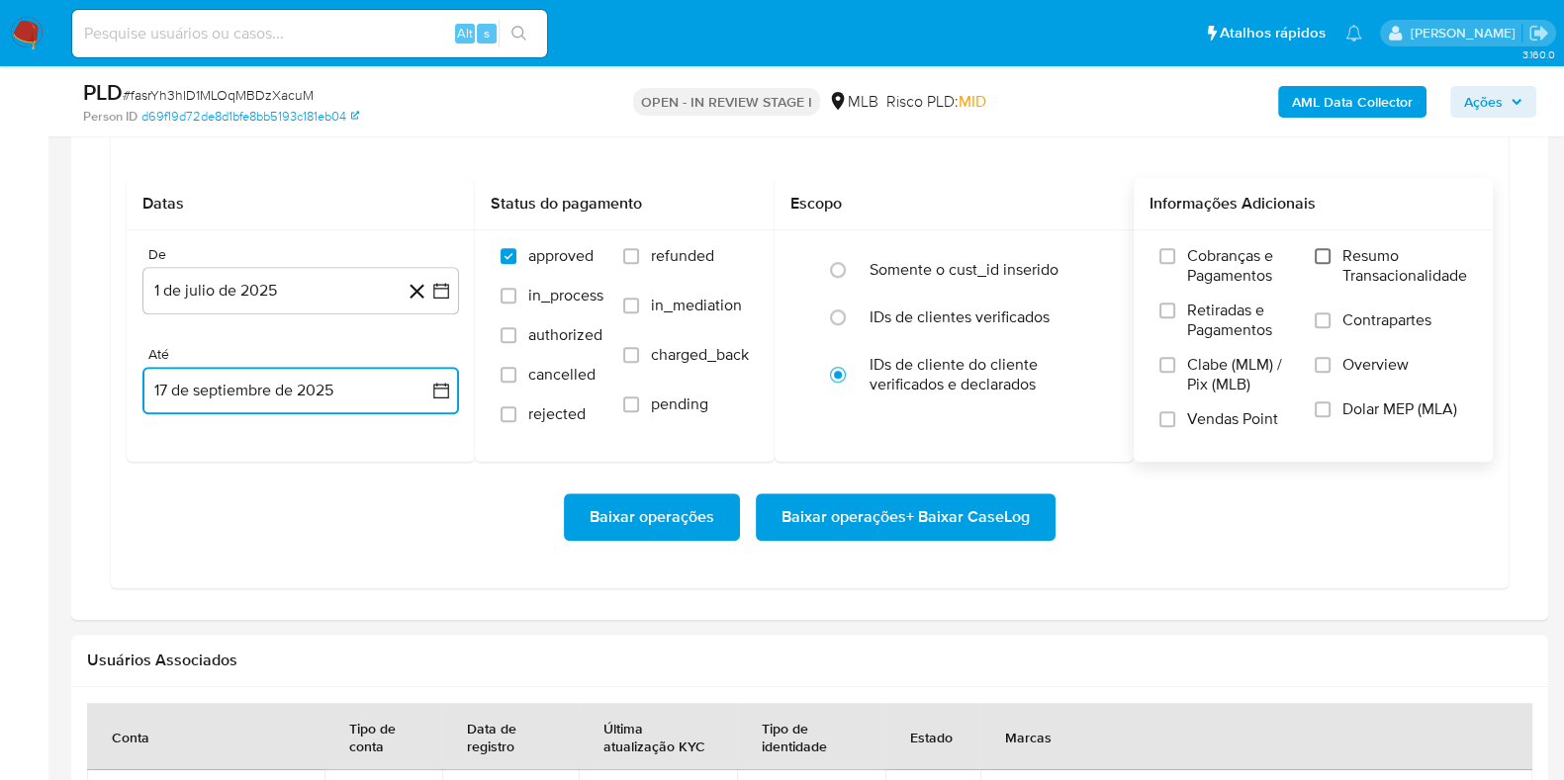
click at [1328, 249] on input "Resumo Transacionalidade" at bounding box center [1322, 256] width 16 height 16
click at [989, 527] on span "Baixar operações + Baixar CaseLog" at bounding box center [905, 518] width 248 height 44
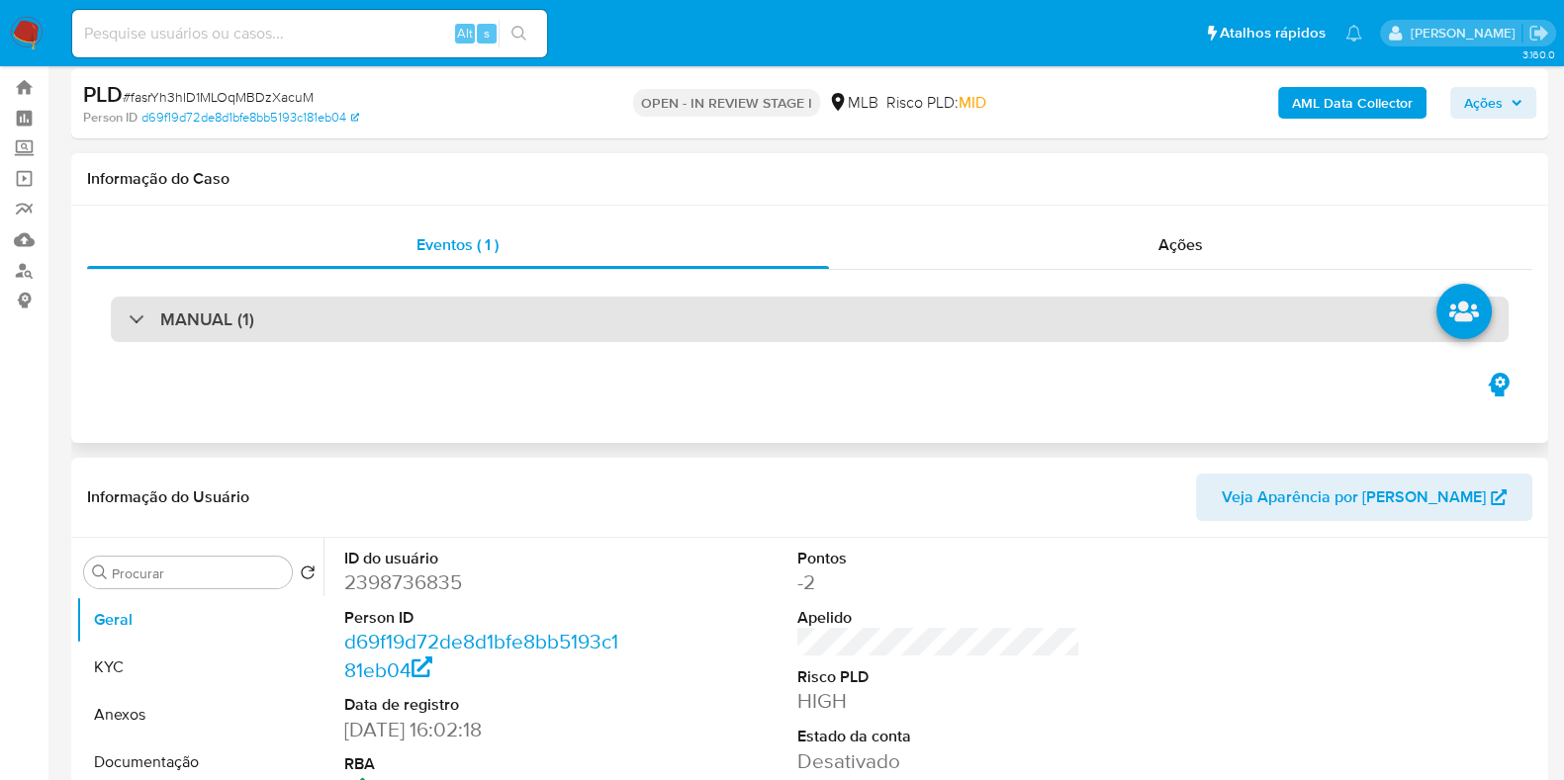
scroll to position [46, 0]
click at [724, 304] on div "MANUAL (1)" at bounding box center [810, 318] width 1398 height 45
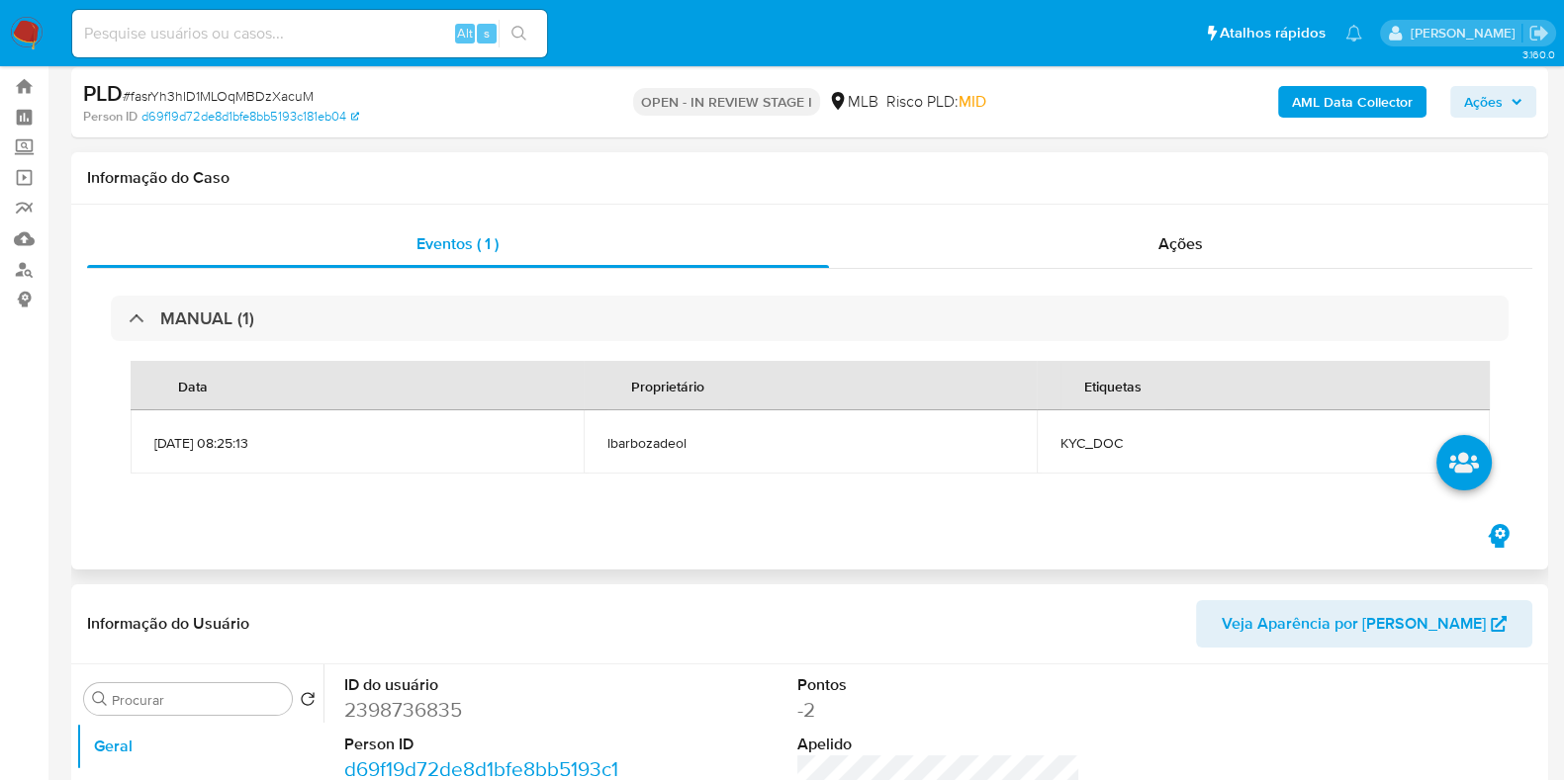
click at [1069, 443] on span "KYC_DOC" at bounding box center [1263, 443] width 406 height 18
copy span "KYC_DOC"
click at [1479, 111] on span "Ações" at bounding box center [1483, 102] width 39 height 32
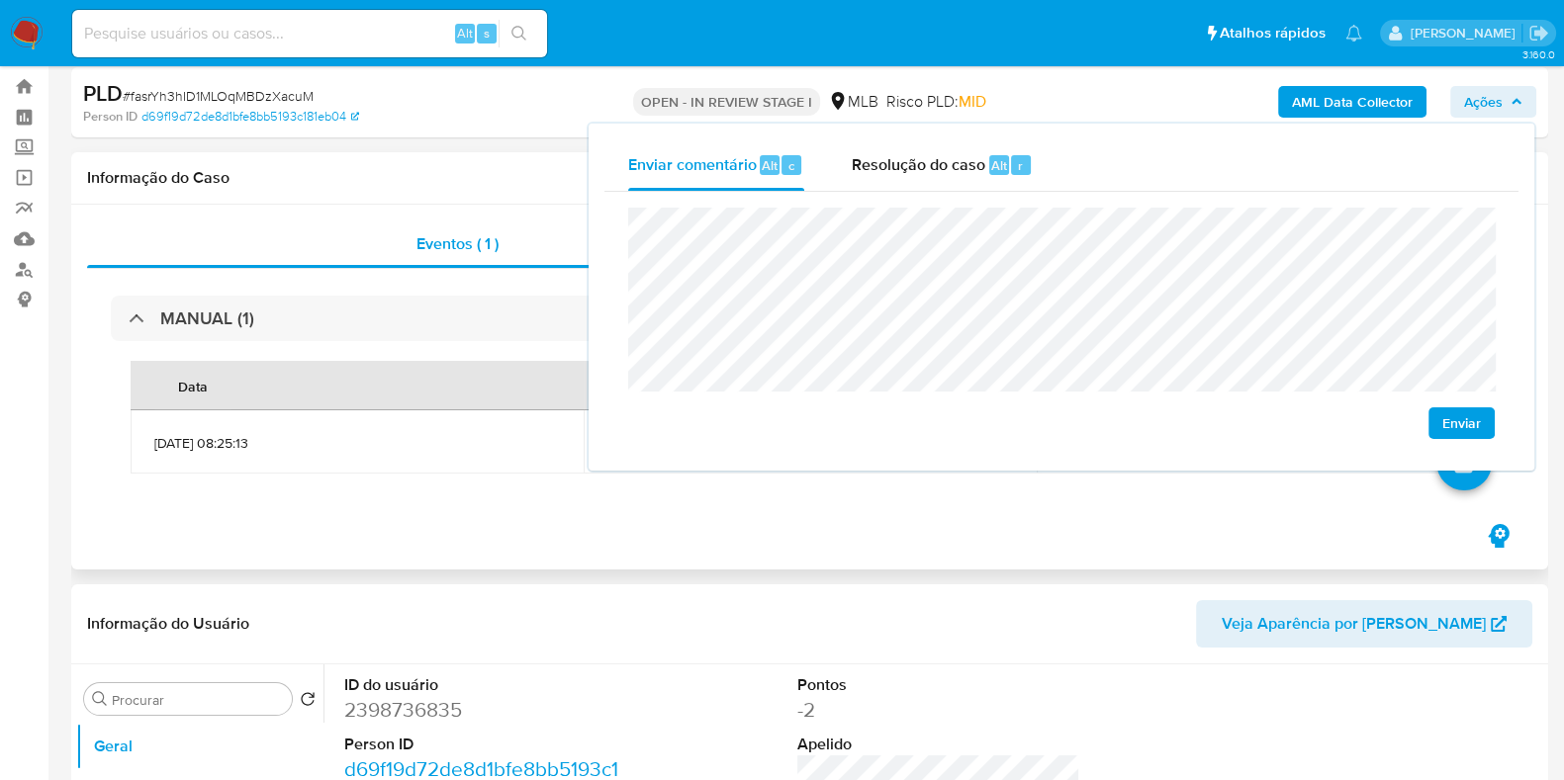
click at [390, 179] on h1 "Informação do Caso" at bounding box center [809, 178] width 1445 height 20
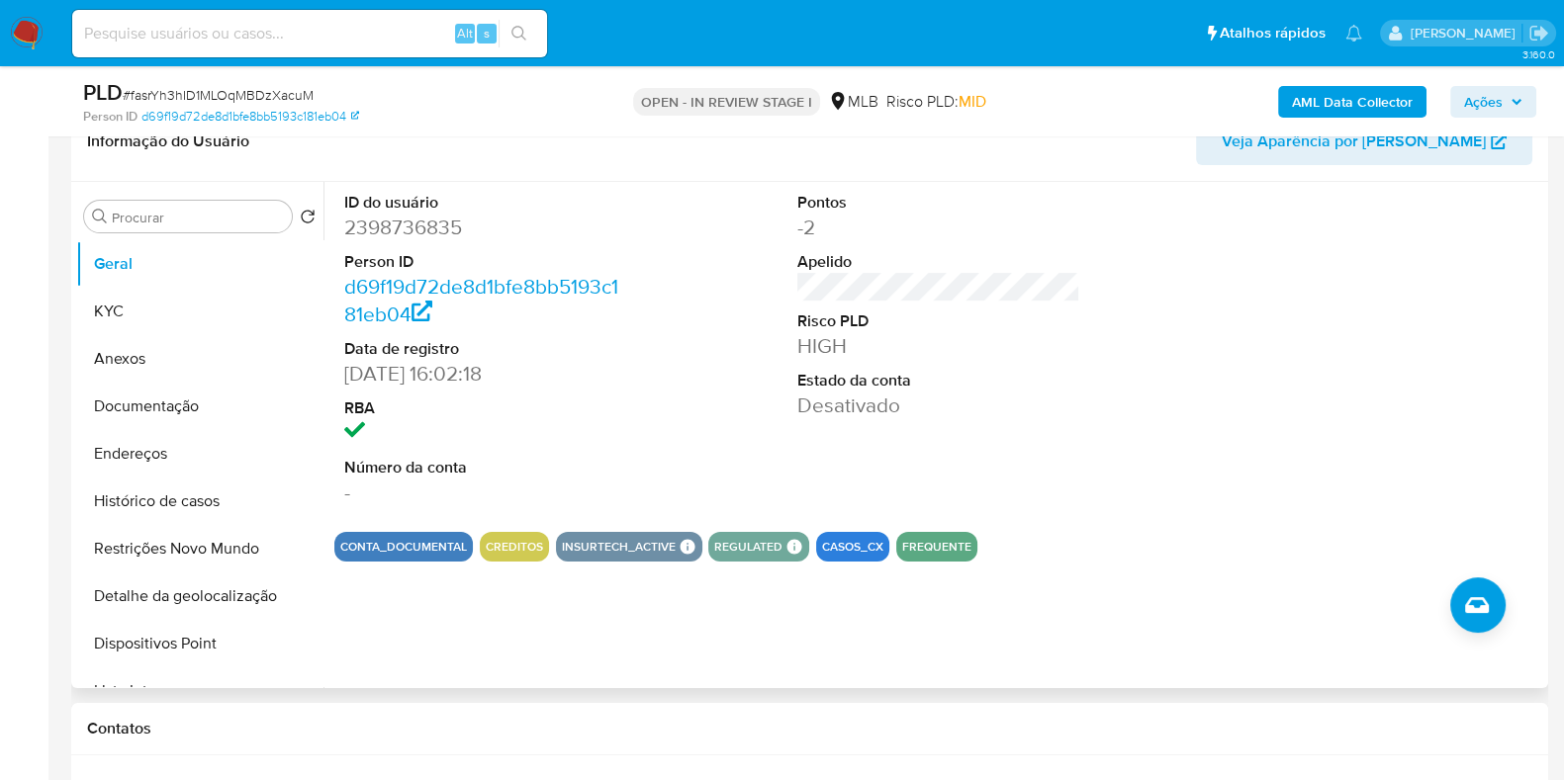
scroll to position [459, 0]
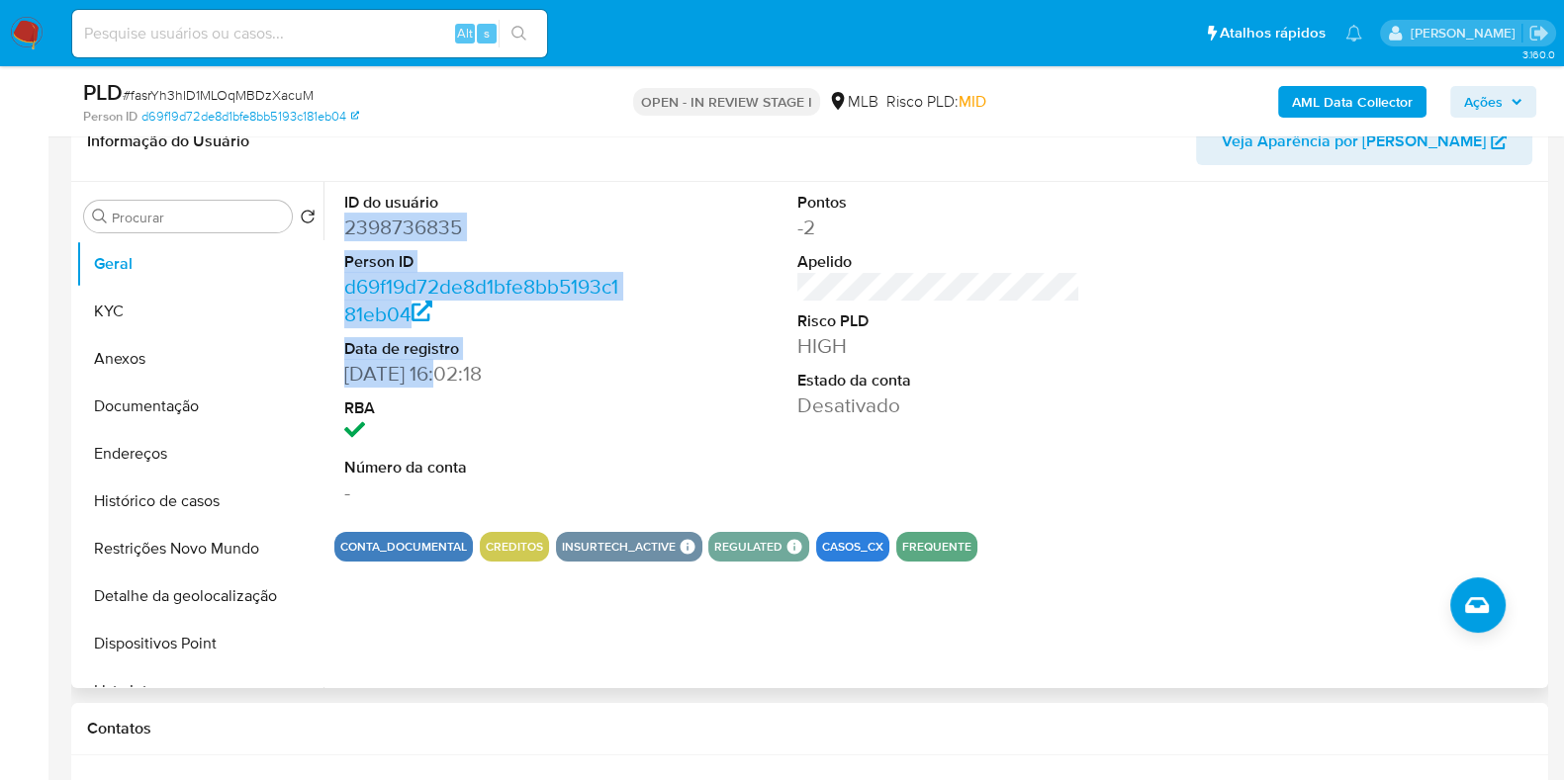
drag, startPoint x: 344, startPoint y: 225, endPoint x: 445, endPoint y: 372, distance: 178.6
click at [445, 372] on dl "ID do usuário 2398736835 Person ID d69f19d72de8d1bfe8bb5193c181eb04 Data de reg…" at bounding box center [485, 349] width 283 height 315
copy dl "2398736835 Person ID d69f19d72de8d1bfe8bb5193c181eb04 Data de registro 21/04/20…"
click at [1493, 87] on span "Ações" at bounding box center [1483, 102] width 39 height 32
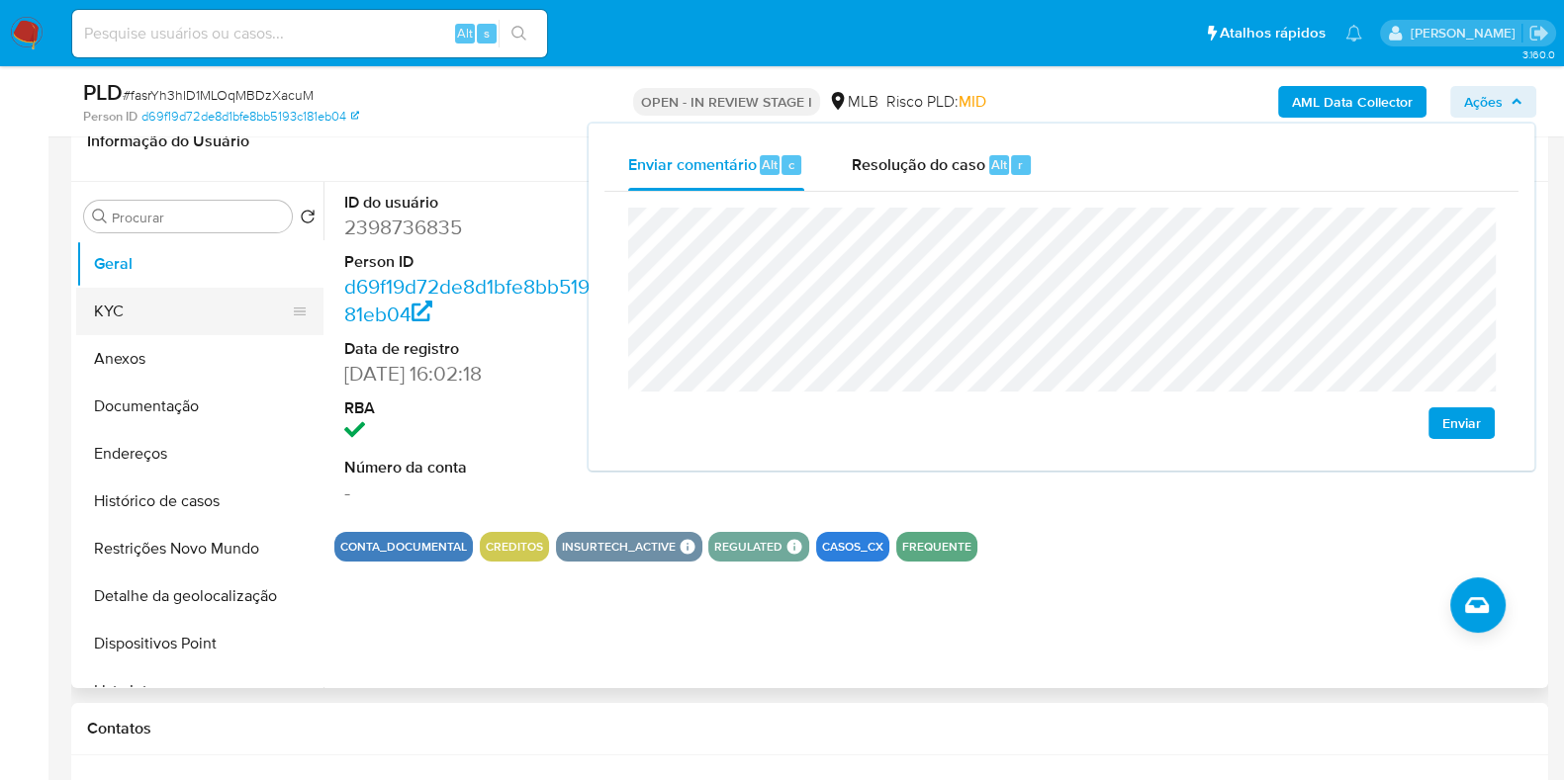
click at [191, 309] on button "KYC" at bounding box center [191, 311] width 231 height 47
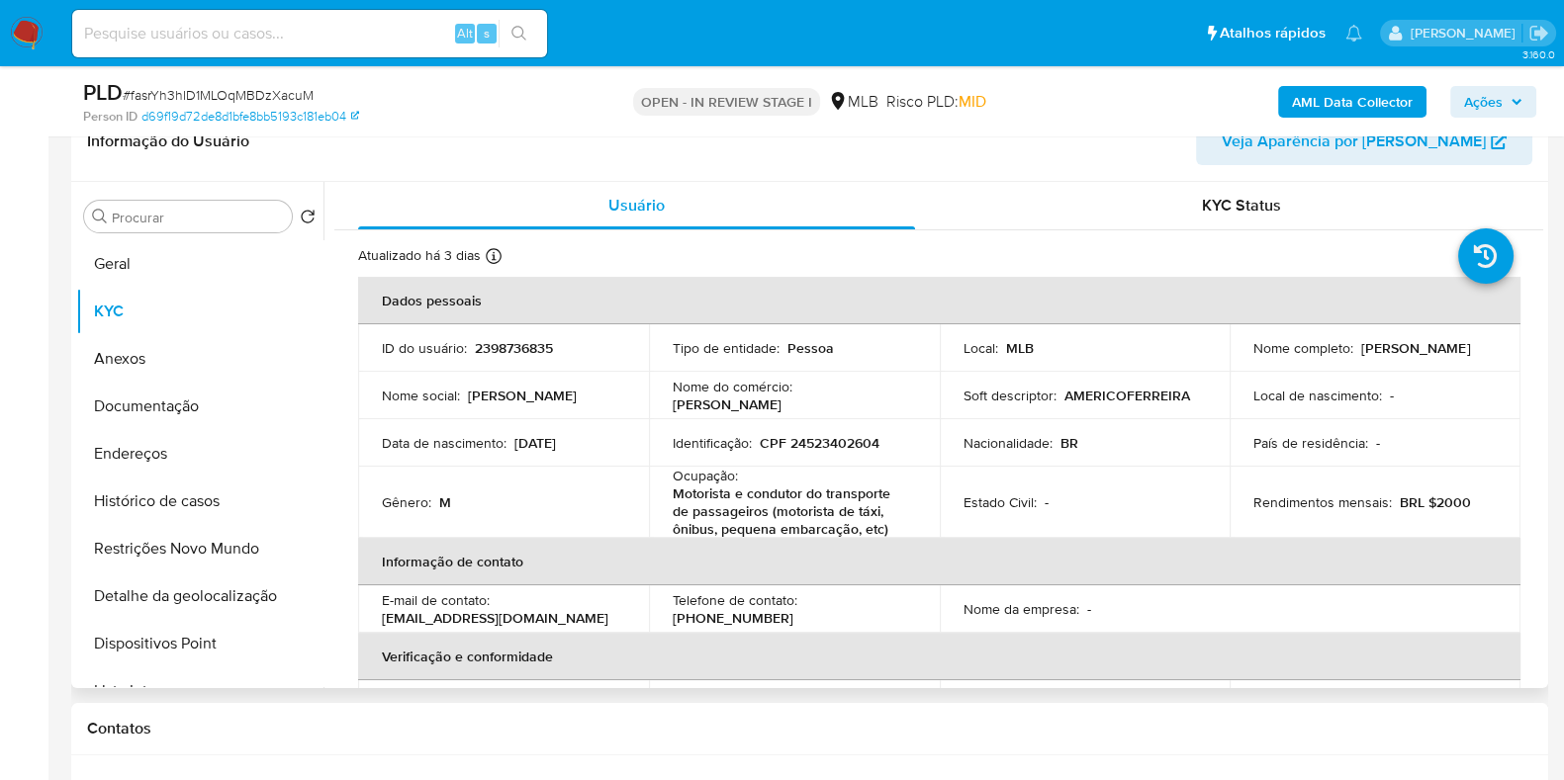
click at [846, 436] on p "CPF 24523402604" at bounding box center [820, 443] width 120 height 18
copy p "24523402604"
click at [1506, 88] on span "Ações" at bounding box center [1493, 102] width 58 height 28
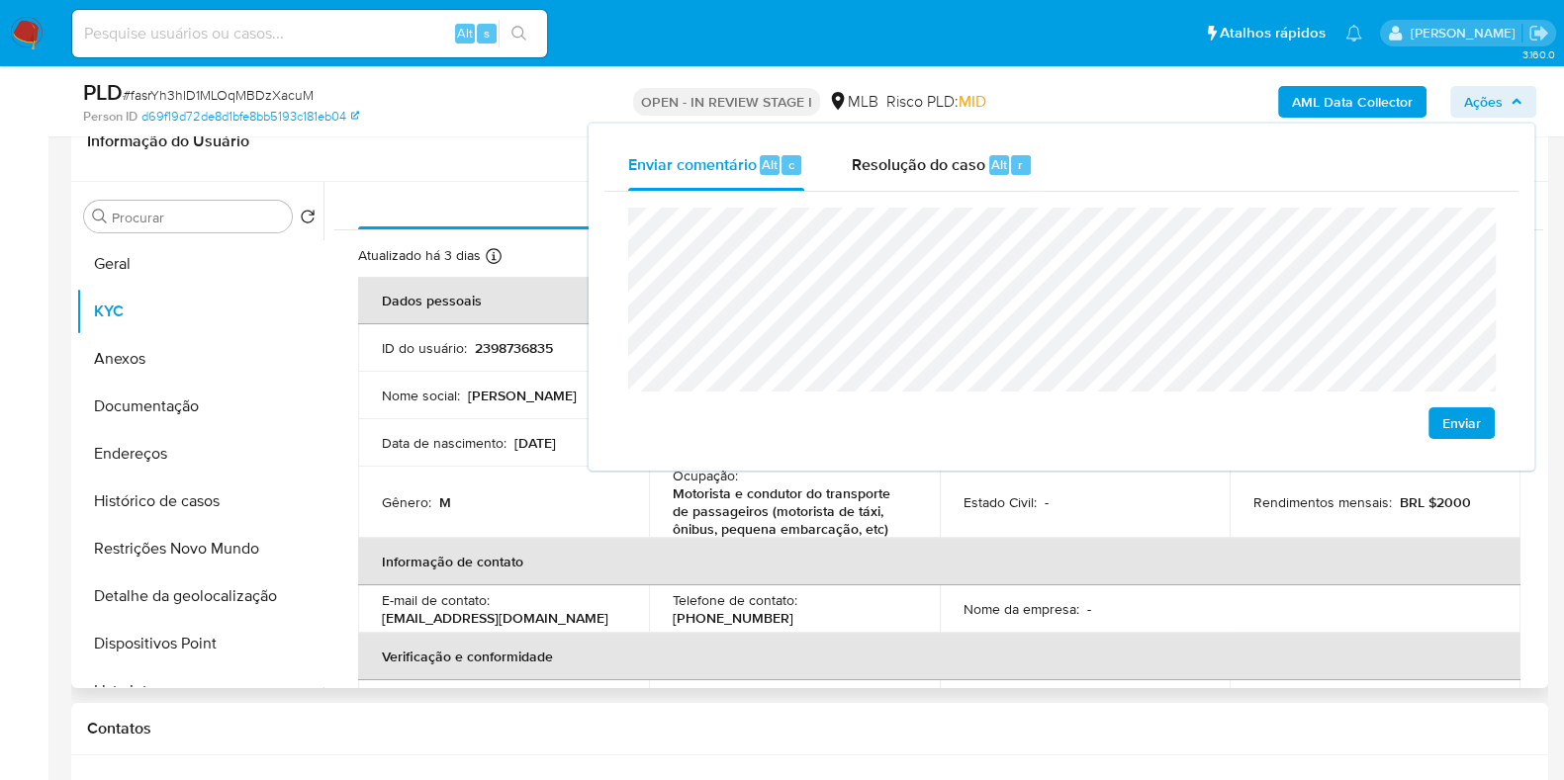
click at [614, 581] on th "Informação de contato" at bounding box center [939, 561] width 1162 height 47
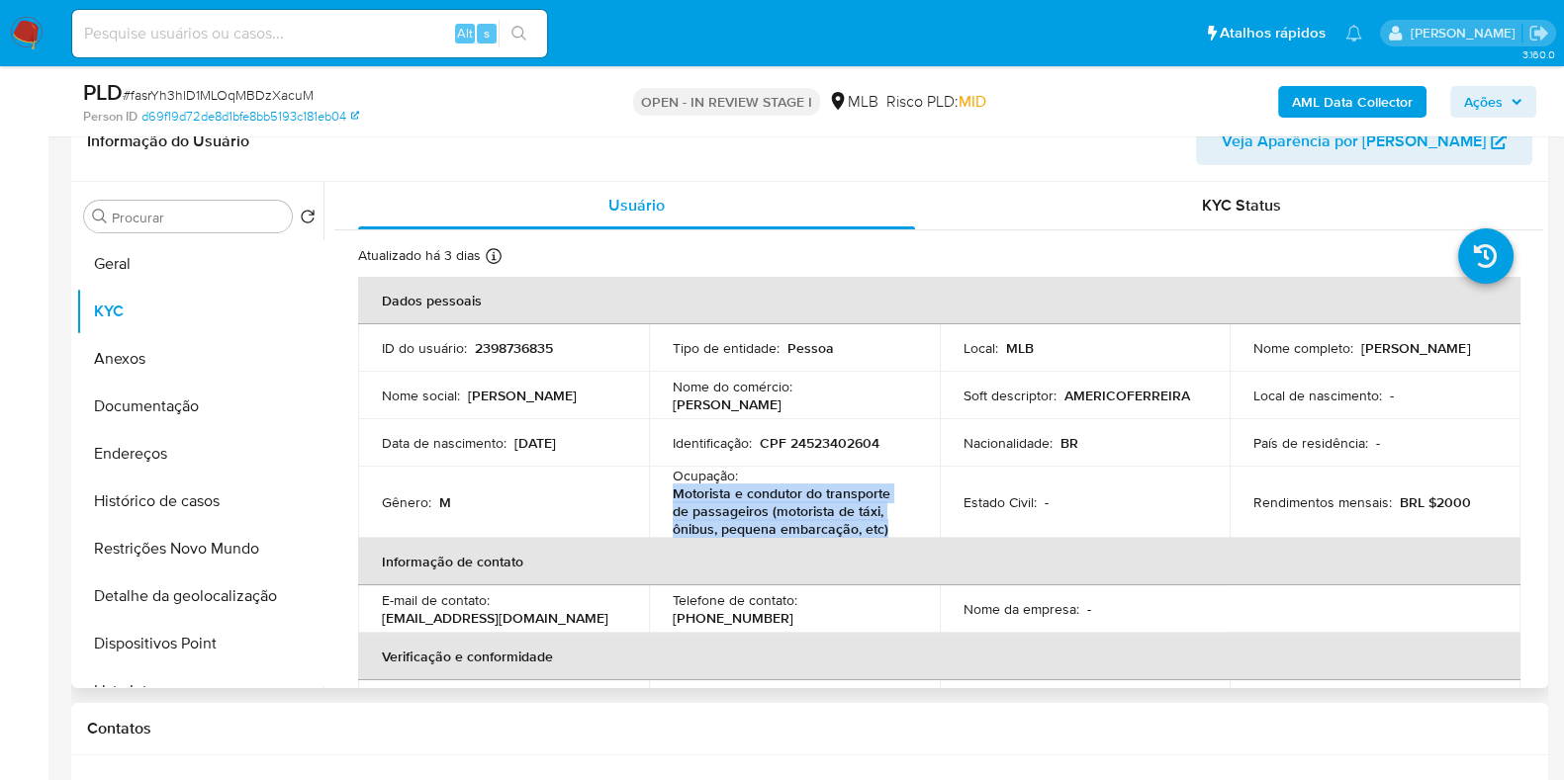
drag, startPoint x: 687, startPoint y: 499, endPoint x: 925, endPoint y: 533, distance: 239.7
click at [925, 533] on td "Ocupação : Motorista e condutor do transporte de passageiros (motorista de táxi…" at bounding box center [794, 502] width 291 height 71
copy p "Motorista e condutor do transporte de passageiros (motorista de táxi, ônibus, p…"
click at [1496, 101] on span "Ações" at bounding box center [1483, 102] width 39 height 32
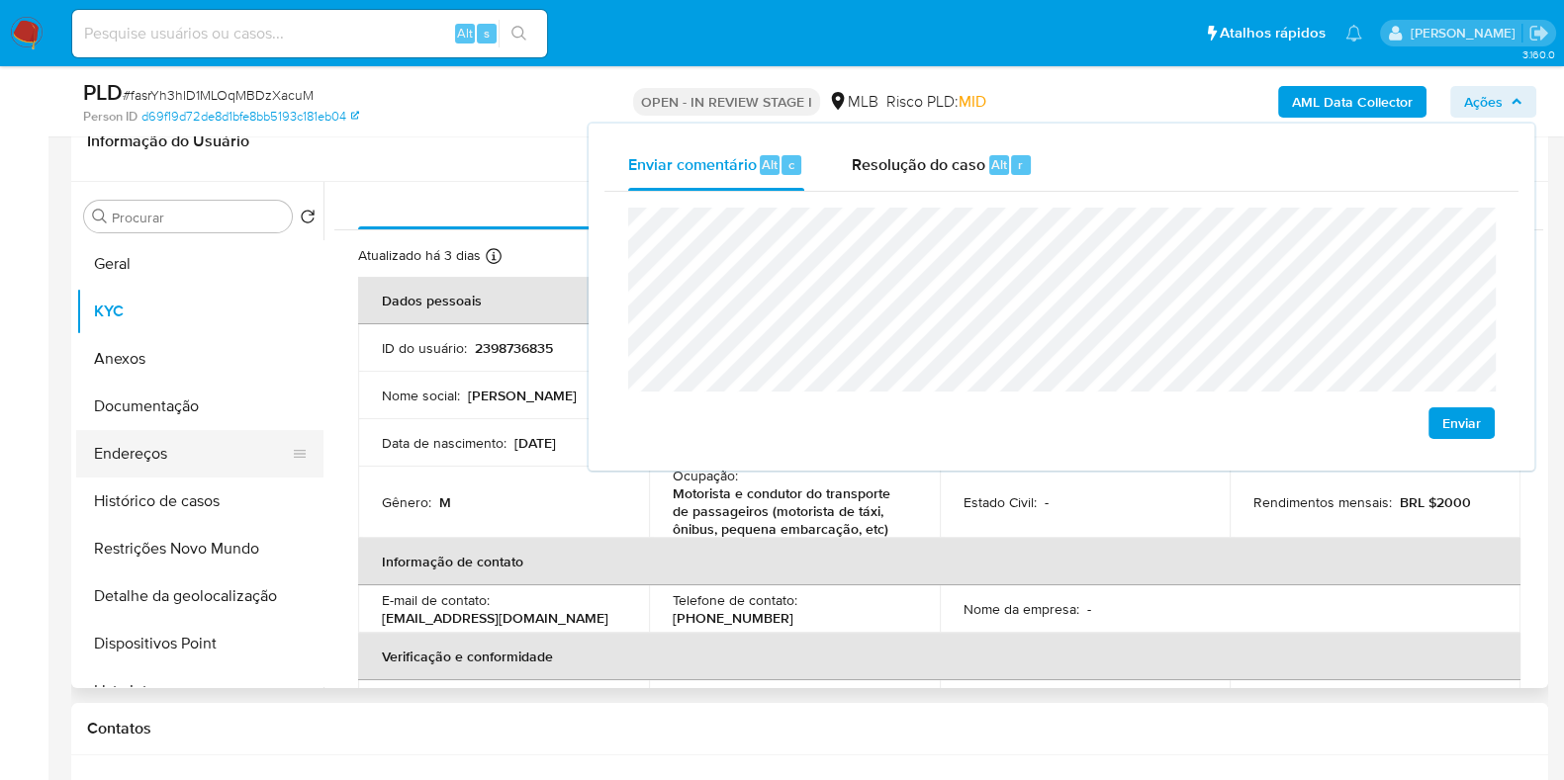
click at [191, 465] on button "Endereços" at bounding box center [191, 453] width 231 height 47
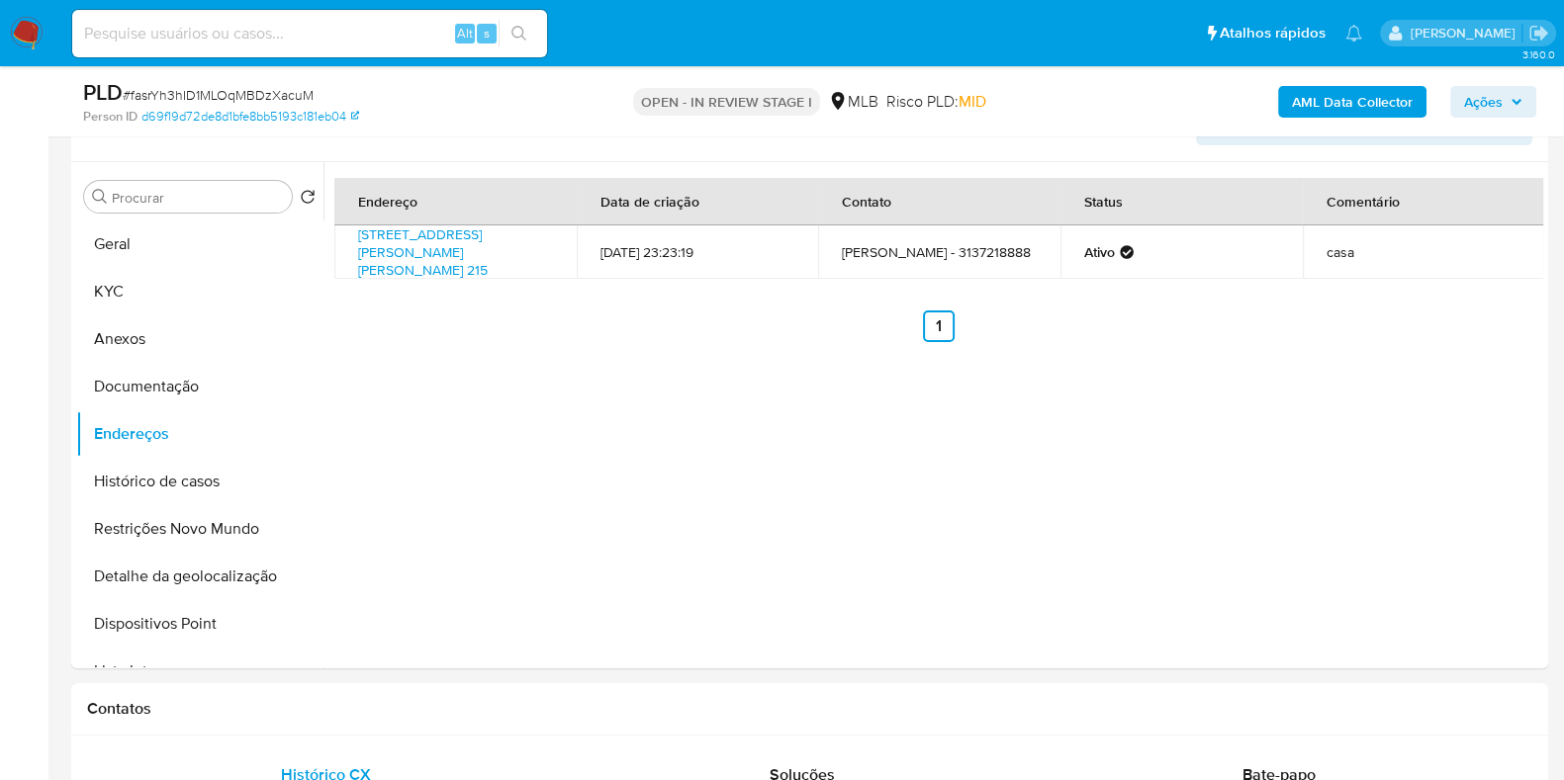
scroll to position [479, 0]
click at [462, 240] on link "Travessa Geraldo José Baptista 215, Conselheiro Lafaiete, Minas Gerais, 3640117…" at bounding box center [423, 252] width 130 height 55
click at [210, 367] on button "Documentação" at bounding box center [191, 386] width 231 height 47
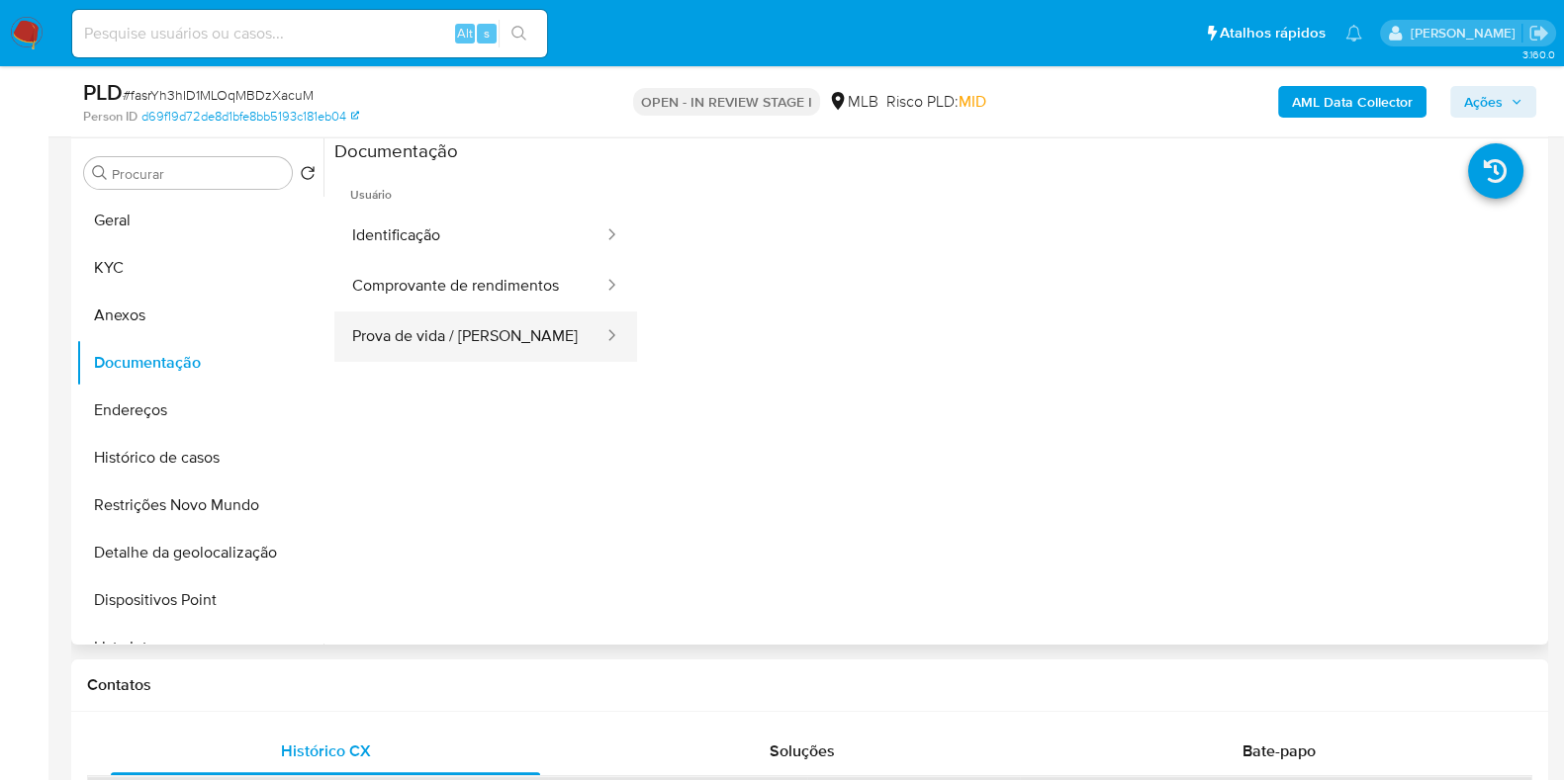
click at [485, 341] on button "Prova de vida / Selfie" at bounding box center [469, 337] width 271 height 50
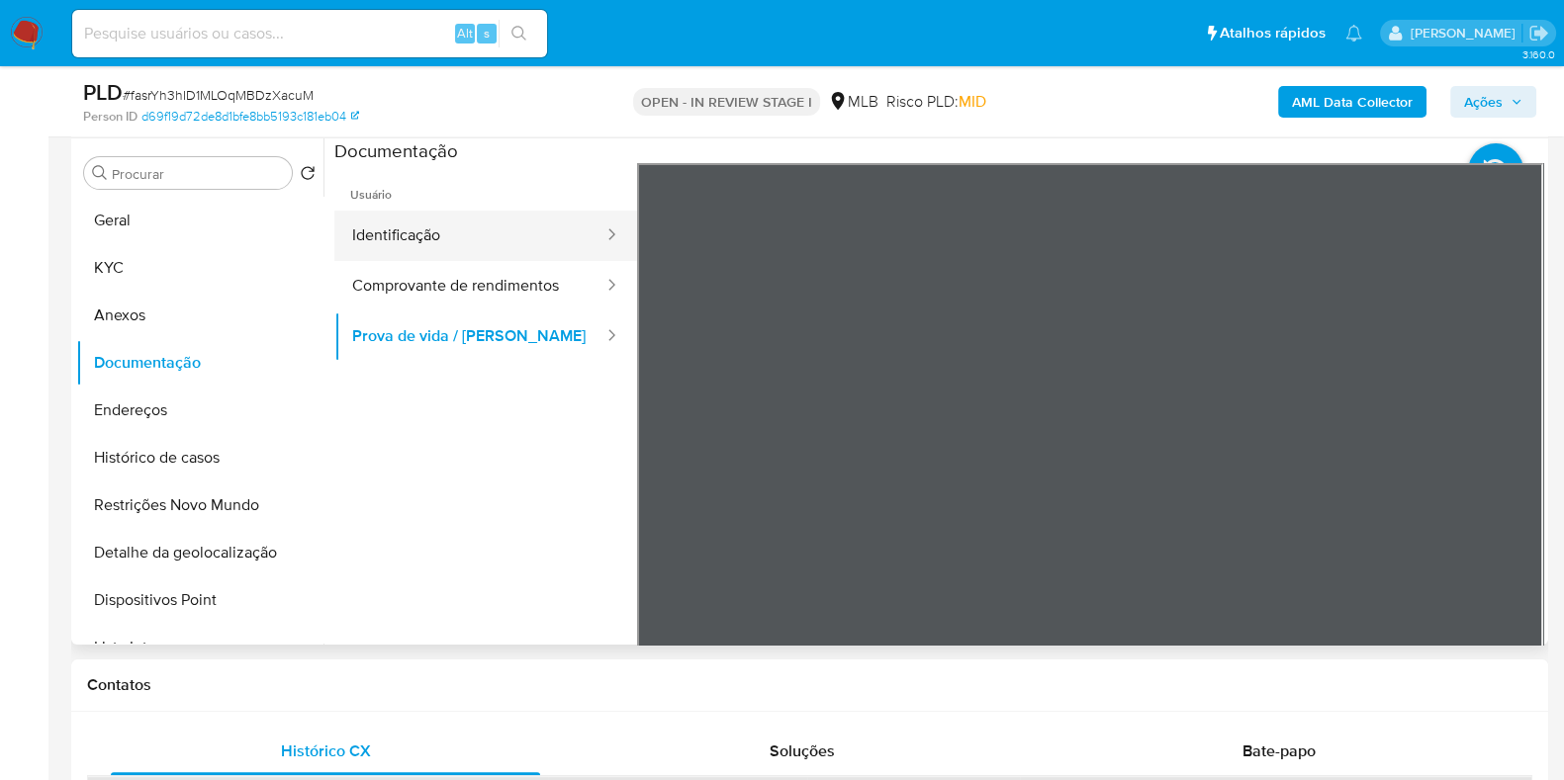
click at [455, 245] on button "Identificação" at bounding box center [469, 236] width 271 height 50
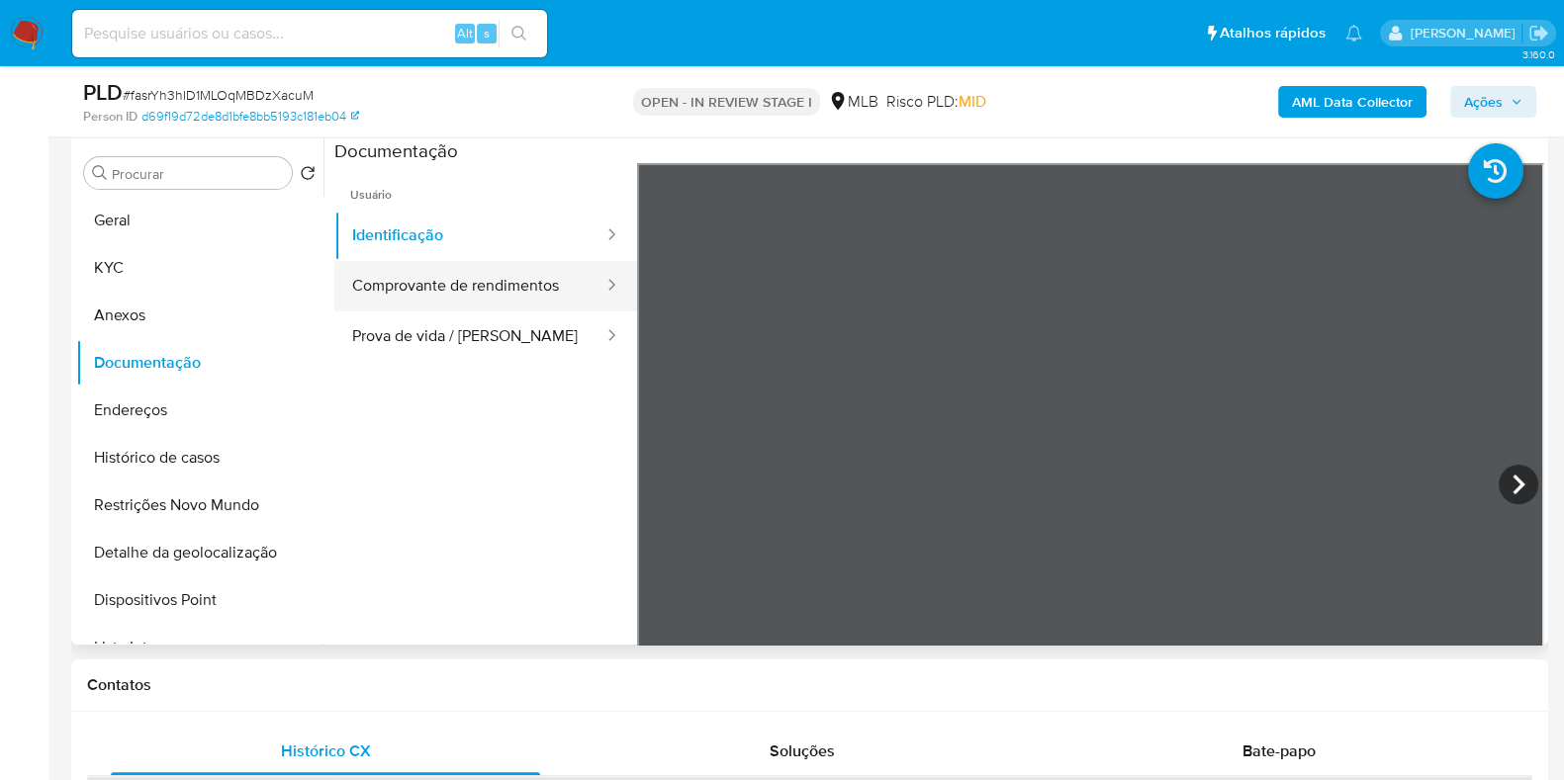
click at [535, 295] on button "Comprovante de rendimentos" at bounding box center [469, 286] width 271 height 50
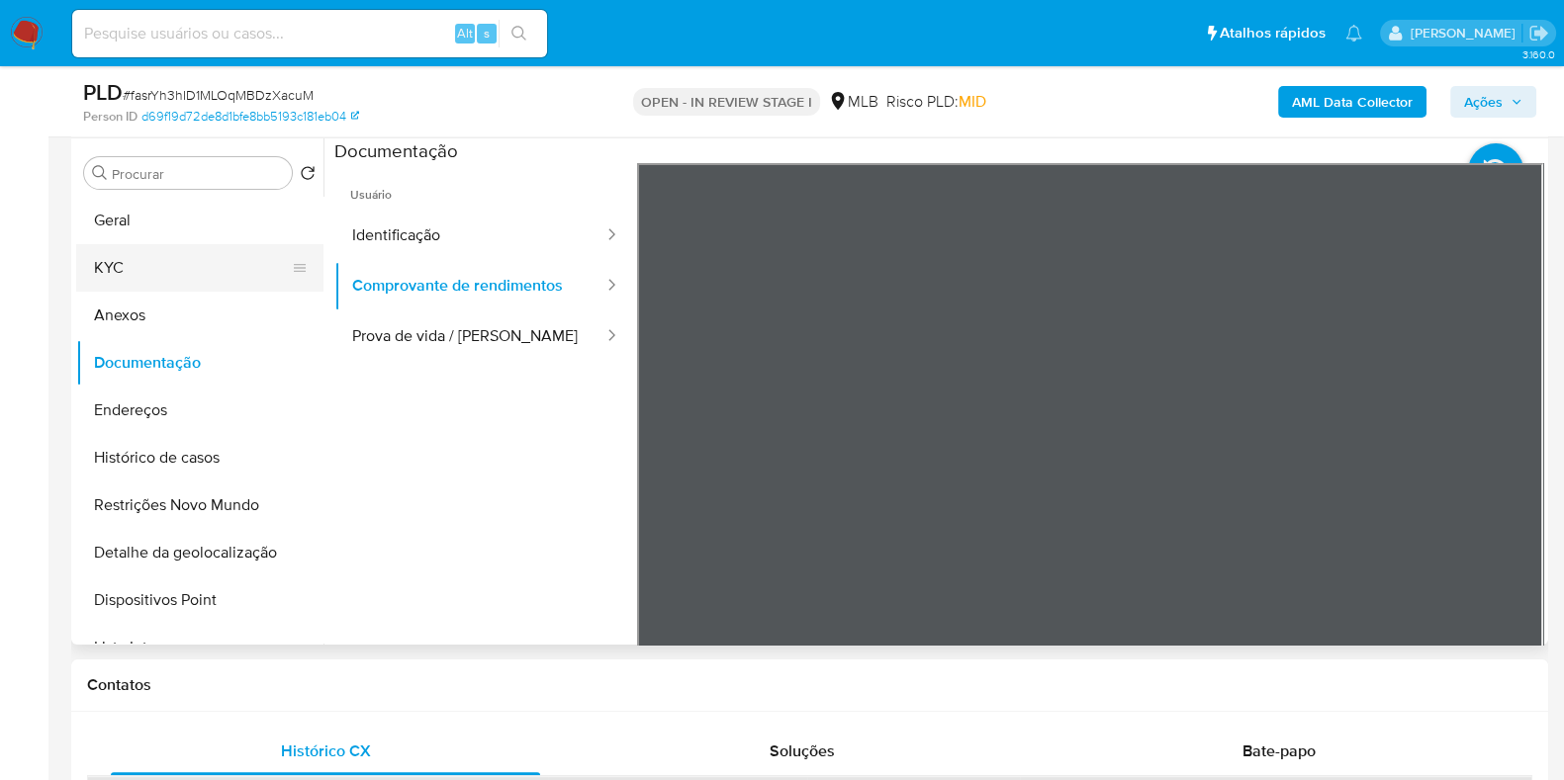
click at [97, 270] on button "KYC" at bounding box center [191, 267] width 231 height 47
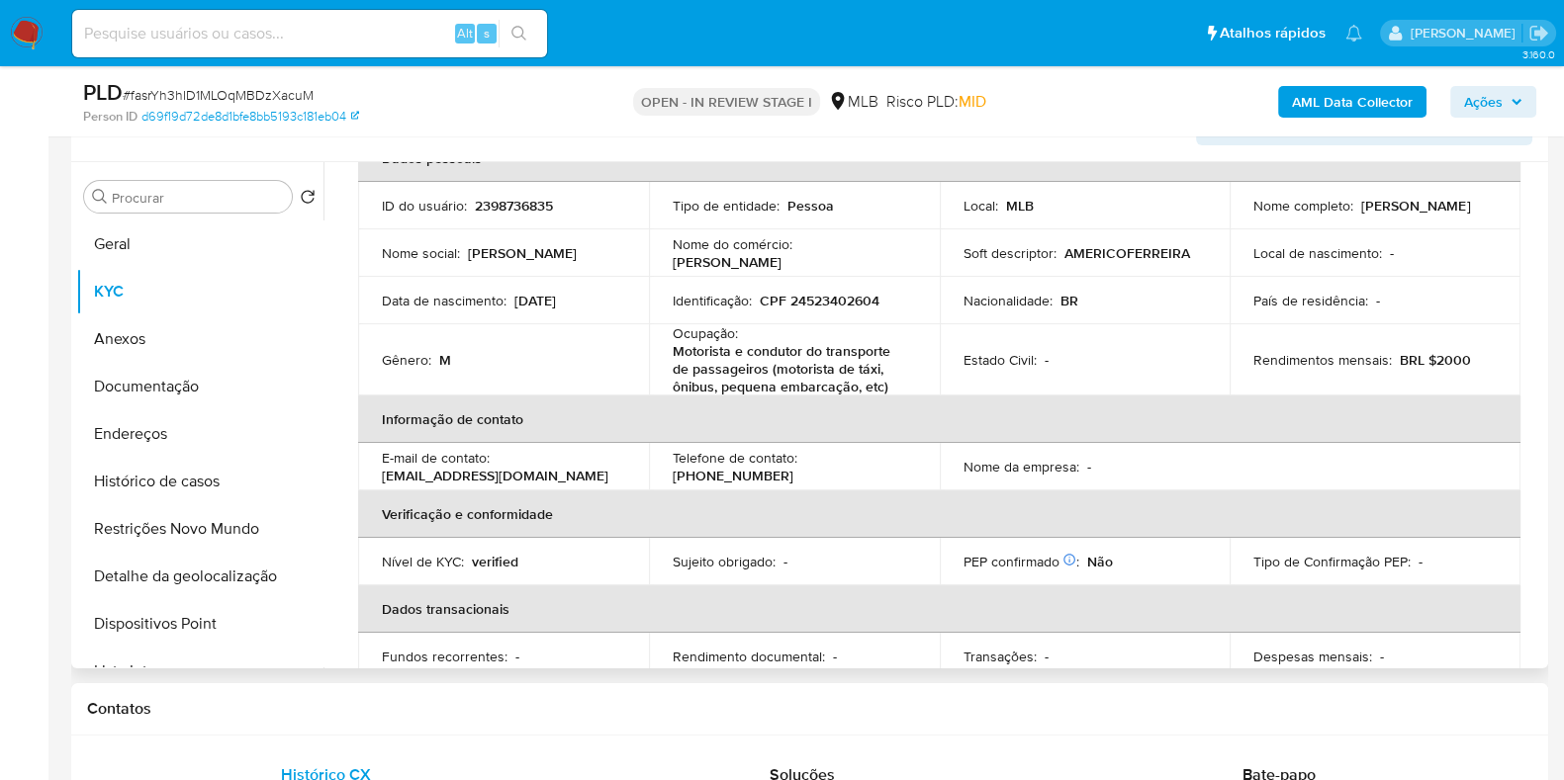
scroll to position [0, 0]
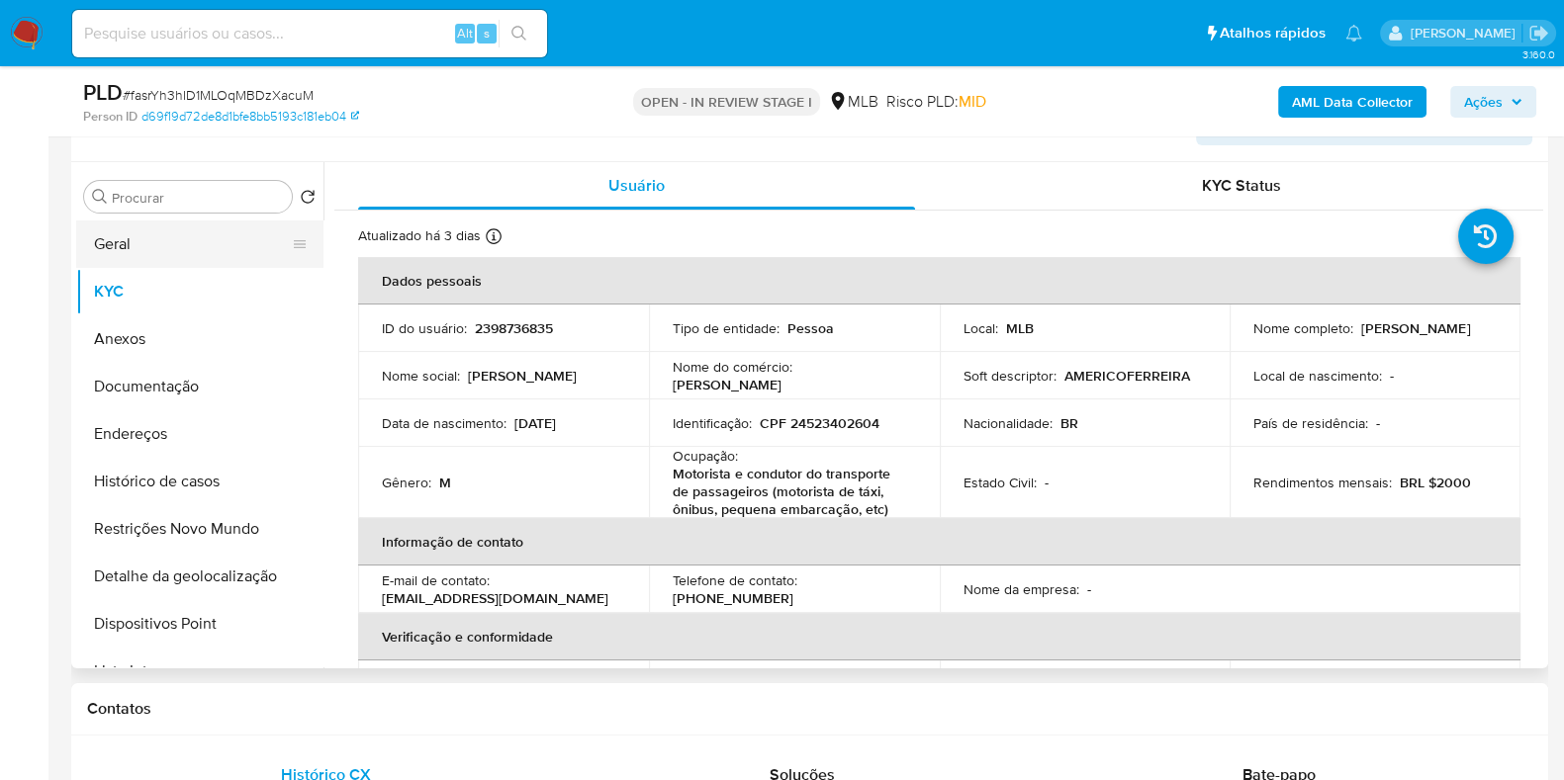
click at [213, 248] on button "Geral" at bounding box center [191, 244] width 231 height 47
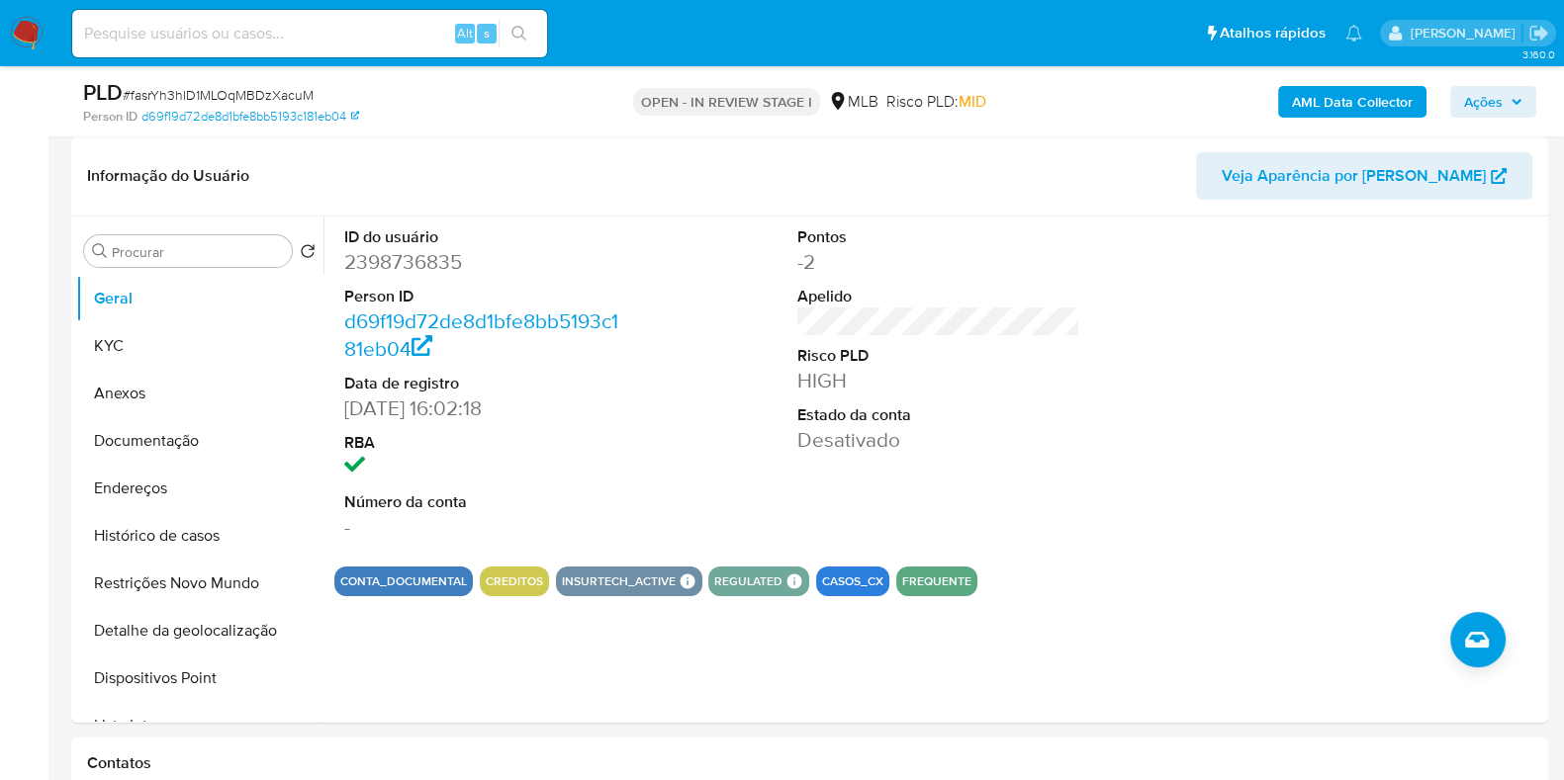
scroll to position [415, 0]
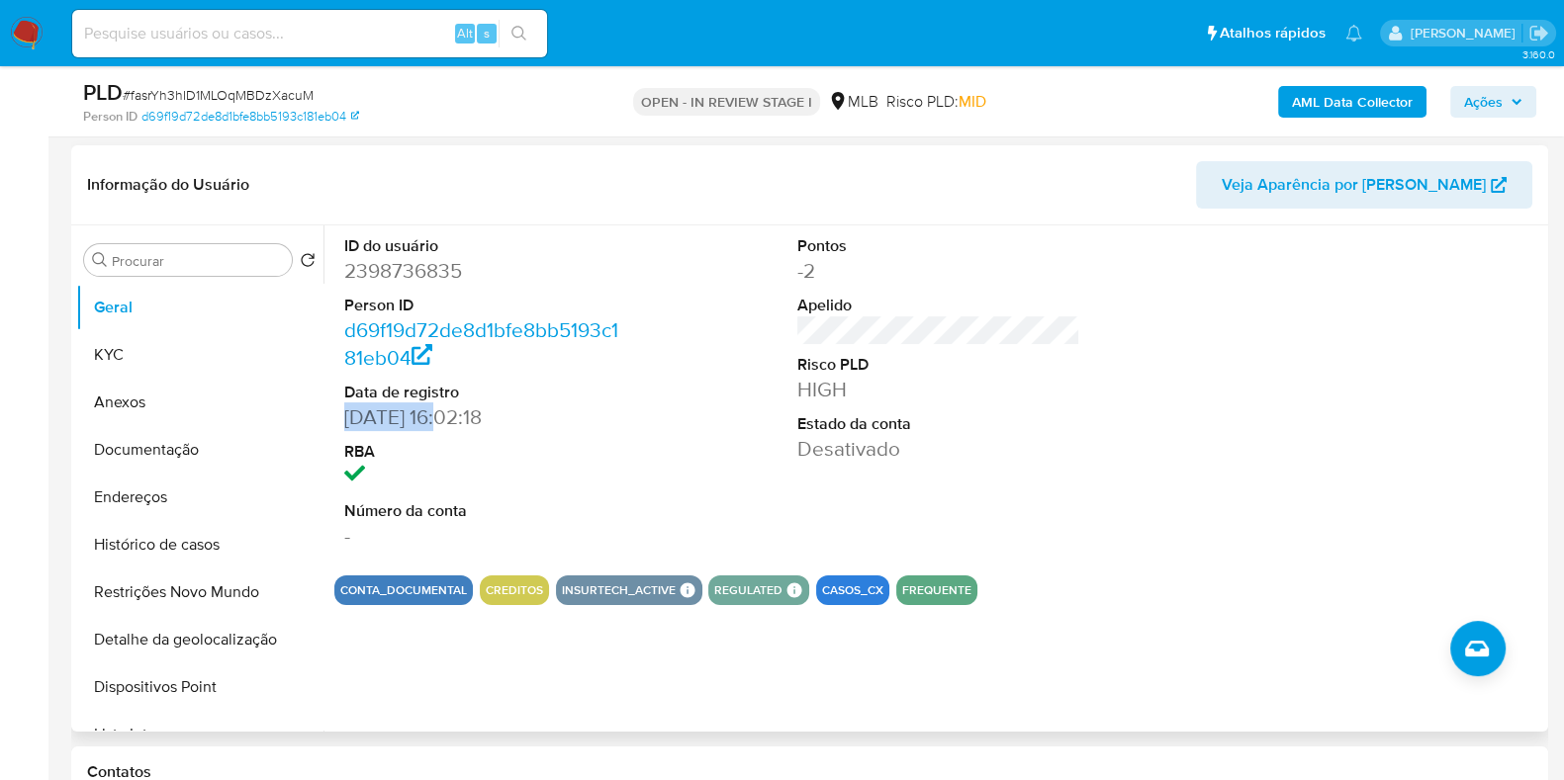
drag, startPoint x: 340, startPoint y: 415, endPoint x: 450, endPoint y: 411, distance: 109.9
click at [450, 411] on div "ID do usuário 2398736835 Person ID d69f19d72de8d1bfe8bb5193c181eb04 Data de reg…" at bounding box center [485, 392] width 303 height 334
copy dd "21/04/2025"
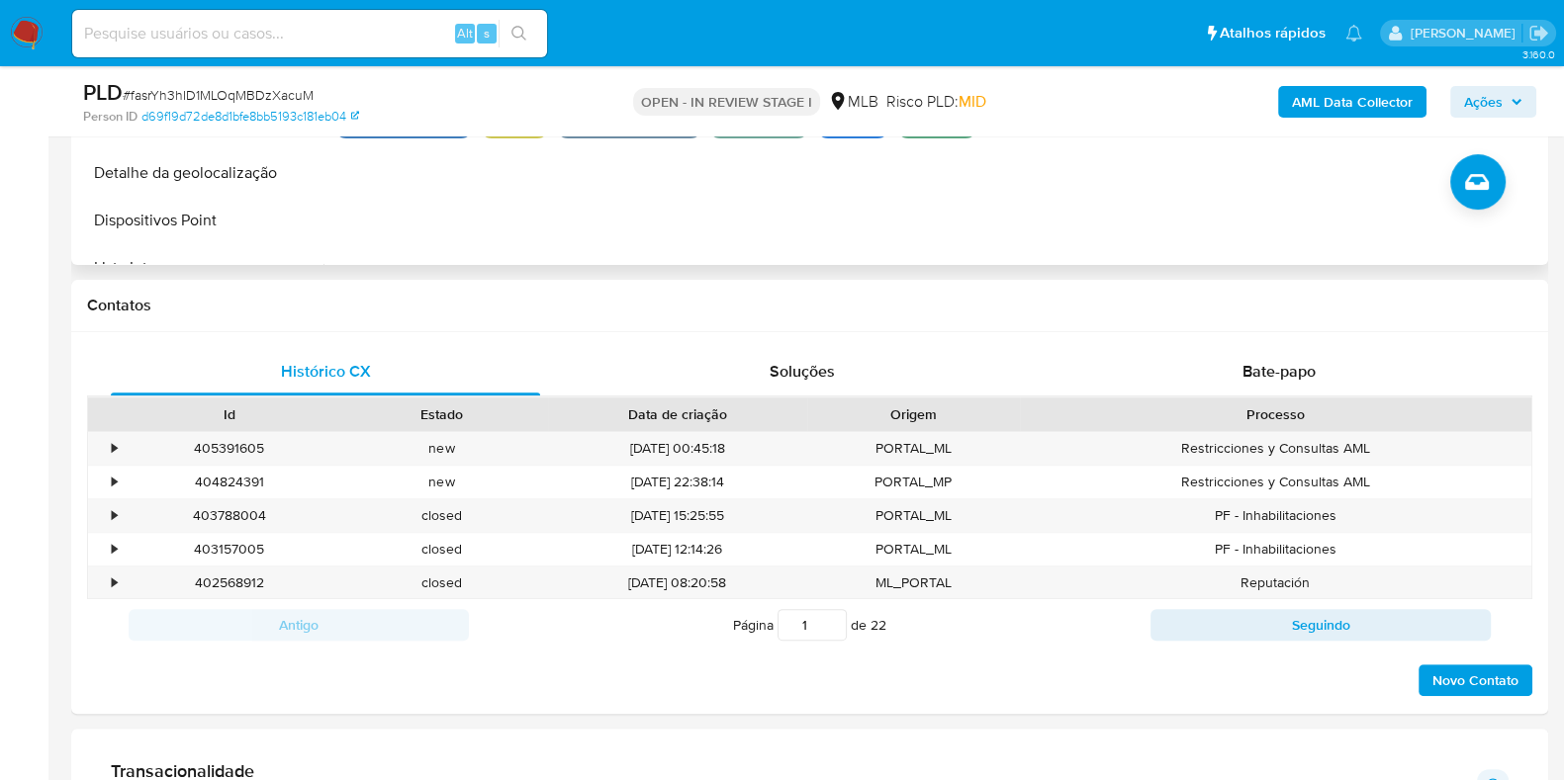
scroll to position [689, 0]
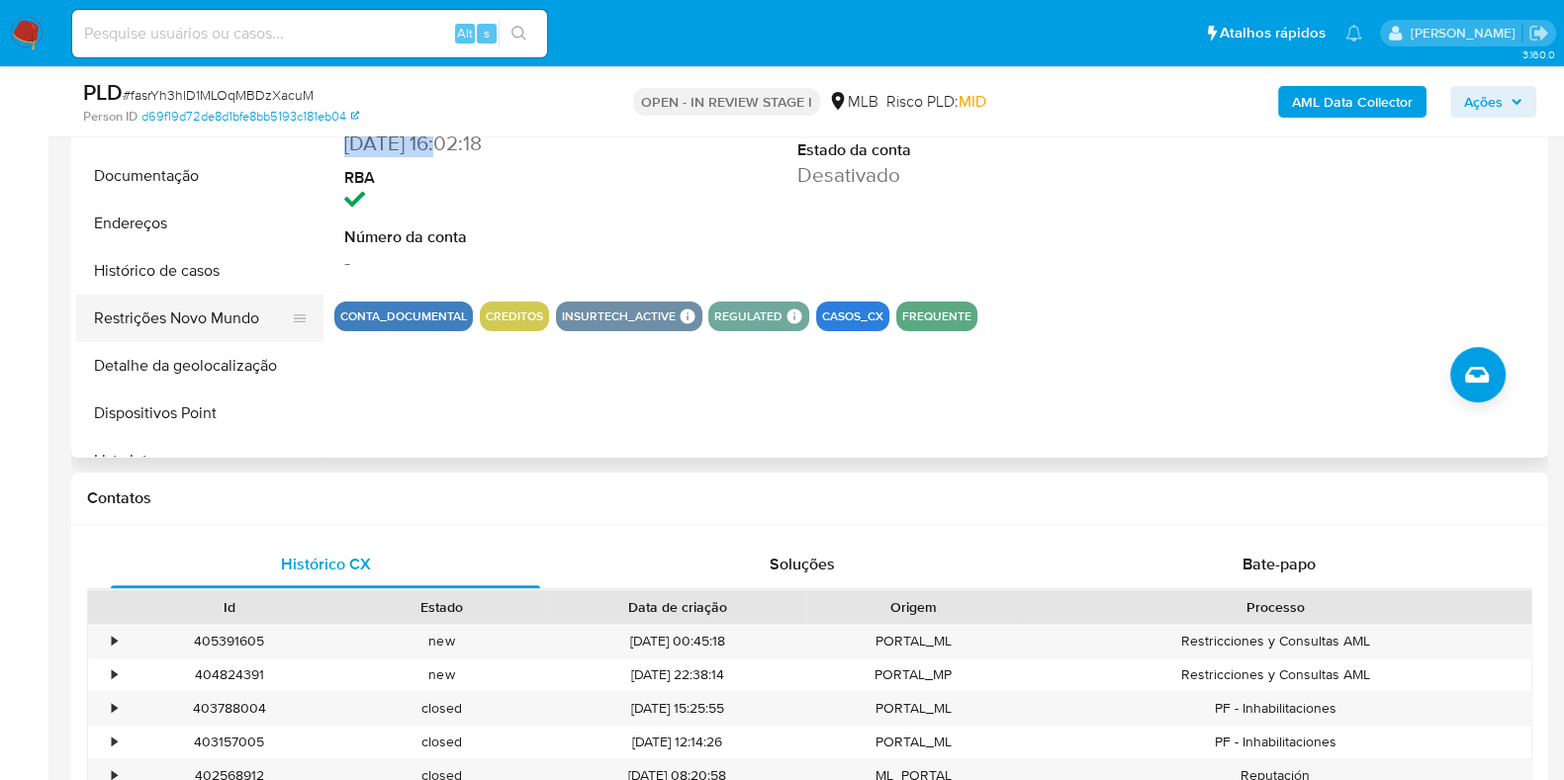
click at [192, 308] on button "Restrições Novo Mundo" at bounding box center [191, 318] width 231 height 47
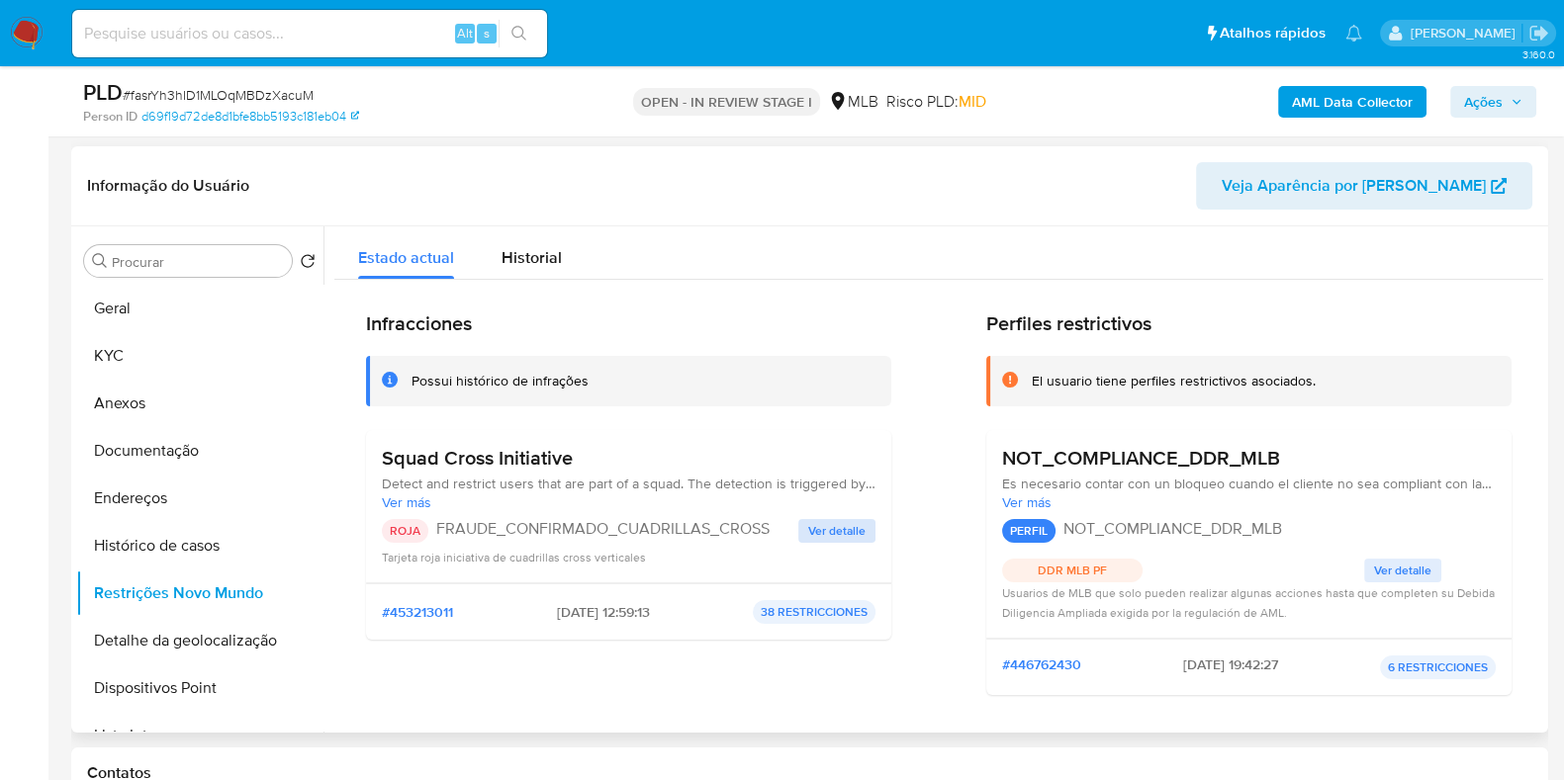
scroll to position [393, 0]
click at [829, 525] on span "Ver detalle" at bounding box center [836, 529] width 57 height 20
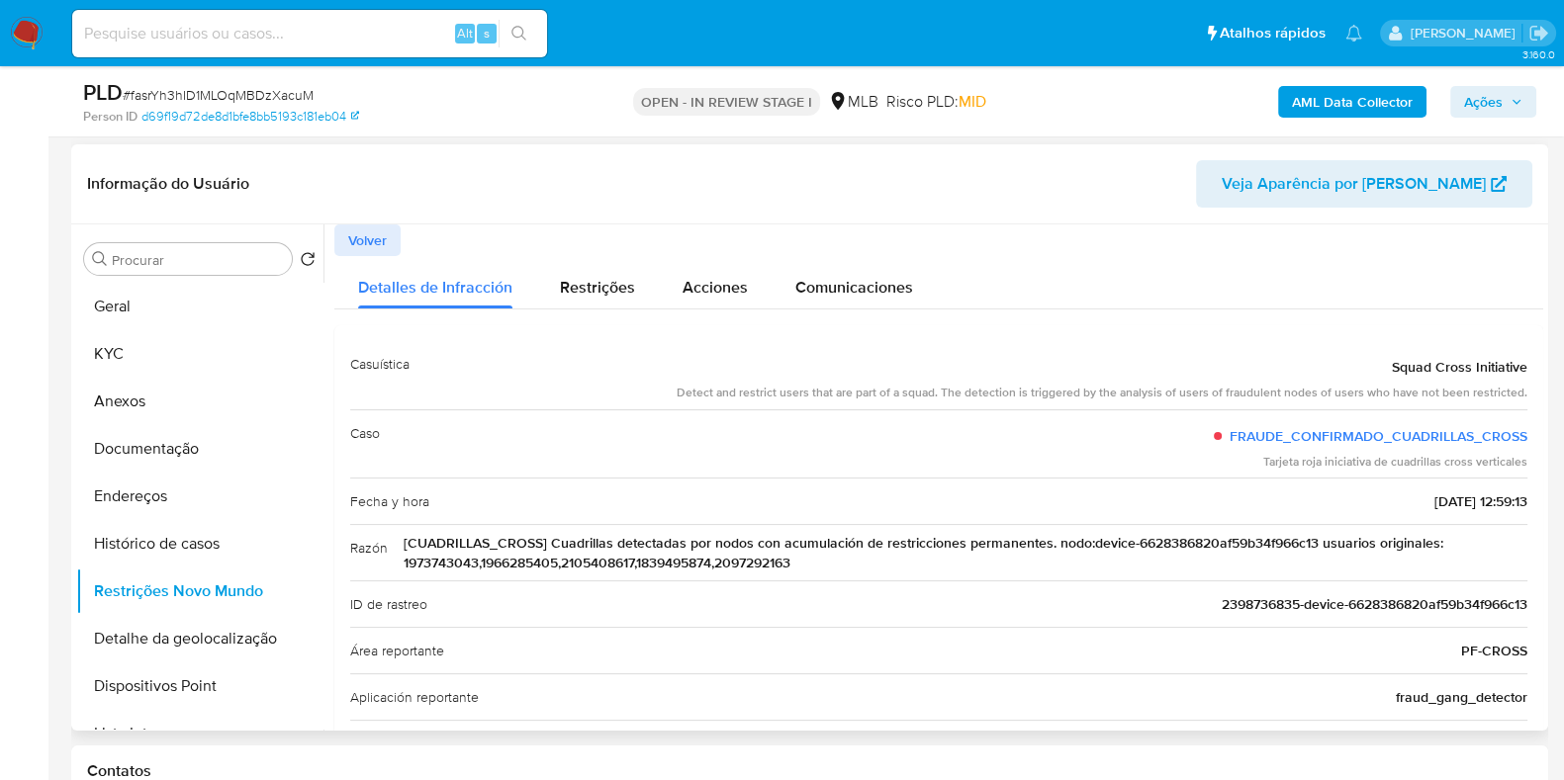
click at [386, 239] on span "Volver" at bounding box center [367, 240] width 39 height 28
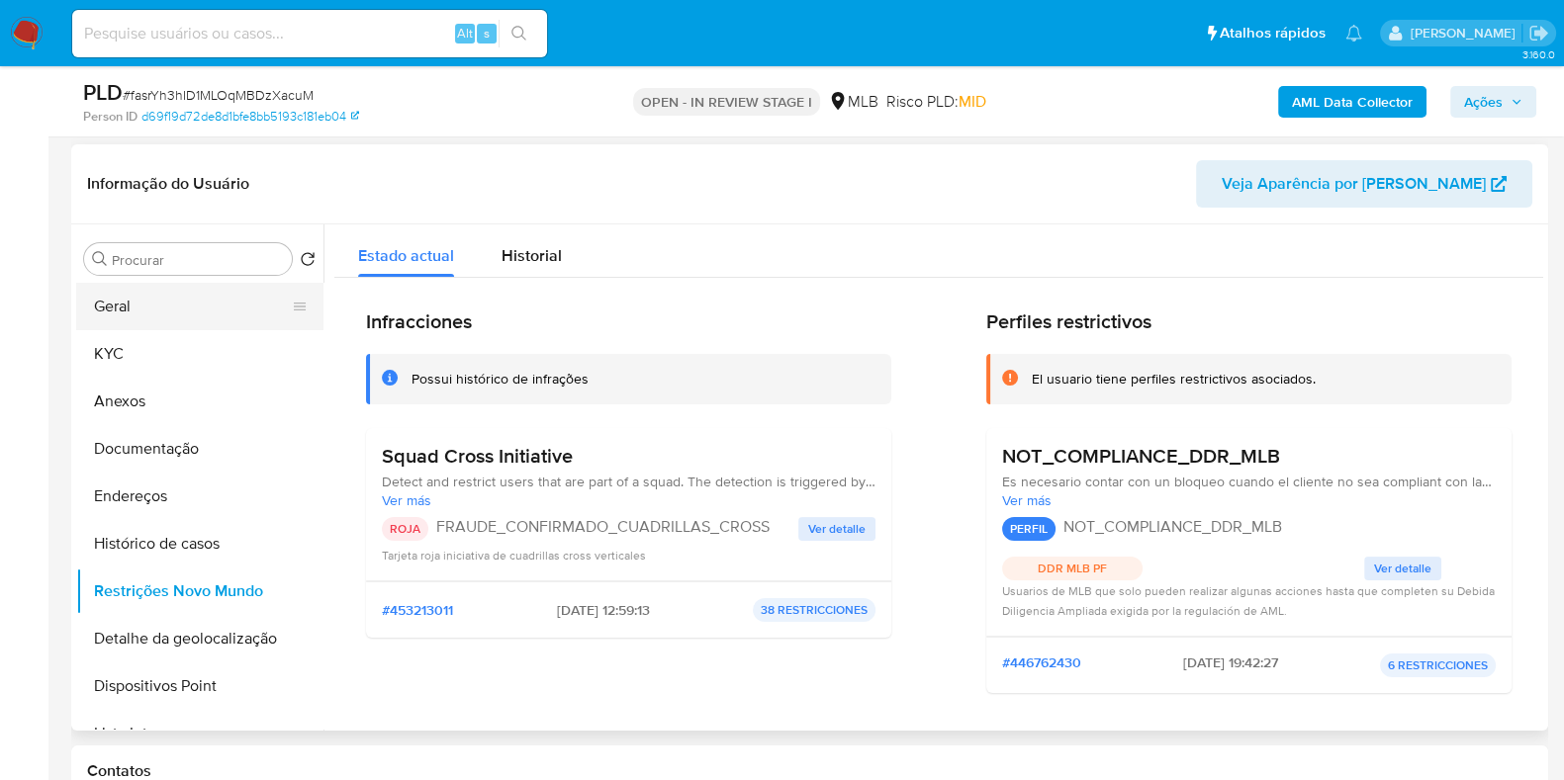
click at [237, 326] on button "Geral" at bounding box center [191, 306] width 231 height 47
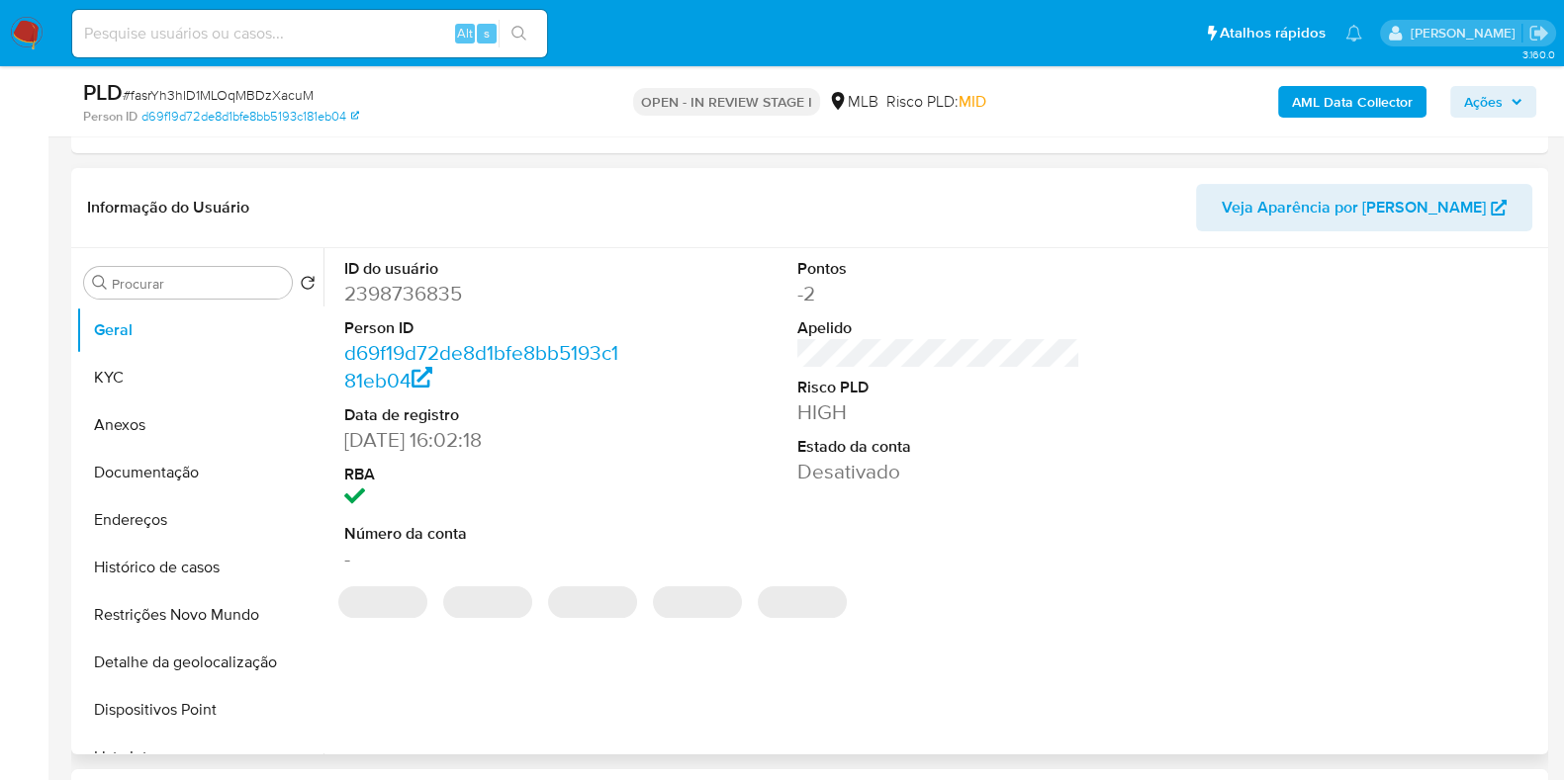
click at [430, 294] on dd "2398736835" at bounding box center [485, 294] width 283 height 28
copy dd "2398736835"
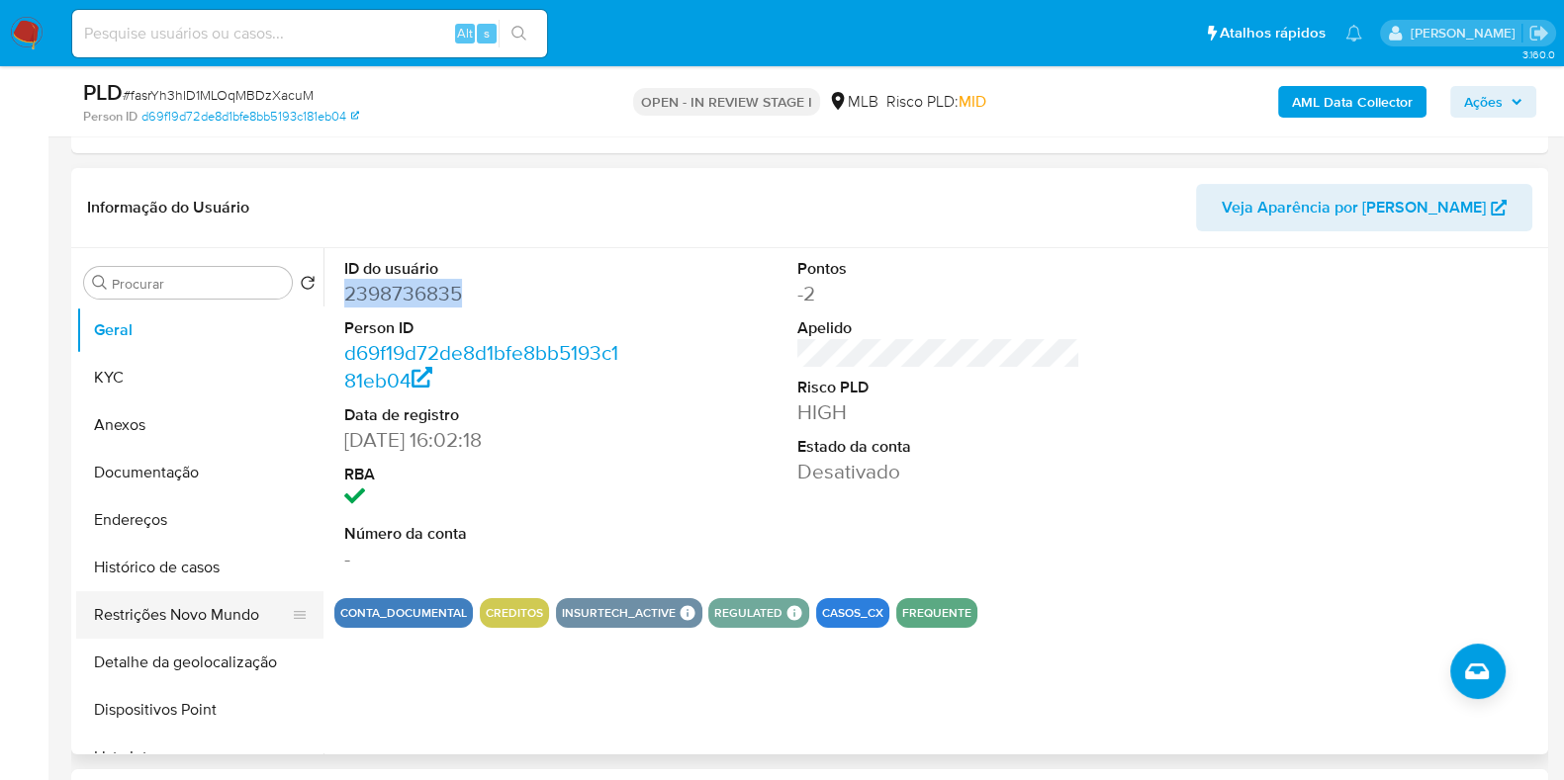
click at [155, 591] on button "Restrições Novo Mundo" at bounding box center [191, 614] width 231 height 47
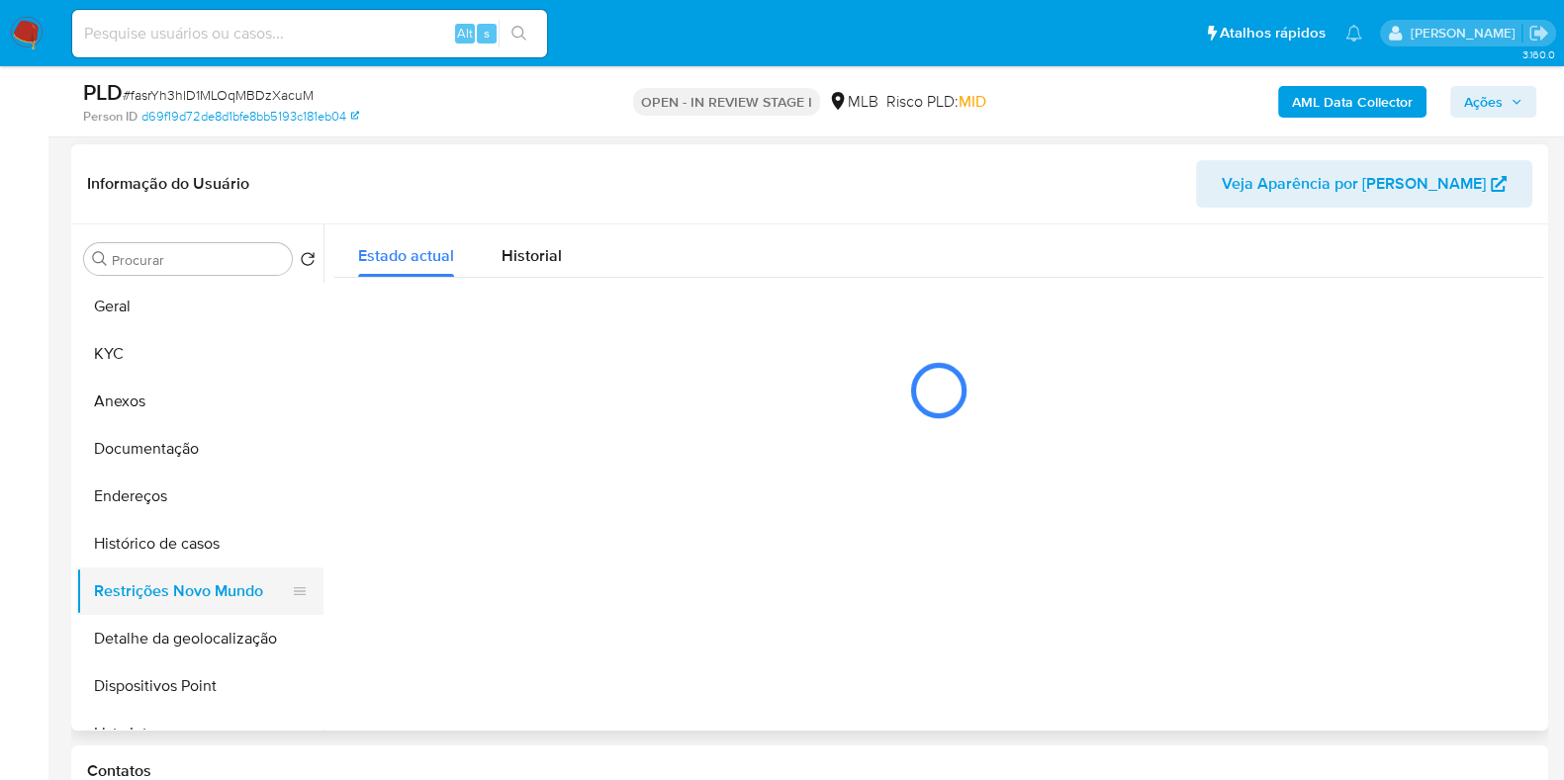
click at [159, 597] on button "Restrições Novo Mundo" at bounding box center [191, 591] width 231 height 47
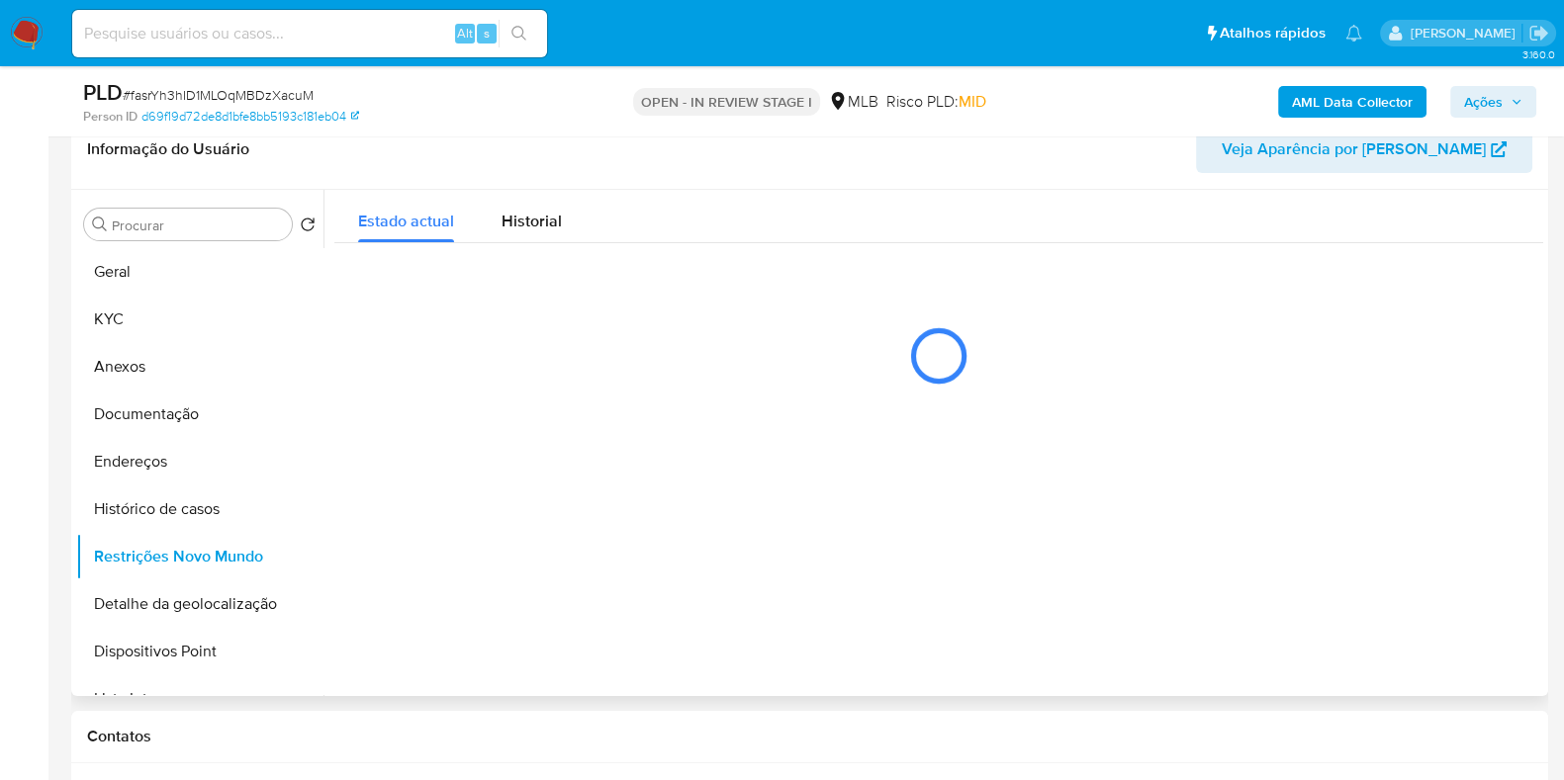
scroll to position [429, 0]
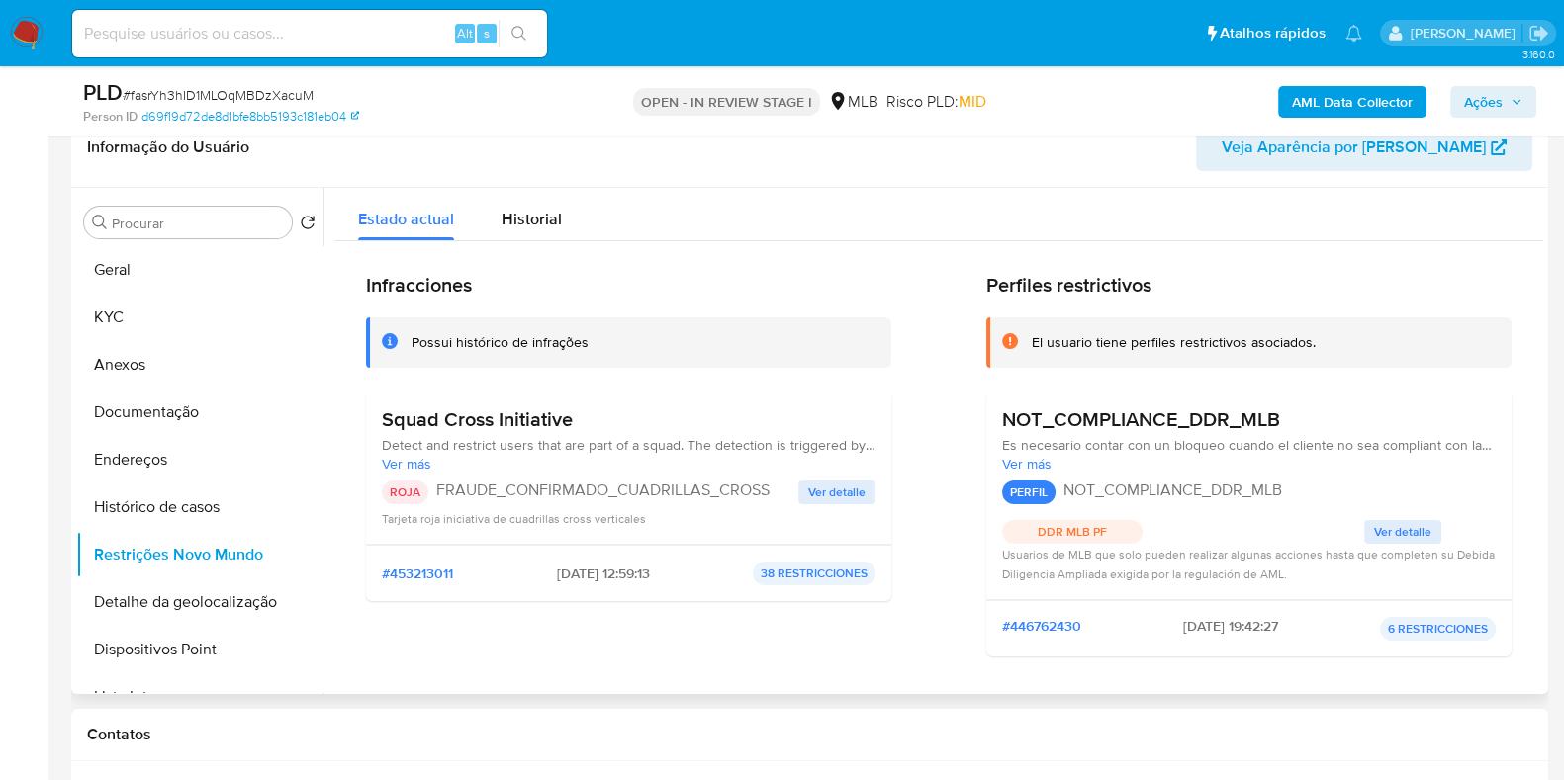
click at [831, 492] on span "Ver detalle" at bounding box center [836, 493] width 57 height 20
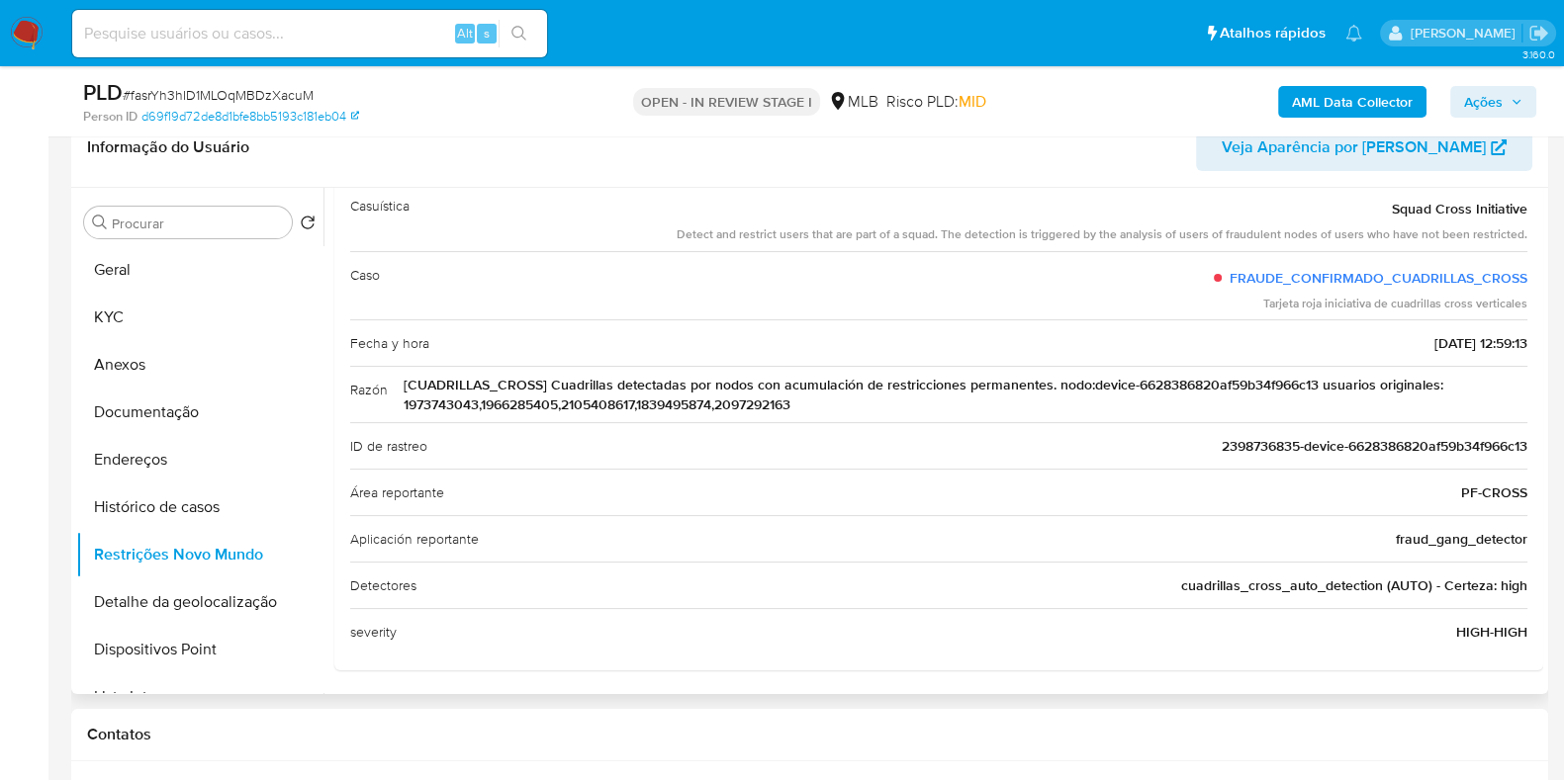
scroll to position [0, 0]
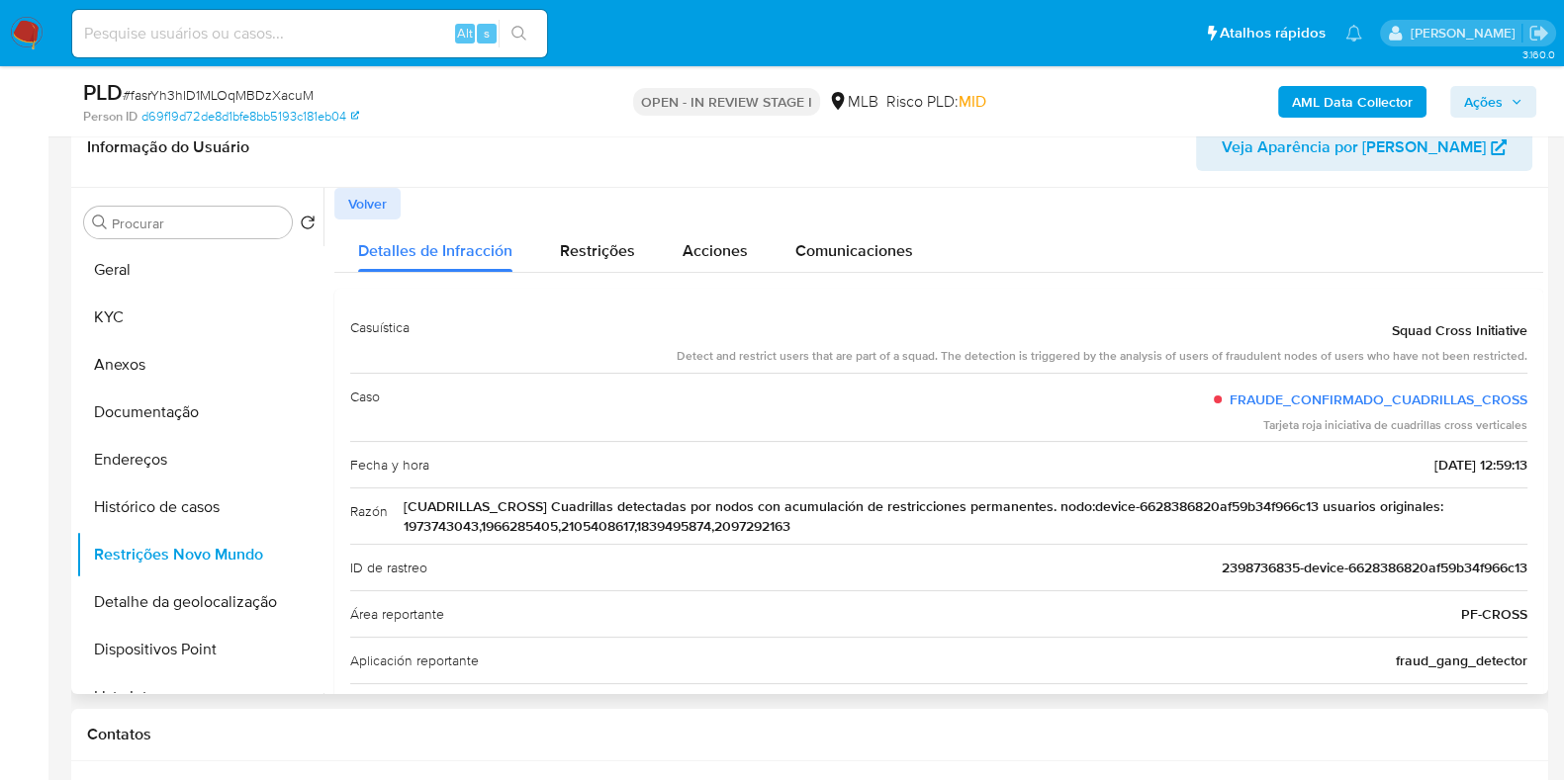
click at [368, 197] on span "Volver" at bounding box center [367, 204] width 39 height 28
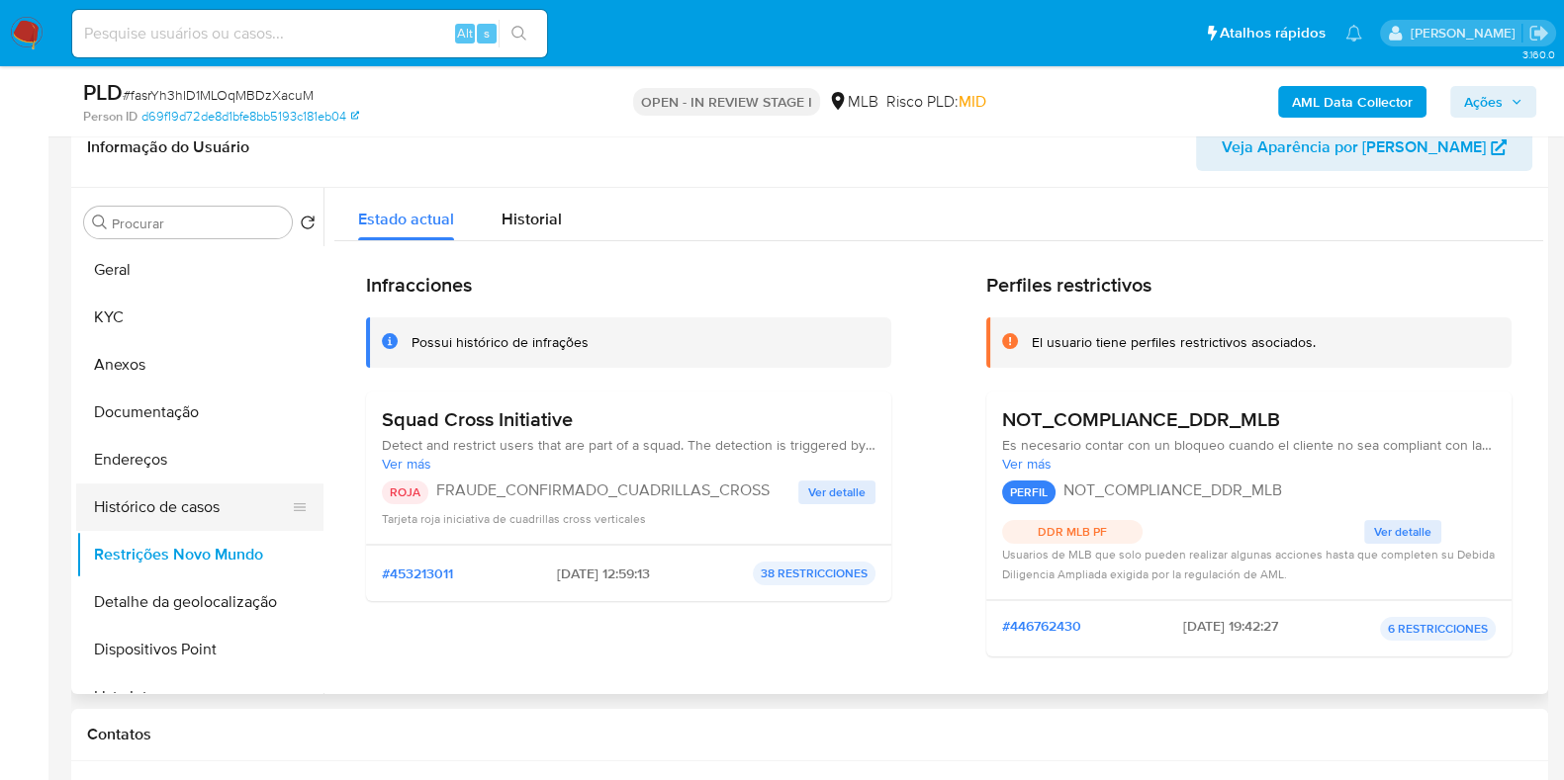
drag, startPoint x: 193, startPoint y: 505, endPoint x: 208, endPoint y: 496, distance: 17.3
click at [192, 506] on button "Histórico de casos" at bounding box center [191, 507] width 231 height 47
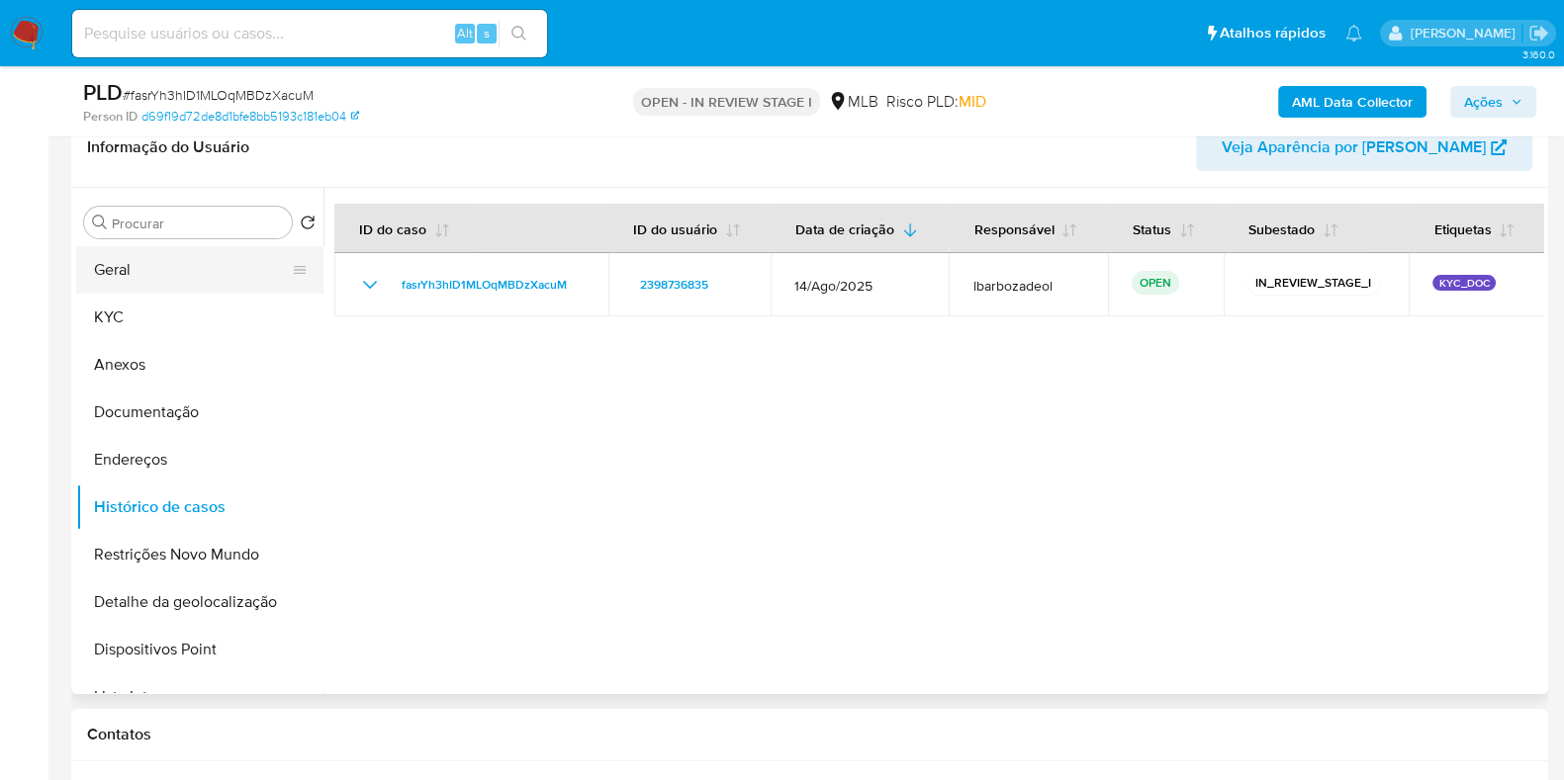
click at [193, 282] on button "Geral" at bounding box center [191, 269] width 231 height 47
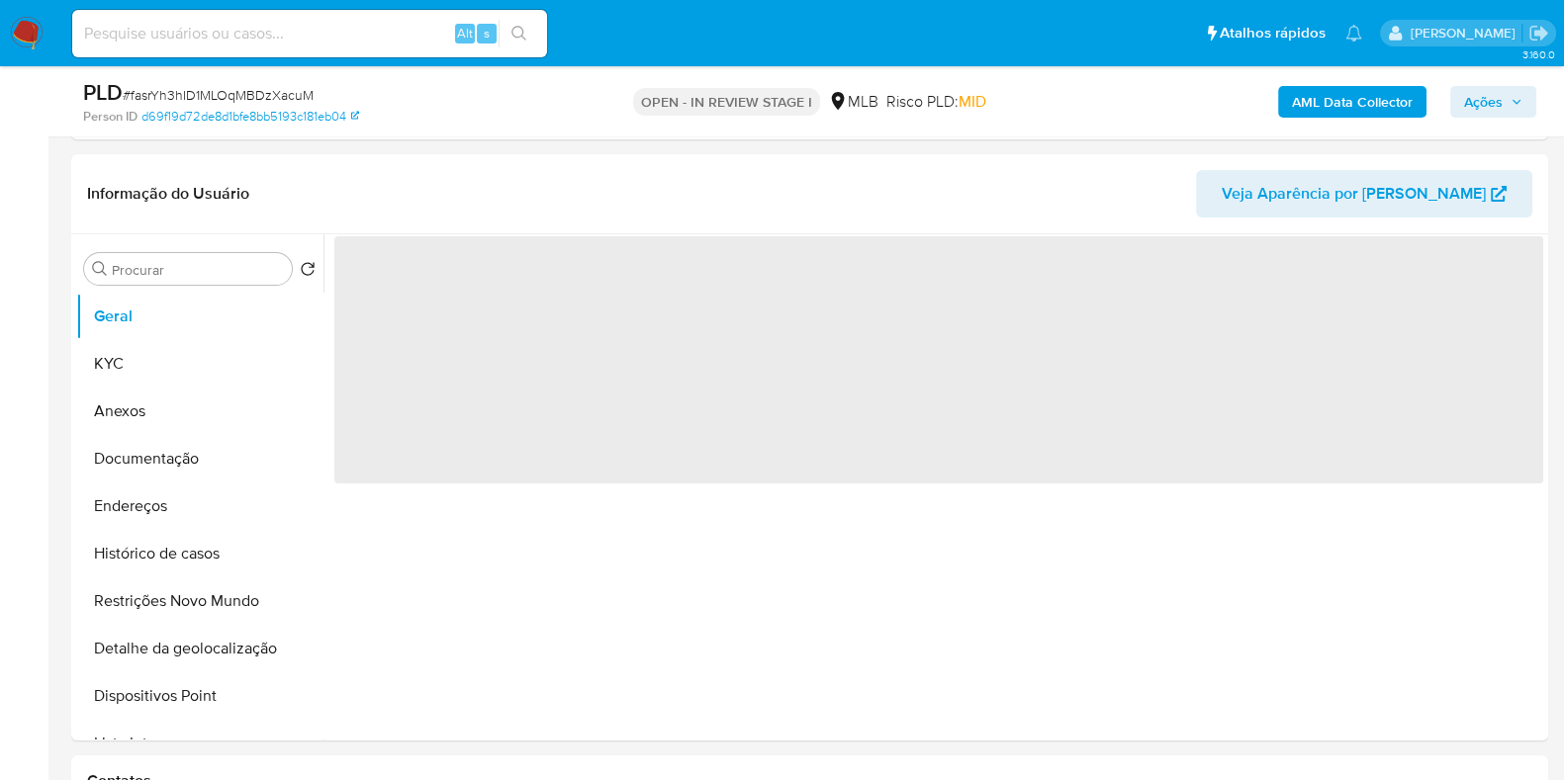
scroll to position [378, 0]
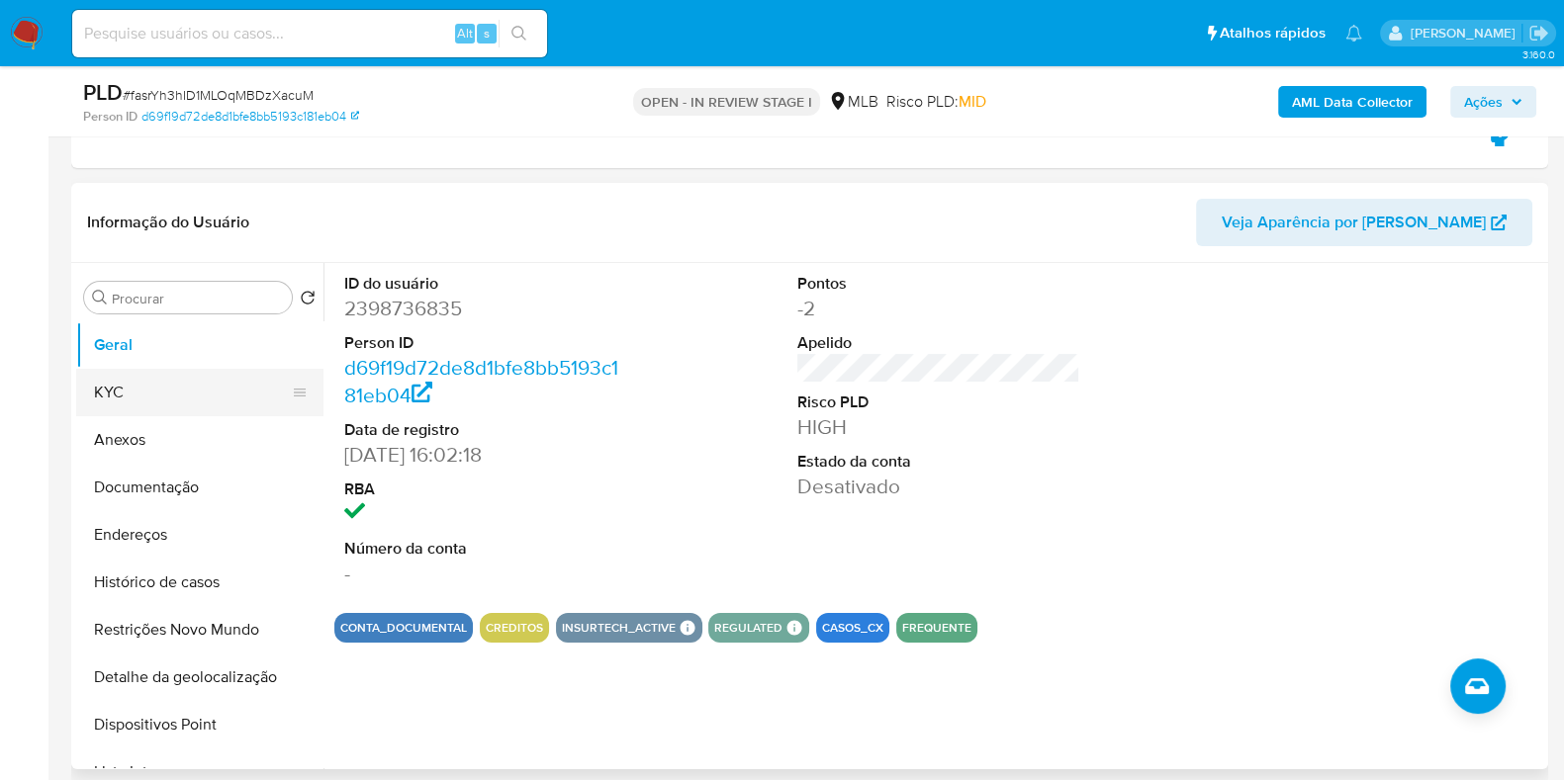
click at [235, 389] on button "KYC" at bounding box center [191, 392] width 231 height 47
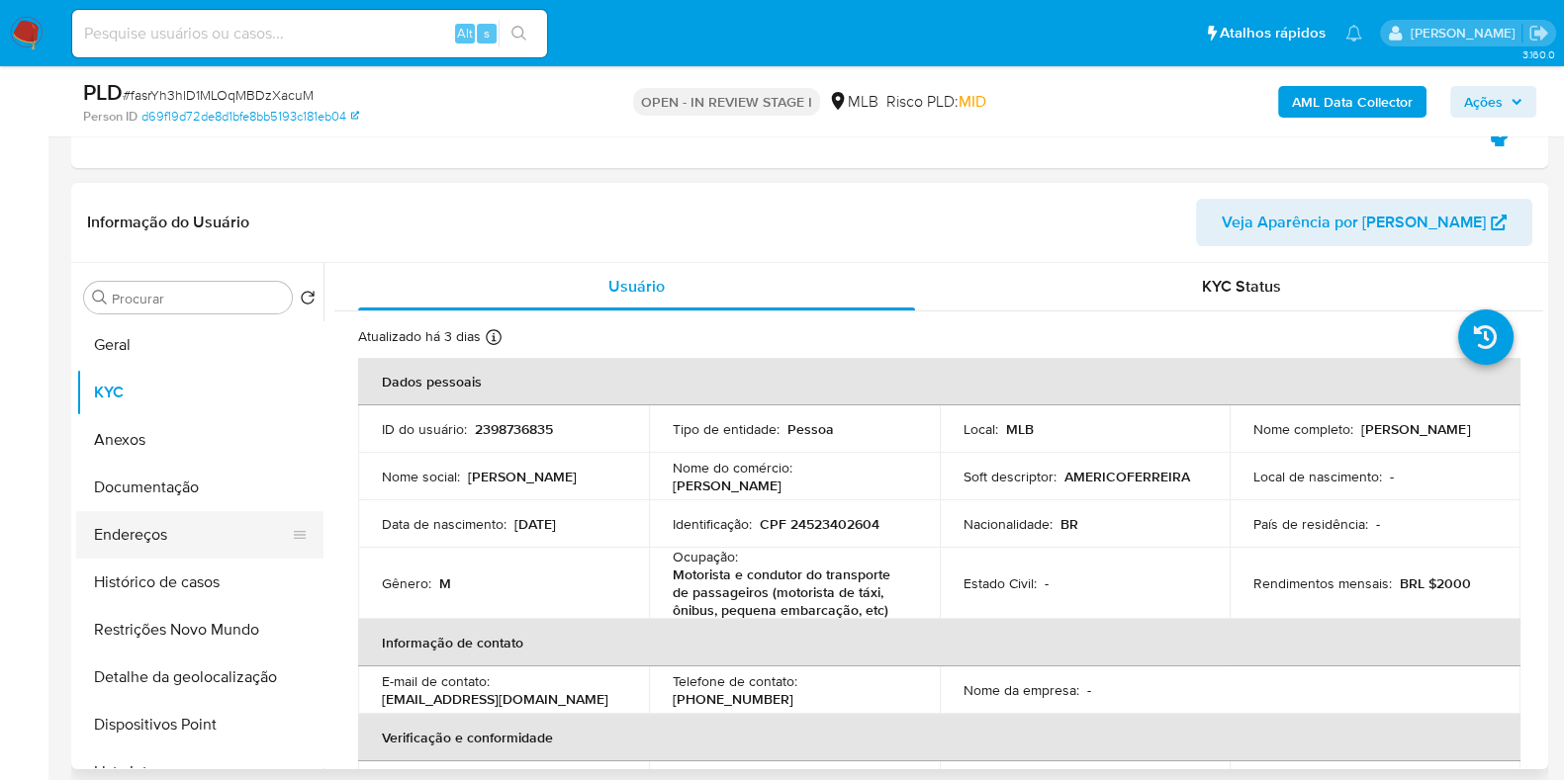
click at [185, 546] on button "Endereços" at bounding box center [191, 534] width 231 height 47
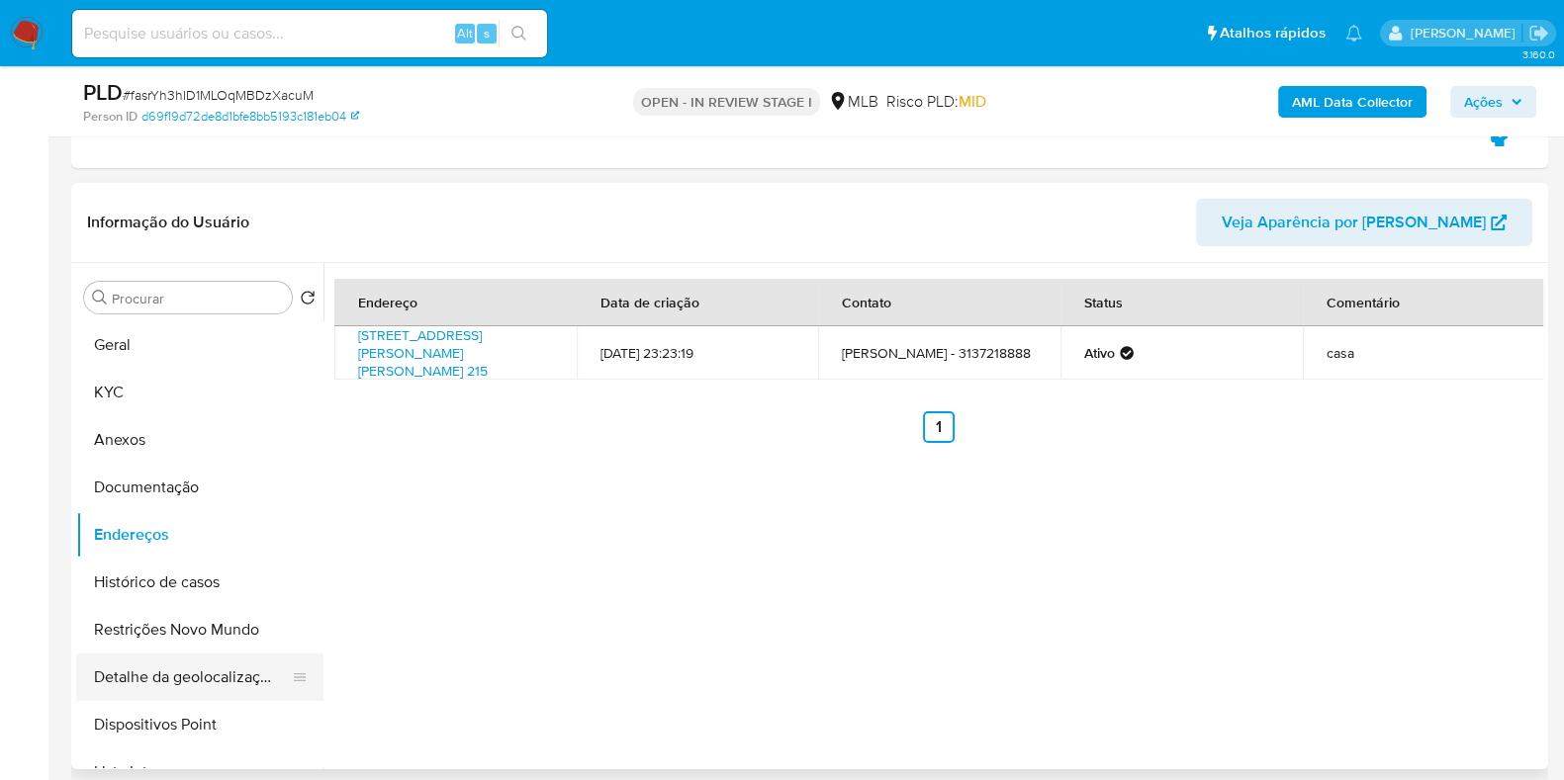
click at [193, 694] on button "Detalhe da geolocalização" at bounding box center [191, 677] width 231 height 47
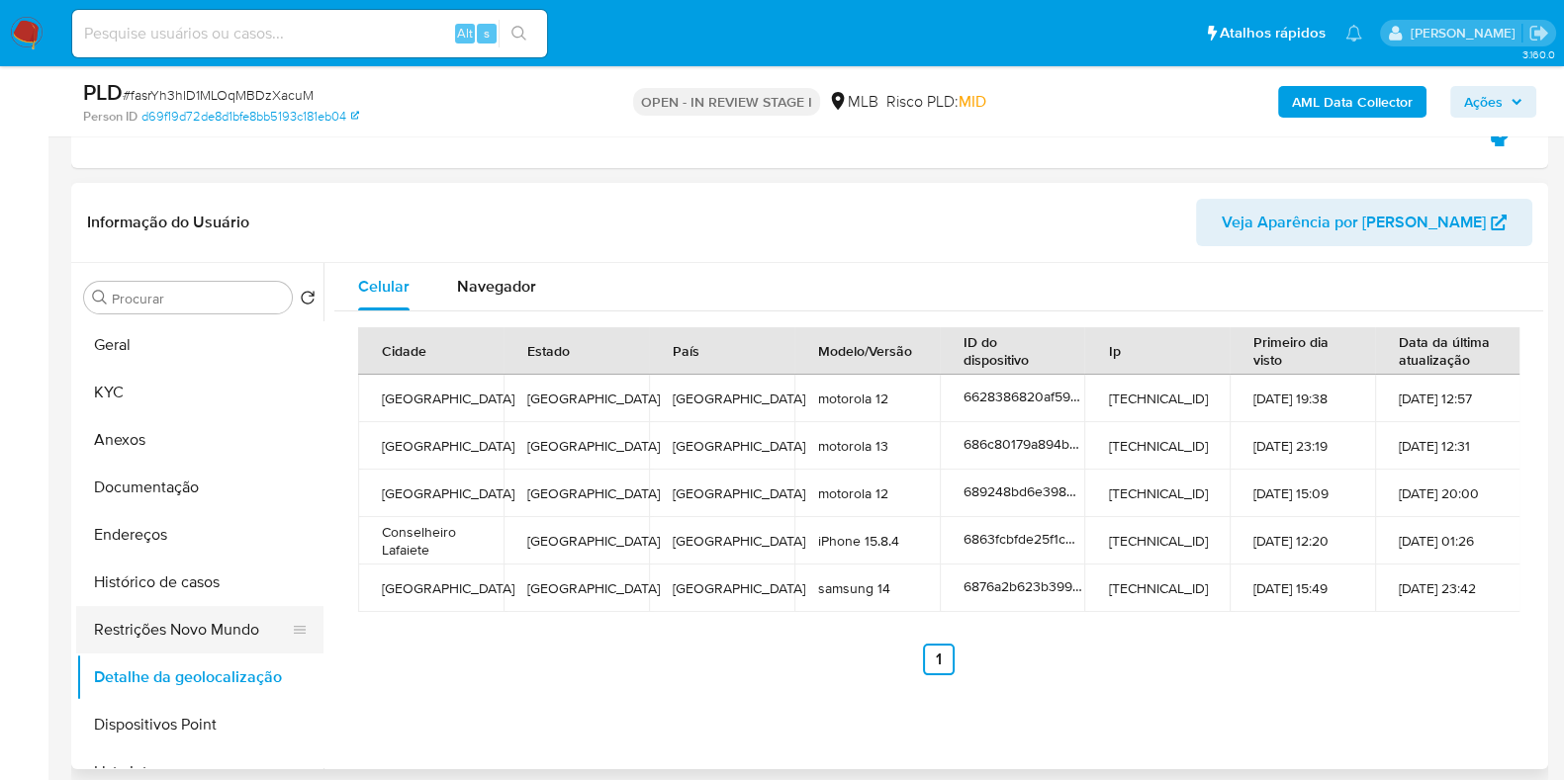
click at [247, 623] on button "Restrições Novo Mundo" at bounding box center [191, 629] width 231 height 47
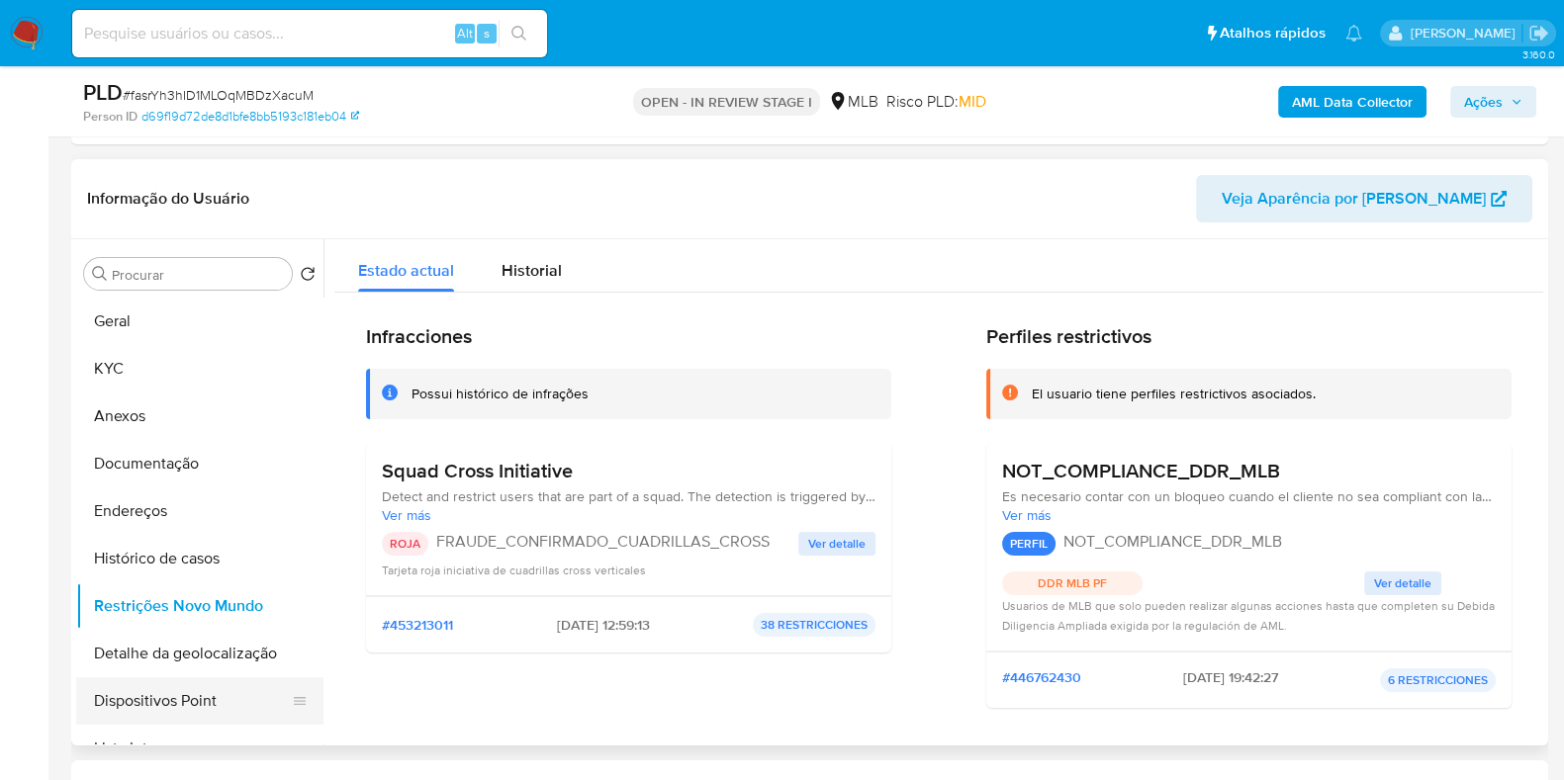
click at [220, 704] on button "Dispositivos Point" at bounding box center [191, 700] width 231 height 47
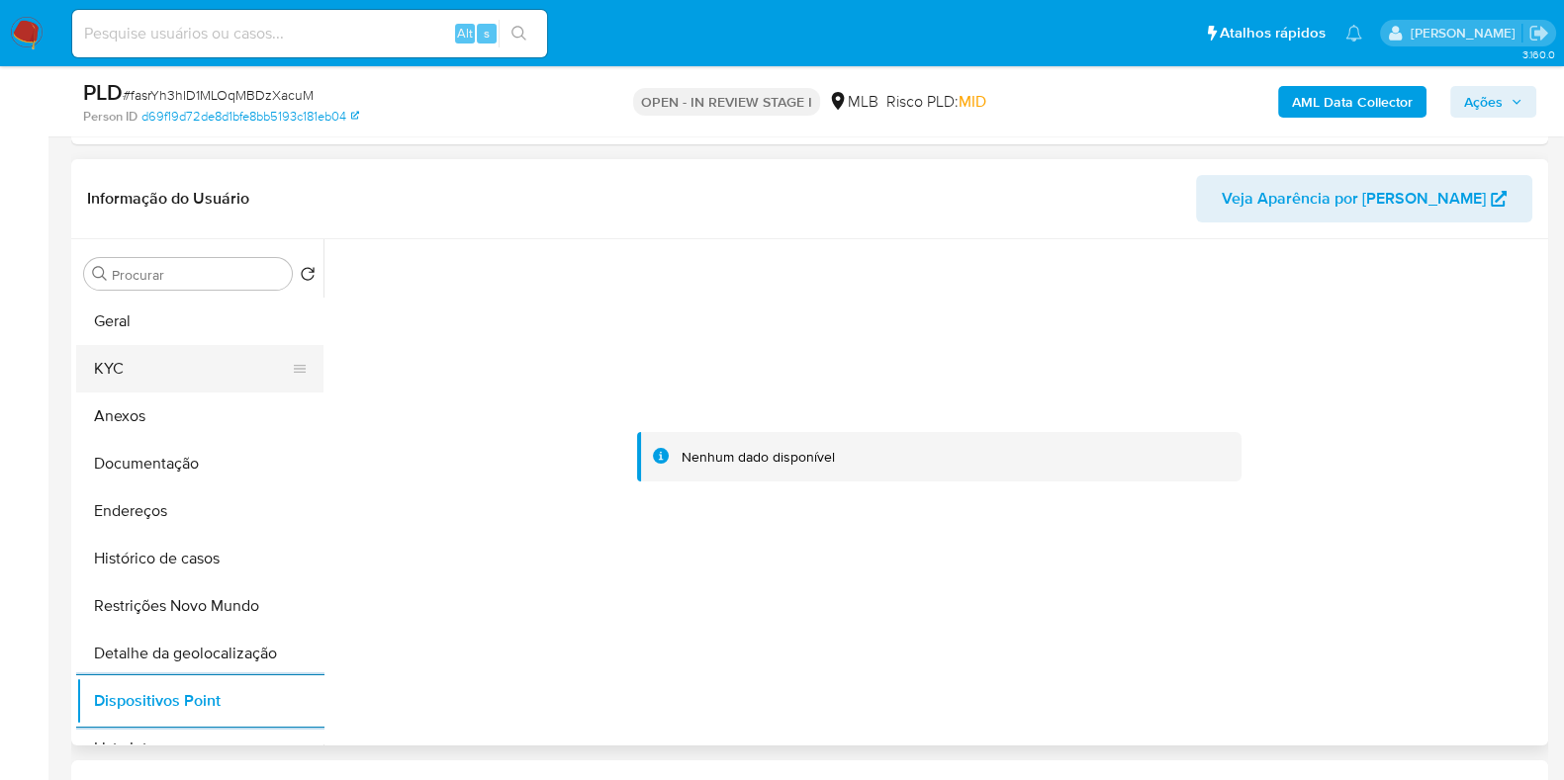
click at [180, 362] on button "KYC" at bounding box center [191, 368] width 231 height 47
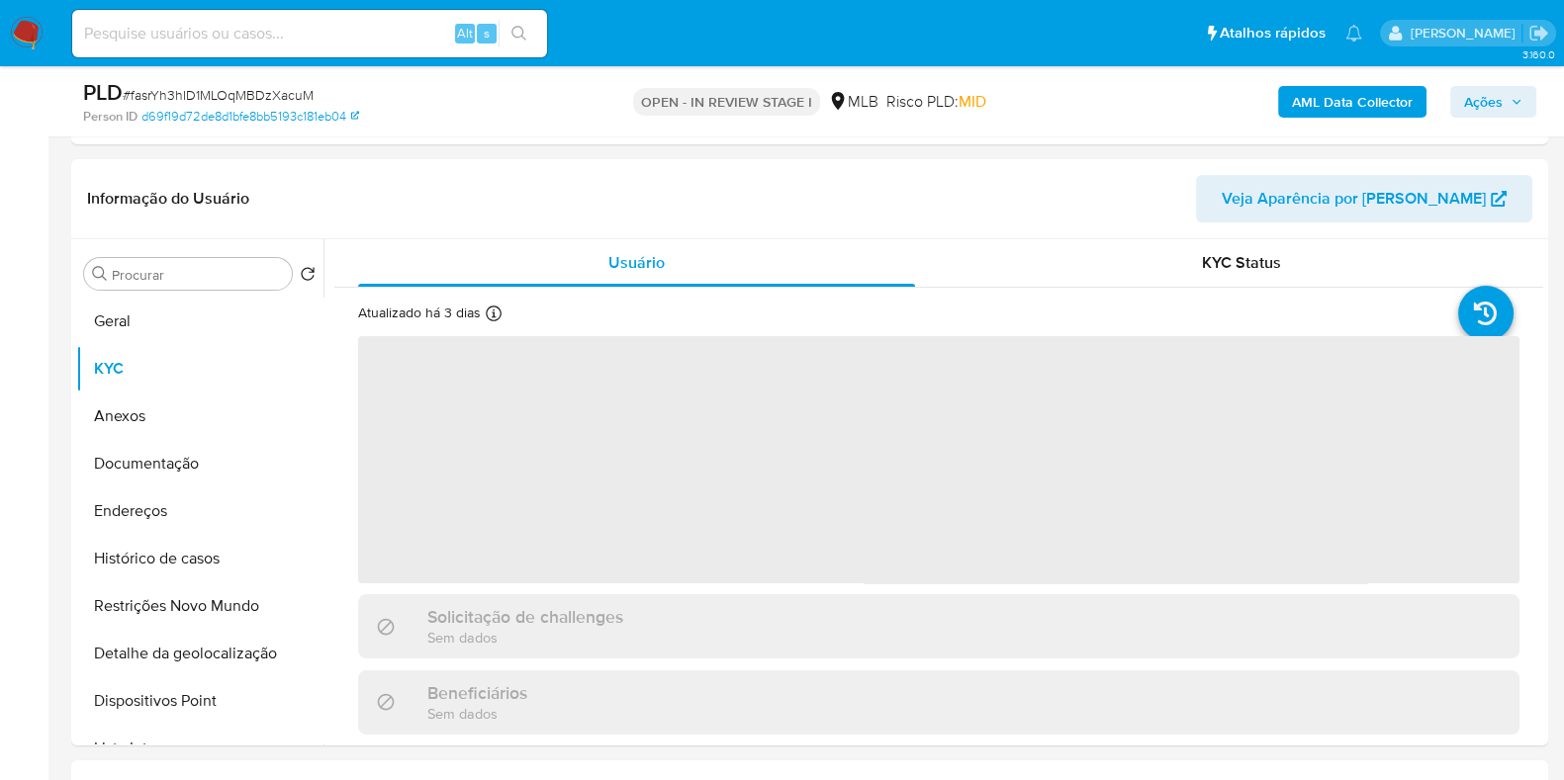
click at [1506, 90] on span "Ações" at bounding box center [1493, 102] width 58 height 28
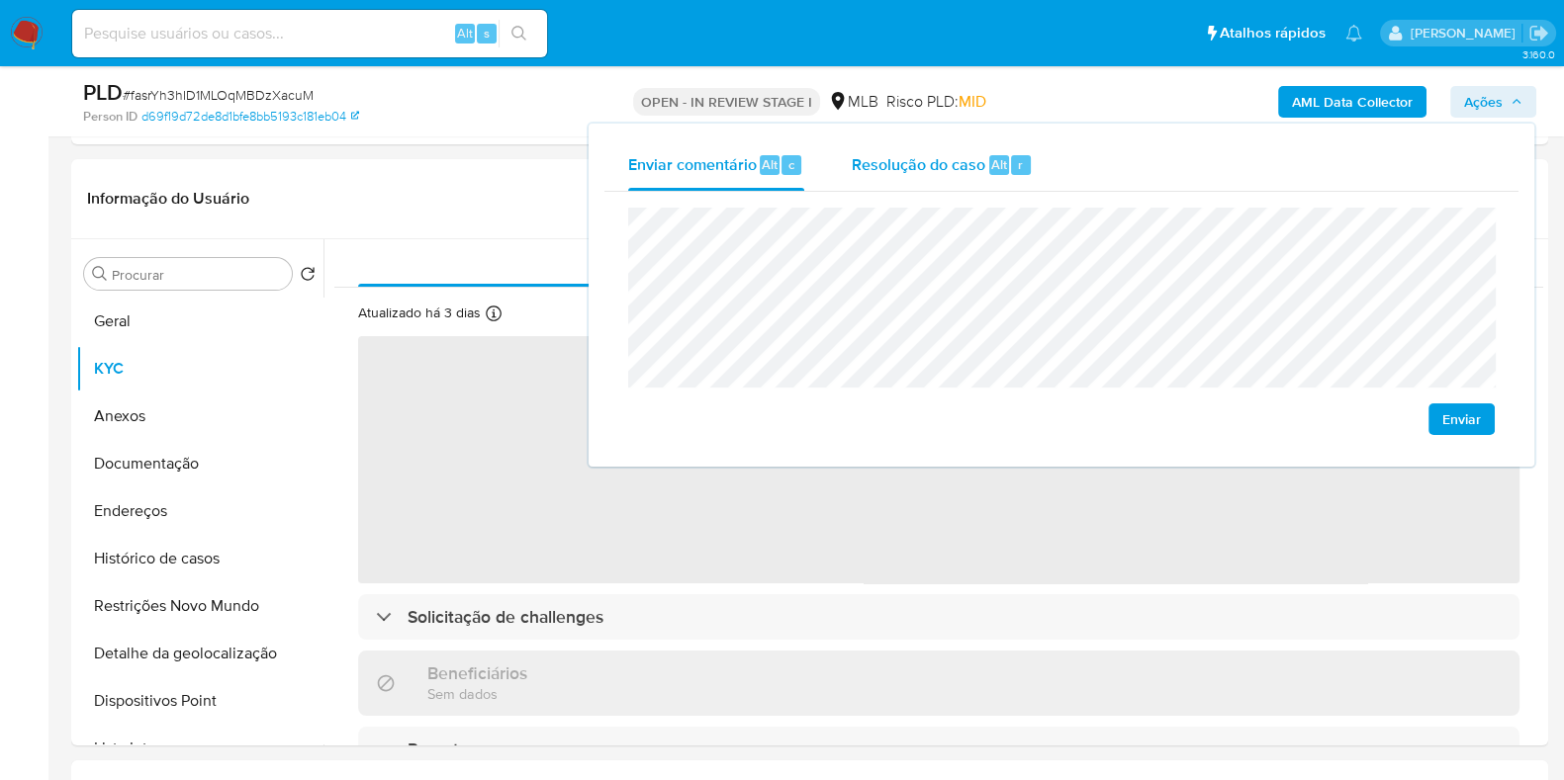
click at [991, 186] on div "Resolução do caso Alt r" at bounding box center [942, 164] width 181 height 51
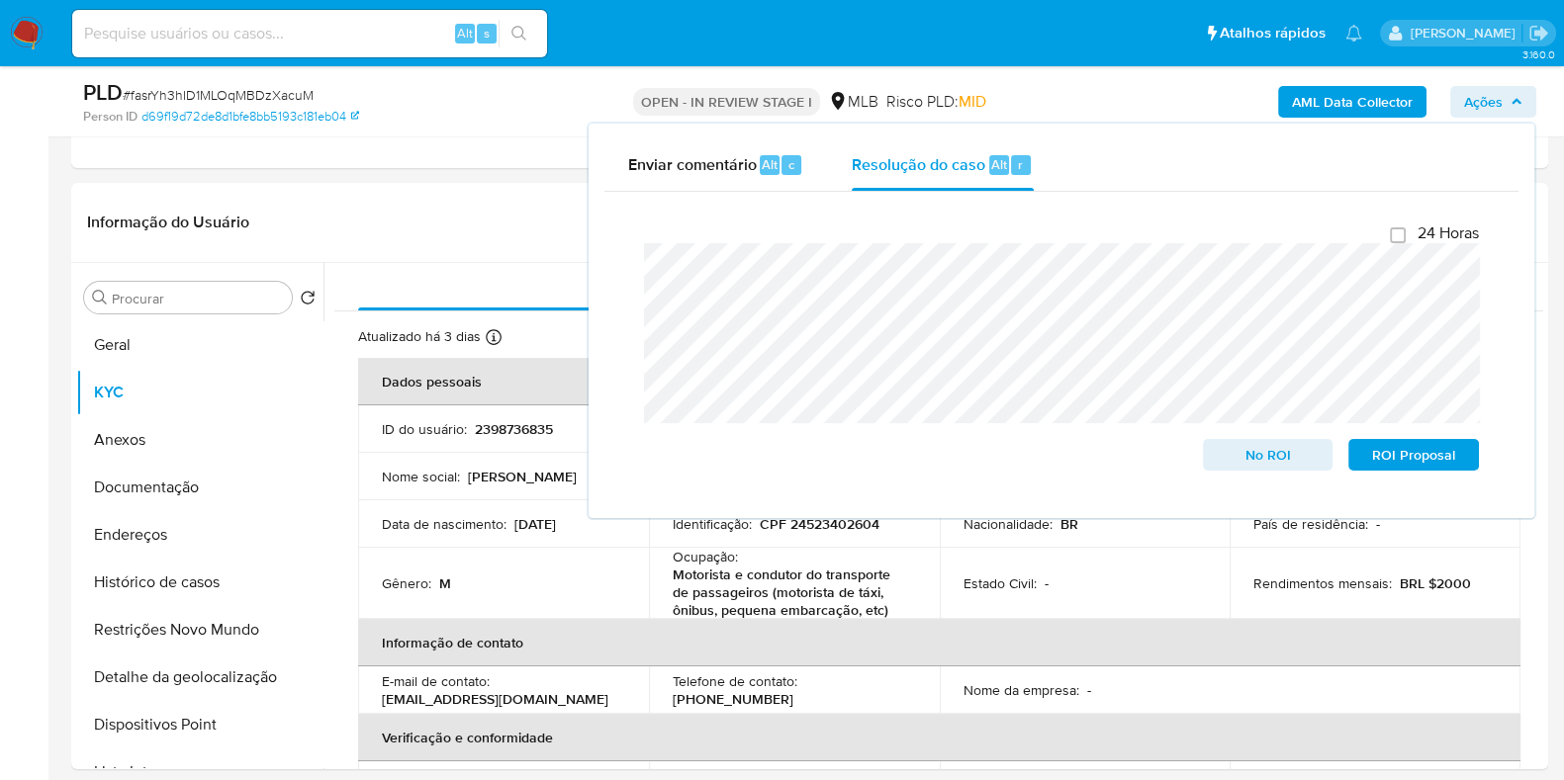
click at [1126, 107] on div "AML Data Collector Ações Enviar comentário Alt c Resolução do caso Alt r Fecham…" at bounding box center [1296, 101] width 479 height 46
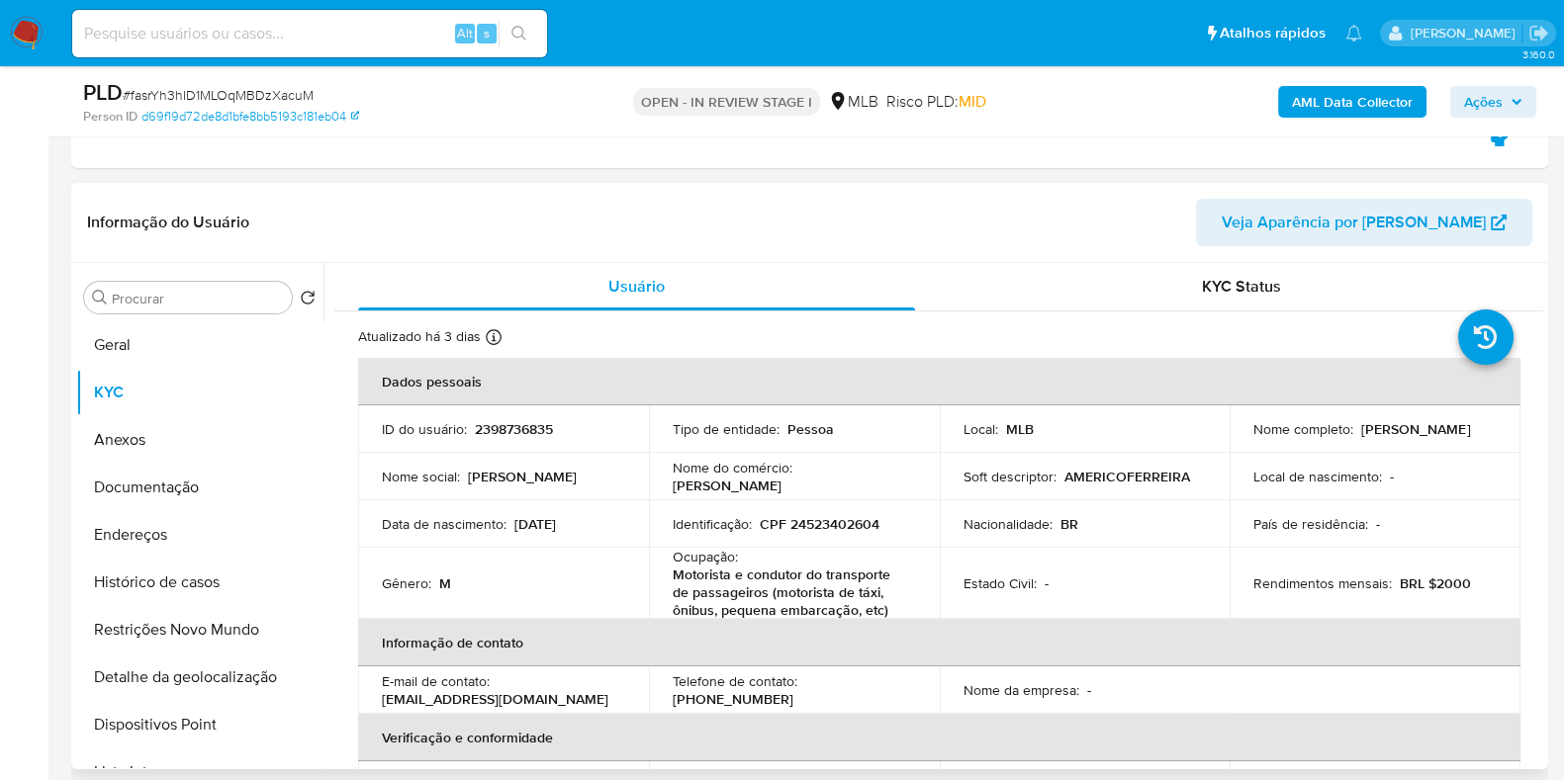
click at [1091, 234] on header "Informação do Usuário Veja Aparência por Pessoa" at bounding box center [809, 222] width 1445 height 47
click at [1349, 96] on b "AML Data Collector" at bounding box center [1352, 102] width 121 height 32
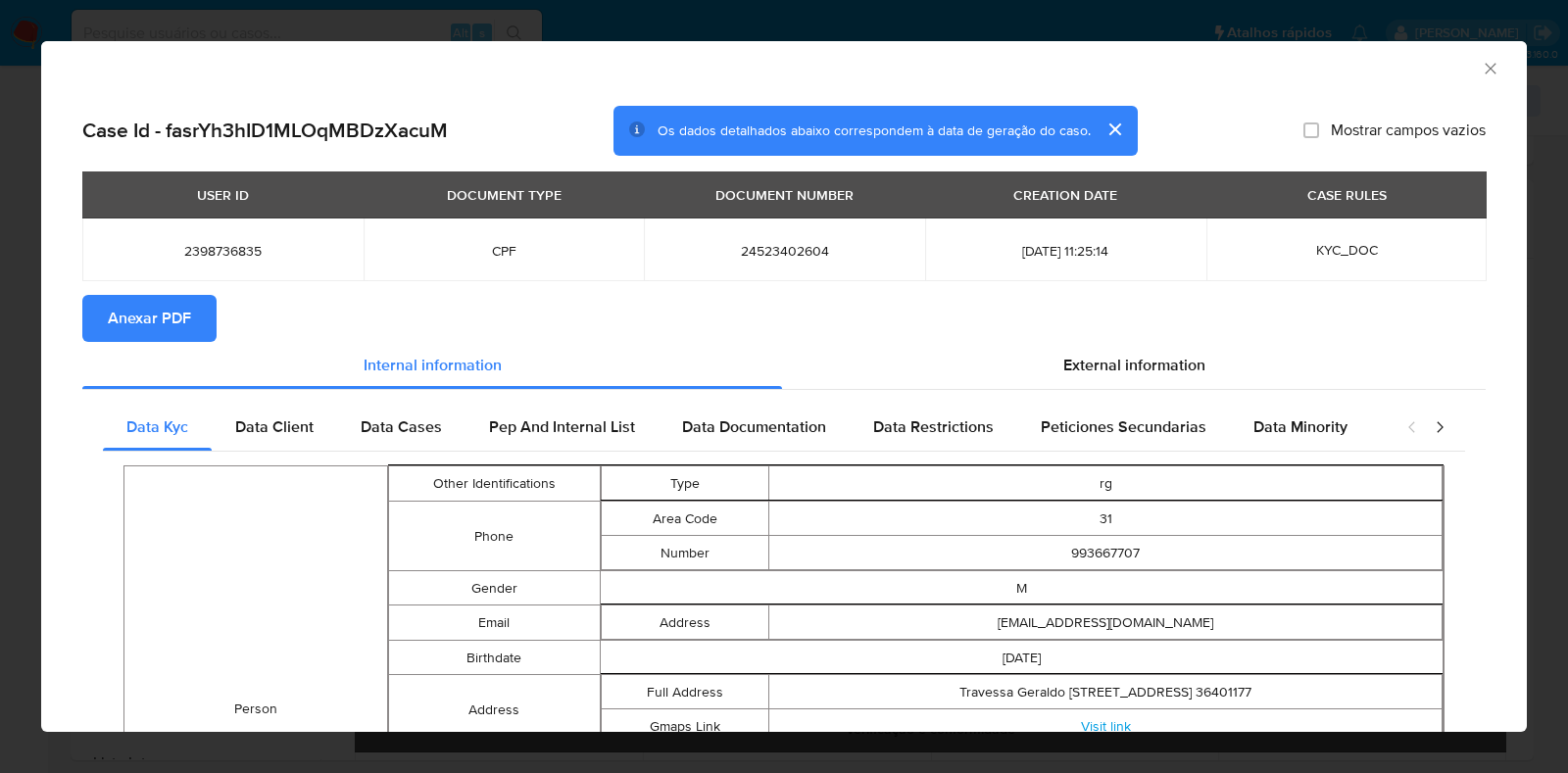
click at [148, 322] on span "Anexar PDF" at bounding box center [150, 319] width 83 height 44
drag, startPoint x: 1472, startPoint y: 67, endPoint x: 1039, endPoint y: 257, distance: 472.9
click at [1481, 72] on icon "Fechar a janela" at bounding box center [1491, 68] width 20 height 20
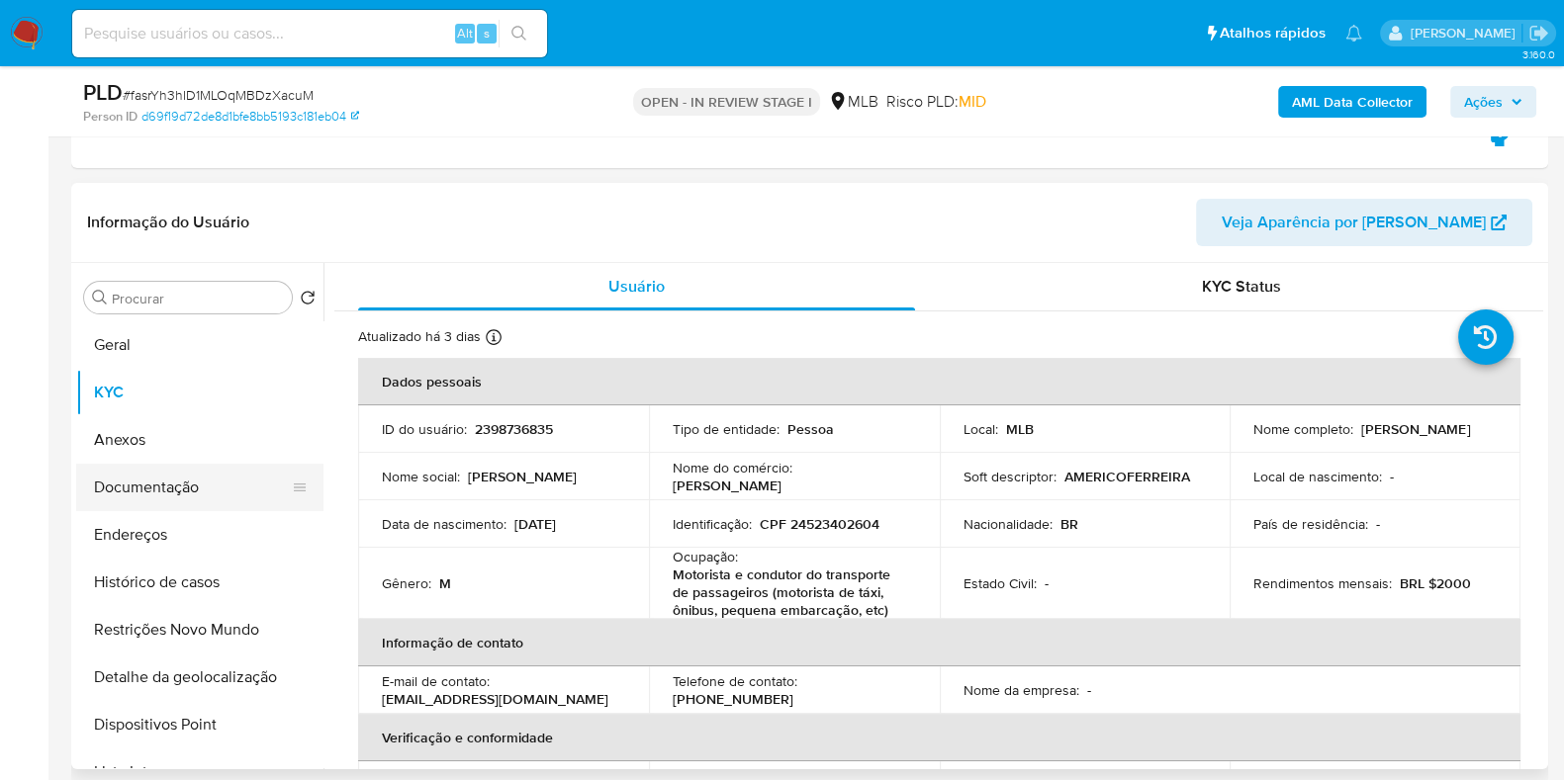
click at [188, 442] on button "Anexos" at bounding box center [199, 439] width 247 height 47
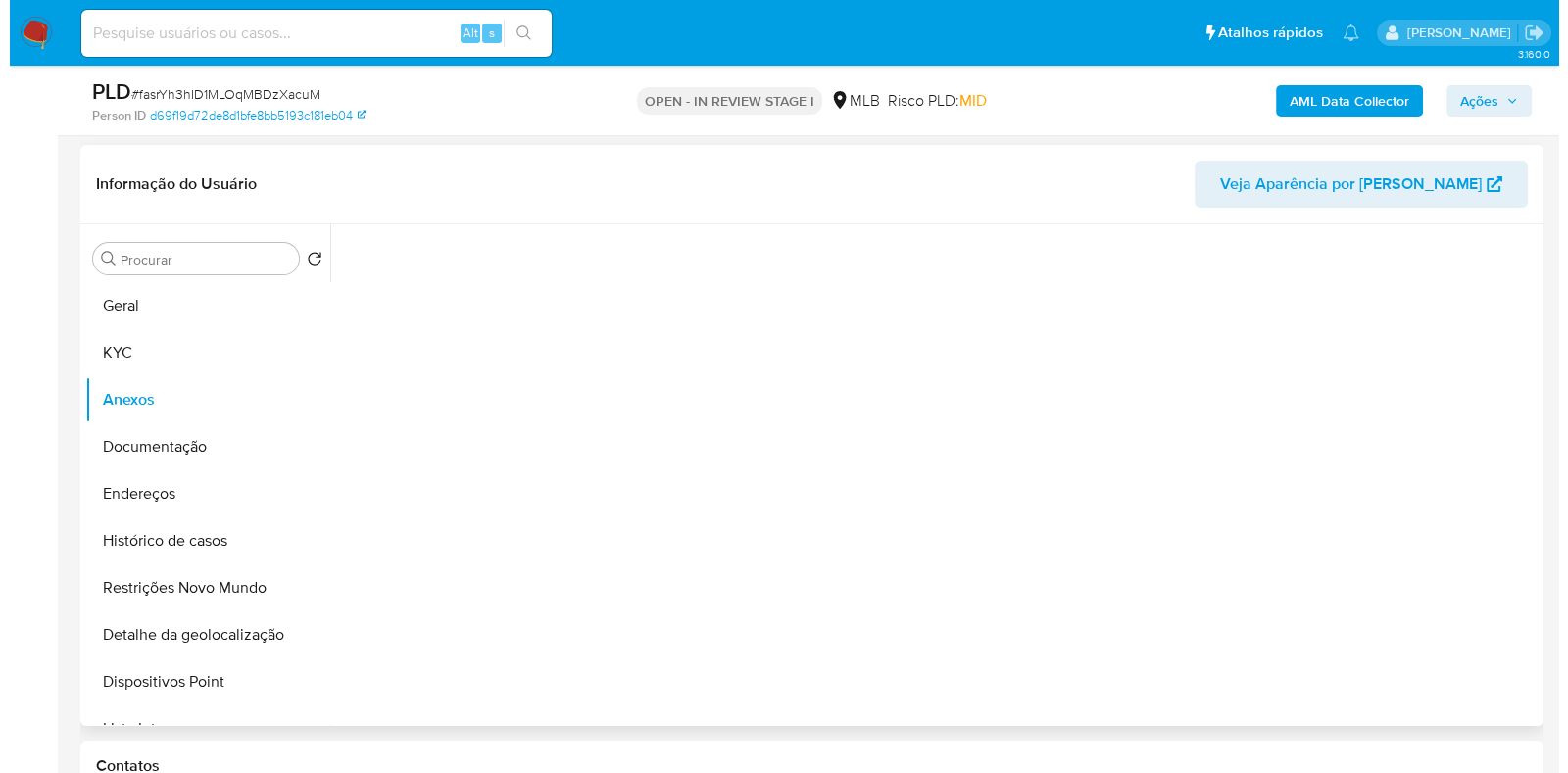
scroll to position [390, 0]
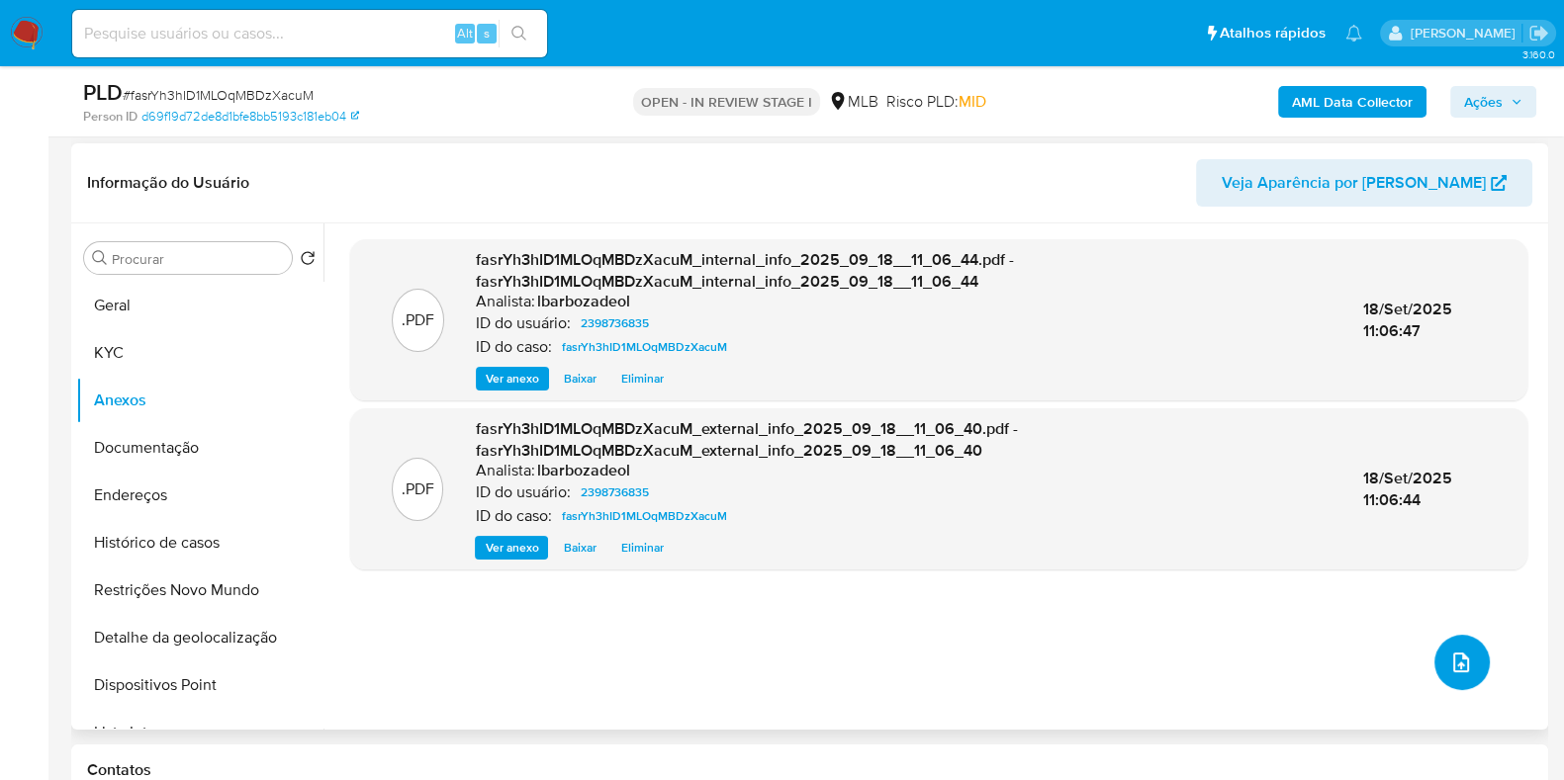
click at [1459, 661] on icon "upload-file" at bounding box center [1461, 663] width 24 height 24
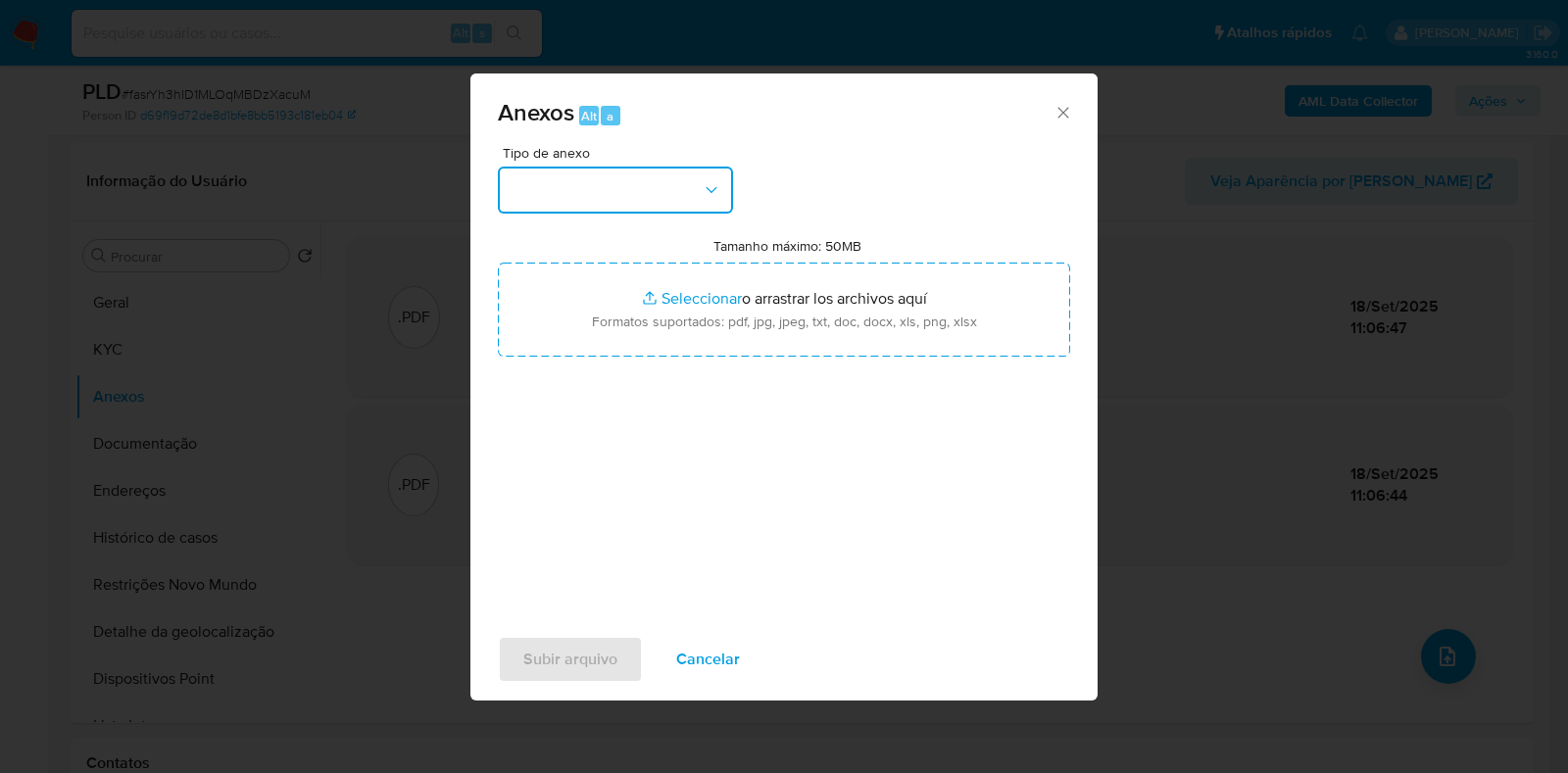
click at [720, 187] on icon "button" at bounding box center [712, 190] width 20 height 20
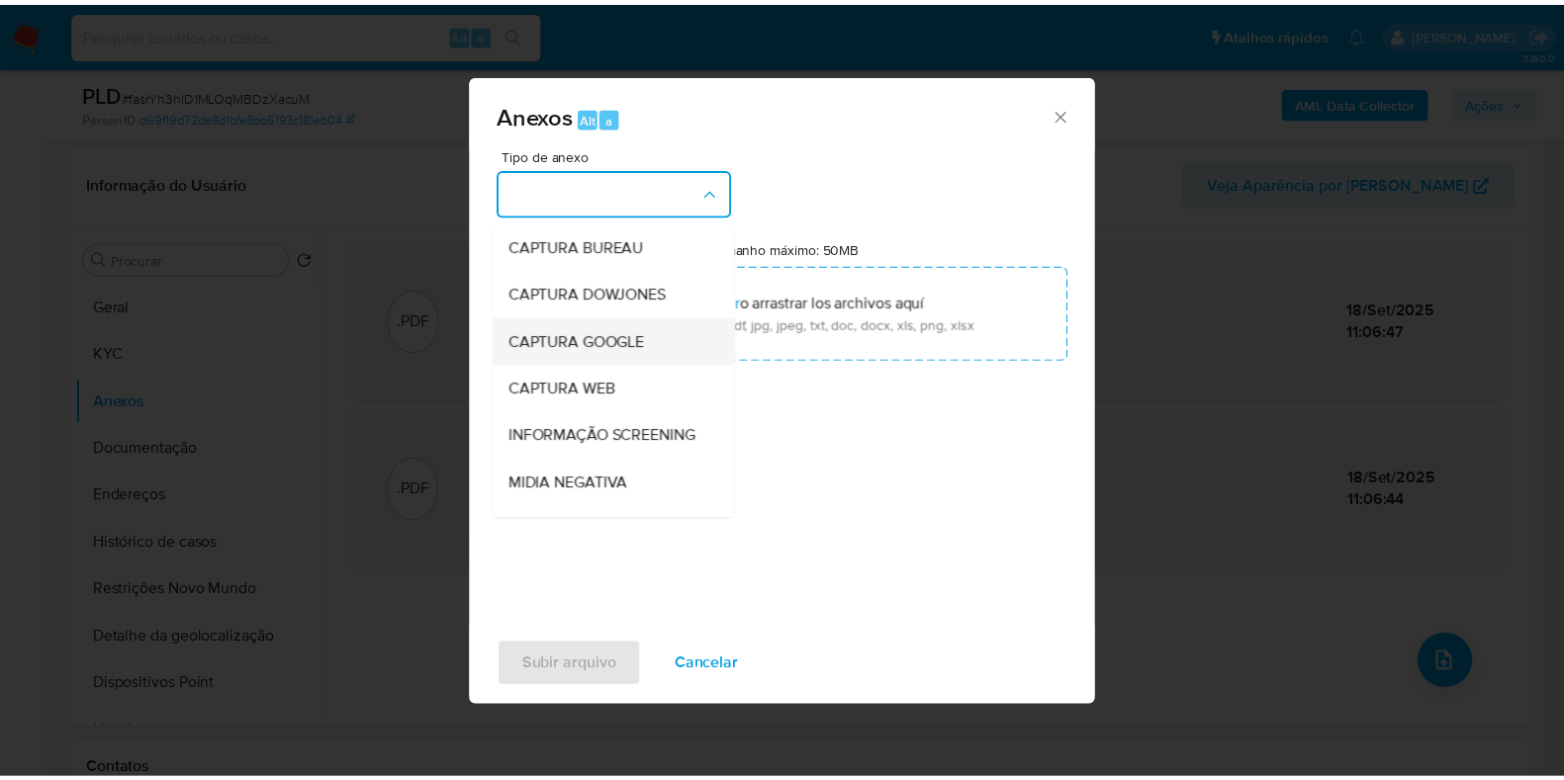
scroll to position [305, 0]
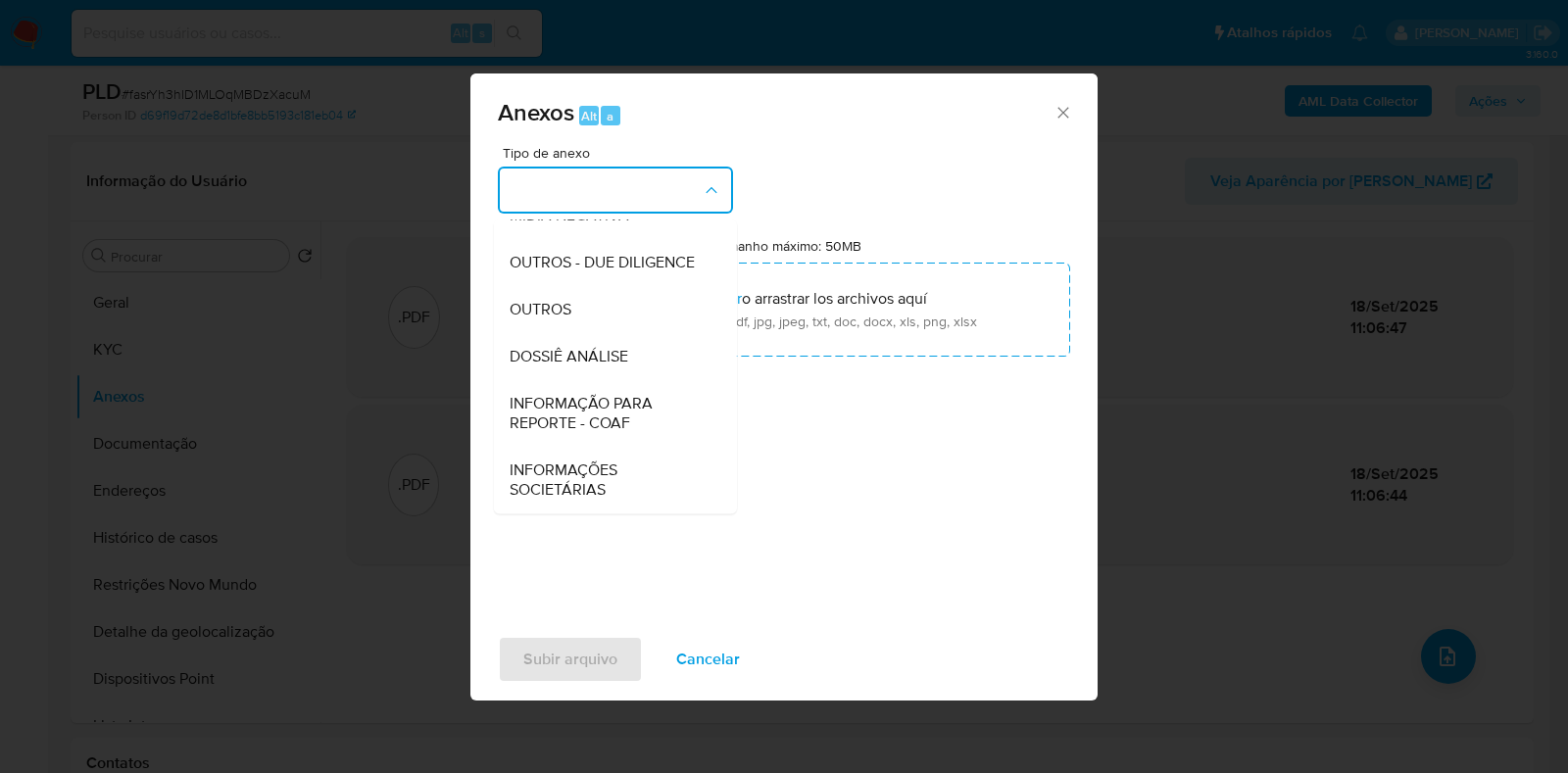
click at [592, 375] on div "DOSSIÊ ANÁLISE" at bounding box center [610, 356] width 200 height 47
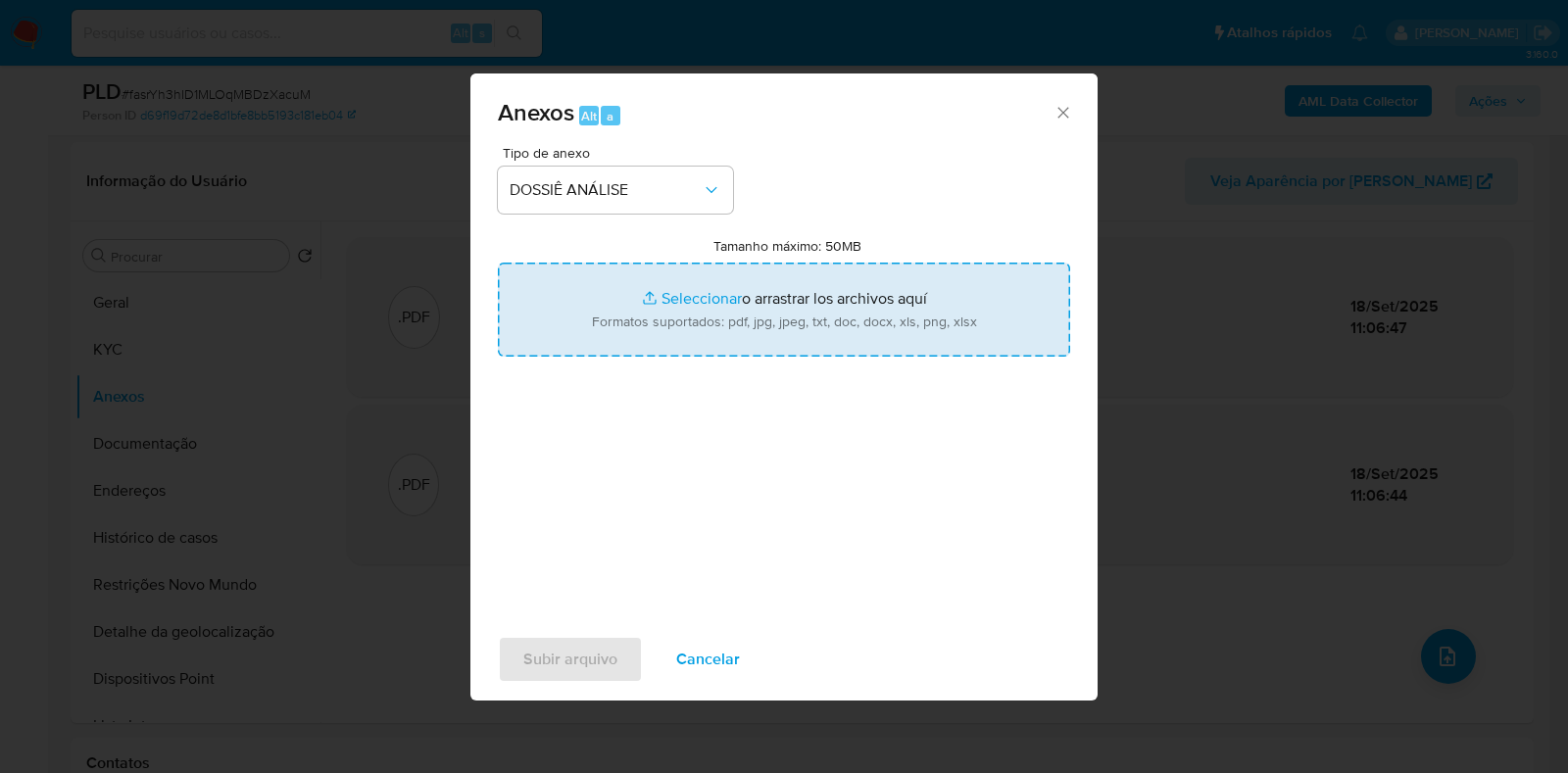
click at [623, 305] on input "Tamanho máximo: 50MB Seleccionar archivos" at bounding box center [784, 309] width 573 height 94
type input "C:\fakepath\SAR - XXXX - CPF 24523402604 - AMERICO FERREIRA.pdf"
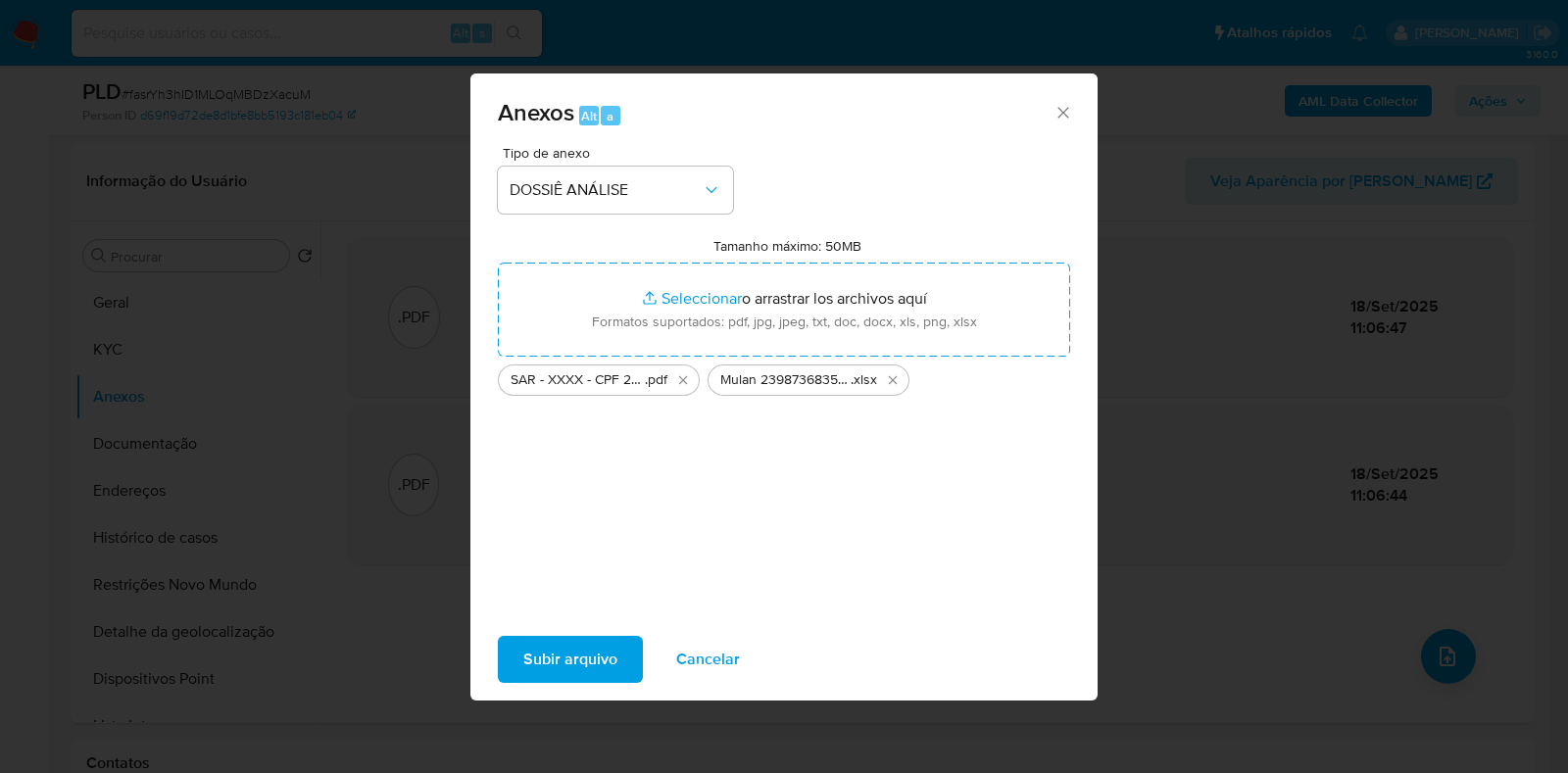
click at [554, 652] on span "Subir arquivo" at bounding box center [570, 660] width 94 height 44
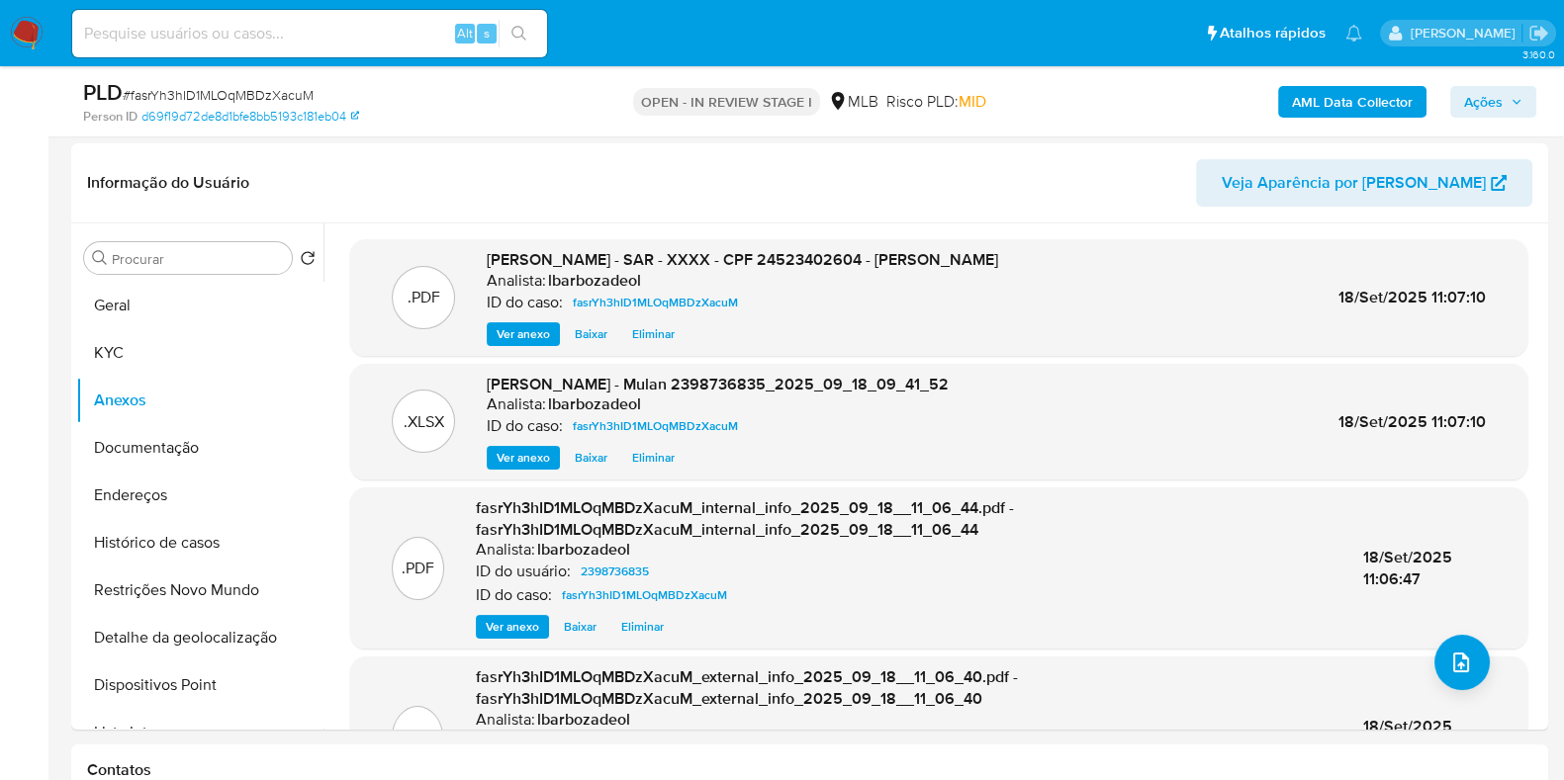
click at [1476, 105] on span "Ações" at bounding box center [1483, 102] width 39 height 32
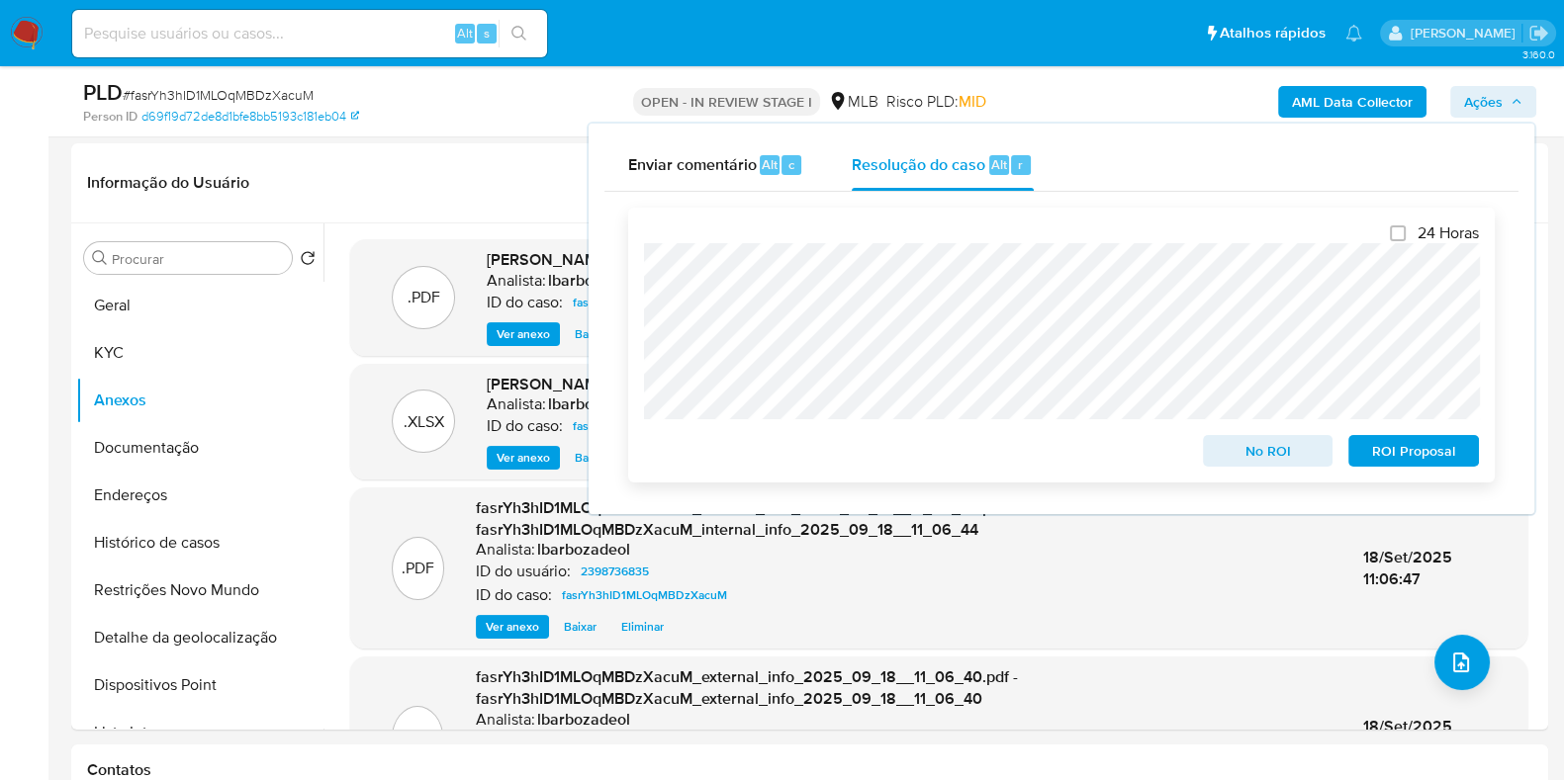
click at [1447, 448] on span "ROI Proposal" at bounding box center [1413, 451] width 103 height 28
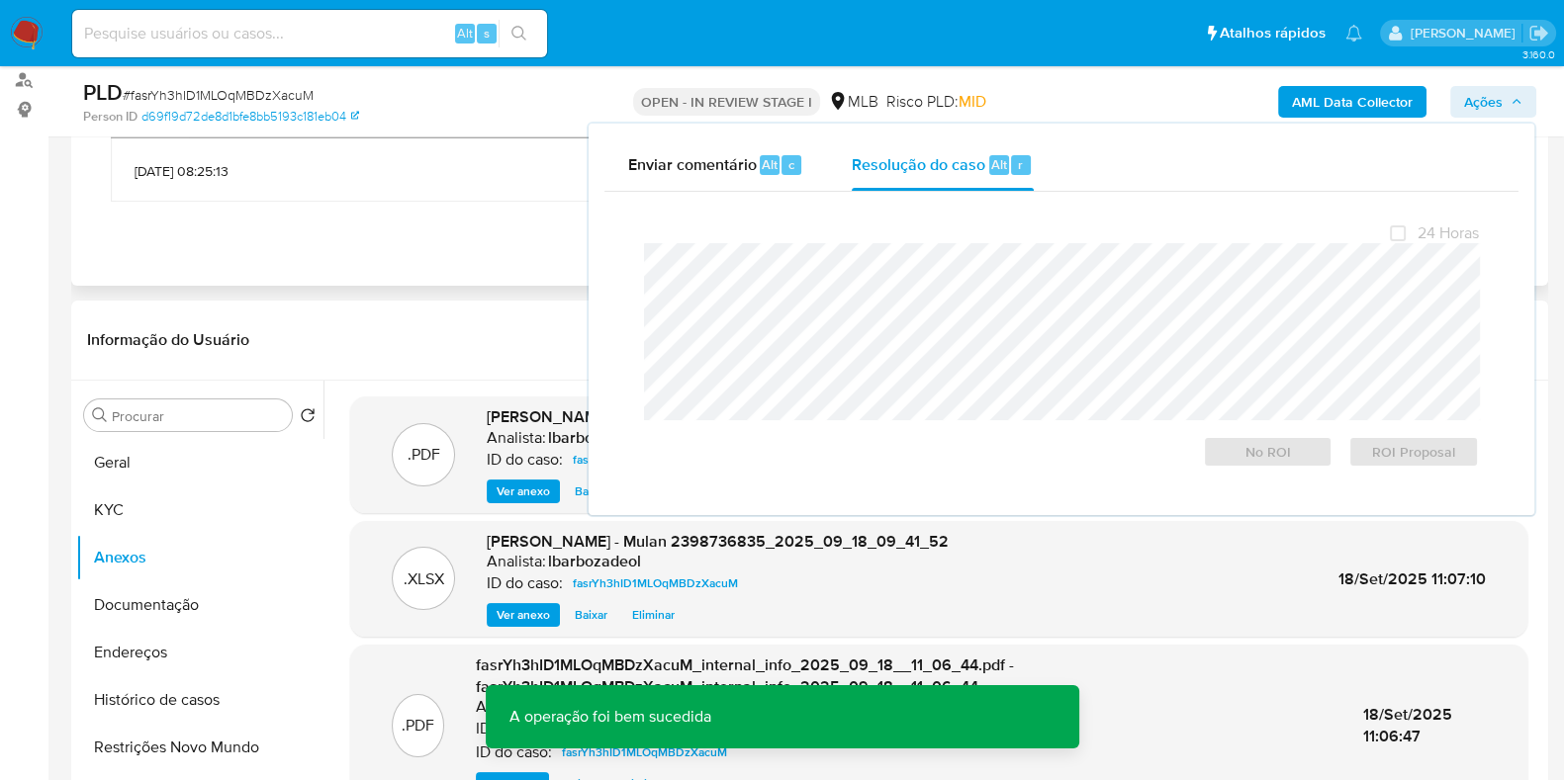
scroll to position [0, 0]
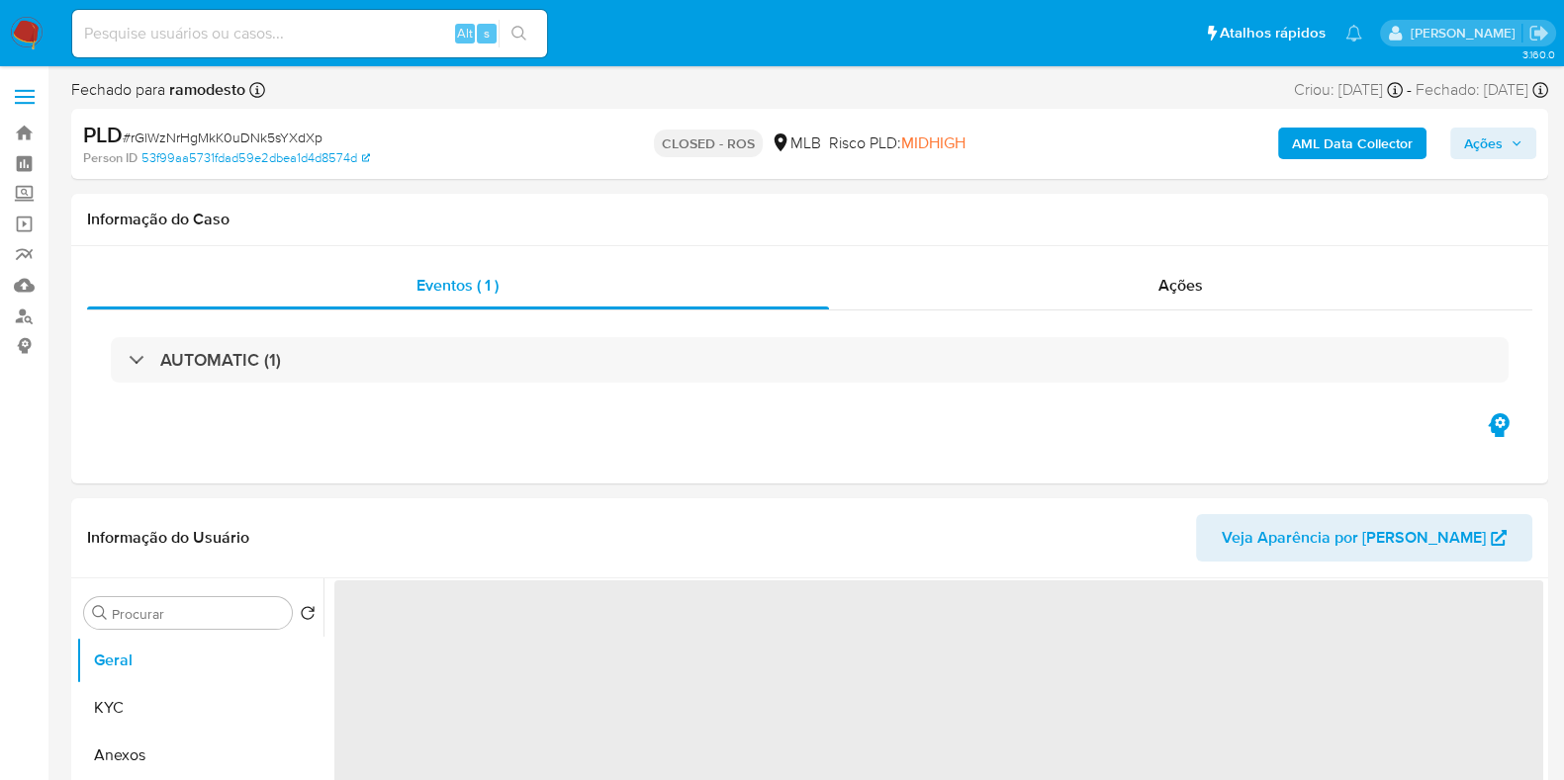
select select "10"
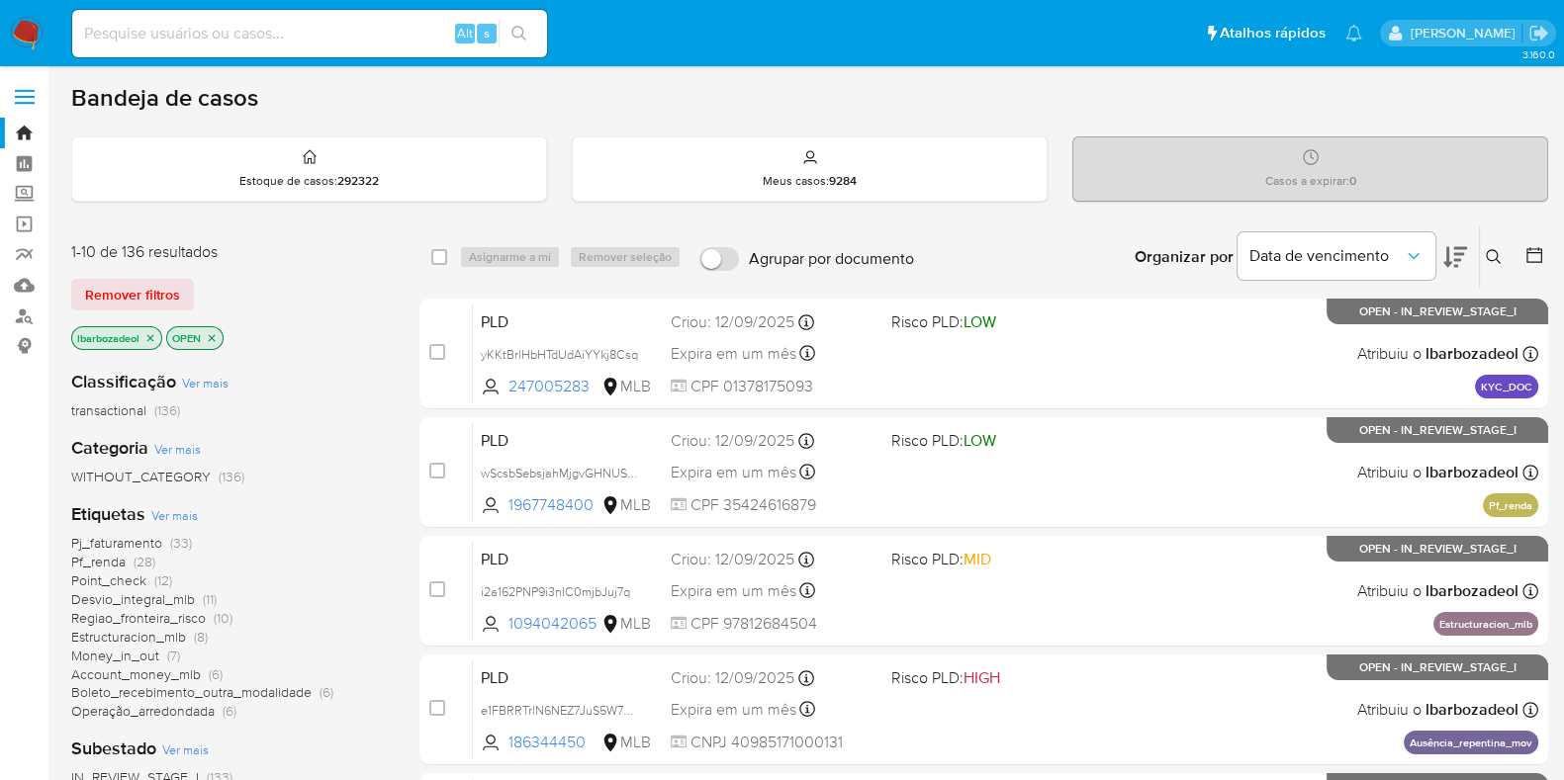
click at [150, 338] on icon "close-filter" at bounding box center [150, 338] width 12 height 12
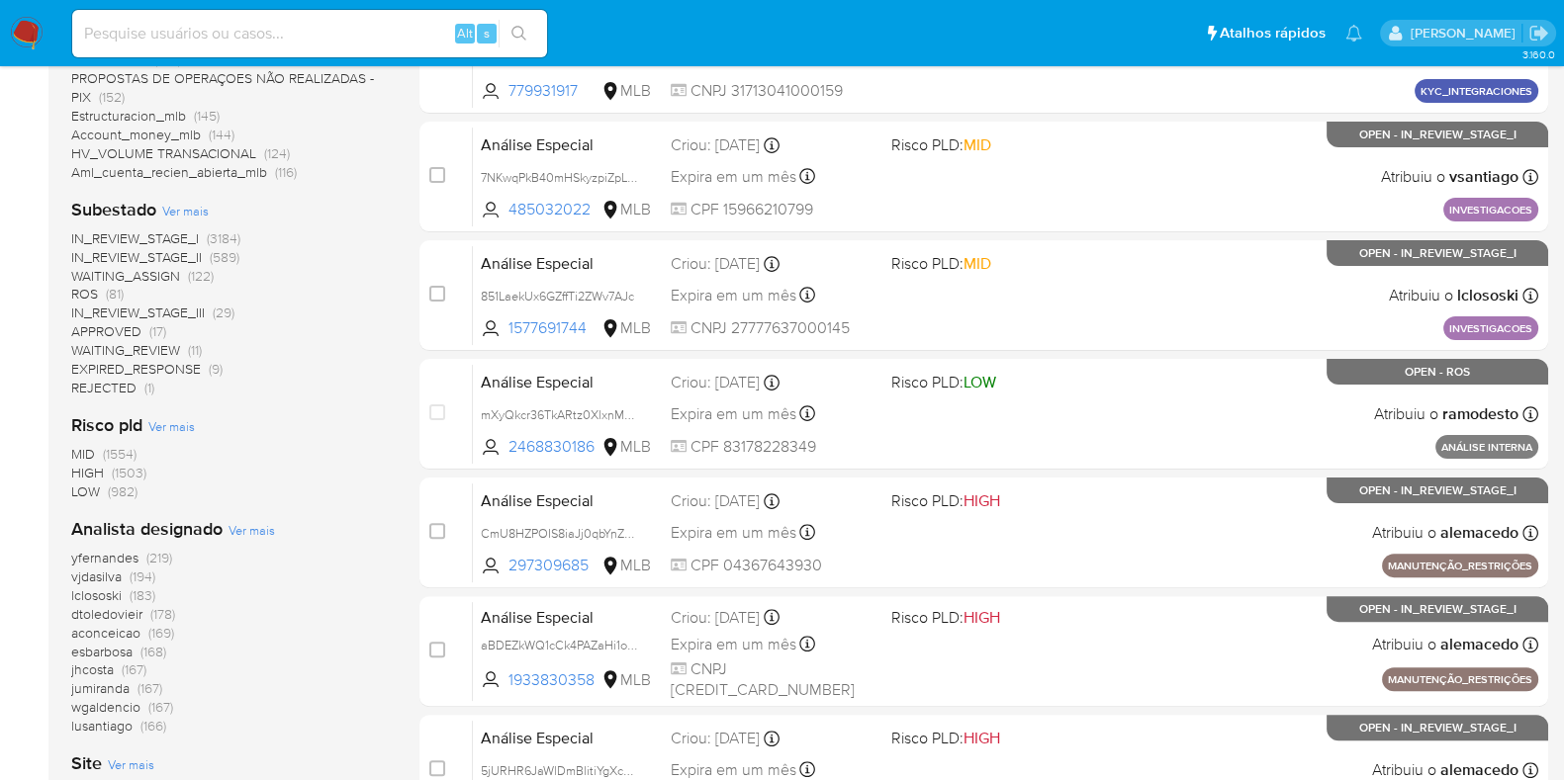
scroll to position [850, 0]
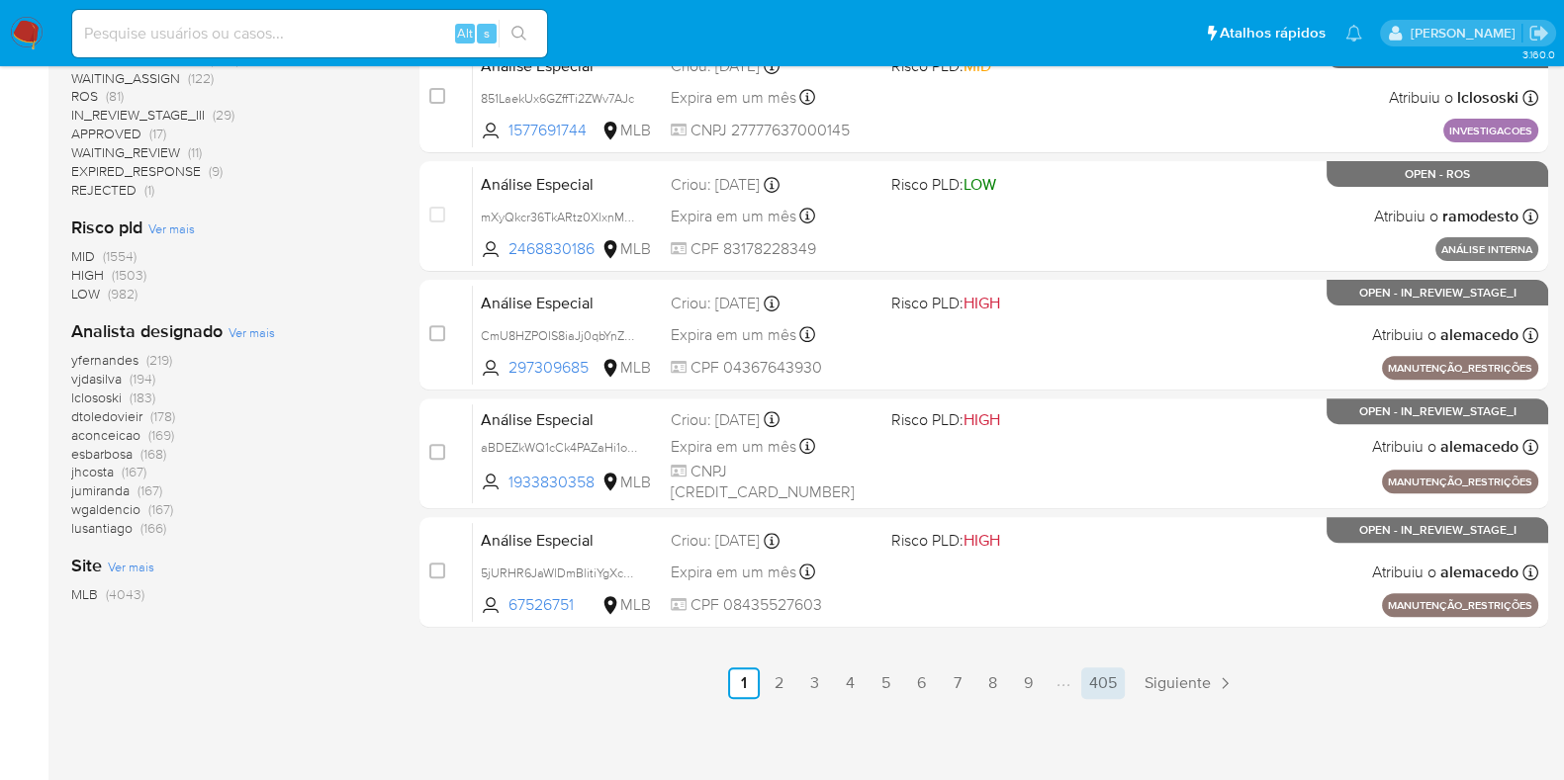
click at [1098, 684] on link "405" at bounding box center [1103, 684] width 44 height 32
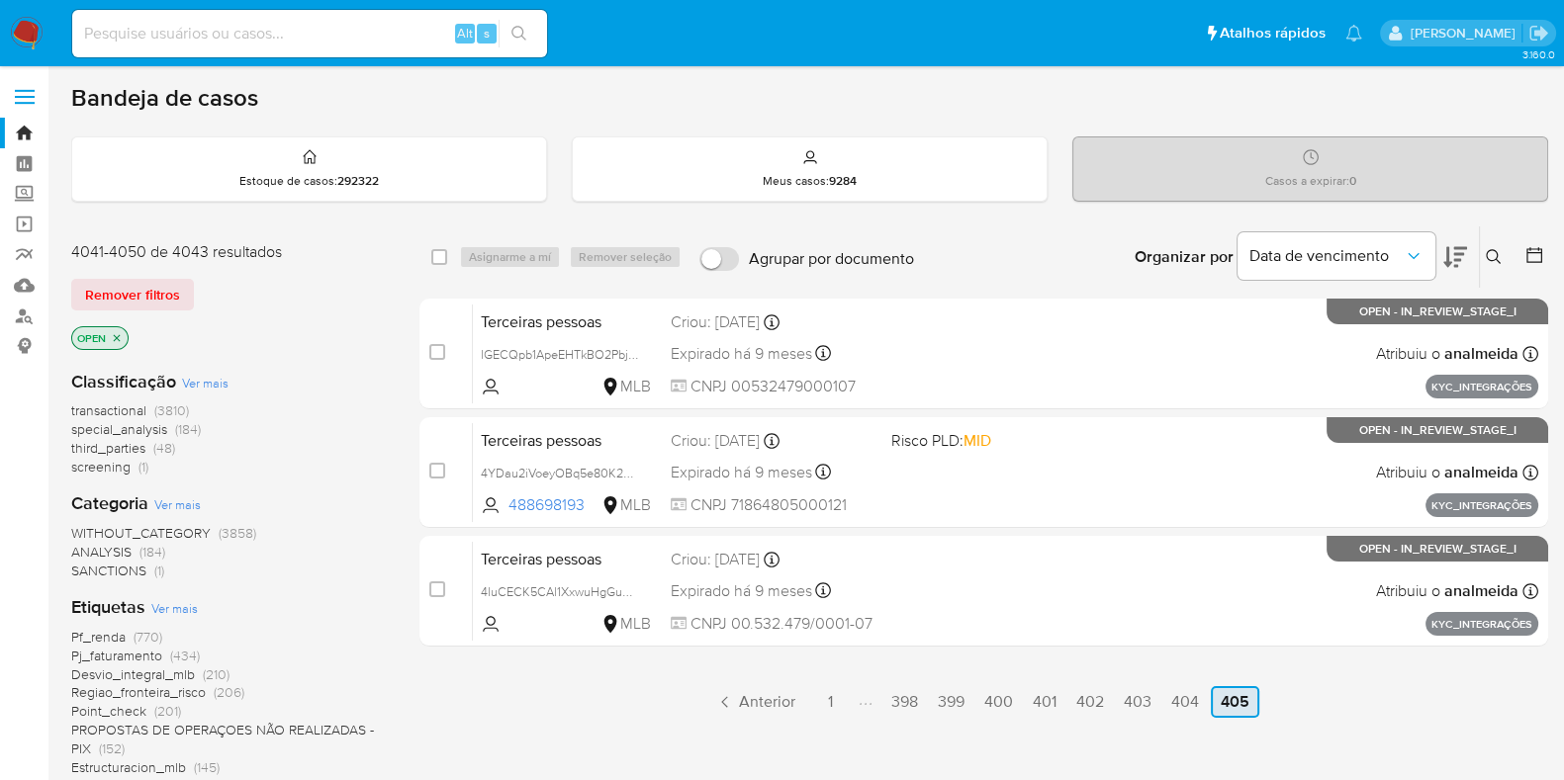
click at [1193, 705] on link "404" at bounding box center [1185, 702] width 44 height 32
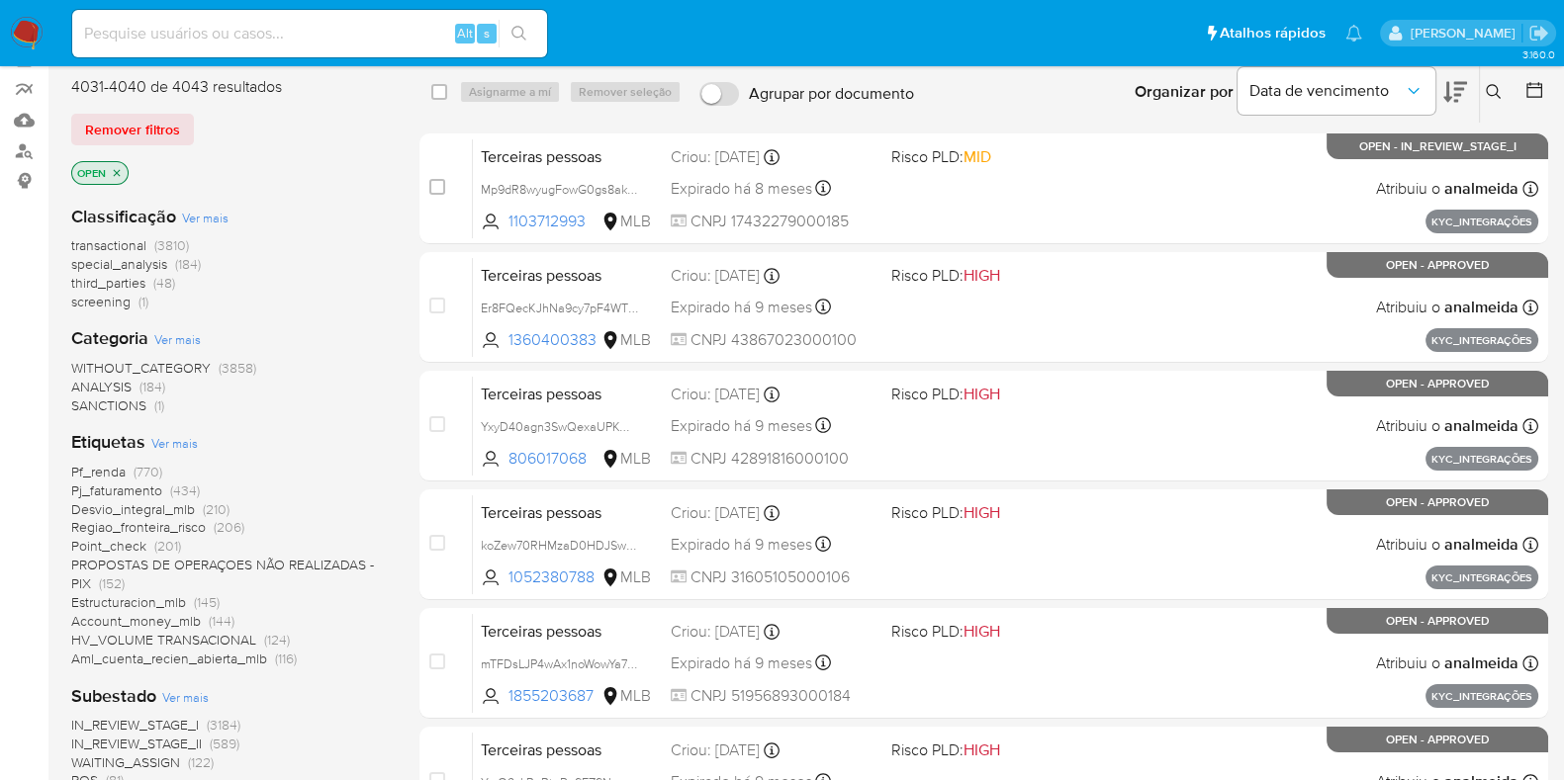
scroll to position [164, 0]
click at [127, 242] on span "transactional" at bounding box center [108, 246] width 75 height 20
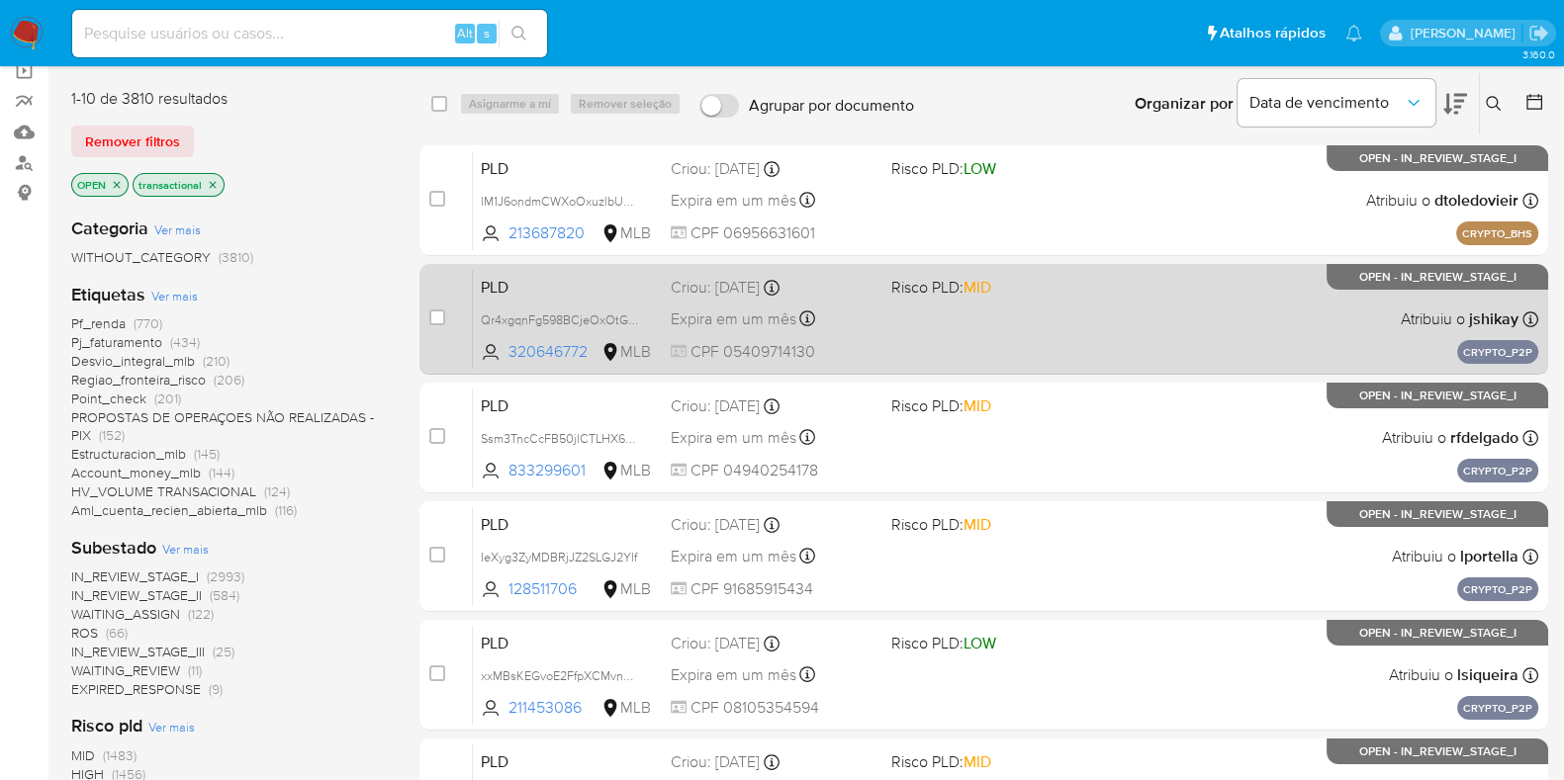
scroll to position [850, 0]
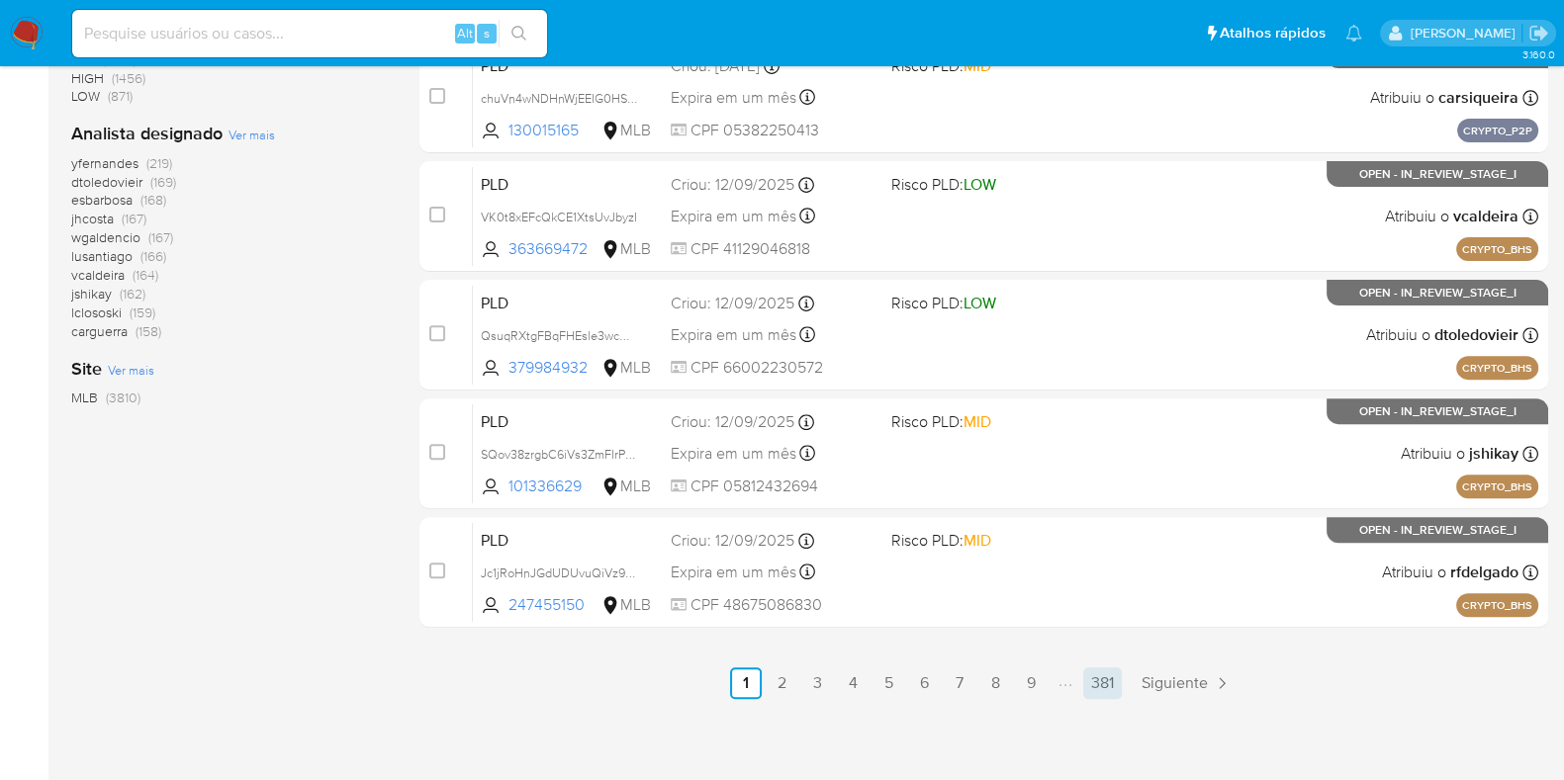
click at [1087, 674] on link "381" at bounding box center [1102, 684] width 39 height 32
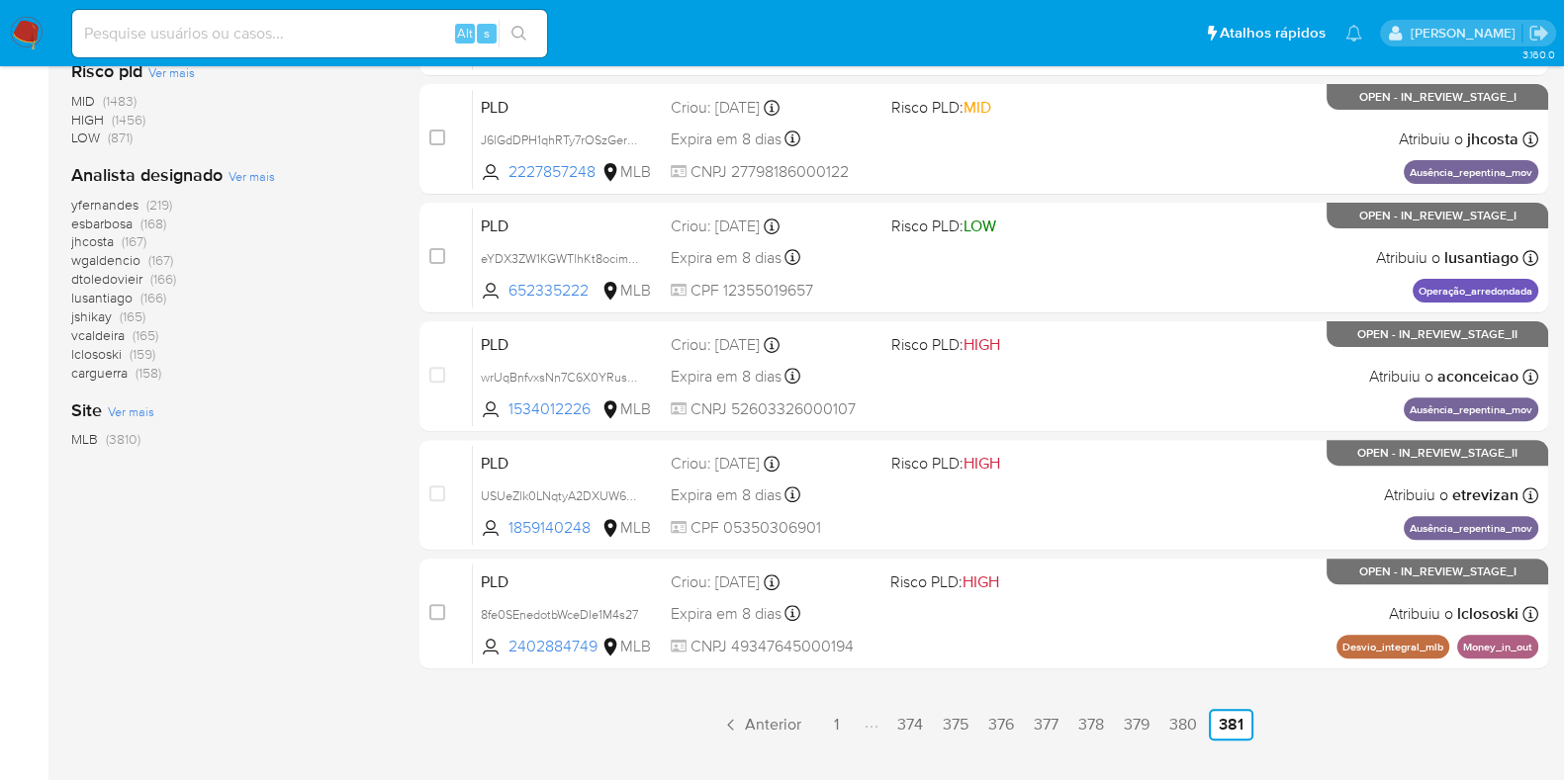
scroll to position [850, 0]
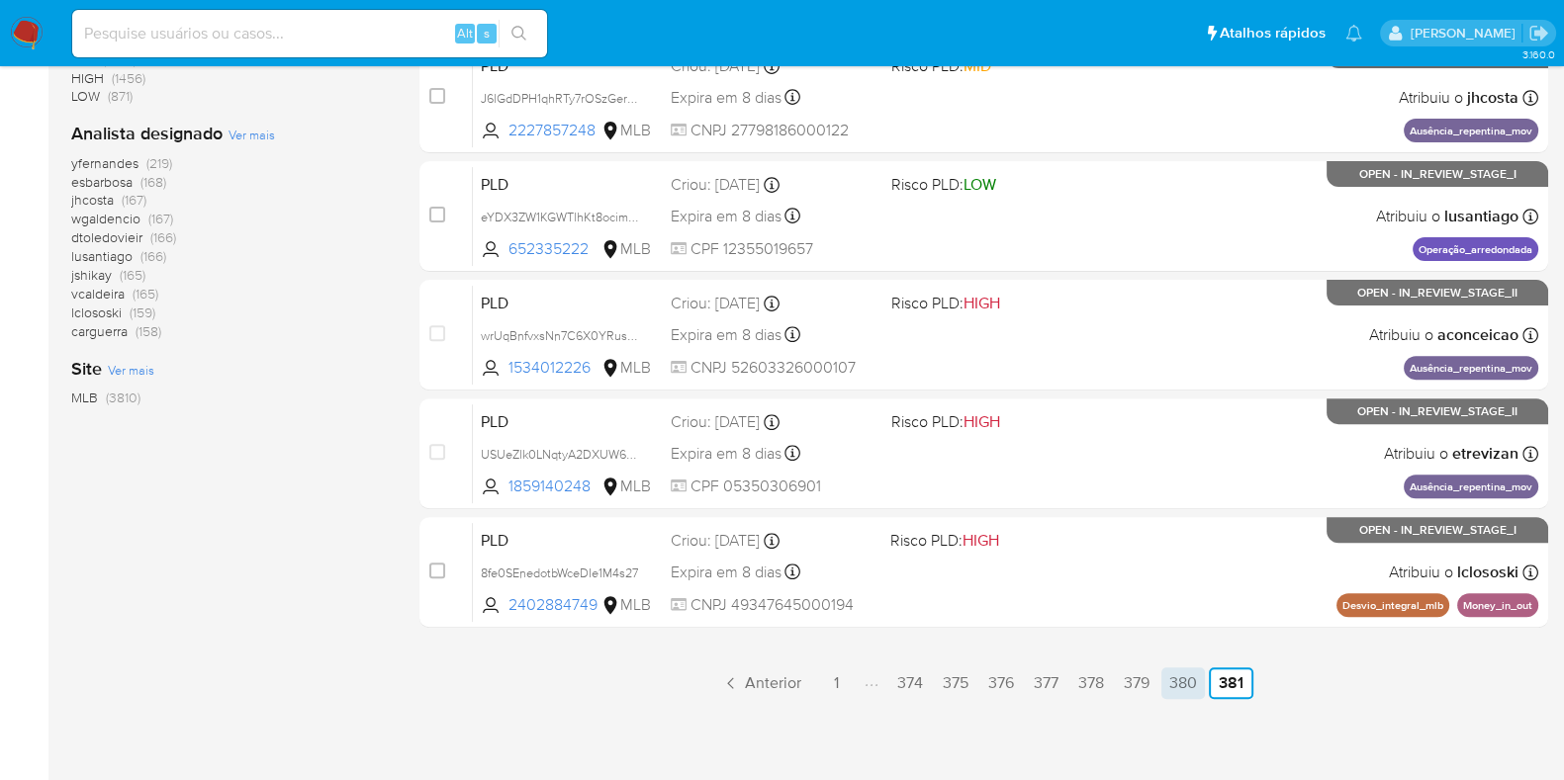
click at [1179, 681] on link "380" at bounding box center [1183, 684] width 44 height 32
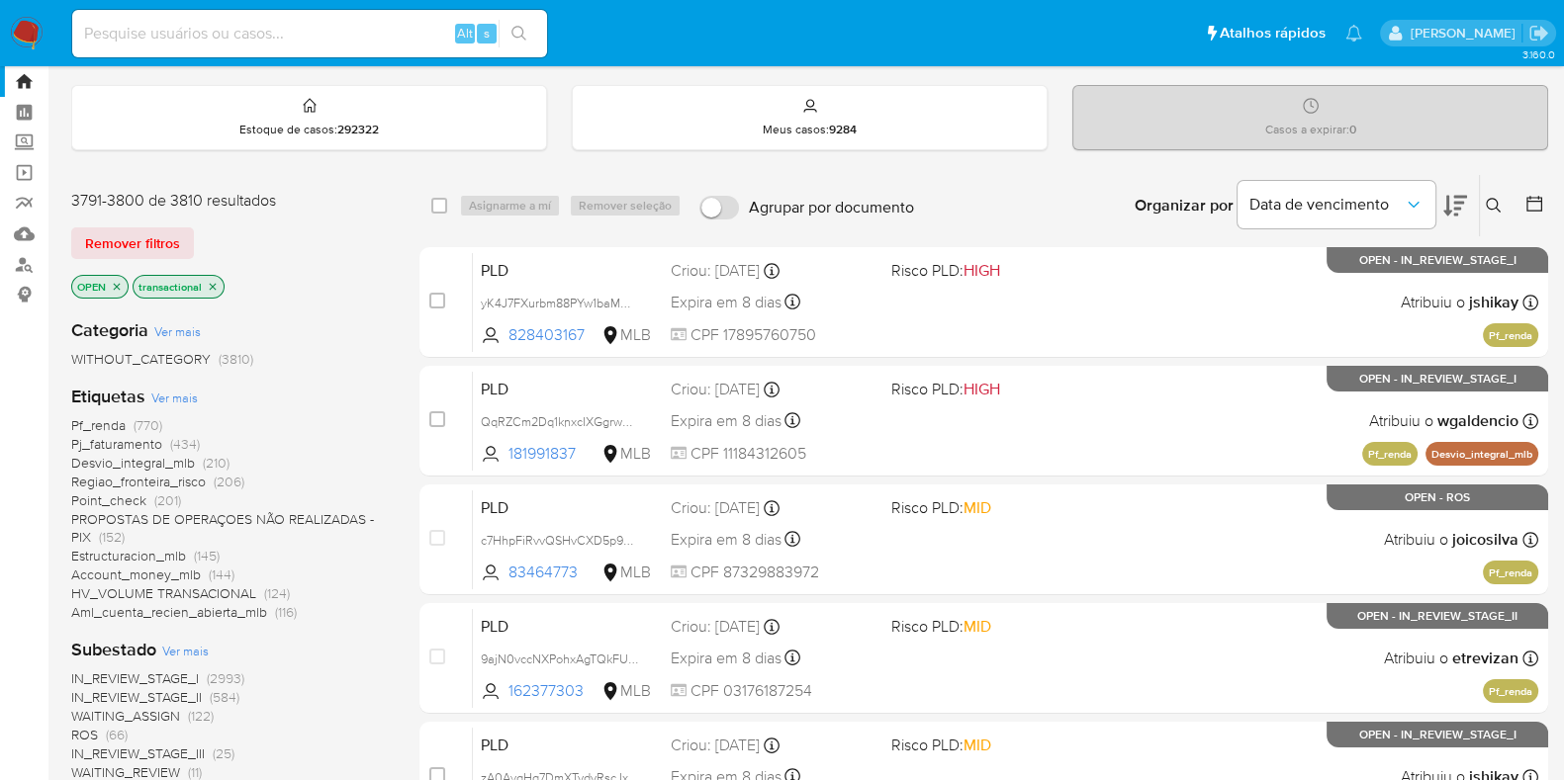
scroll to position [46, 0]
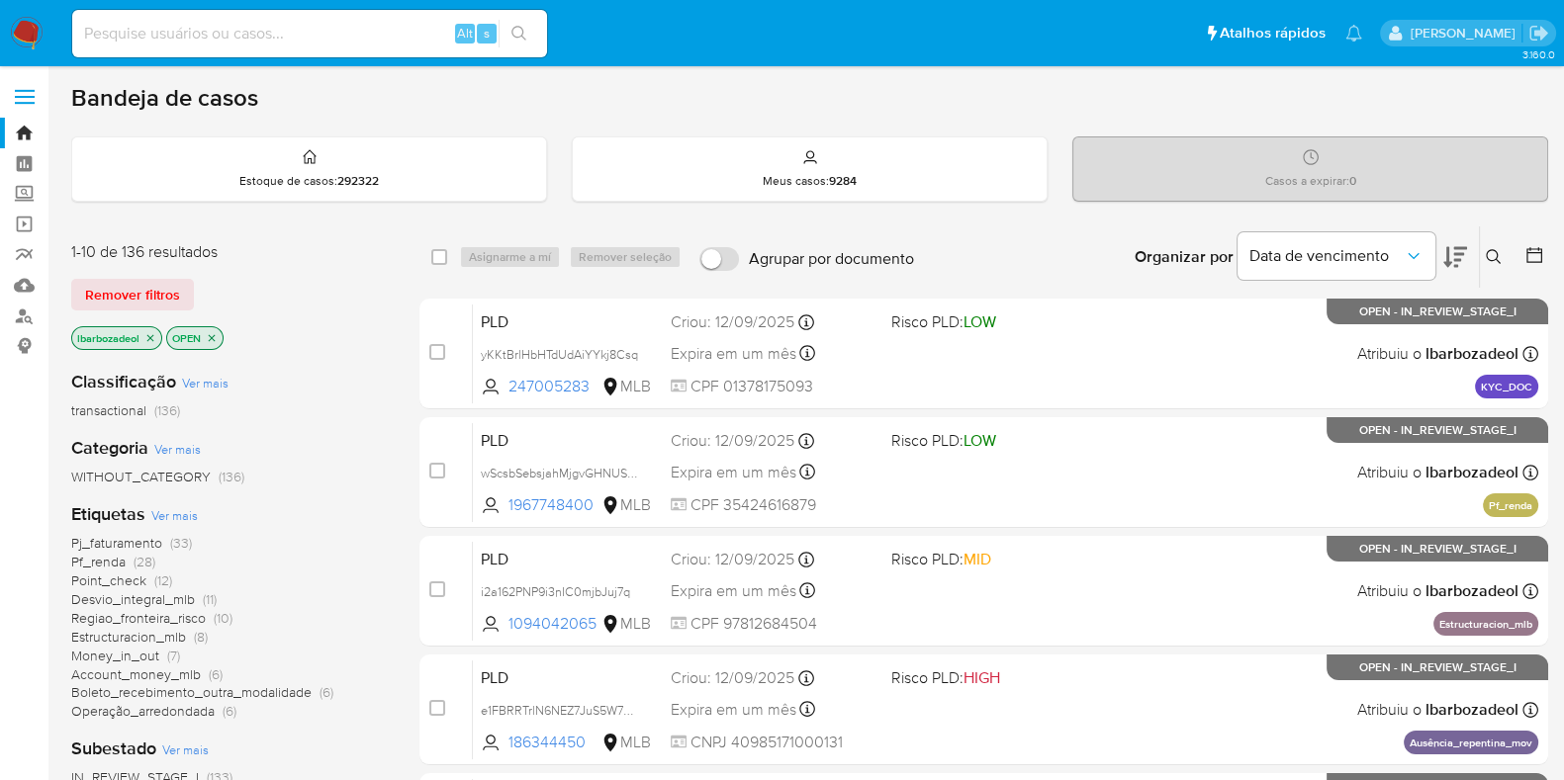
click at [145, 333] on icon "close-filter" at bounding box center [150, 338] width 12 height 12
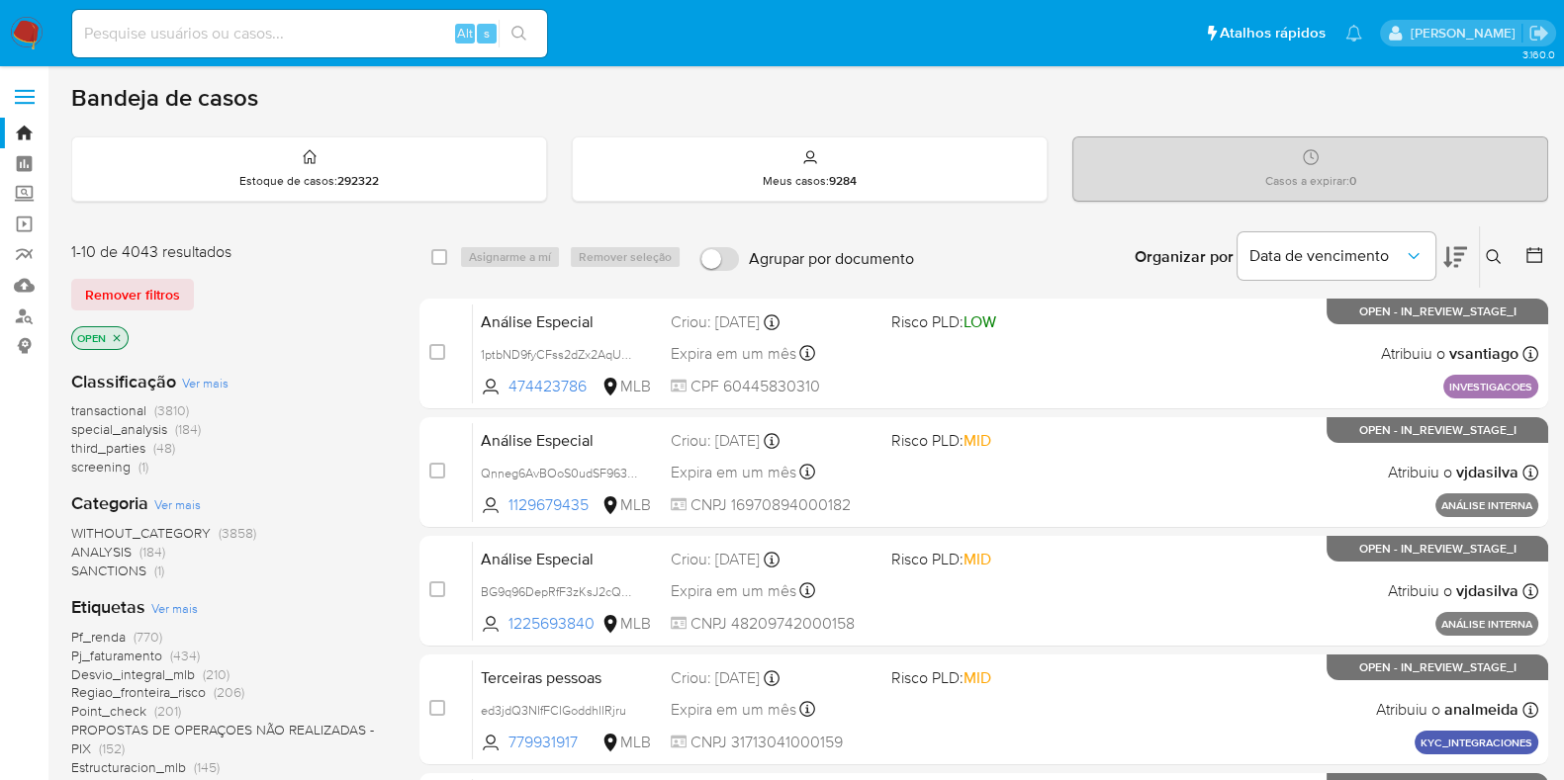
click at [137, 465] on span "screening (1)" at bounding box center [109, 467] width 77 height 19
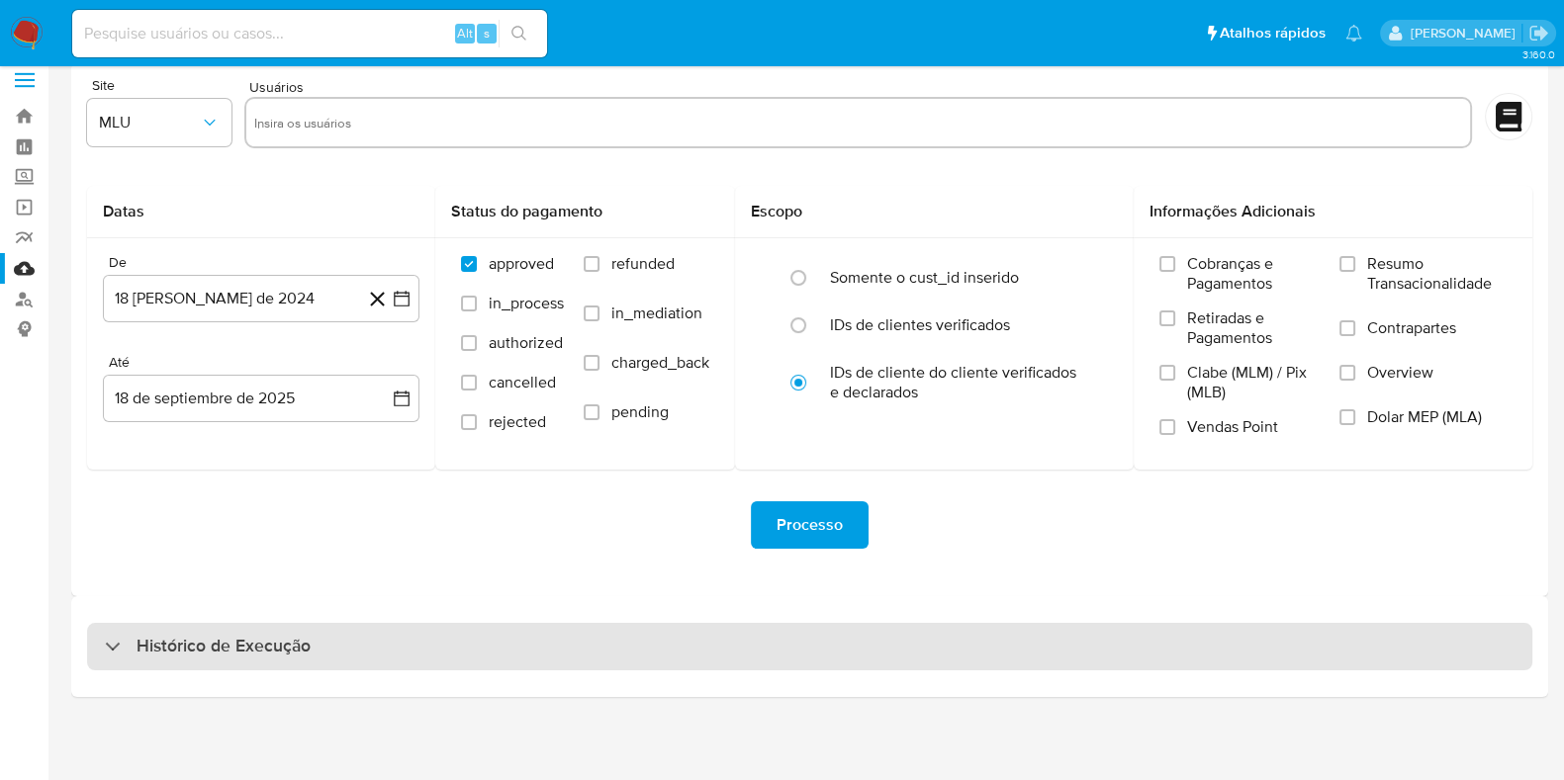
click at [627, 640] on div "Histórico de Execução" at bounding box center [809, 646] width 1445 height 47
select select "10"
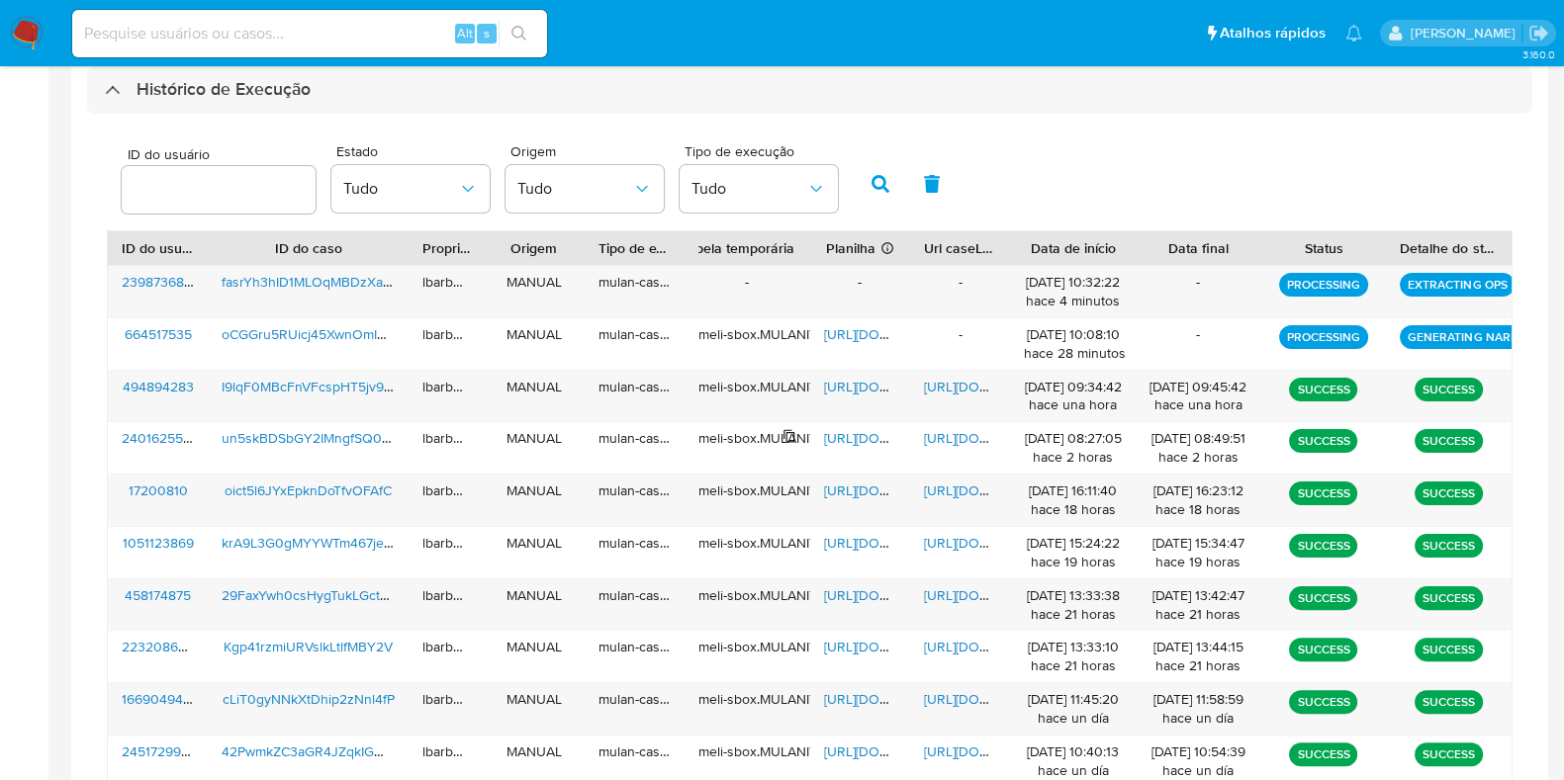
scroll to position [576, 0]
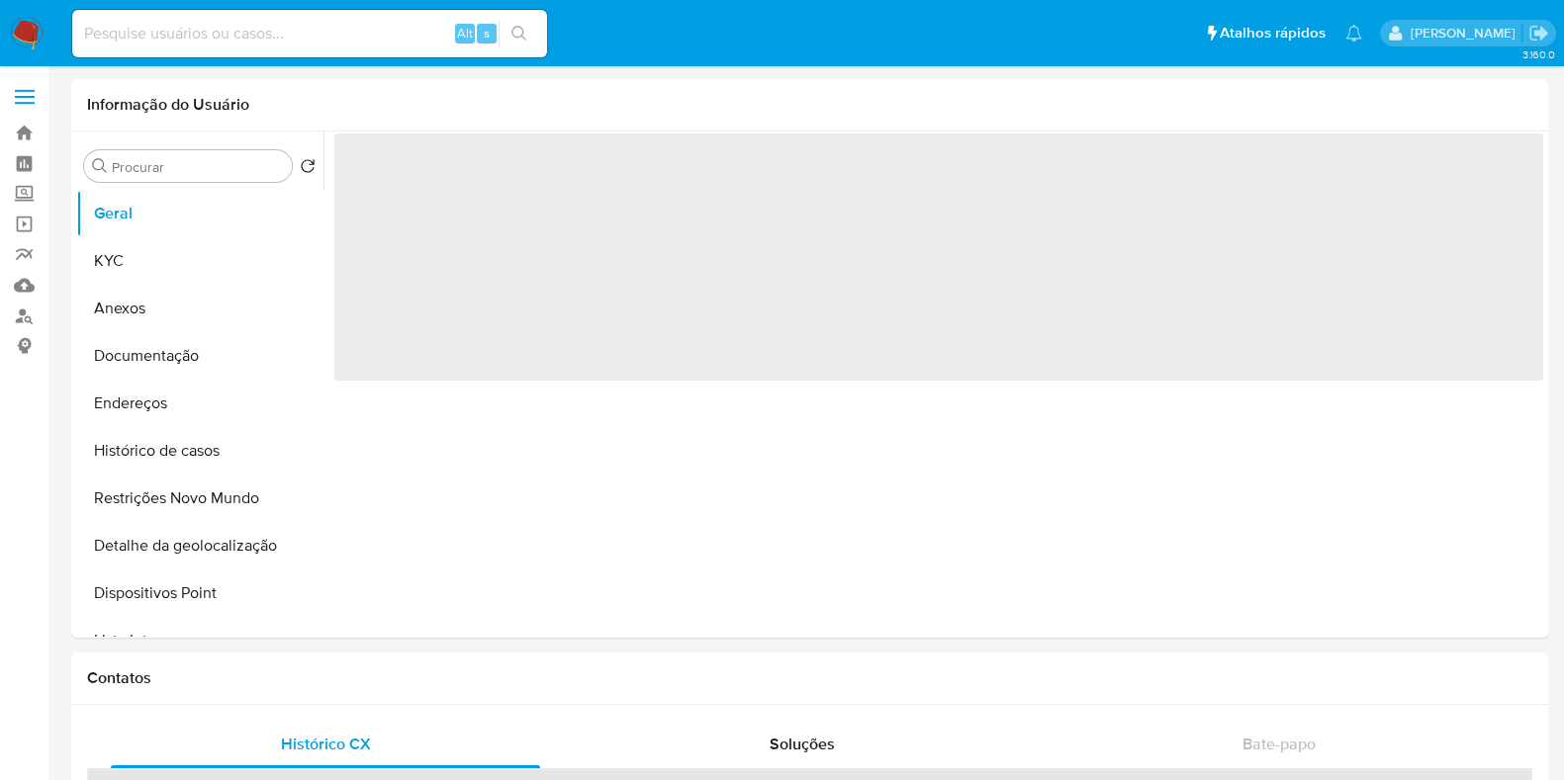
select select "10"
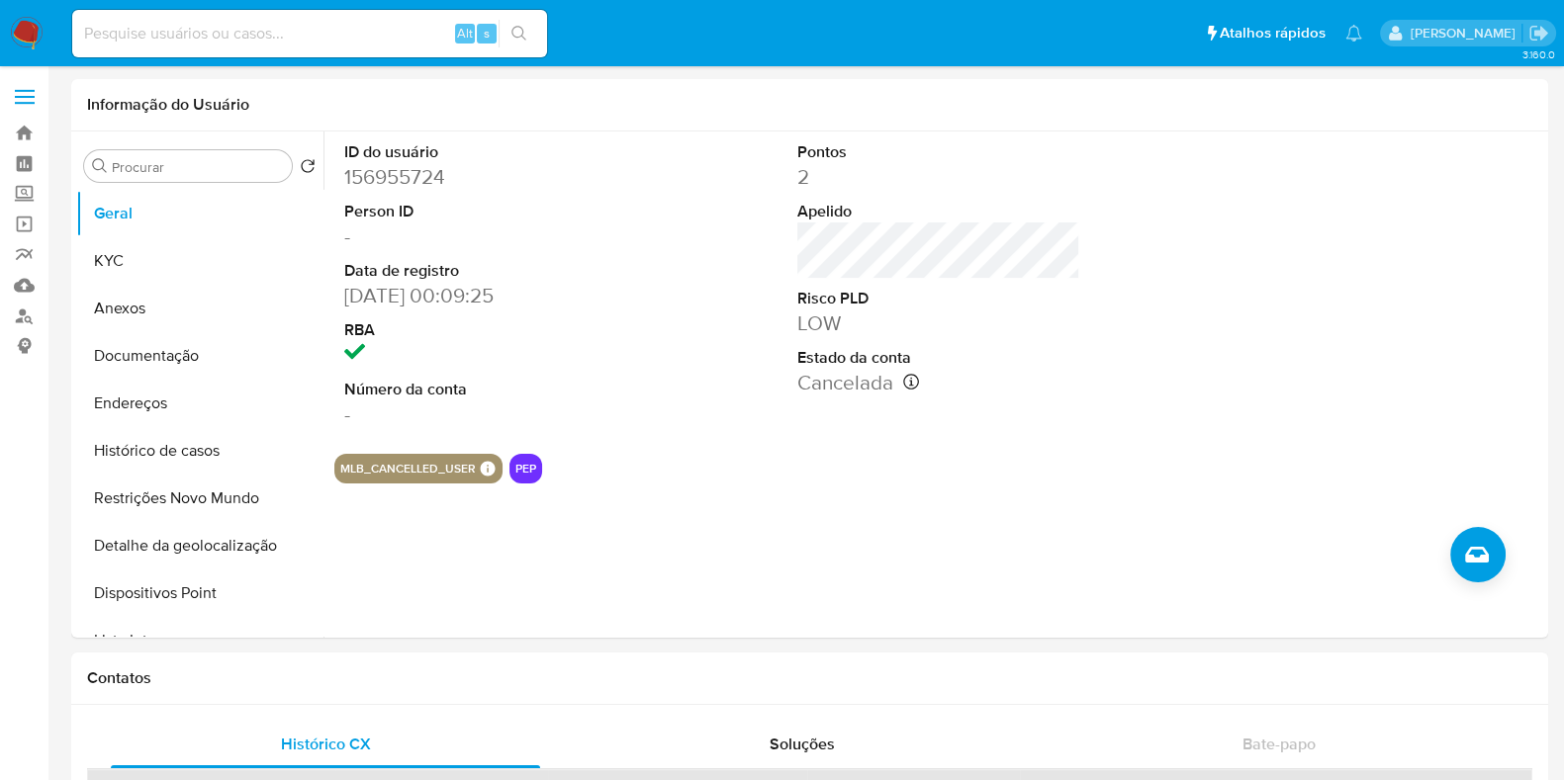
click at [394, 30] on input at bounding box center [309, 34] width 475 height 26
paste input "2676067"
type input "2676067"
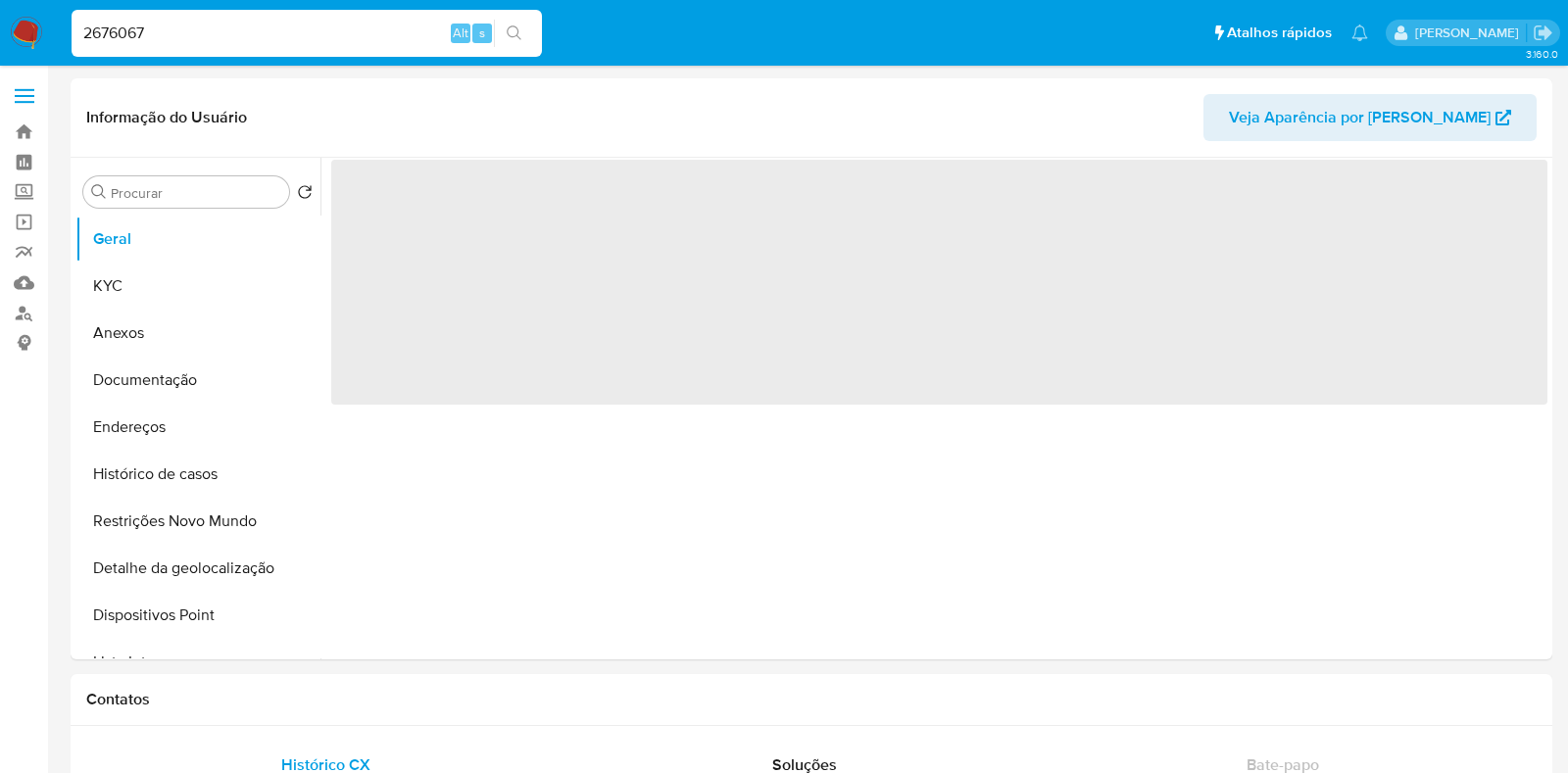
select select "10"
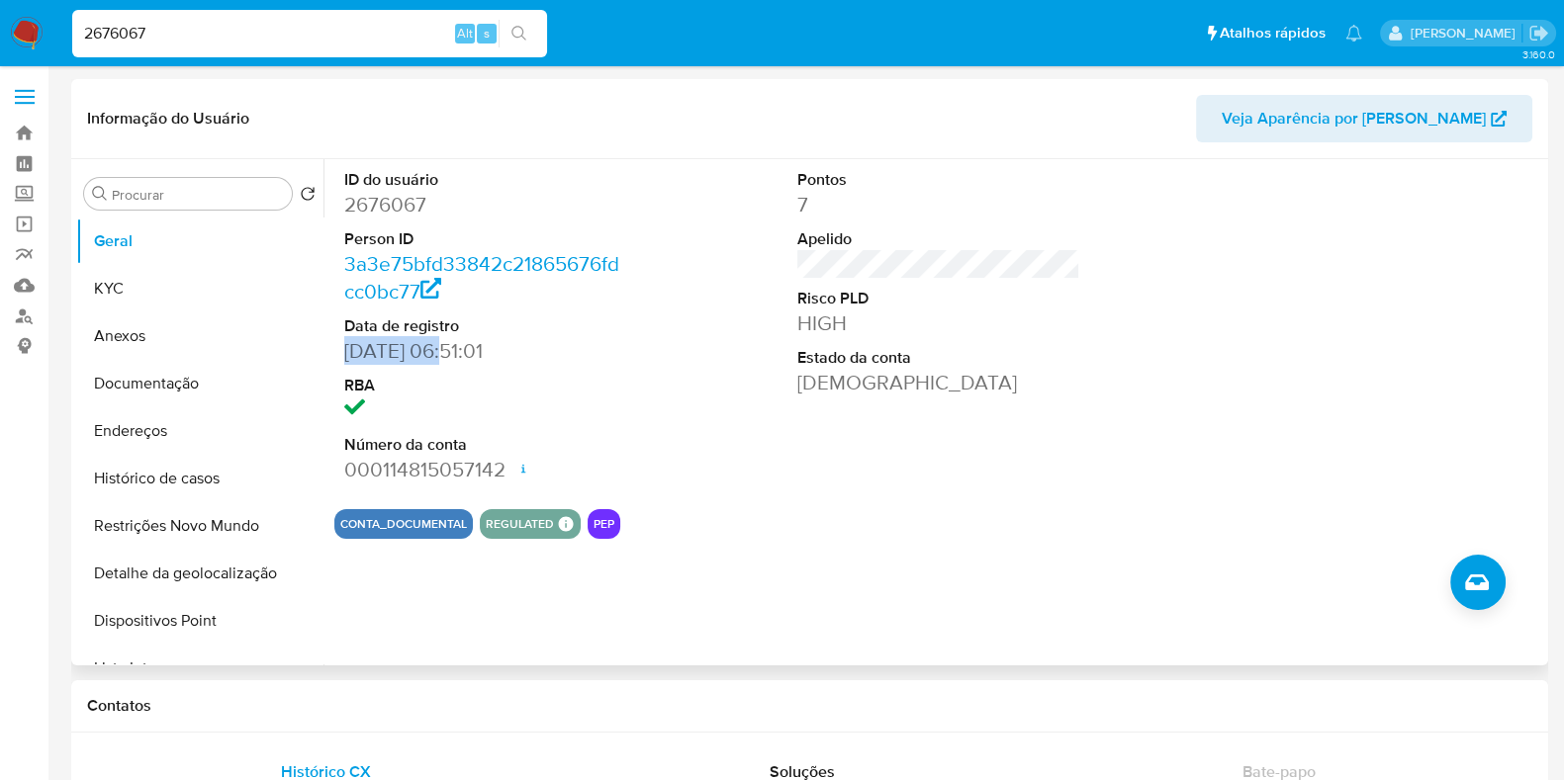
drag, startPoint x: 447, startPoint y: 348, endPoint x: 341, endPoint y: 345, distance: 105.9
click at [341, 345] on div "ID do usuário 2676067 Person ID 3a3e75bfd33842c21865676fdcc0bc77 Data de regist…" at bounding box center [485, 326] width 303 height 334
copy dd "[DATE]"
click at [215, 286] on button "KYC" at bounding box center [191, 288] width 231 height 47
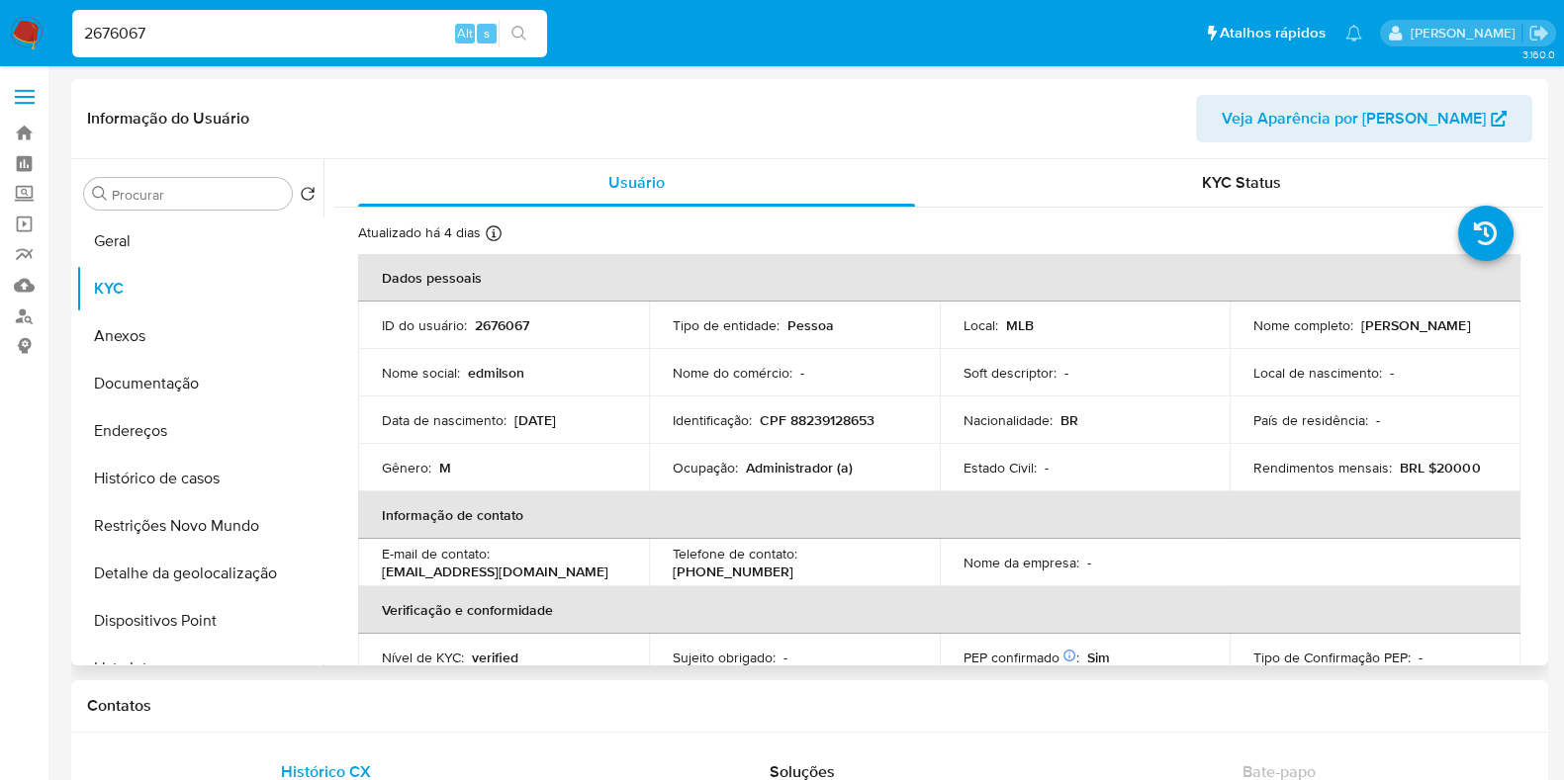
click at [1279, 470] on p "Rendimentos mensais :" at bounding box center [1322, 468] width 138 height 18
copy div "Rendimentos mensais : BRL $20000"
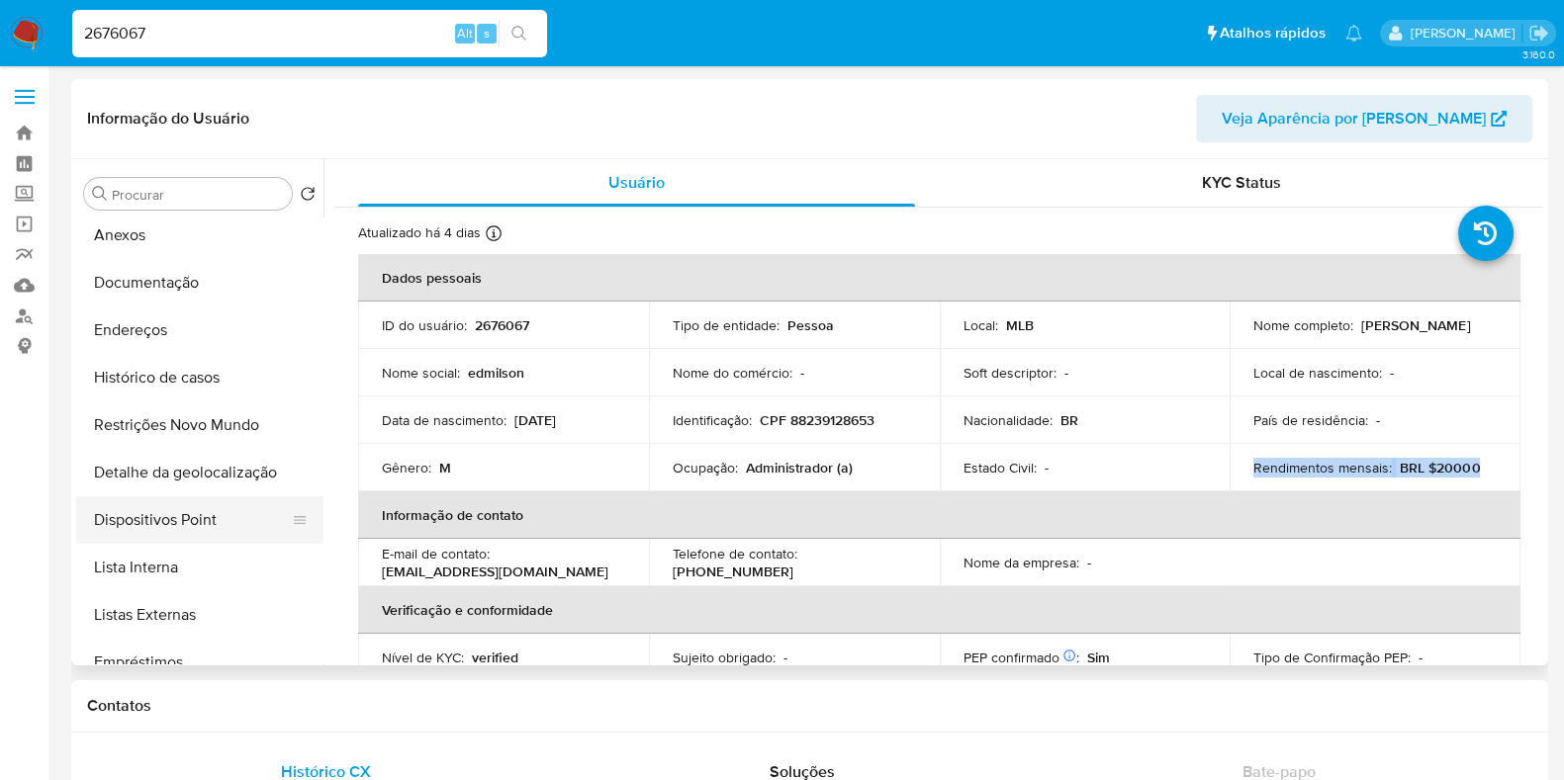
scroll to position [118, 0]
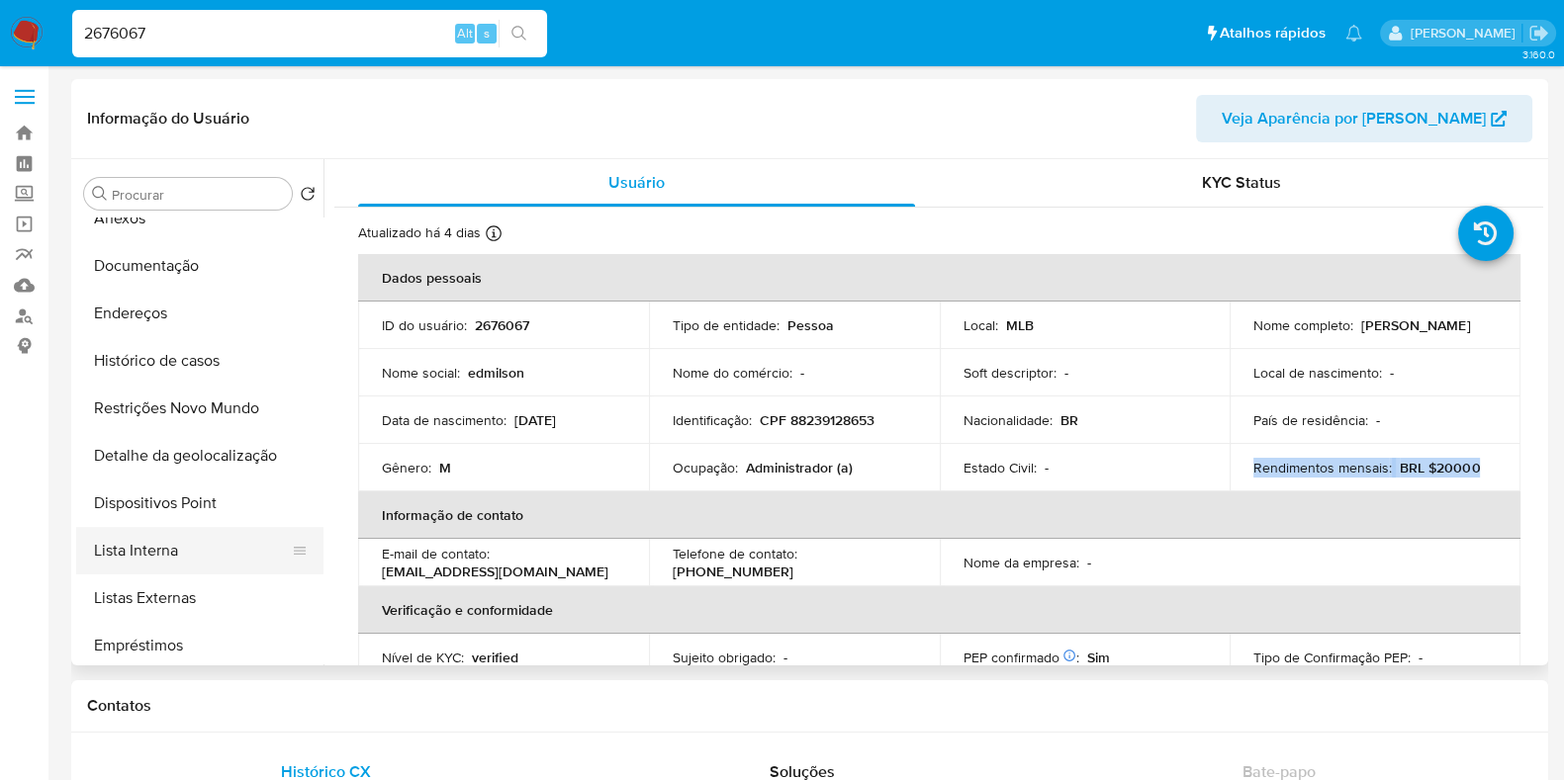
click at [199, 543] on button "Lista Interna" at bounding box center [191, 550] width 231 height 47
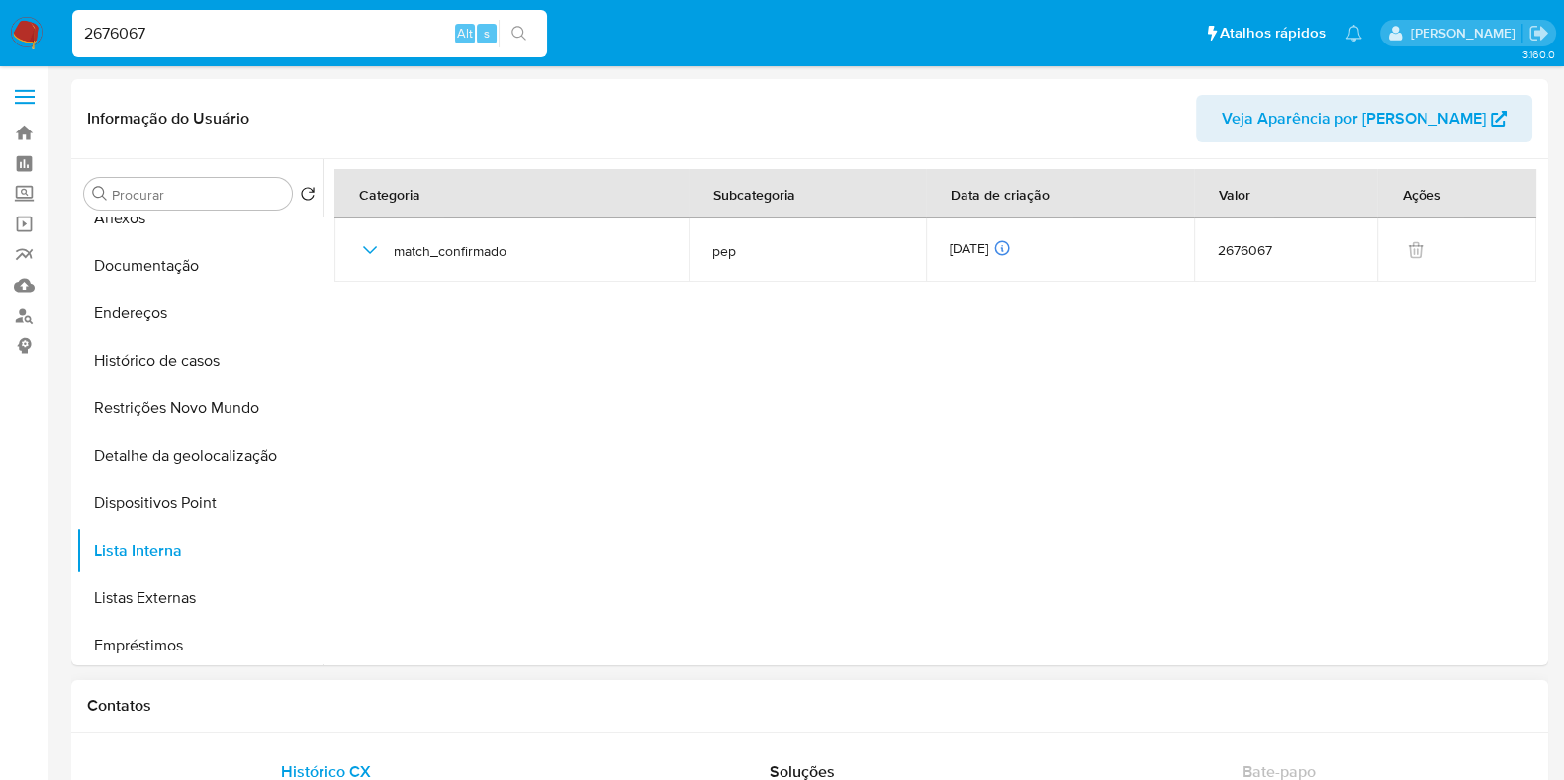
drag, startPoint x: 425, startPoint y: 721, endPoint x: 450, endPoint y: 694, distance: 36.4
click at [425, 721] on div "Contatos" at bounding box center [809, 706] width 1477 height 52
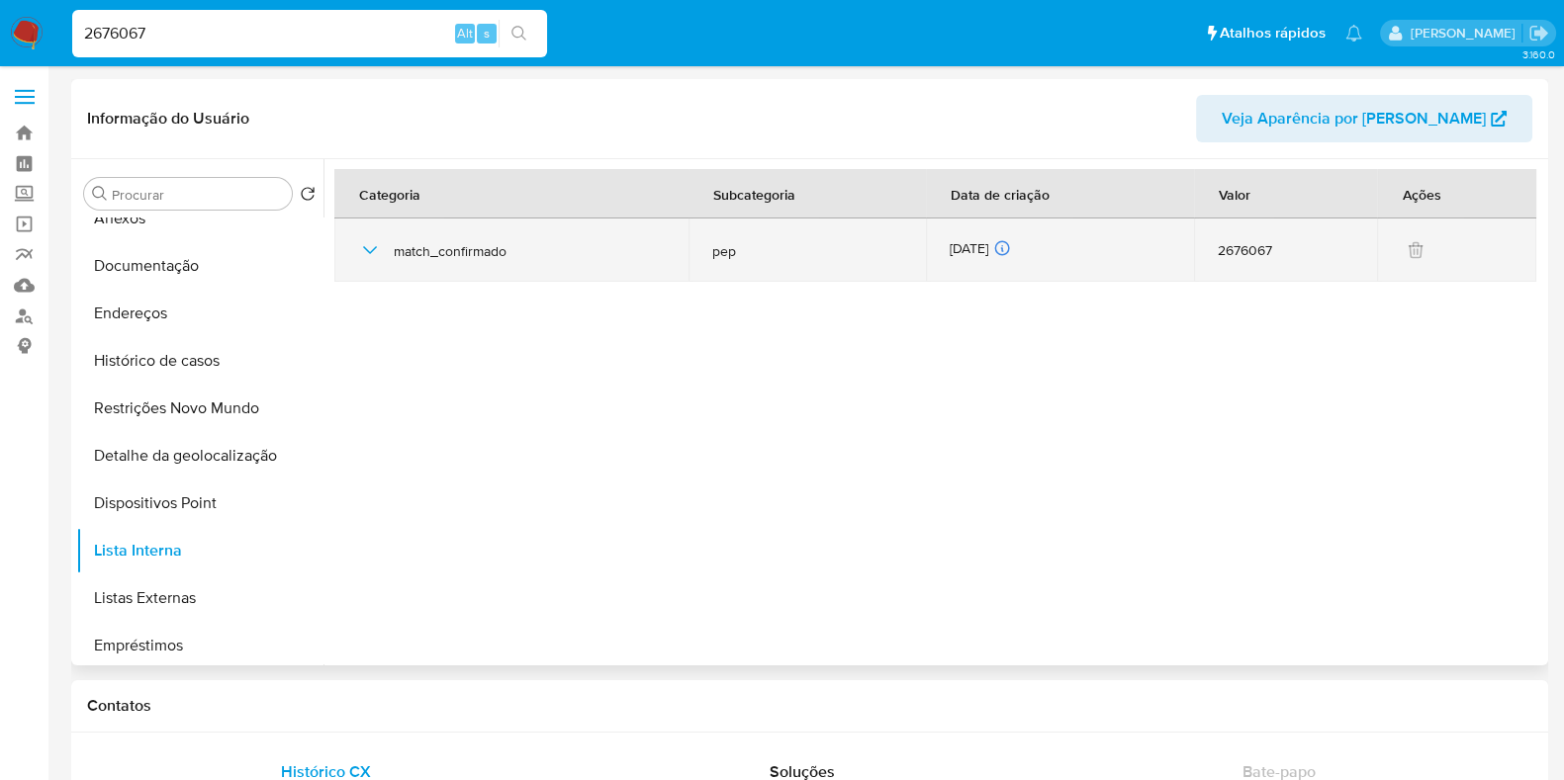
click at [969, 241] on div "[DATE] [DATE] 20:34:14" at bounding box center [1059, 250] width 221 height 22
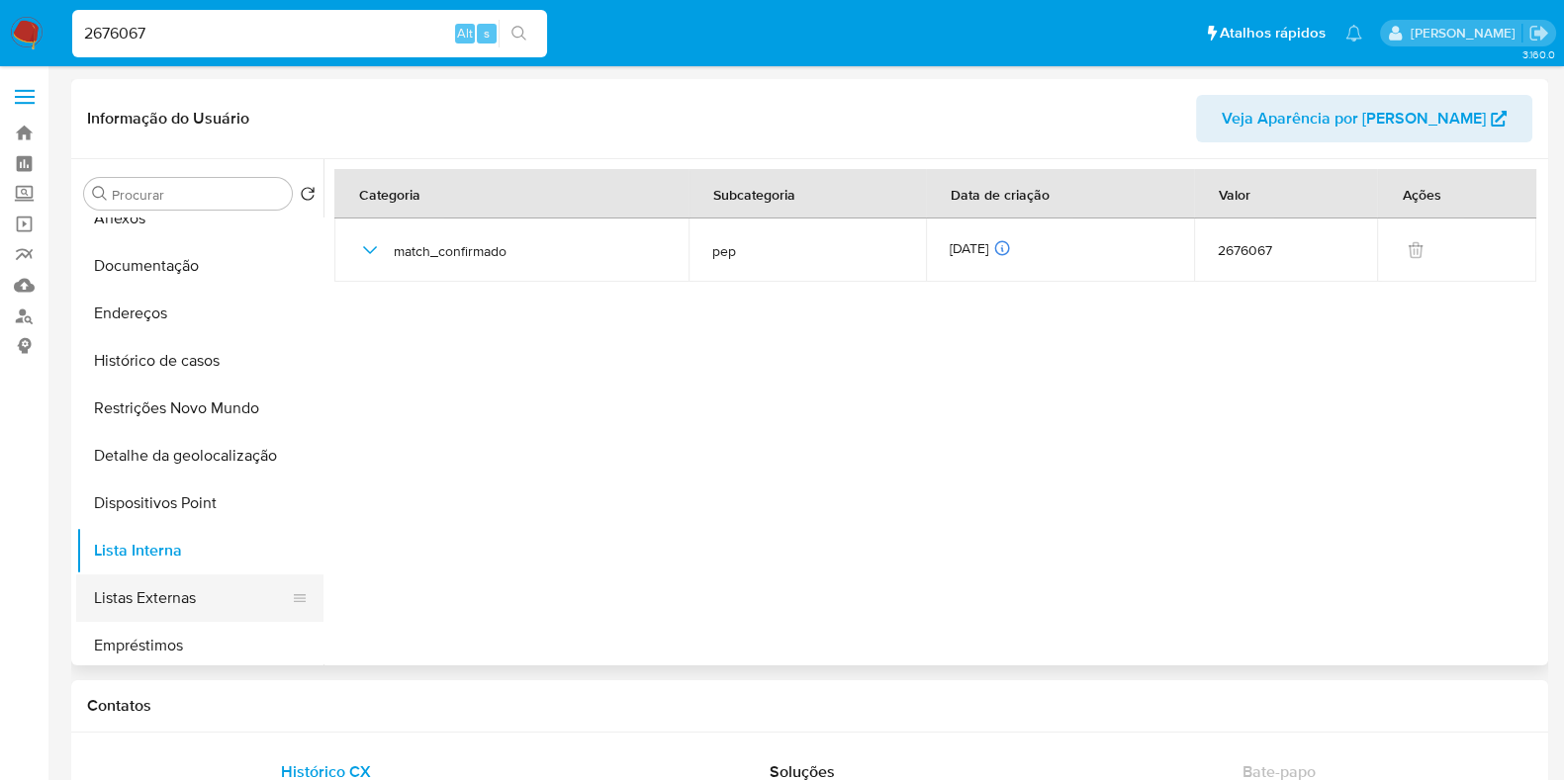
click at [220, 605] on button "Listas Externas" at bounding box center [191, 598] width 231 height 47
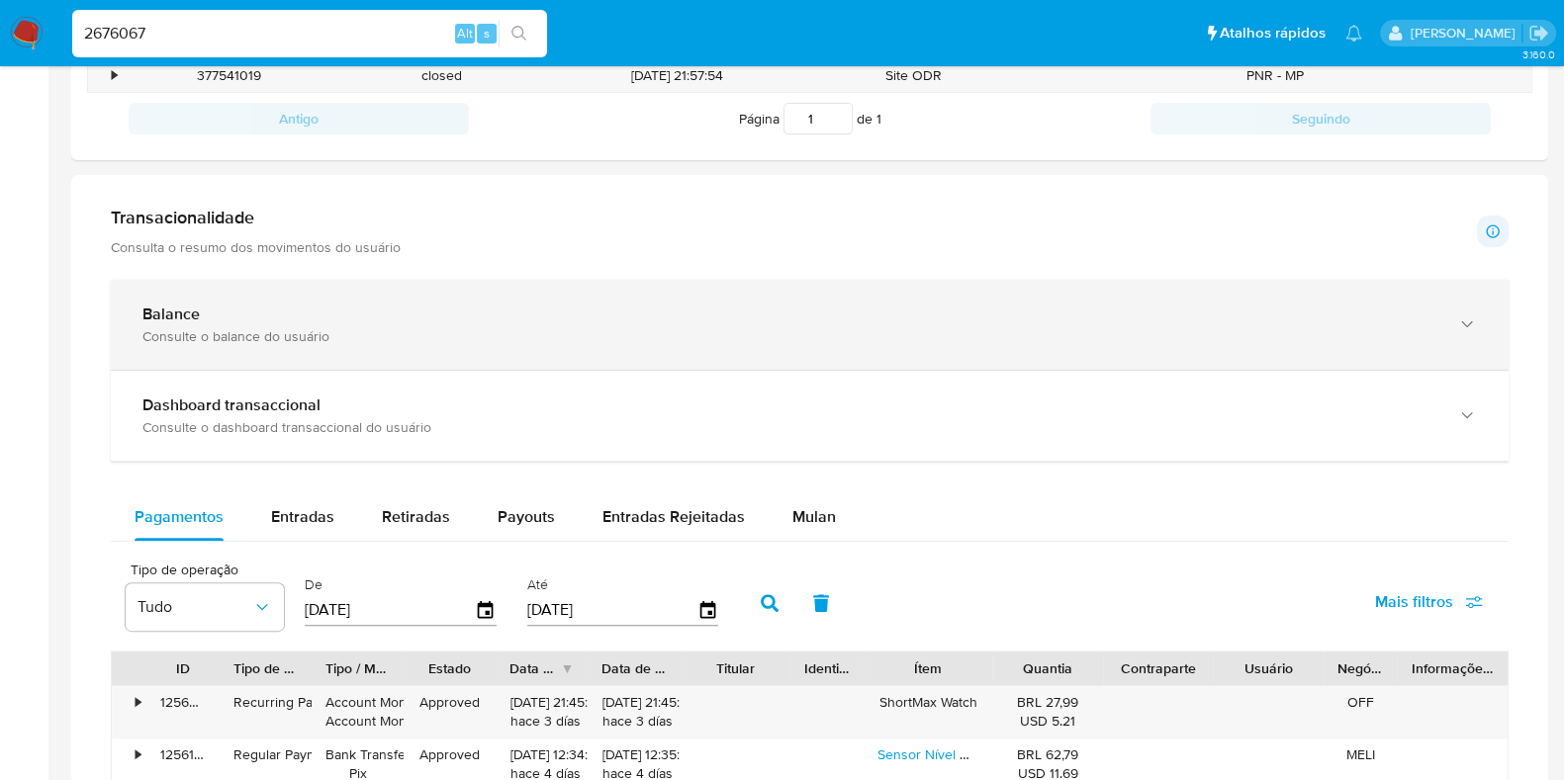
scroll to position [772, 0]
click at [288, 315] on div "Balance" at bounding box center [789, 316] width 1295 height 20
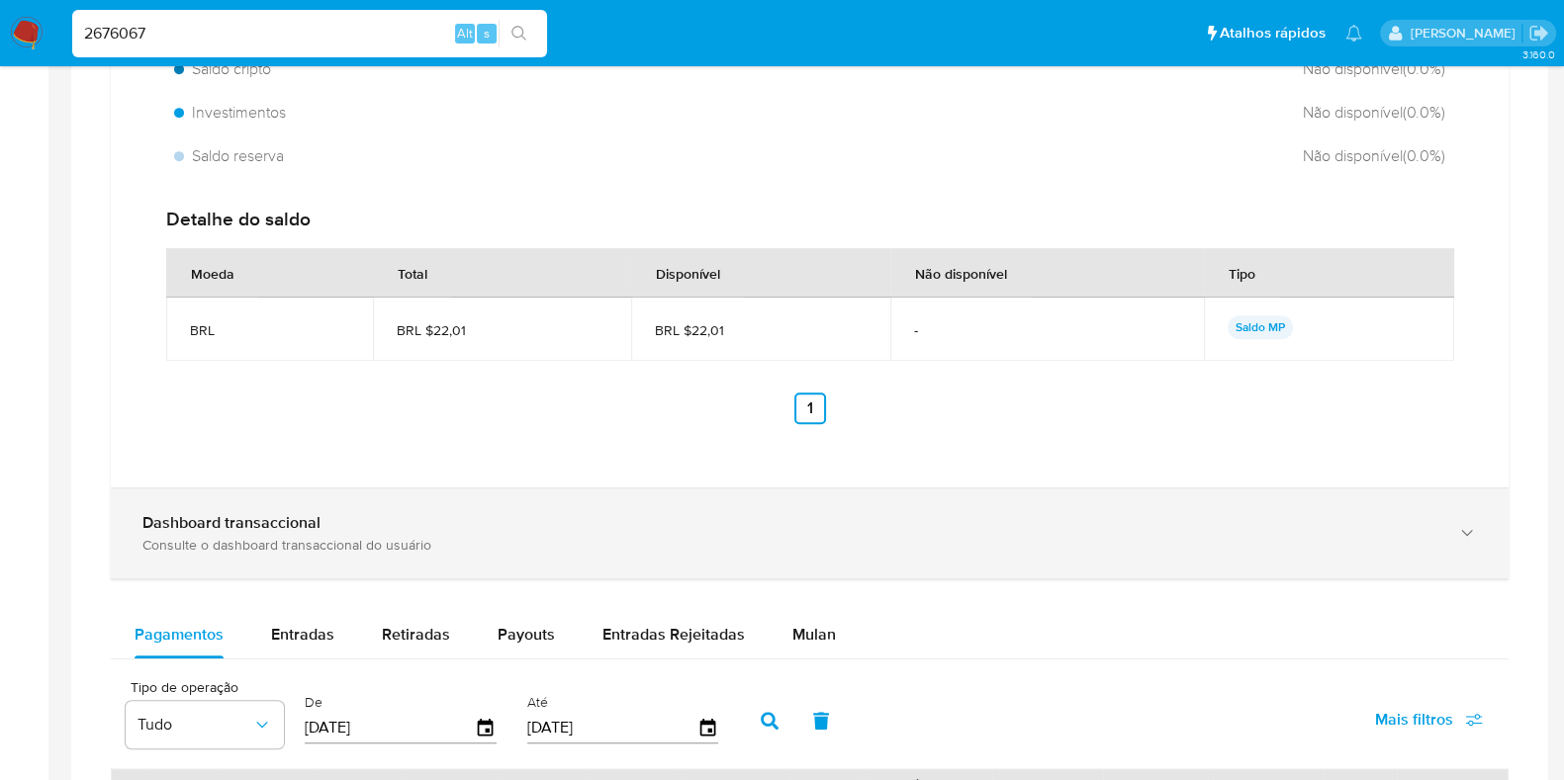
click at [666, 539] on div "Consulte o dashboard transaccional do usuário" at bounding box center [789, 545] width 1295 height 18
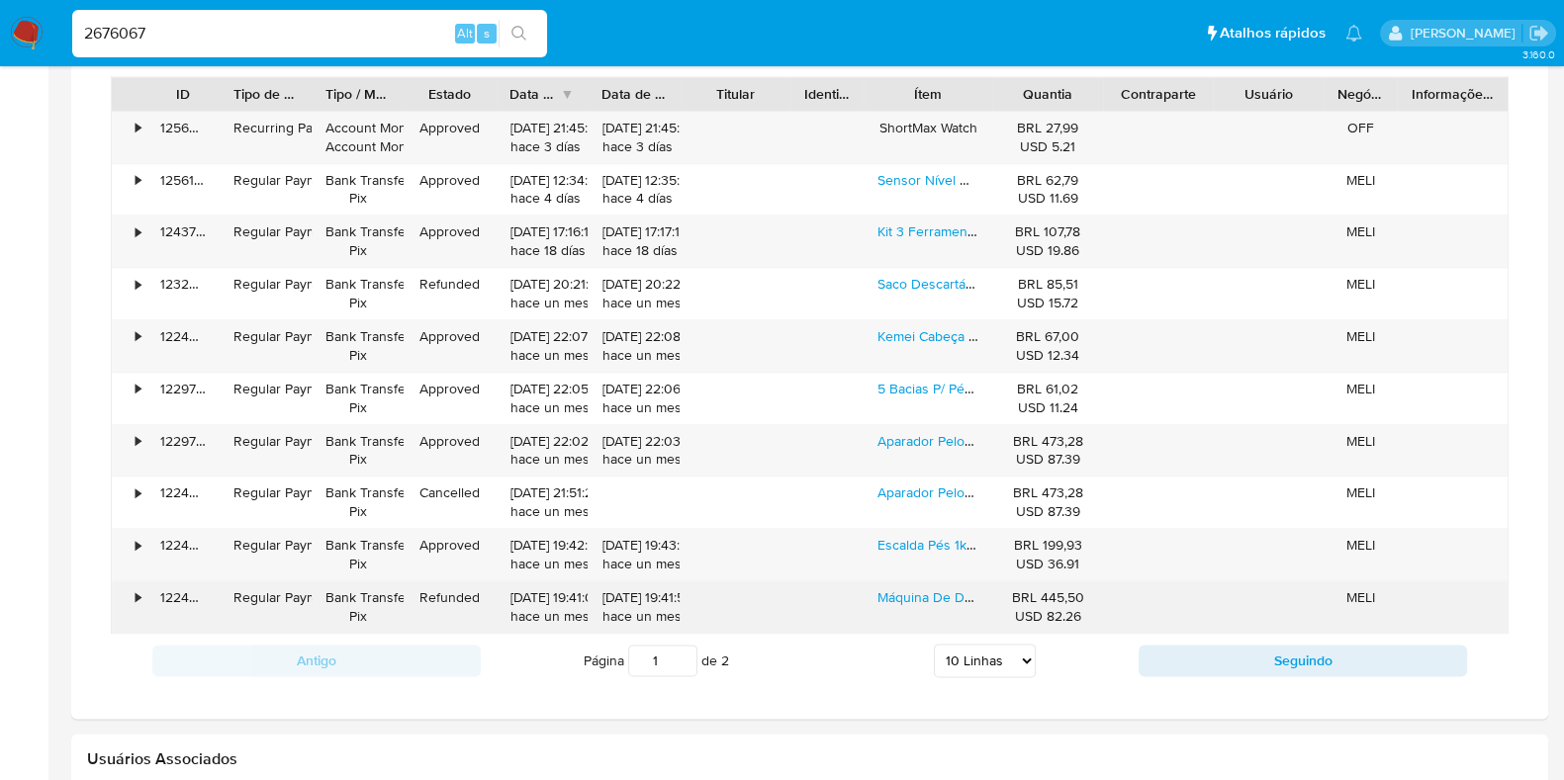
scroll to position [2932, 0]
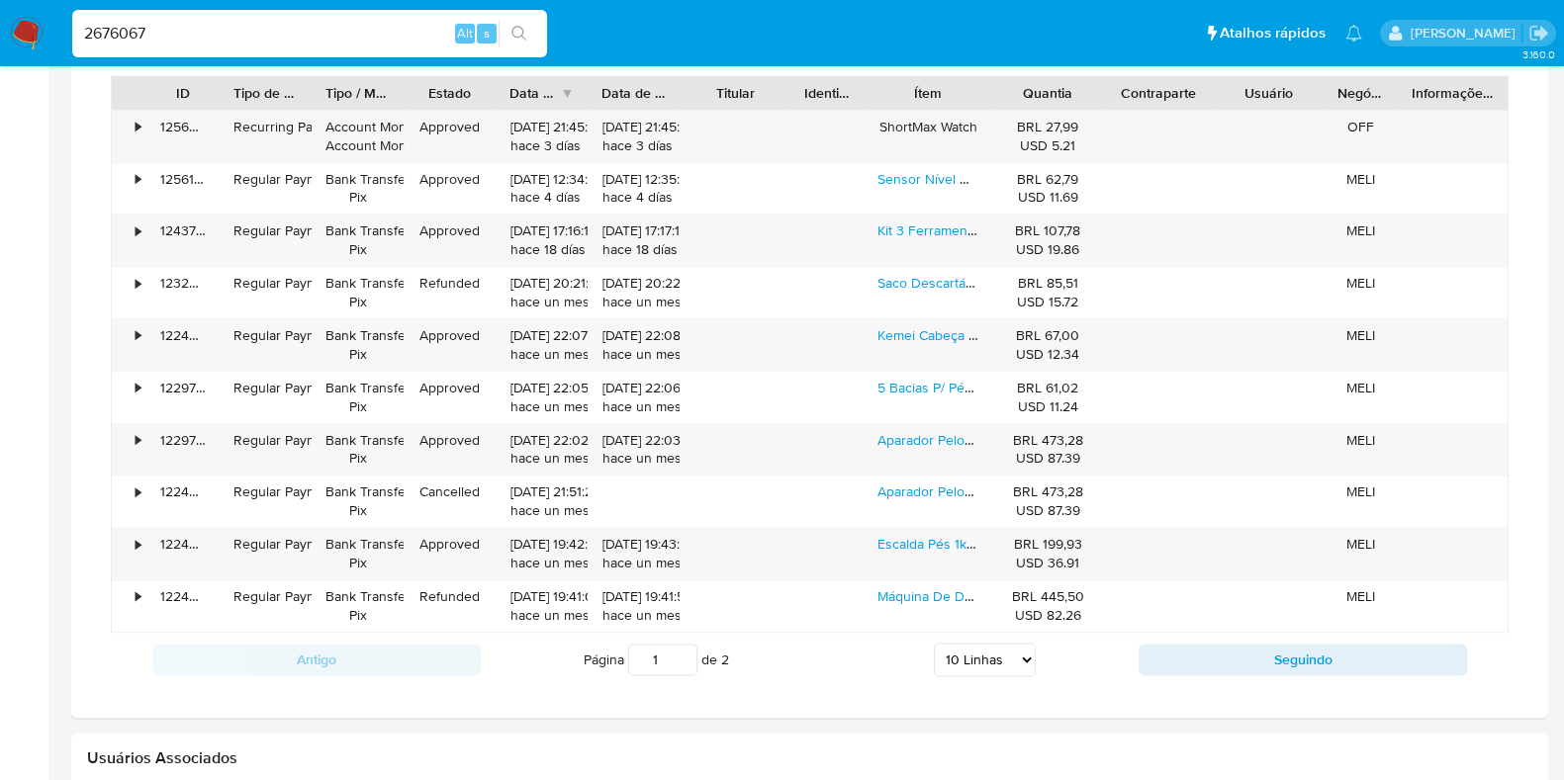
click at [1182, 650] on button "Seguindo" at bounding box center [1302, 660] width 328 height 32
type input "2"
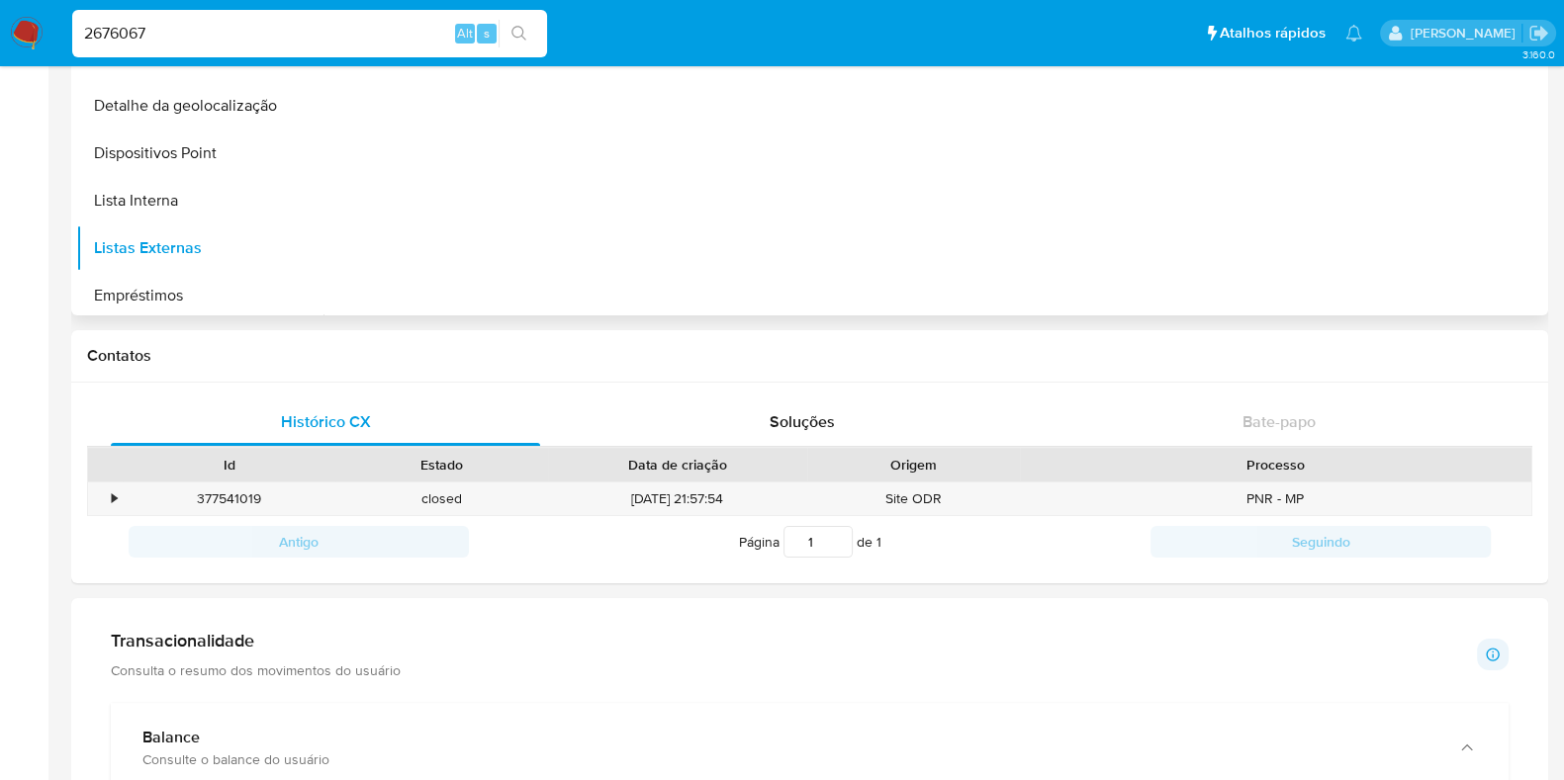
scroll to position [0, 0]
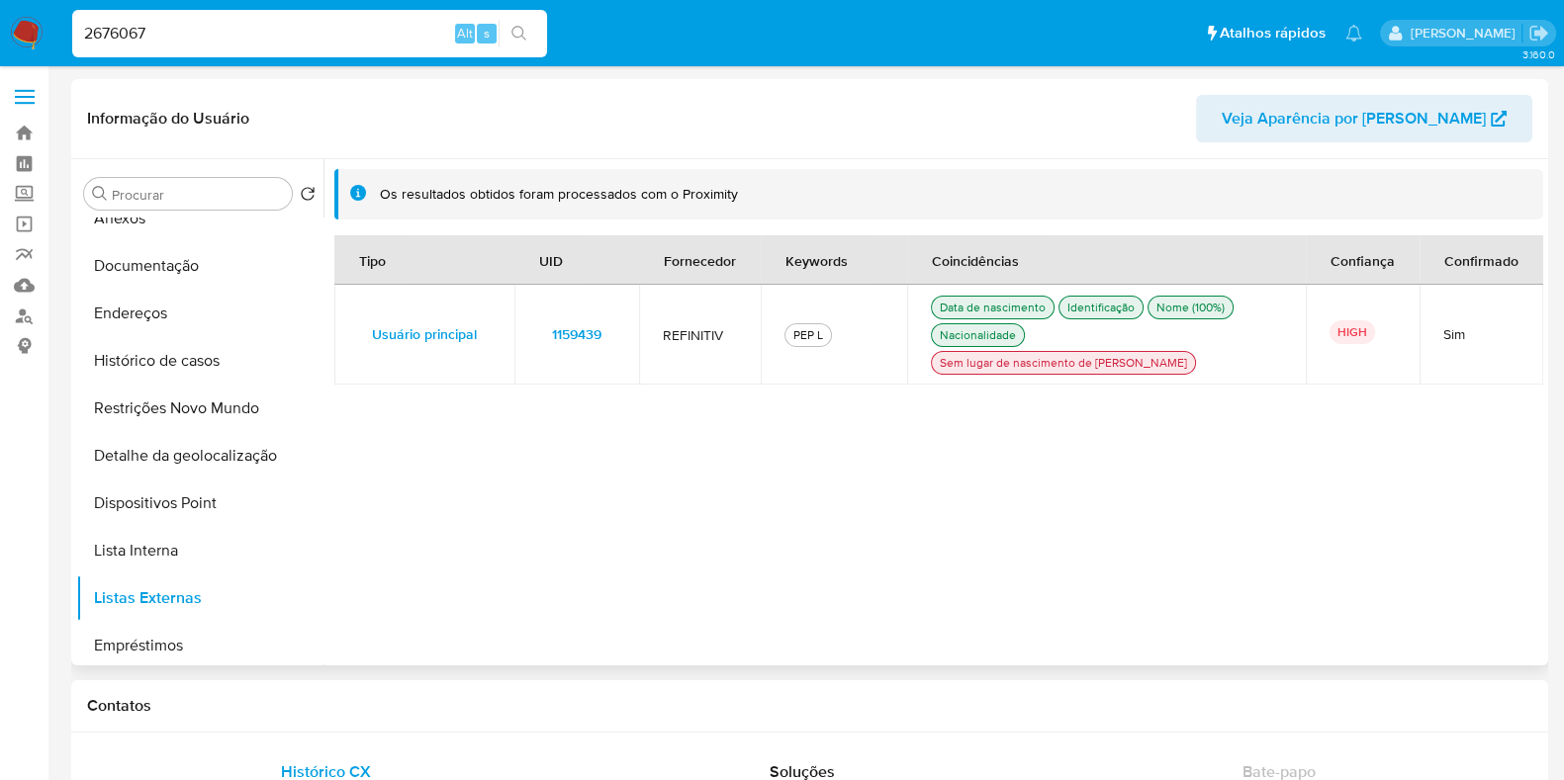
click at [1340, 111] on span "Veja Aparência por [PERSON_NAME]" at bounding box center [1353, 118] width 264 height 47
click at [563, 320] on span "1159439" at bounding box center [576, 334] width 49 height 28
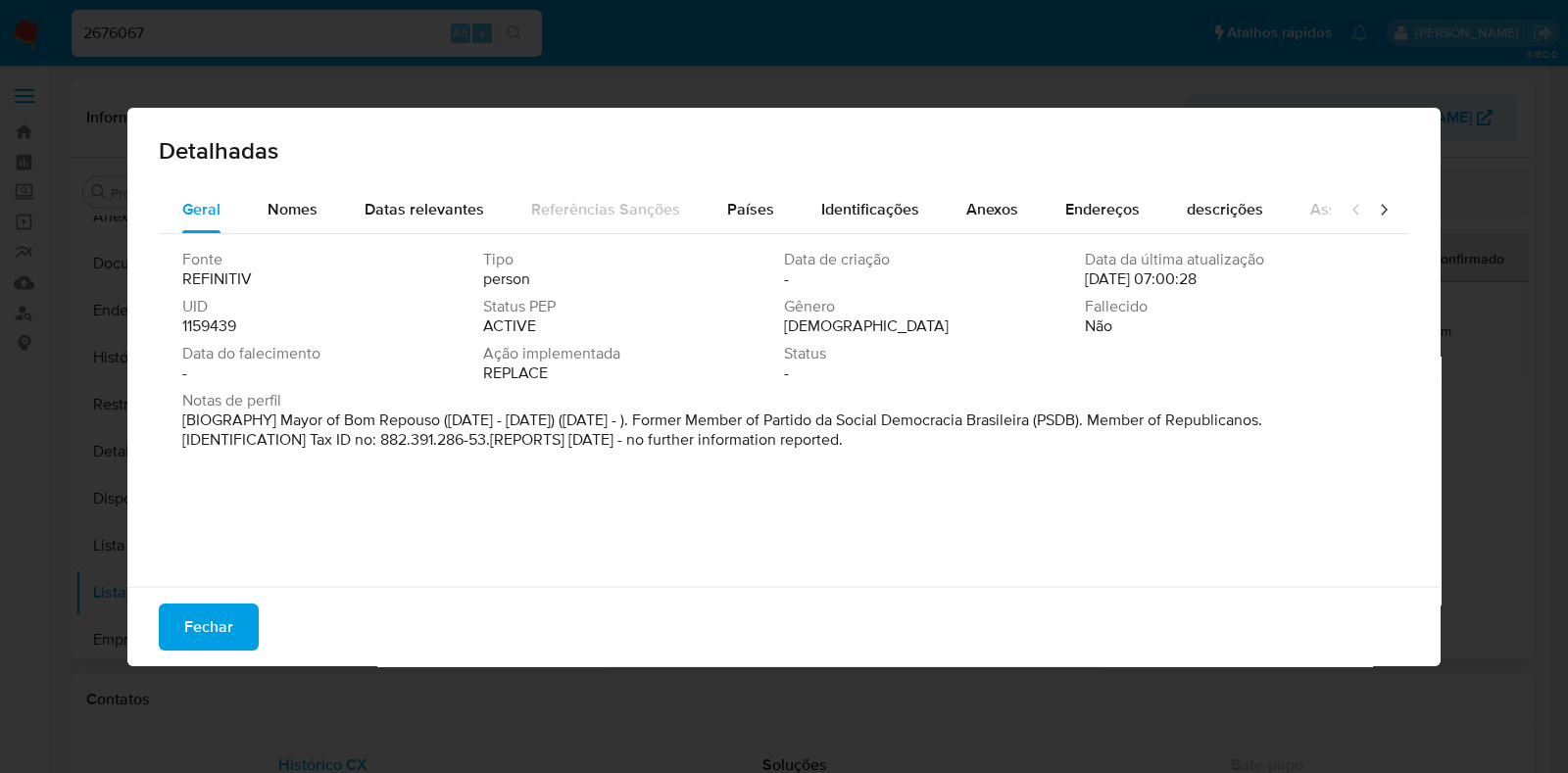
click at [214, 334] on span "1159439" at bounding box center [209, 326] width 54 height 20
click at [234, 639] on button "Fechar" at bounding box center [208, 626] width 100 height 47
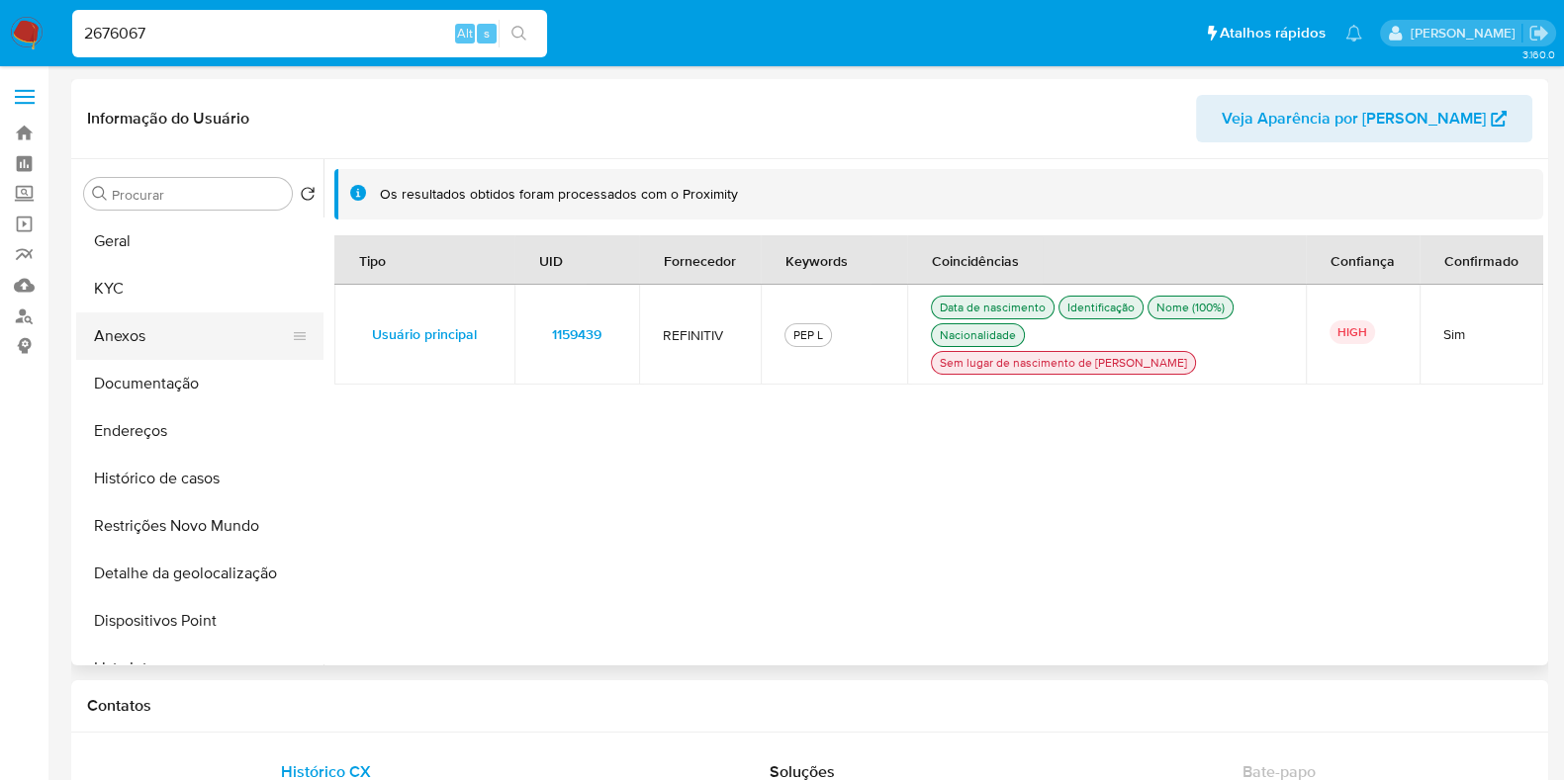
click at [138, 318] on button "Anexos" at bounding box center [191, 336] width 231 height 47
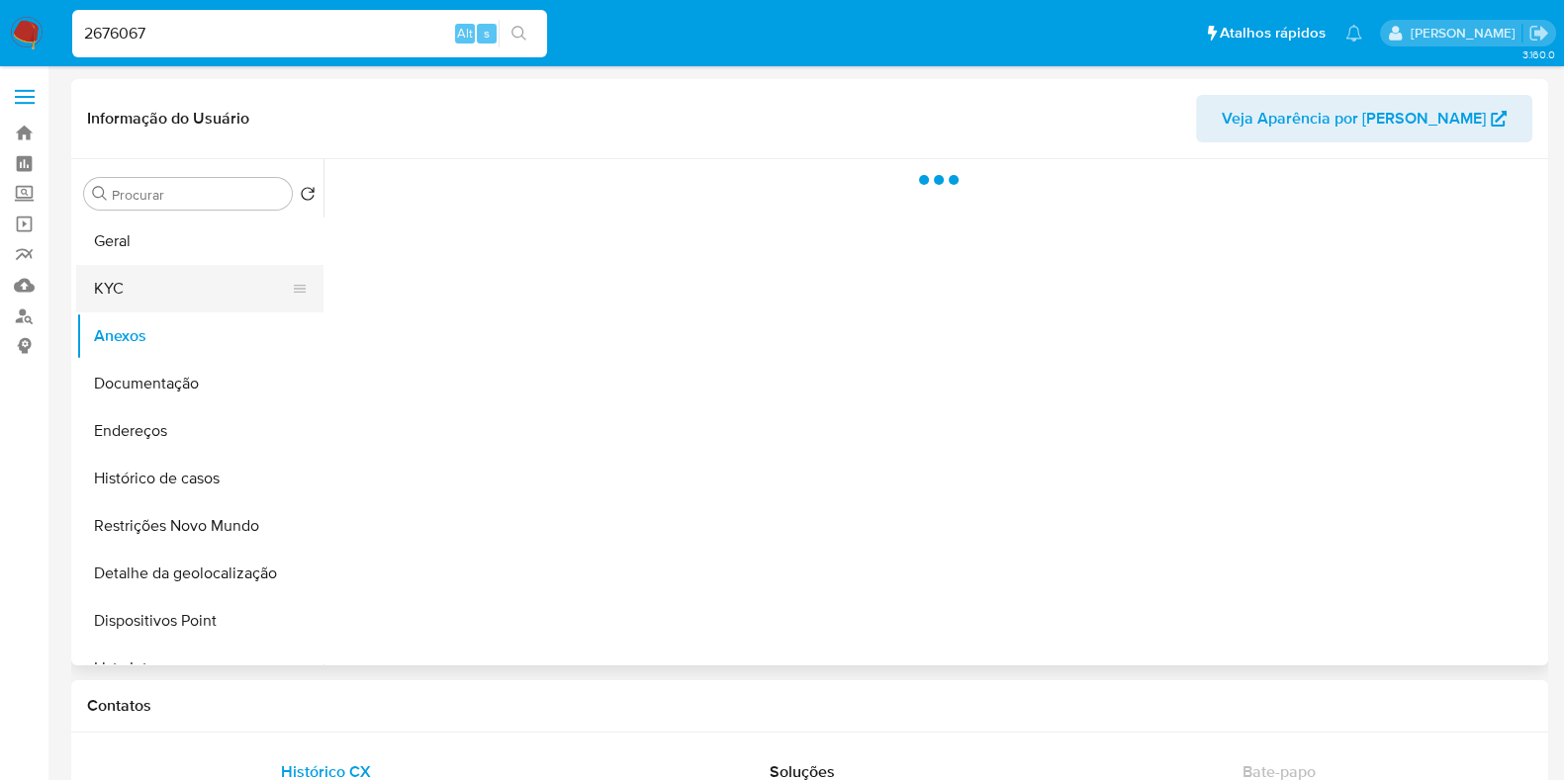
click at [146, 287] on button "KYC" at bounding box center [191, 288] width 231 height 47
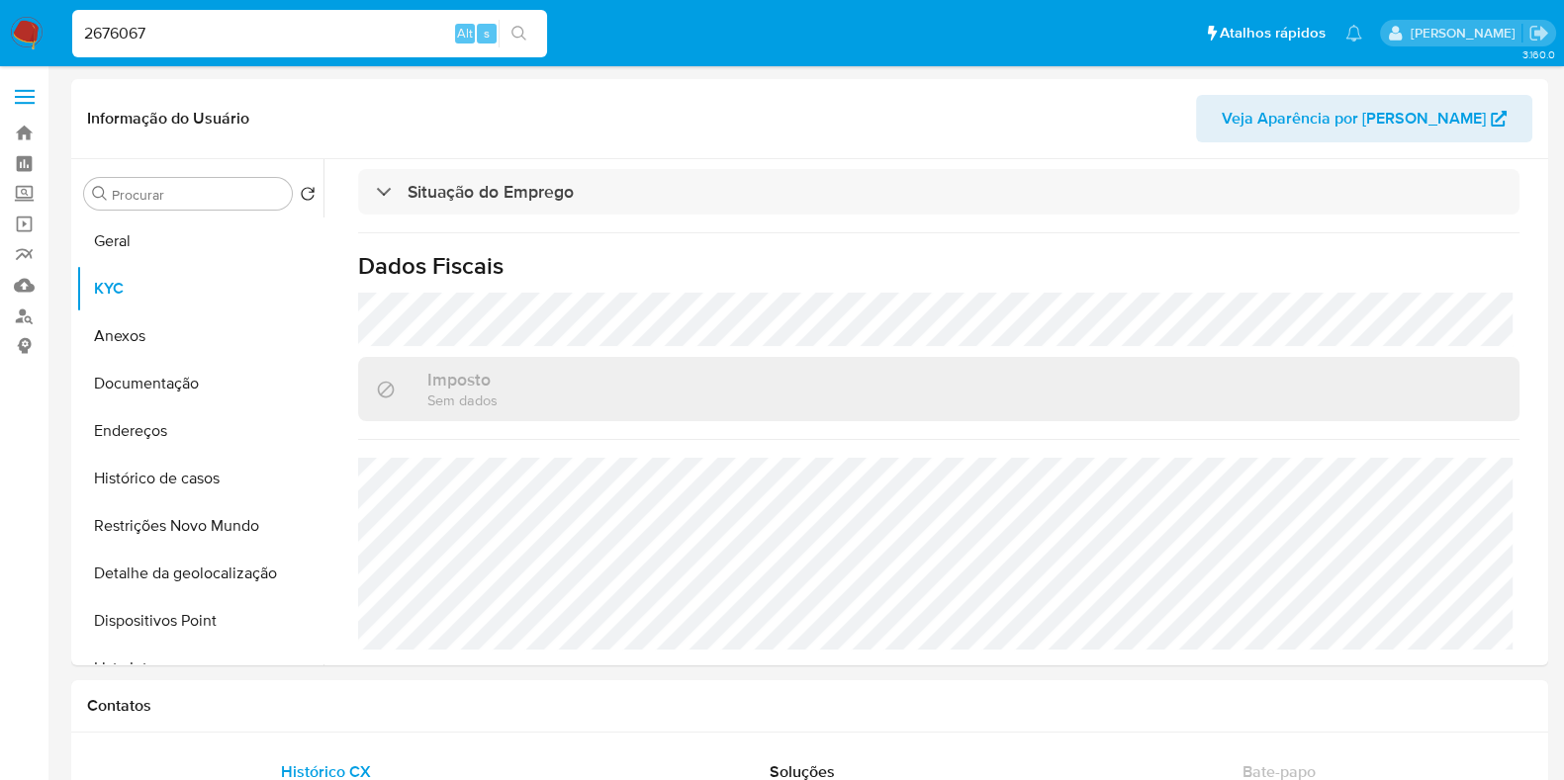
scroll to position [859, 0]
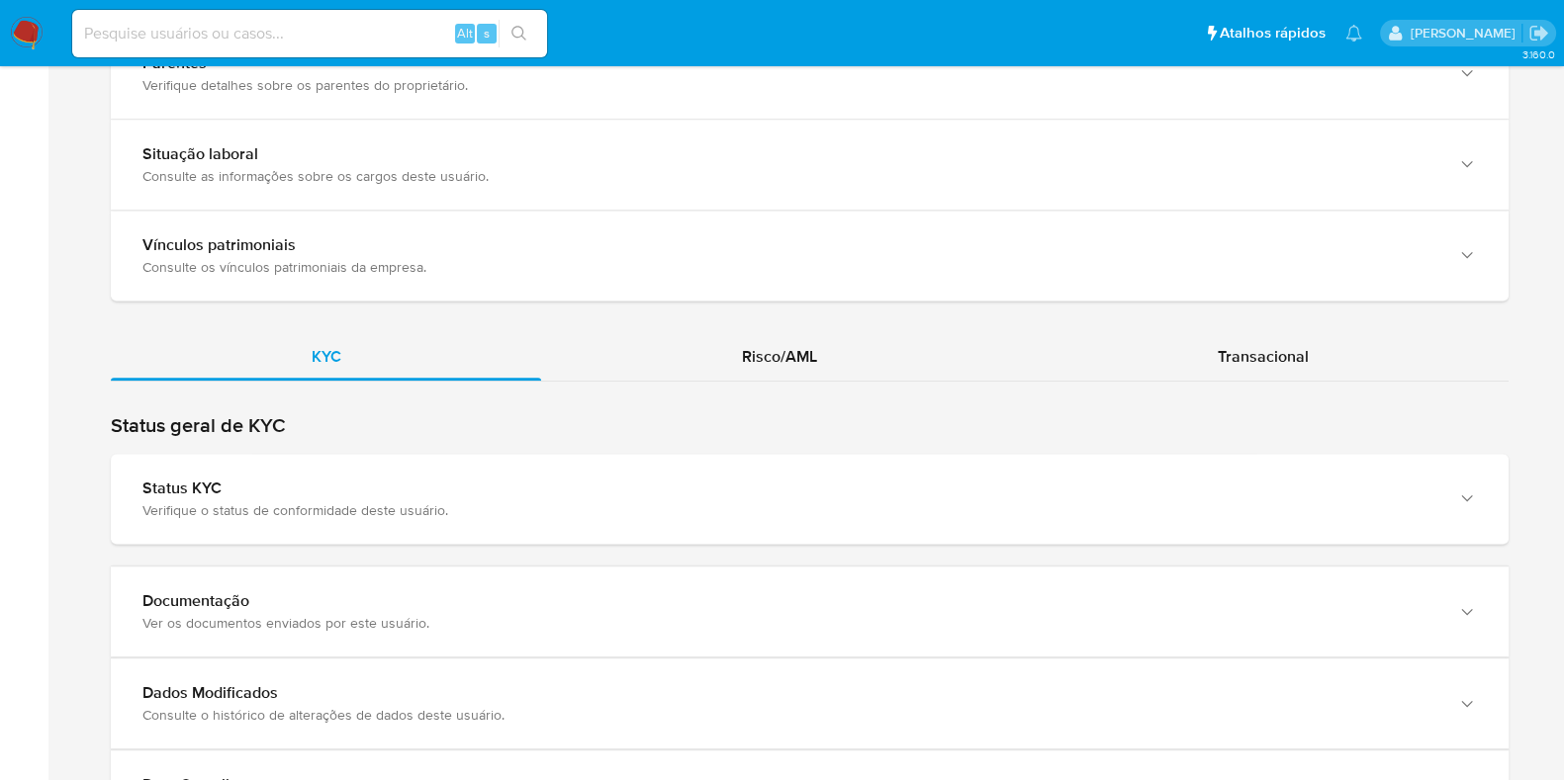
scroll to position [1577, 0]
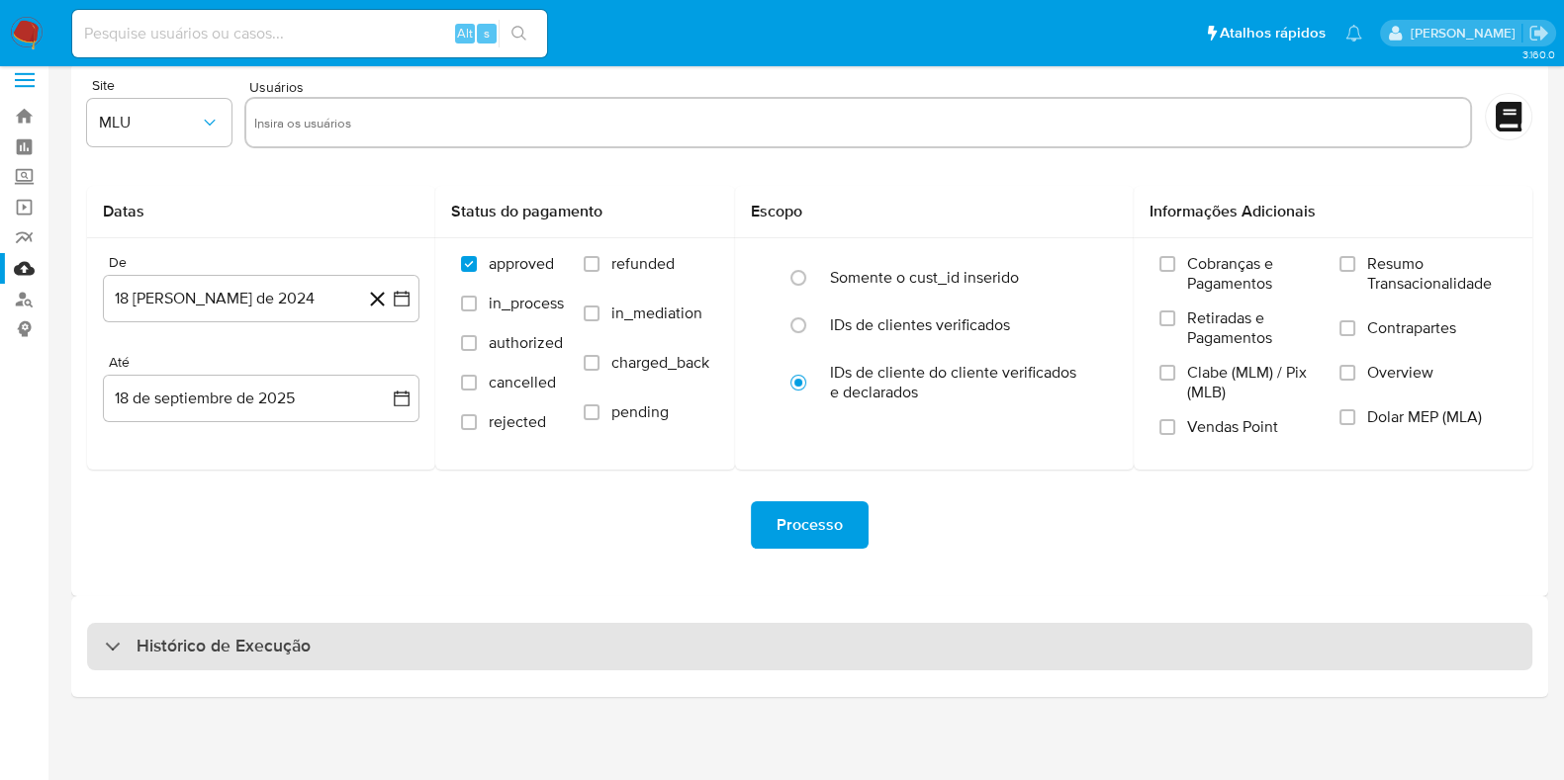
click at [813, 605] on div "Histórico de Execução" at bounding box center [809, 646] width 1477 height 101
click at [811, 635] on div "Histórico de Execução" at bounding box center [809, 646] width 1445 height 47
select select "10"
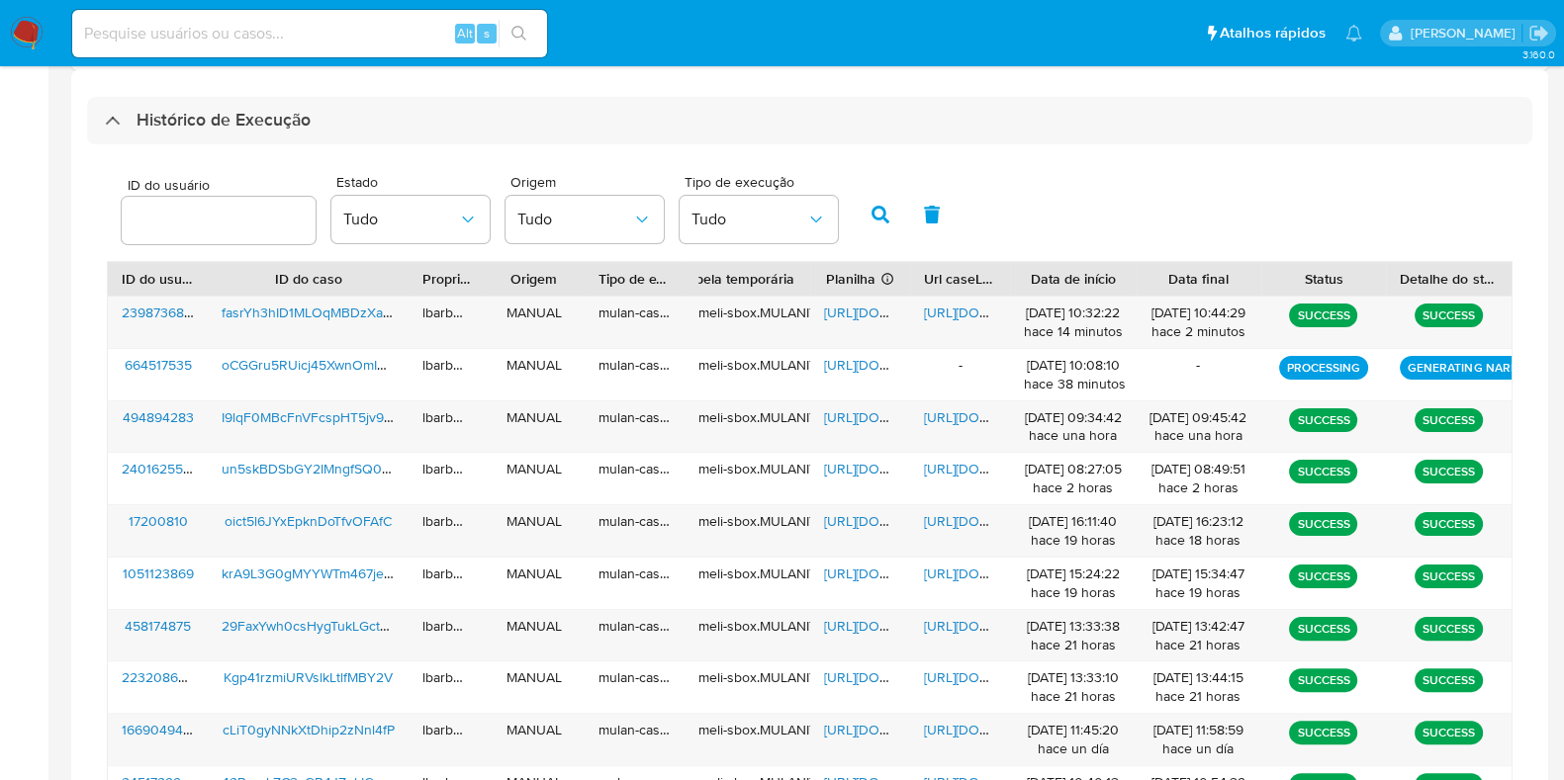
scroll to position [544, 0]
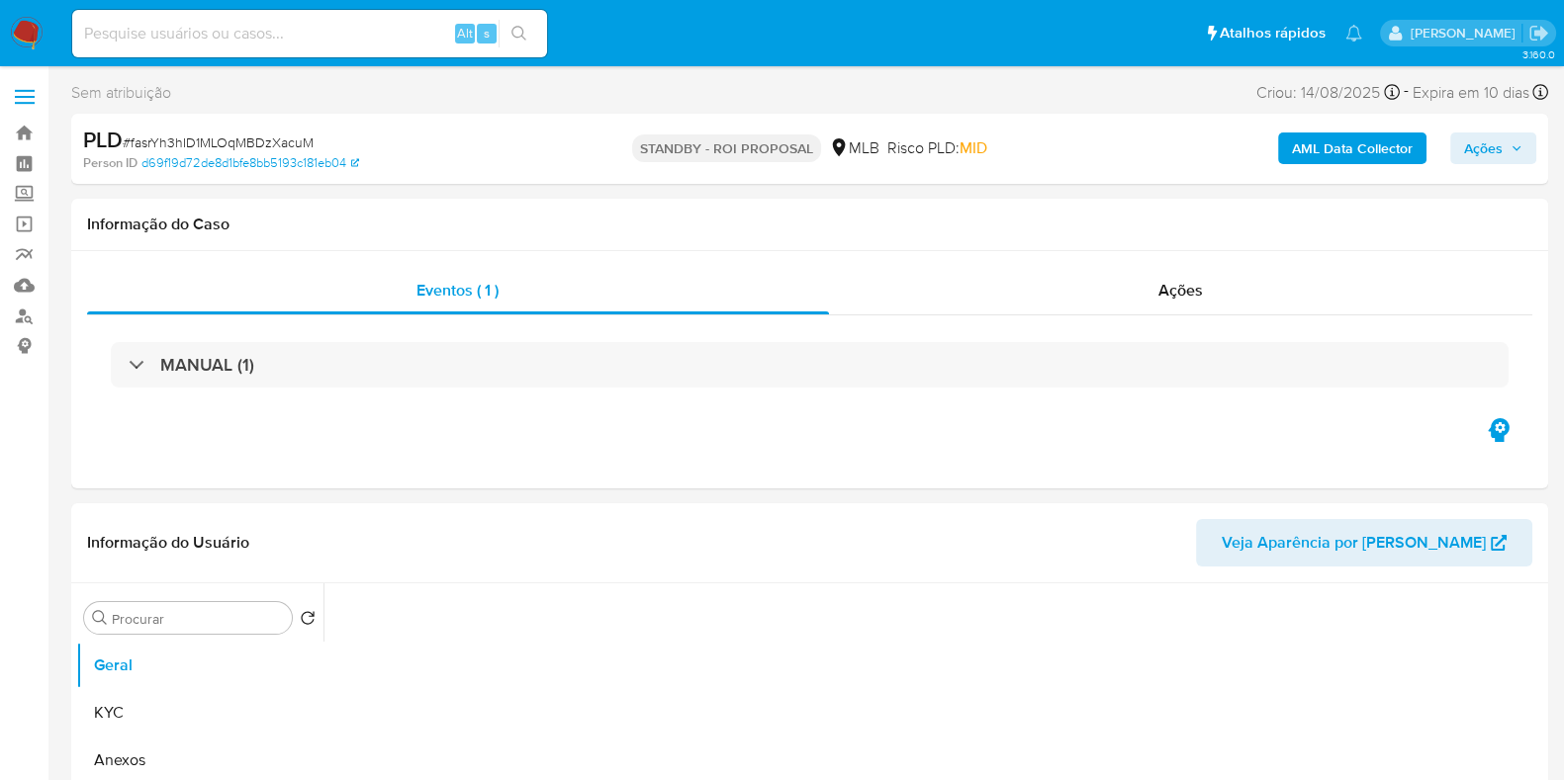
select select "10"
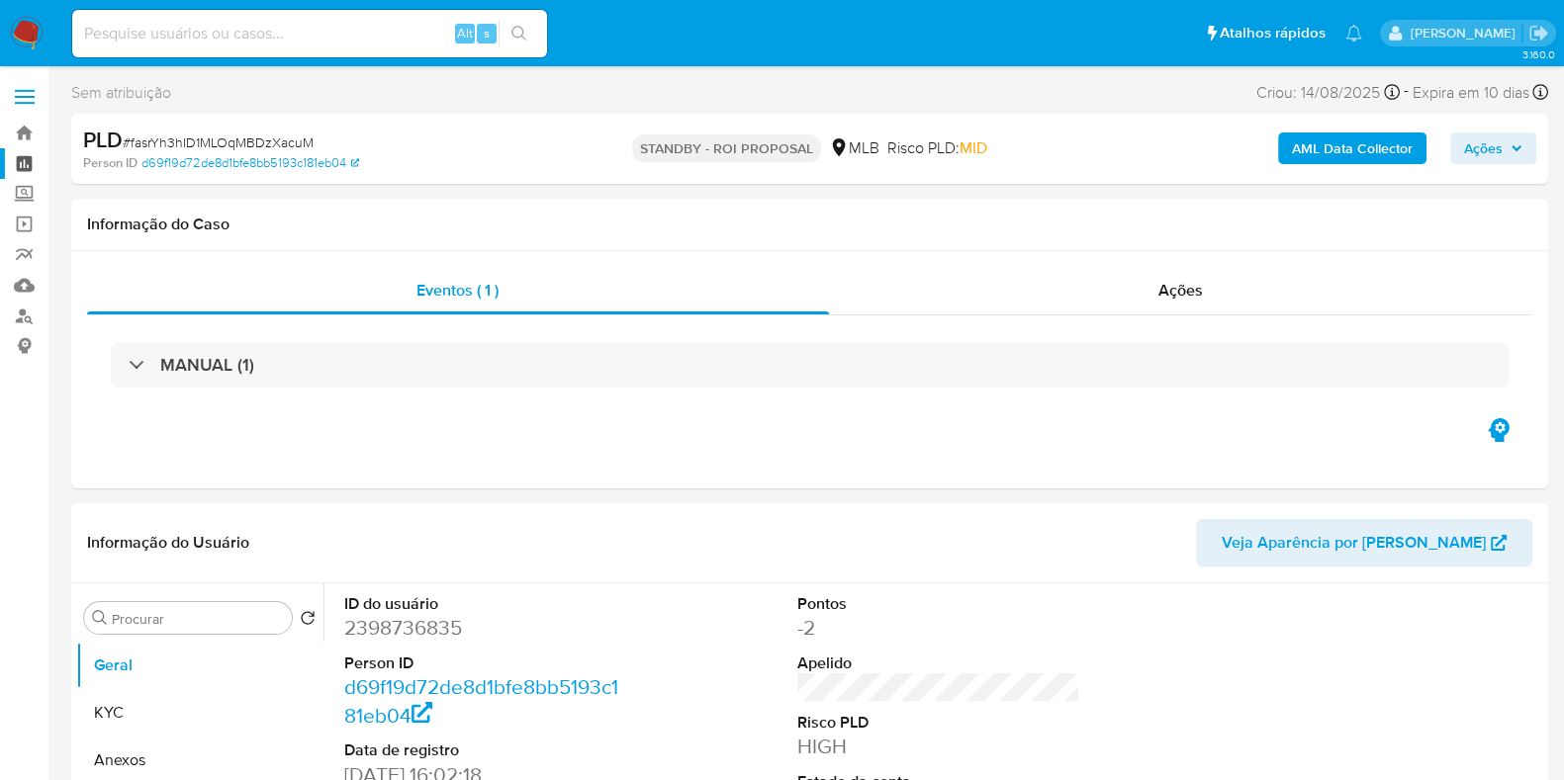
click at [34, 170] on link "Painel" at bounding box center [117, 163] width 235 height 31
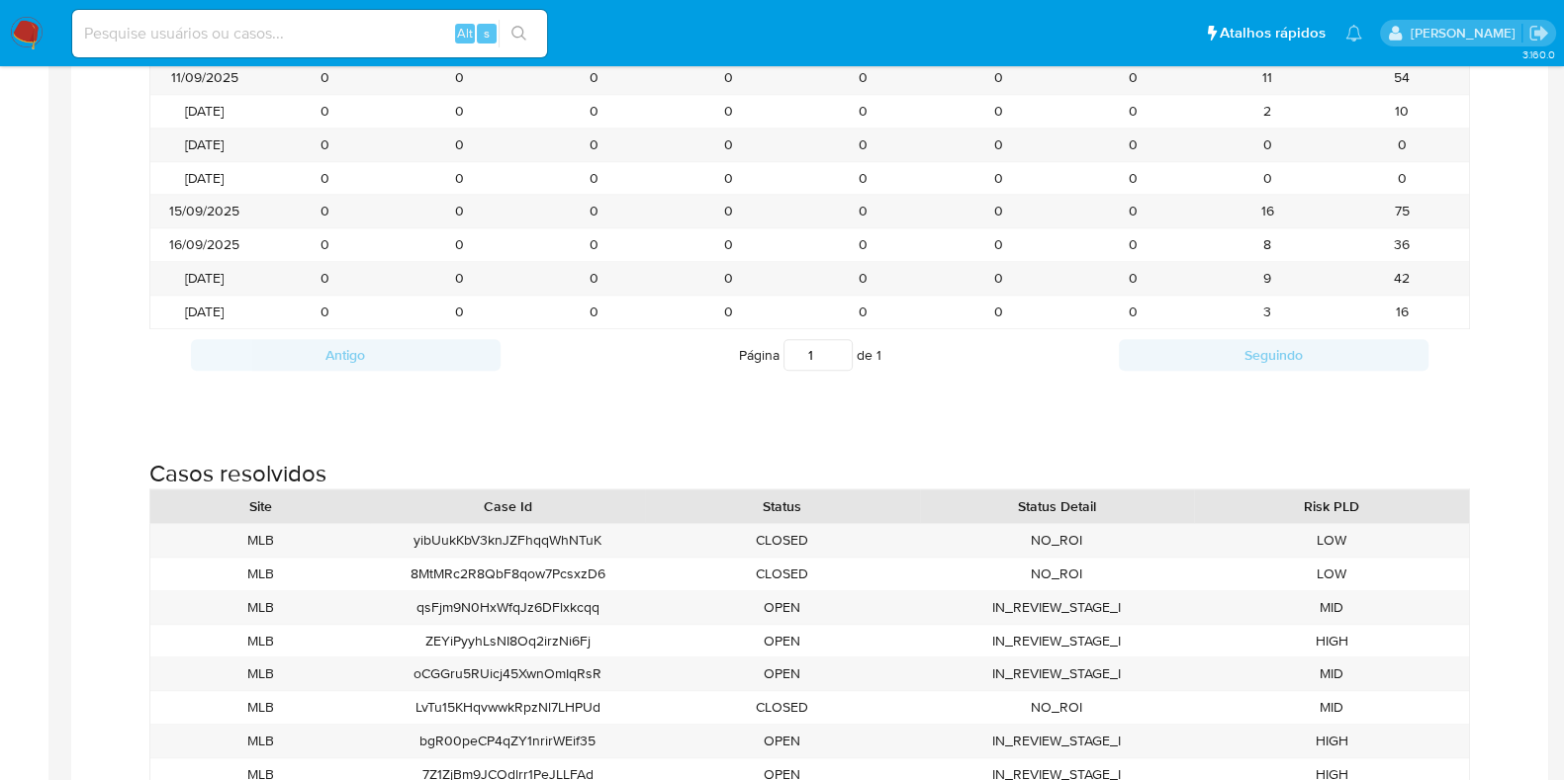
scroll to position [2203, 0]
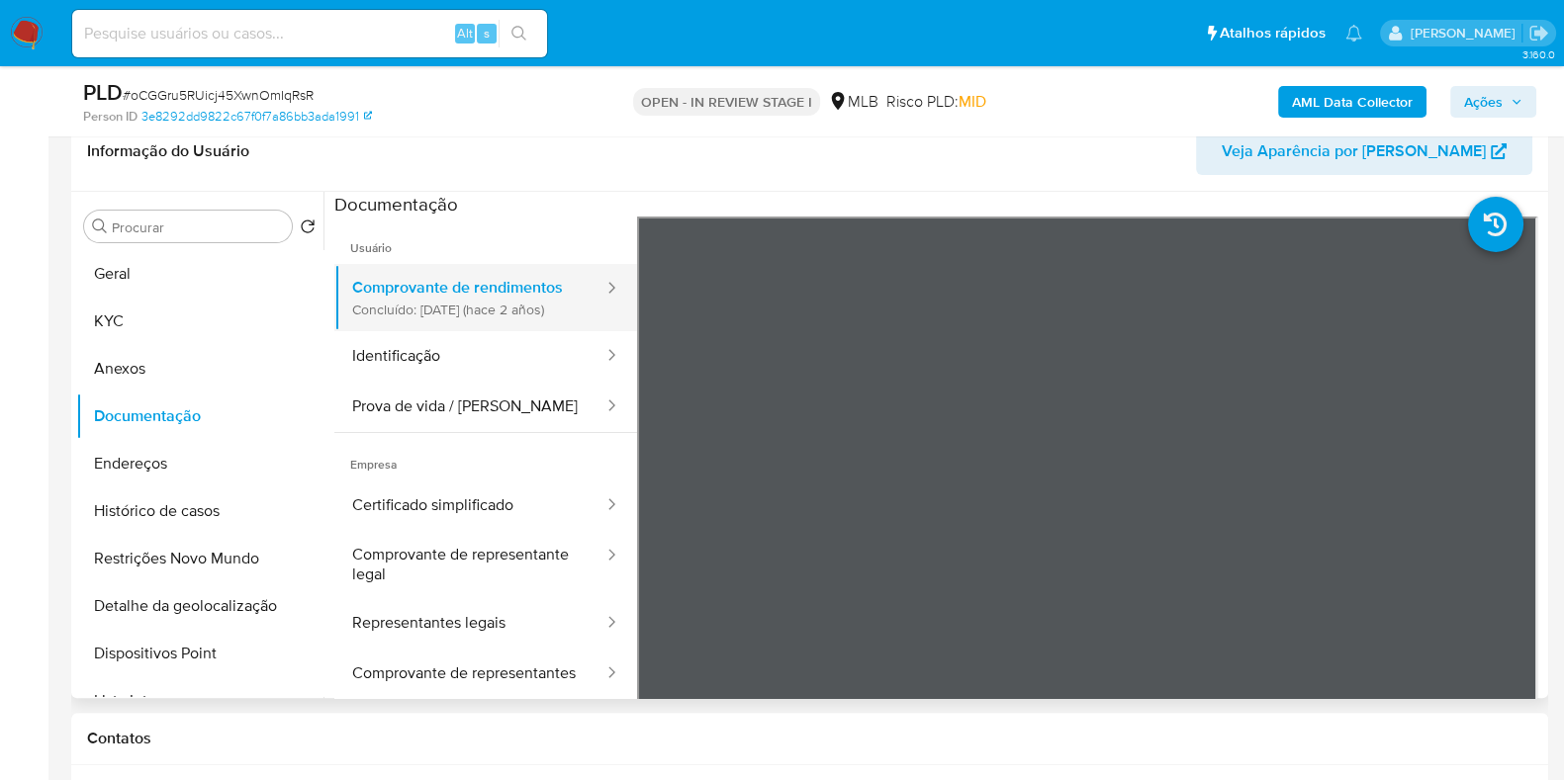
scroll to position [813, 0]
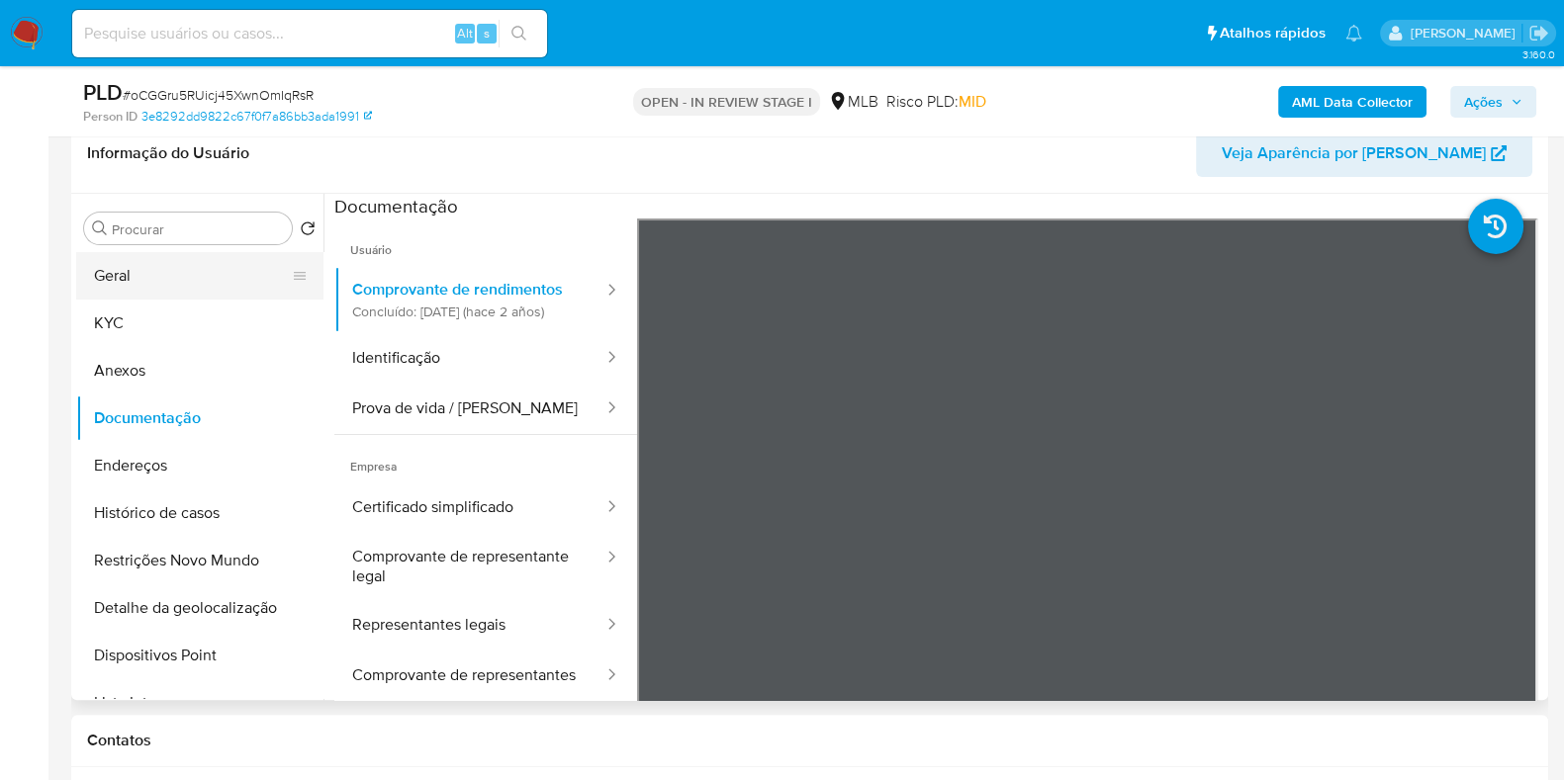
click at [195, 262] on button "Geral" at bounding box center [191, 275] width 231 height 47
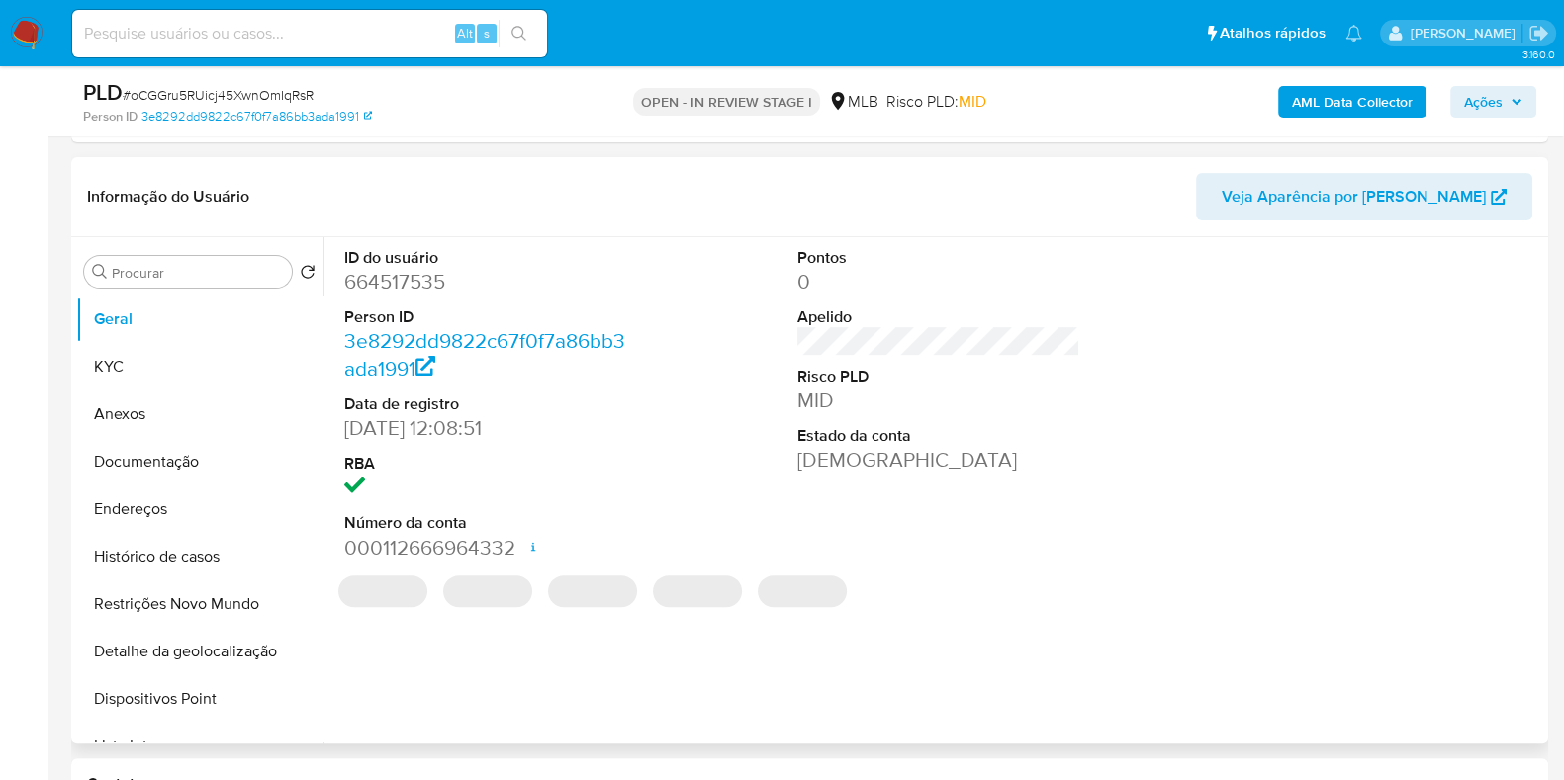
scroll to position [795, 0]
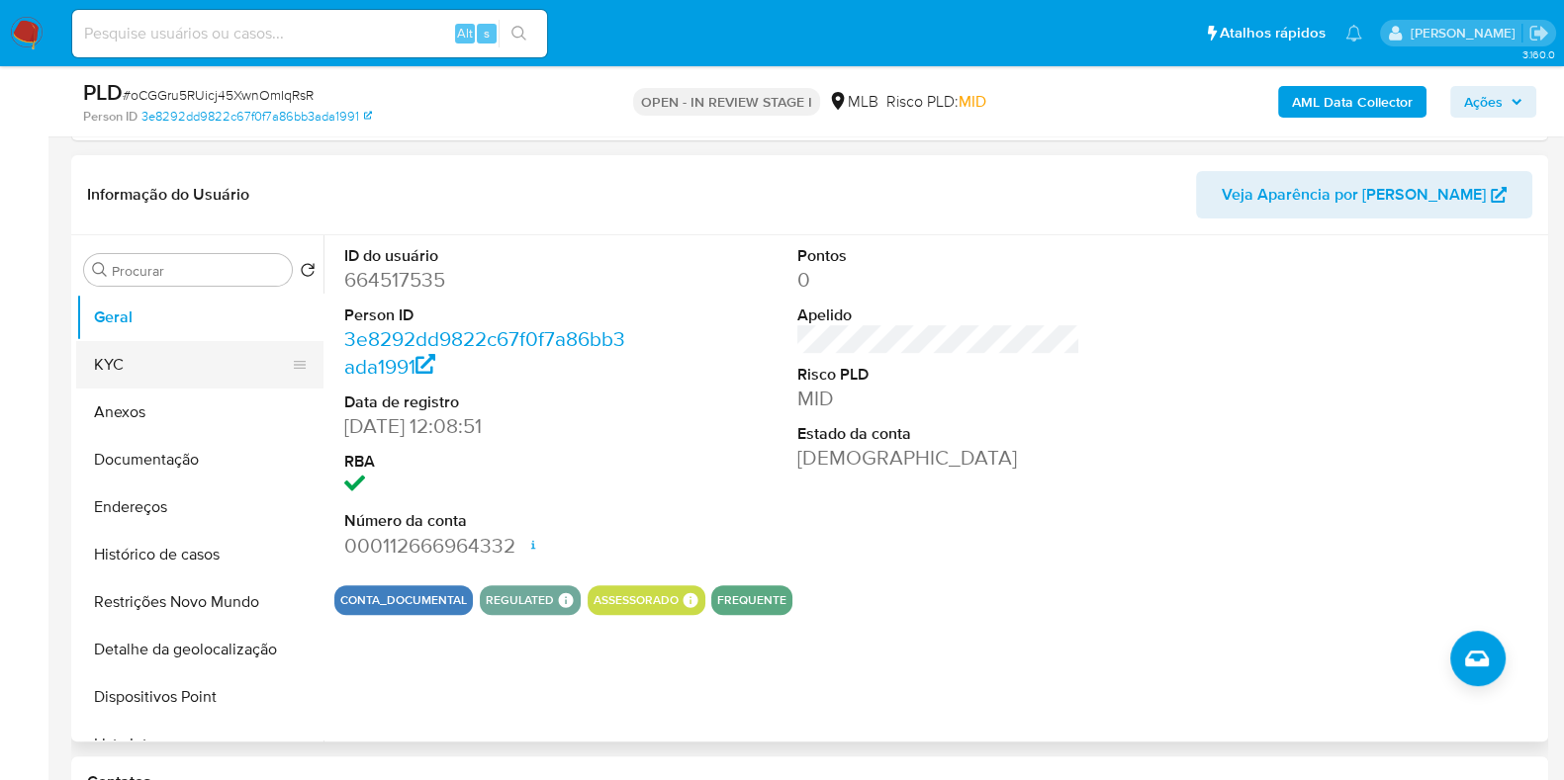
click at [198, 373] on button "KYC" at bounding box center [191, 364] width 231 height 47
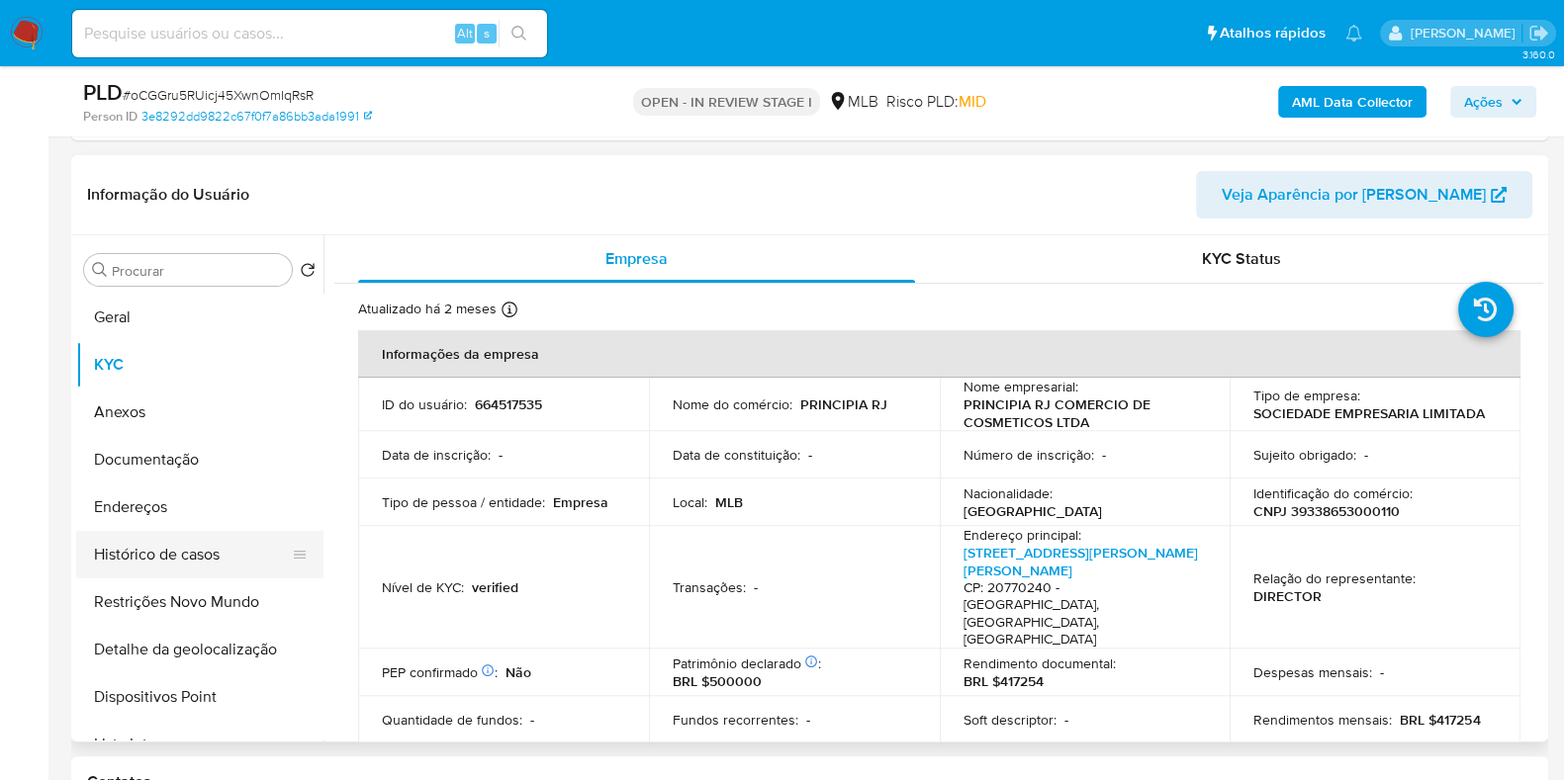
click at [236, 558] on button "Histórico de casos" at bounding box center [191, 554] width 231 height 47
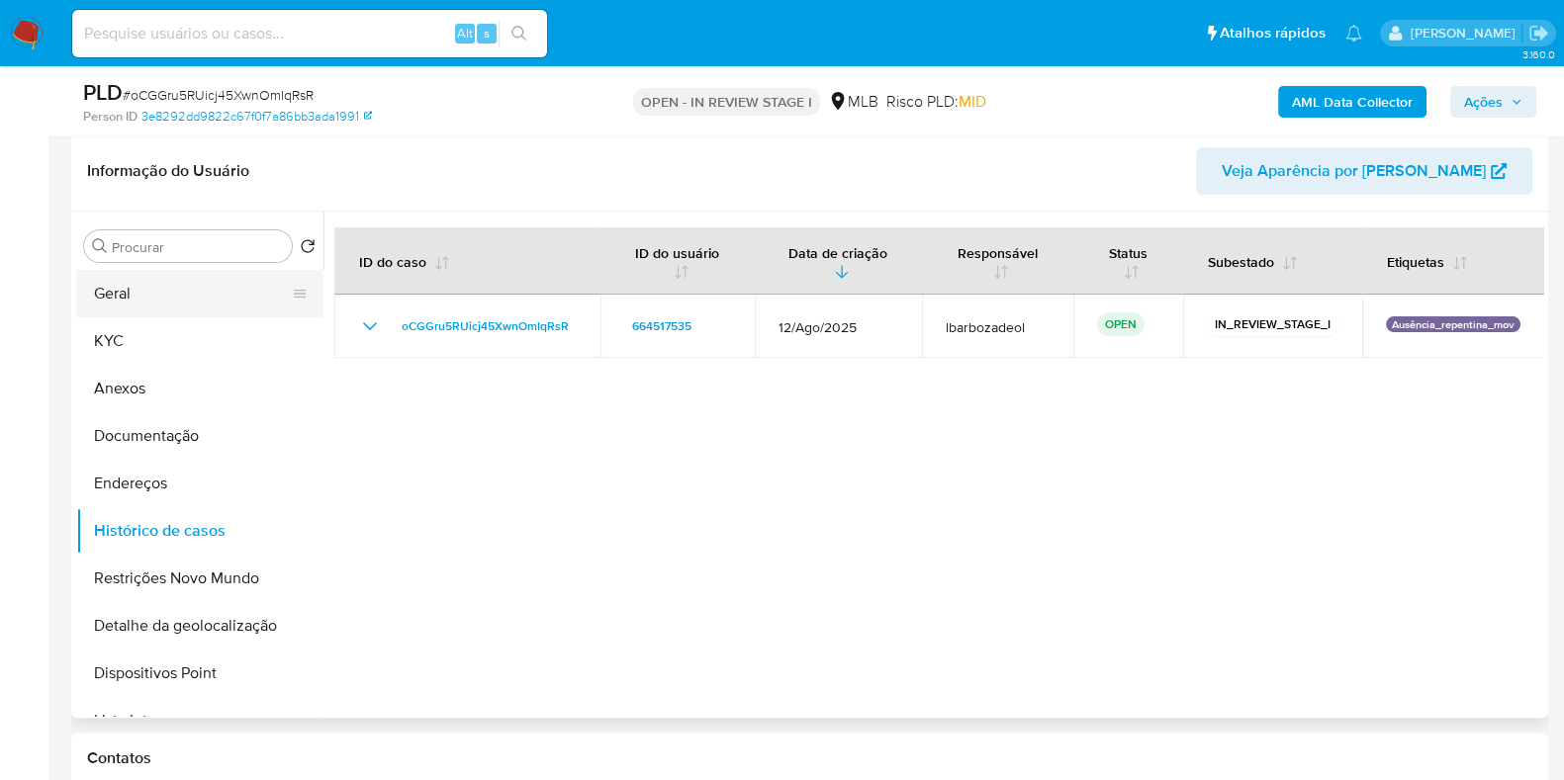
click at [231, 287] on button "Geral" at bounding box center [191, 293] width 231 height 47
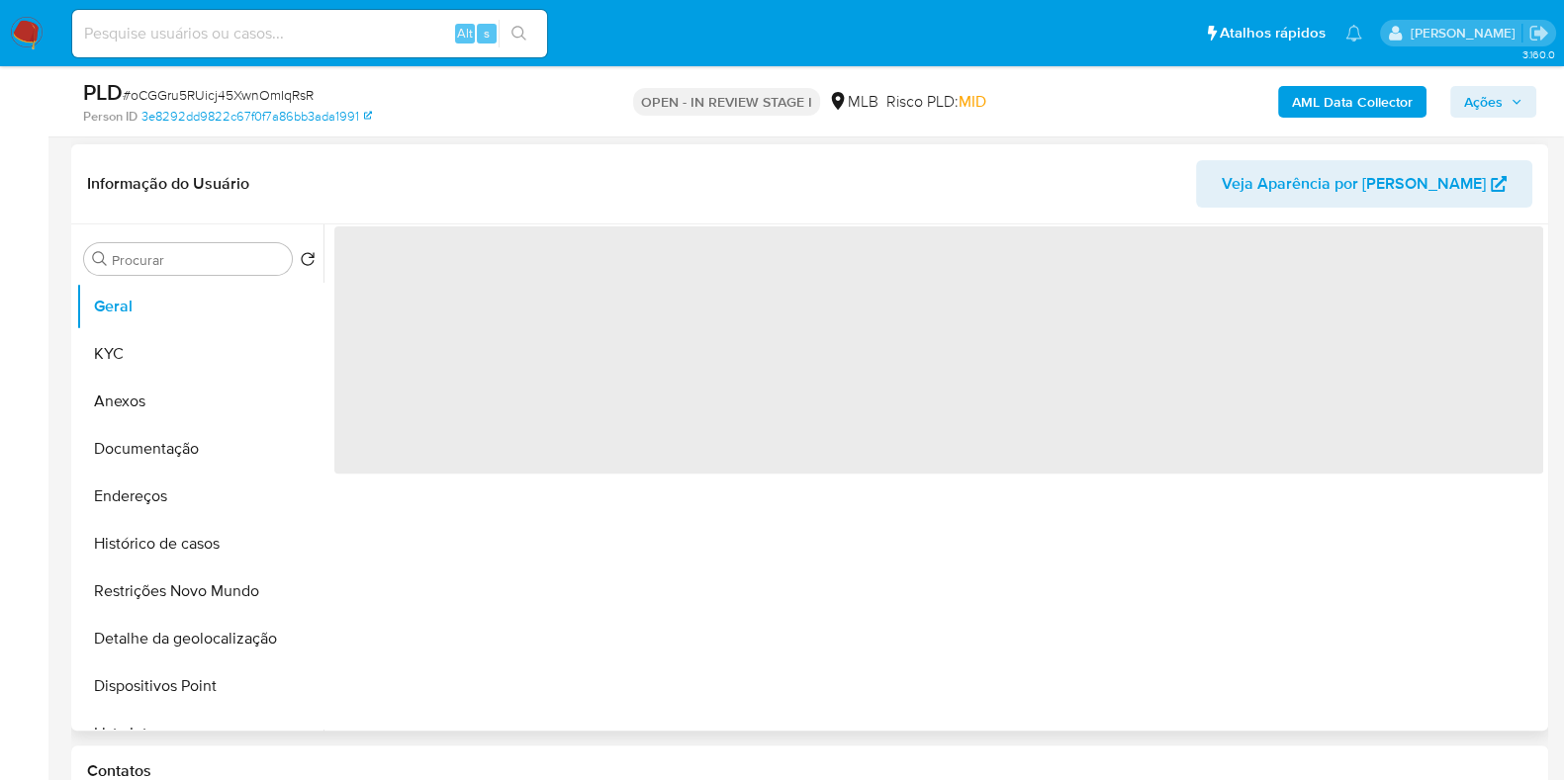
scroll to position [785, 0]
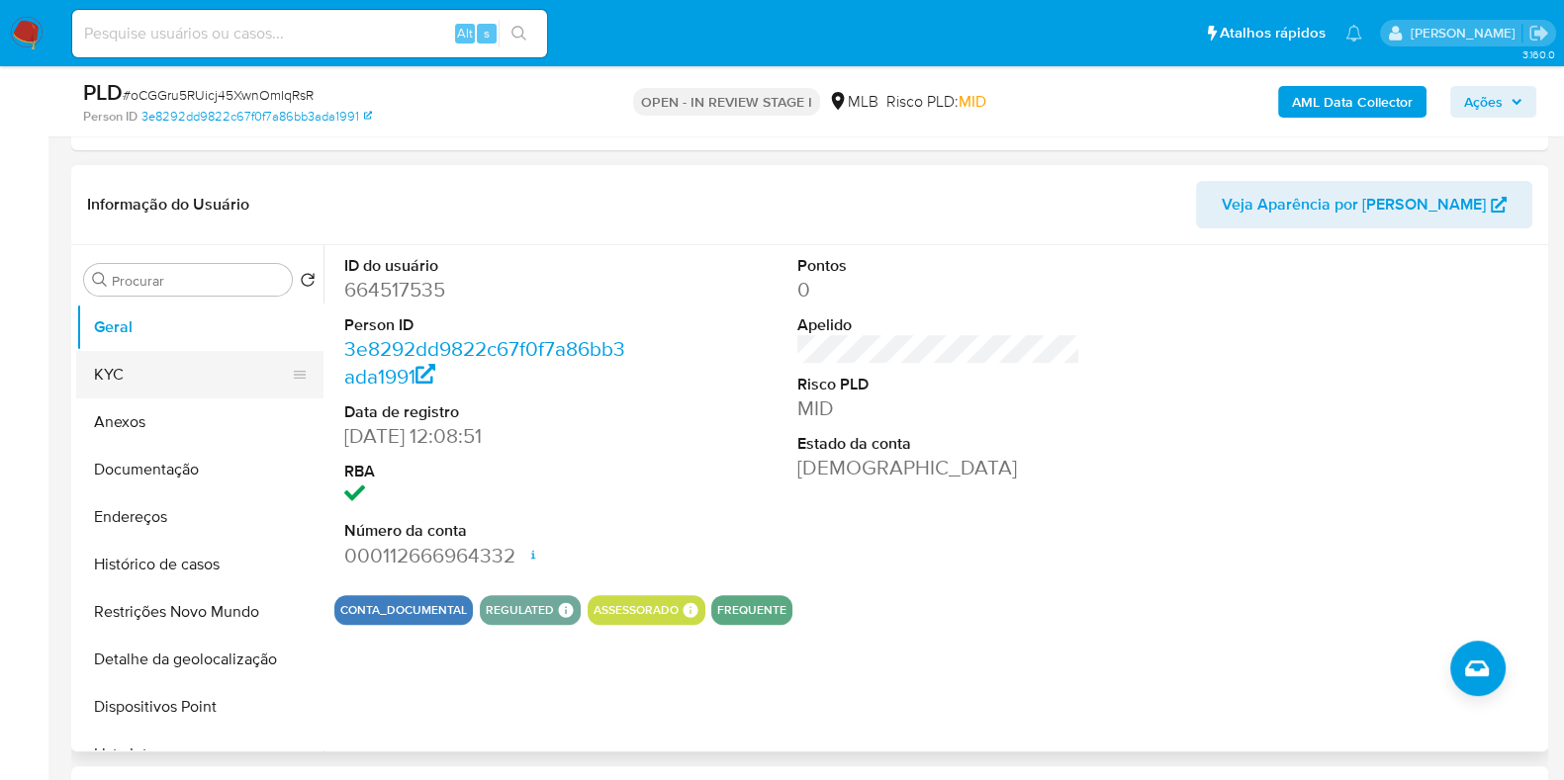
click at [207, 356] on button "KYC" at bounding box center [191, 374] width 231 height 47
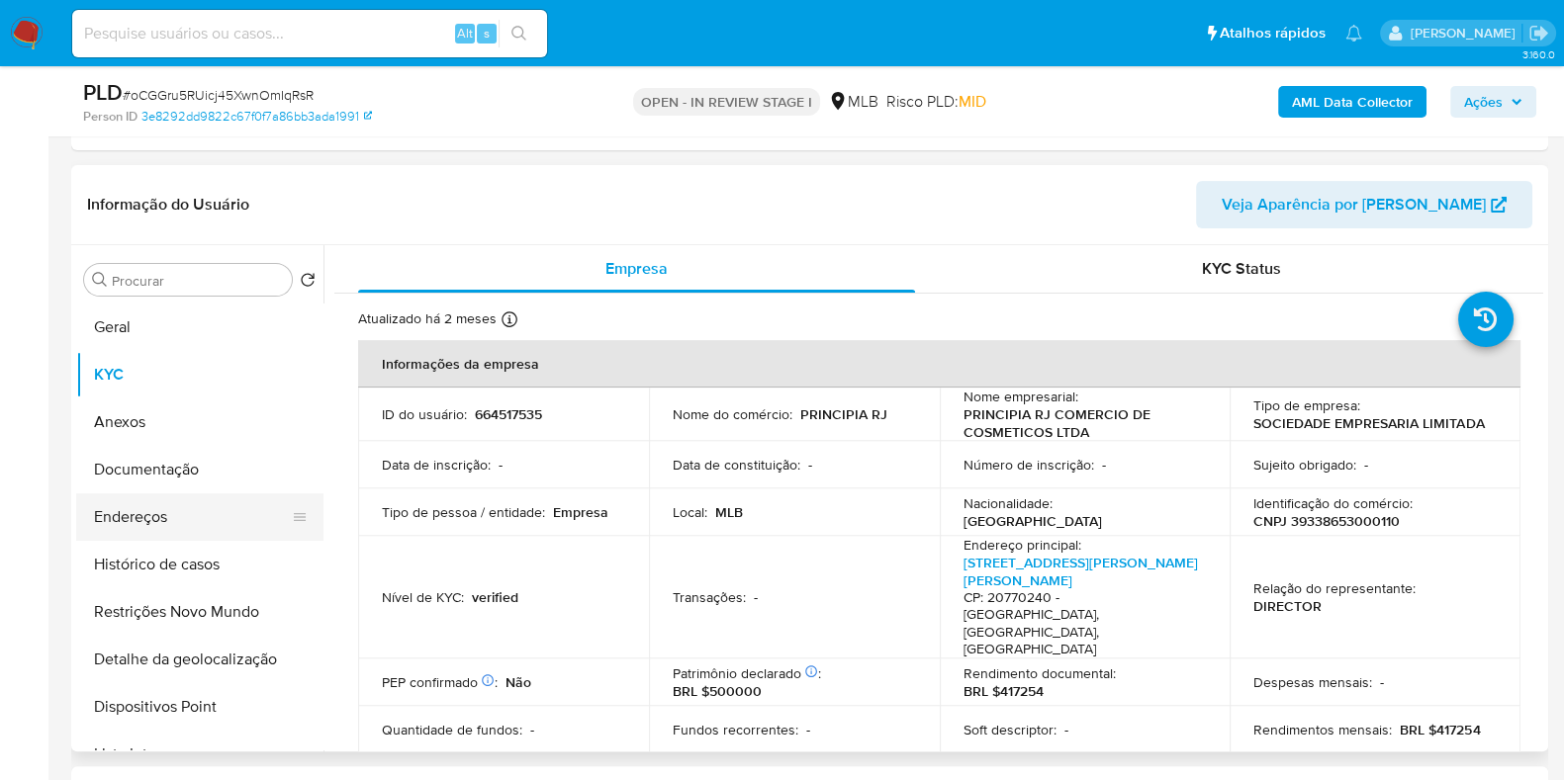
click at [243, 503] on button "Endereços" at bounding box center [191, 517] width 231 height 47
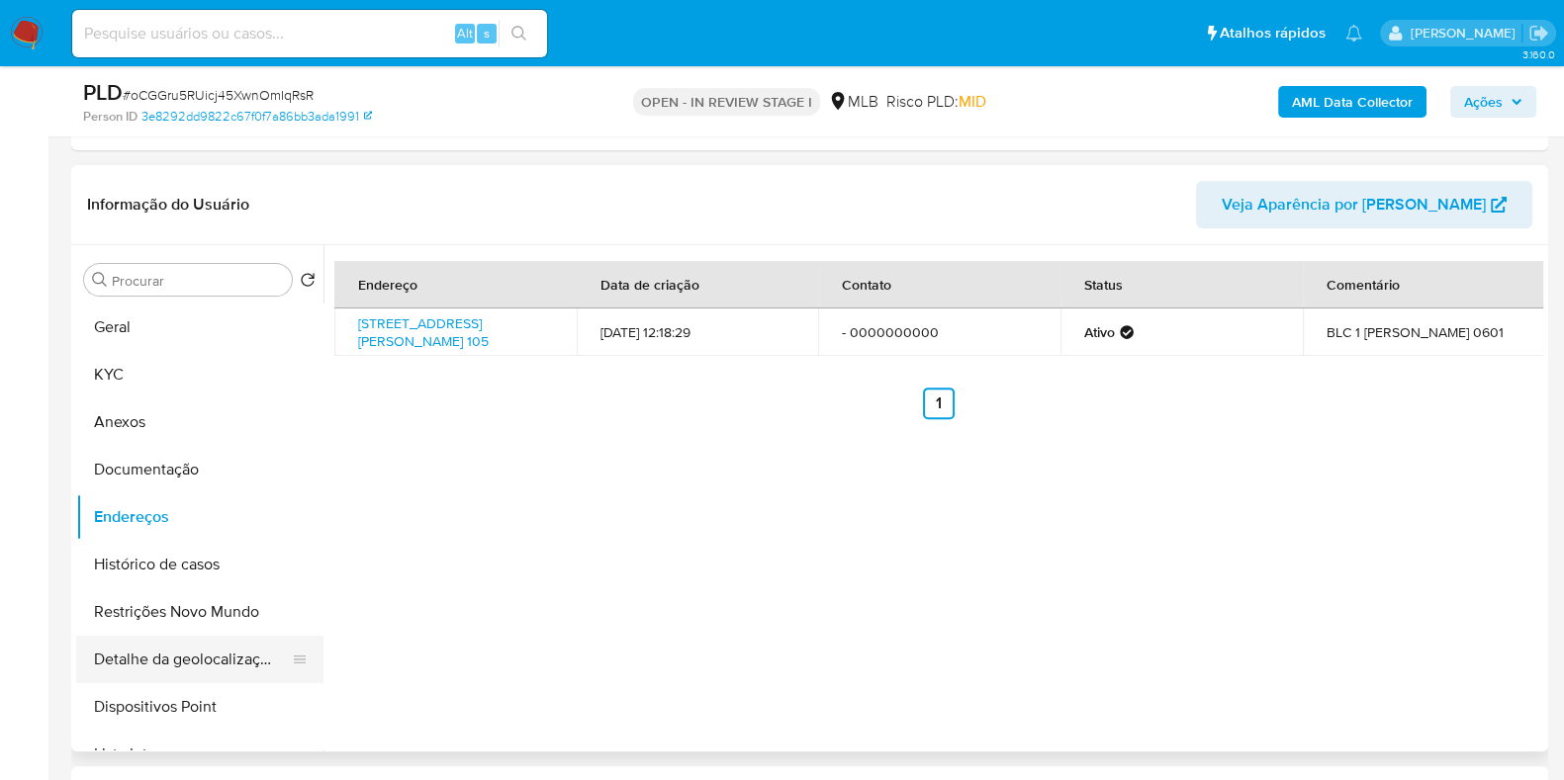
click at [257, 670] on button "Detalhe da geolocalização" at bounding box center [191, 659] width 231 height 47
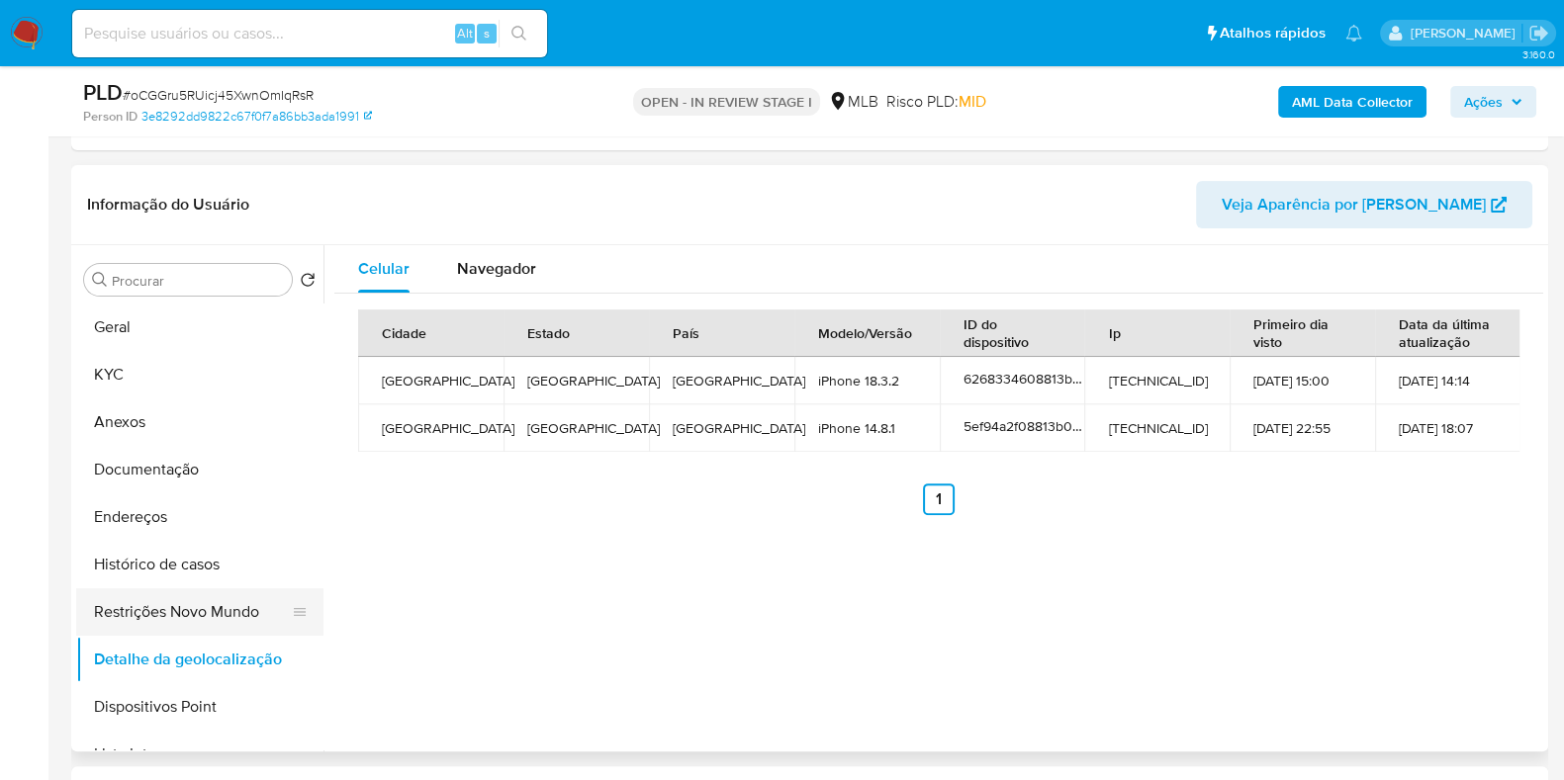
click at [168, 608] on button "Restrições Novo Mundo" at bounding box center [191, 611] width 231 height 47
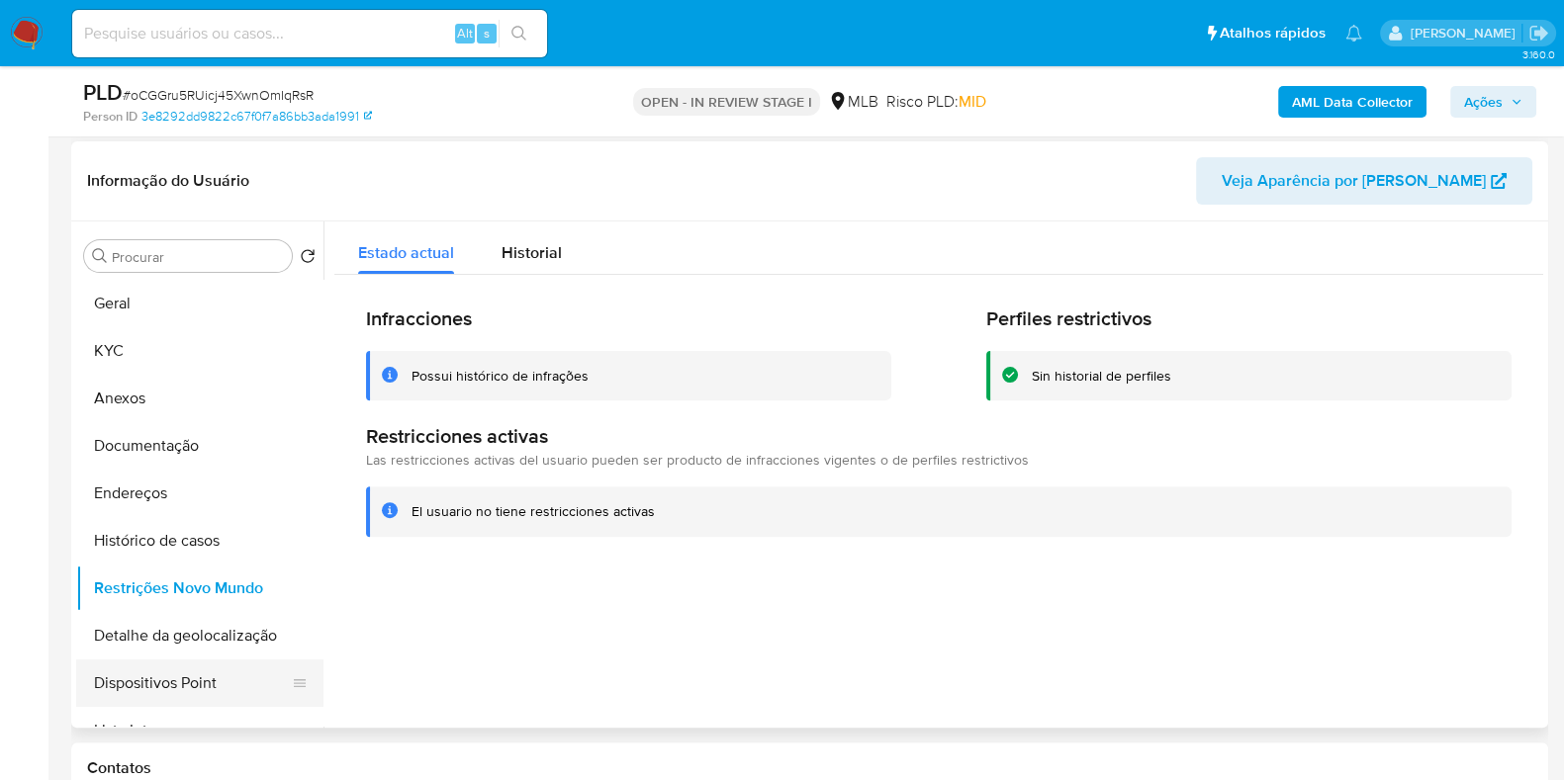
click at [216, 682] on button "Dispositivos Point" at bounding box center [191, 683] width 231 height 47
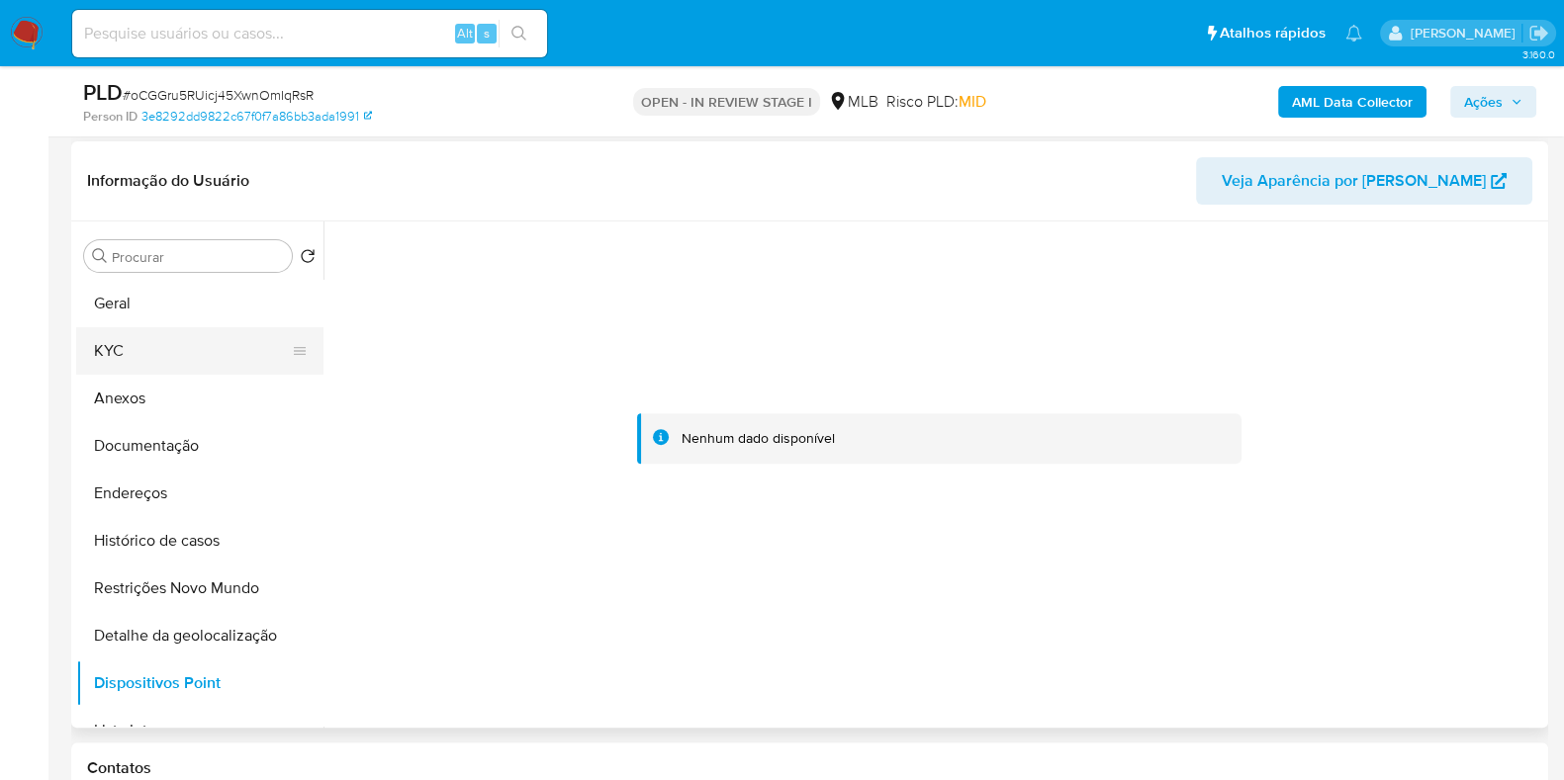
click at [116, 327] on button "KYC" at bounding box center [191, 350] width 231 height 47
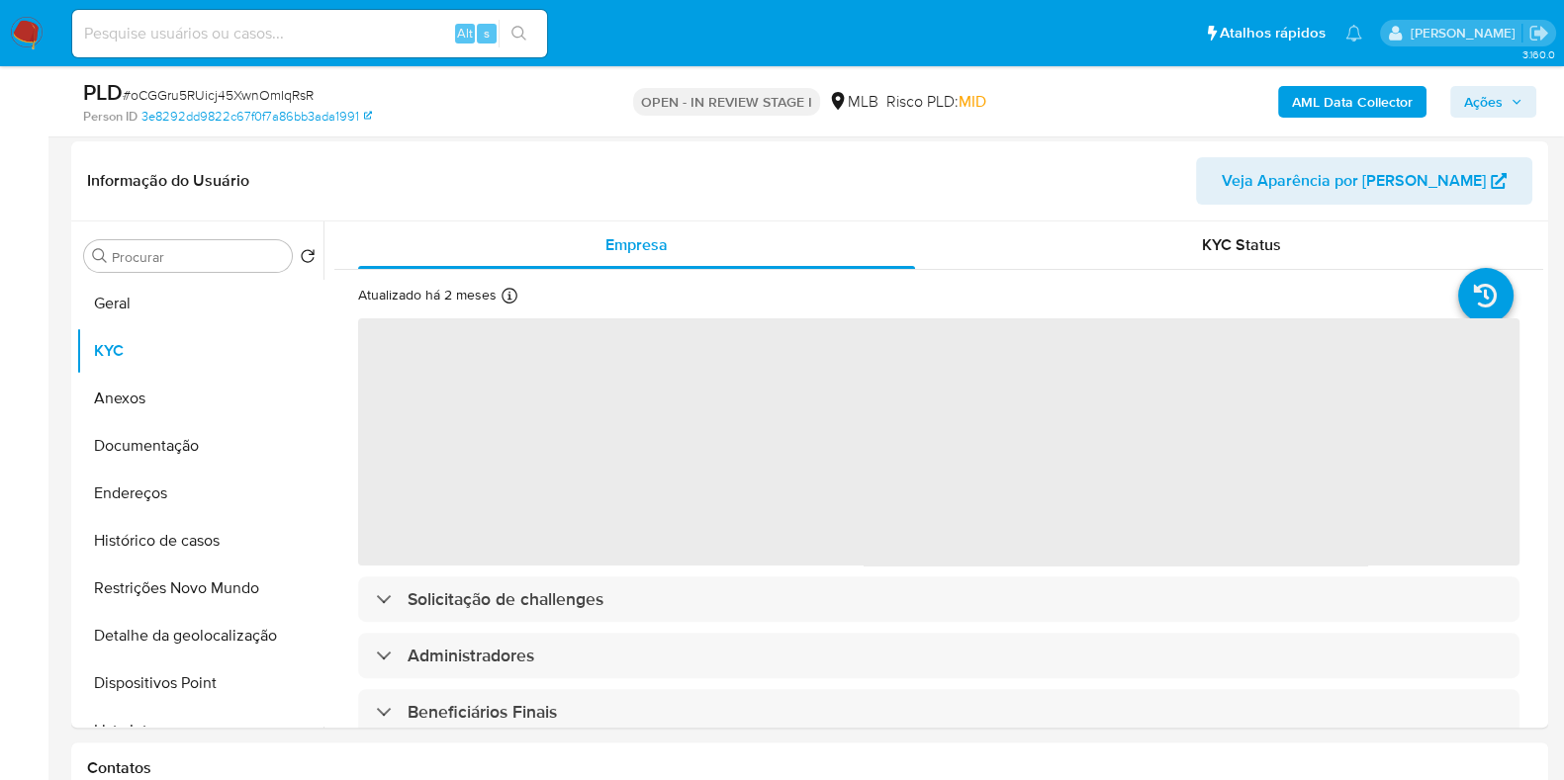
click at [1497, 97] on span "Ações" at bounding box center [1483, 102] width 39 height 32
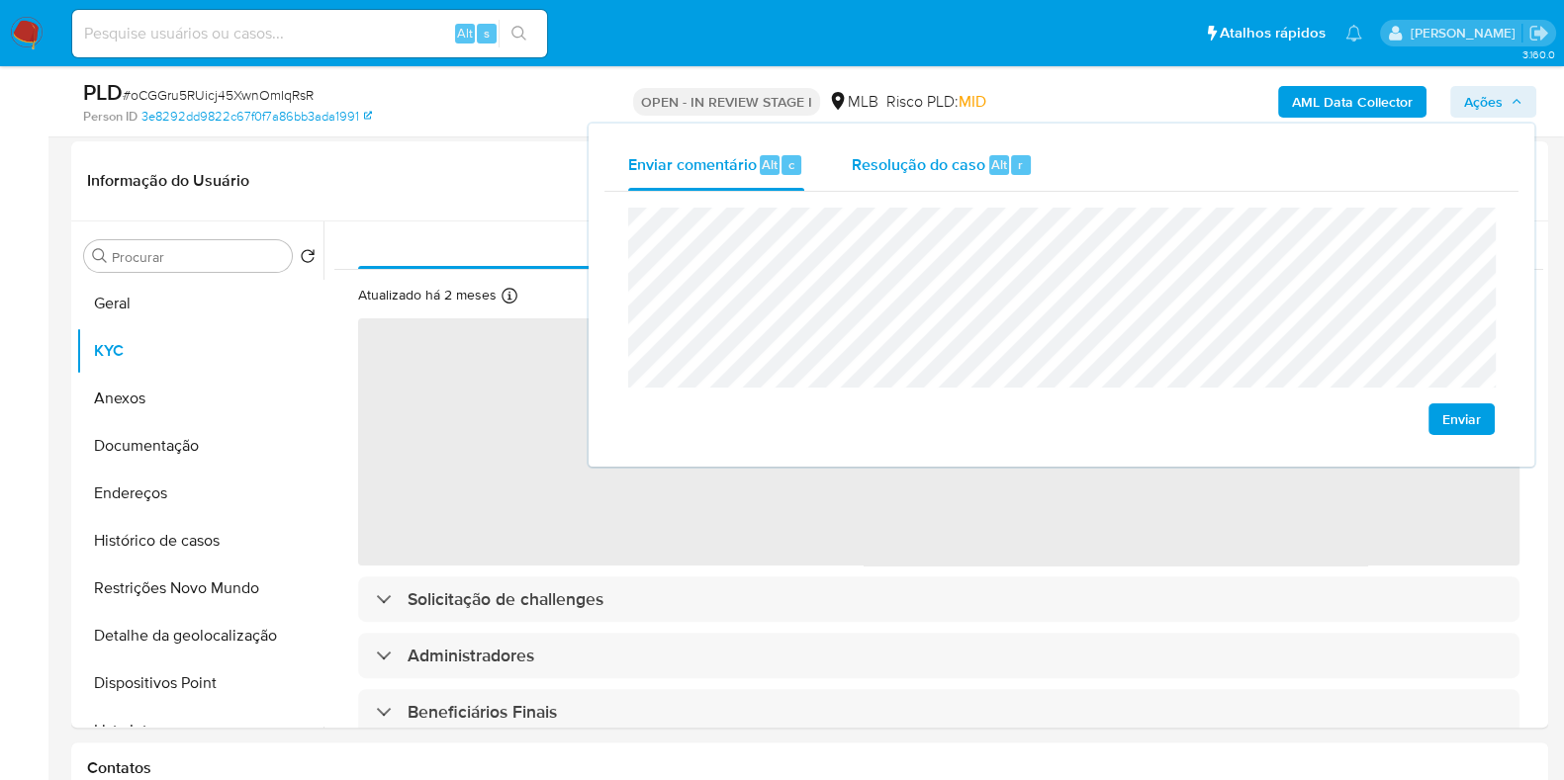
click at [858, 153] on span "Resolução do caso" at bounding box center [919, 163] width 134 height 23
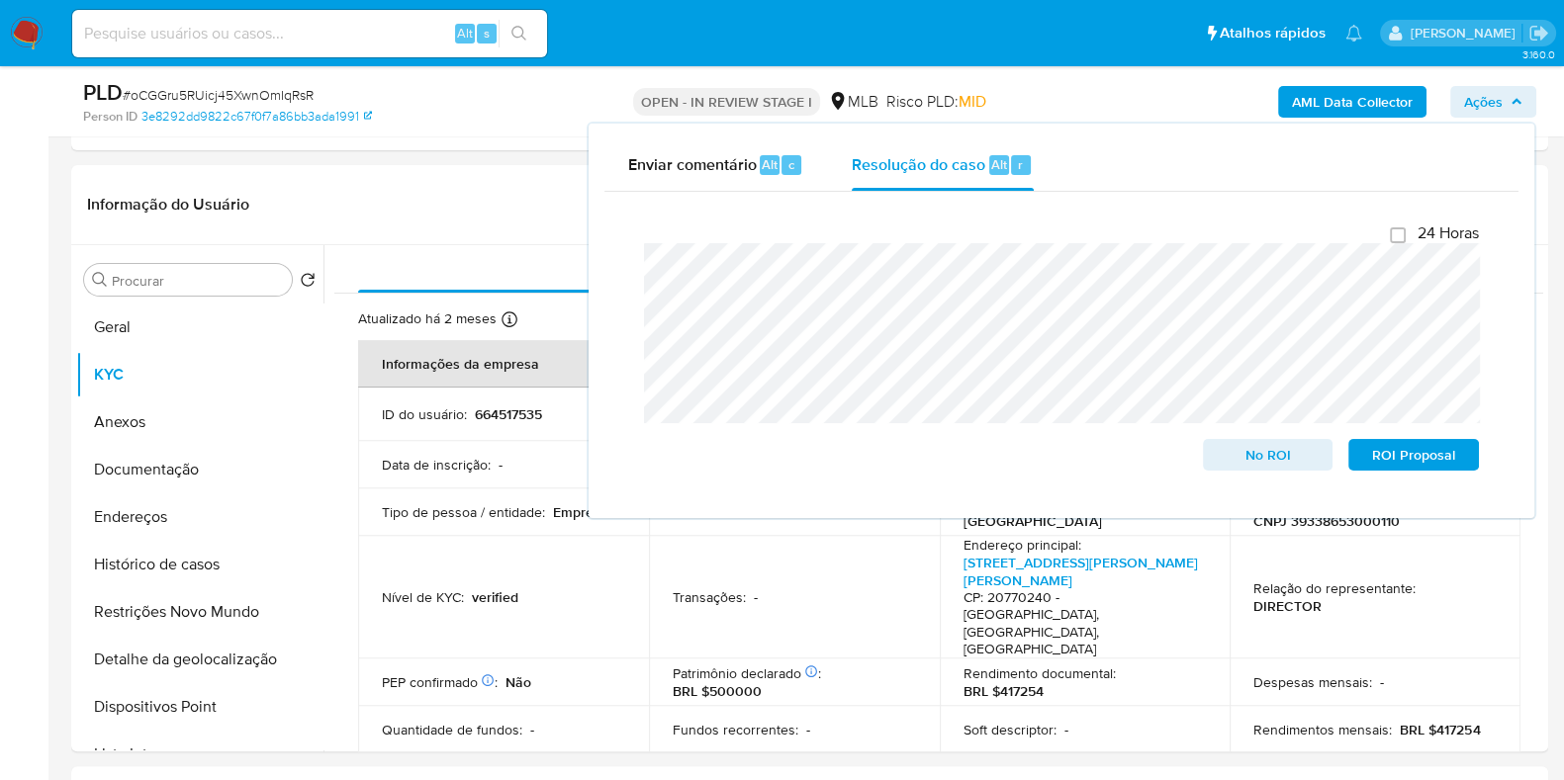
click at [1100, 93] on div "AML Data Collector Ações Enviar comentário Alt c Resolução do caso Alt r Fecham…" at bounding box center [1296, 101] width 479 height 46
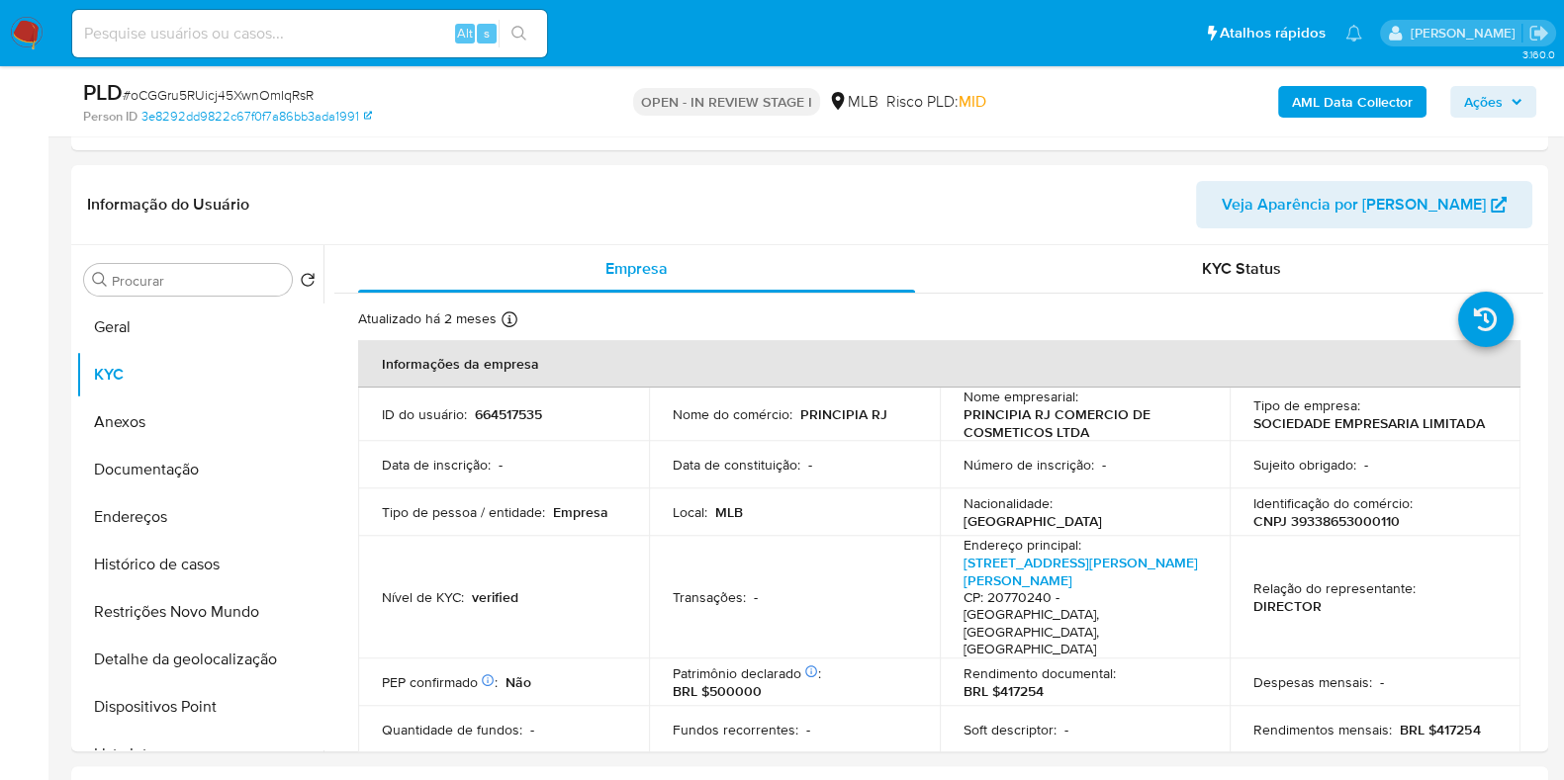
click at [1365, 103] on b "AML Data Collector" at bounding box center [1352, 102] width 121 height 32
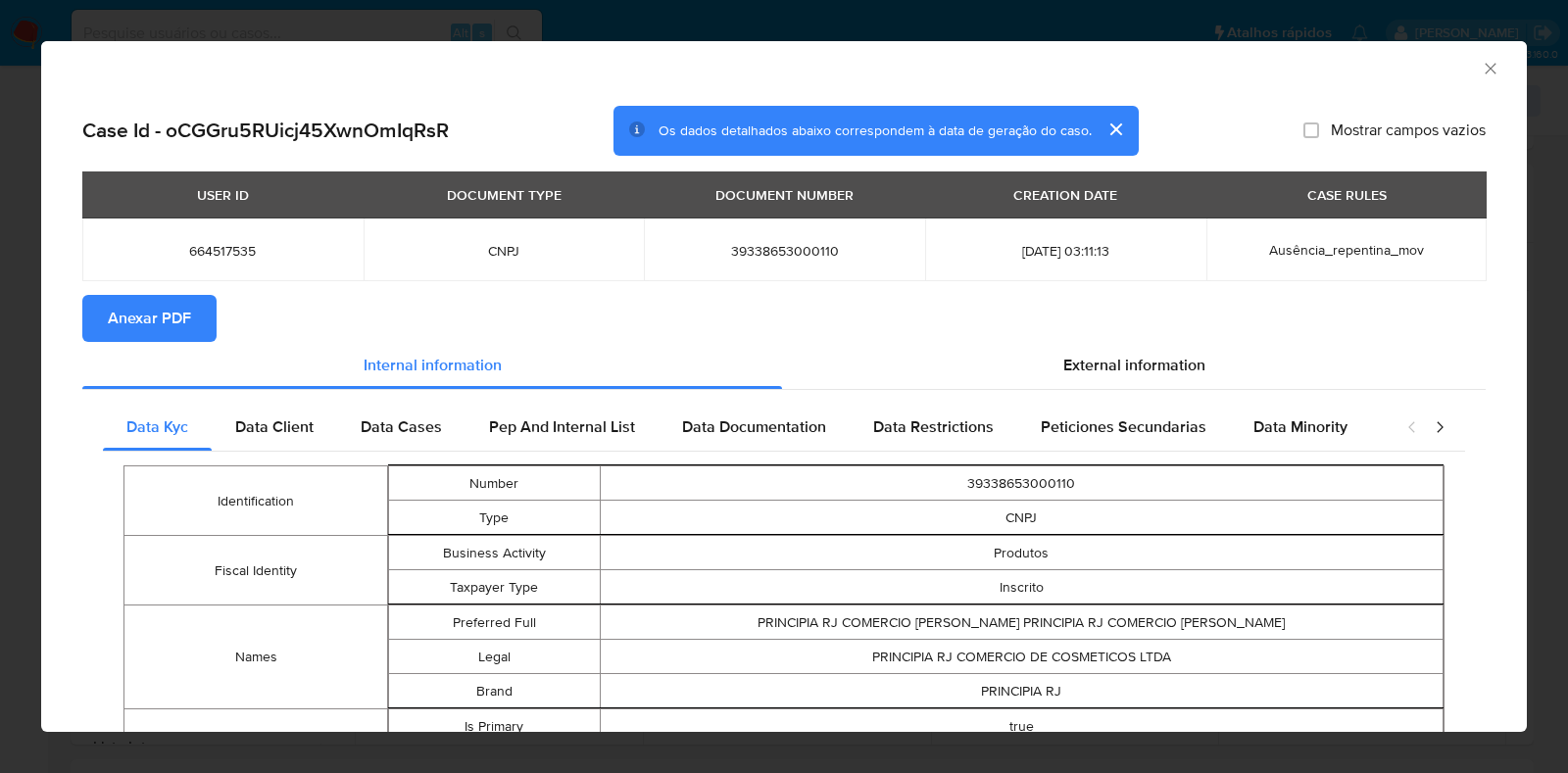
drag, startPoint x: 151, startPoint y: 320, endPoint x: 225, endPoint y: 238, distance: 110.5
click at [150, 320] on span "Anexar PDF" at bounding box center [150, 319] width 83 height 44
click at [1485, 70] on icon "Fechar a janela" at bounding box center [1490, 67] width 11 height 11
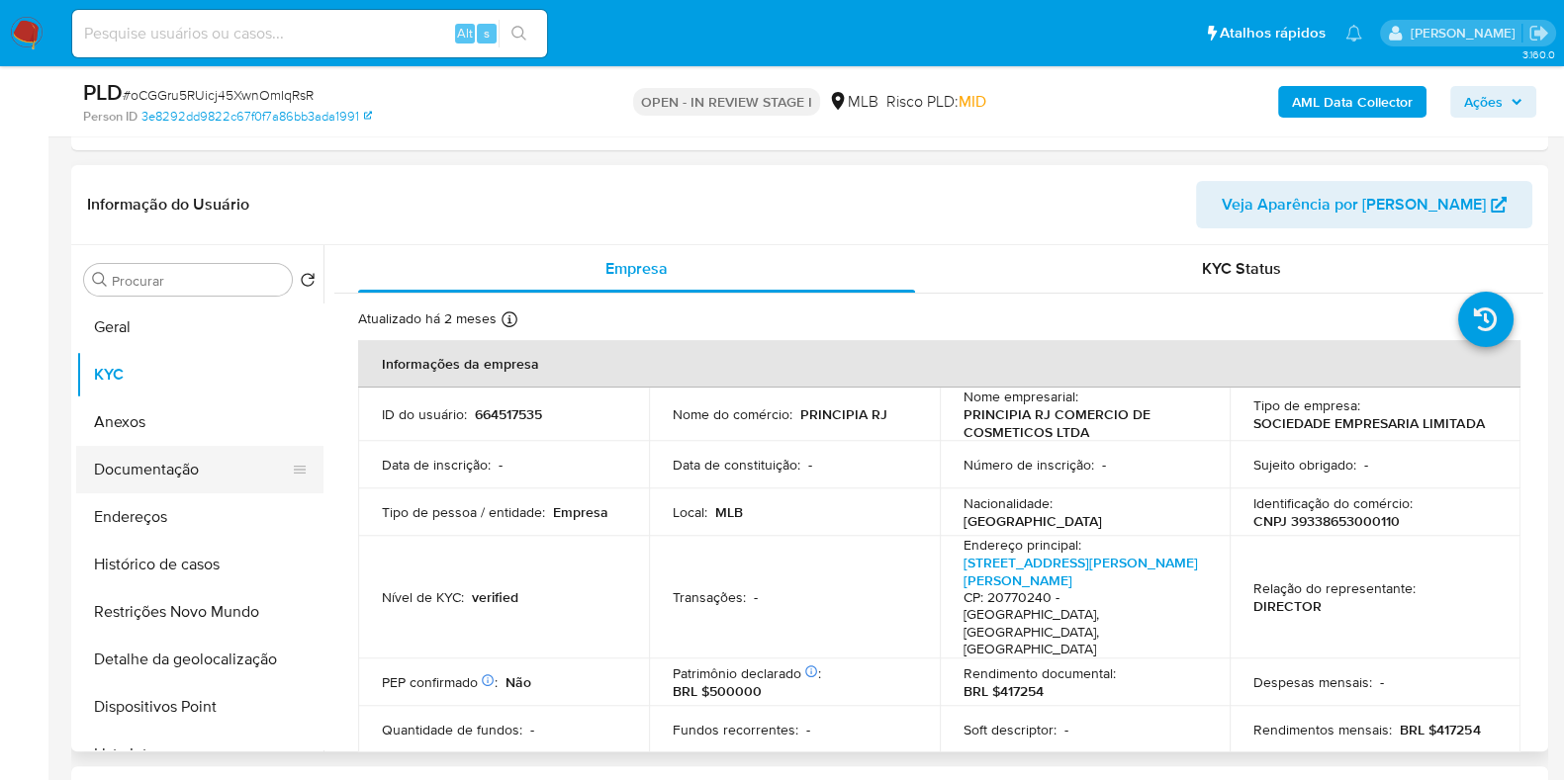
click at [158, 424] on button "Anexos" at bounding box center [199, 422] width 247 height 47
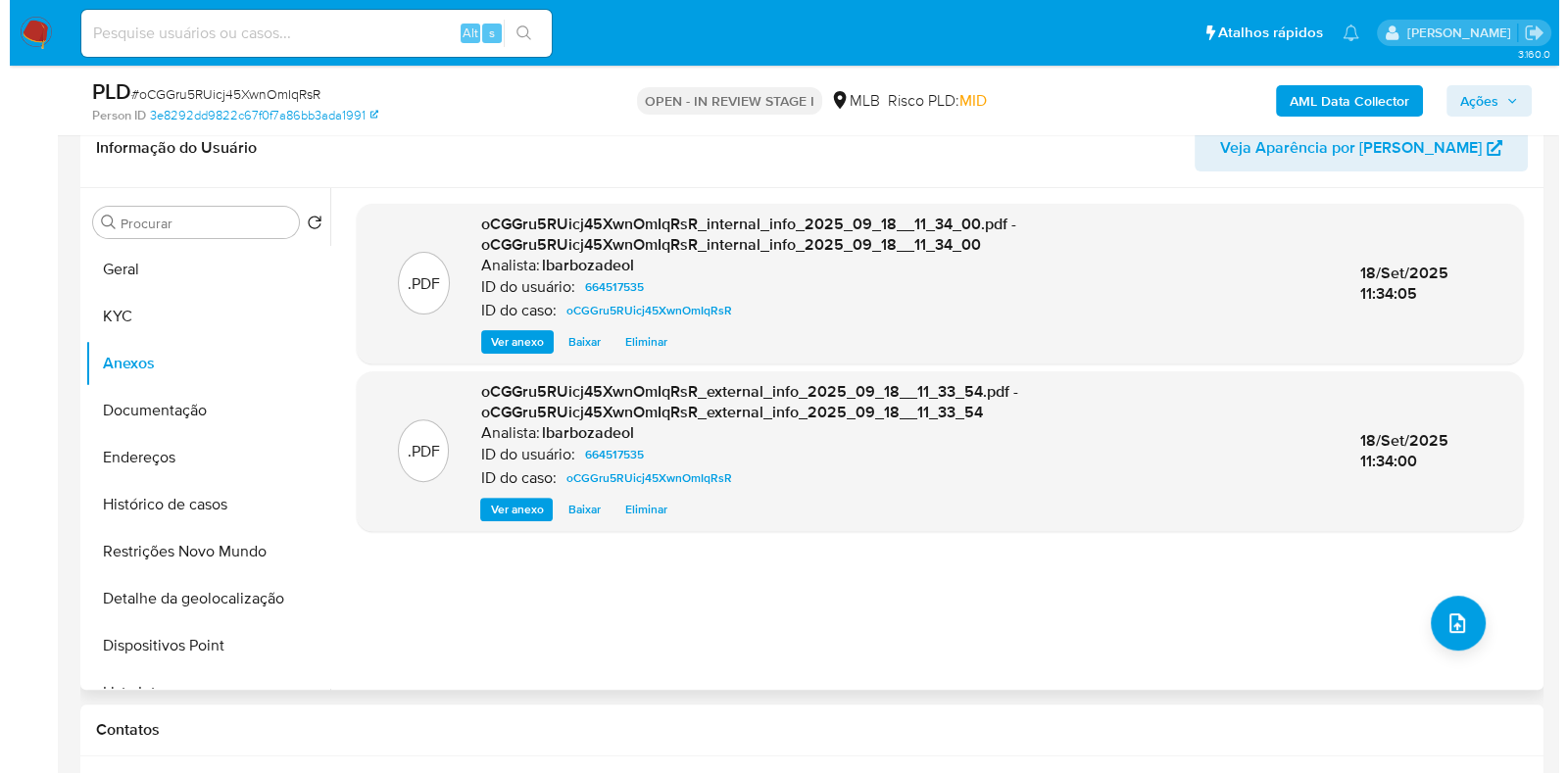
scroll to position [811, 0]
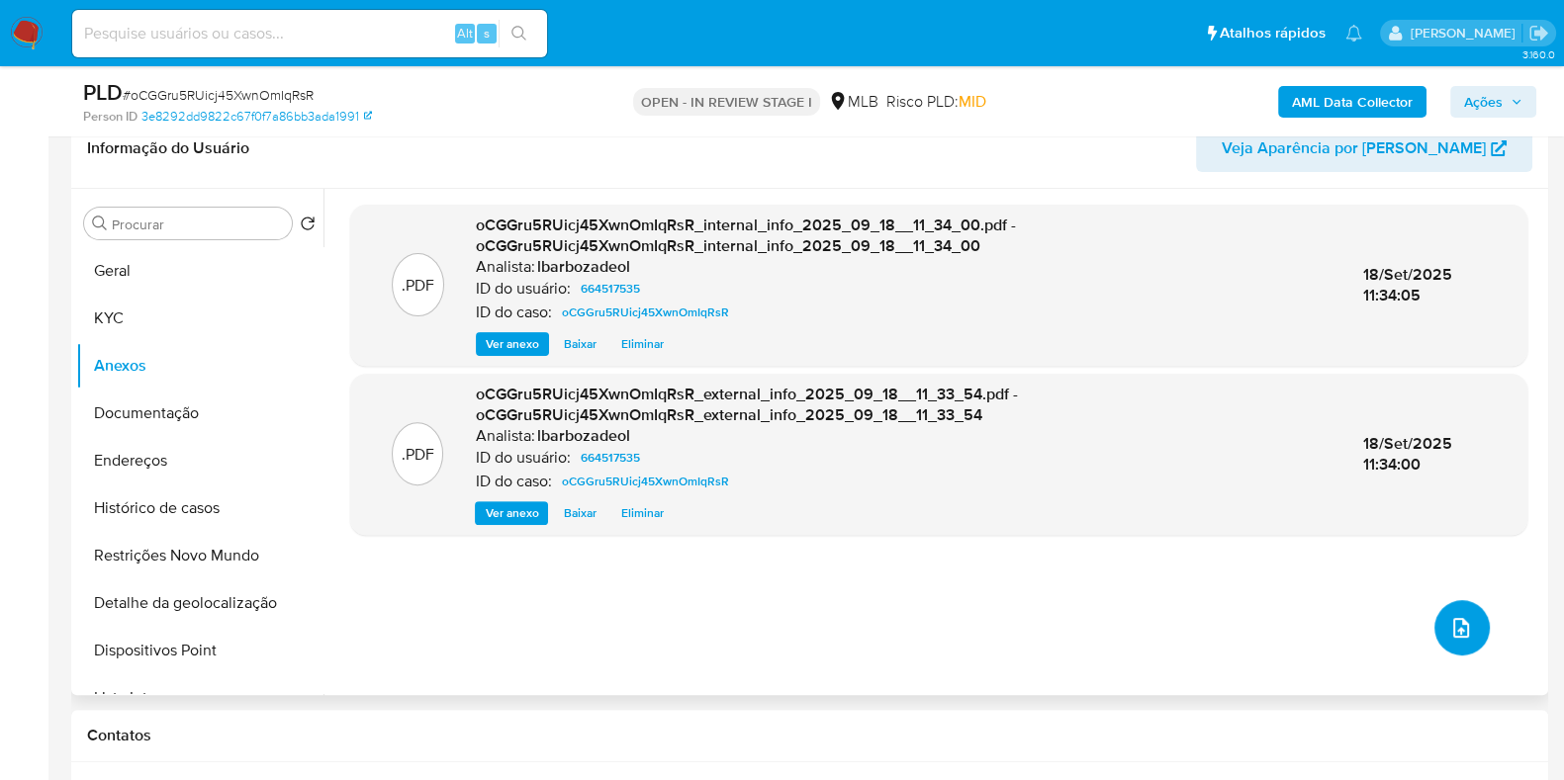
click at [1439, 620] on button "upload-file" at bounding box center [1461, 627] width 55 height 55
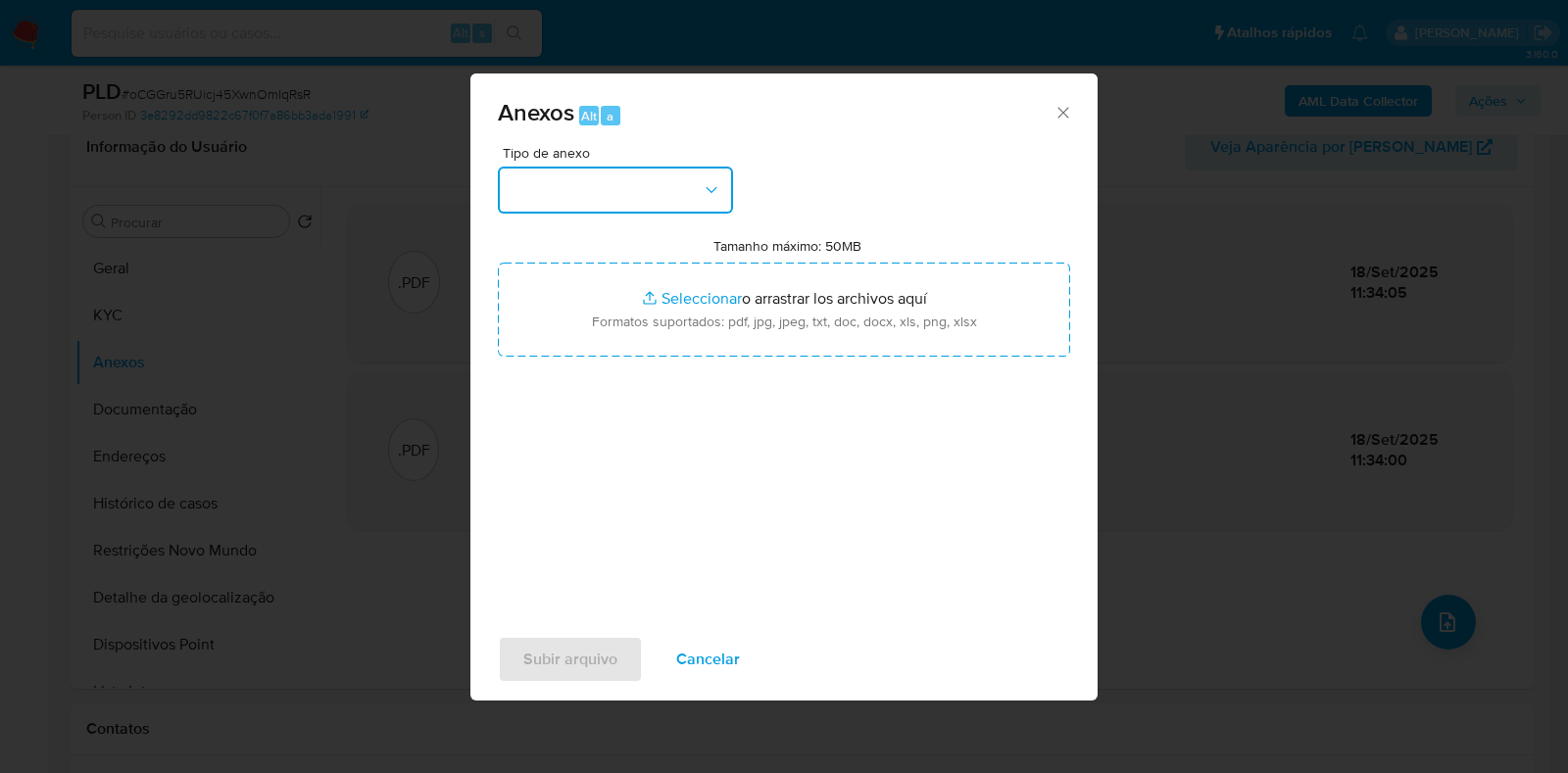
click at [613, 186] on button "button" at bounding box center [615, 189] width 235 height 47
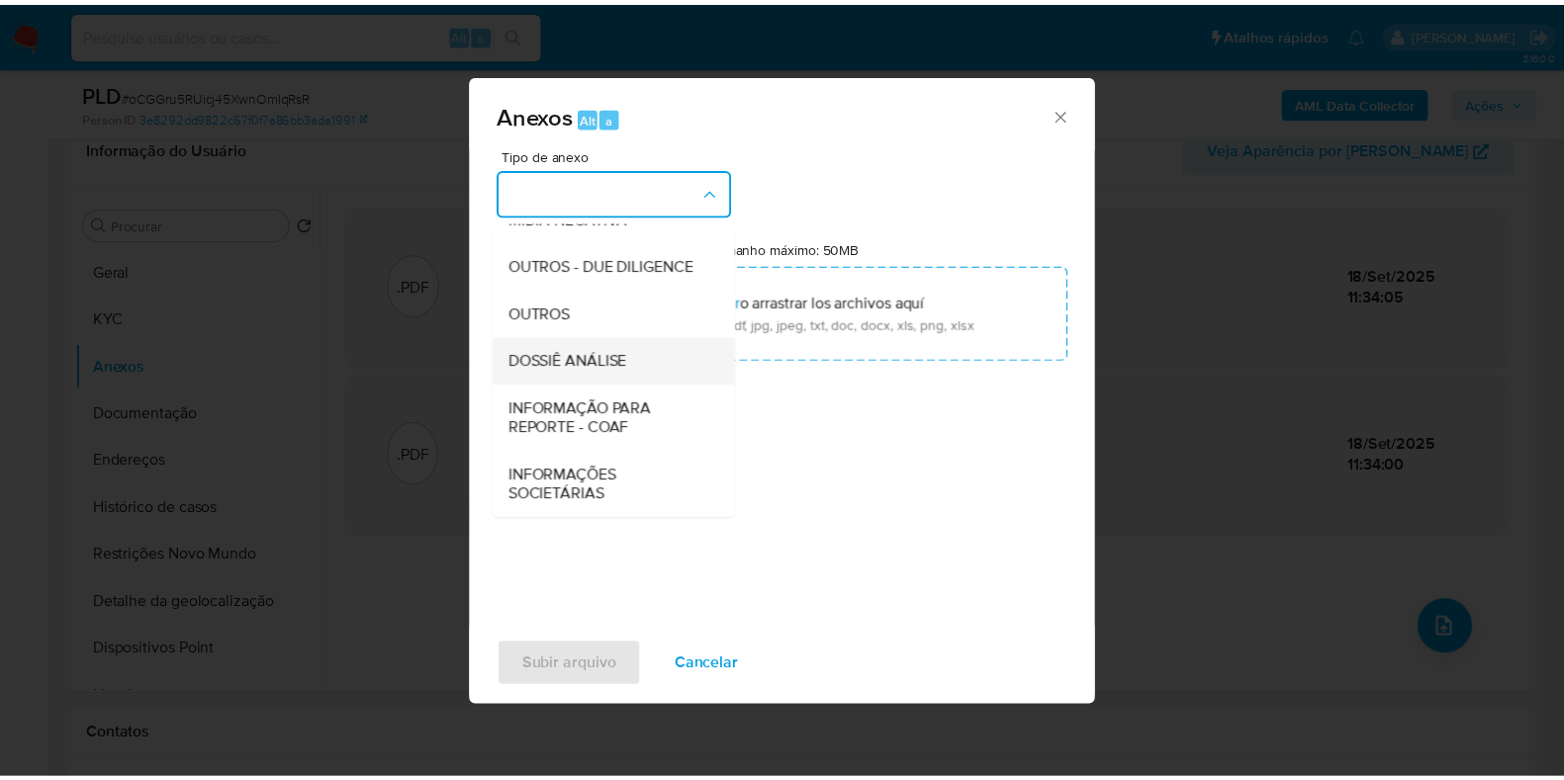
scroll to position [305, 0]
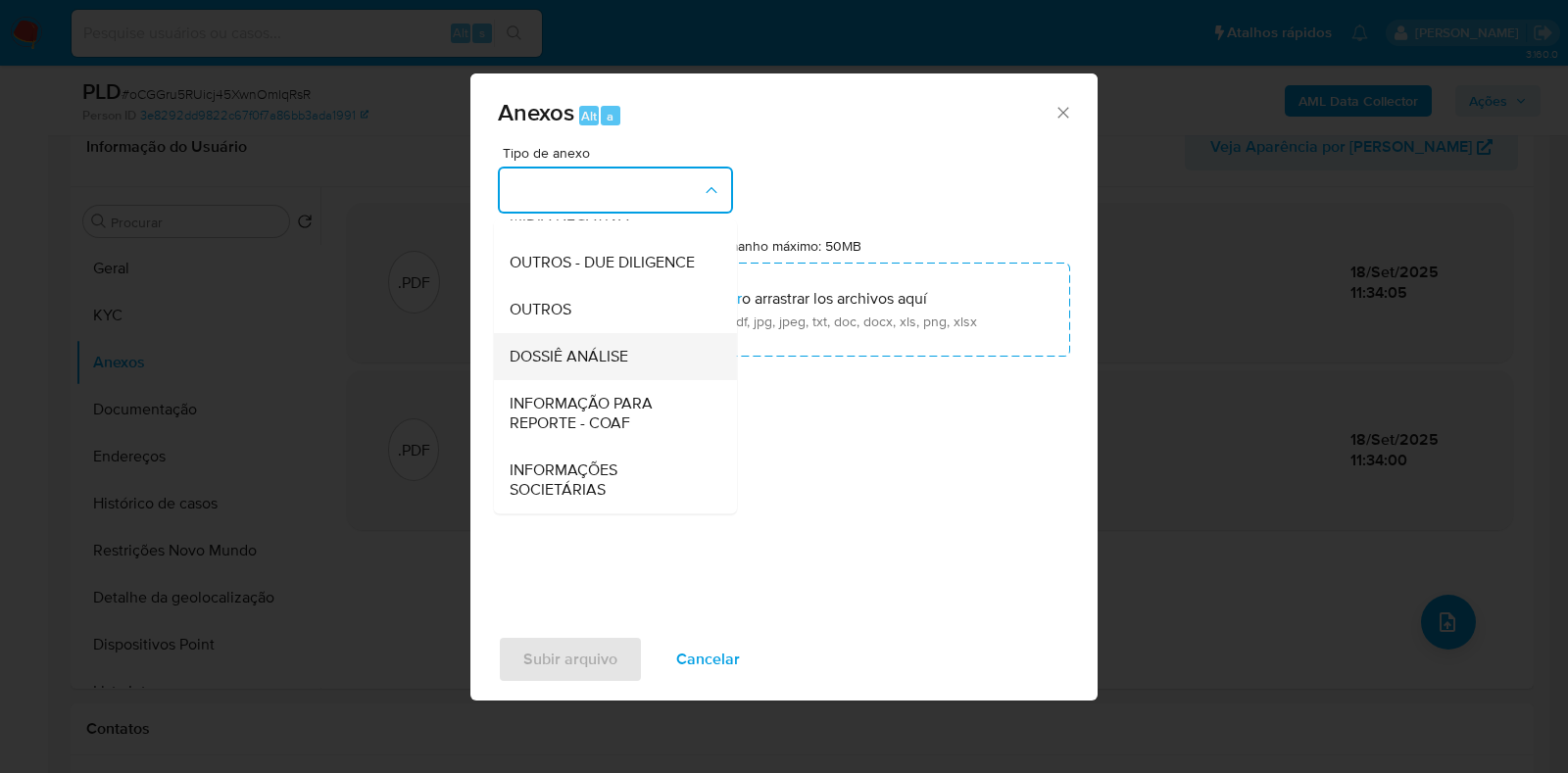
click at [642, 353] on div "DOSSIÊ ANÁLISE" at bounding box center [610, 356] width 200 height 47
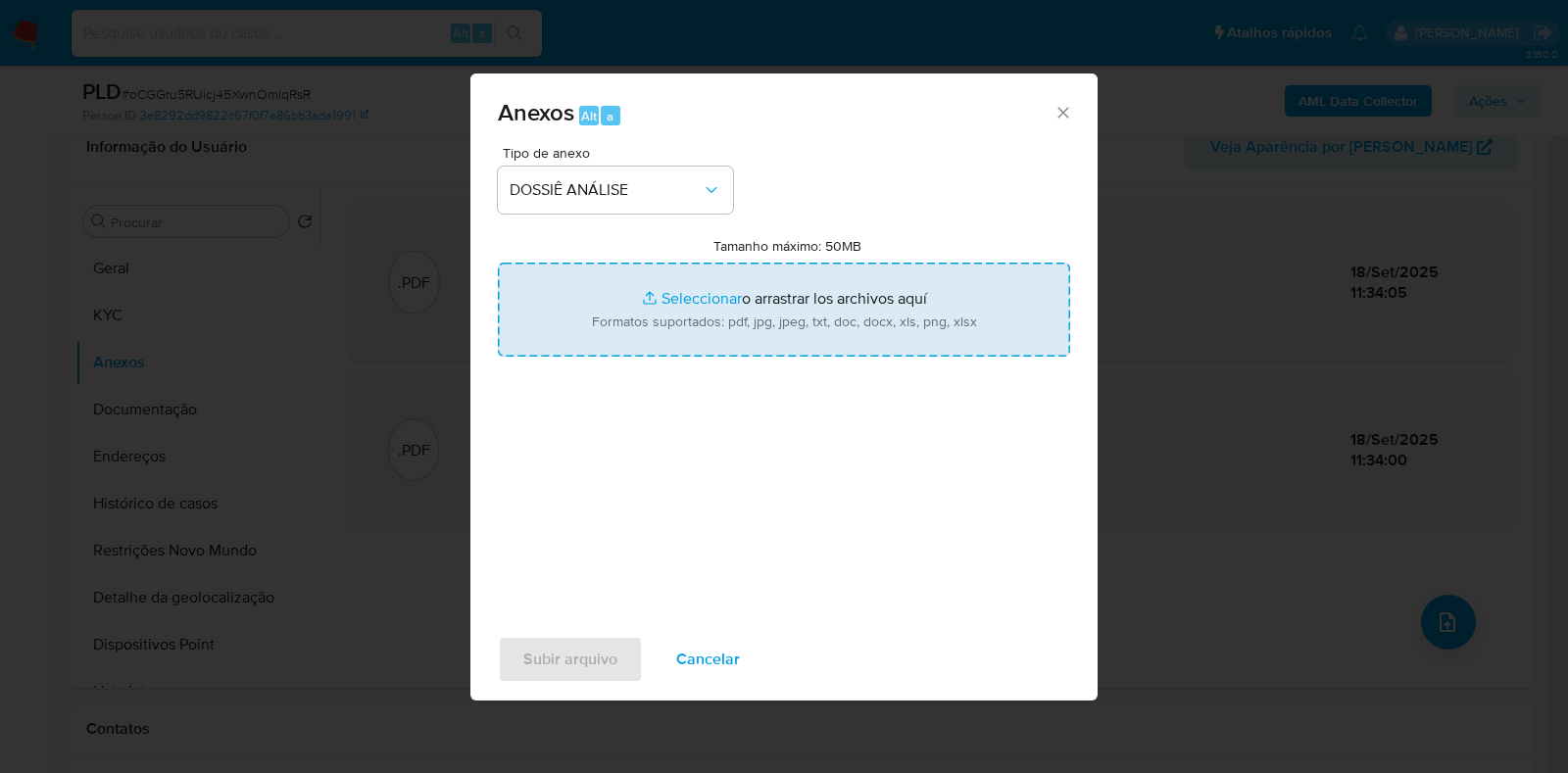
click at [680, 288] on input "Tamanho máximo: 50MB Seleccionar archivos" at bounding box center [784, 309] width 573 height 94
type input "C:\fakepath\Mulan 664517535_2025_09_18_09_21_36.xlsx"
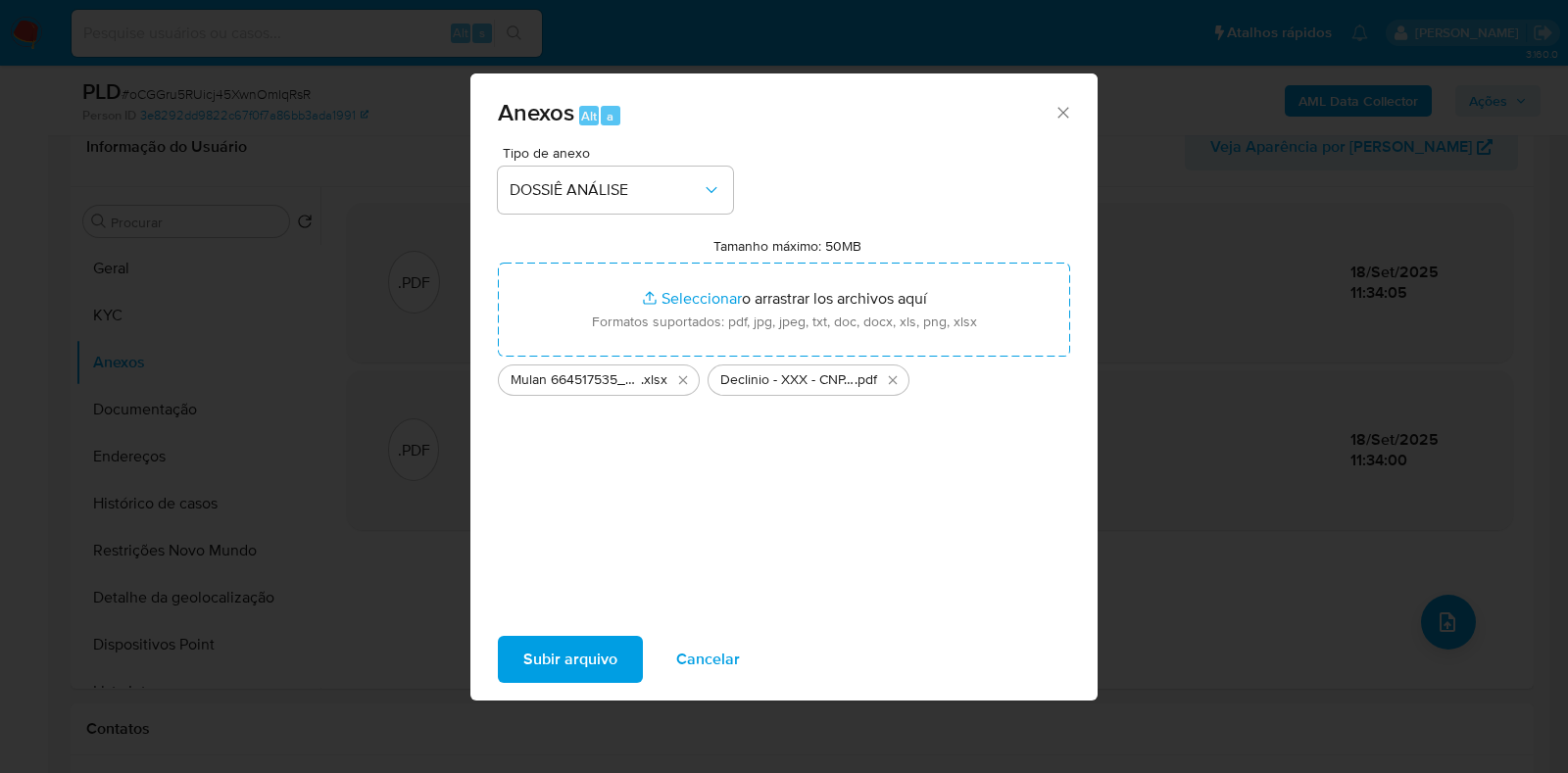
click at [563, 669] on span "Subir arquivo" at bounding box center [570, 660] width 94 height 44
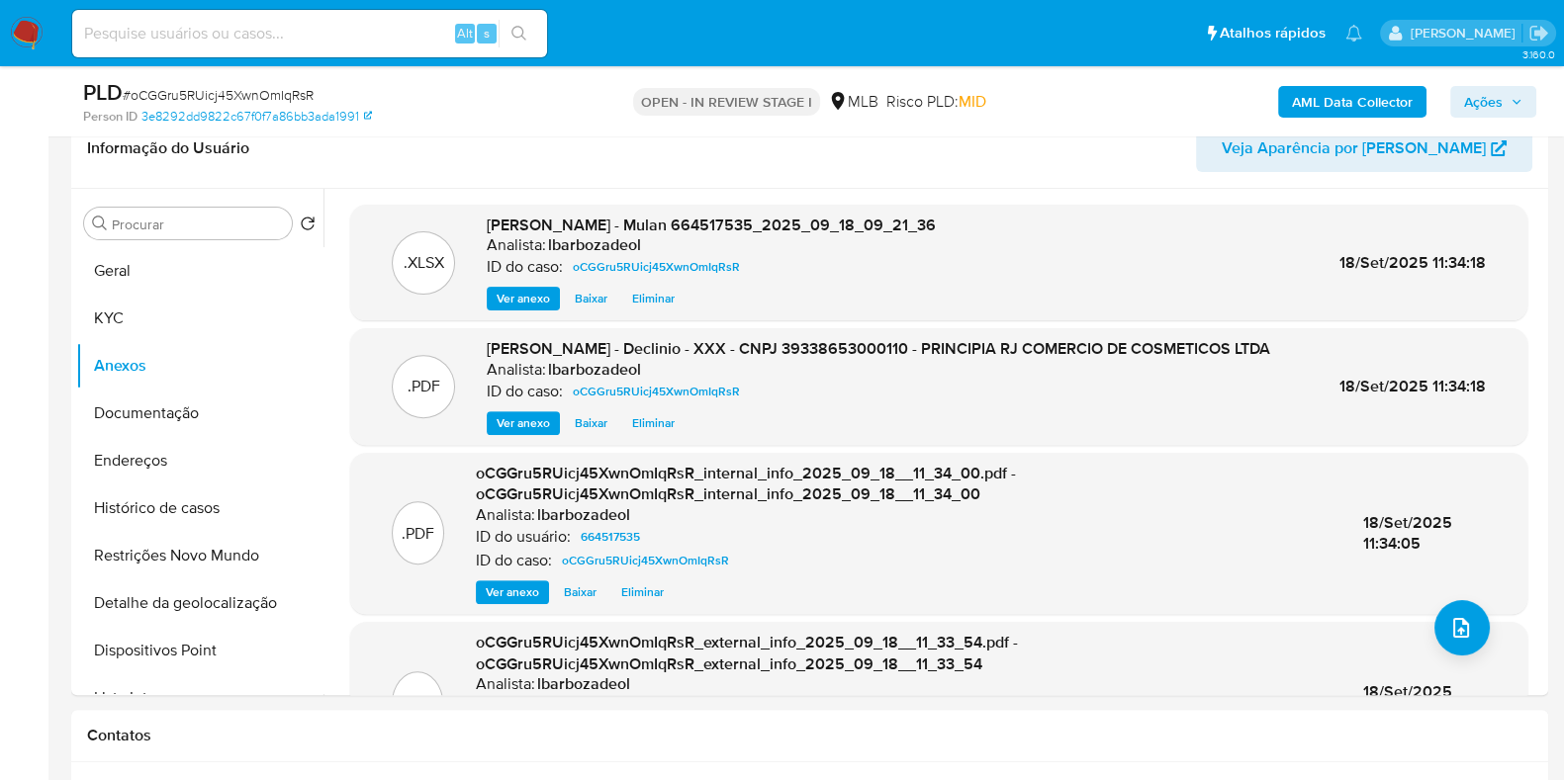
click at [1459, 106] on button "Ações" at bounding box center [1493, 102] width 86 height 32
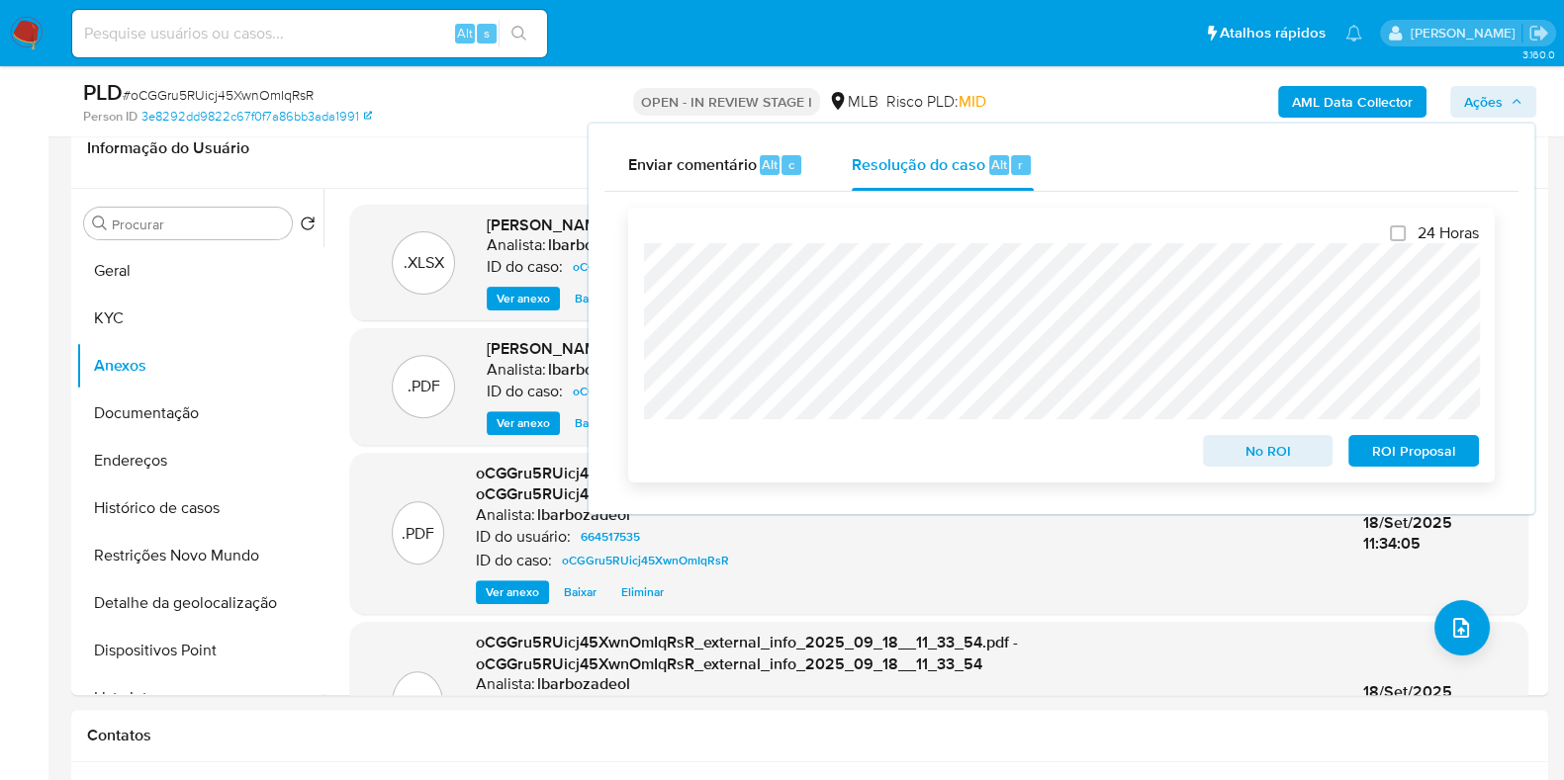
click at [1232, 444] on span "No ROI" at bounding box center [1268, 451] width 103 height 28
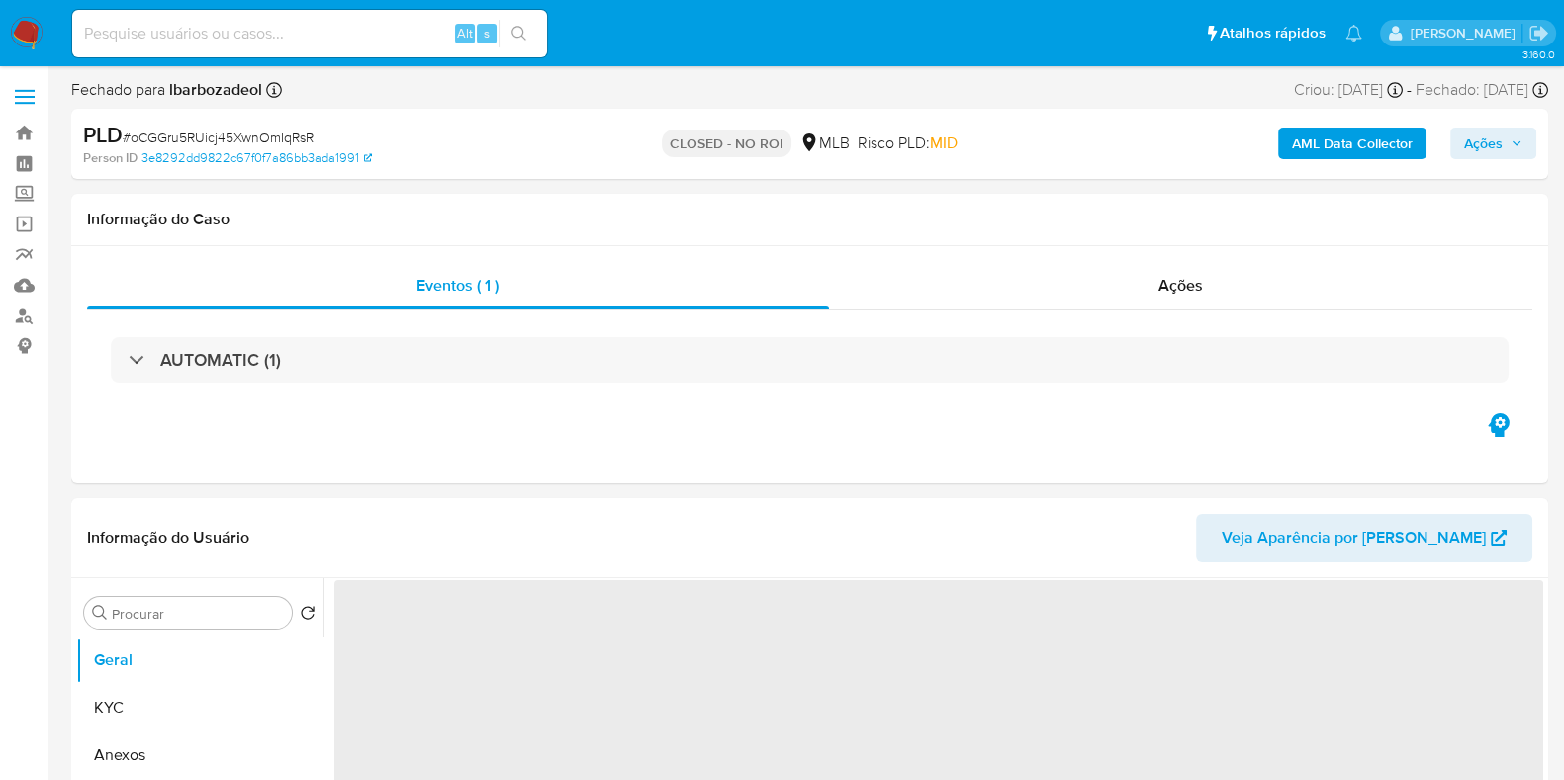
select select "10"
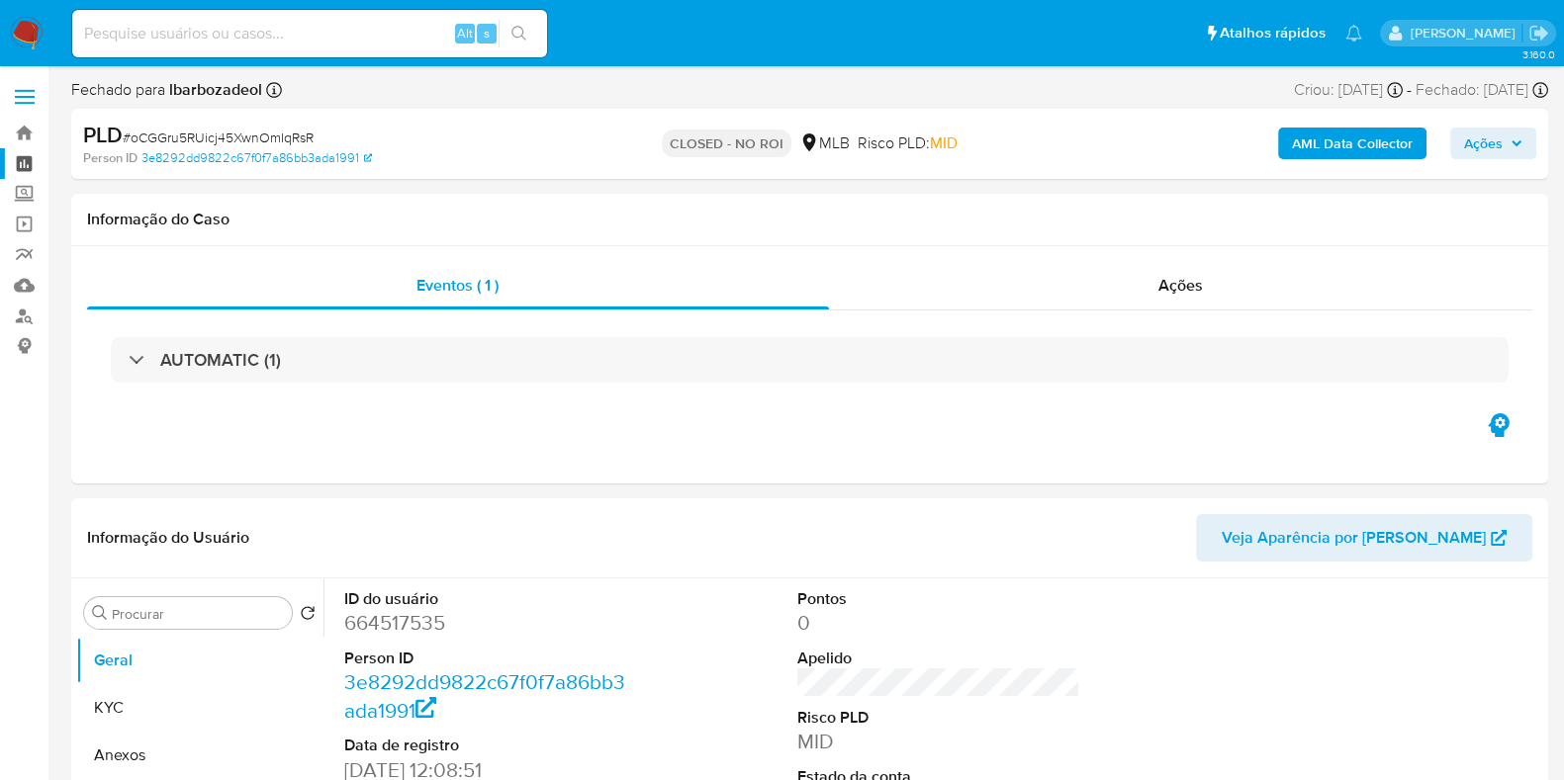
click at [25, 161] on link "Painel" at bounding box center [117, 163] width 235 height 31
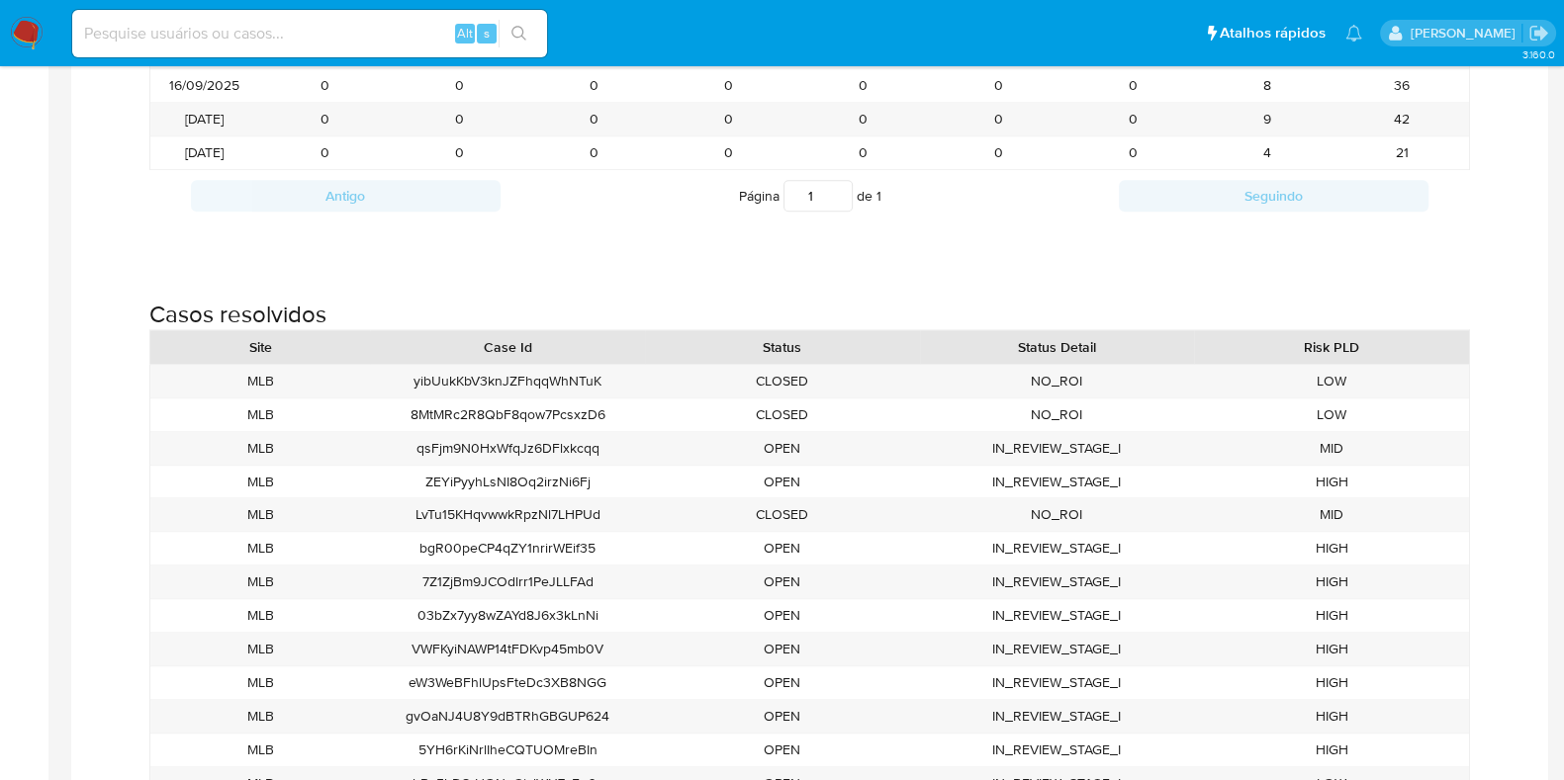
scroll to position [2360, 0]
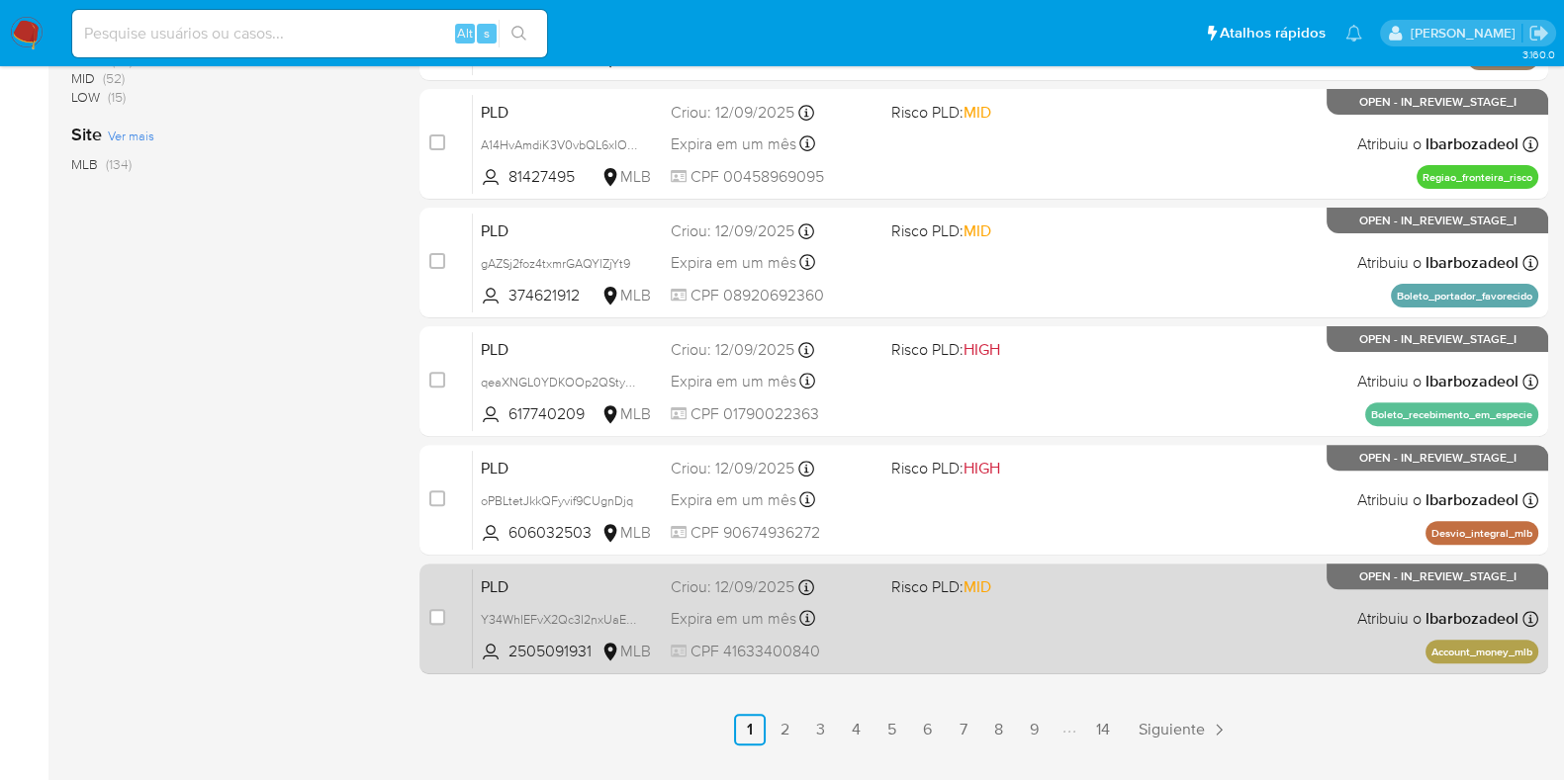
scroll to position [850, 0]
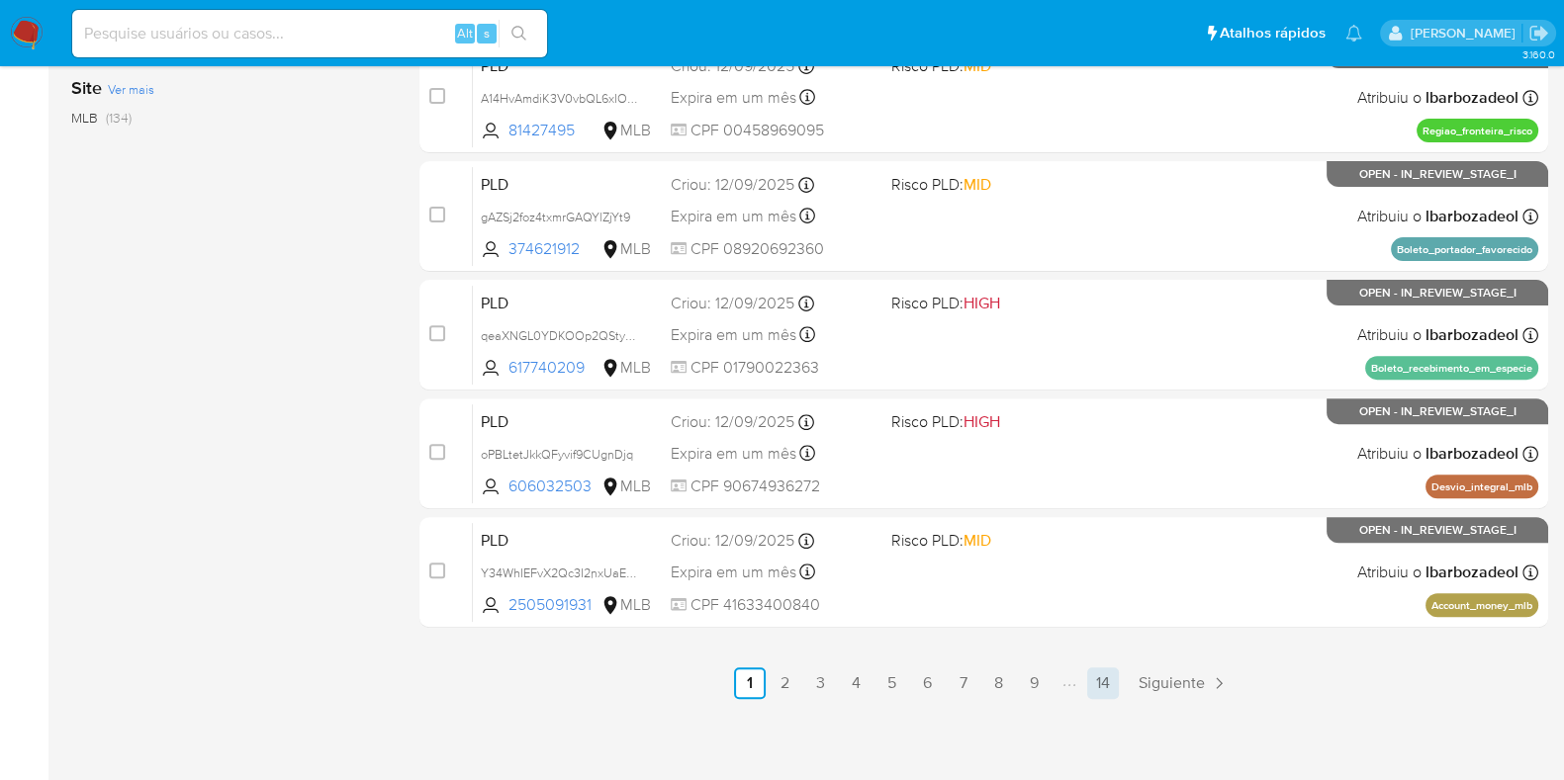
click at [1091, 681] on link "14" at bounding box center [1103, 684] width 32 height 32
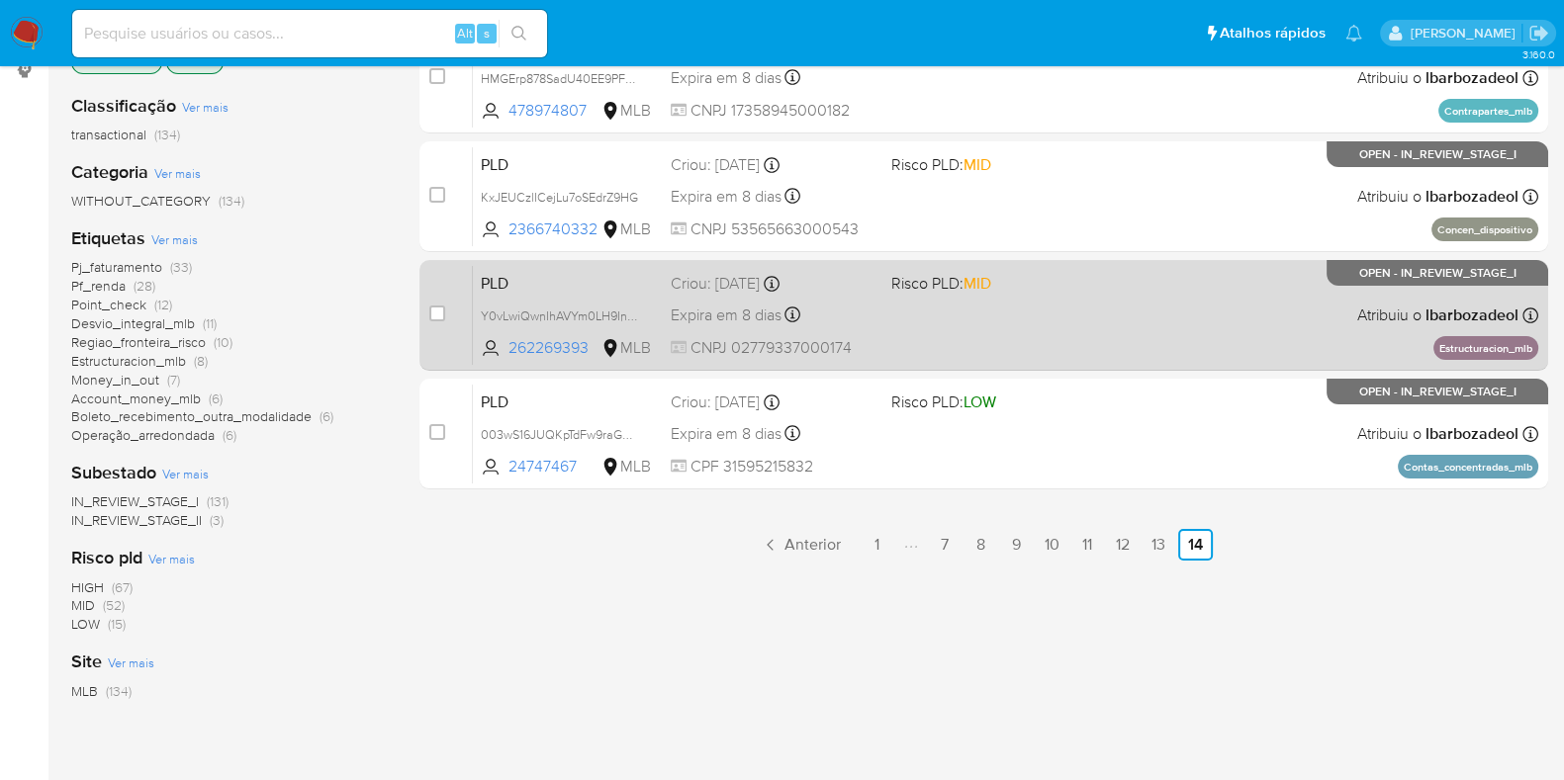
scroll to position [274, 0]
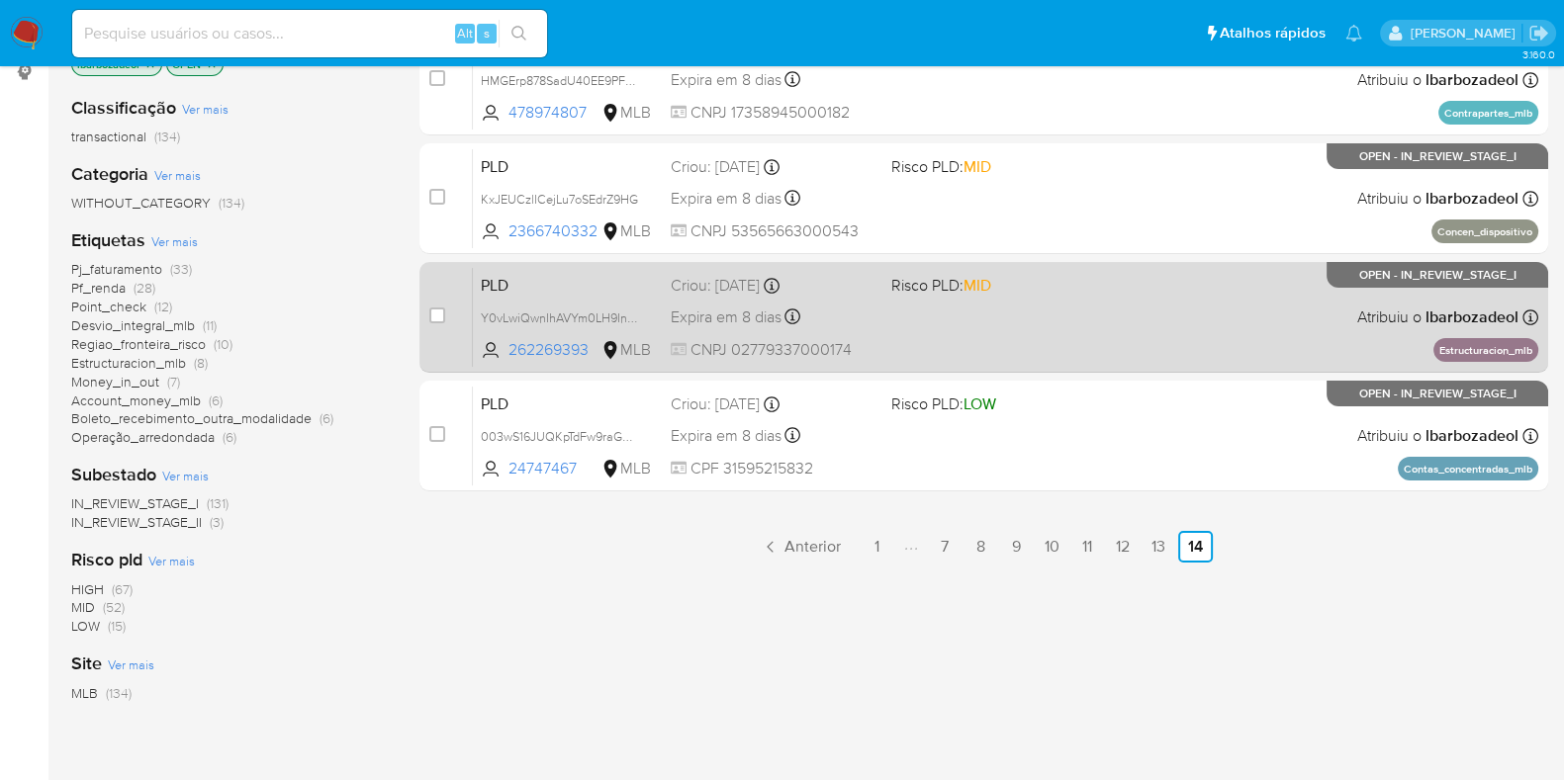
click at [1069, 324] on div "PLD Y0vLwiQwnIhAVYm0LH9Inthw 262269393 MLB Risco PLD: MID Criou: [DATE] Criou: …" at bounding box center [1005, 317] width 1065 height 100
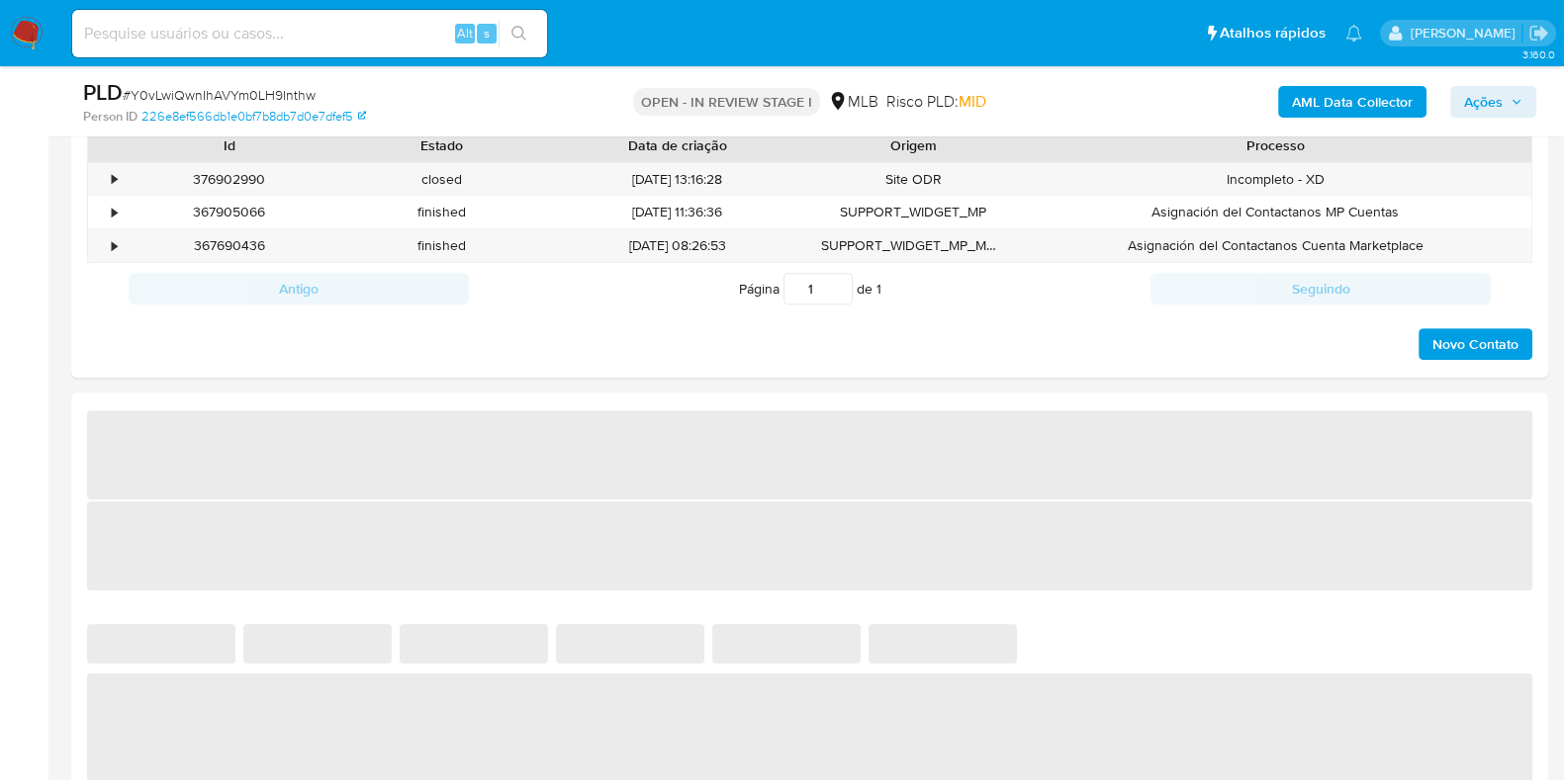
select select "10"
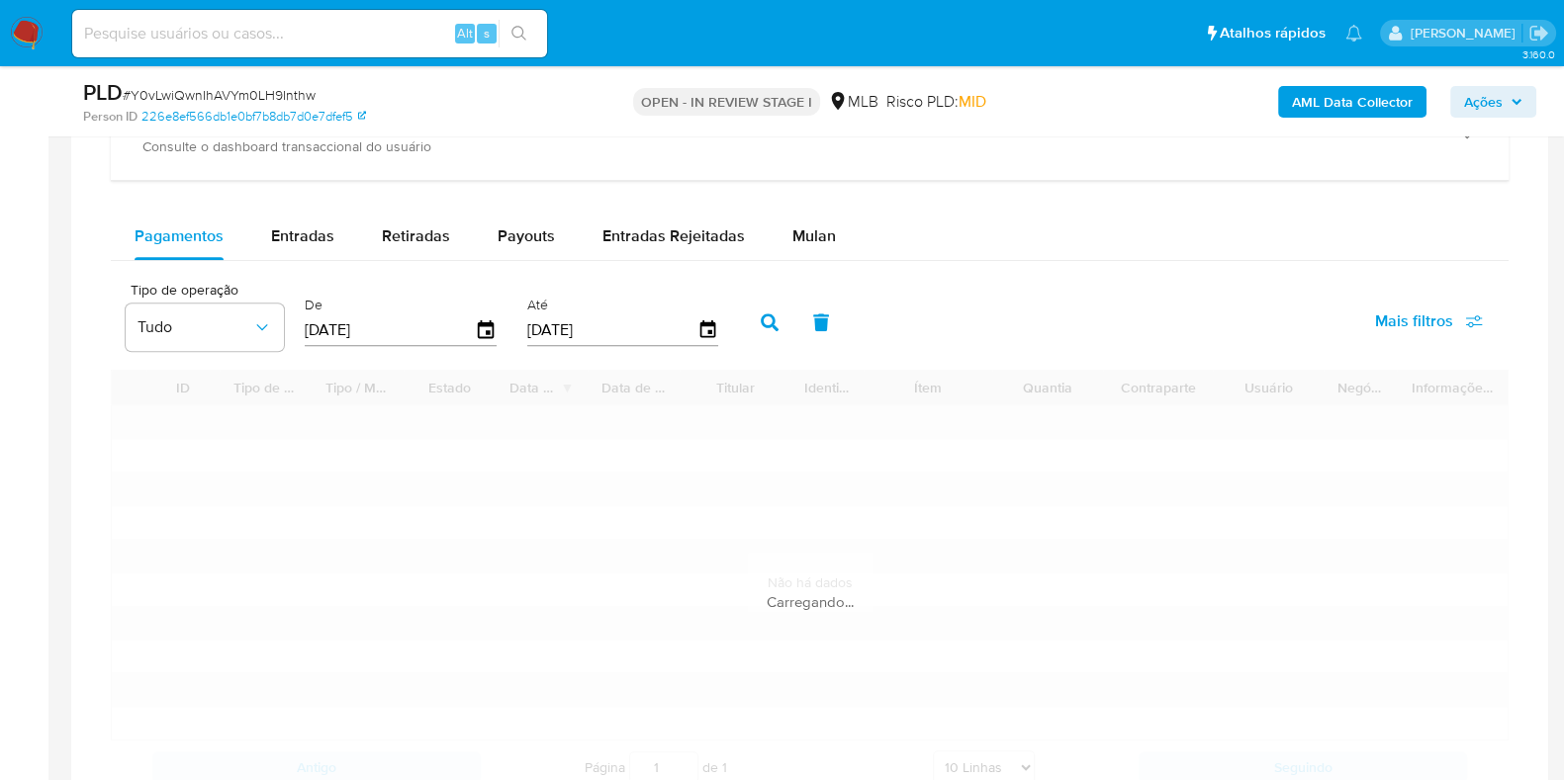
scroll to position [1529, 0]
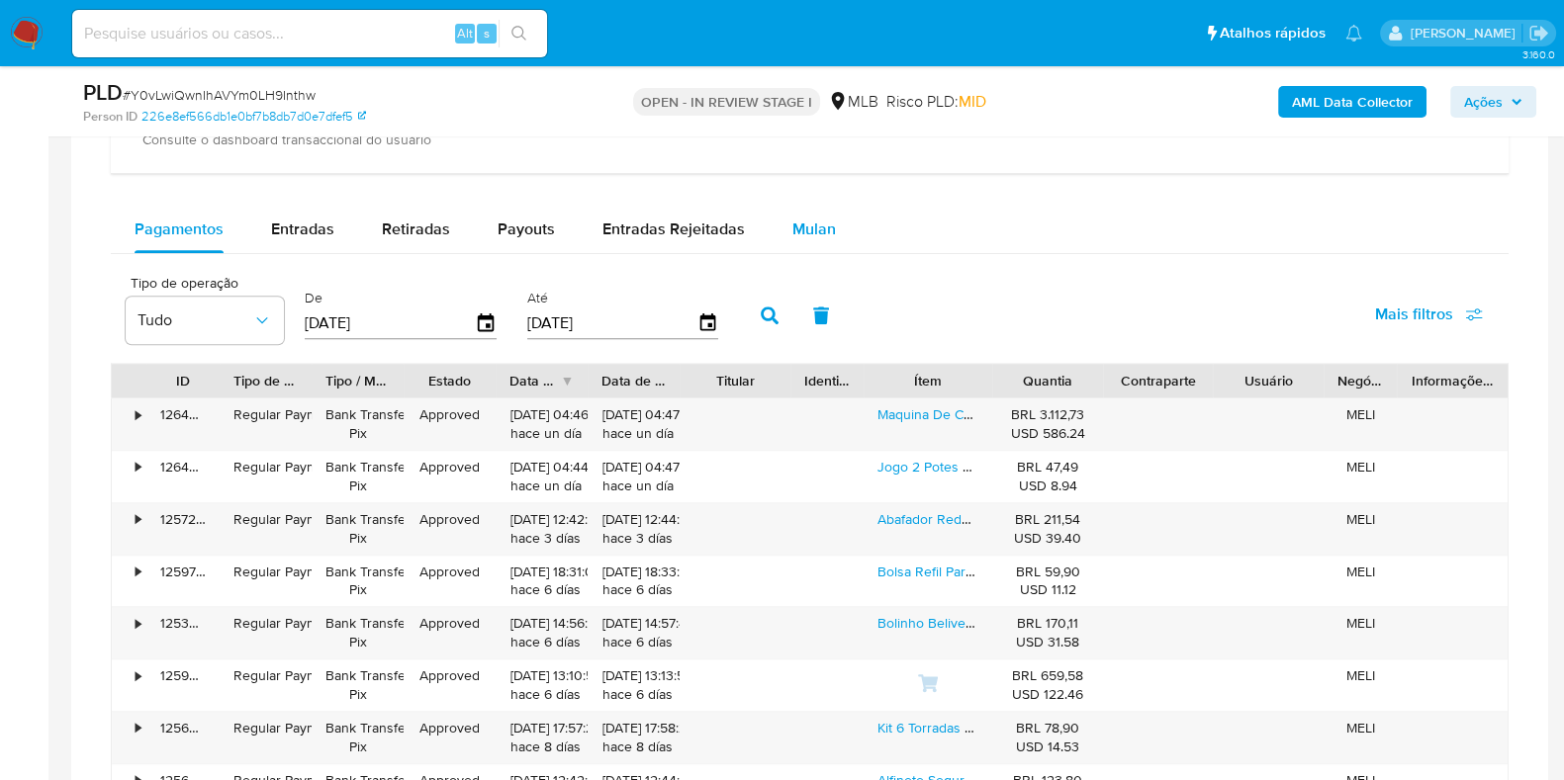
click at [818, 218] on span "Mulan" at bounding box center [814, 229] width 44 height 23
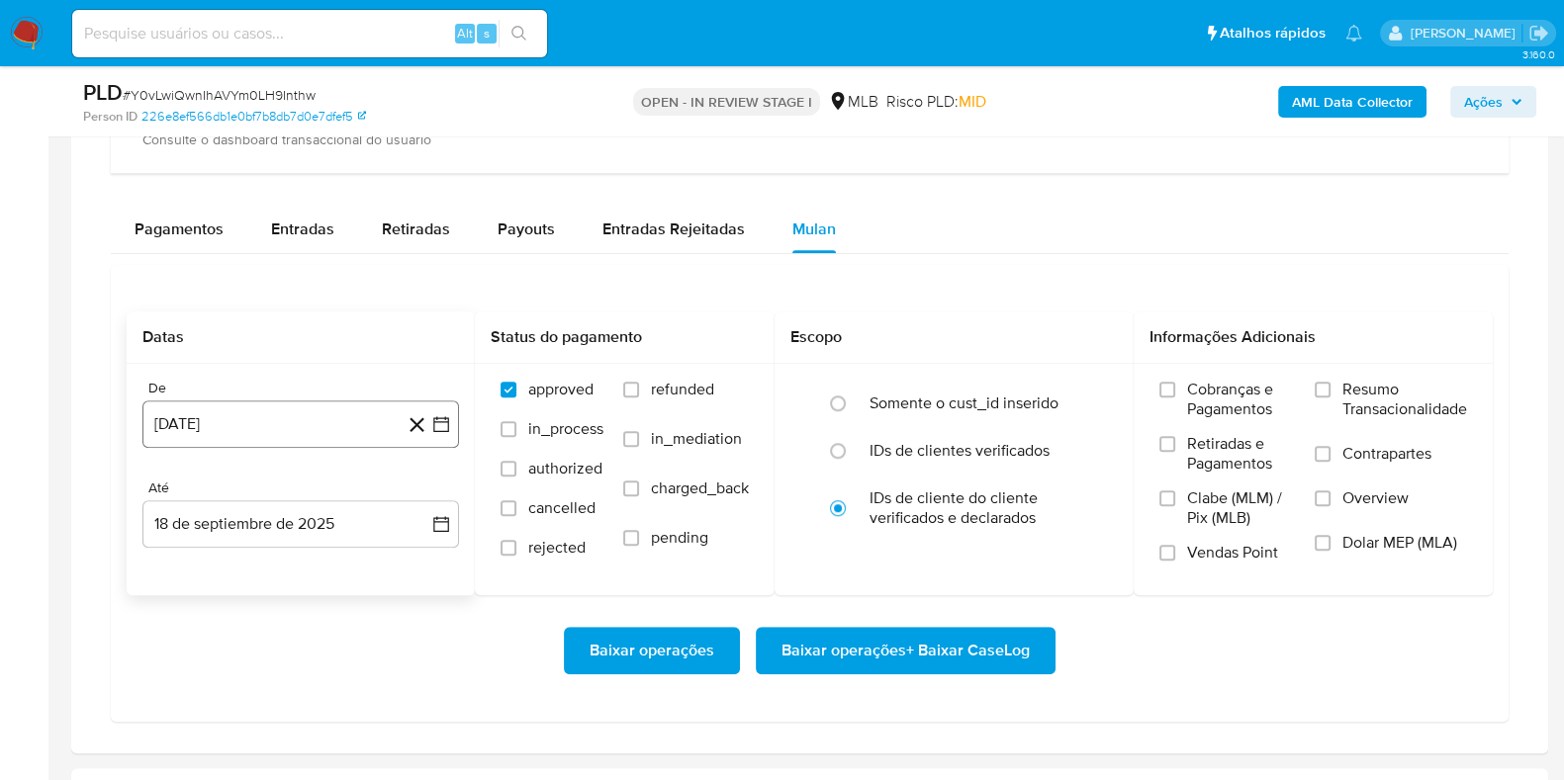
click at [291, 416] on button "[DATE]" at bounding box center [300, 424] width 316 height 47
click at [290, 486] on span "agosto 2024" at bounding box center [291, 496] width 90 height 20
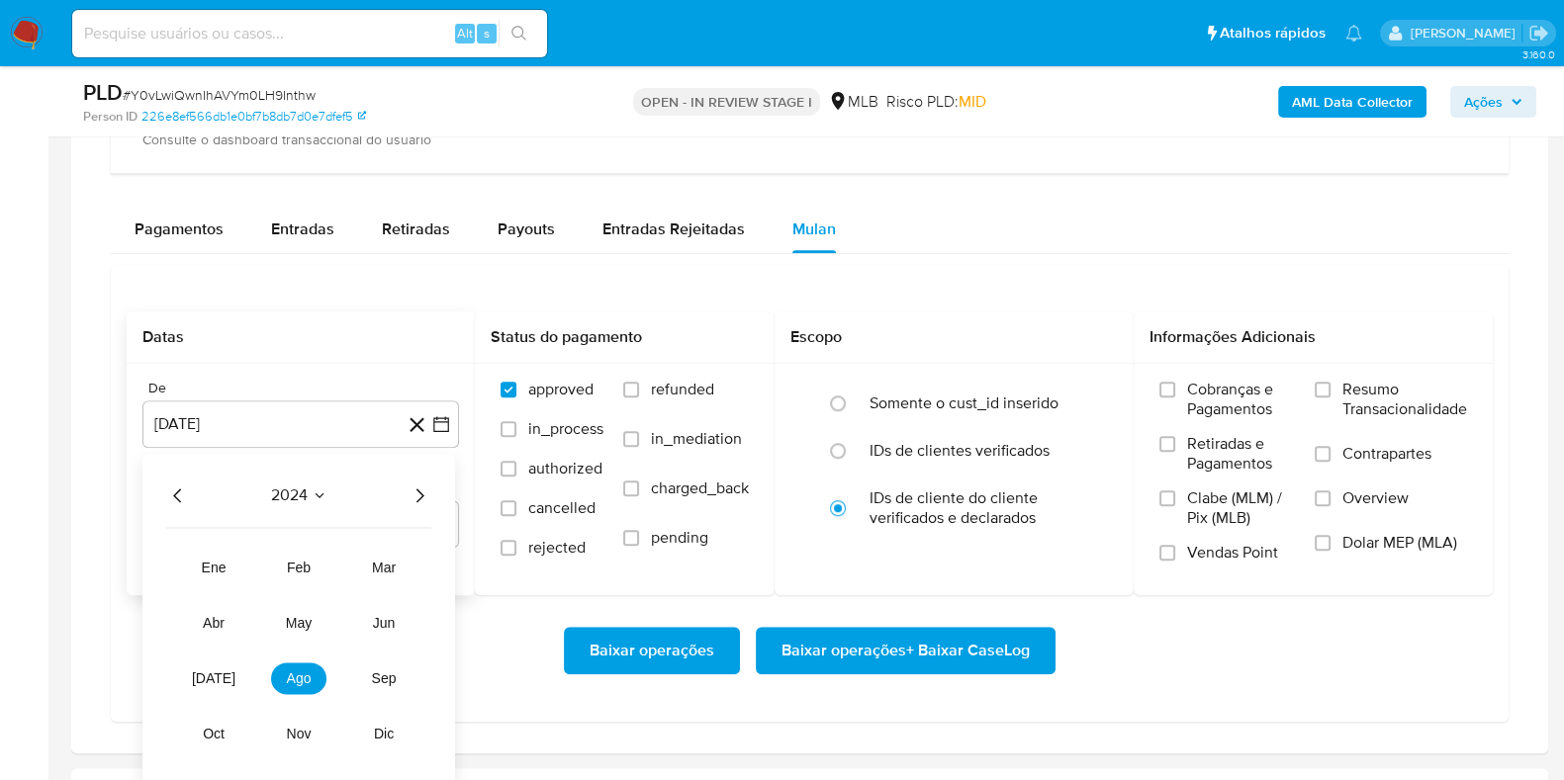
click at [410, 489] on icon "Año siguiente" at bounding box center [419, 496] width 24 height 24
click at [218, 686] on button "[DATE]" at bounding box center [213, 679] width 55 height 32
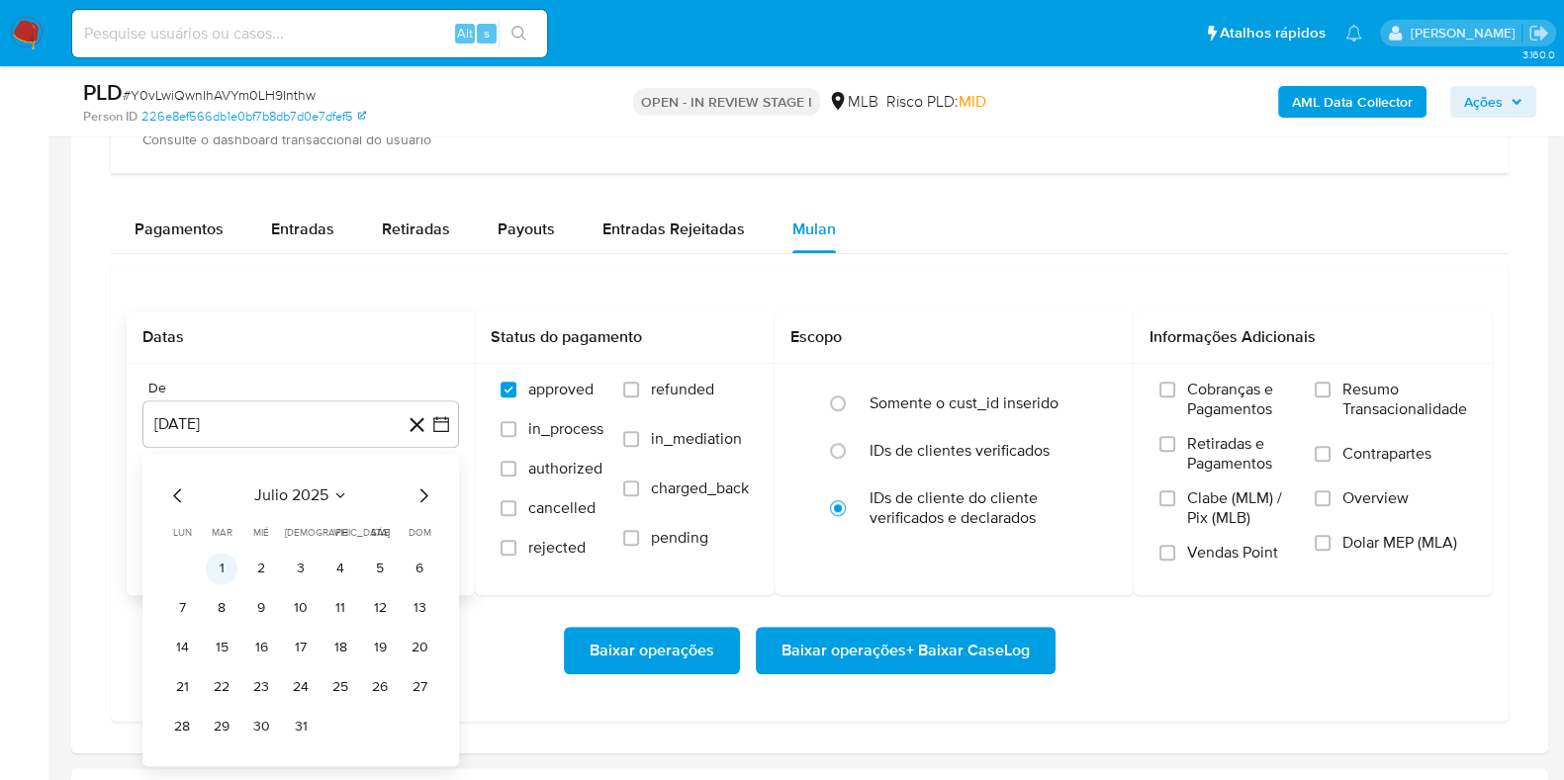
click at [223, 553] on button "1" at bounding box center [222, 569] width 32 height 32
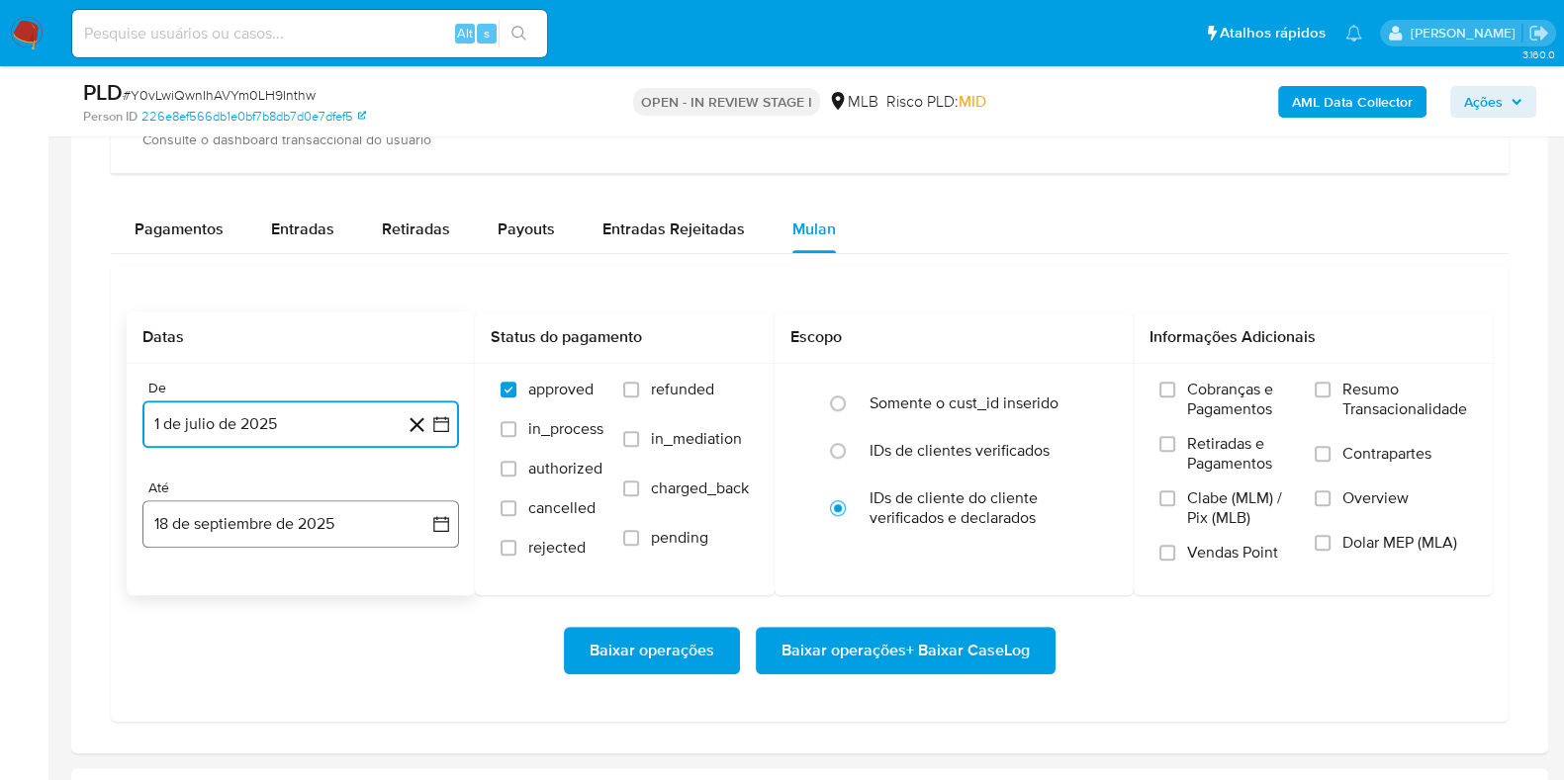
click at [231, 512] on button "18 de septiembre de 2025" at bounding box center [300, 523] width 316 height 47
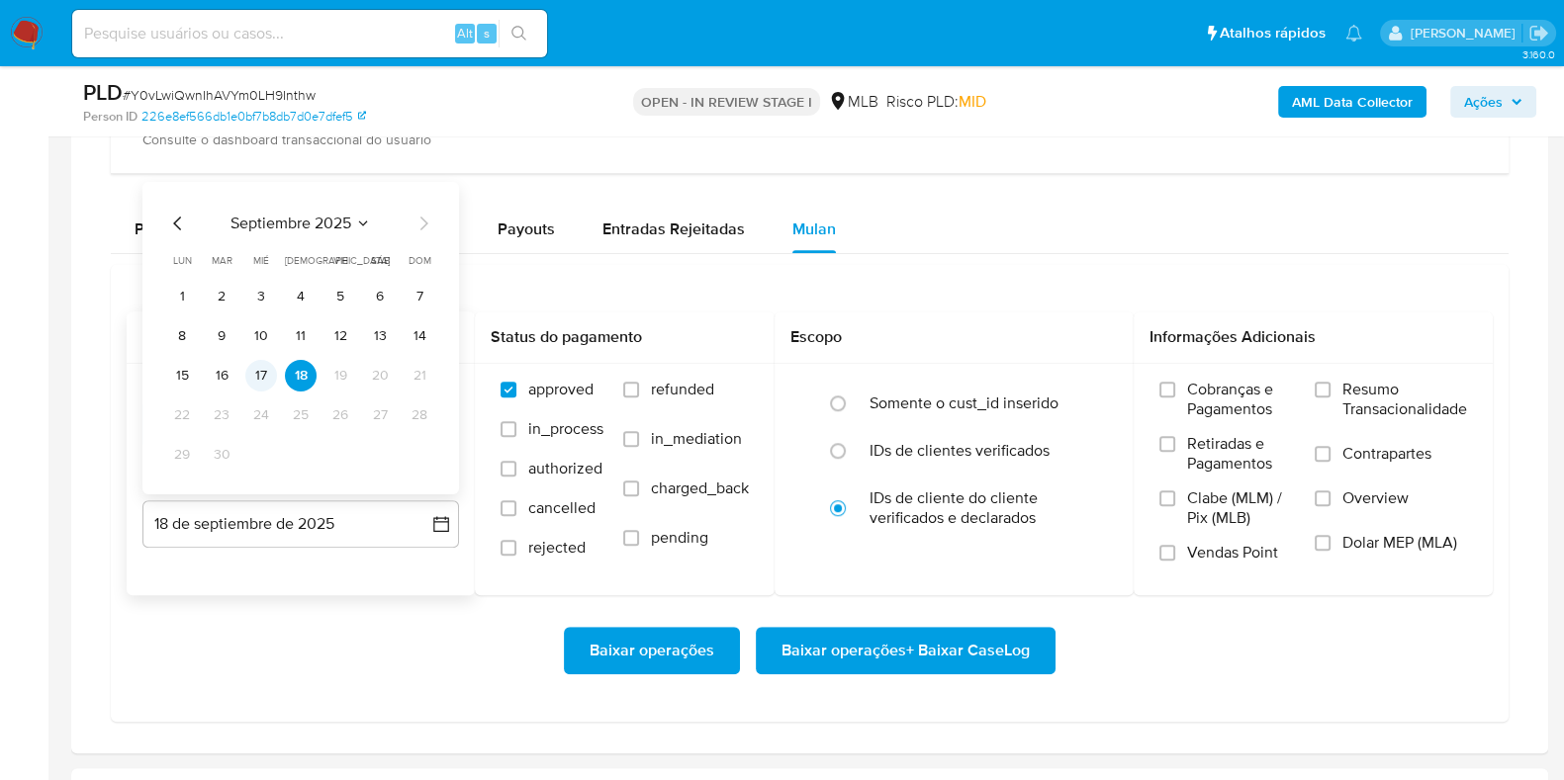
click at [271, 377] on button "17" at bounding box center [261, 376] width 32 height 32
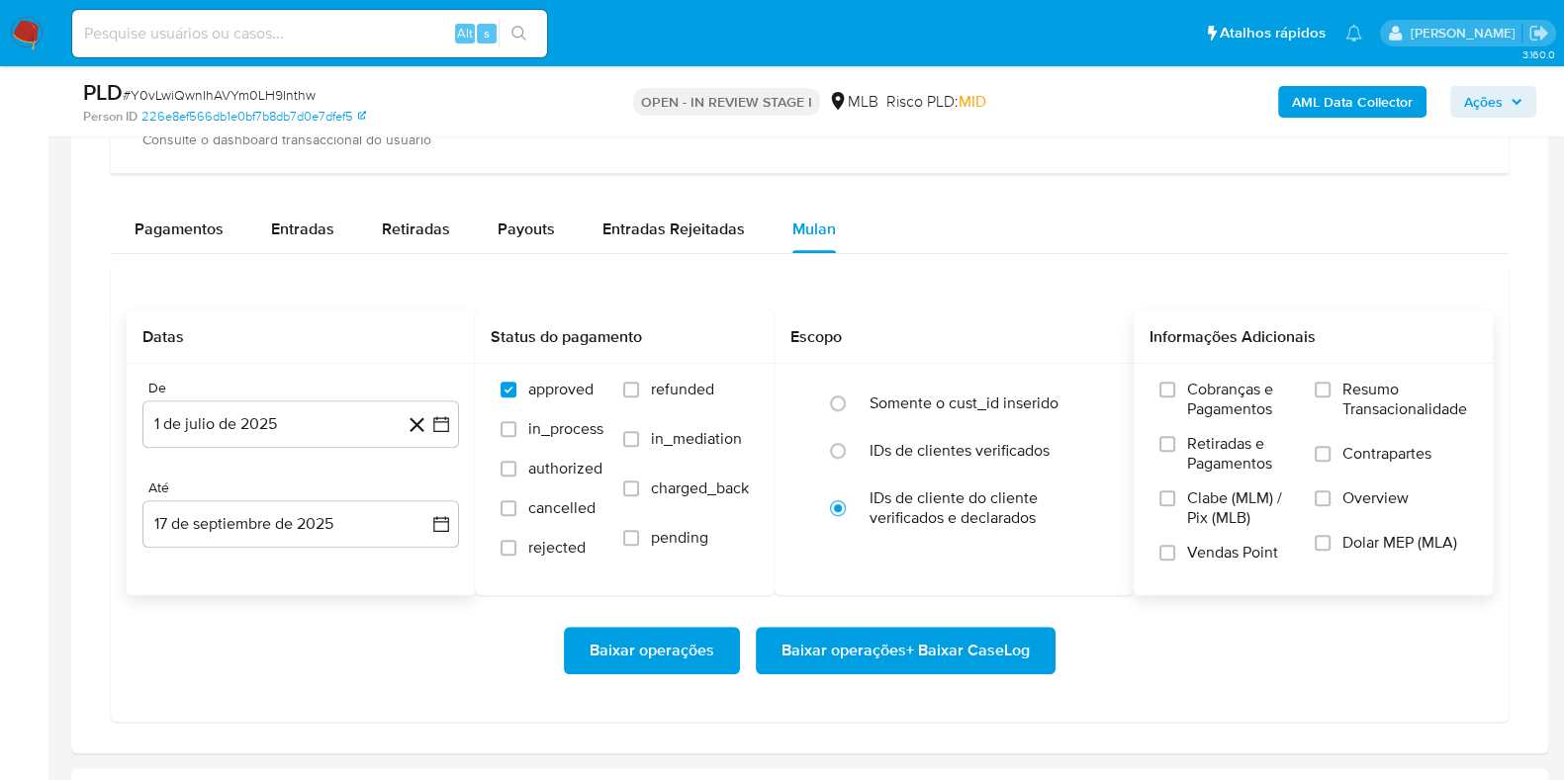
click at [1392, 387] on span "Resumo Transacionalidade" at bounding box center [1404, 400] width 125 height 40
click at [1330, 387] on input "Resumo Transacionalidade" at bounding box center [1322, 390] width 16 height 16
click at [947, 645] on span "Baixar operações + Baixar CaseLog" at bounding box center [905, 651] width 248 height 44
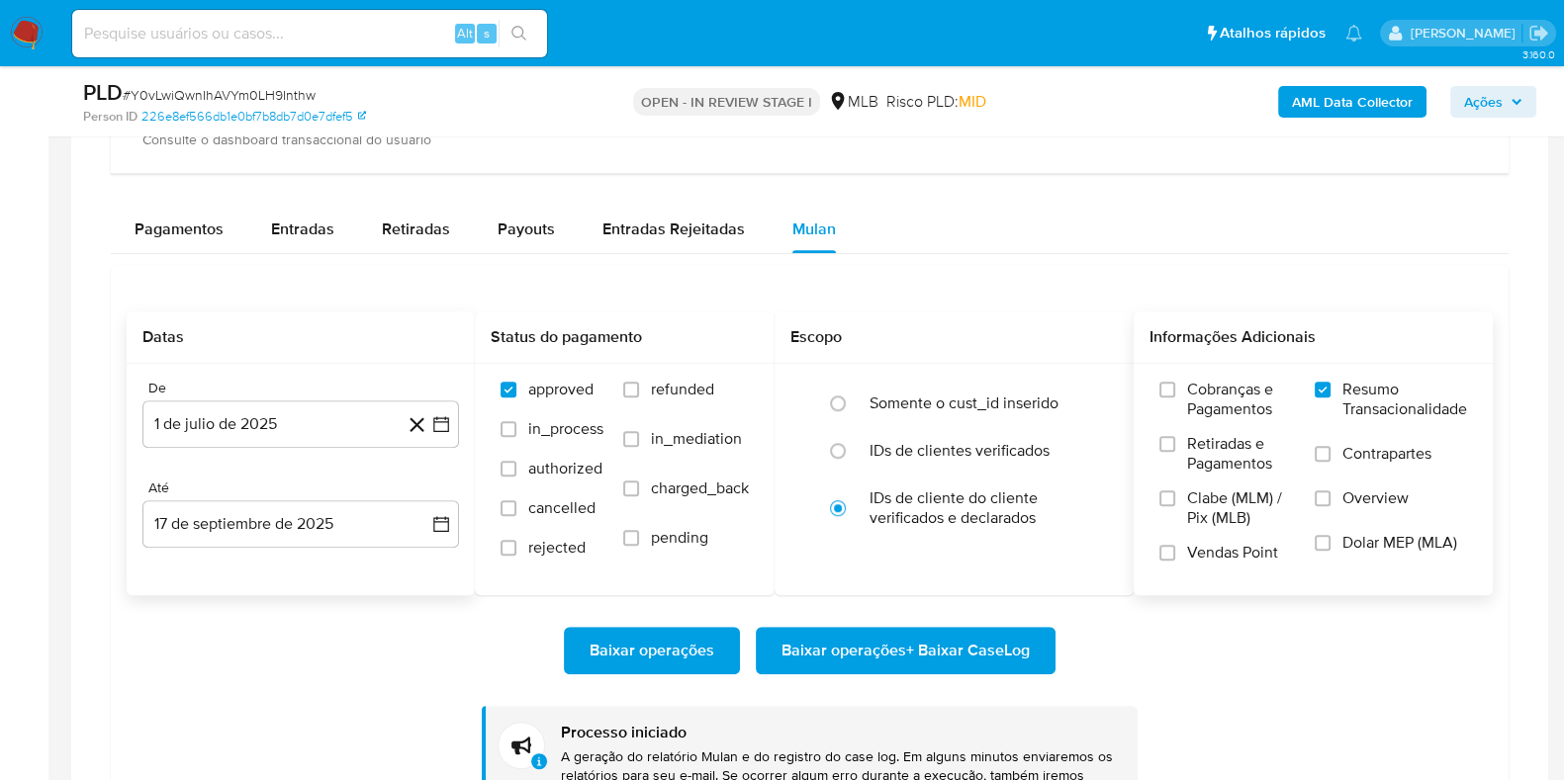
click at [82, 419] on div at bounding box center [809, 376] width 1477 height 979
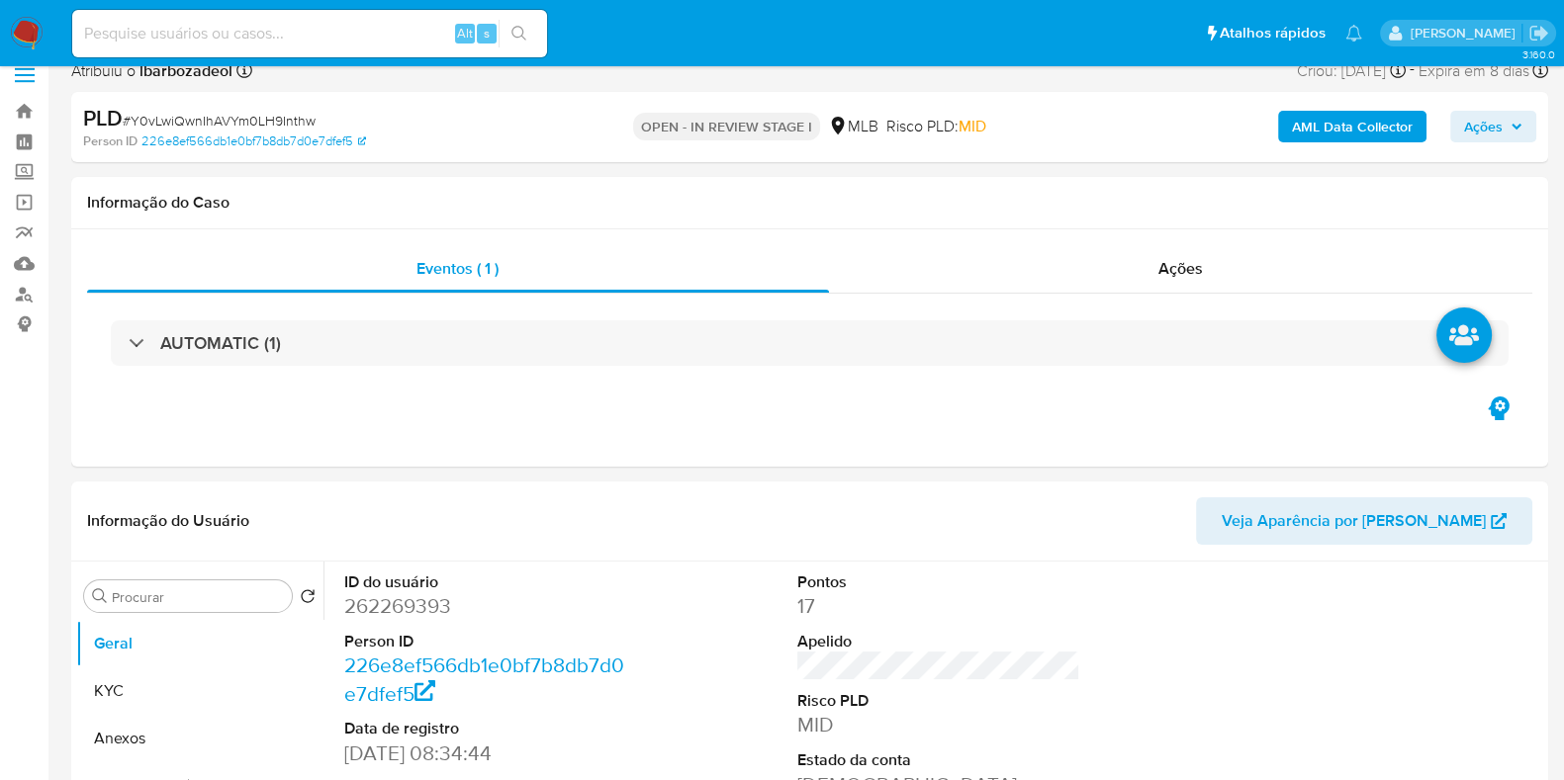
scroll to position [0, 0]
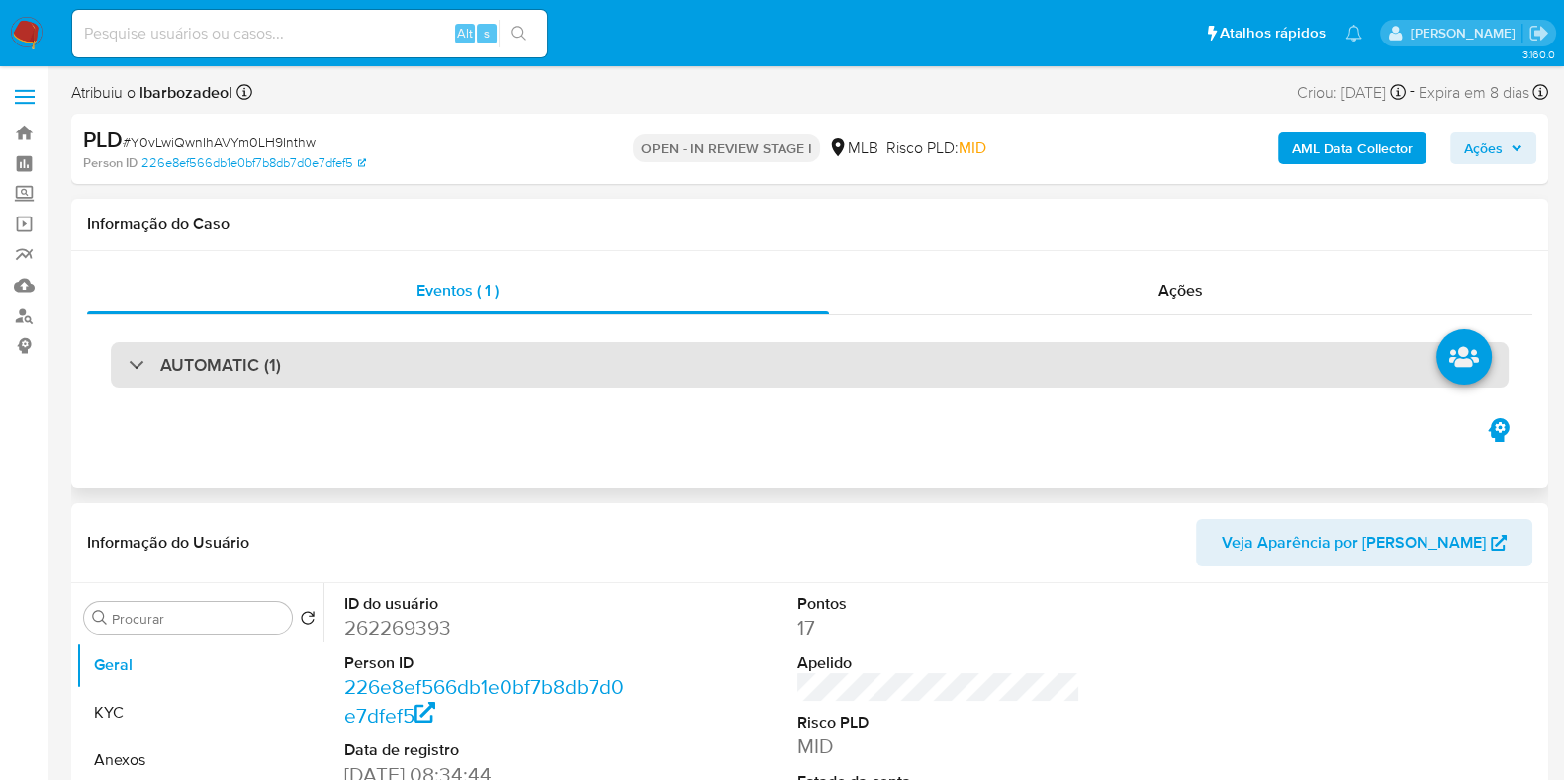
click at [757, 347] on div "AUTOMATIC (1)" at bounding box center [810, 364] width 1398 height 45
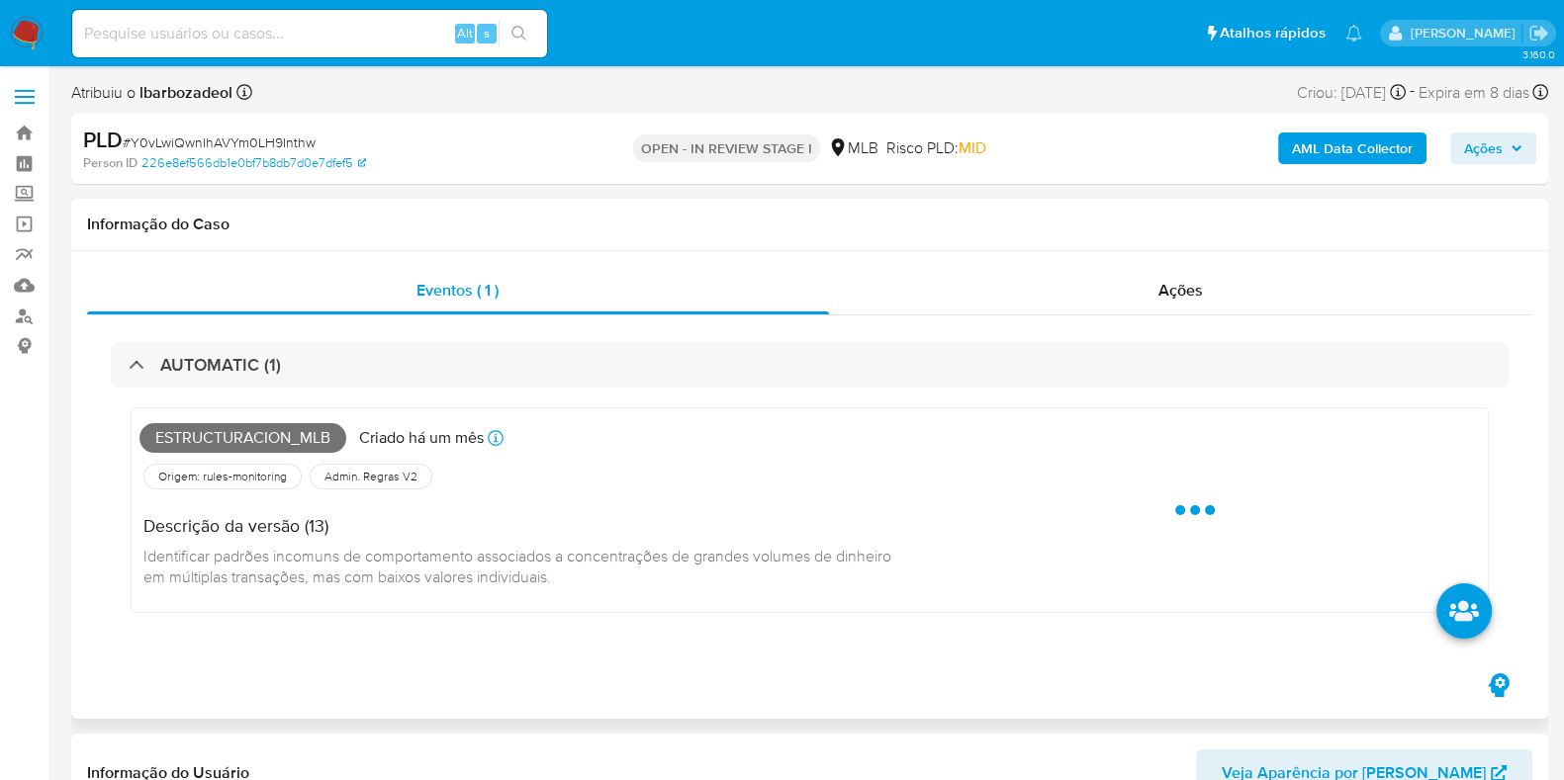
click at [251, 439] on span "Estructuracion_mlb" at bounding box center [242, 438] width 207 height 30
copy span "Estructuracion_mlb"
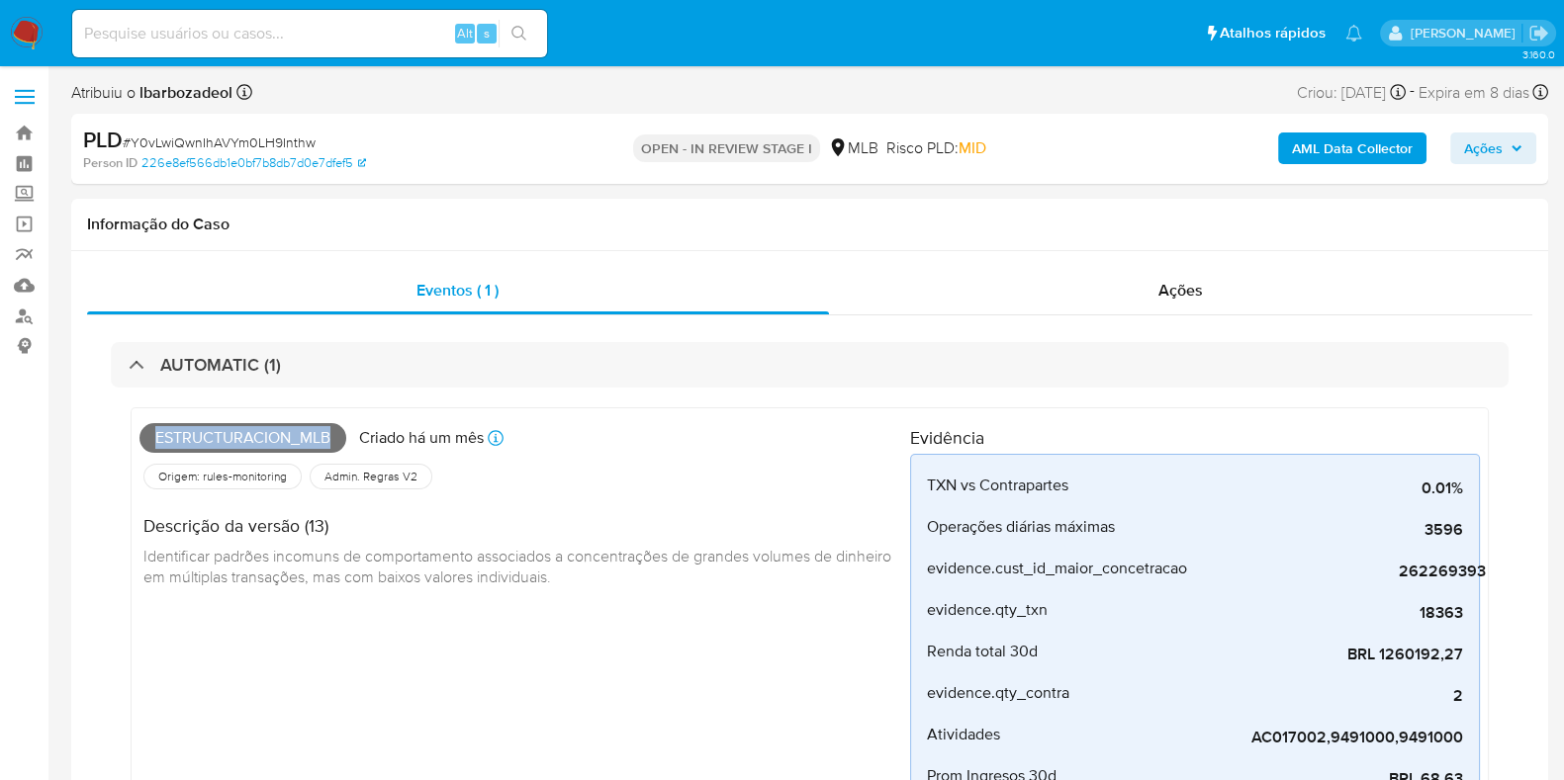
click at [1512, 147] on icon "button" at bounding box center [1516, 148] width 8 height 5
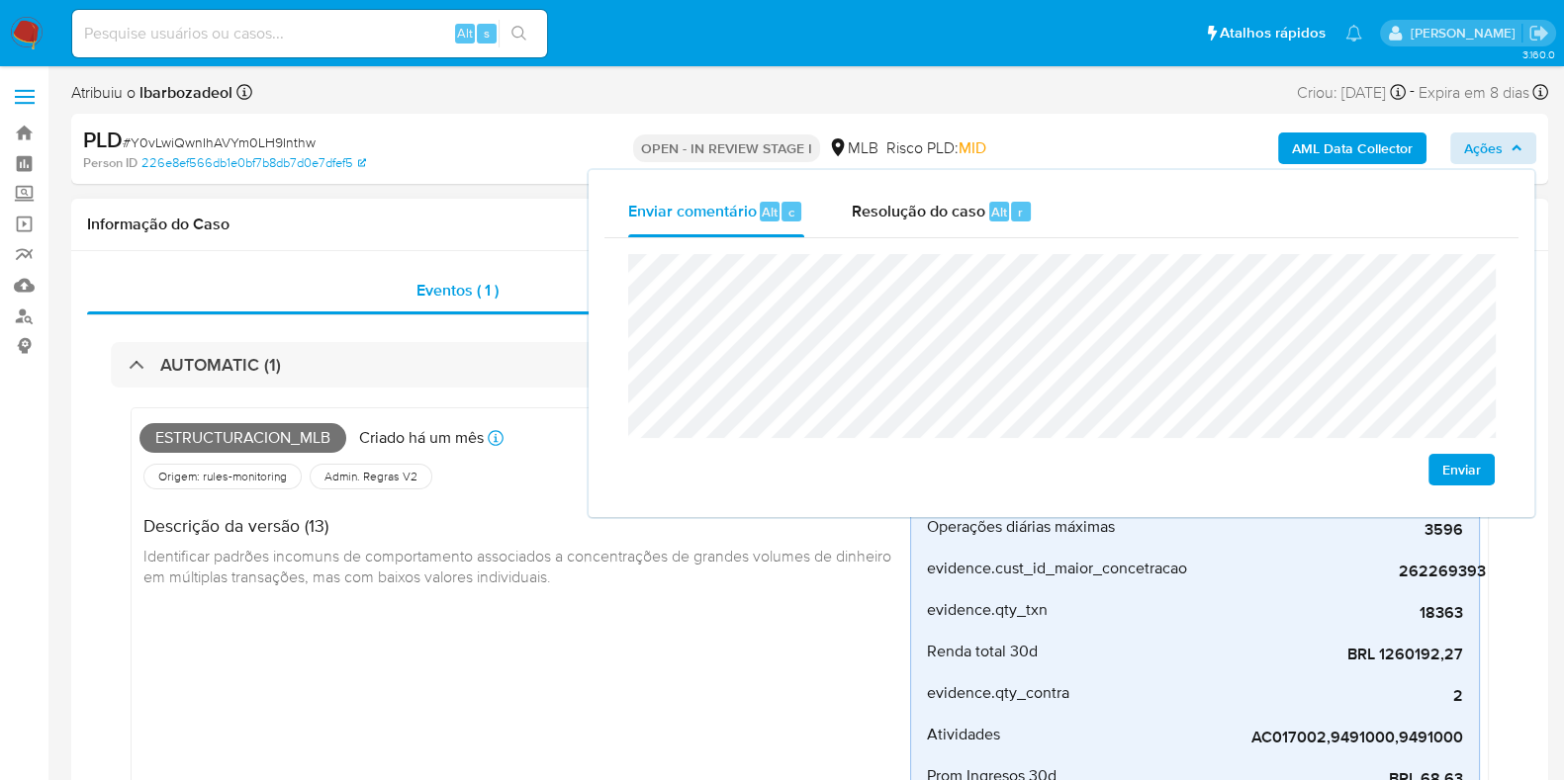
click at [521, 229] on h1 "Informação do Caso" at bounding box center [809, 225] width 1445 height 20
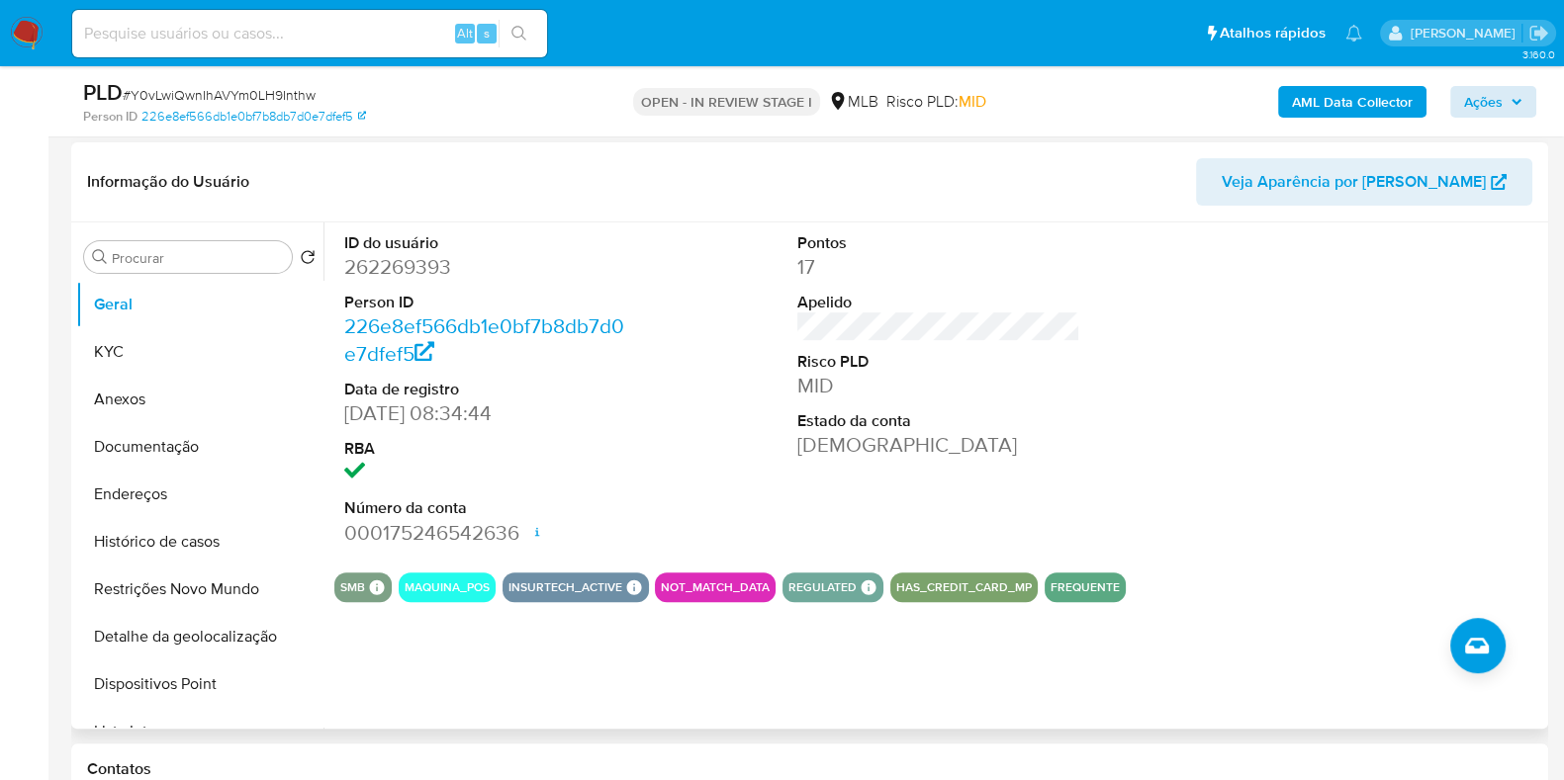
scroll to position [894, 0]
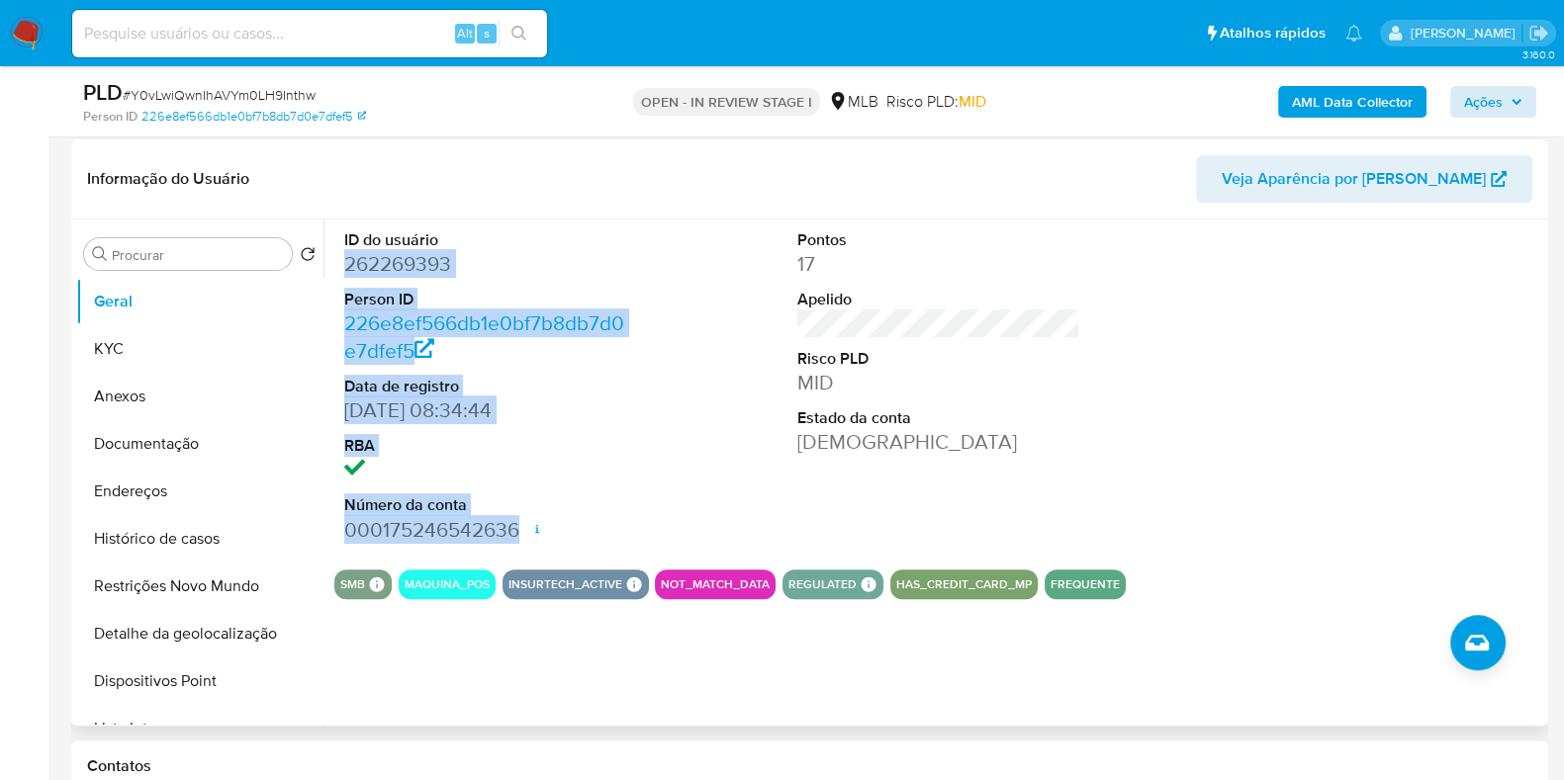
drag, startPoint x: 335, startPoint y: 262, endPoint x: 516, endPoint y: 531, distance: 324.2
click at [516, 531] on div "ID do usuário 262269393 Person ID 226e8ef566db1e0bf7b8db7d0e7dfef5 Data de regi…" at bounding box center [485, 387] width 303 height 334
copy dl "262269393 Person ID 226e8ef566db1e0bf7b8db7d0e7dfef5 Data de registro [DATE] 08…"
click at [1474, 103] on span "Ações" at bounding box center [1483, 102] width 39 height 32
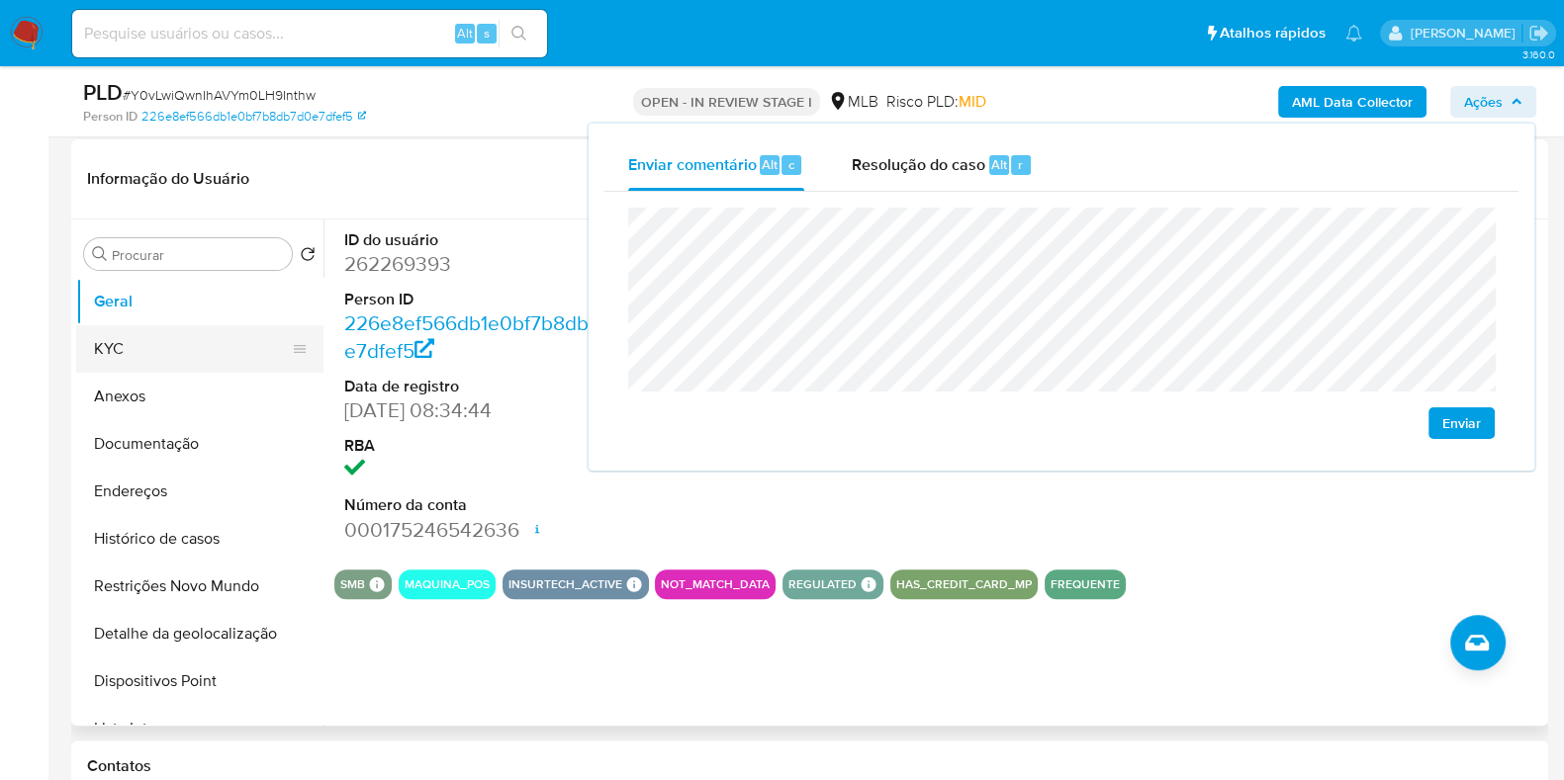
click at [237, 365] on button "KYC" at bounding box center [191, 348] width 231 height 47
click at [237, 373] on button "Anexos" at bounding box center [191, 396] width 231 height 47
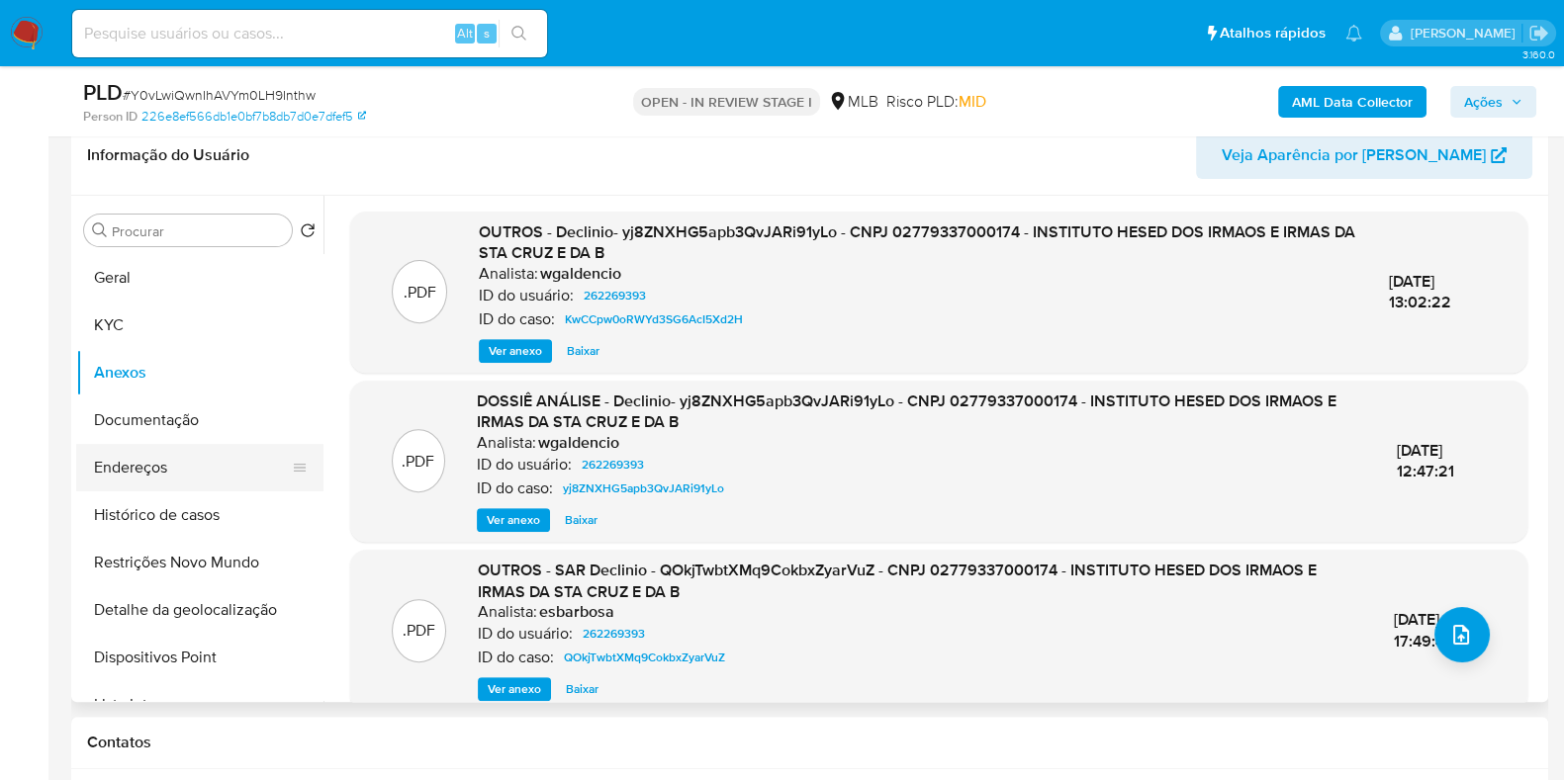
click at [167, 465] on button "Endereços" at bounding box center [191, 467] width 231 height 47
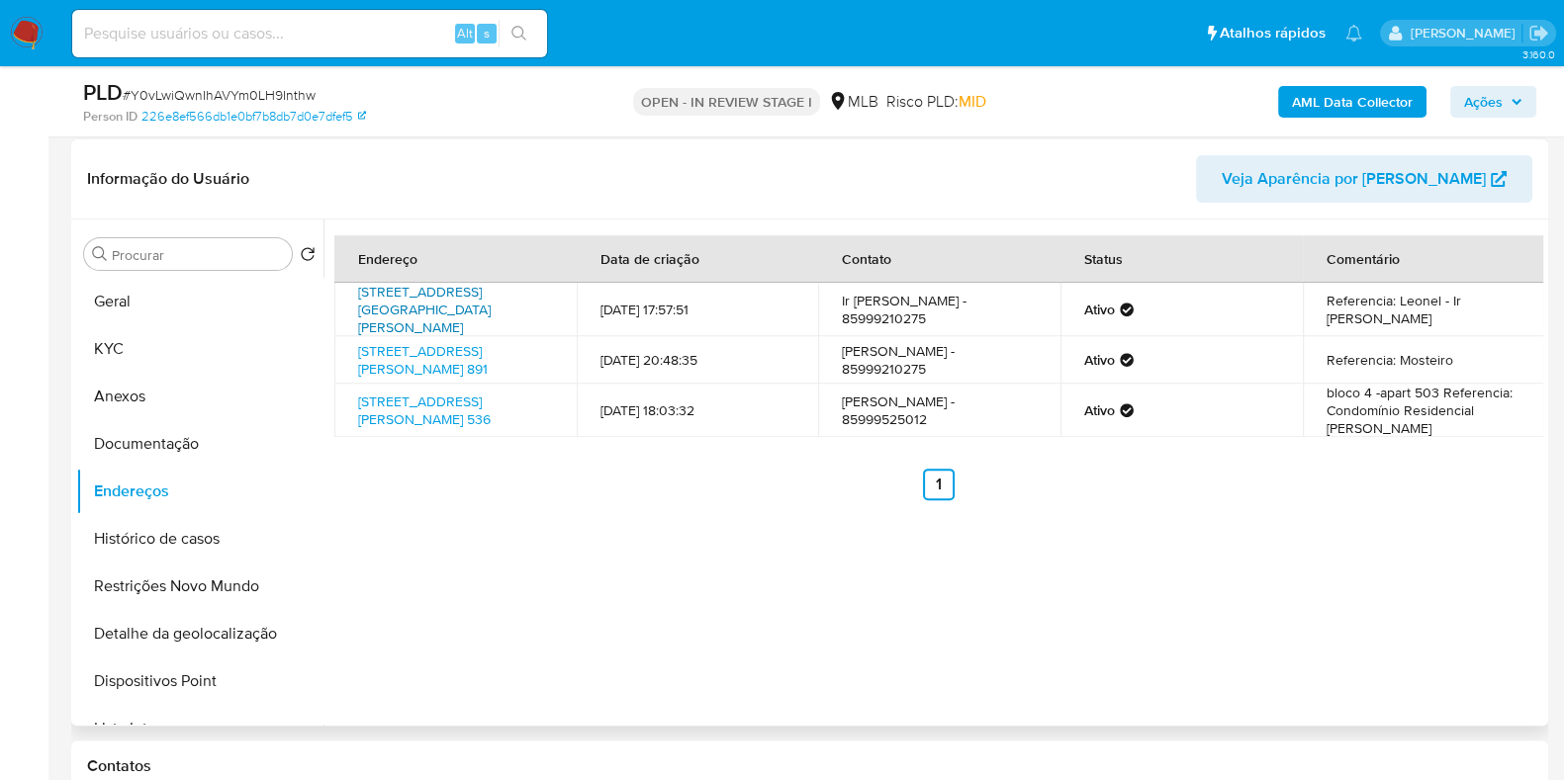
click at [461, 300] on link "[STREET_ADDRESS][GEOGRAPHIC_DATA][PERSON_NAME]" at bounding box center [424, 309] width 133 height 55
click at [455, 348] on link "[STREET_ADDRESS][PERSON_NAME] 891" at bounding box center [423, 360] width 130 height 38
click at [453, 429] on link "[STREET_ADDRESS][PERSON_NAME] 536" at bounding box center [424, 411] width 133 height 38
click at [176, 447] on button "Documentação" at bounding box center [191, 443] width 231 height 47
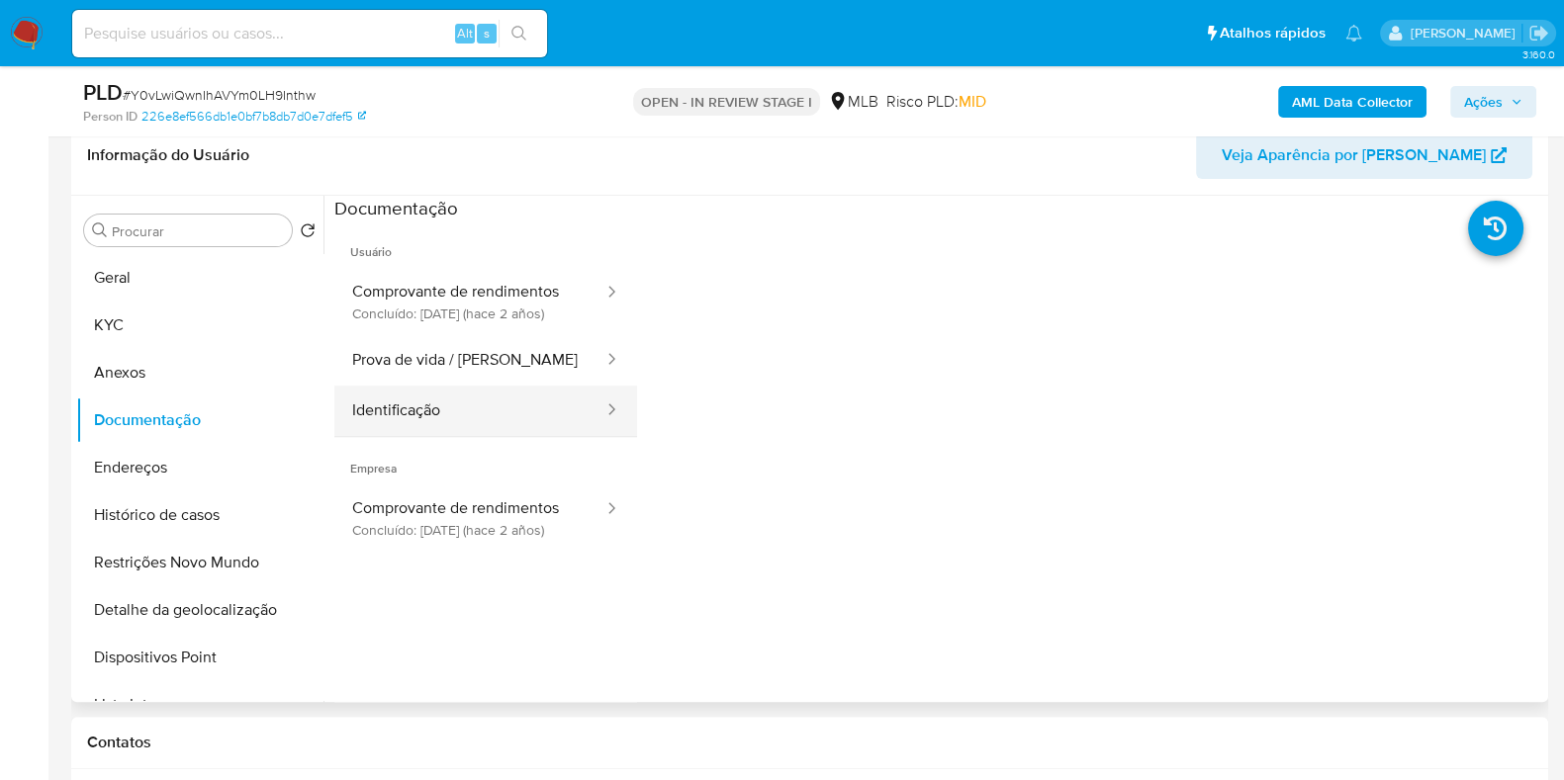
click at [428, 432] on button "Identificação" at bounding box center [469, 411] width 271 height 50
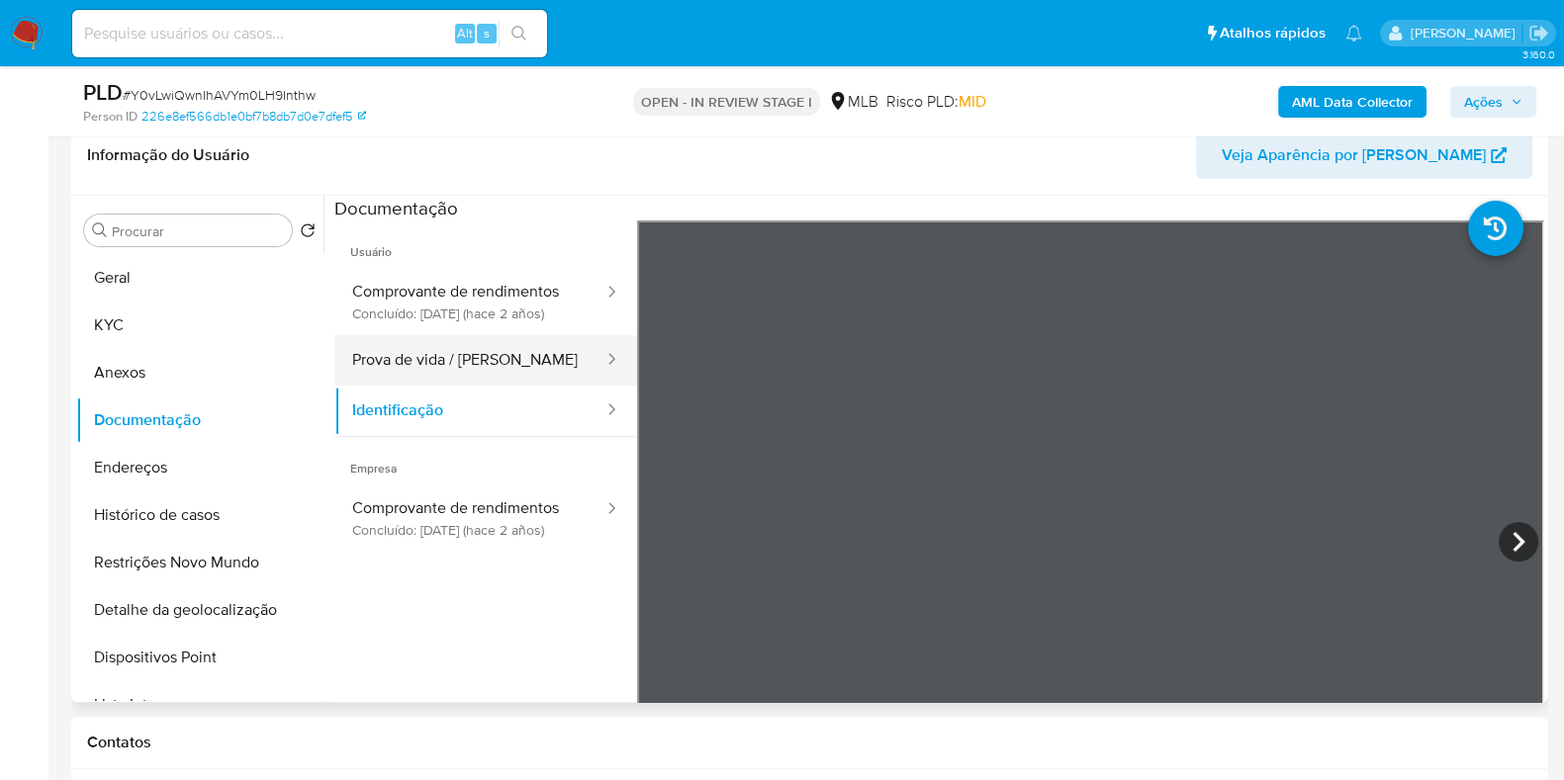
click at [541, 383] on button "Prova de vida / [PERSON_NAME]" at bounding box center [469, 360] width 271 height 50
click at [1486, 99] on span "Ações" at bounding box center [1483, 102] width 39 height 32
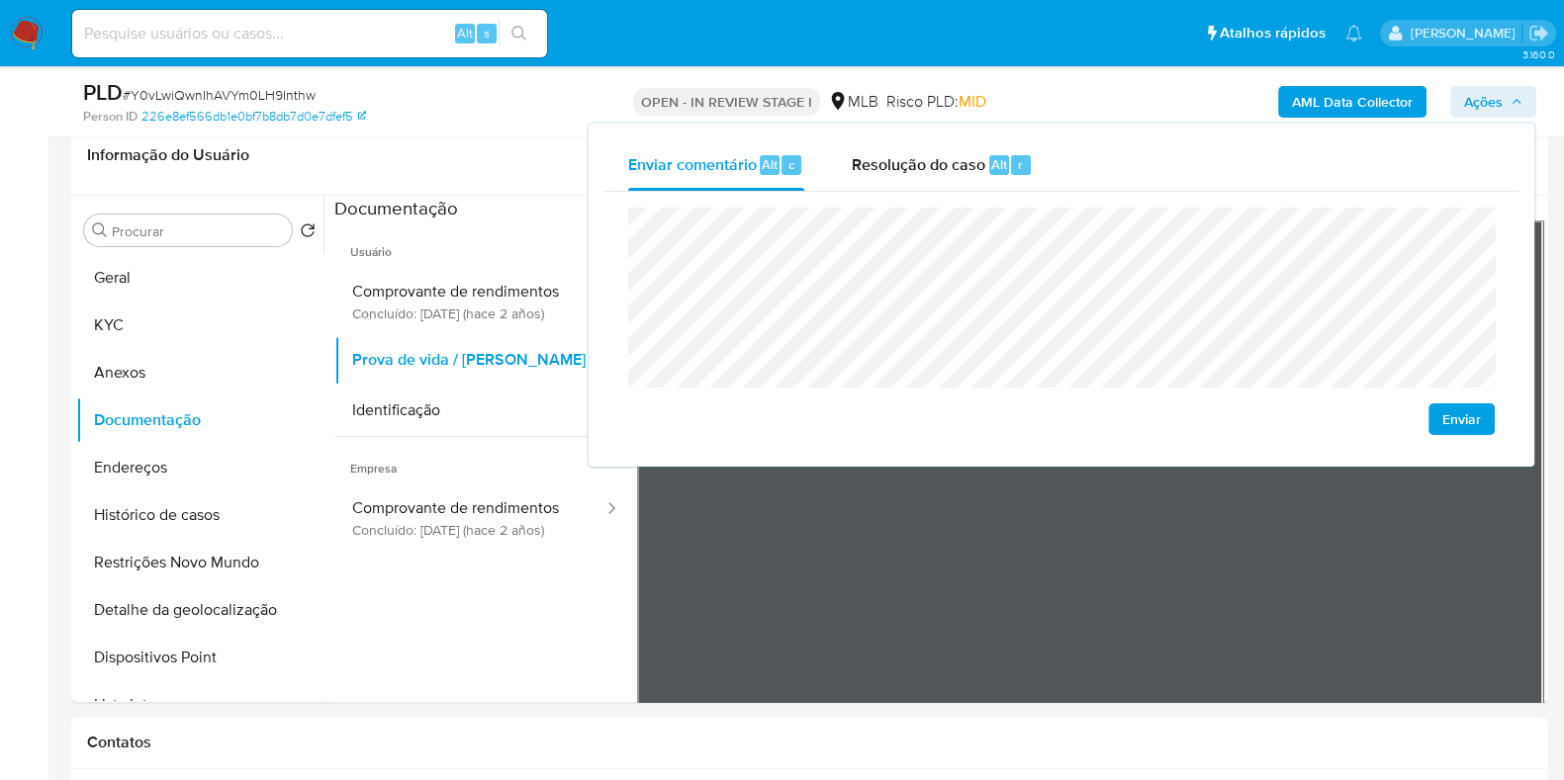
click at [1486, 101] on span "Ações" at bounding box center [1483, 102] width 39 height 32
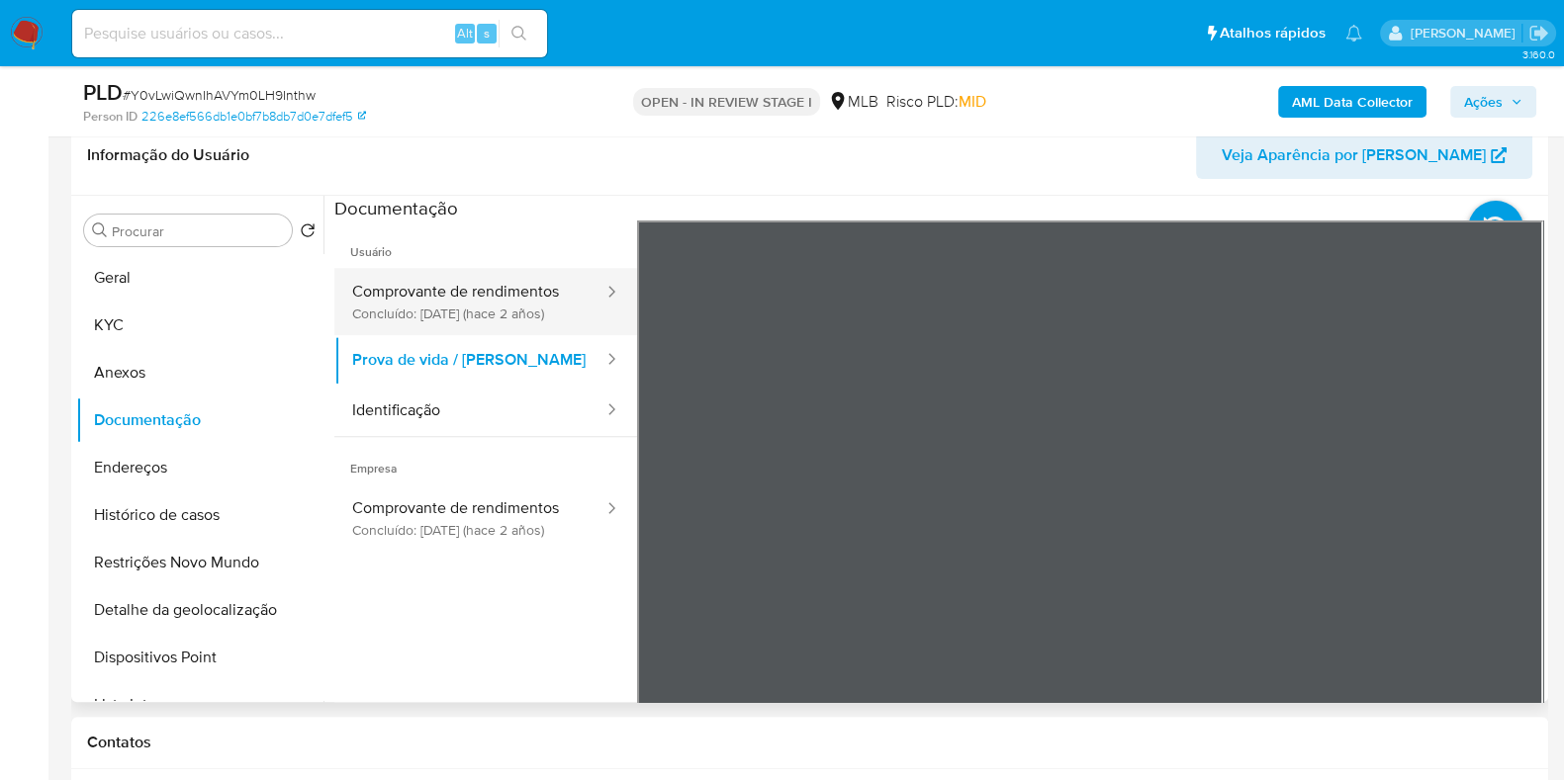
click at [438, 321] on button "Comprovante de rendimentos Concluído: [DATE] (hace 2 años)" at bounding box center [469, 301] width 271 height 67
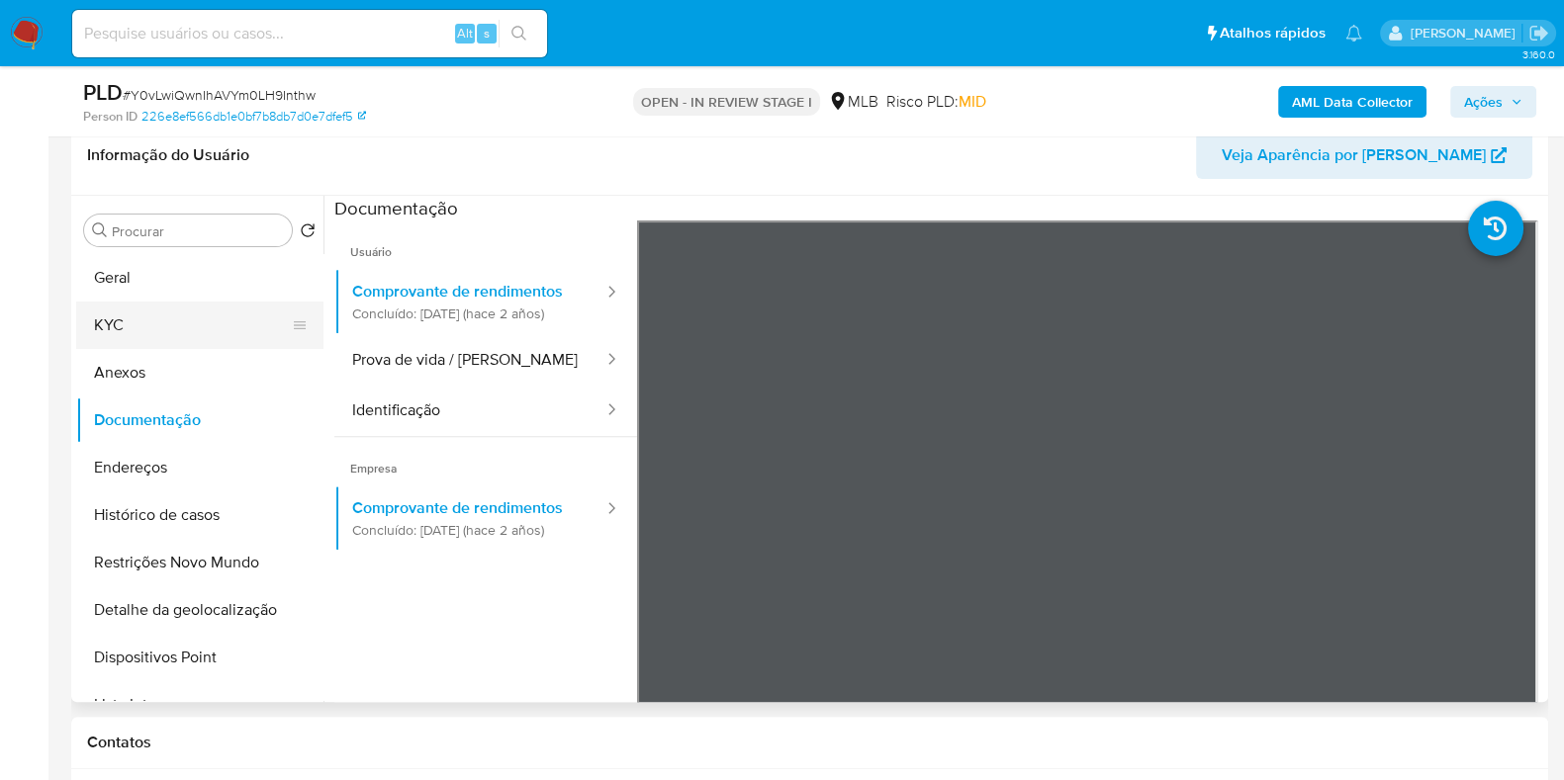
click at [230, 318] on button "KYC" at bounding box center [191, 325] width 231 height 47
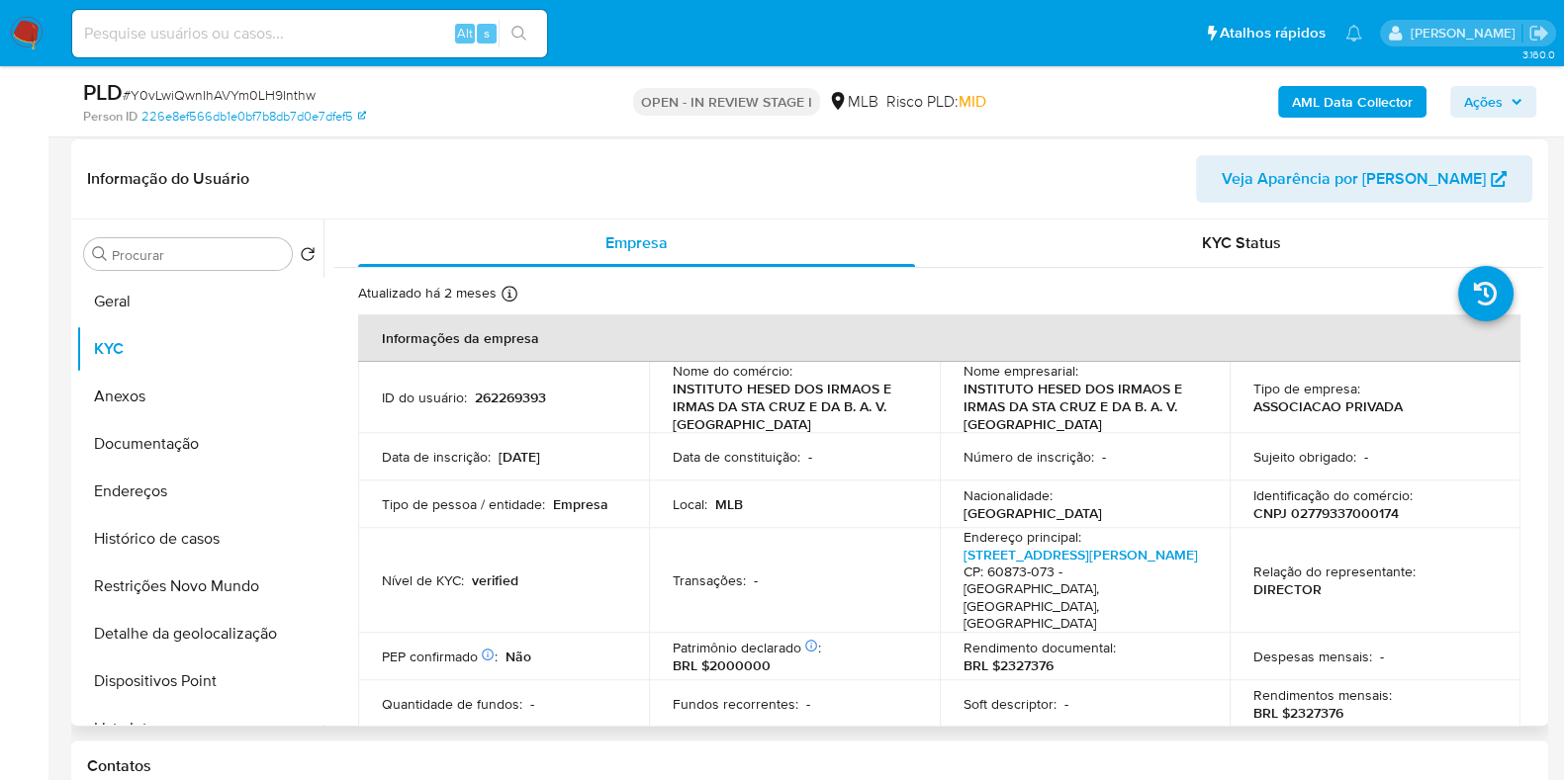
click at [1365, 511] on p "CNPJ 02779337000174" at bounding box center [1325, 513] width 145 height 18
copy p "02779337000174"
click at [1502, 116] on span "Ações" at bounding box center [1483, 102] width 39 height 32
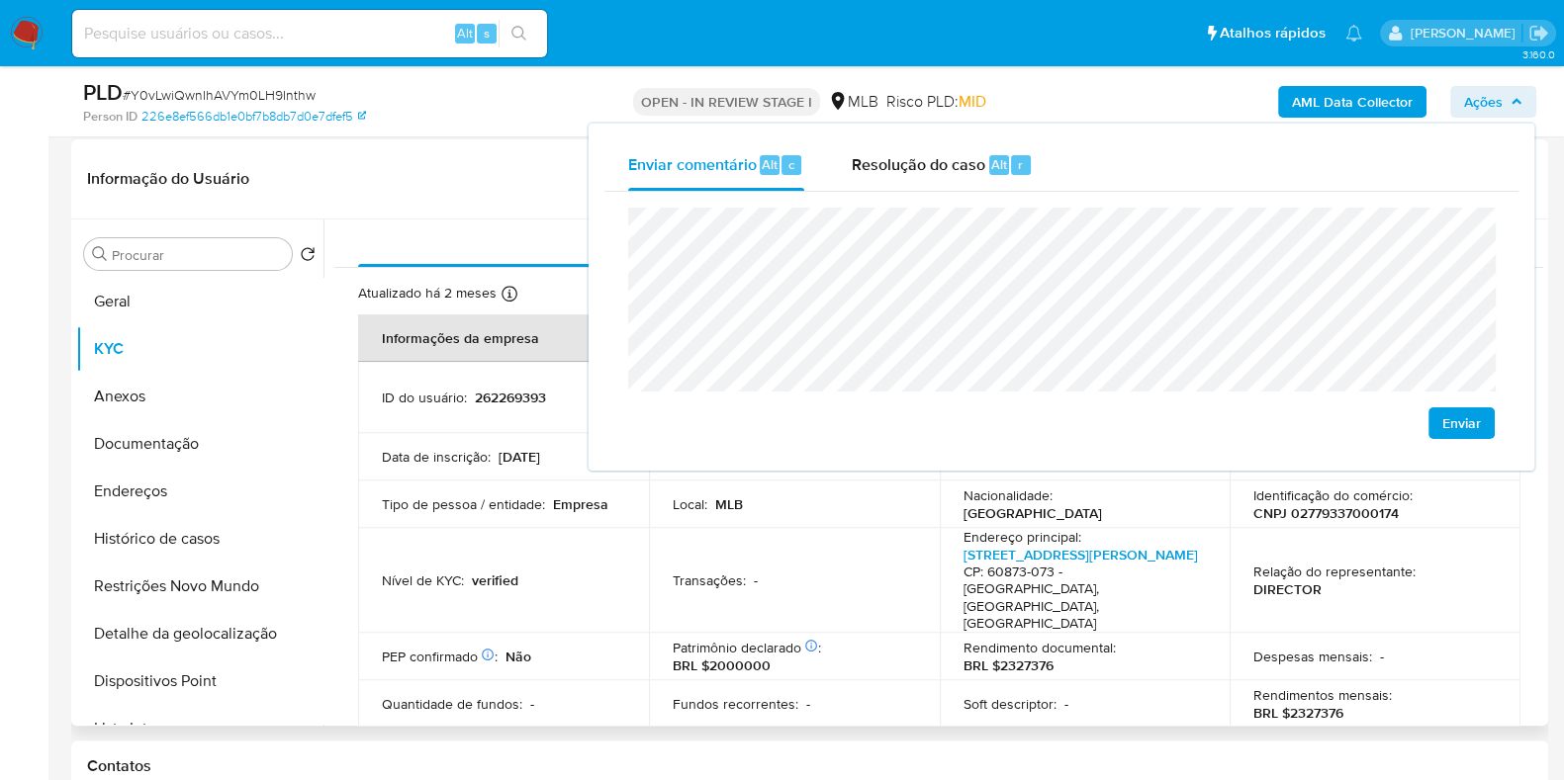
click at [519, 448] on p "[DATE]" at bounding box center [519, 457] width 42 height 18
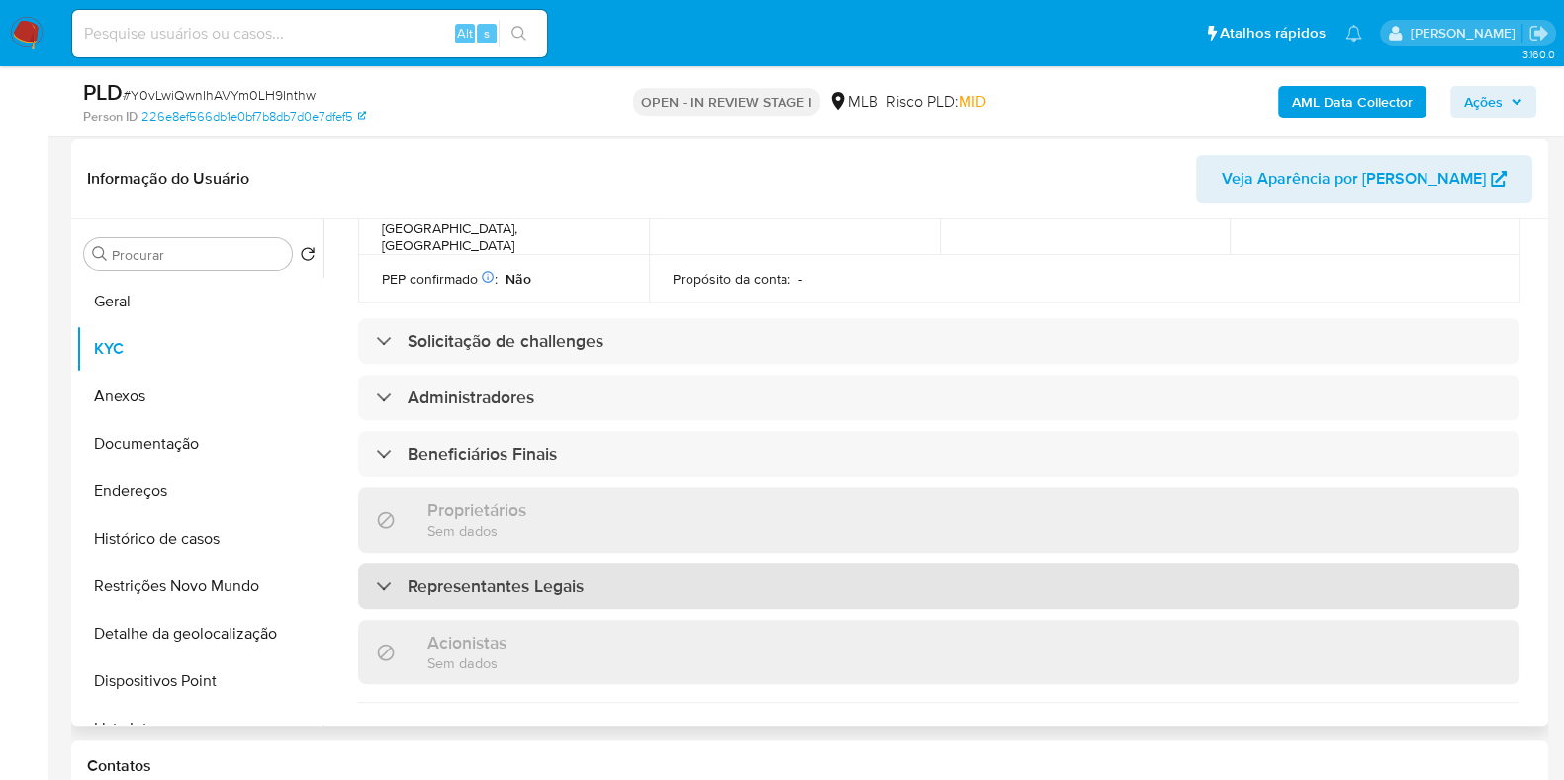
click at [586, 564] on div "Representantes Legais" at bounding box center [938, 586] width 1161 height 45
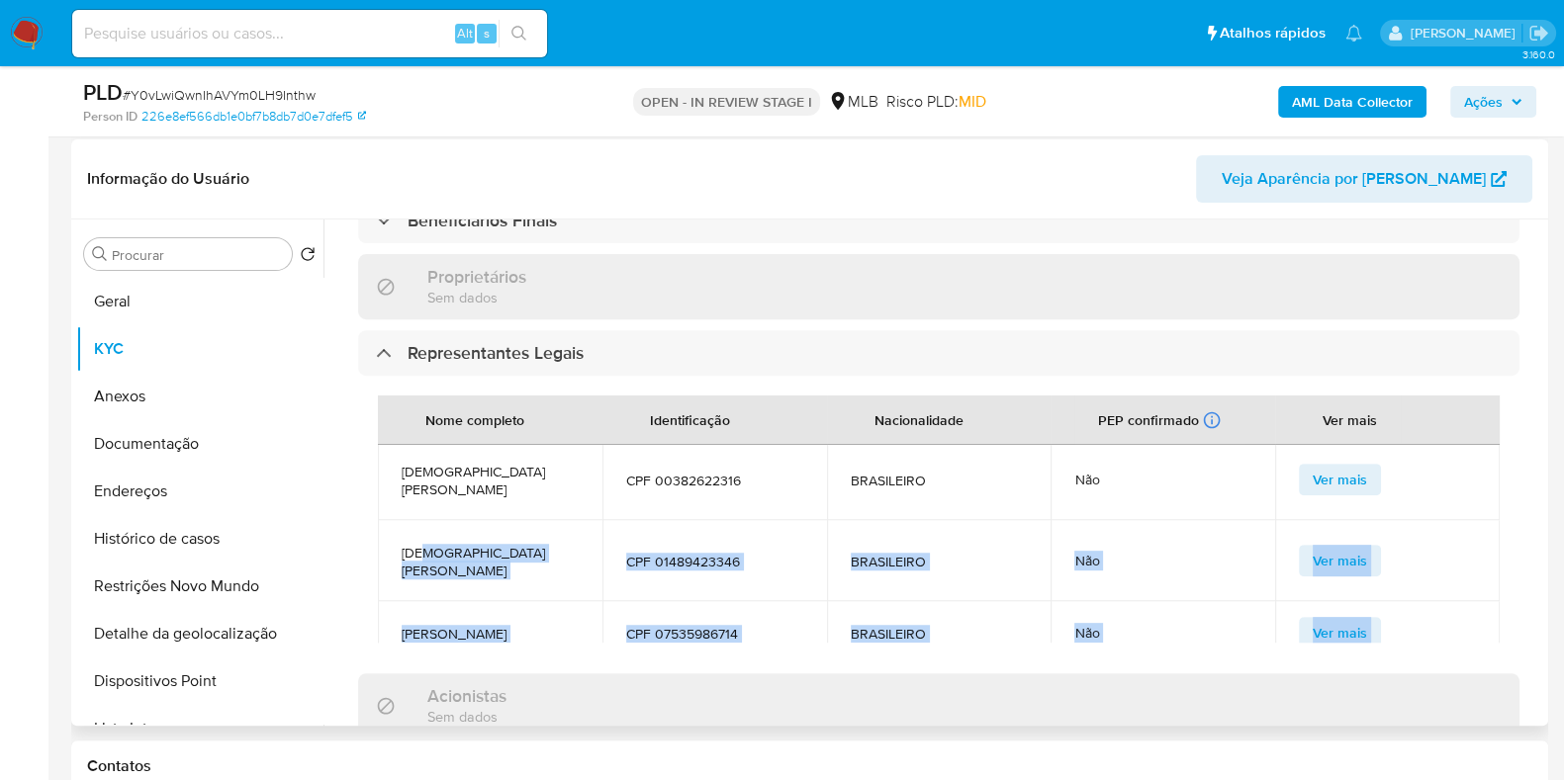
scroll to position [0, 0]
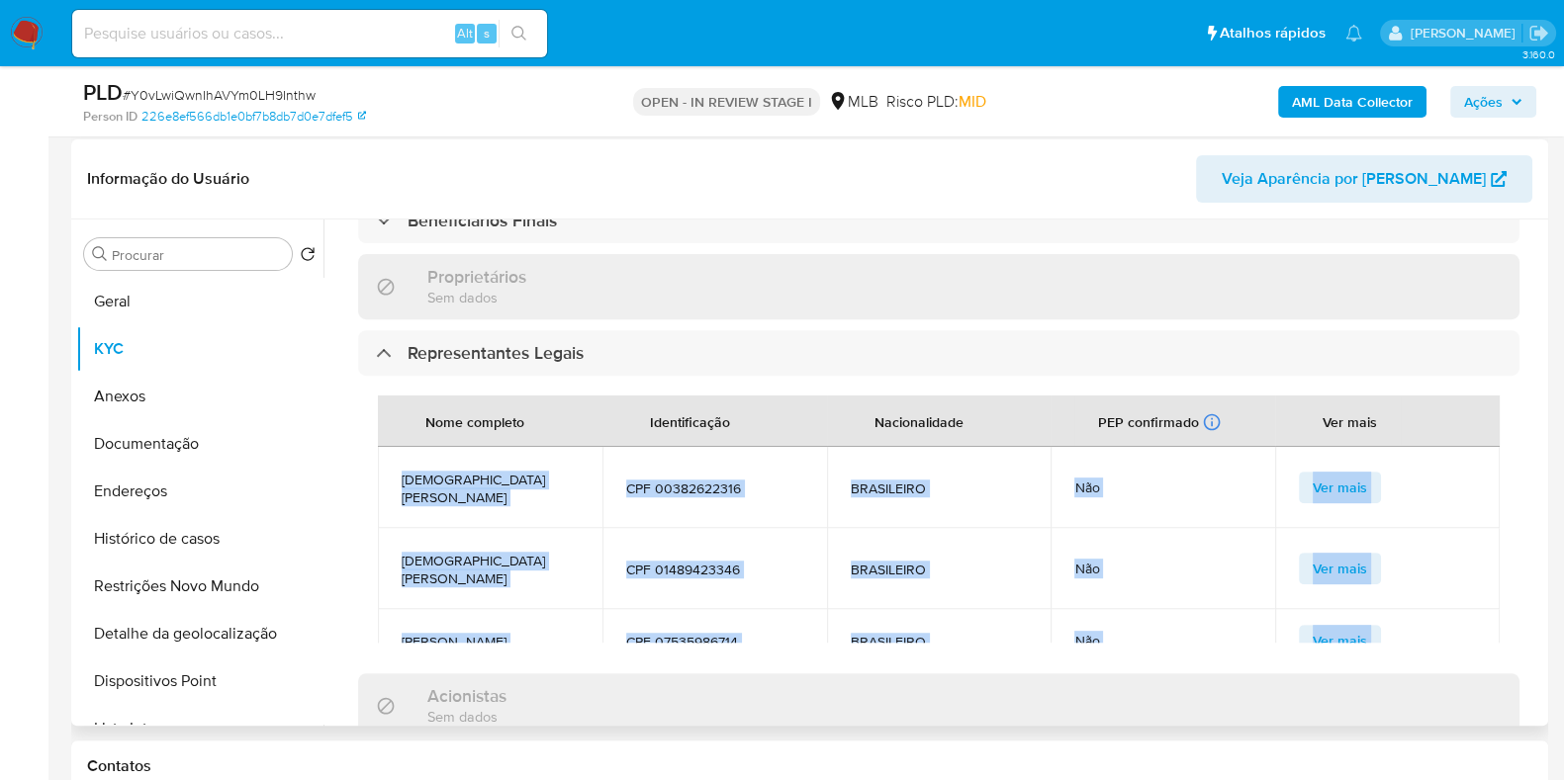
drag, startPoint x: 742, startPoint y: 572, endPoint x: 400, endPoint y: 439, distance: 367.0
click at [400, 447] on tbody "[PERSON_NAME] CPF 00382622316 BRASILEIRO Não Ver mais [PERSON_NAME] CPF 0148942…" at bounding box center [939, 623] width 1122 height 352
copy tbody "[PERSON_NAME] CPF 00382622316 BRASILEIRO Não Ver mais [PERSON_NAME] CPF 0148942…"
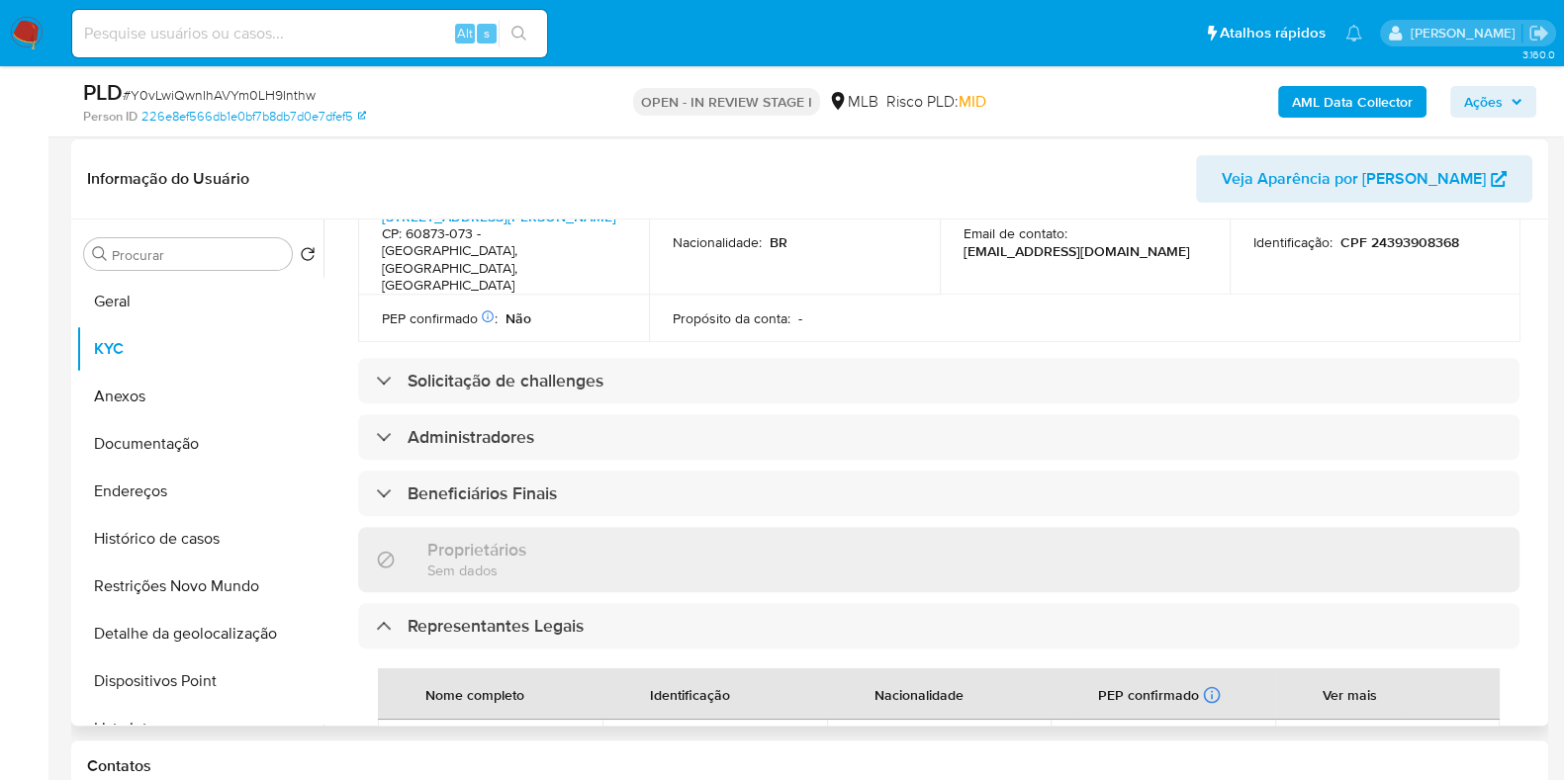
scroll to position [777, 0]
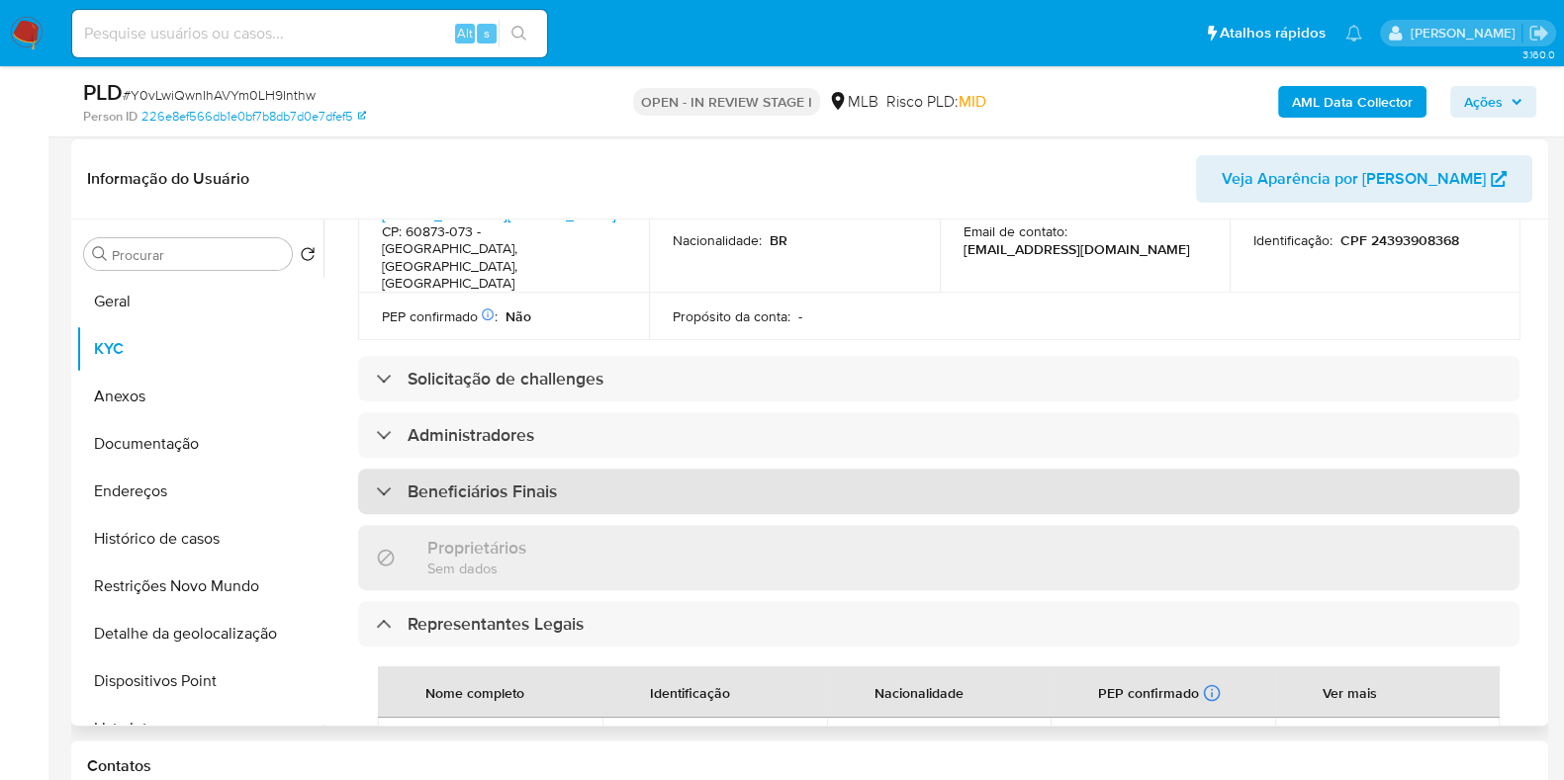
click at [588, 469] on div "Beneficiários Finais" at bounding box center [938, 491] width 1161 height 45
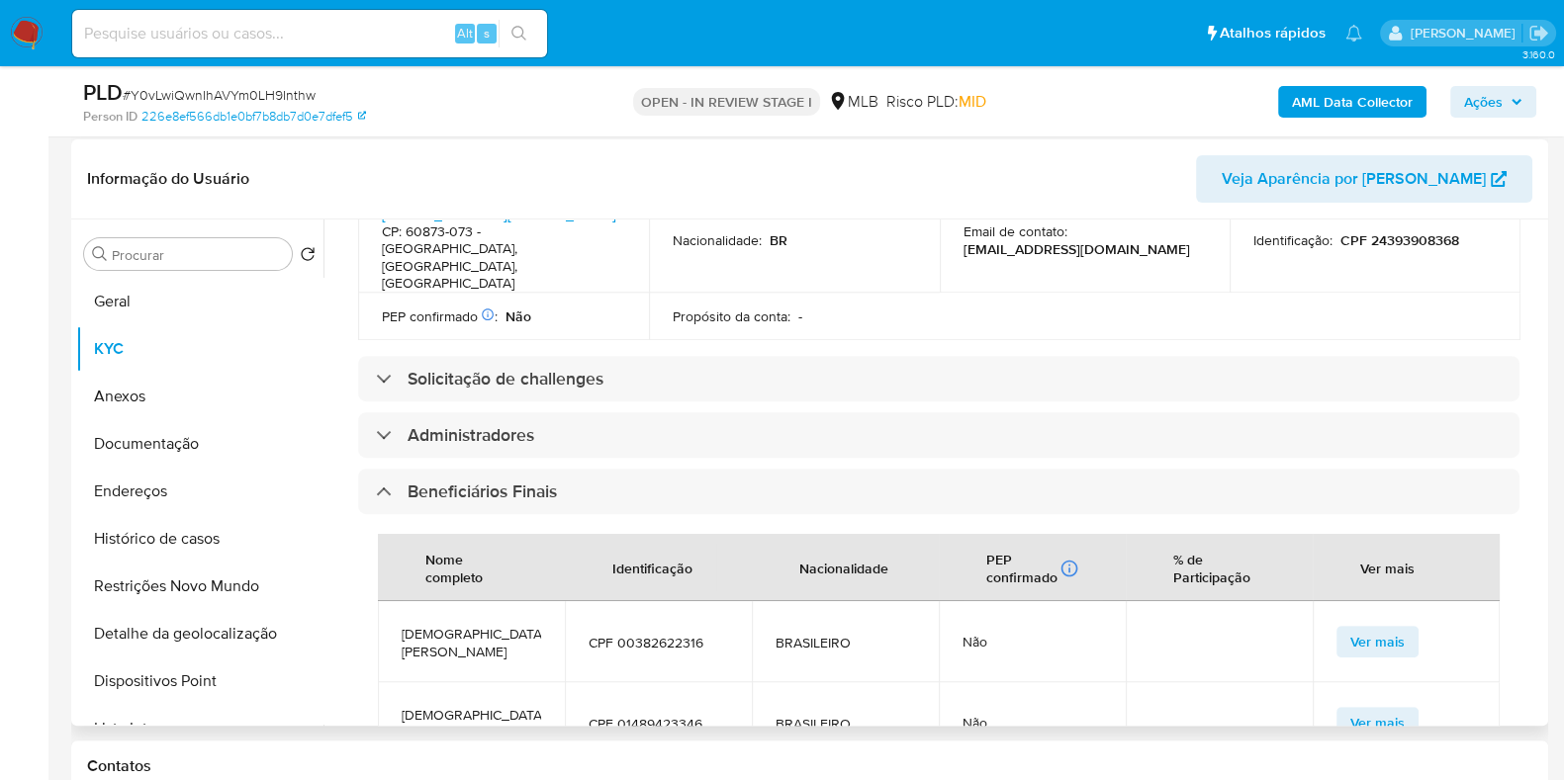
click at [1513, 528] on div "Atualizado há 2 meses Criado: [DATE] 22:14:33 Atualizado: [DATE] 21:50:05 Infor…" at bounding box center [938, 609] width 1209 height 2237
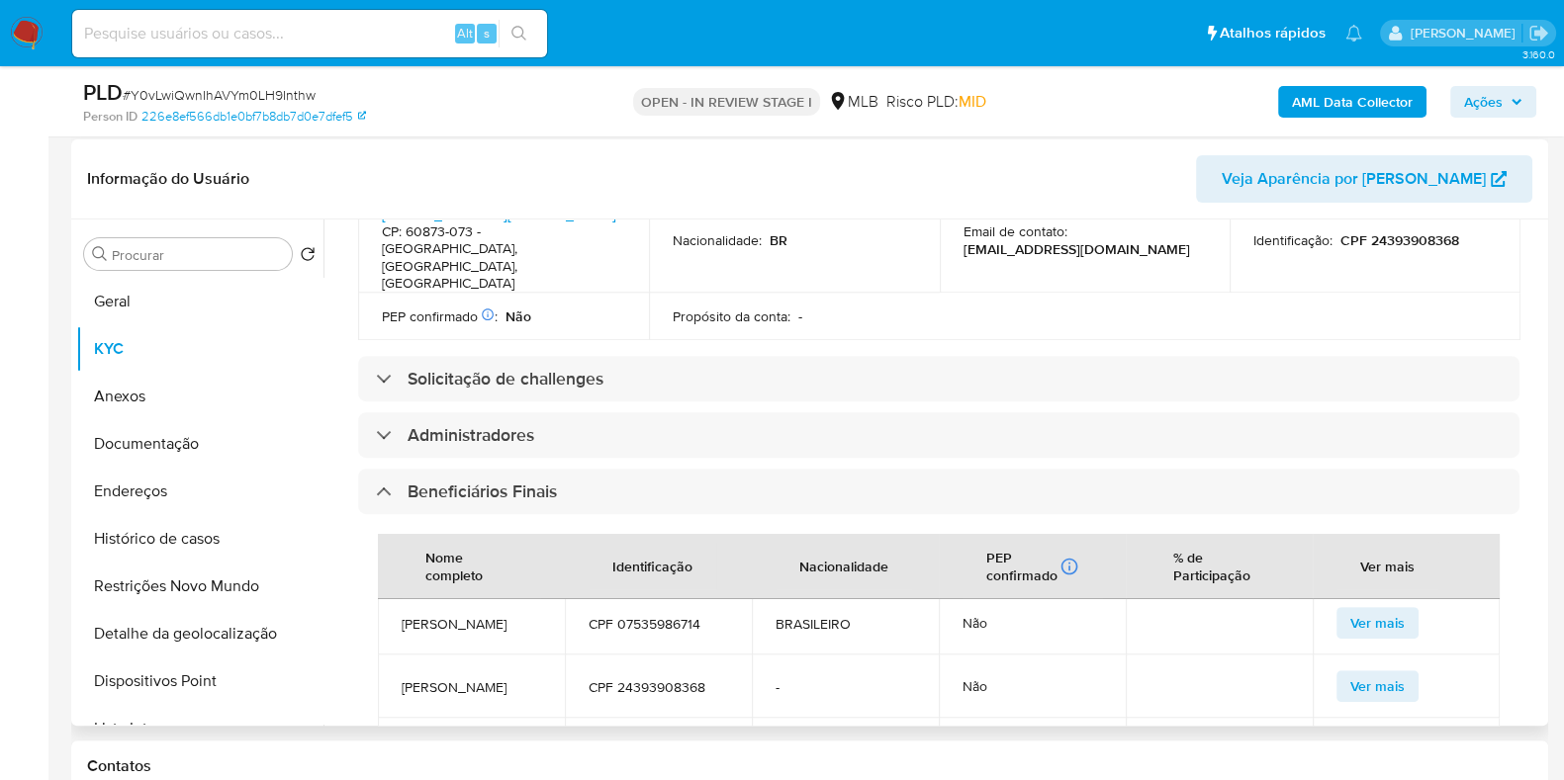
scroll to position [261, 0]
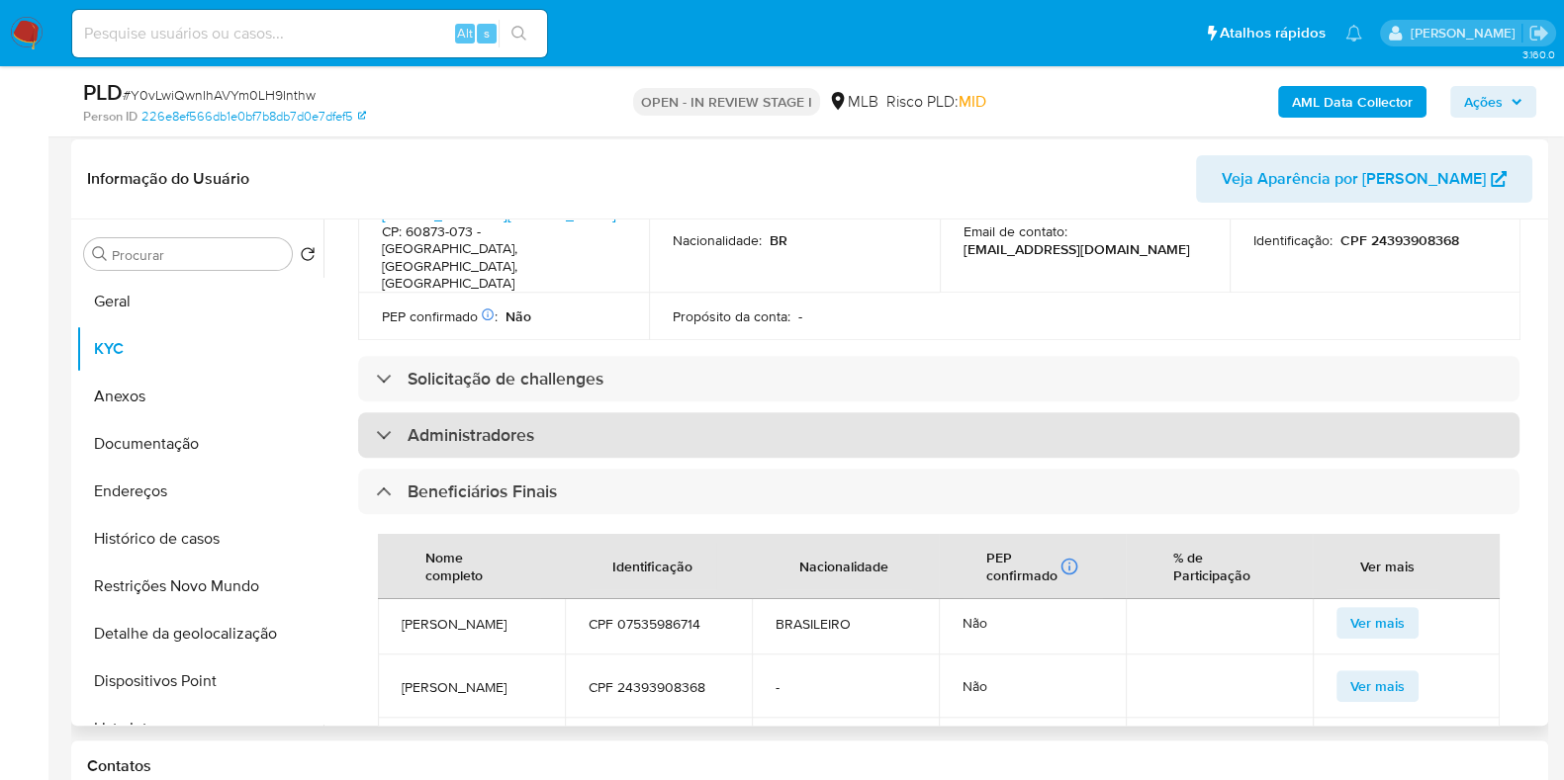
click at [521, 424] on h3 "Administradores" at bounding box center [470, 435] width 127 height 22
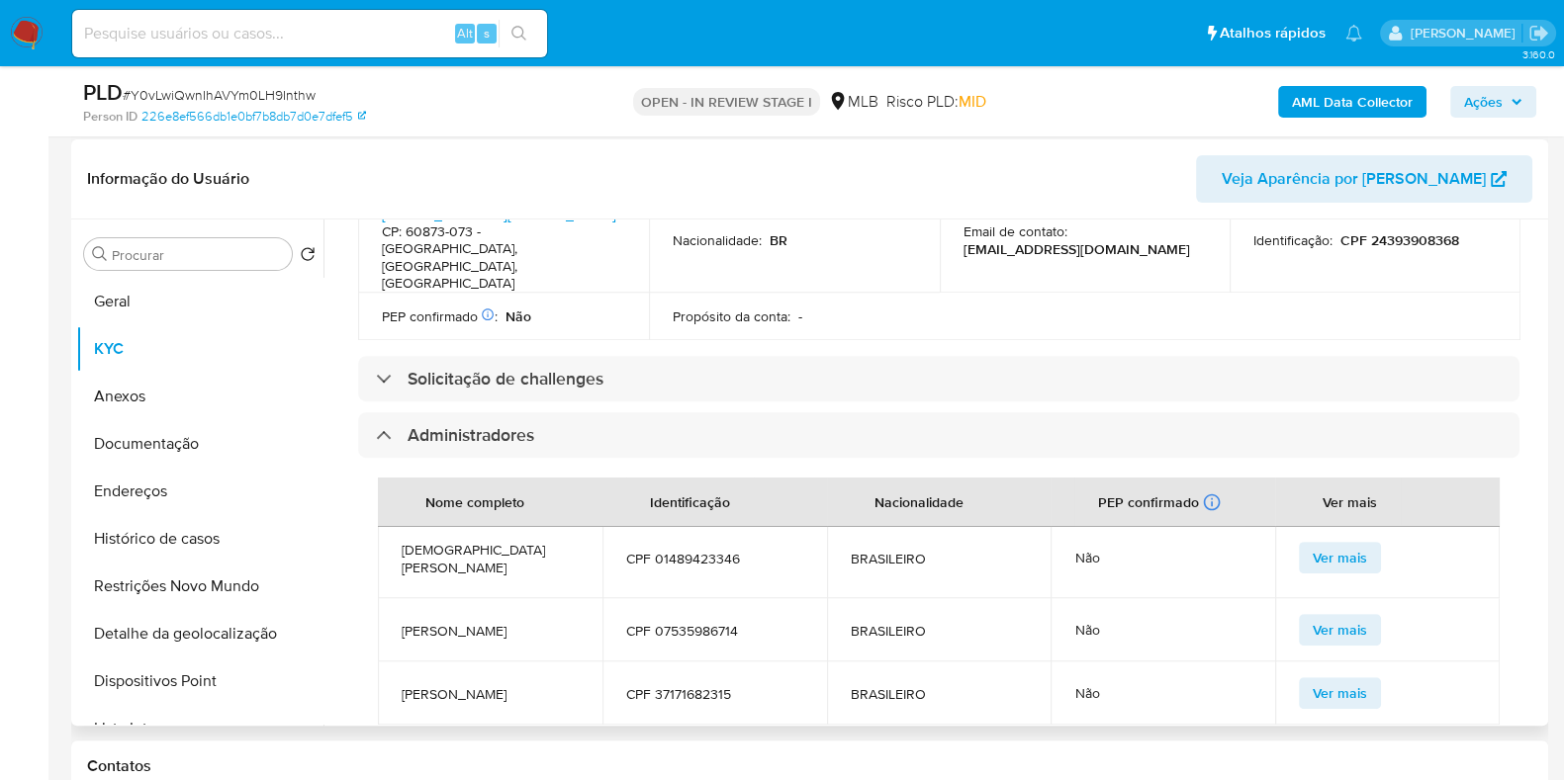
scroll to position [0, 0]
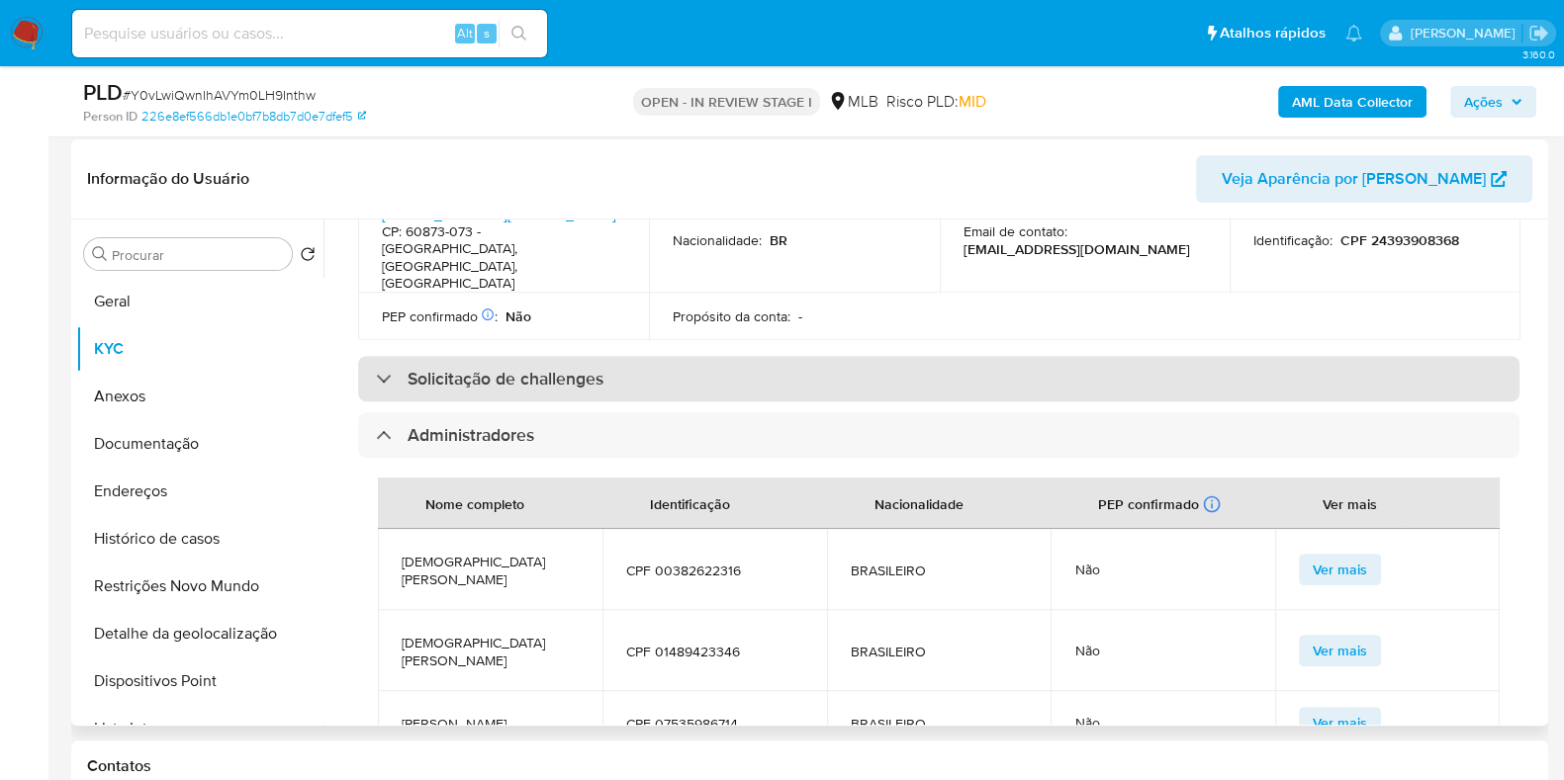
click at [634, 356] on div "Solicitação de challenges" at bounding box center [938, 378] width 1161 height 45
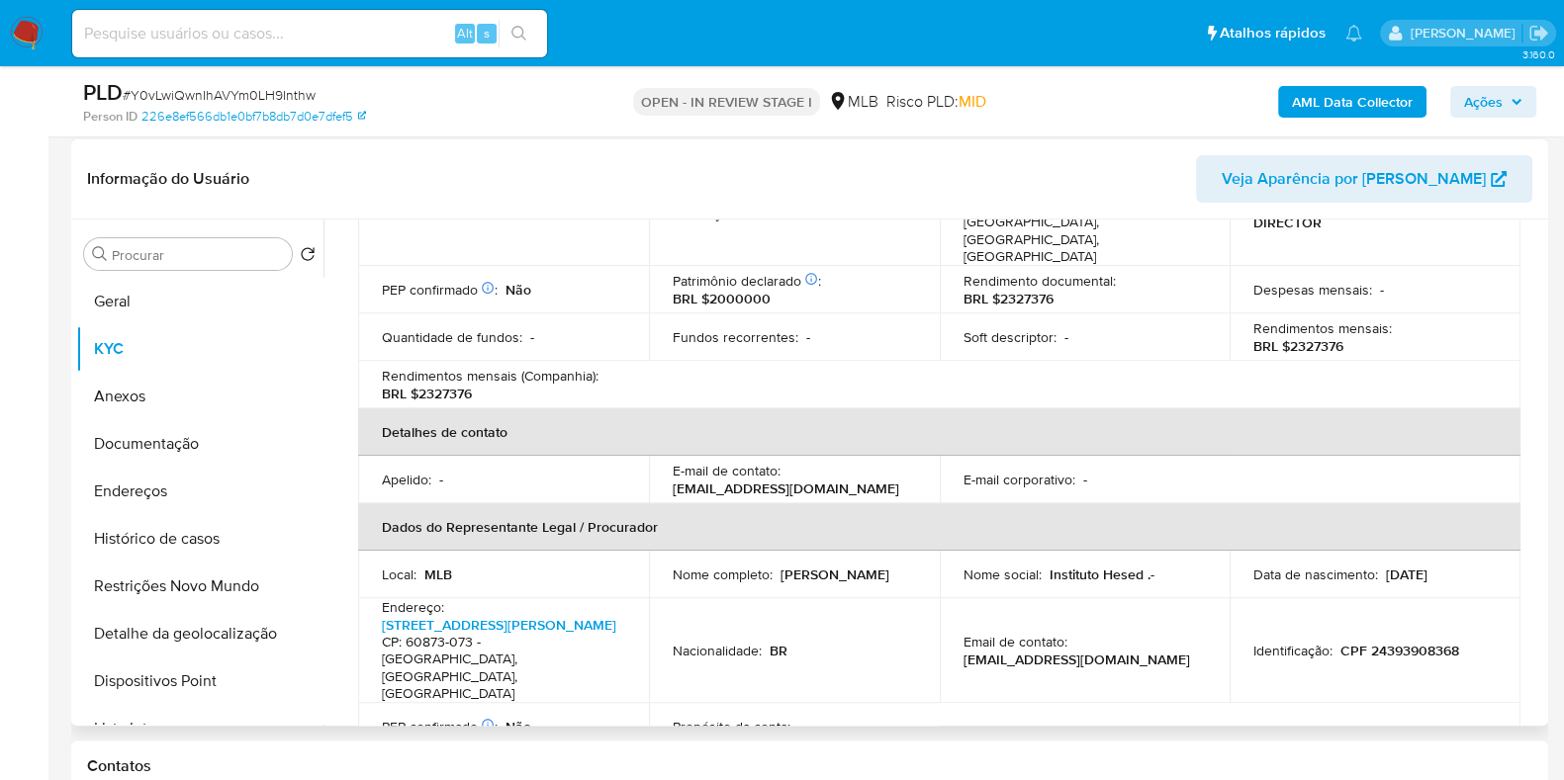
scroll to position [360, 0]
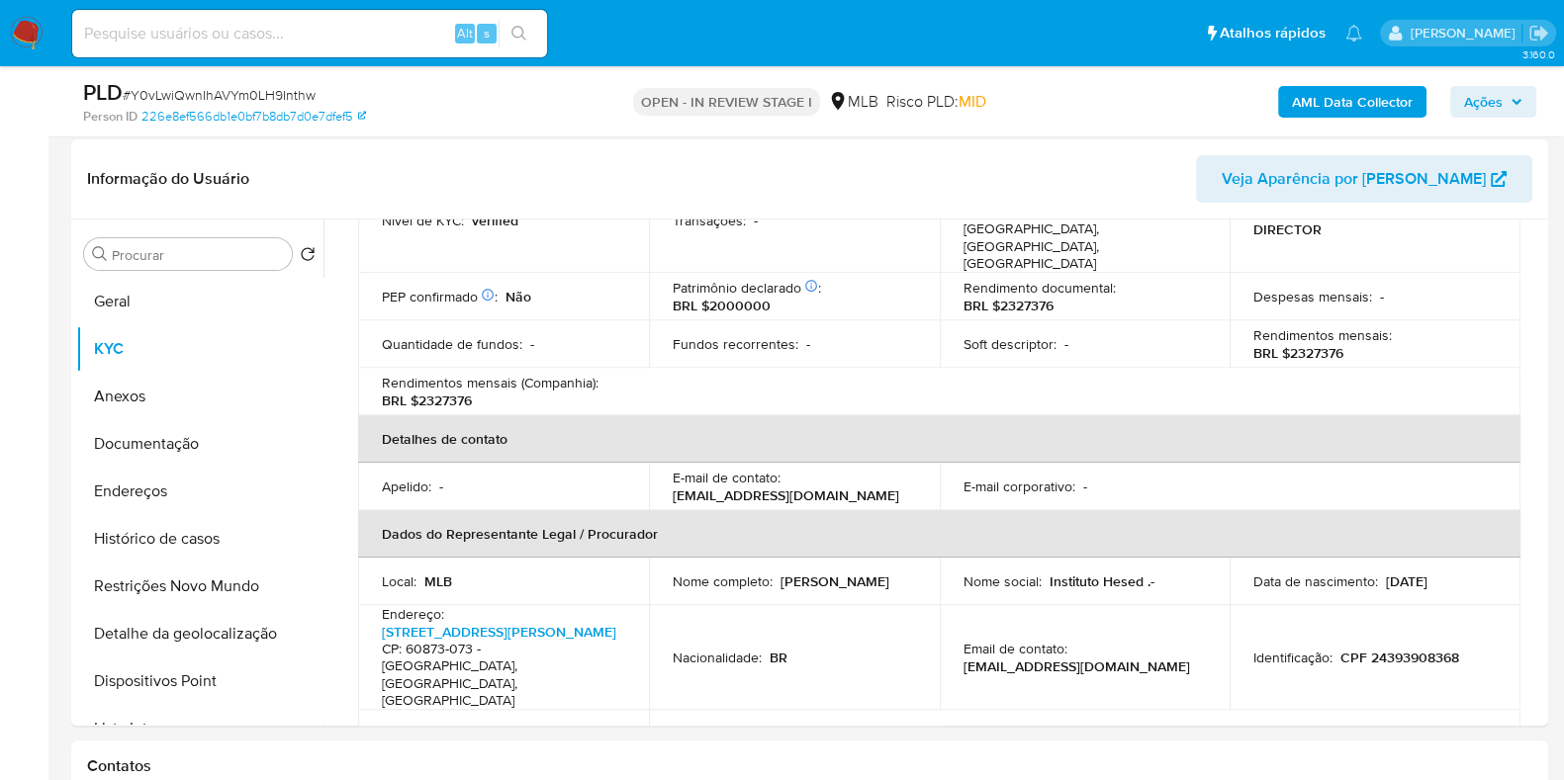
click at [1524, 91] on button "Ações" at bounding box center [1493, 102] width 86 height 32
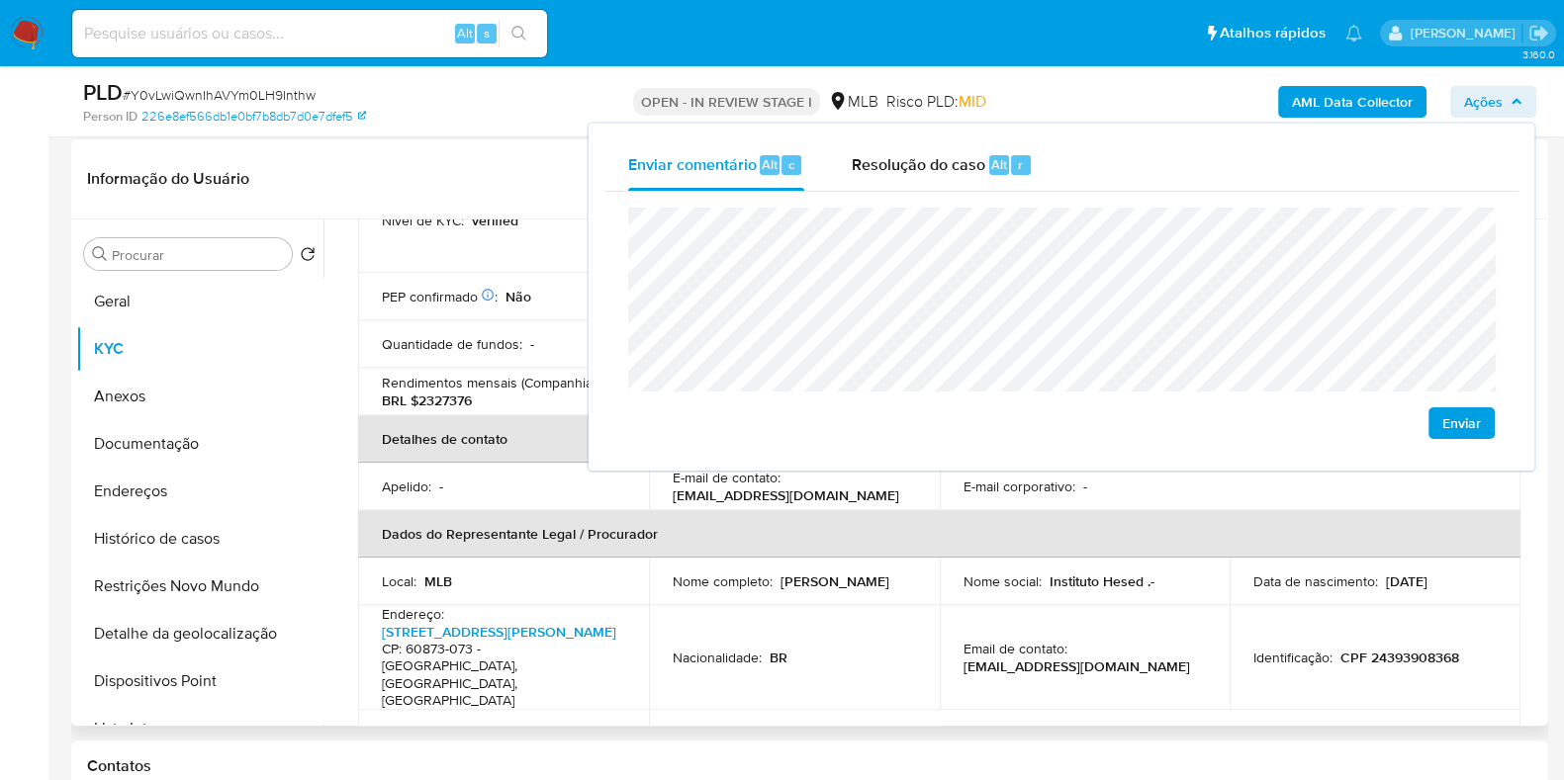
click at [900, 573] on div "Nome completo : [PERSON_NAME]" at bounding box center [794, 582] width 243 height 18
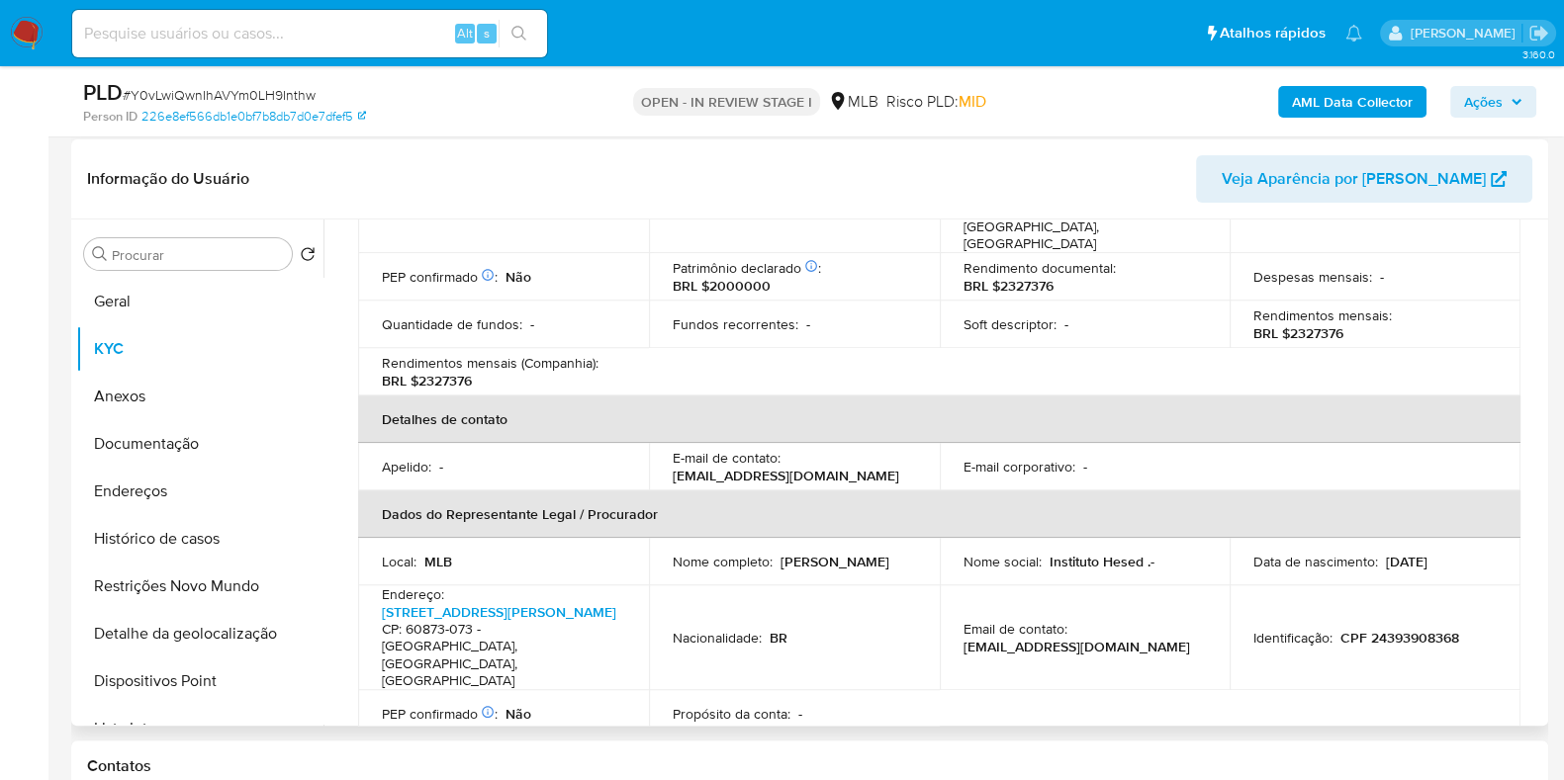
scroll to position [313, 0]
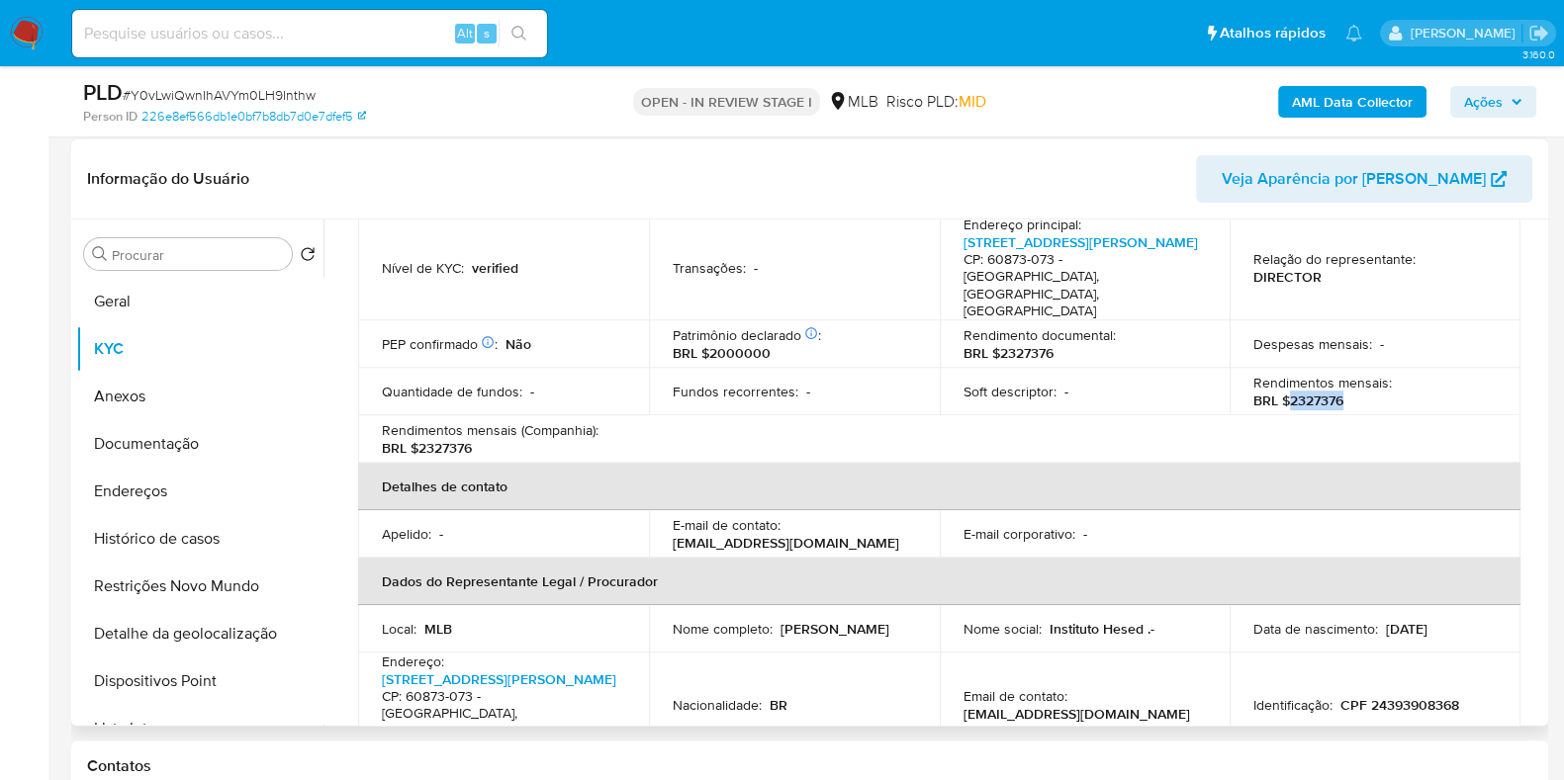
drag, startPoint x: 1283, startPoint y: 386, endPoint x: 1345, endPoint y: 374, distance: 63.4
click at [1344, 377] on div "Rendimentos mensais : BRL $2327376" at bounding box center [1374, 392] width 243 height 36
copy p "2327376"
click at [1485, 80] on div "AML Data Collector Ações" at bounding box center [1296, 101] width 479 height 46
click at [1474, 110] on span "Ações" at bounding box center [1483, 102] width 39 height 32
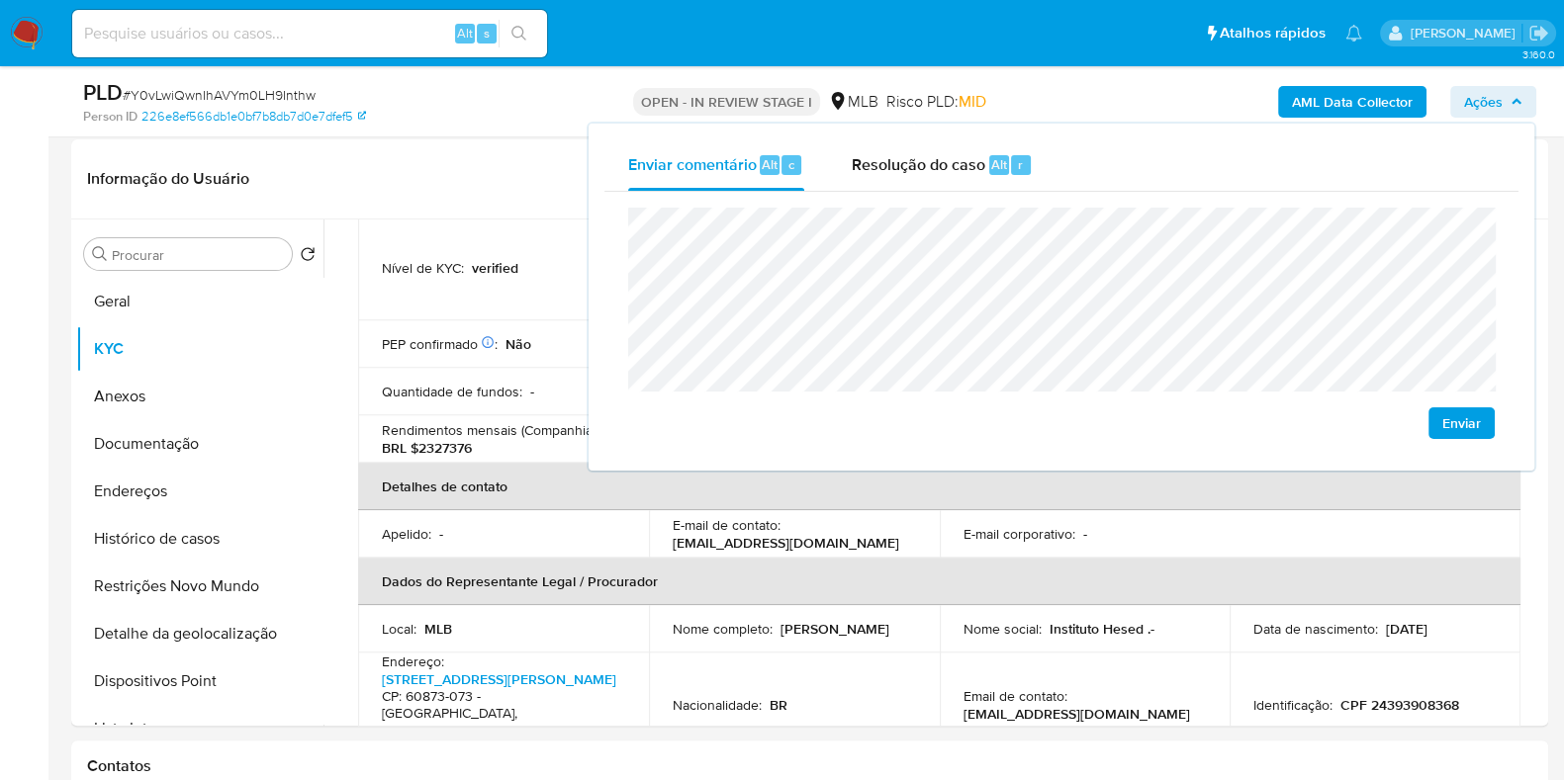
click at [0, 0] on lt-span "Fi gu ra" at bounding box center [0, 0] width 0 height 0
click at [0, 0] on lt-span "econômica" at bounding box center [0, 0] width 0 height 0
